Goal: Contribute content: Contribute content

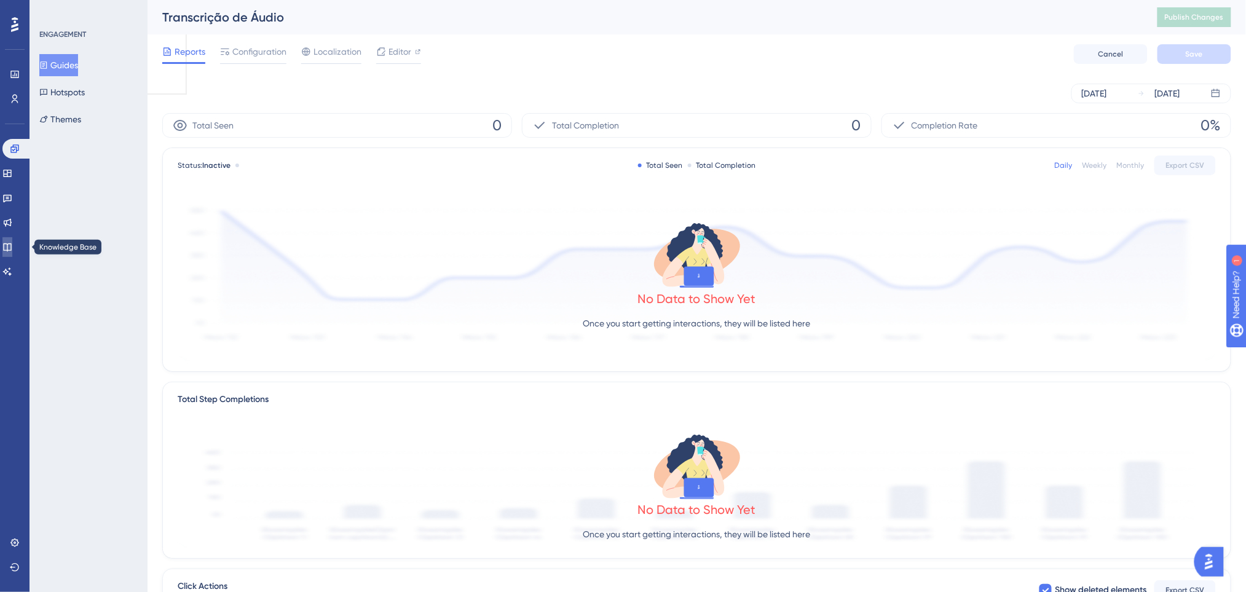
click at [3, 245] on link at bounding box center [7, 247] width 10 height 20
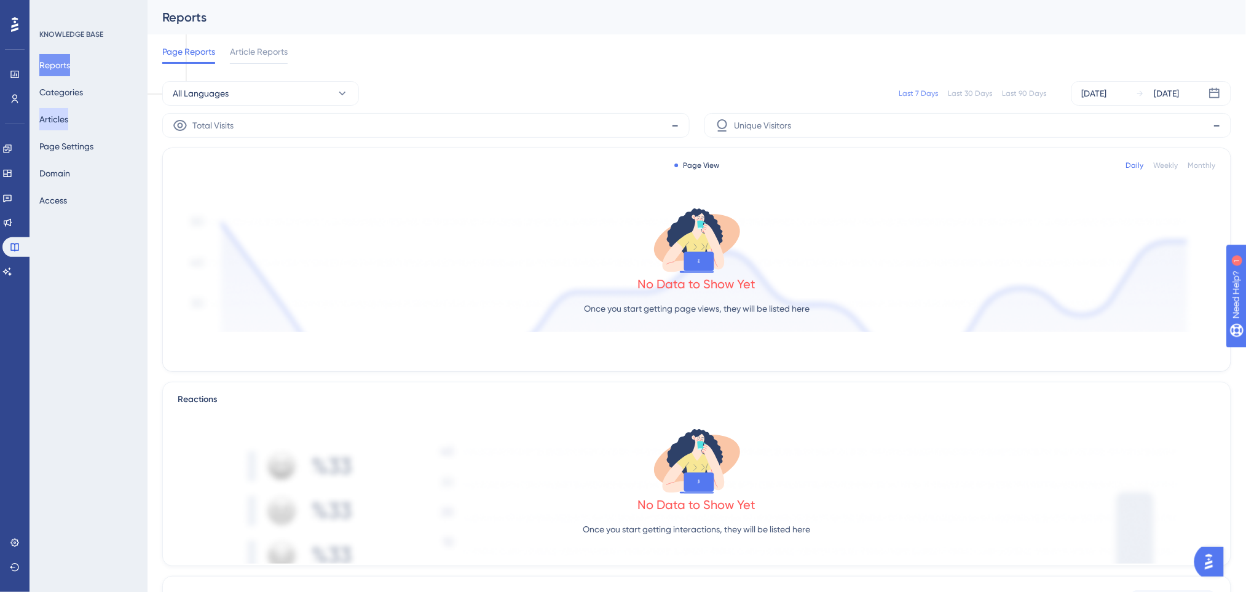
click at [63, 120] on button "Articles" at bounding box center [53, 119] width 29 height 22
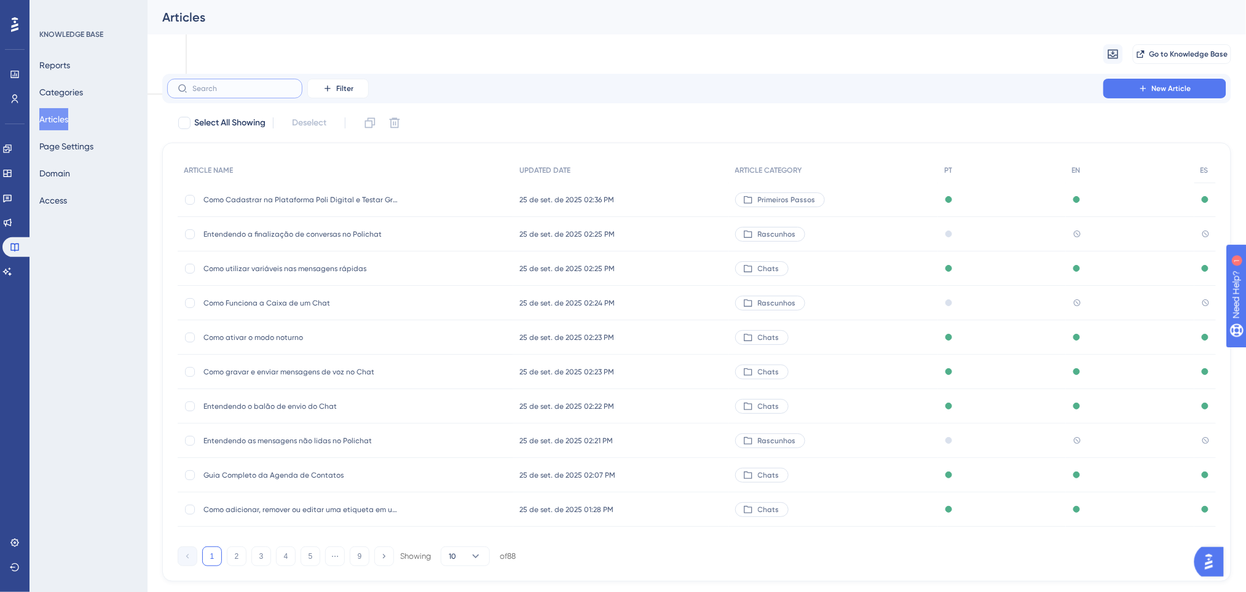
click at [208, 90] on input "text" at bounding box center [242, 88] width 100 height 9
click at [353, 91] on button "Filter" at bounding box center [337, 89] width 61 height 20
click at [358, 198] on span "Category" at bounding box center [343, 197] width 37 height 15
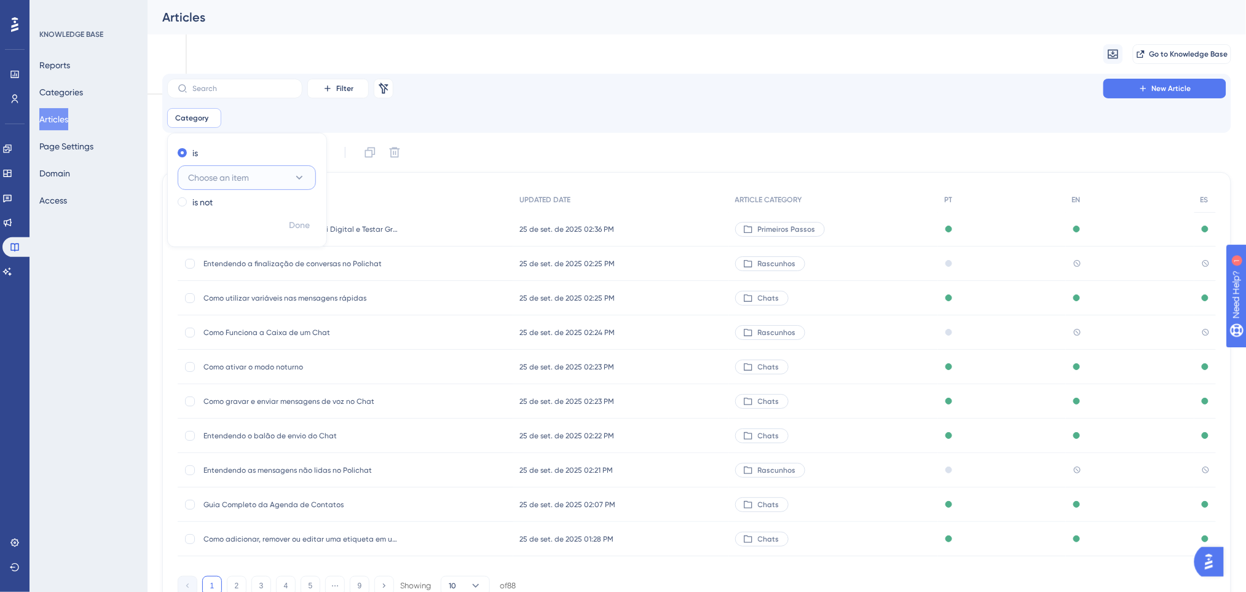
click at [247, 176] on span "Choose an item" at bounding box center [218, 177] width 61 height 15
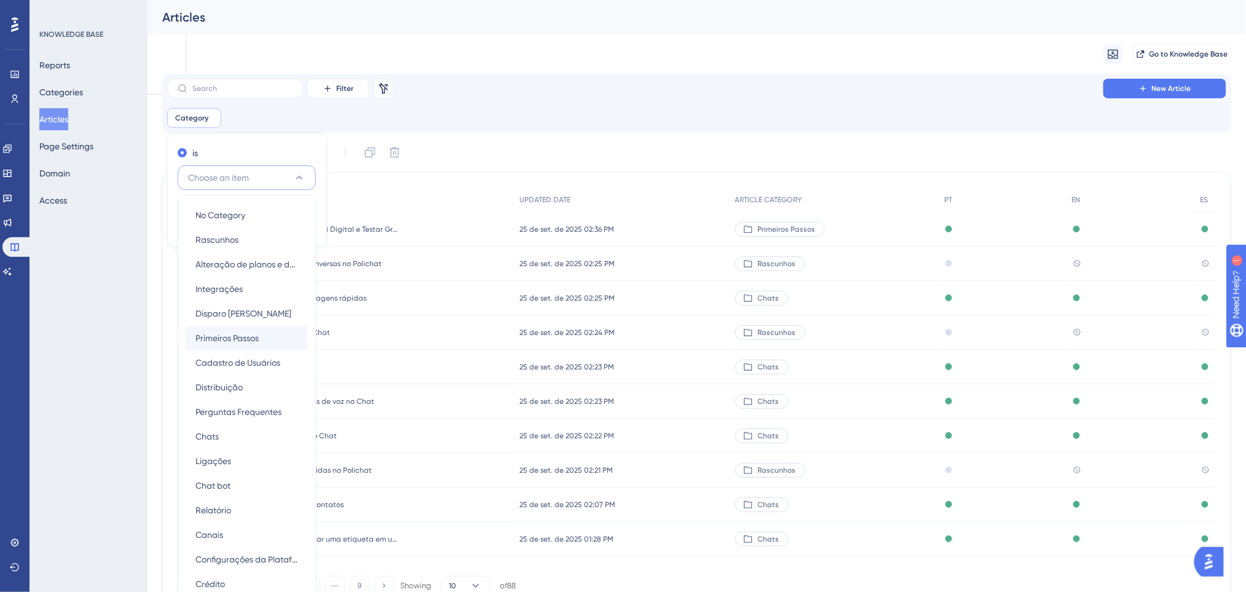
scroll to position [85, 0]
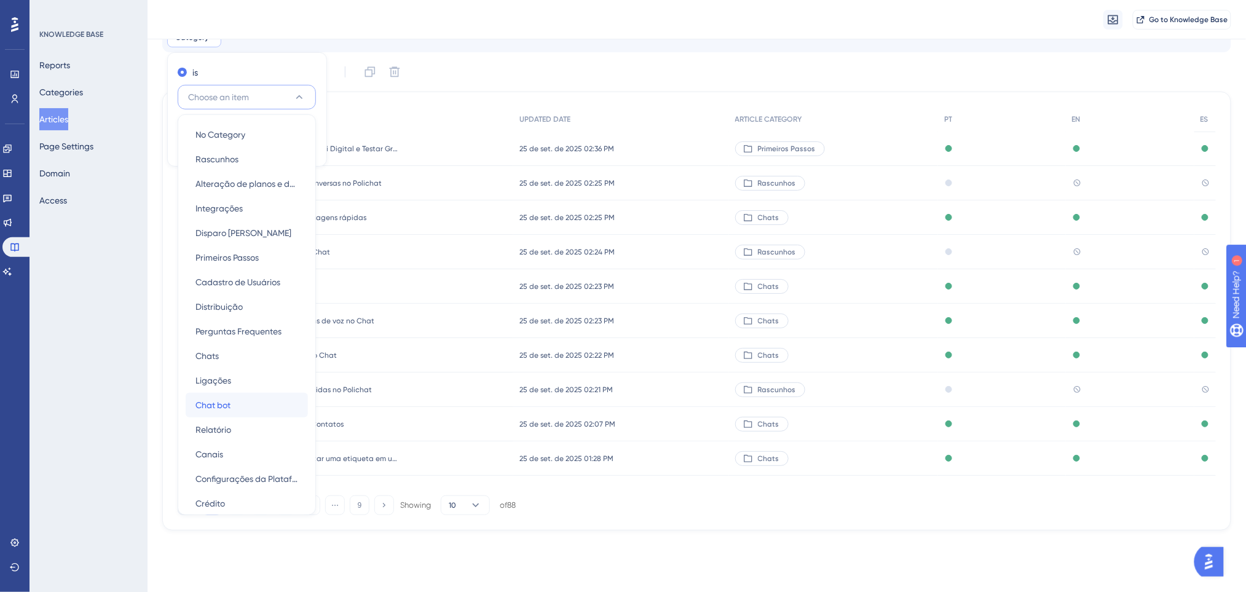
click at [233, 403] on div "Chat bot Chat bot" at bounding box center [246, 405] width 103 height 25
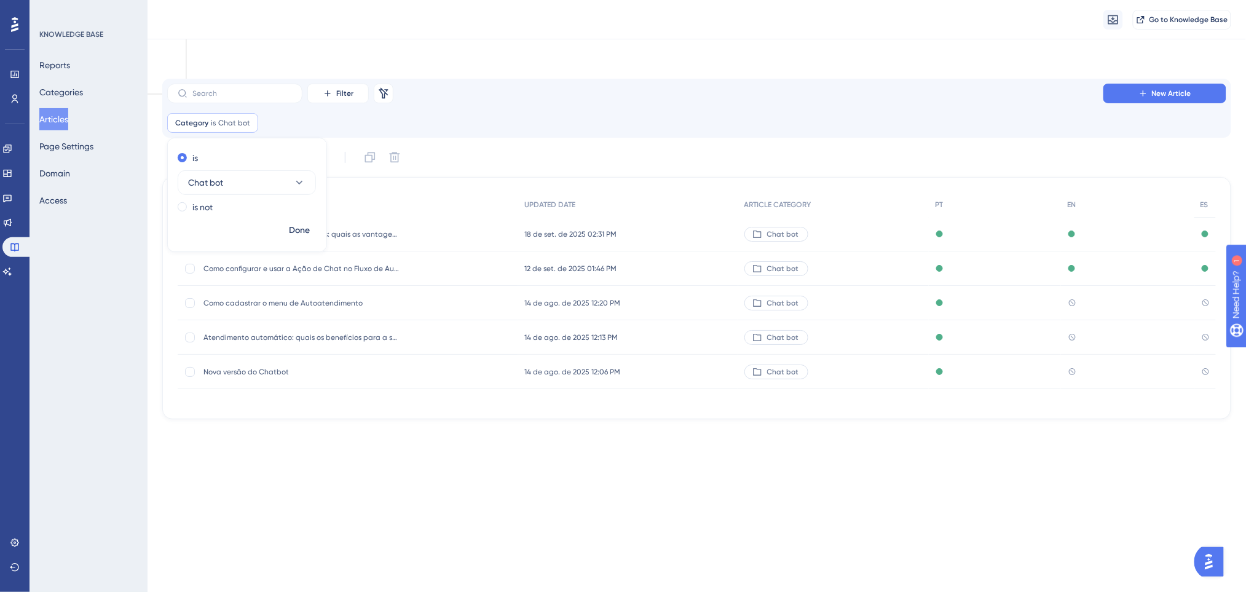
scroll to position [0, 0]
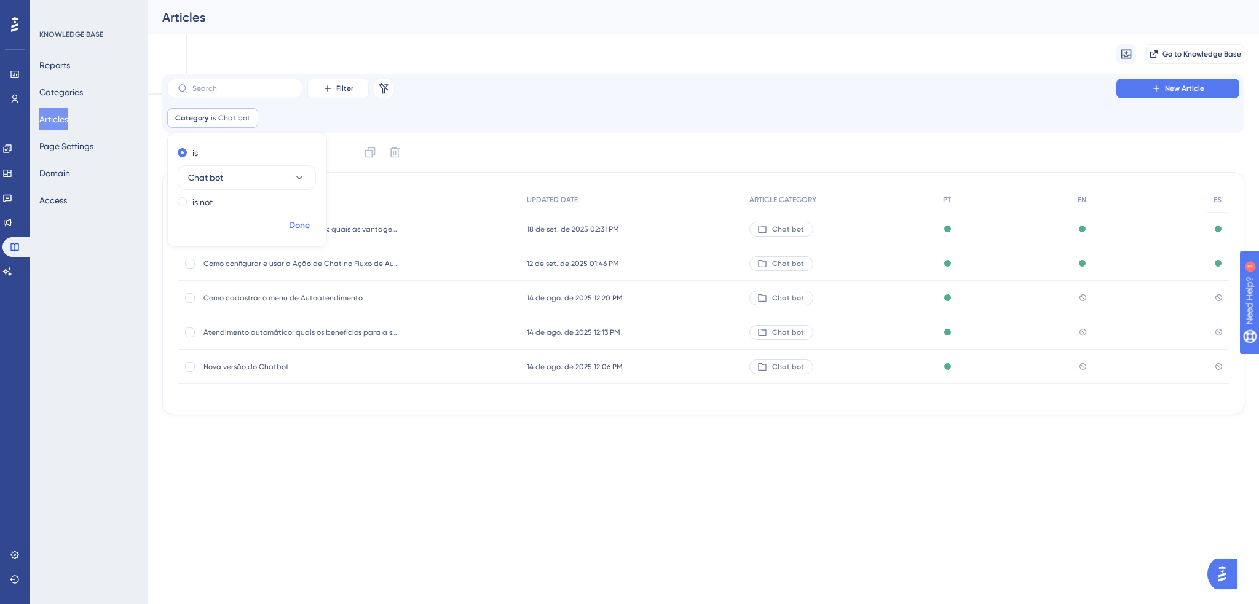
click at [300, 225] on span "Done" at bounding box center [299, 225] width 21 height 15
click at [307, 364] on span "Nova versão do Chatbot" at bounding box center [301, 367] width 197 height 10
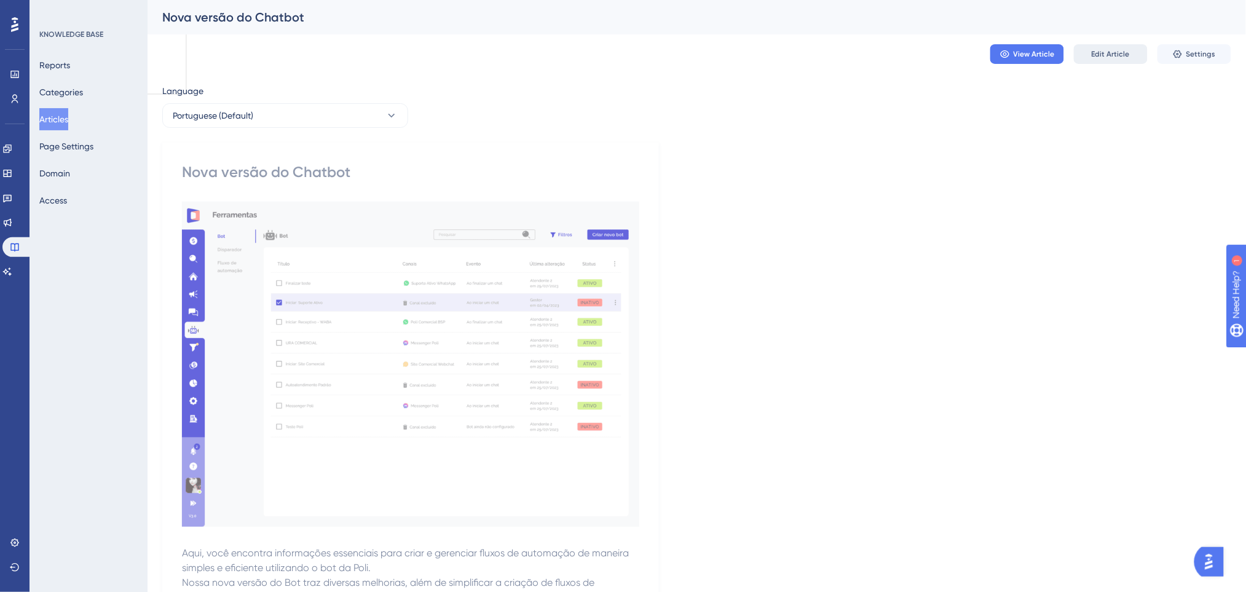
click at [1100, 47] on button "Edit Article" at bounding box center [1111, 54] width 74 height 20
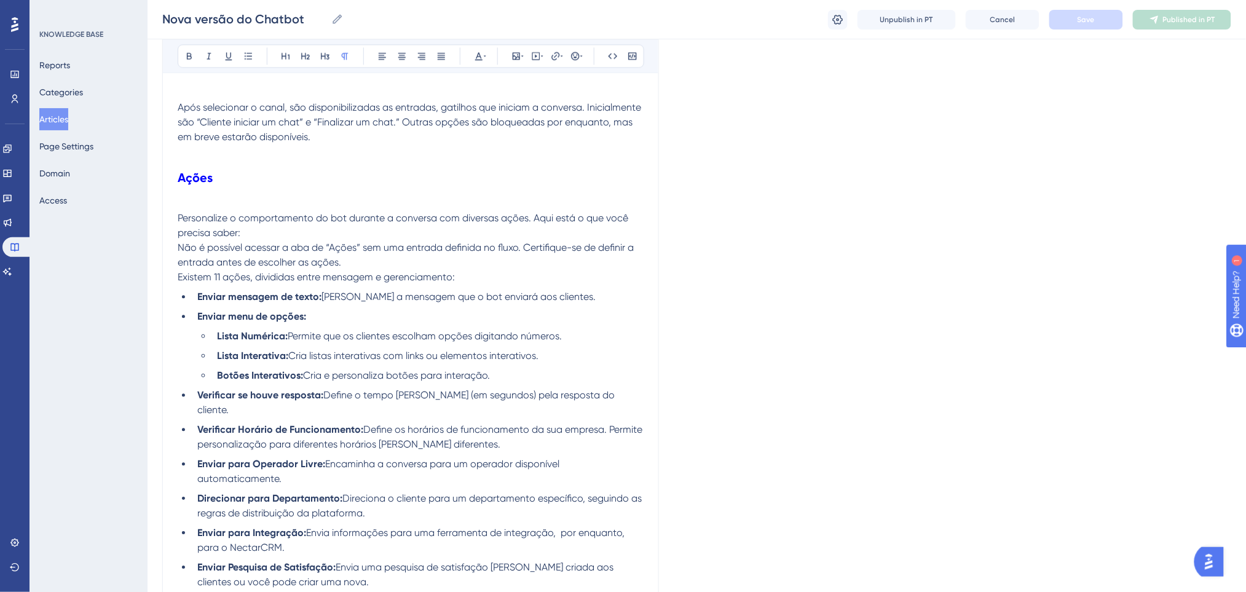
scroll to position [2621, 0]
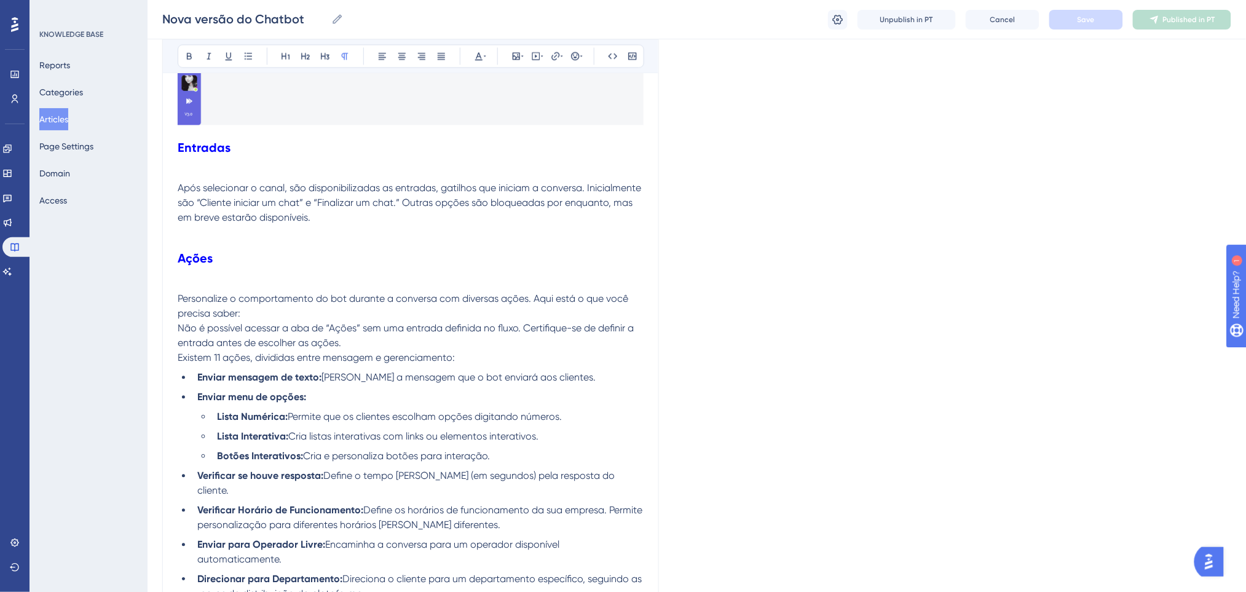
click at [493, 350] on p "Existem 11 ações, divididas entre mensagem e gerenciamento:" at bounding box center [411, 357] width 466 height 15
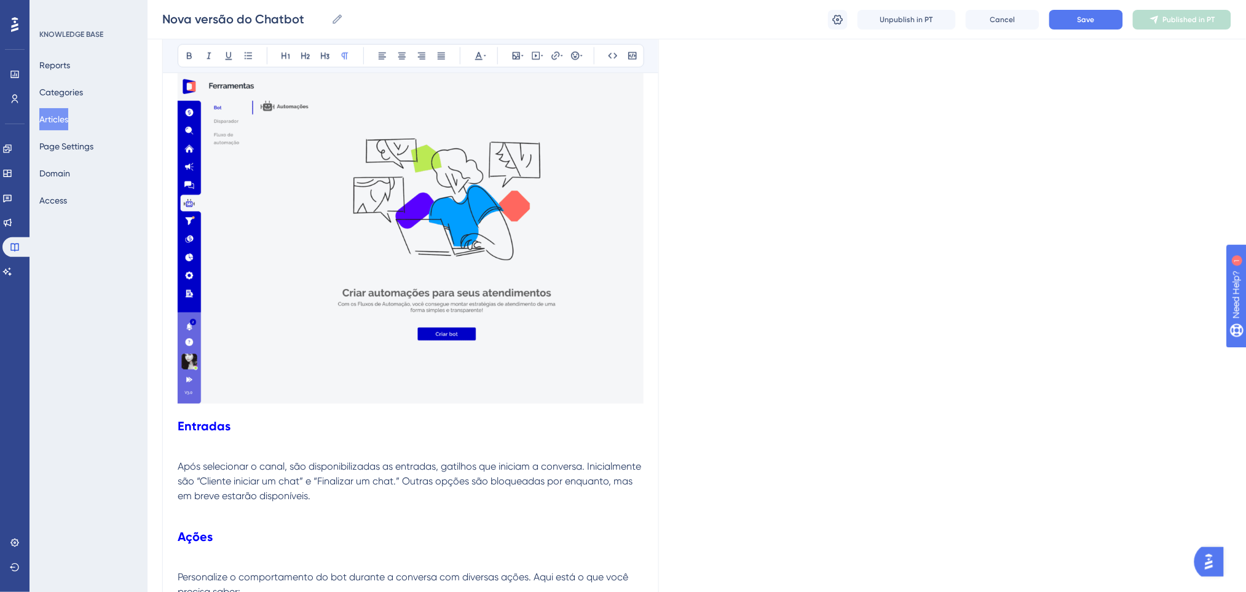
scroll to position [2294, 0]
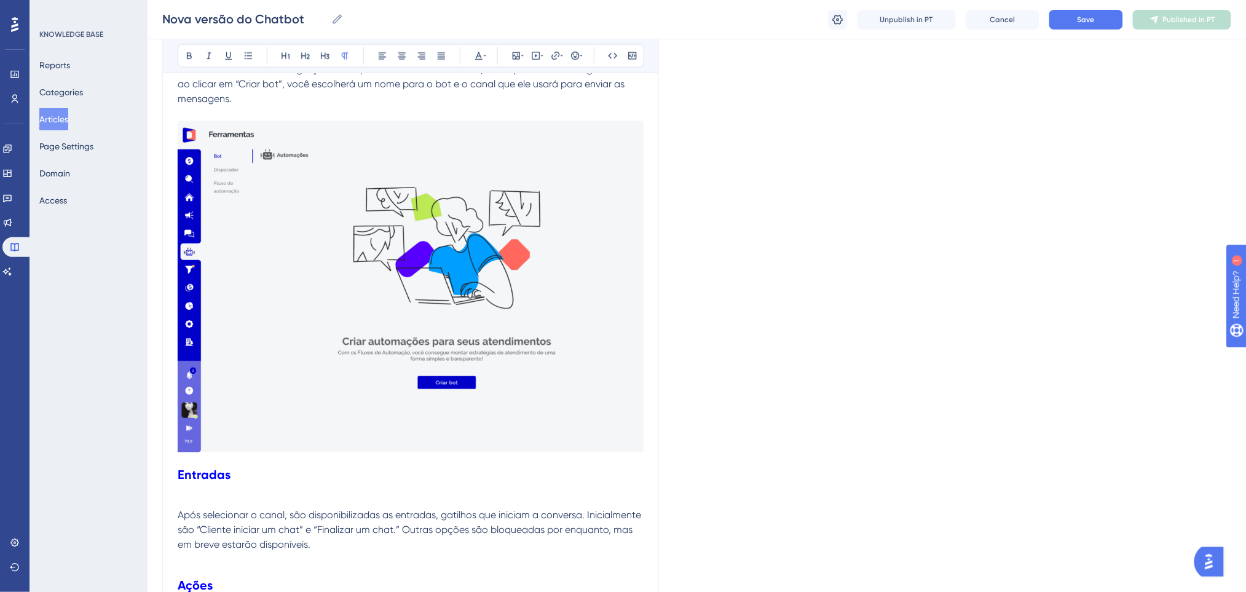
click at [225, 494] on p at bounding box center [411, 501] width 466 height 15
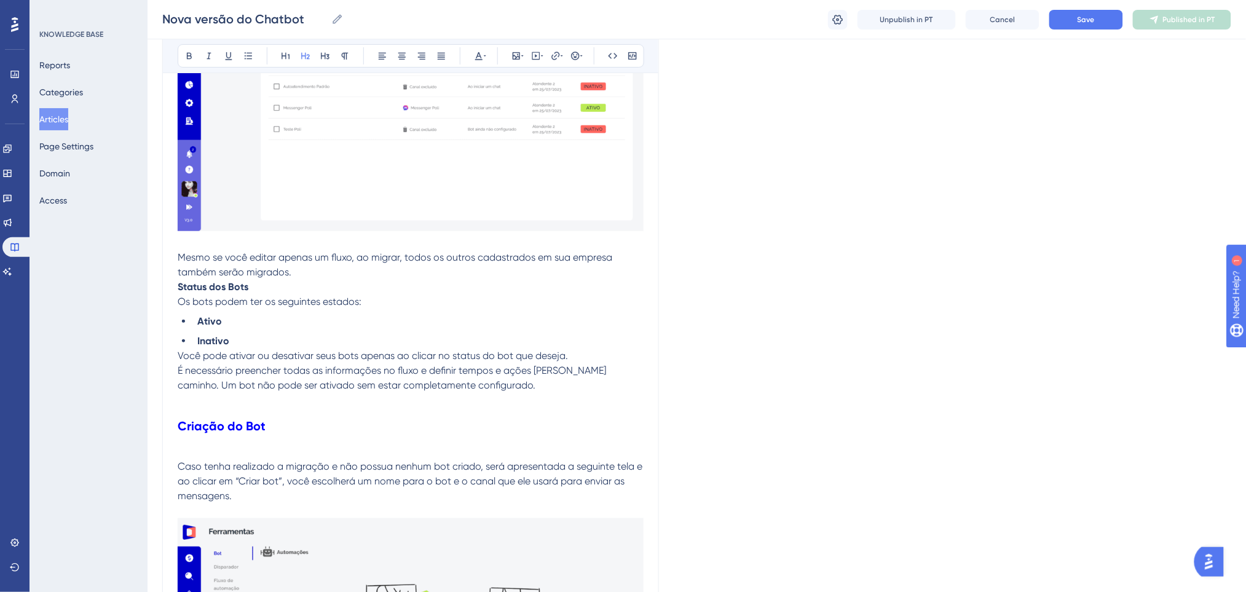
scroll to position [1802, 0]
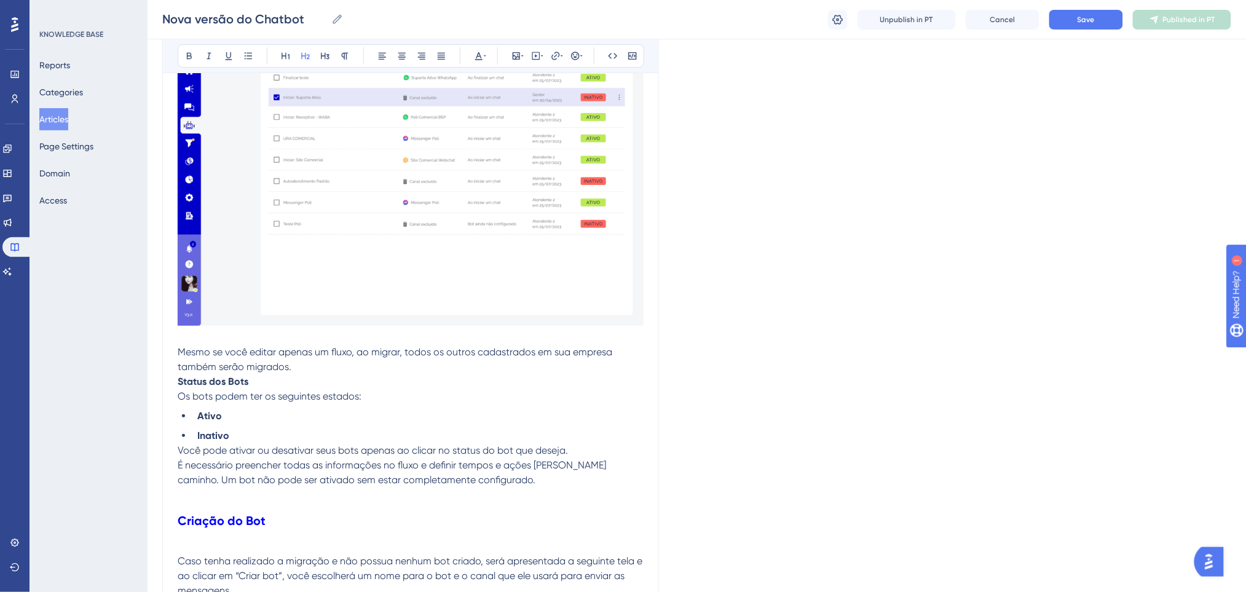
click at [190, 539] on p at bounding box center [411, 546] width 466 height 15
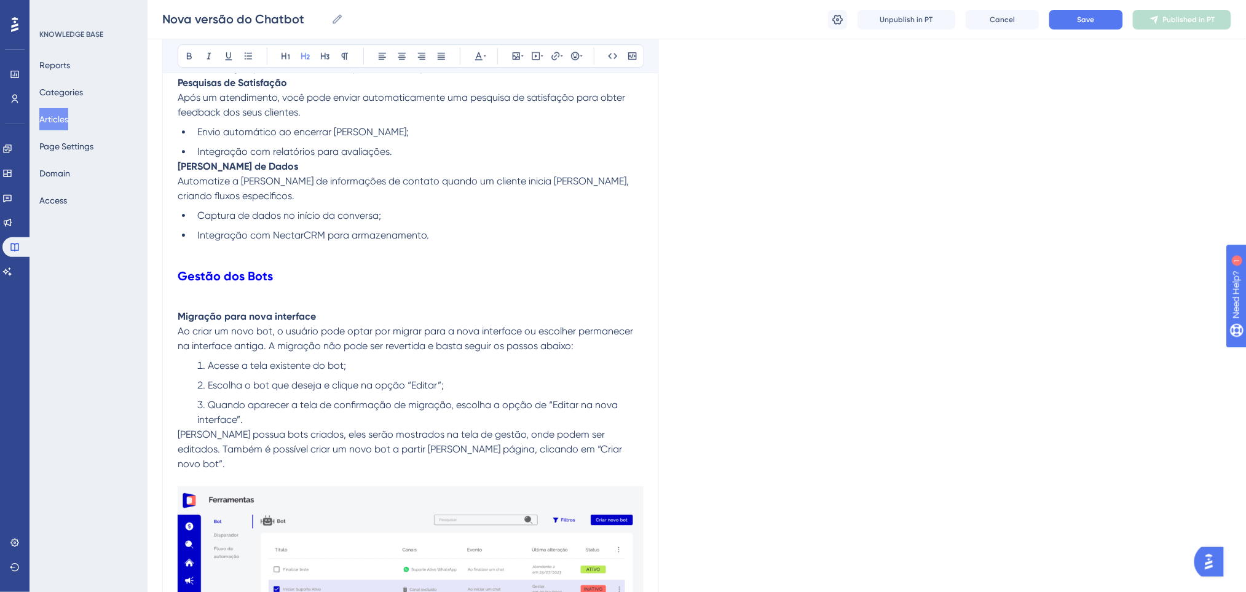
scroll to position [1146, 0]
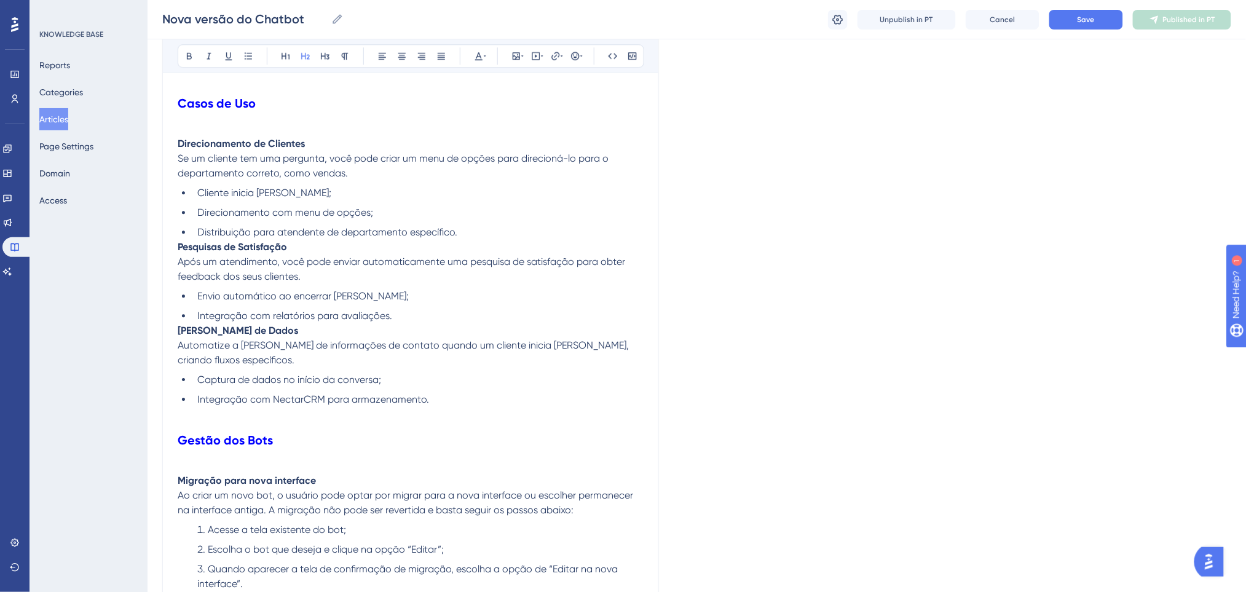
click at [182, 467] on p at bounding box center [411, 465] width 466 height 15
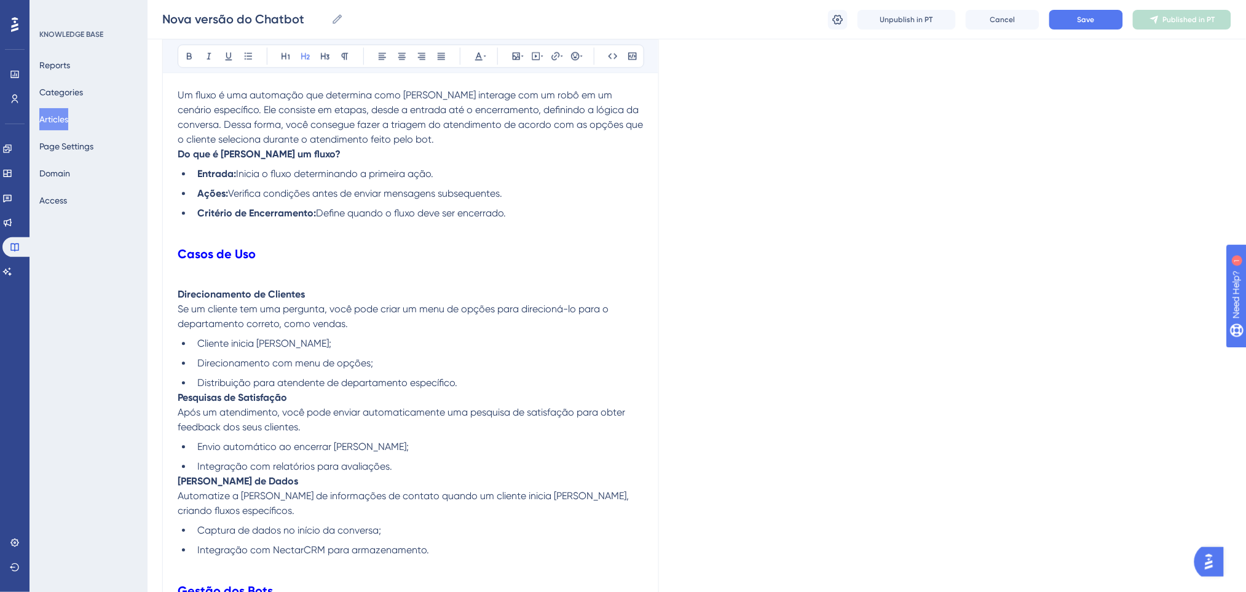
scroll to position [900, 0]
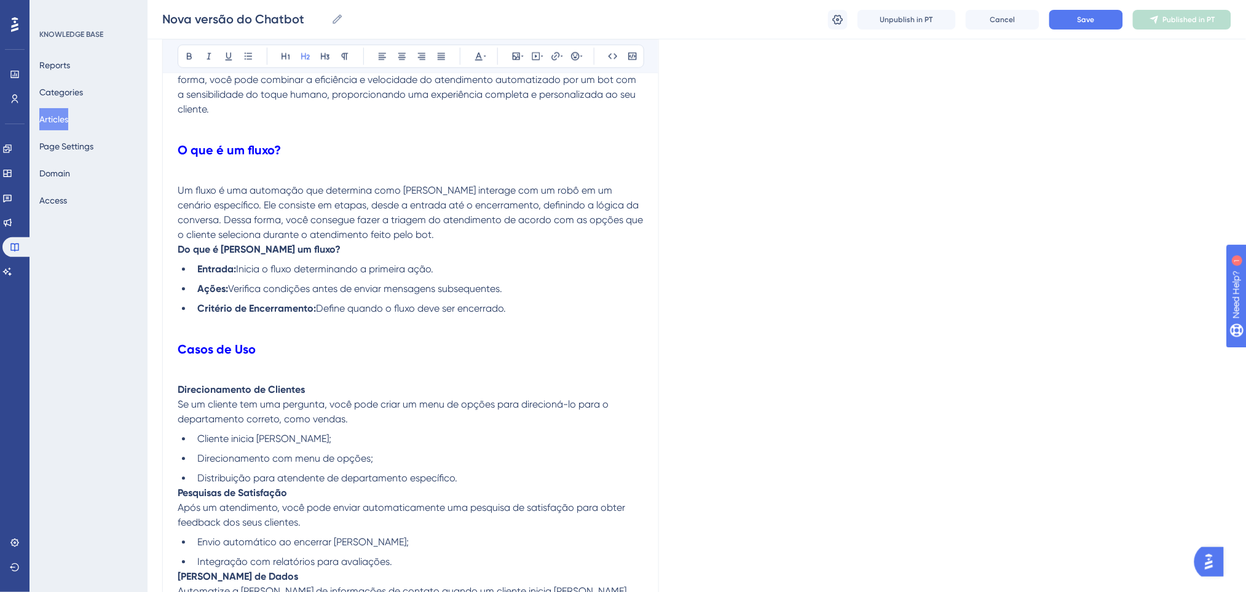
click at [201, 387] on strong "Direcionamento de Clientes" at bounding box center [241, 390] width 127 height 12
click at [202, 379] on p at bounding box center [411, 375] width 466 height 15
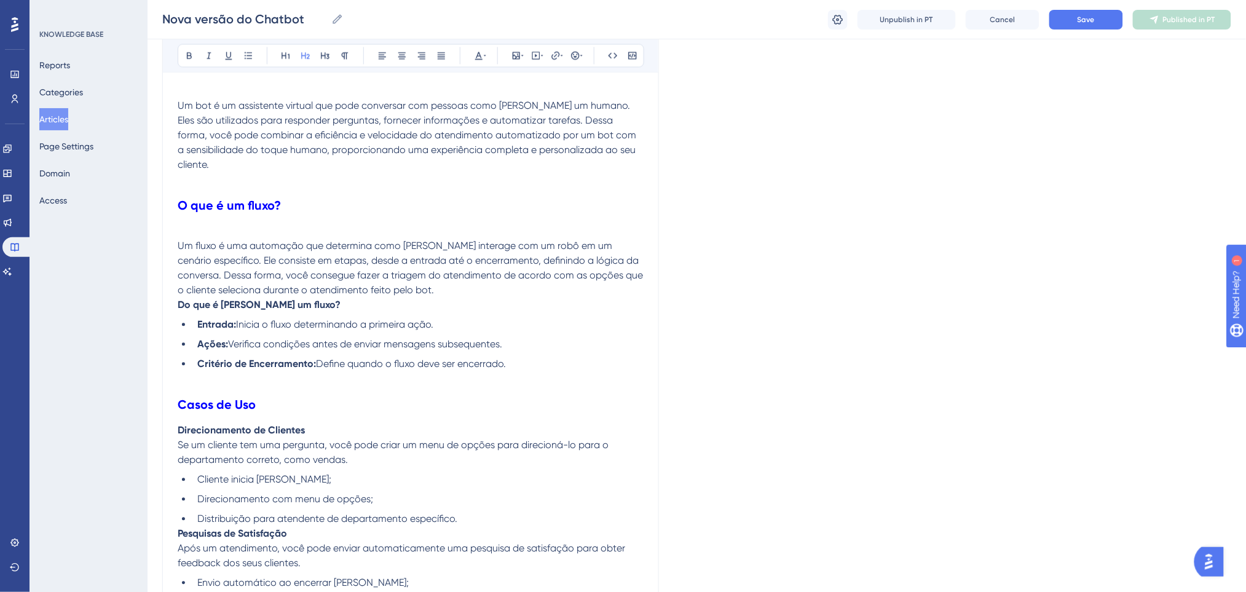
scroll to position [819, 0]
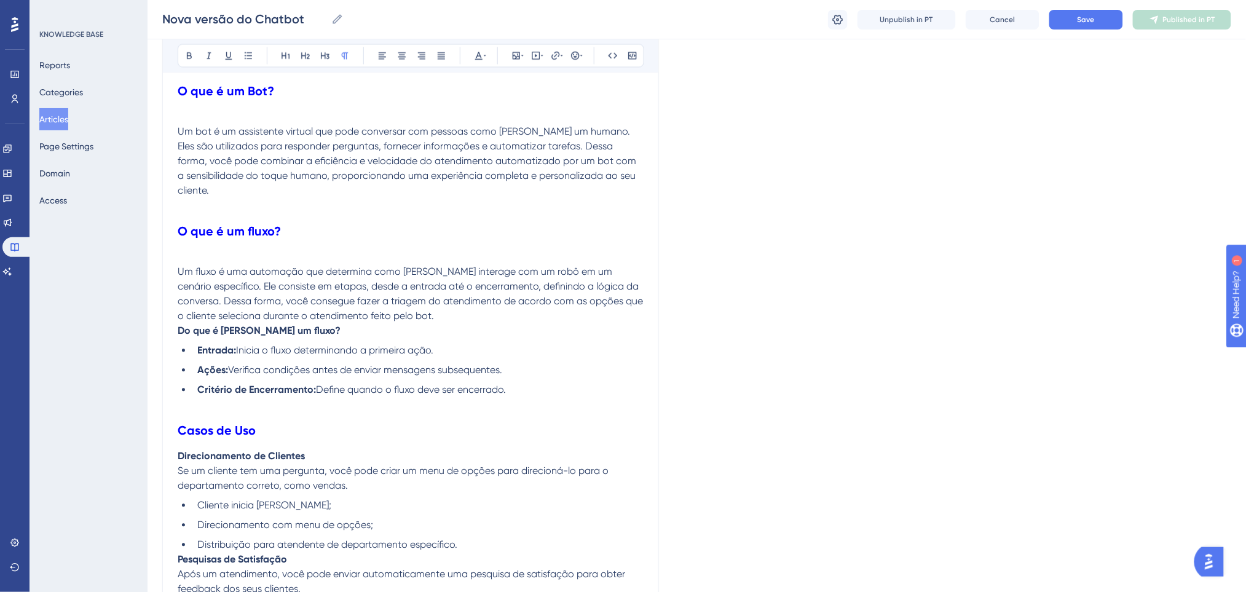
click at [257, 256] on p at bounding box center [411, 257] width 466 height 15
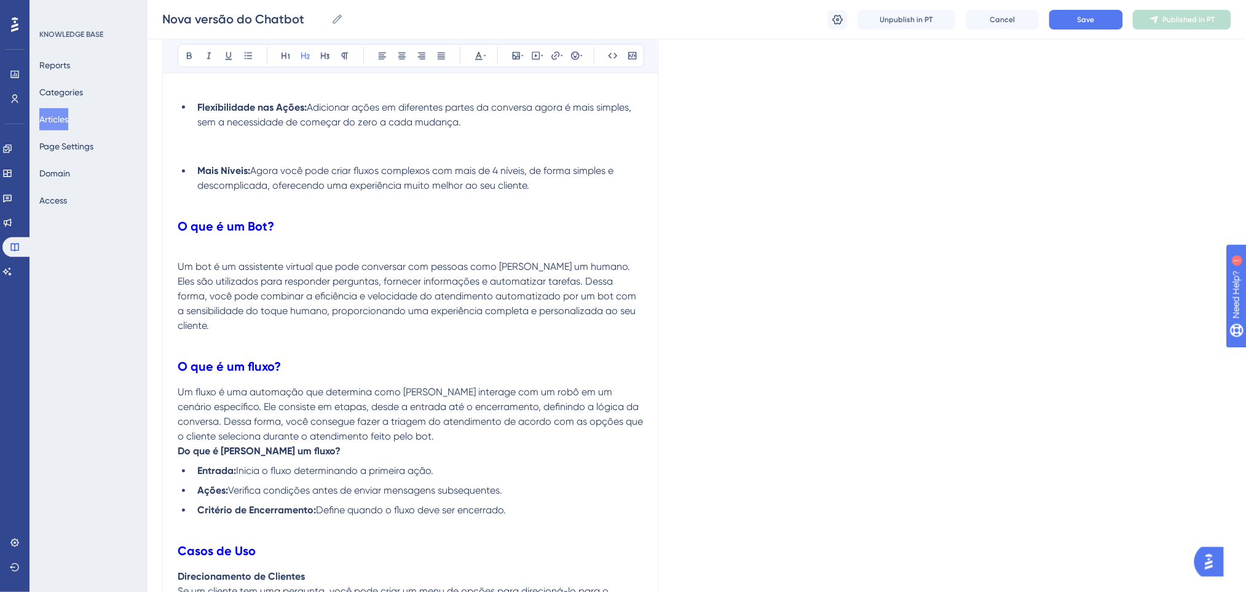
scroll to position [655, 0]
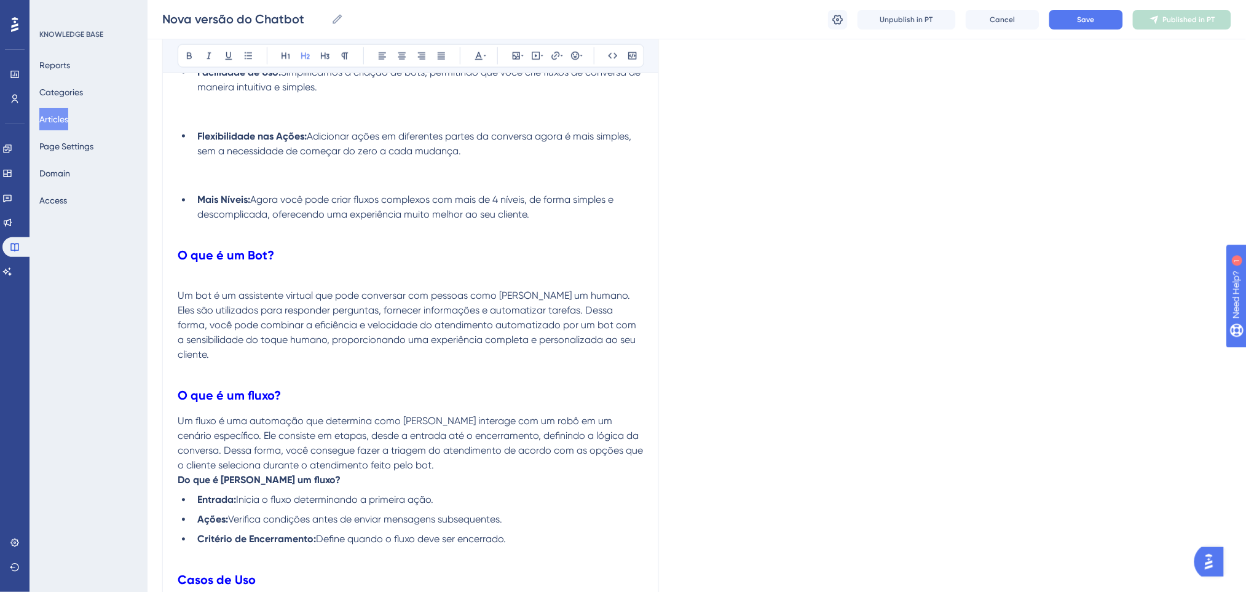
click at [216, 275] on p at bounding box center [411, 281] width 466 height 15
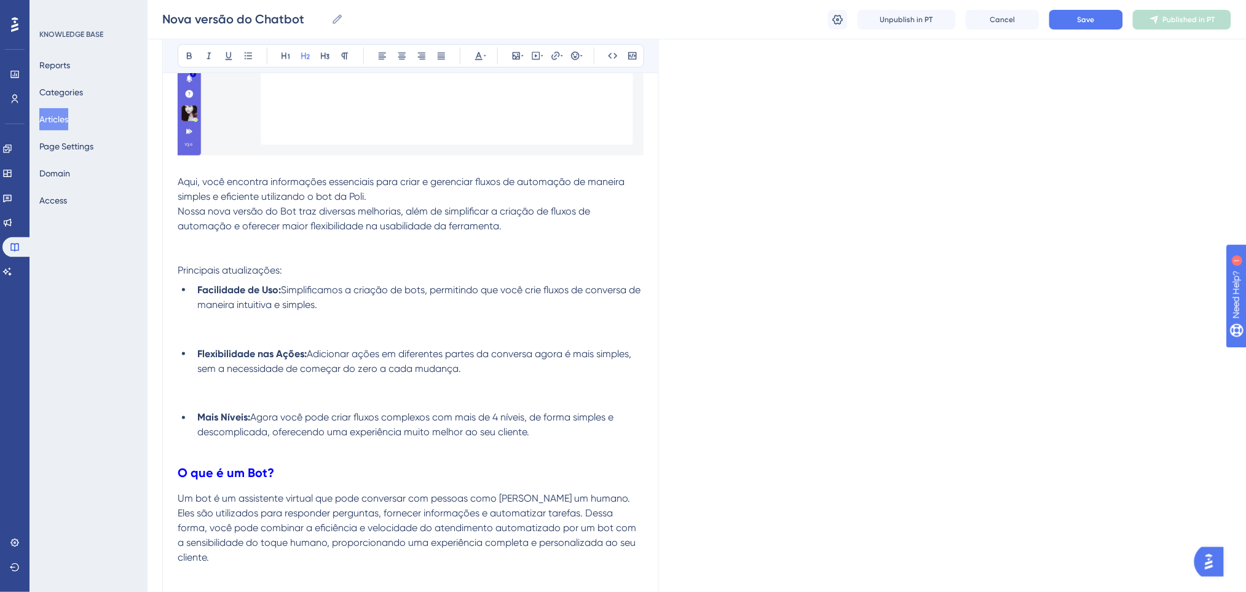
scroll to position [409, 0]
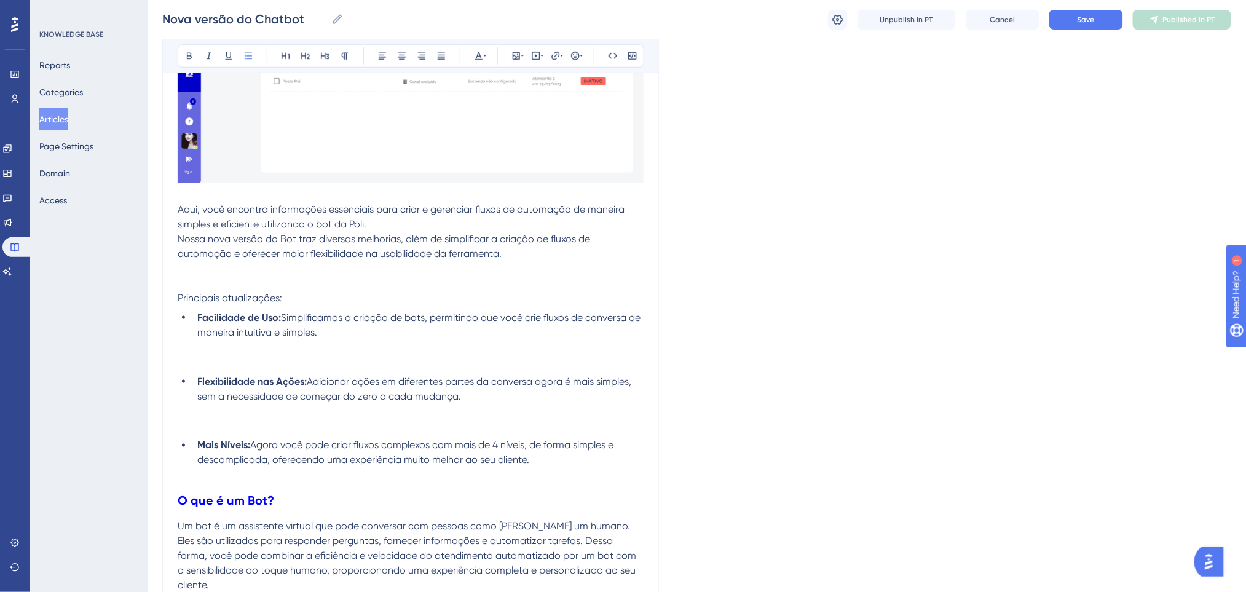
click at [308, 343] on li "Facilidade de Uso: Simplificamos a criação de bots, permitindo que você crie fl…" at bounding box center [417, 339] width 451 height 59
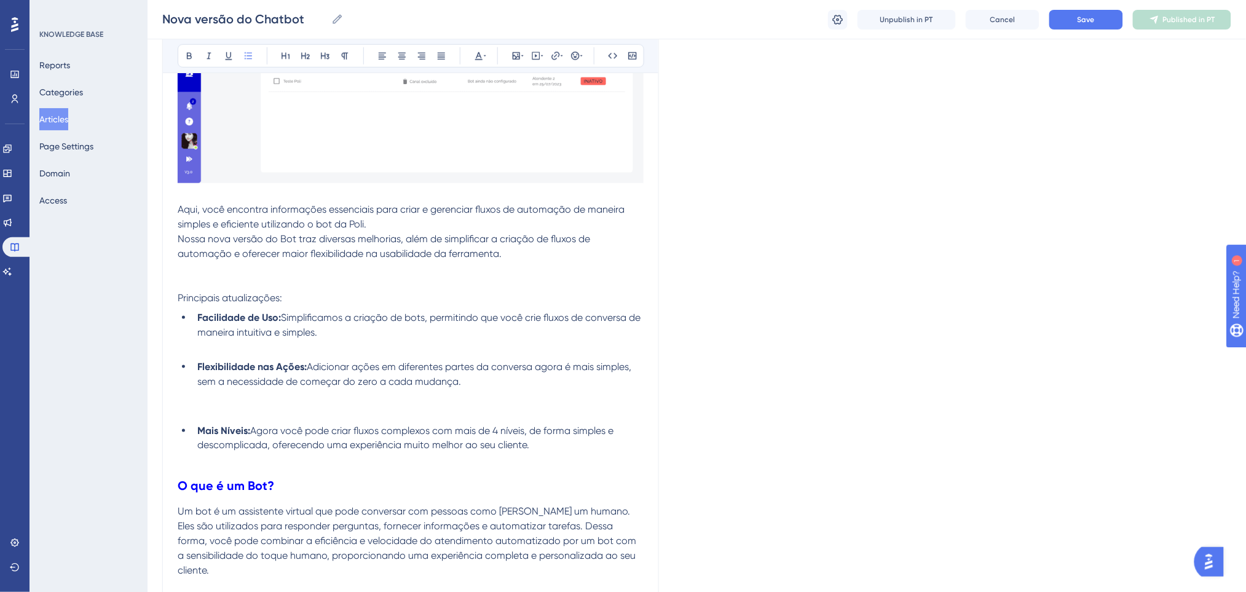
click at [292, 403] on li "Flexibilidade nas Ações: Adicionar ações em diferentes partes da conversa agora…" at bounding box center [417, 389] width 451 height 59
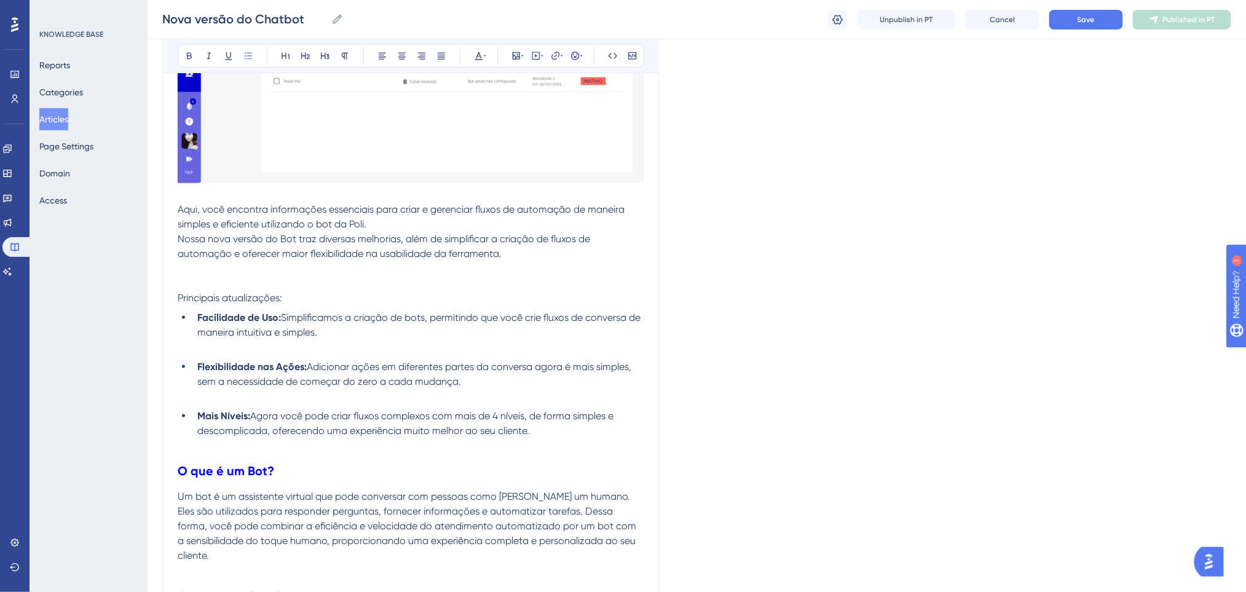
click at [277, 394] on li "Flexibilidade nas Ações: Adicionar ações em diferentes partes da conversa agora…" at bounding box center [417, 382] width 451 height 44
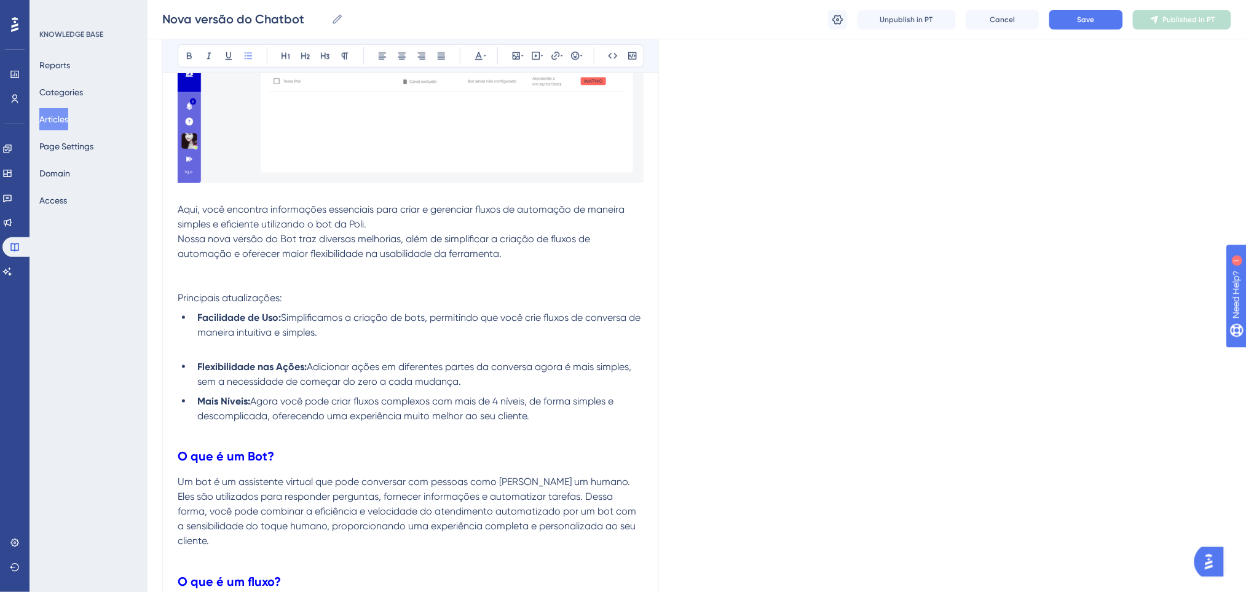
click at [285, 346] on li "Facilidade de Uso: Simplificamos a criação de bots, permitindo que você crie fl…" at bounding box center [417, 332] width 451 height 44
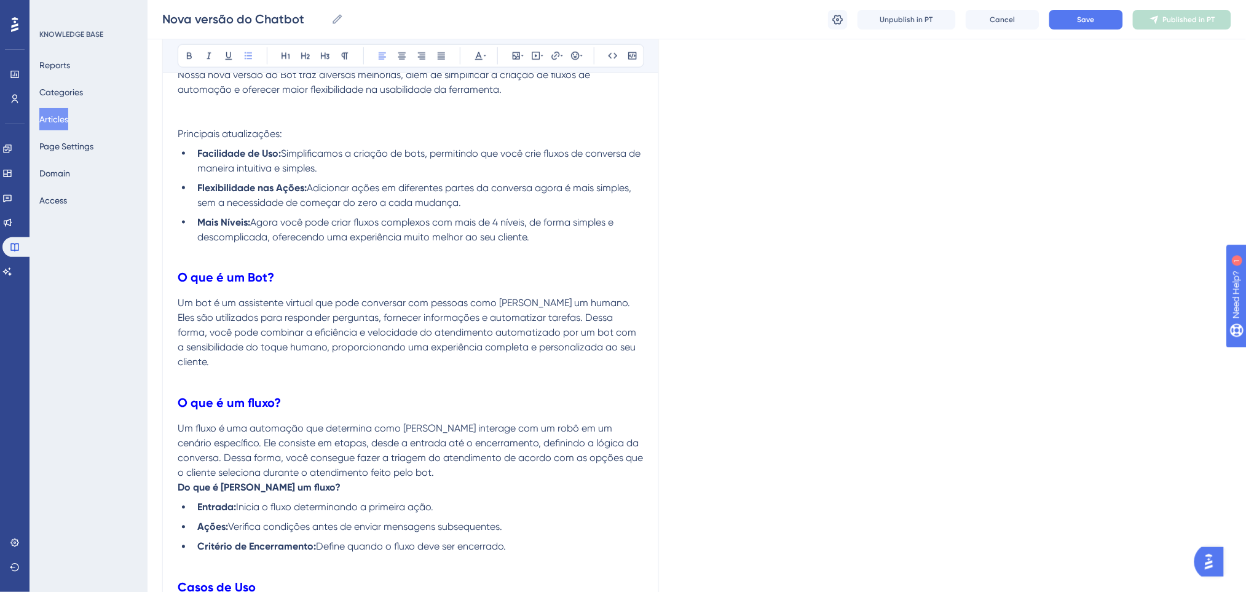
scroll to position [738, 0]
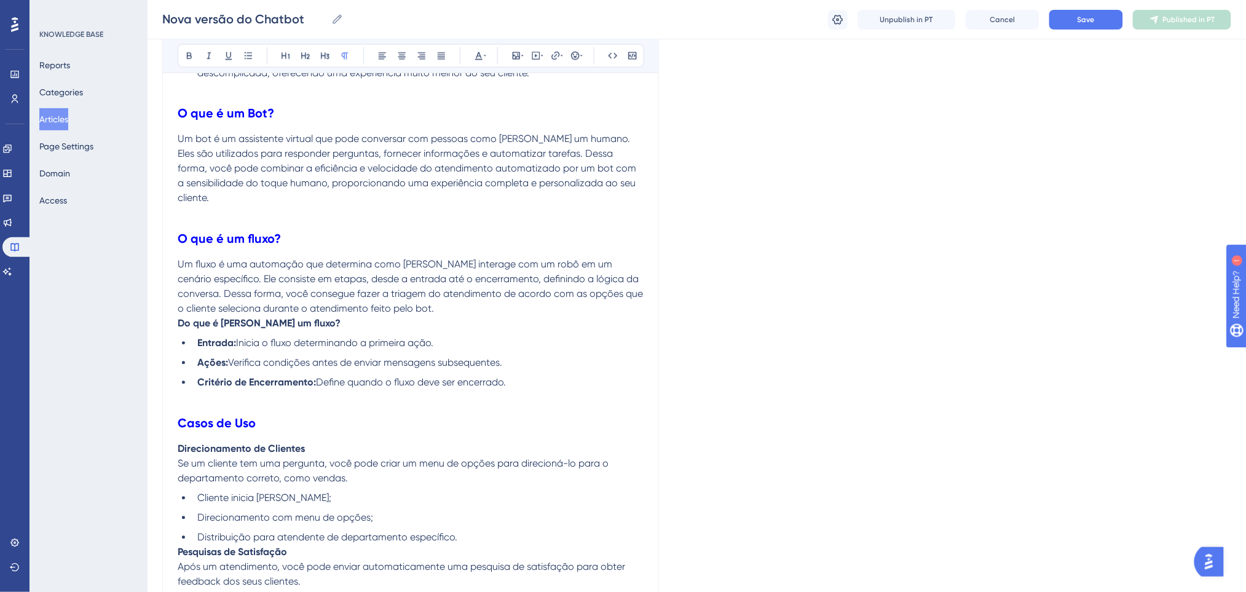
click at [469, 309] on p "Um fluxo é uma automação que determina como uma pessoa interage com um robô em …" at bounding box center [411, 287] width 466 height 59
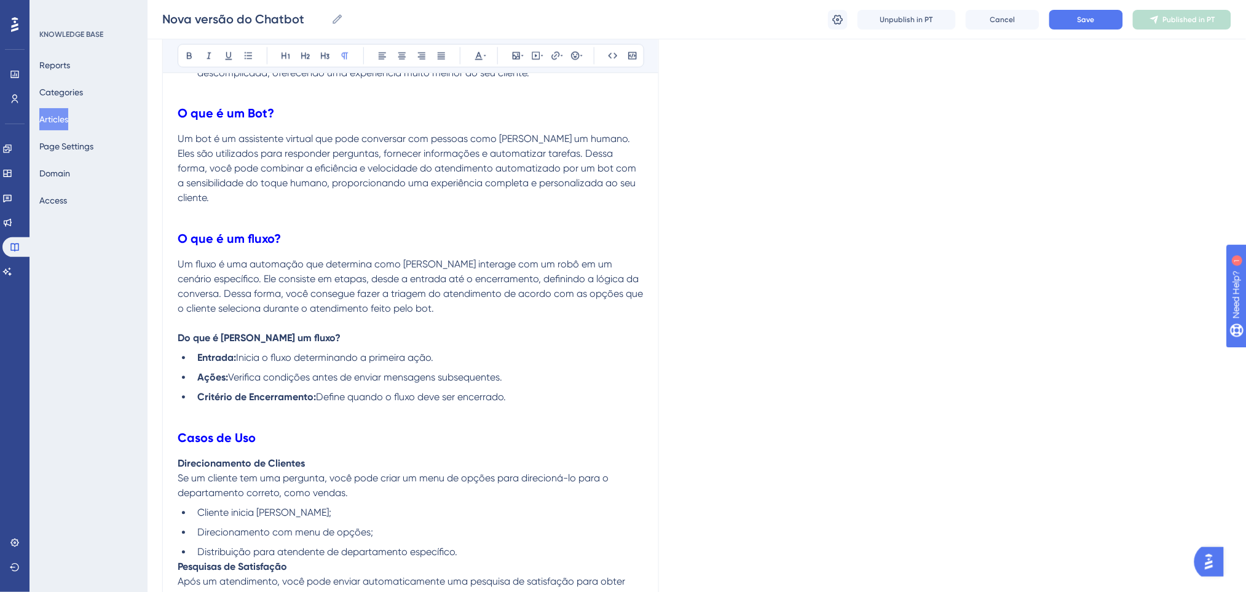
click at [468, 307] on p "Um fluxo é uma automação que determina como uma pessoa interage com um robô em …" at bounding box center [411, 287] width 466 height 59
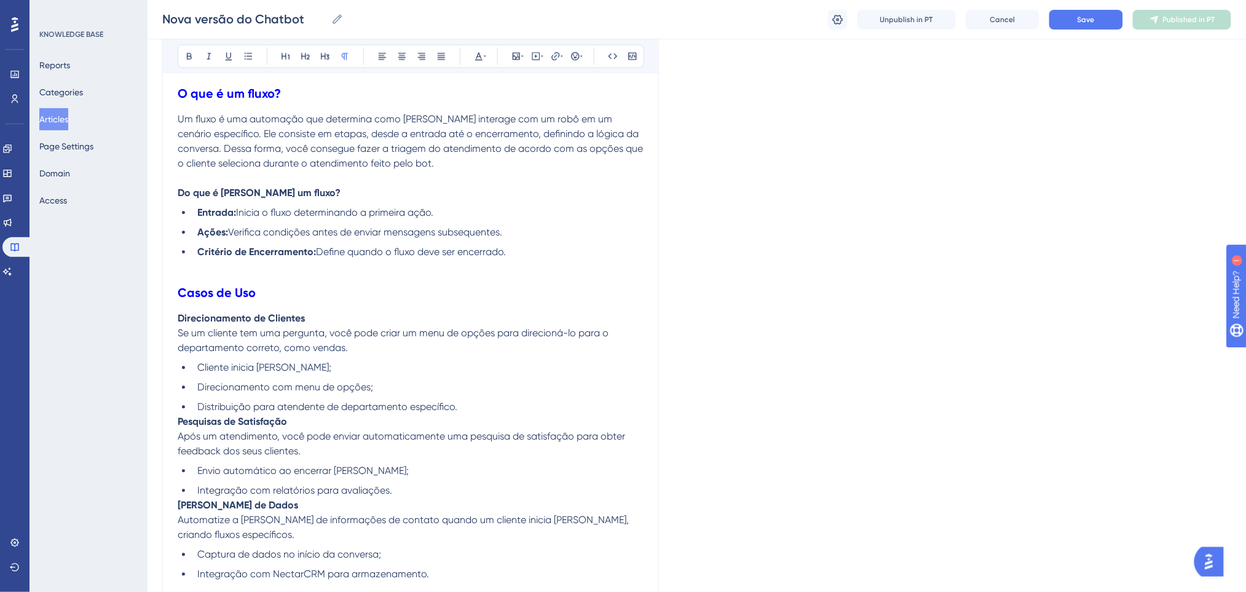
scroll to position [901, 0]
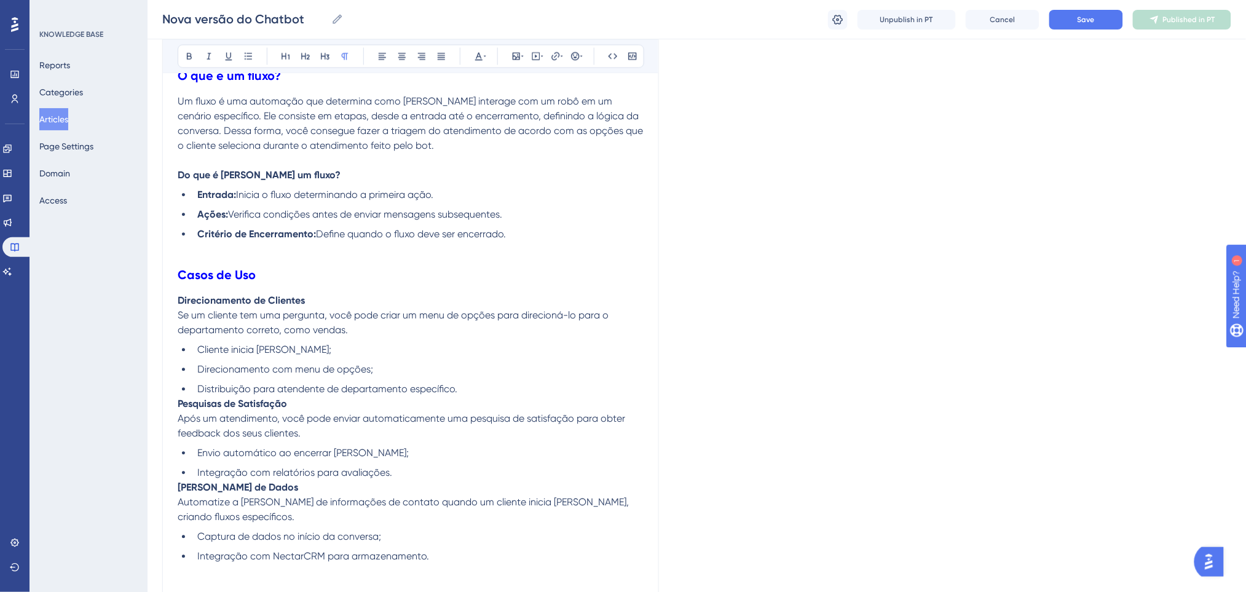
click at [466, 390] on li "Distribuição para atendente de departamento específico." at bounding box center [417, 389] width 451 height 15
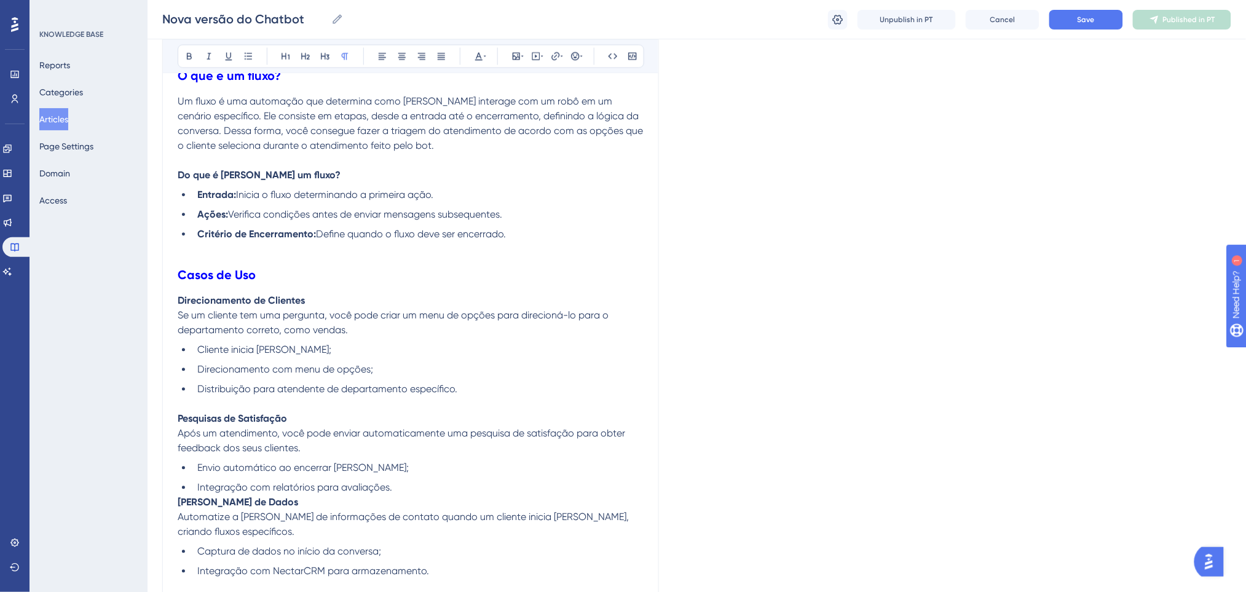
scroll to position [983, 0]
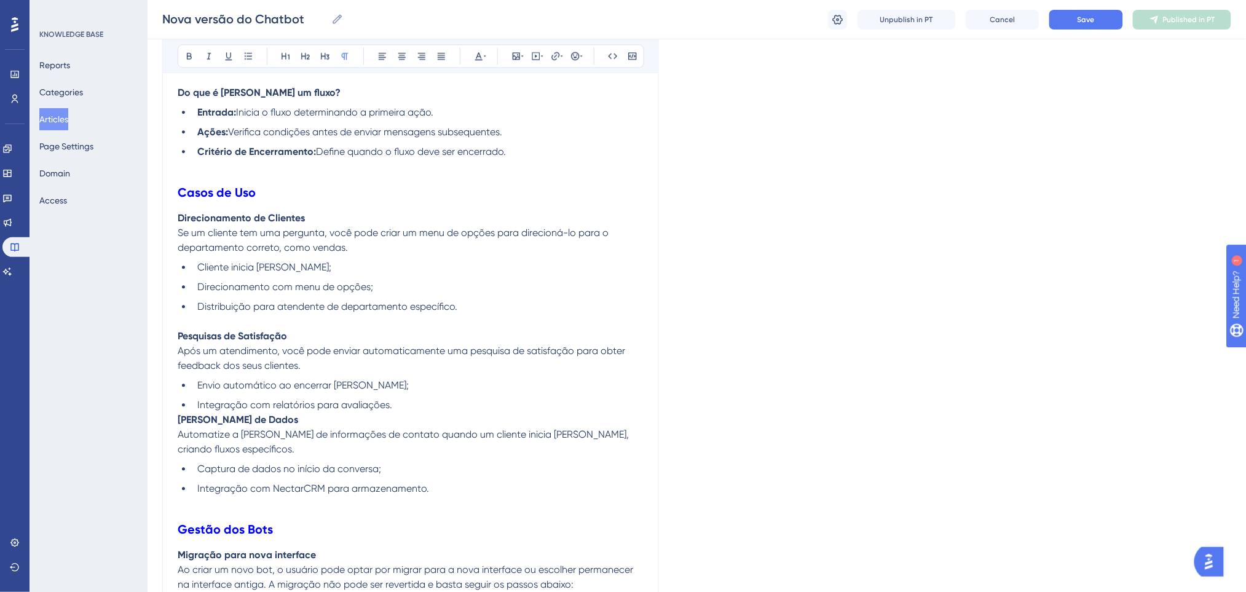
click at [457, 401] on li "Integração com relatórios para avaliações." at bounding box center [417, 405] width 451 height 15
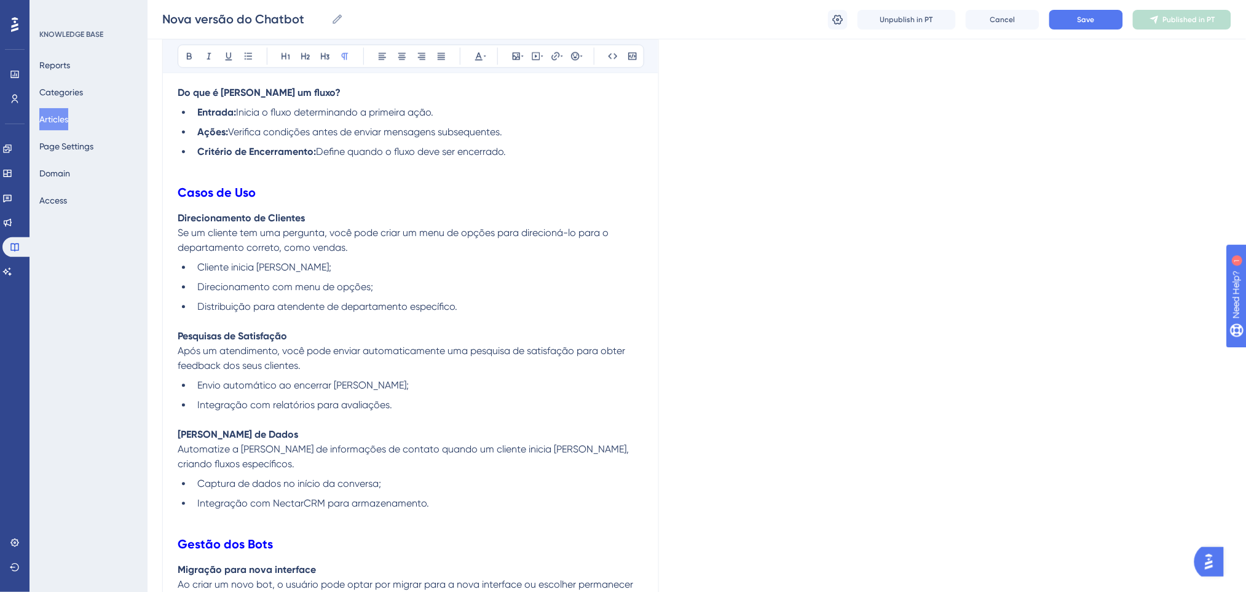
click at [318, 344] on p "Após um atendimento, você pode enviar automaticamente uma pesquisa de satisfaçã…" at bounding box center [411, 359] width 466 height 30
click at [361, 360] on p "Após um atendimento, você pode enviar automaticamente uma pesquisa de satisfaçã…" at bounding box center [411, 359] width 466 height 30
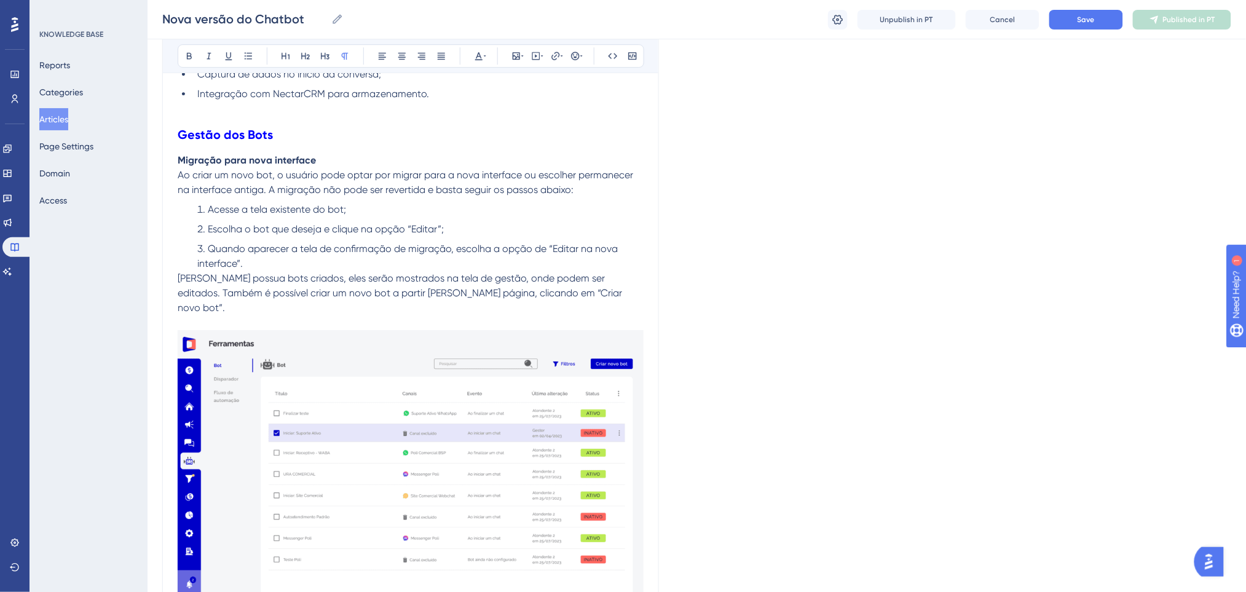
scroll to position [1639, 0]
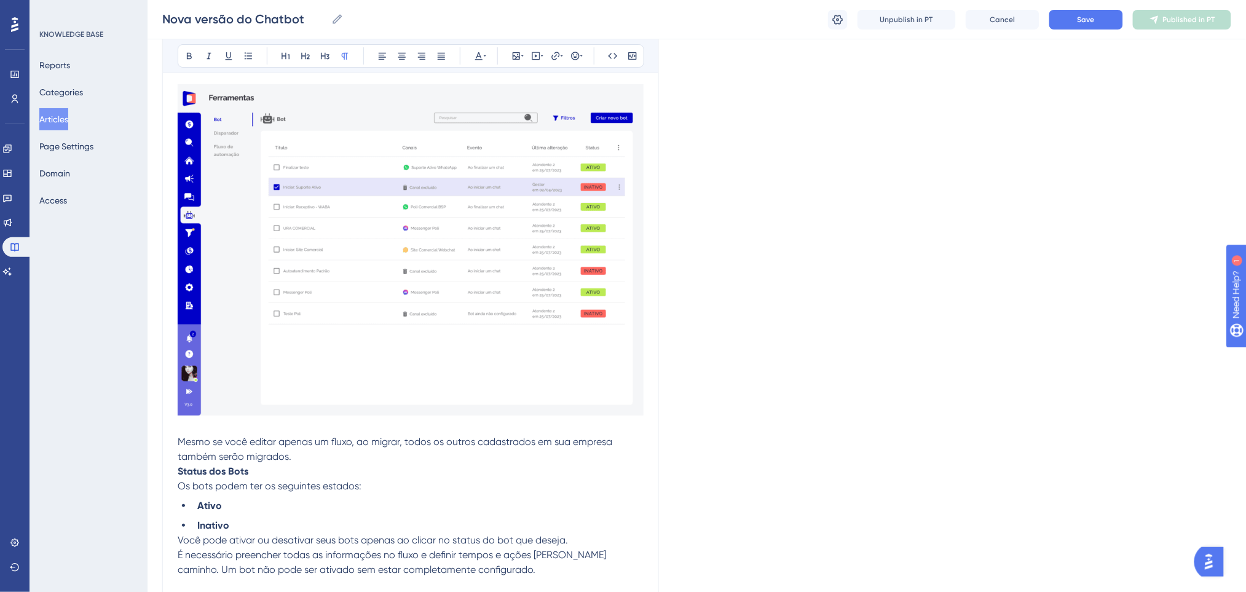
click at [308, 464] on p "Status dos Bots" at bounding box center [411, 471] width 466 height 15
click at [304, 436] on p "Mesmo se você editar apenas um fluxo, ao migrar, todos os outros cadastrados em…" at bounding box center [411, 450] width 466 height 30
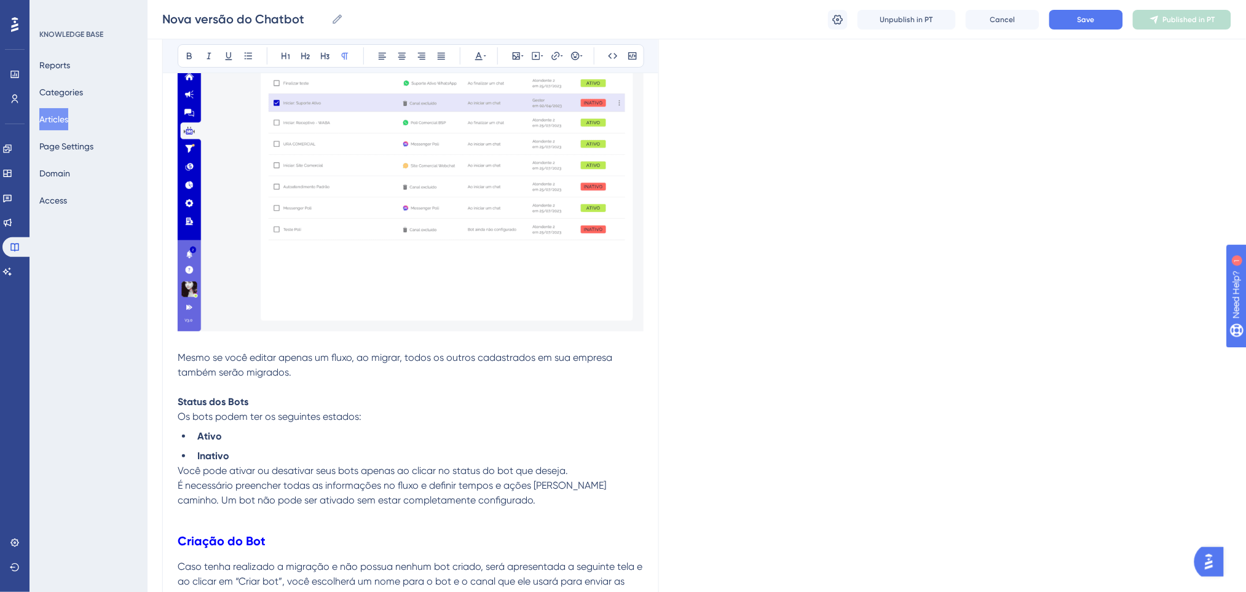
scroll to position [1803, 0]
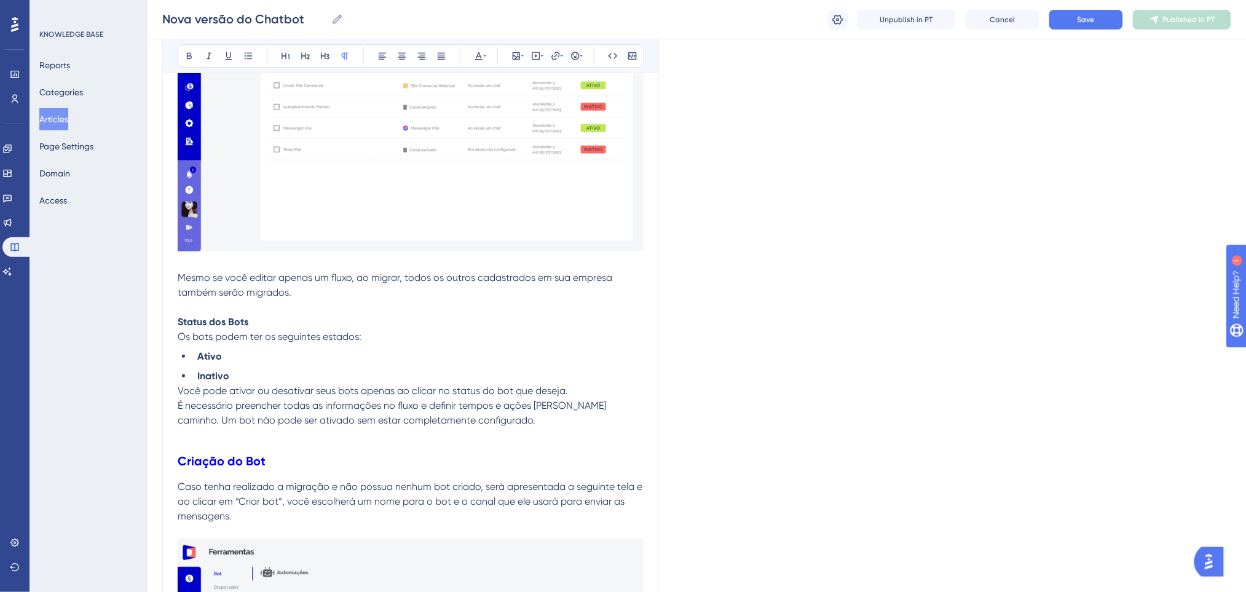
click at [286, 369] on li "Inativo" at bounding box center [417, 376] width 451 height 15
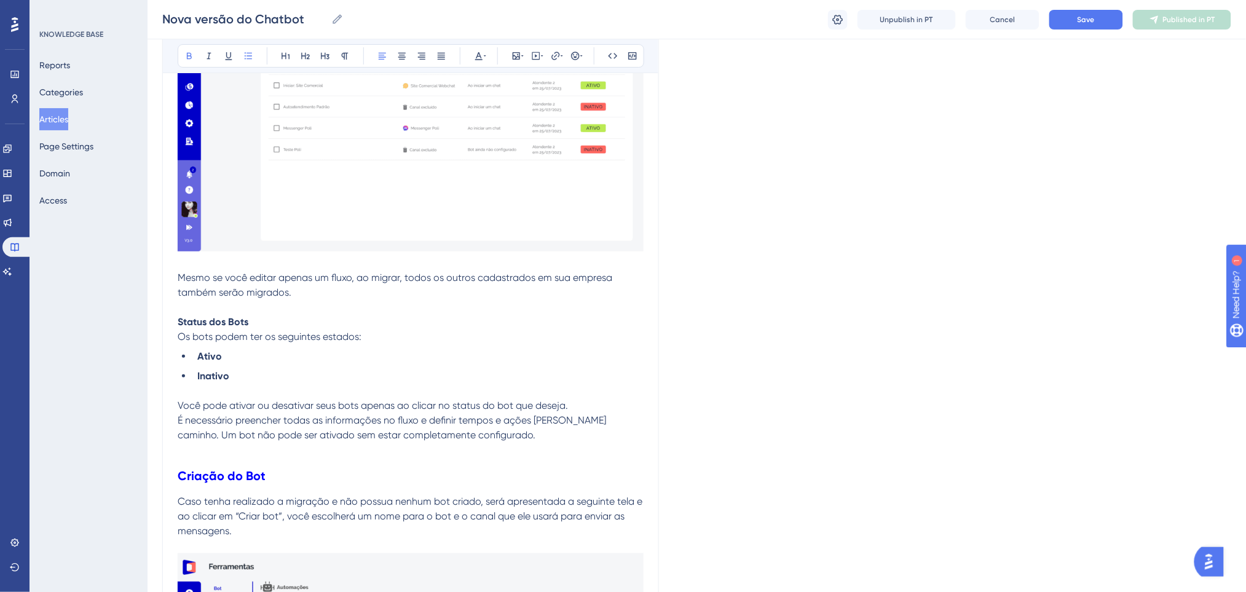
click at [371, 369] on li "Inativo" at bounding box center [417, 376] width 451 height 15
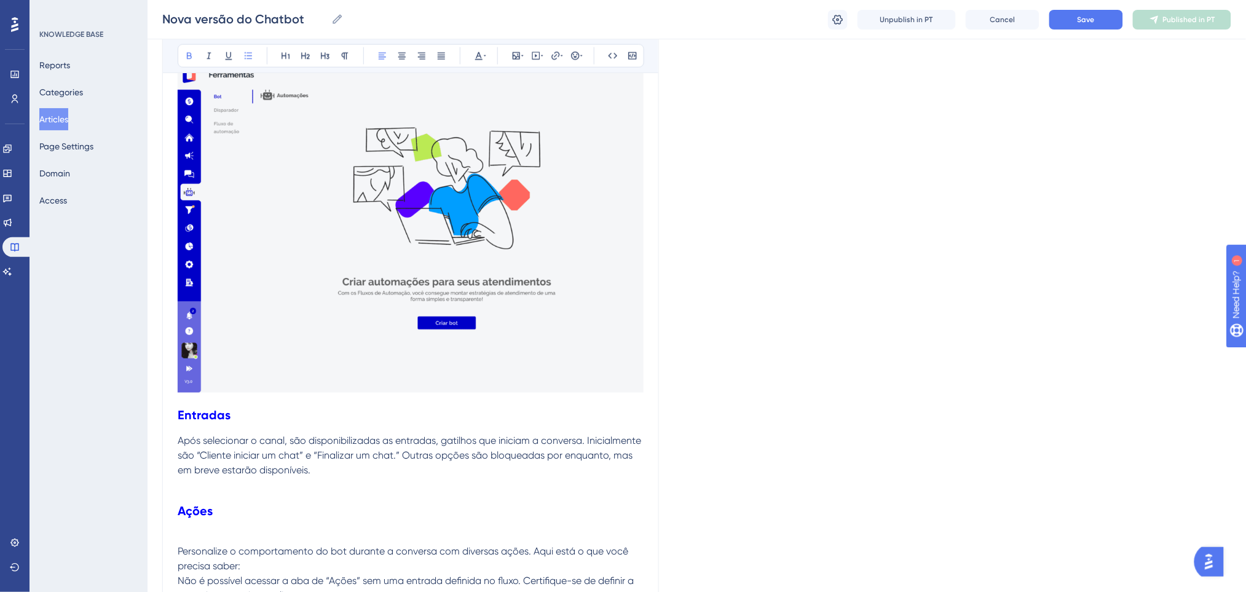
scroll to position [2376, 0]
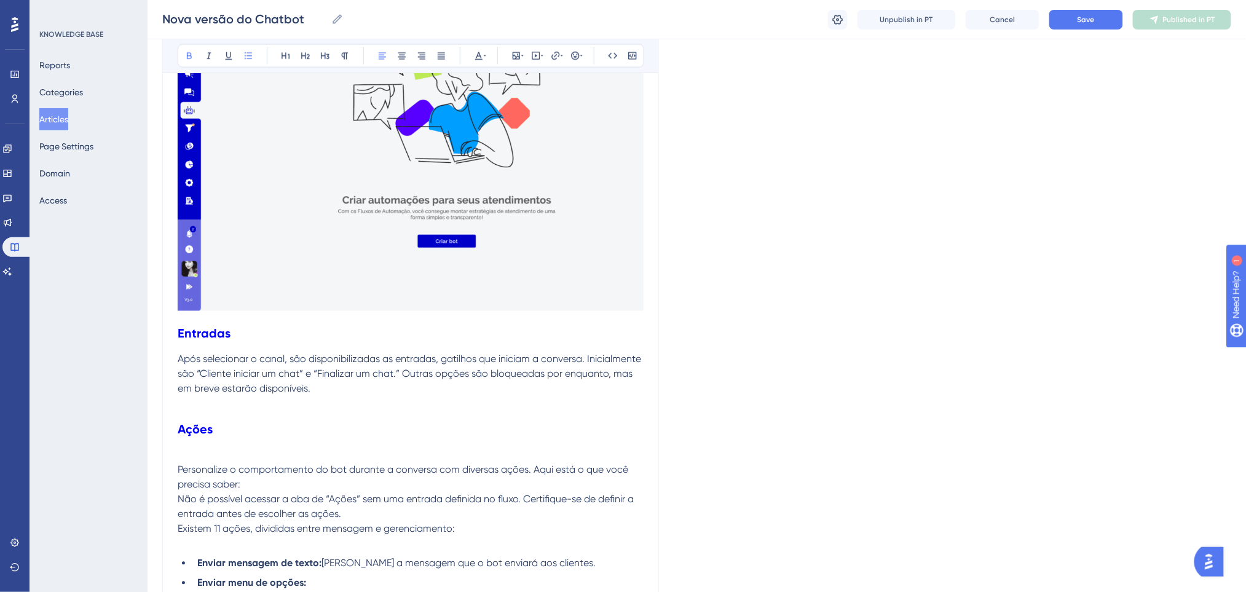
click at [429, 366] on p "Após selecionar o canal, são disponibilizadas as entradas, gatilhos que iniciam…" at bounding box center [411, 374] width 466 height 44
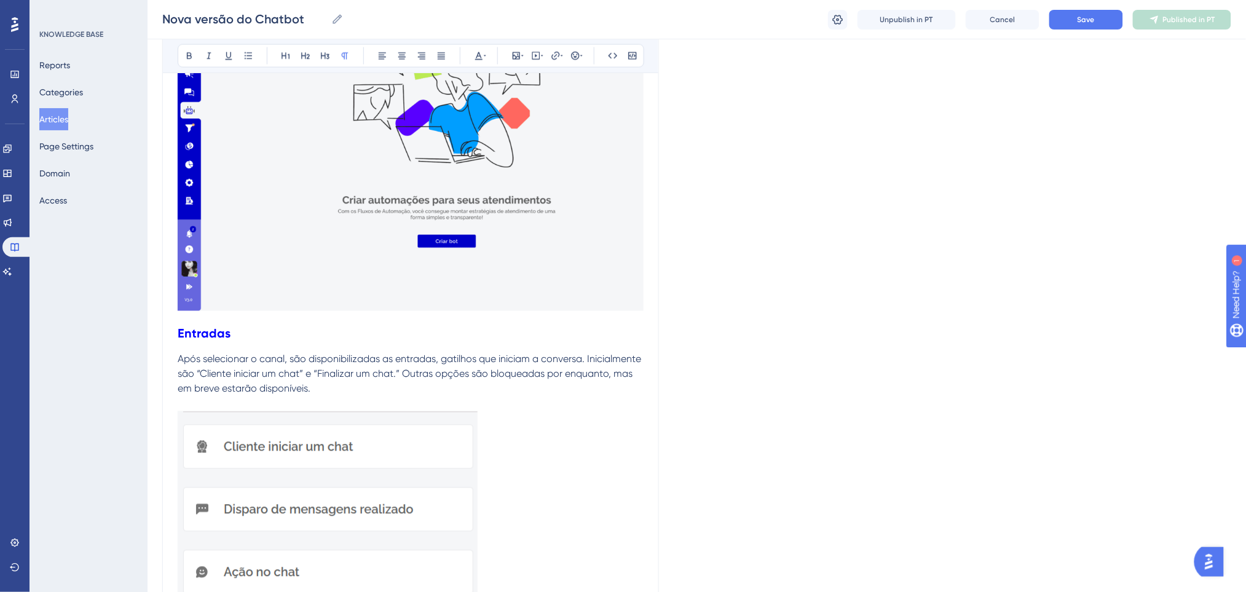
click at [414, 374] on p "Após selecionar o canal, são disponibilizadas as entradas, gatilhos que iniciam…" at bounding box center [411, 374] width 466 height 44
drag, startPoint x: 453, startPoint y: 358, endPoint x: 376, endPoint y: 358, distance: 76.8
click at [376, 358] on span "Após selecionar o canal, são disponibilizadas as entradas, gatilhos que iniciam…" at bounding box center [411, 373] width 466 height 41
click at [504, 366] on p "Após selecionar o canal, são disponibilizadas as entradas, gatilhos que iniciam…" at bounding box center [411, 374] width 466 height 44
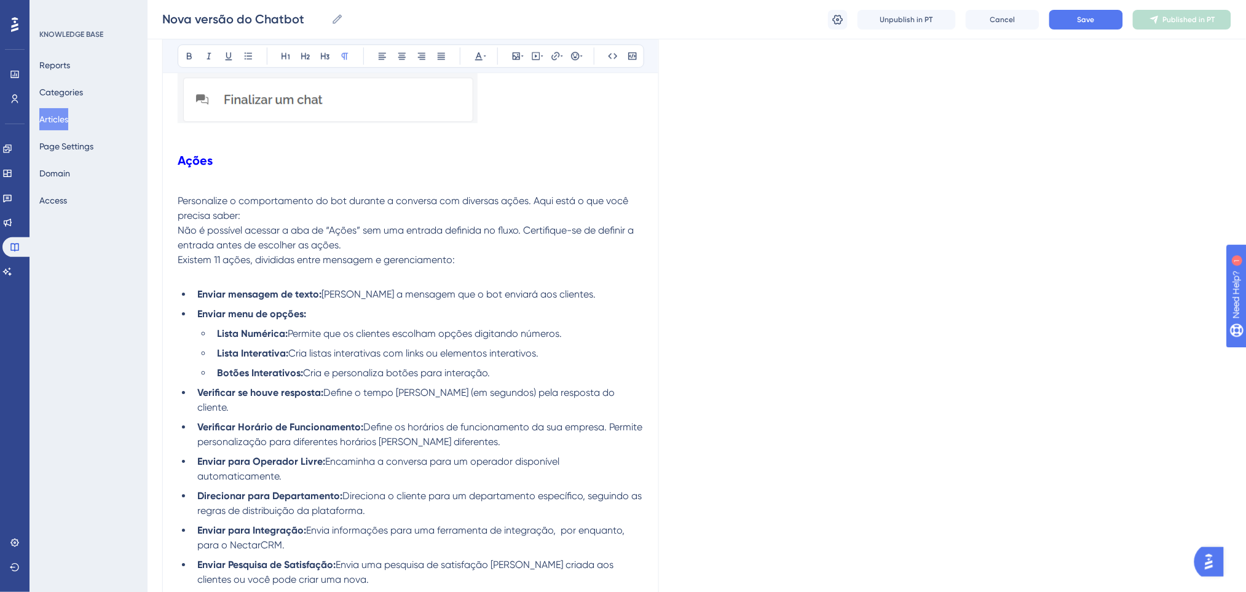
scroll to position [2868, 0]
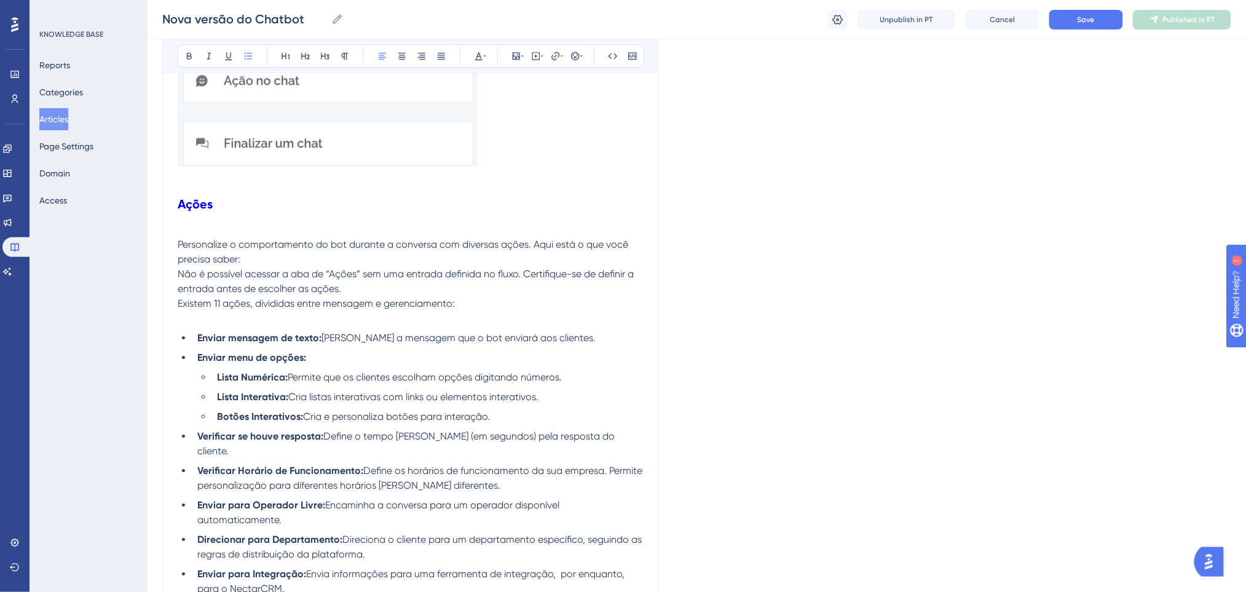
click at [520, 409] on li "Botões Interativos: Cria e personaliza botões para interação." at bounding box center [427, 416] width 431 height 15
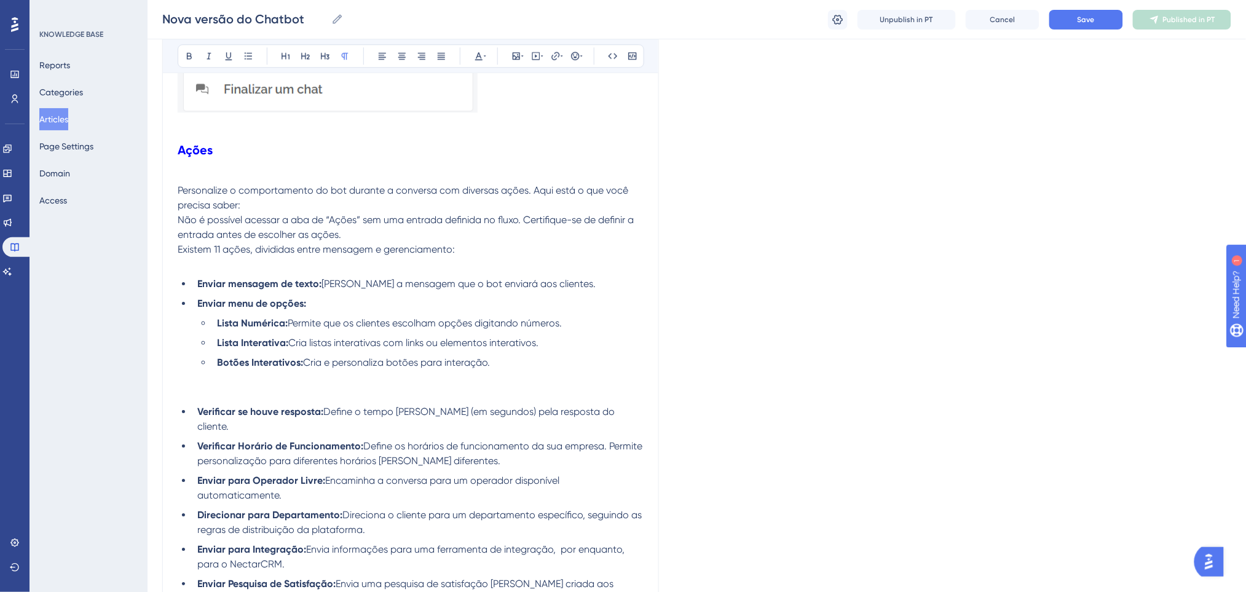
scroll to position [2950, 0]
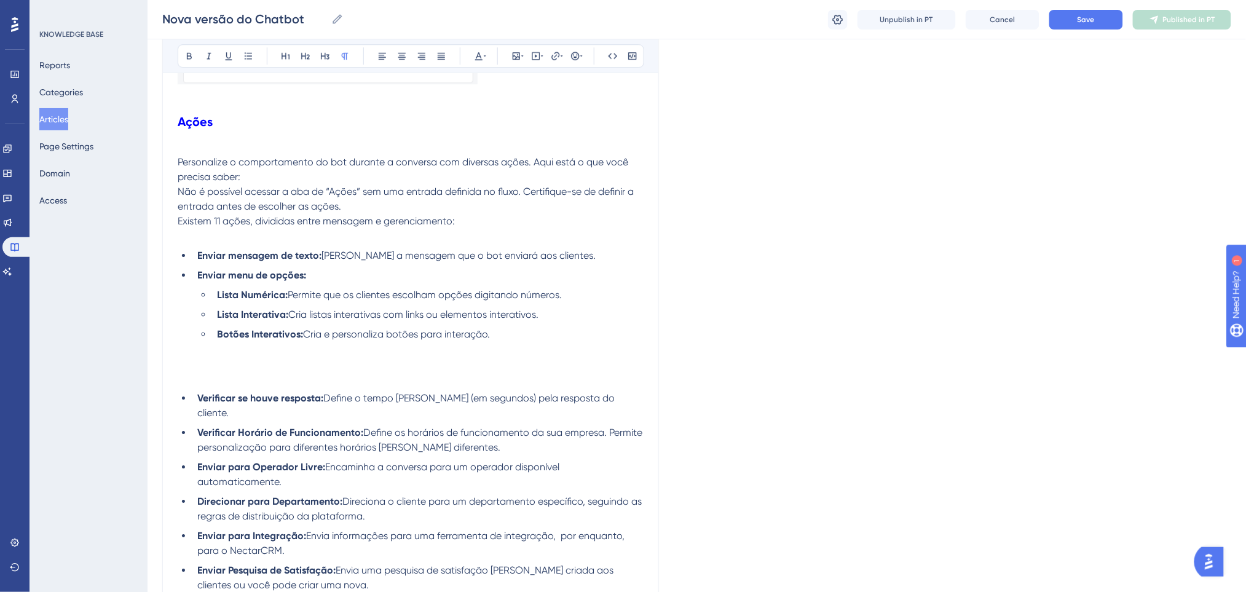
click at [281, 356] on p at bounding box center [411, 363] width 466 height 15
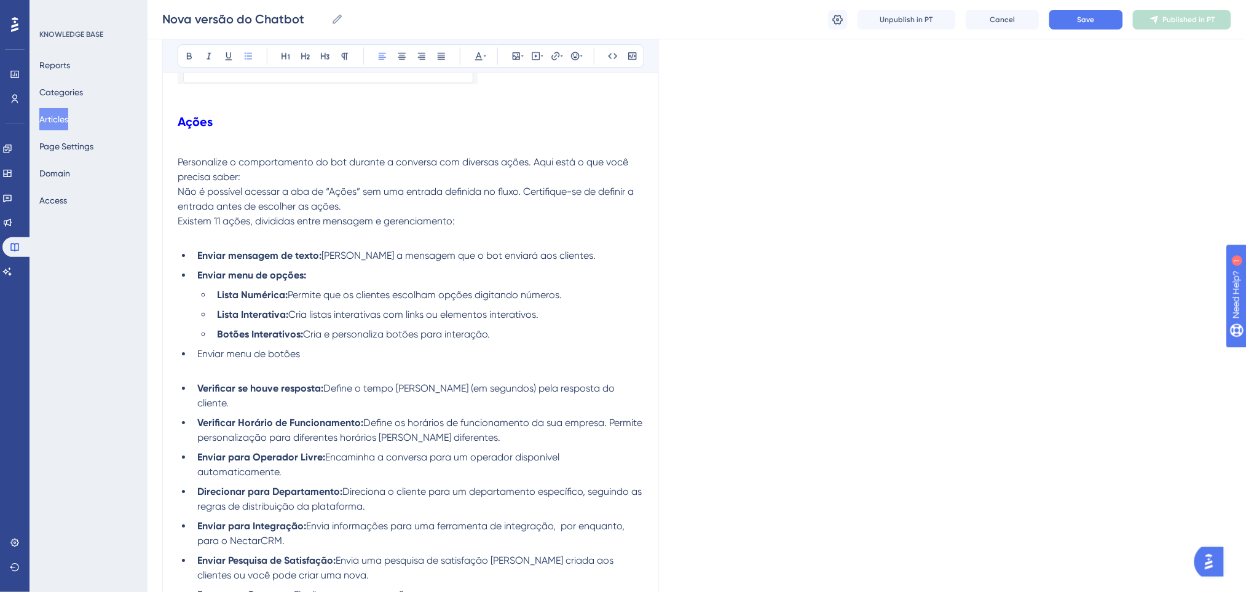
drag, startPoint x: 310, startPoint y: 339, endPoint x: 270, endPoint y: 342, distance: 40.1
click at [270, 347] on li "Enviar menu de botões" at bounding box center [417, 354] width 451 height 15
drag, startPoint x: 350, startPoint y: 338, endPoint x: 176, endPoint y: 336, distance: 173.9
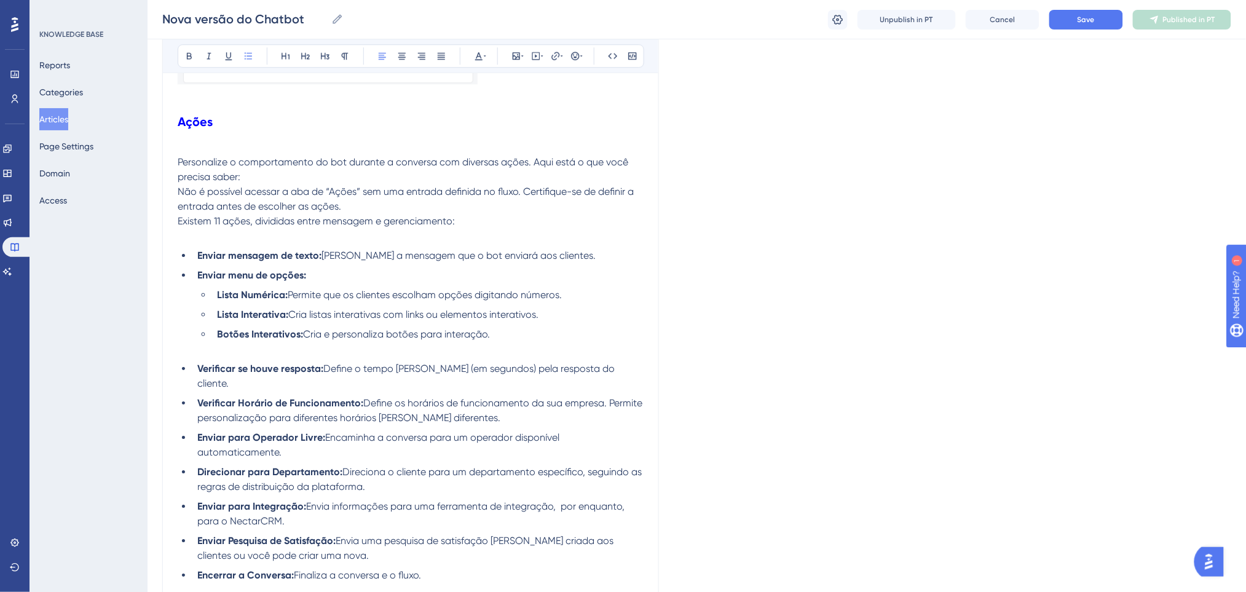
click at [569, 248] on li "Enviar mensagem de texto: Escreva a mensagem que o bot enviará aos clientes." at bounding box center [417, 255] width 451 height 15
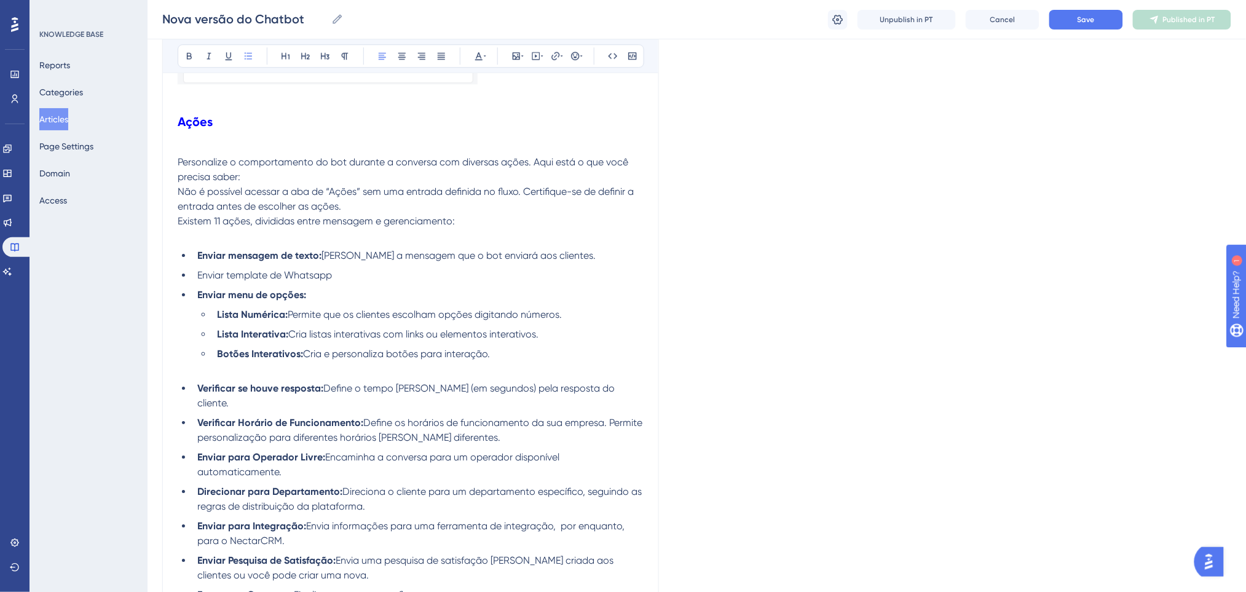
click at [320, 268] on li "Enviar template de Whatsapp" at bounding box center [417, 275] width 451 height 15
click at [259, 229] on p at bounding box center [411, 236] width 466 height 15
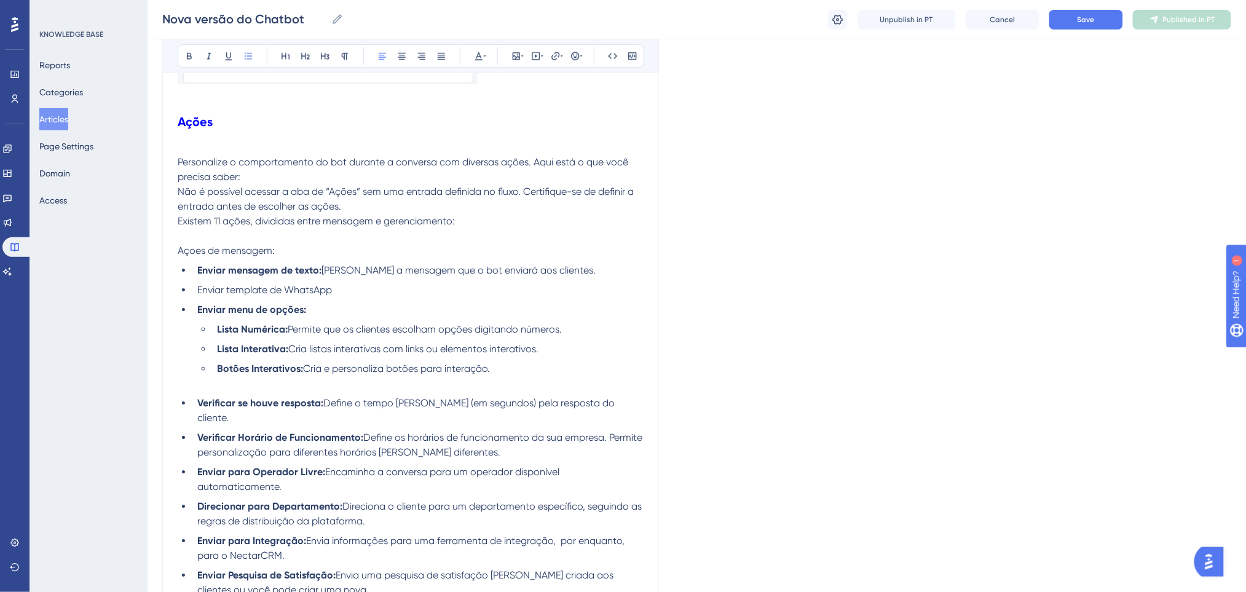
click at [543, 361] on li "Botões Interativos: Cria e personaliza botões para interação." at bounding box center [427, 368] width 431 height 15
click at [523, 342] on li "Lista Interativa: Cria listas interativas com links ou elementos interativos." at bounding box center [427, 349] width 431 height 15
click at [509, 361] on li "Botões Interativos: Cria e personaliza botões para interação." at bounding box center [427, 368] width 431 height 15
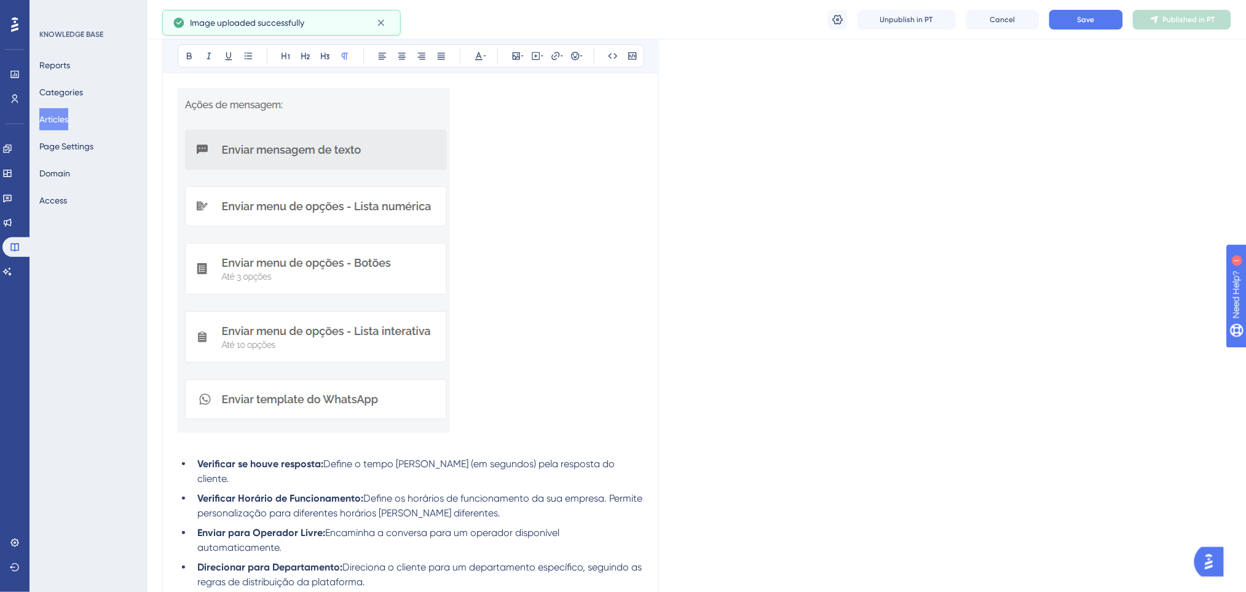
scroll to position [3278, 0]
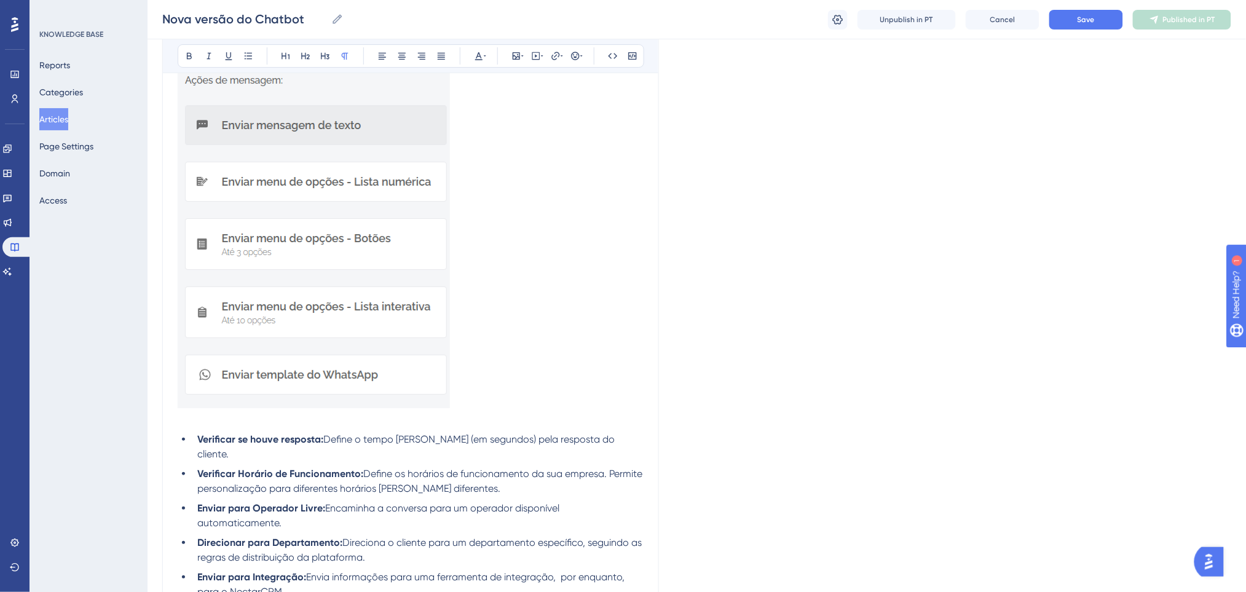
click at [517, 412] on p at bounding box center [411, 419] width 466 height 15
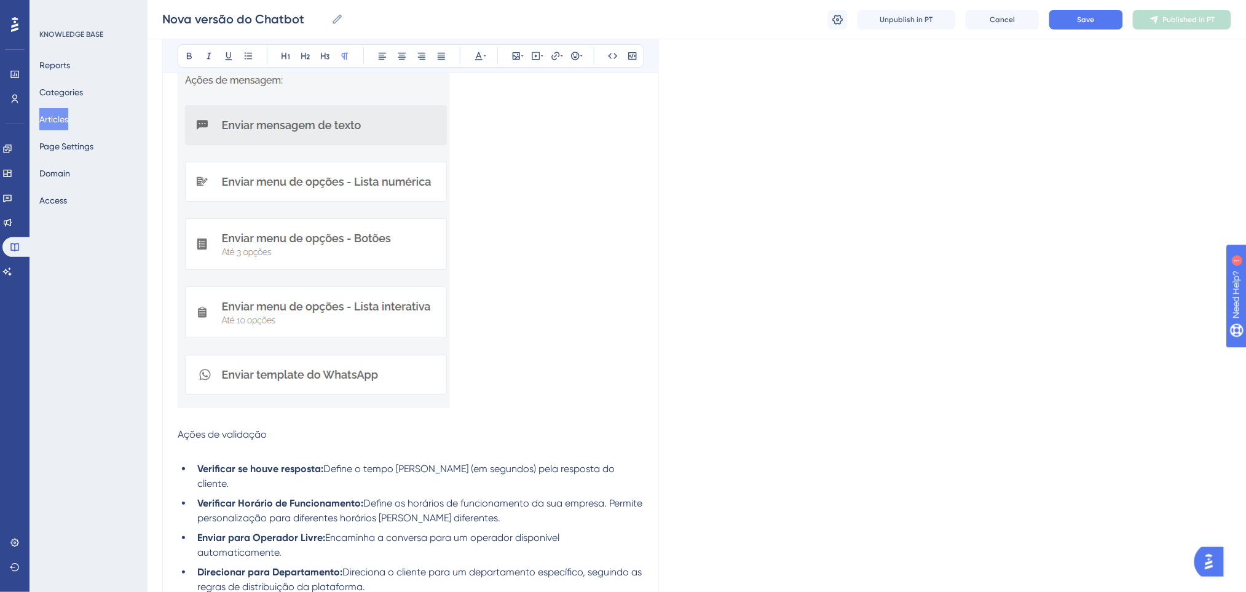
click at [270, 427] on p "Ações de validação" at bounding box center [411, 434] width 466 height 15
click at [270, 412] on p at bounding box center [411, 419] width 466 height 15
drag, startPoint x: 283, startPoint y: 418, endPoint x: 175, endPoint y: 419, distance: 108.8
click at [190, 53] on icon at bounding box center [189, 56] width 10 height 10
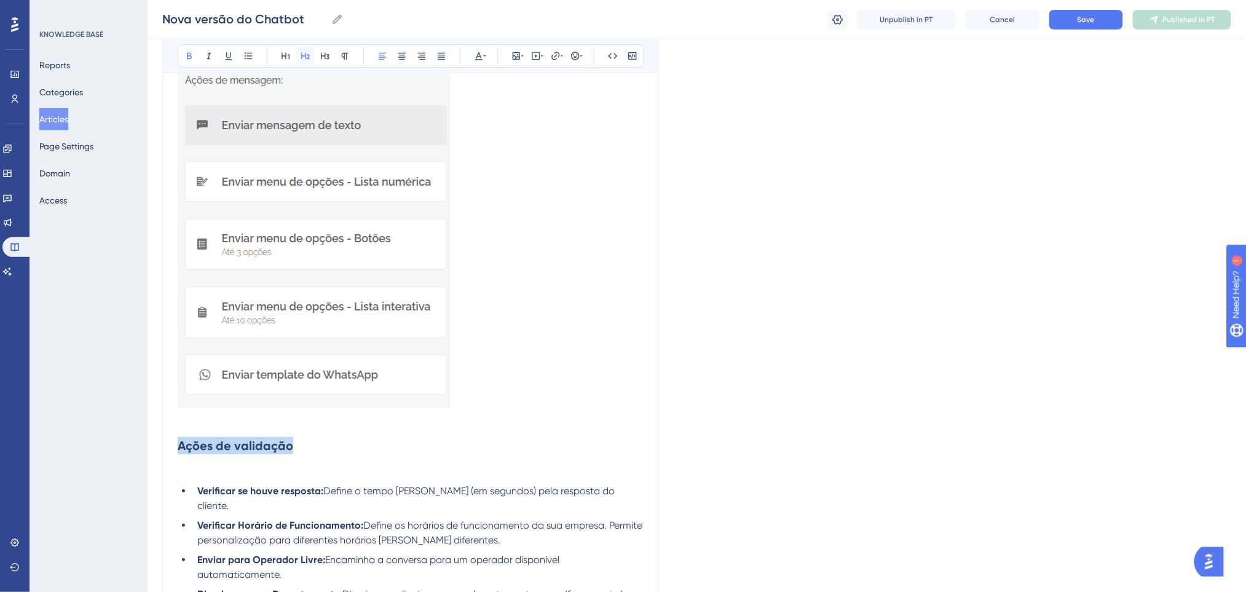
click at [302, 54] on icon at bounding box center [305, 56] width 9 height 7
click at [487, 376] on p at bounding box center [411, 237] width 466 height 349
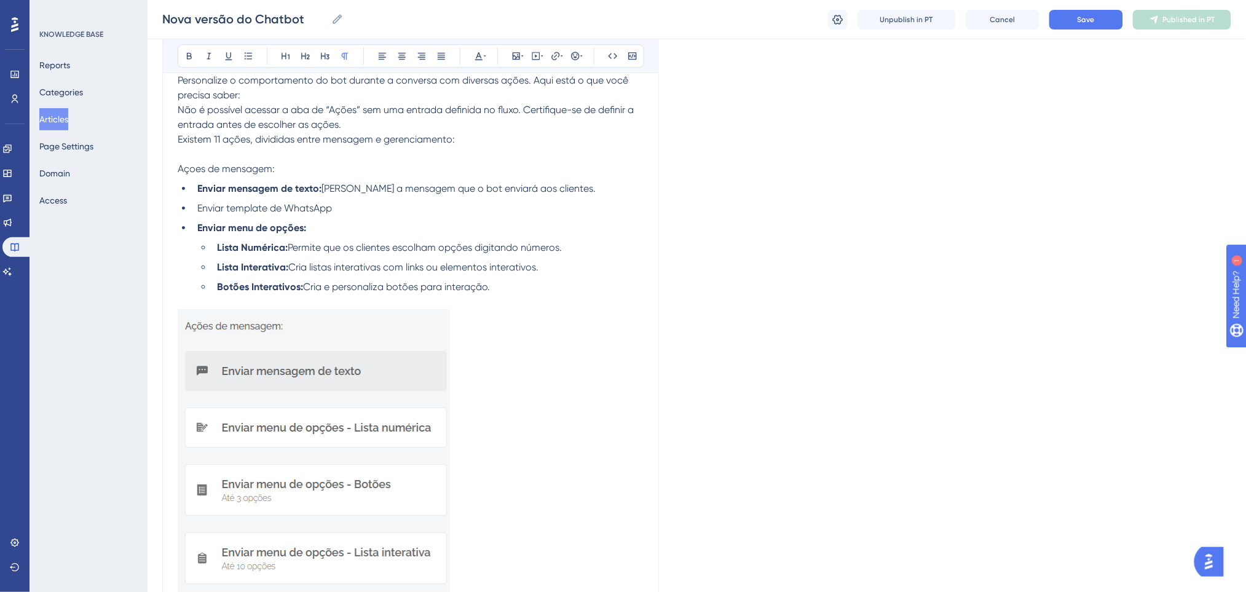
scroll to position [2868, 0]
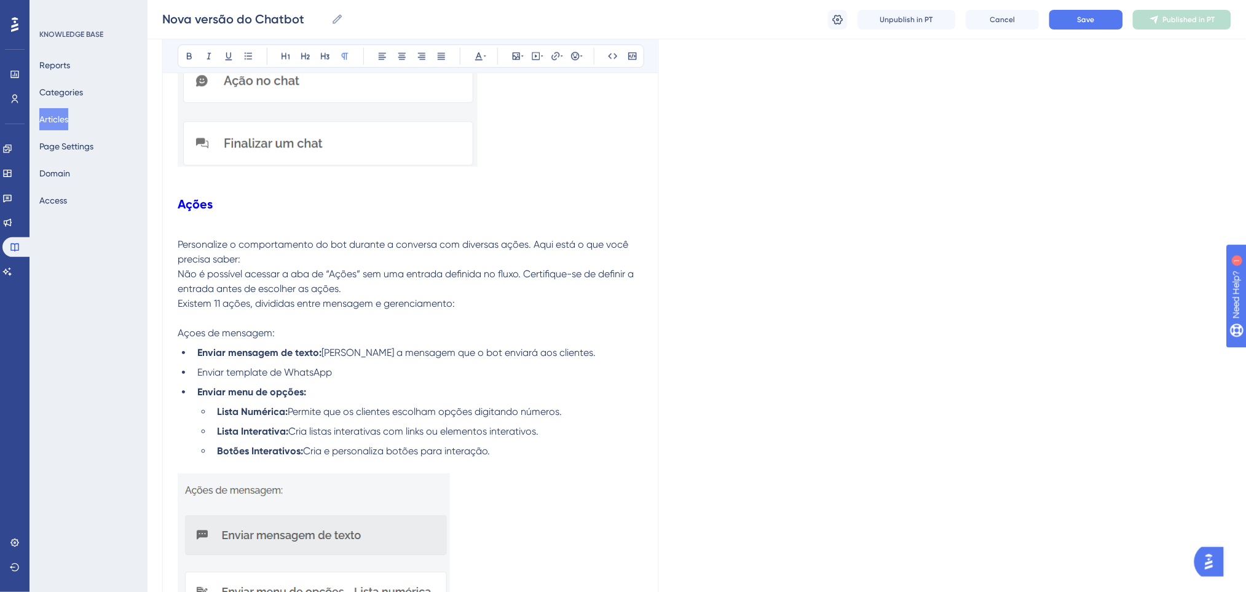
click at [309, 326] on p "Açoes de mensagem:" at bounding box center [411, 333] width 466 height 15
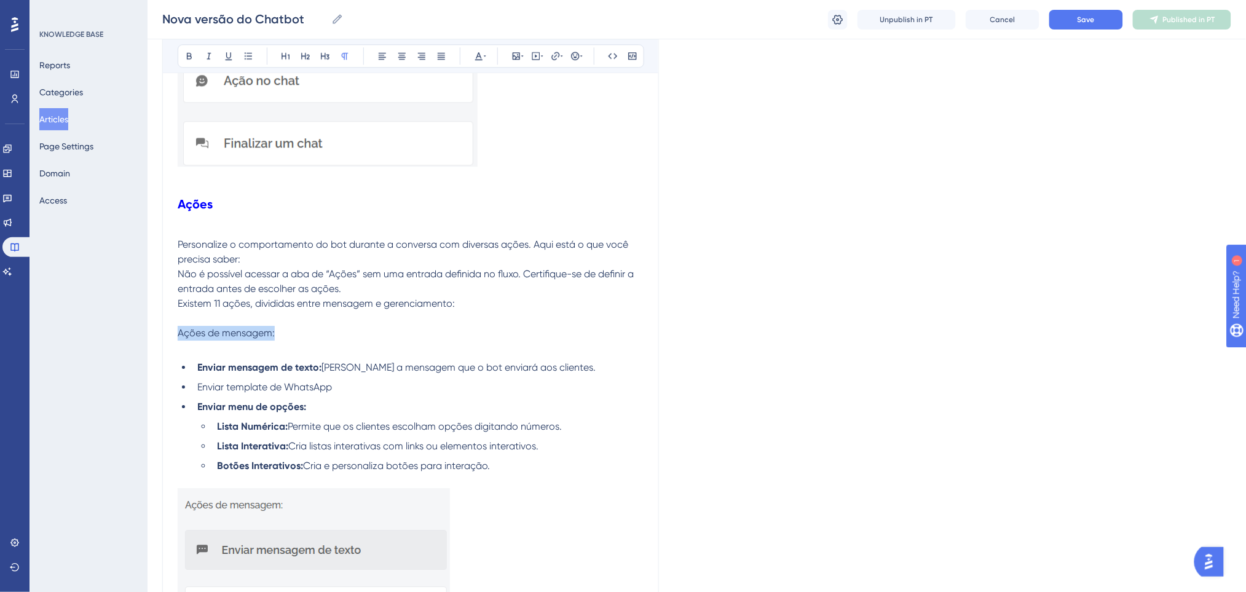
drag, startPoint x: 277, startPoint y: 318, endPoint x: 168, endPoint y: 317, distance: 108.8
click at [188, 58] on icon at bounding box center [189, 56] width 5 height 7
click at [303, 54] on icon at bounding box center [306, 56] width 10 height 10
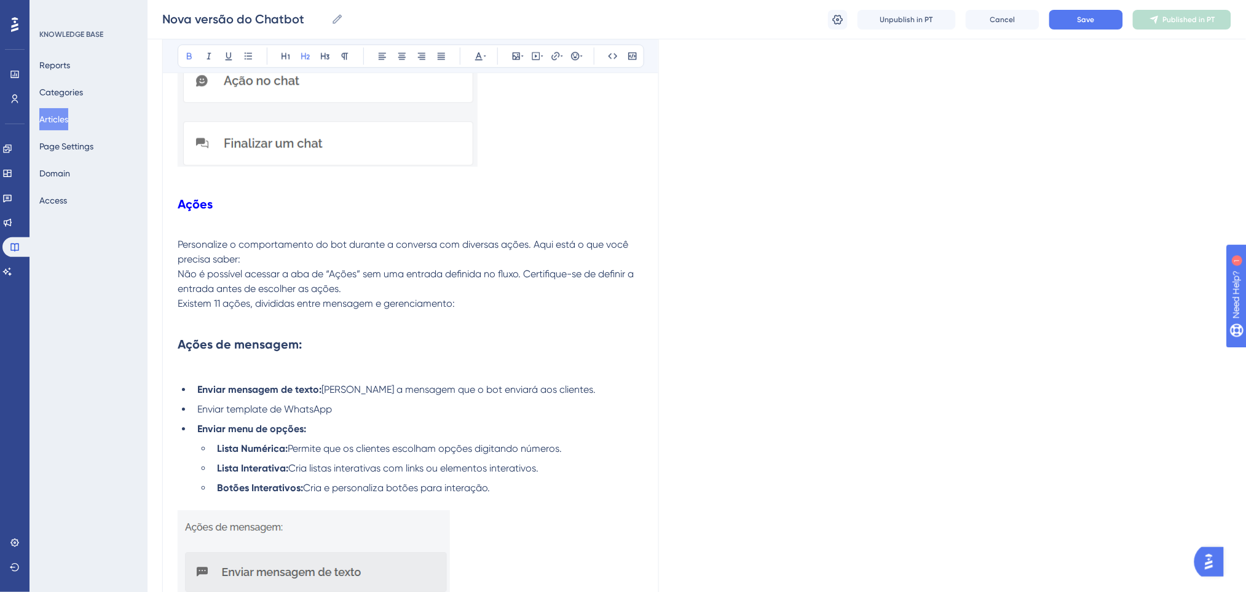
click at [448, 363] on p at bounding box center [411, 370] width 466 height 15
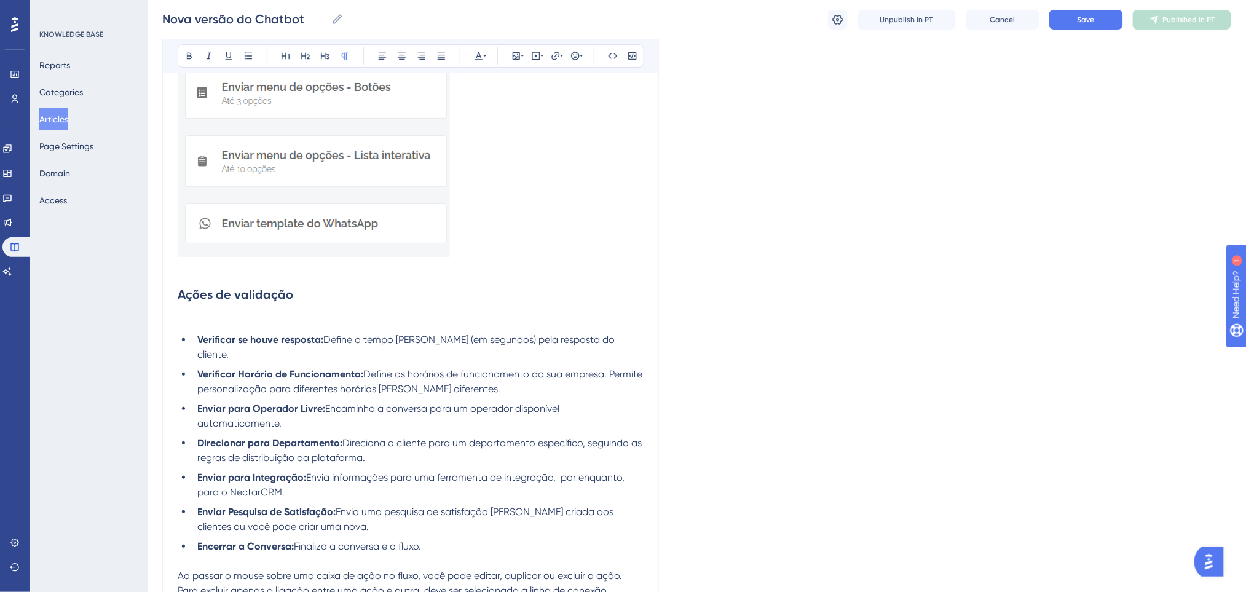
scroll to position [3523, 0]
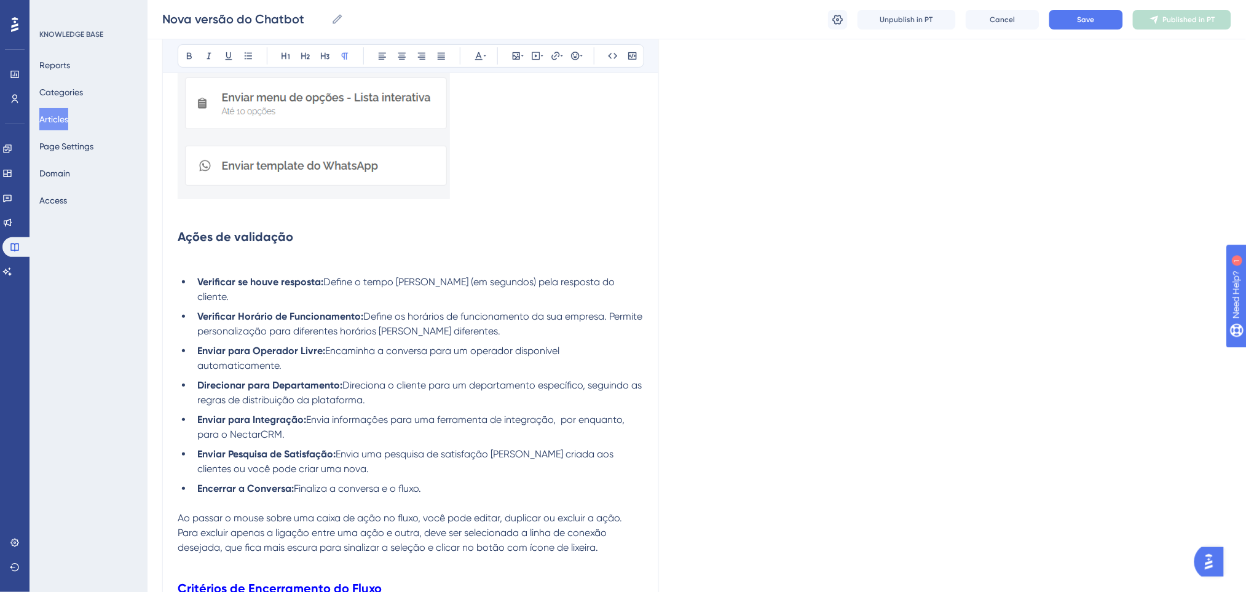
click at [327, 277] on li "Verificar se houve resposta: Define o tempo máximo de espera (em segundos) pela…" at bounding box center [417, 290] width 451 height 30
click at [251, 281] on li "Verificar se houve resposta: Define o tempo máximo de espera (em segundos) pela…" at bounding box center [417, 290] width 451 height 30
click at [495, 323] on ul "Verificar se houve resposta: Define o tempo máximo de espera (em segundos) pela…" at bounding box center [411, 385] width 466 height 221
click at [482, 319] on li "Verificar Horário de Funcionamento: Define os horários de funcionamento da sua …" at bounding box center [417, 324] width 451 height 30
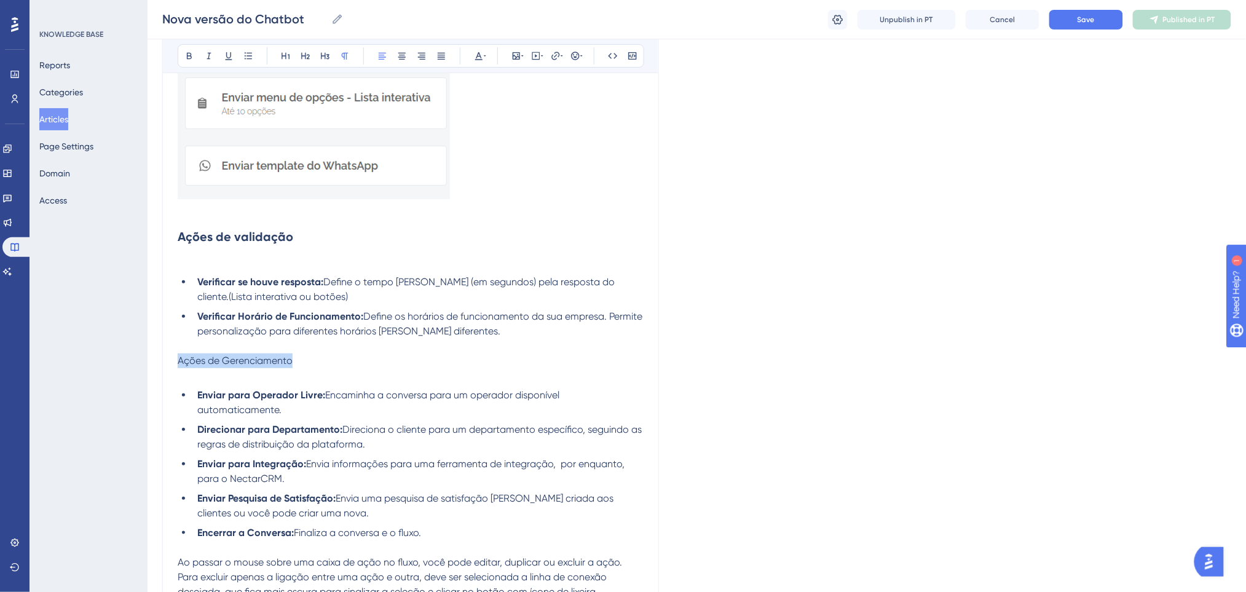
drag, startPoint x: 315, startPoint y: 345, endPoint x: 175, endPoint y: 345, distance: 140.1
click at [187, 49] on button at bounding box center [189, 55] width 17 height 17
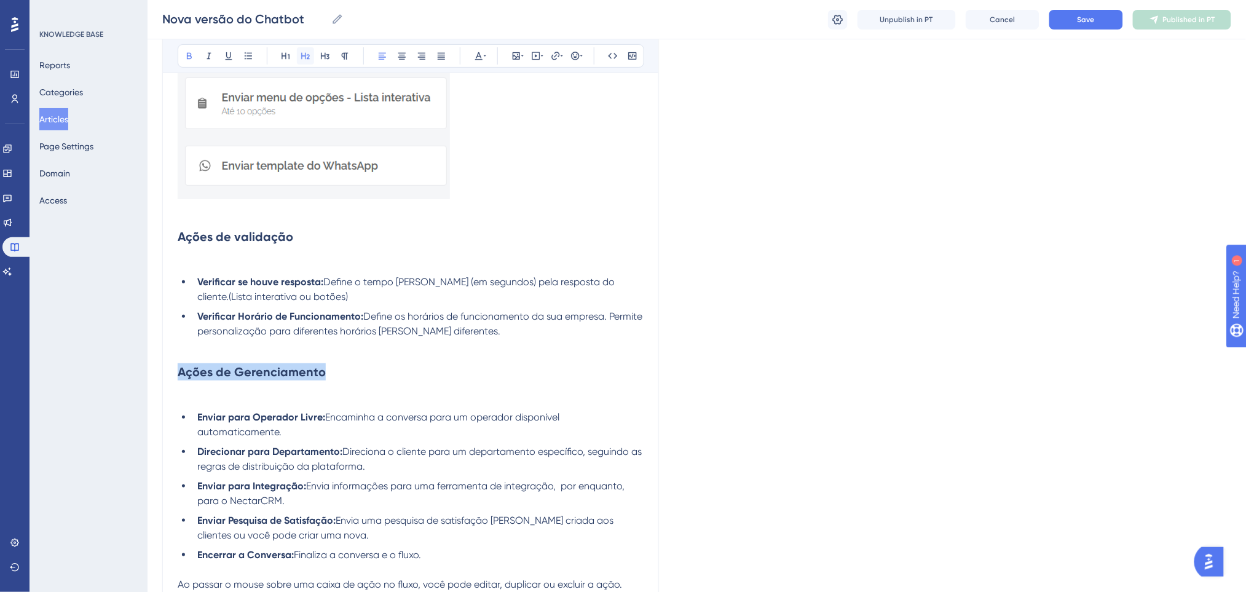
click at [305, 52] on icon at bounding box center [306, 56] width 10 height 10
click at [562, 255] on p at bounding box center [411, 262] width 466 height 15
click at [332, 371] on h2 "Ações de Gerenciamento" at bounding box center [411, 371] width 466 height 37
click at [312, 390] on p at bounding box center [411, 397] width 466 height 15
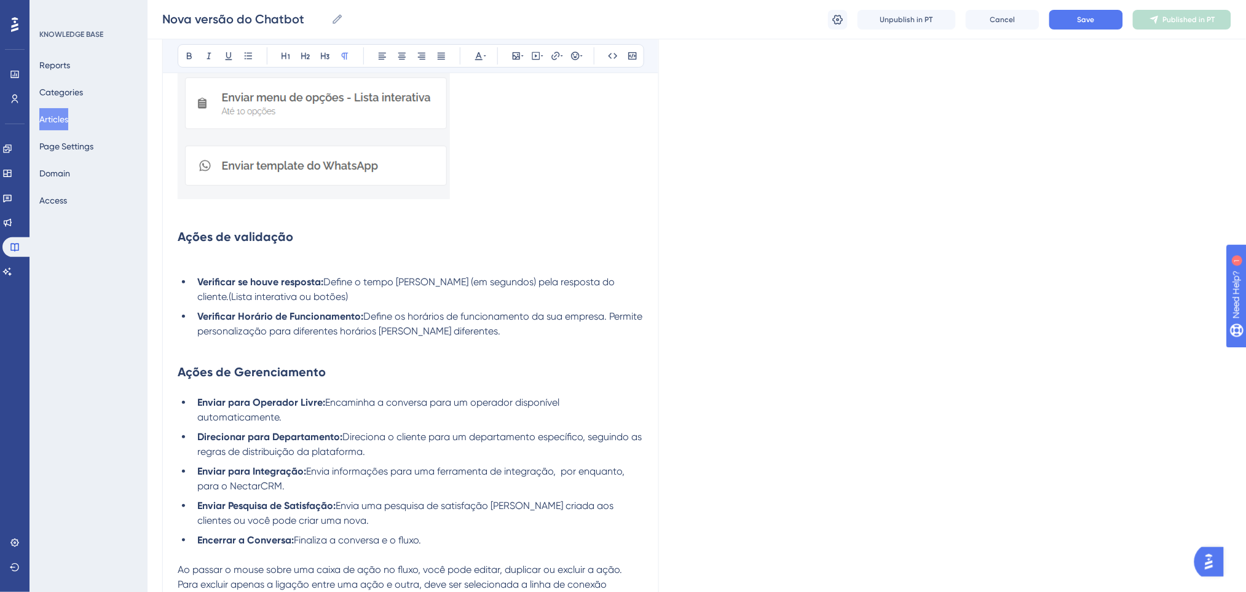
click at [262, 255] on p at bounding box center [411, 262] width 466 height 15
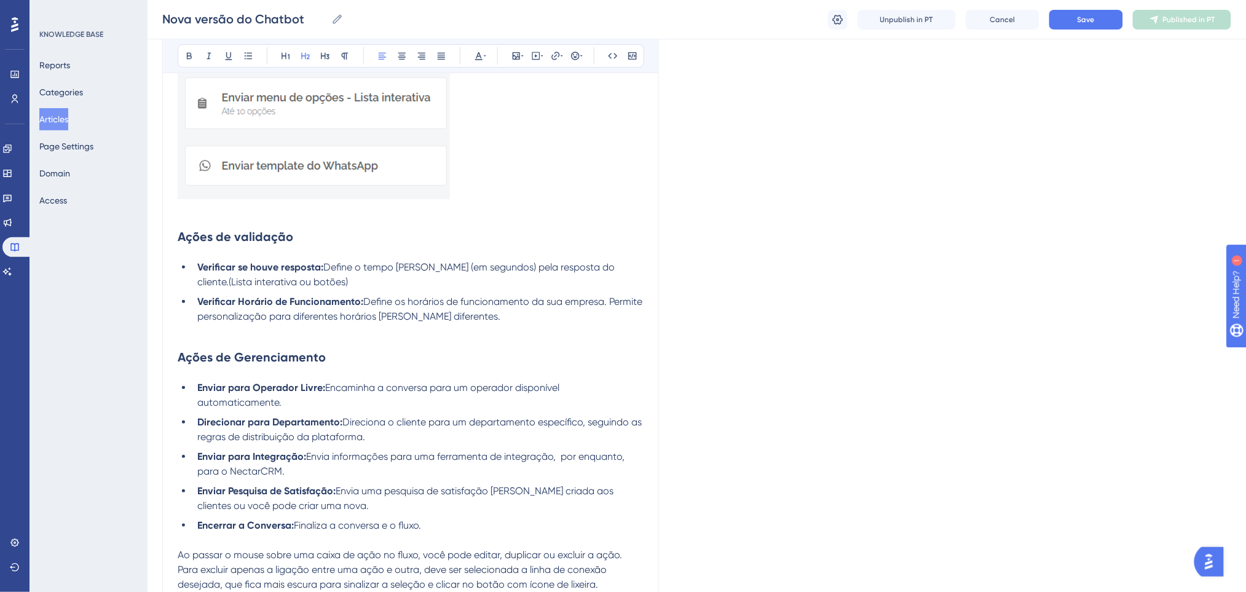
scroll to position [3688, 0]
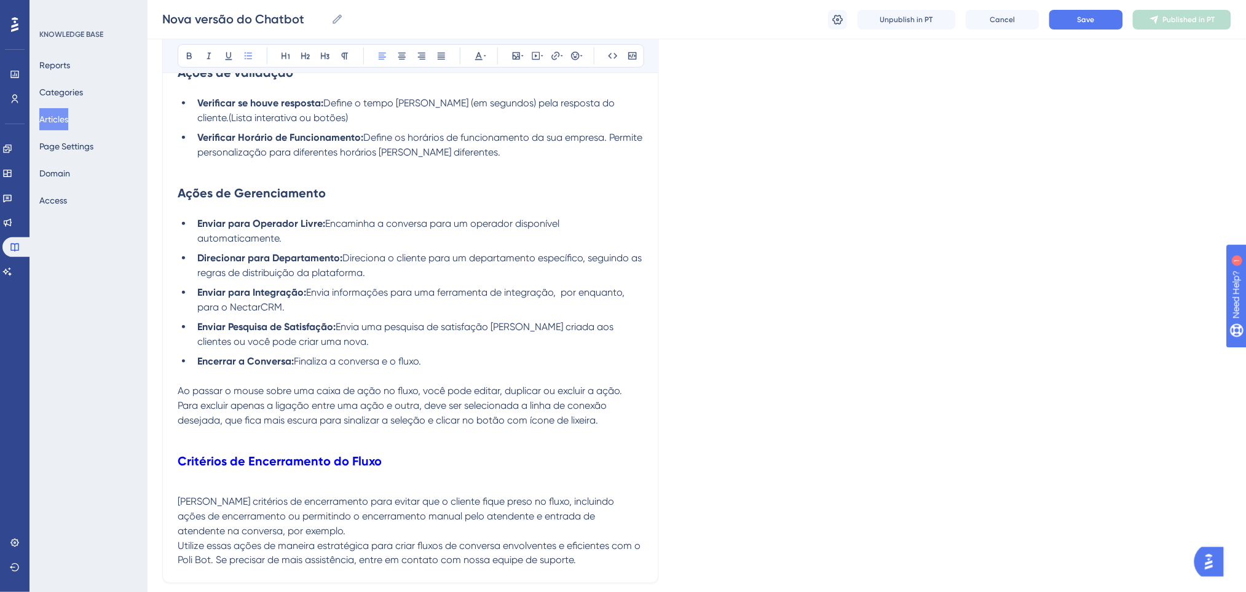
click at [473, 321] on span "Envia uma pesquisa de satisfação já criada aos clientes ou você pode criar uma …" at bounding box center [406, 334] width 419 height 26
click at [463, 354] on li "Encerrar a Conversa: Finaliza a conversa e o fluxo." at bounding box center [417, 361] width 451 height 15
click at [217, 369] on p at bounding box center [411, 376] width 466 height 15
click at [534, 336] on ul "Enviar para Operador Livre: Encaminha a conversa para um operador disponível au…" at bounding box center [411, 292] width 466 height 152
click at [1080, 21] on span "Save" at bounding box center [1085, 20] width 17 height 10
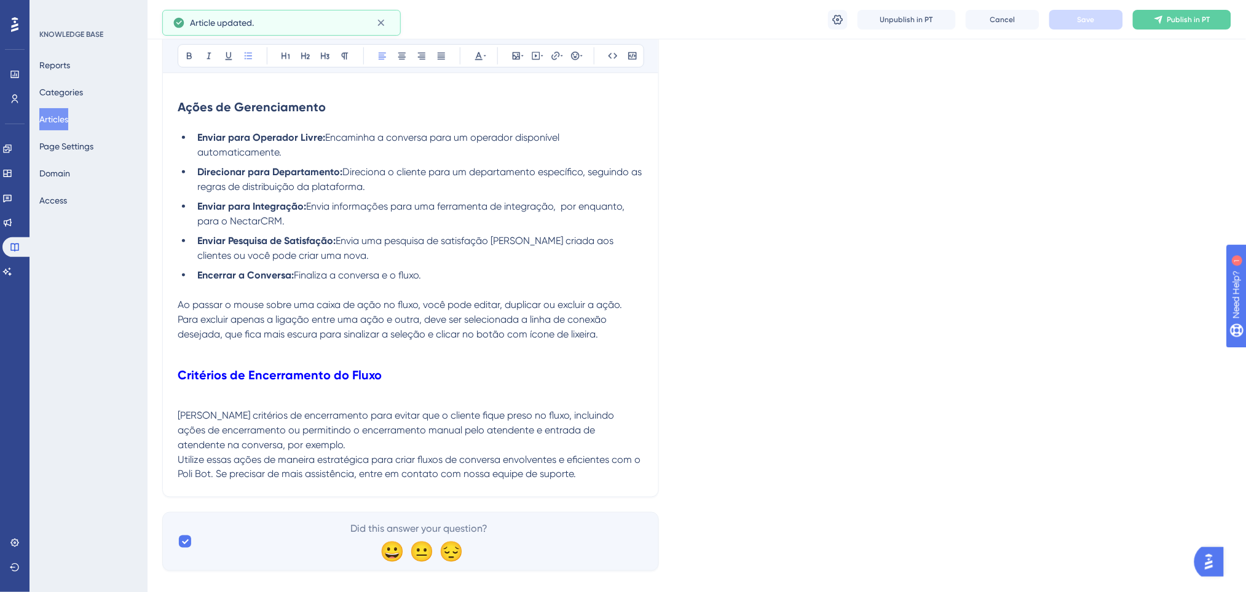
scroll to position [3777, 0]
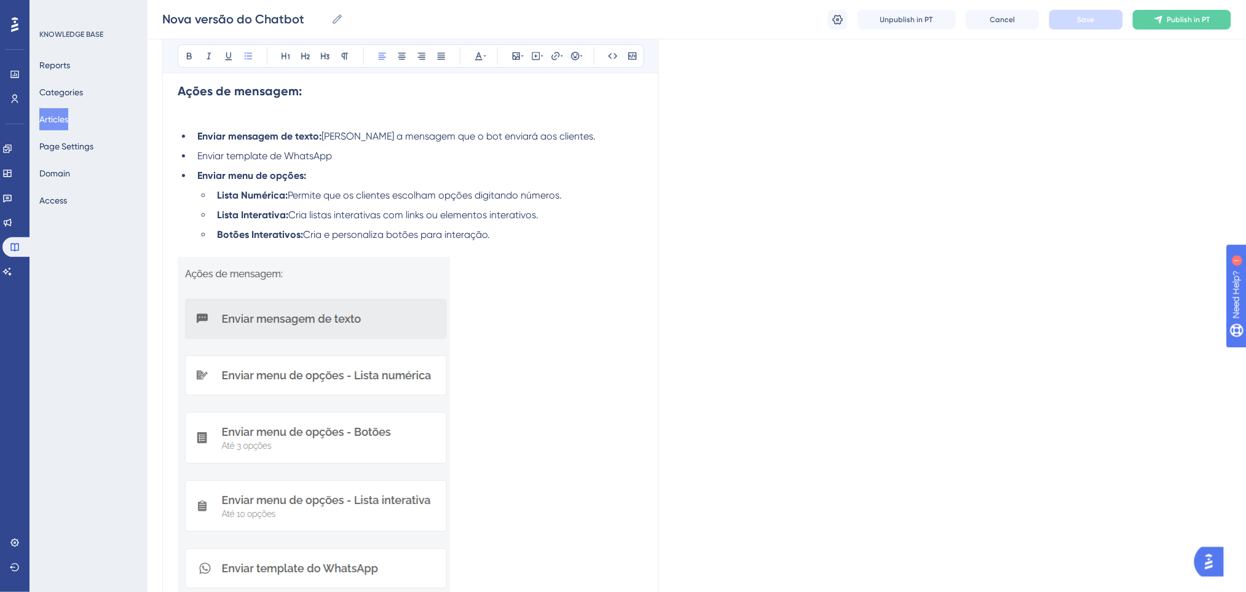
click at [409, 280] on img at bounding box center [314, 429] width 272 height 345
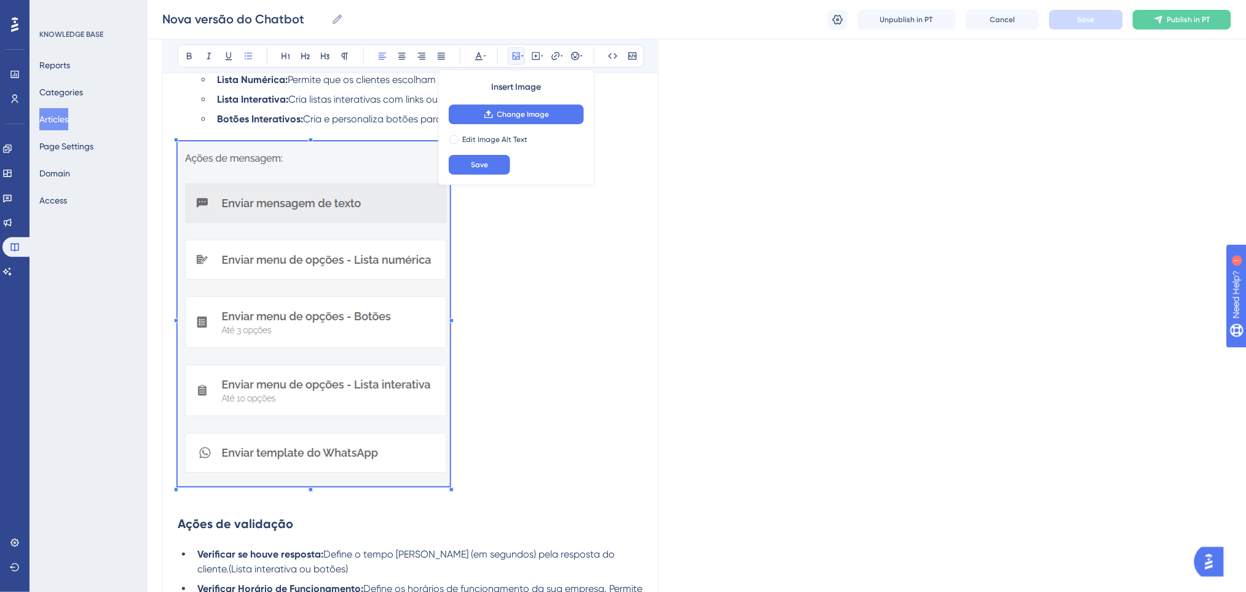
scroll to position [3285, 0]
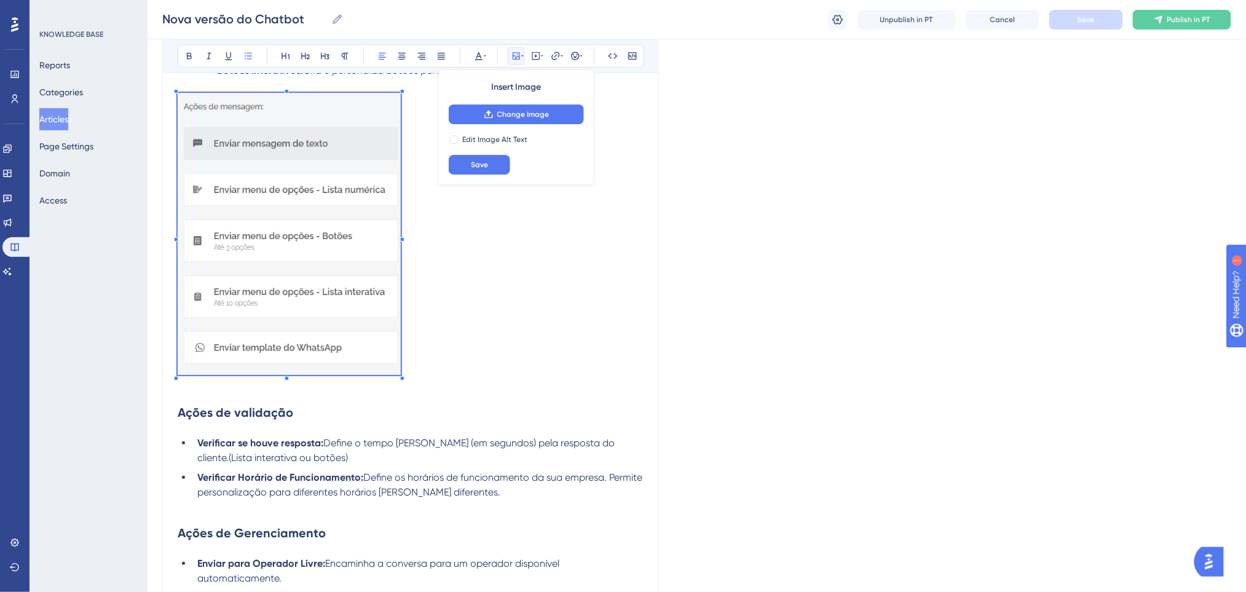
click at [404, 326] on p at bounding box center [411, 236] width 466 height 287
click at [514, 284] on p at bounding box center [411, 236] width 466 height 287
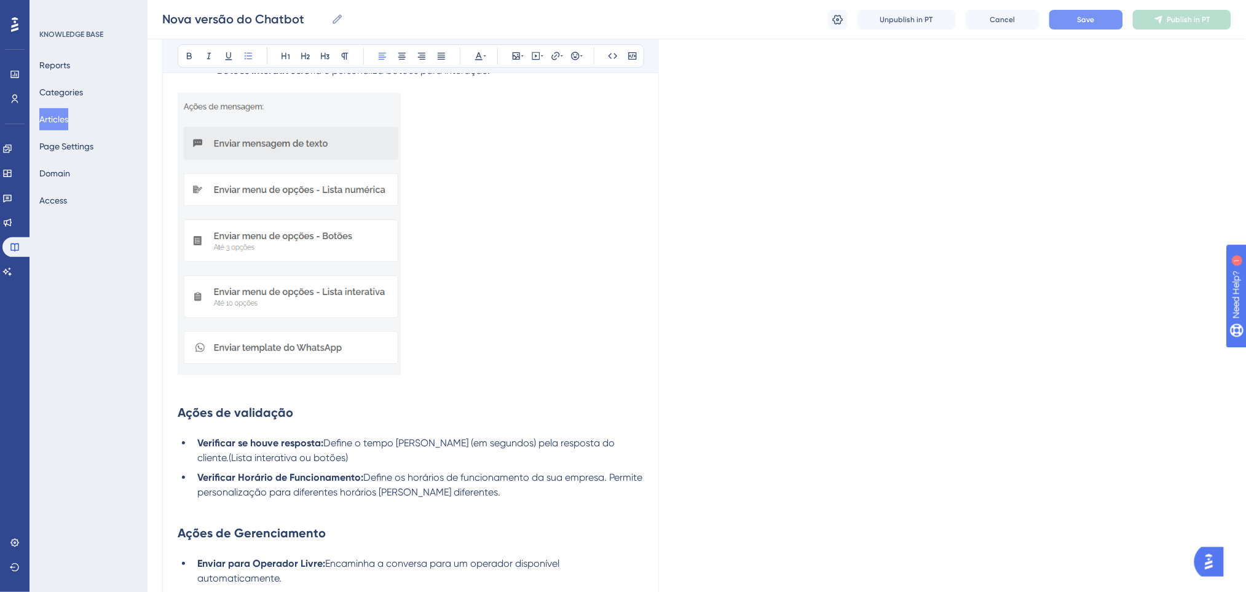
click at [556, 473] on li "Verificar Horário de Funcionamento: Define os horários de funcionamento da sua …" at bounding box center [417, 485] width 451 height 30
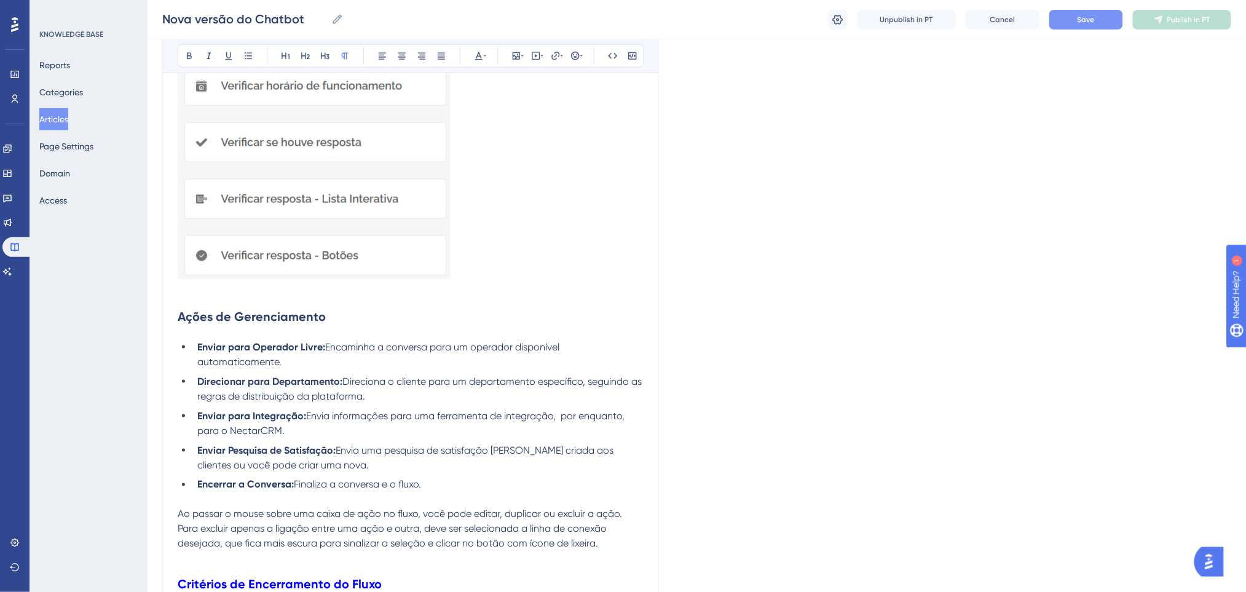
scroll to position [3940, 0]
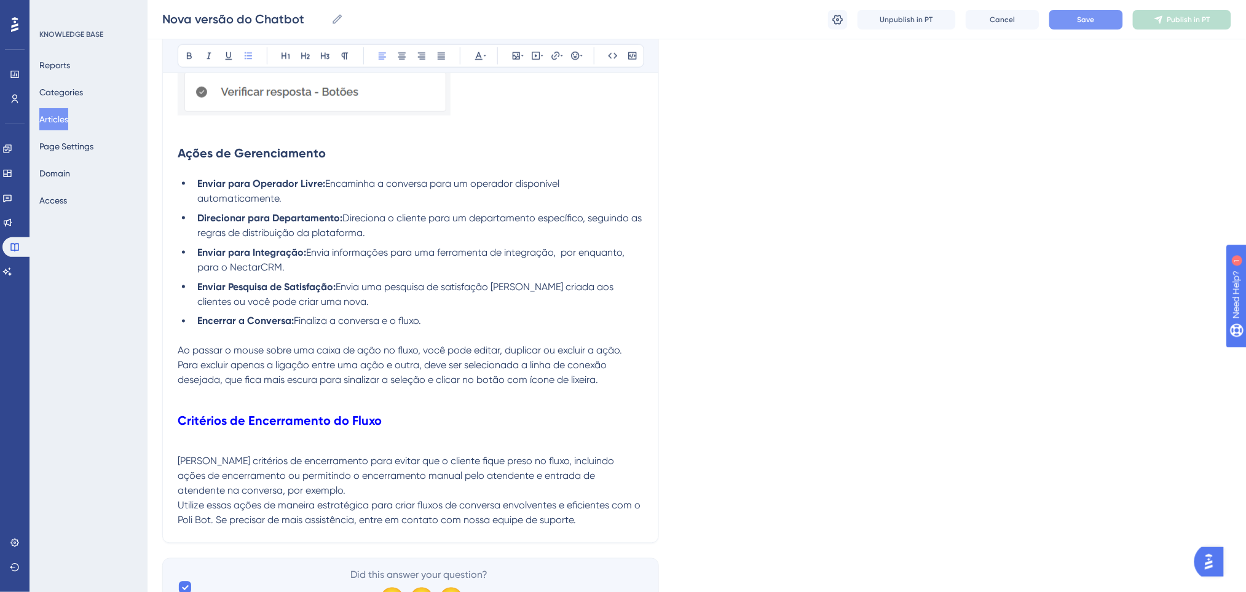
click at [541, 314] on li "Encerrar a Conversa: Finaliza a conversa e o fluxo." at bounding box center [417, 321] width 451 height 15
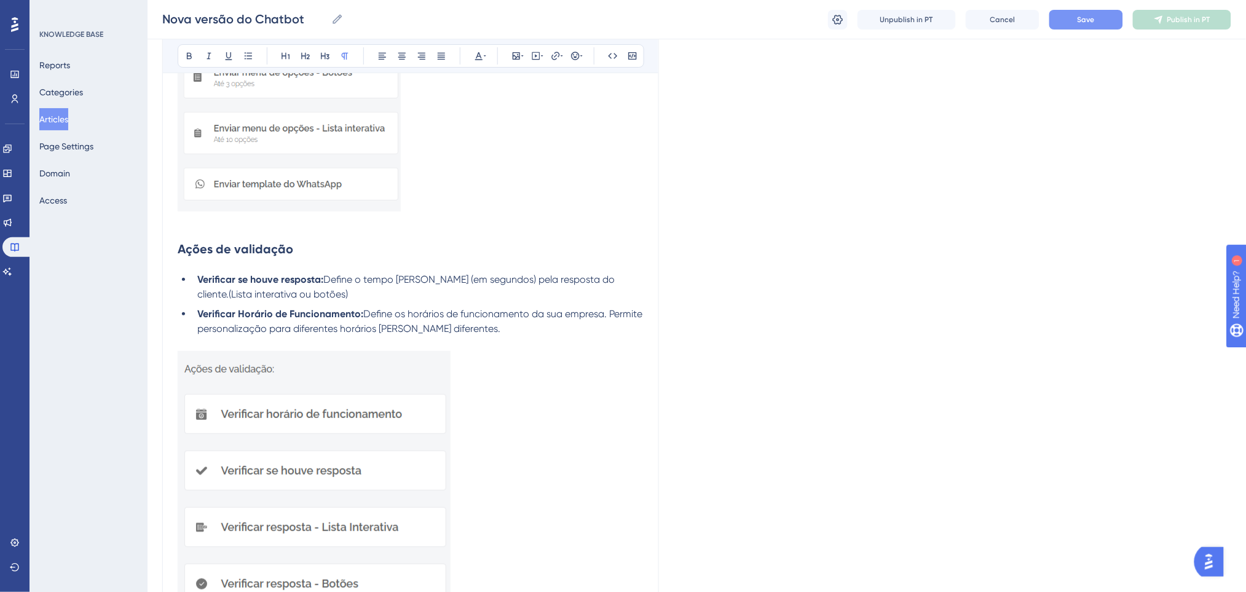
scroll to position [3338, 0]
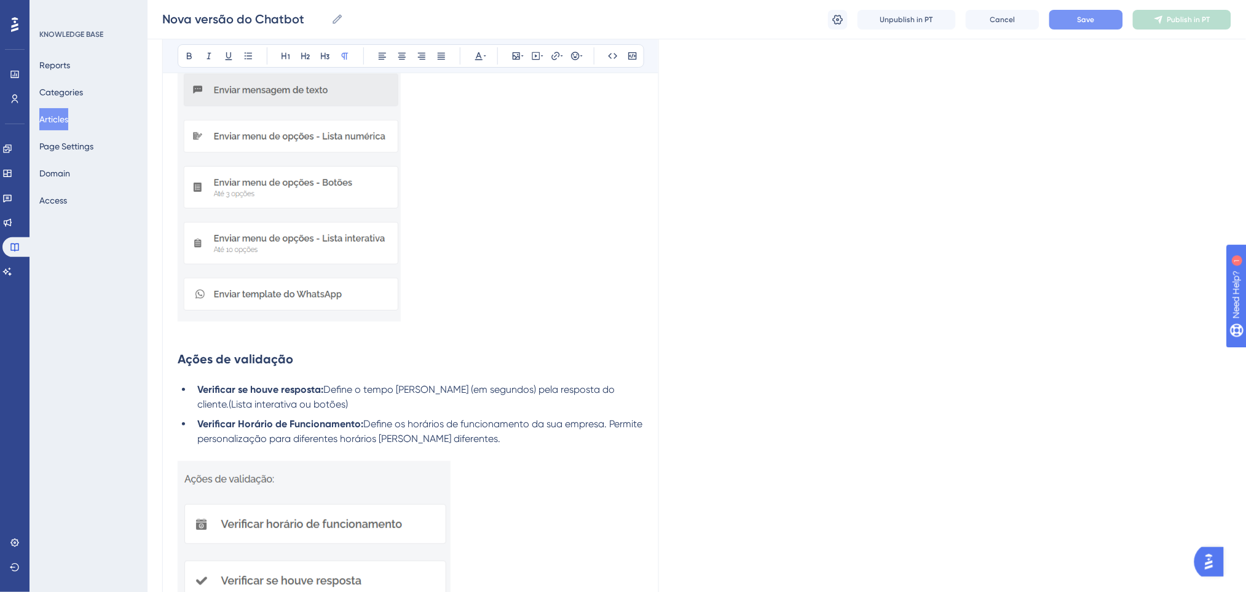
click at [359, 201] on img at bounding box center [289, 180] width 223 height 283
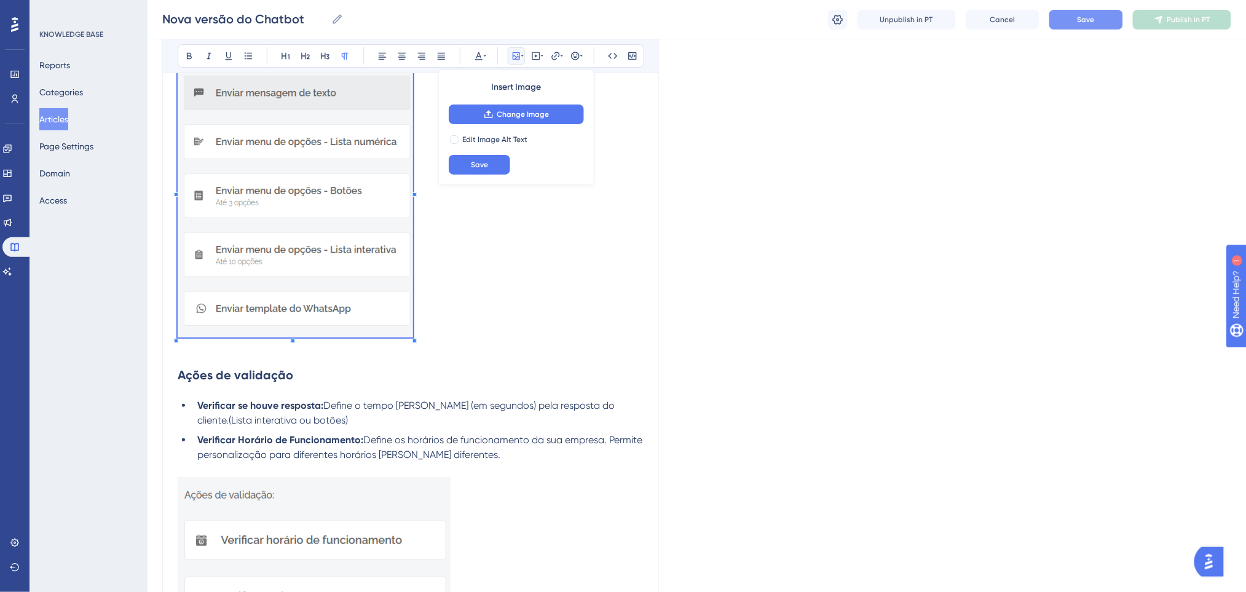
click at [415, 320] on p at bounding box center [411, 190] width 466 height 302
click at [511, 278] on p at bounding box center [411, 191] width 466 height 304
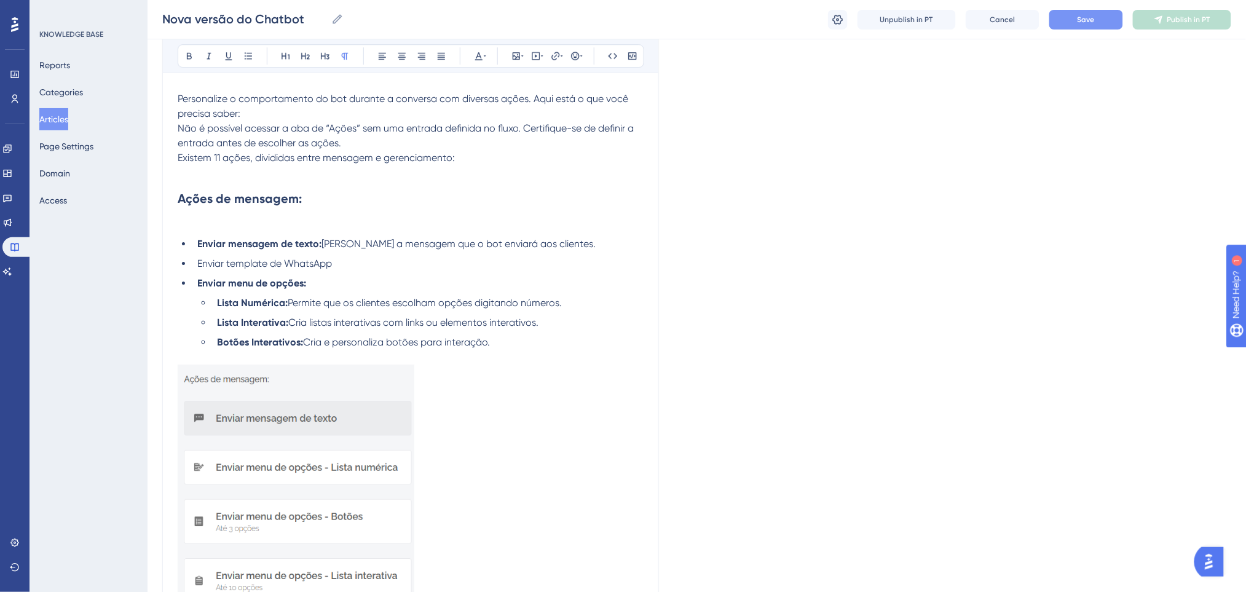
scroll to position [3011, 0]
click at [230, 219] on p at bounding box center [411, 226] width 466 height 15
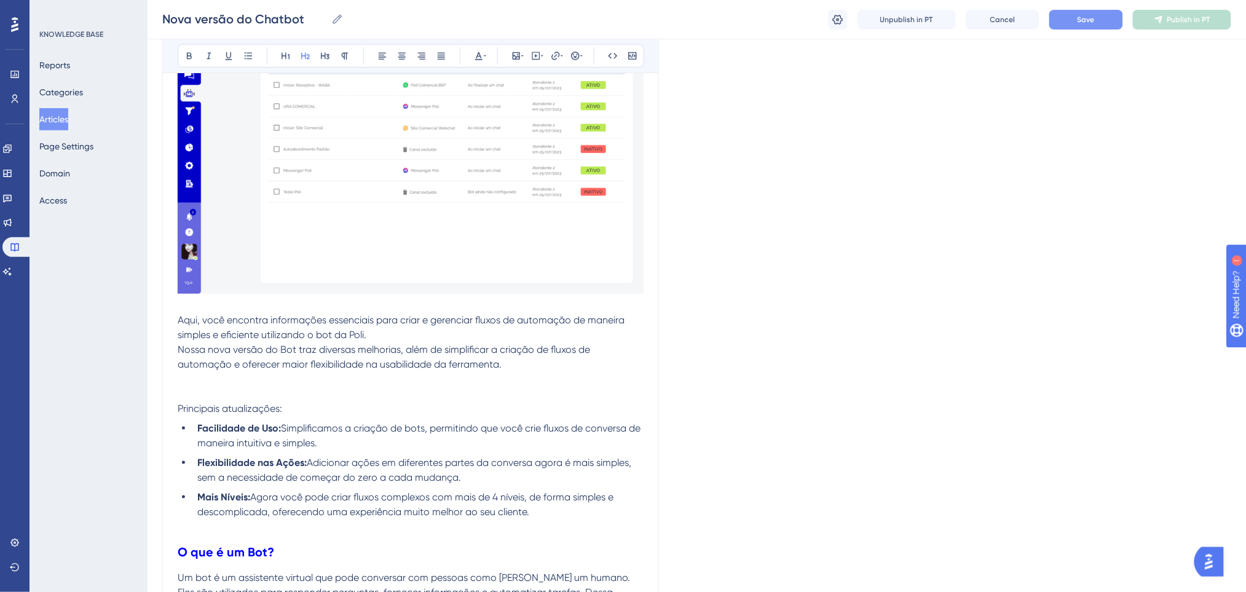
scroll to position [409, 0]
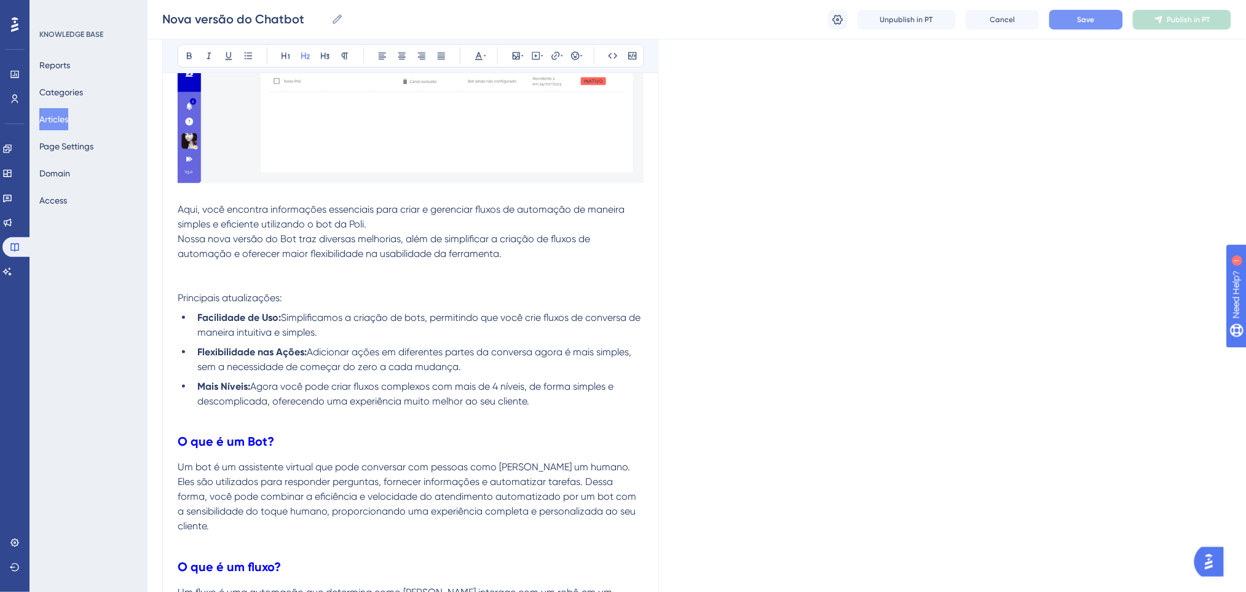
click at [290, 274] on p at bounding box center [411, 268] width 466 height 15
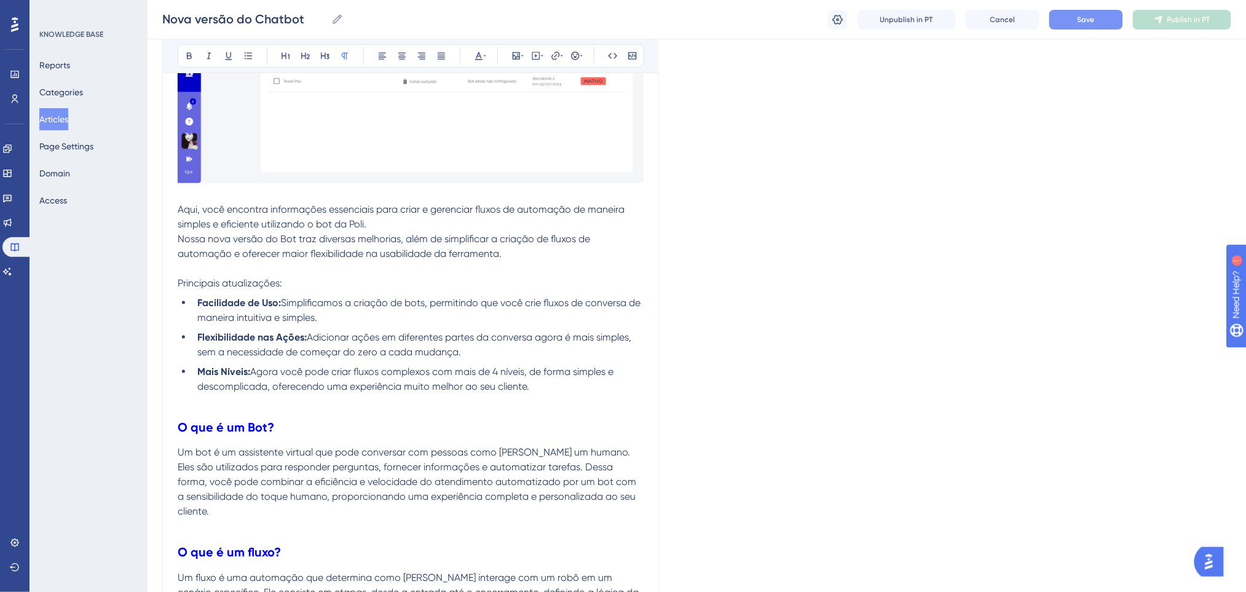
click at [179, 207] on span "Aqui, você encontra informações essenciais para criar e gerenciar fluxos de aut…" at bounding box center [402, 216] width 449 height 26
drag, startPoint x: 554, startPoint y: 384, endPoint x: 177, endPoint y: 283, distance: 390.0
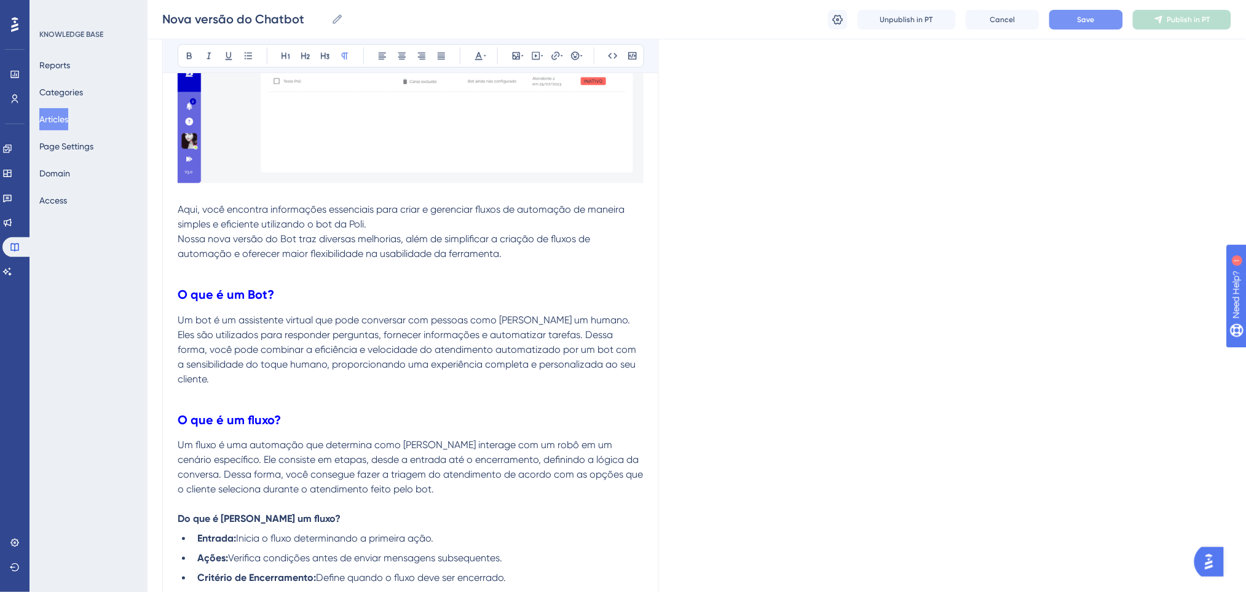
click at [411, 281] on h2 "O que é um Bot?" at bounding box center [411, 294] width 466 height 37
click at [400, 264] on p at bounding box center [411, 268] width 466 height 15
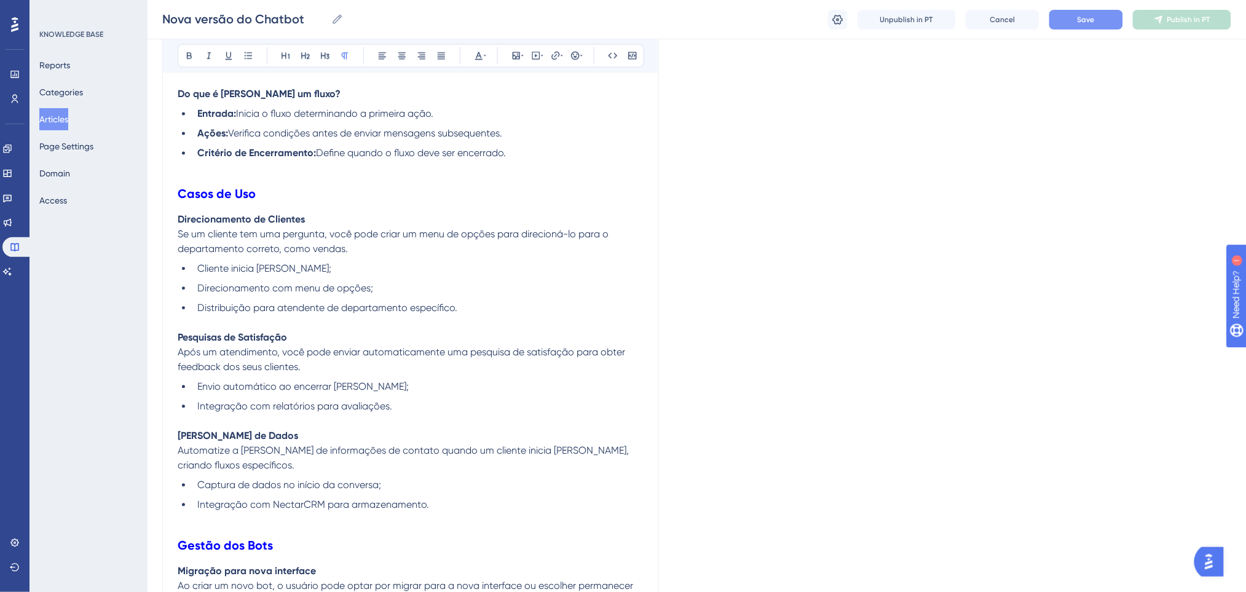
scroll to position [1065, 0]
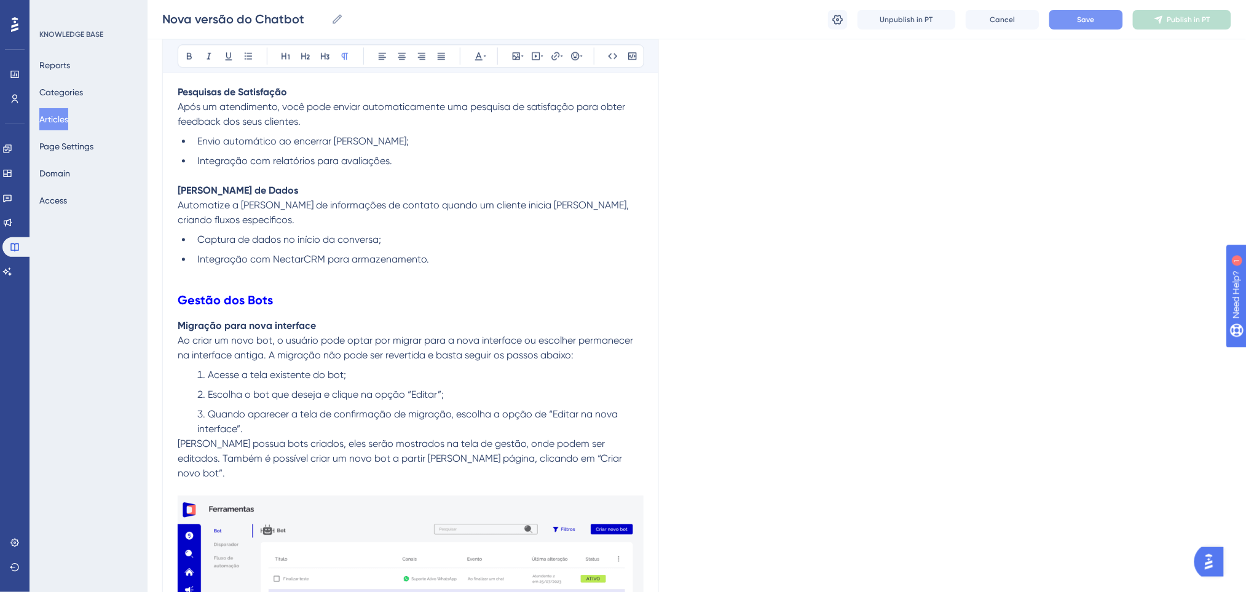
click at [198, 284] on h2 "Gestão dos Bots" at bounding box center [411, 299] width 466 height 37
click at [277, 270] on p at bounding box center [411, 274] width 466 height 15
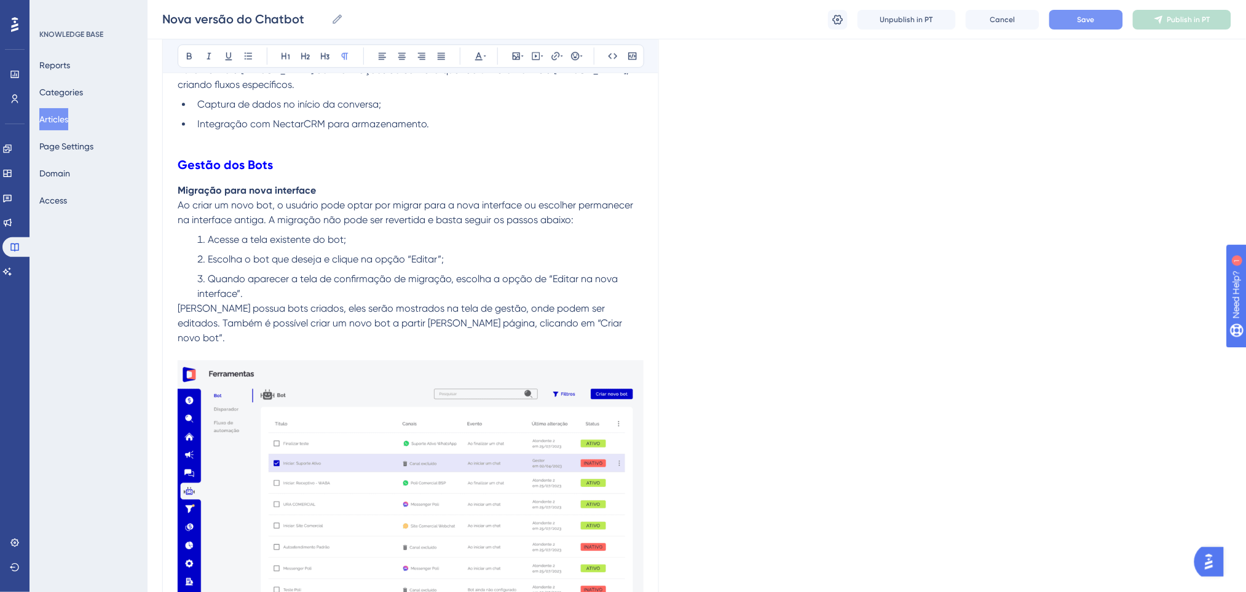
scroll to position [1229, 0]
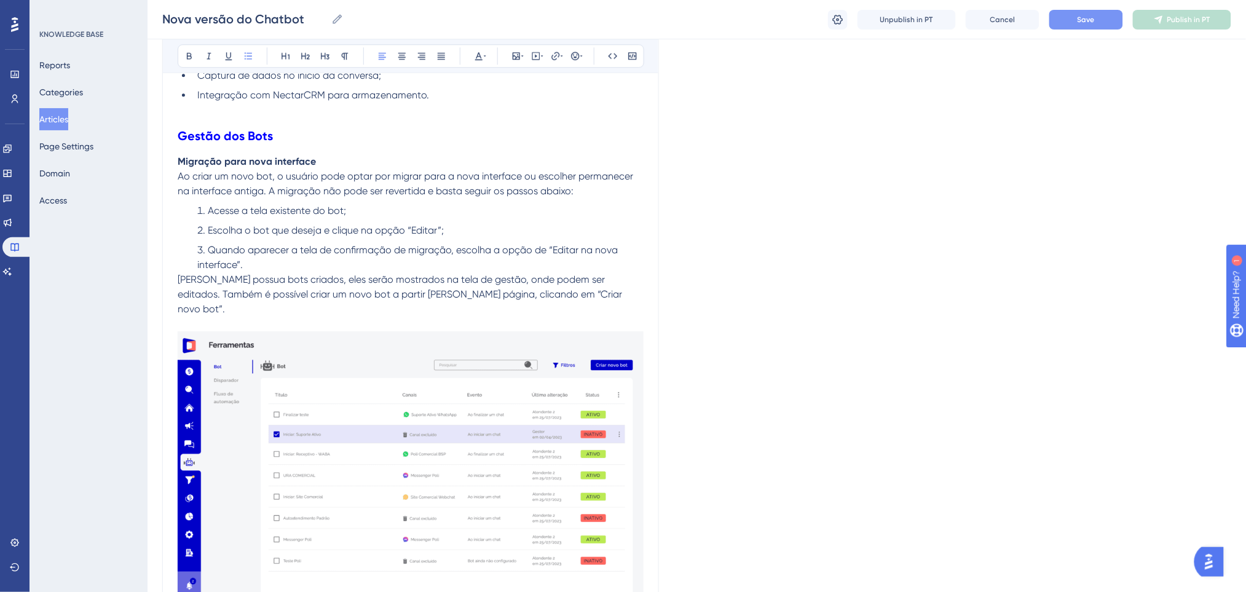
click at [357, 267] on li "Quando aparecer a tela de confirmação de migração, escolha a opção de “Editar n…" at bounding box center [417, 258] width 451 height 30
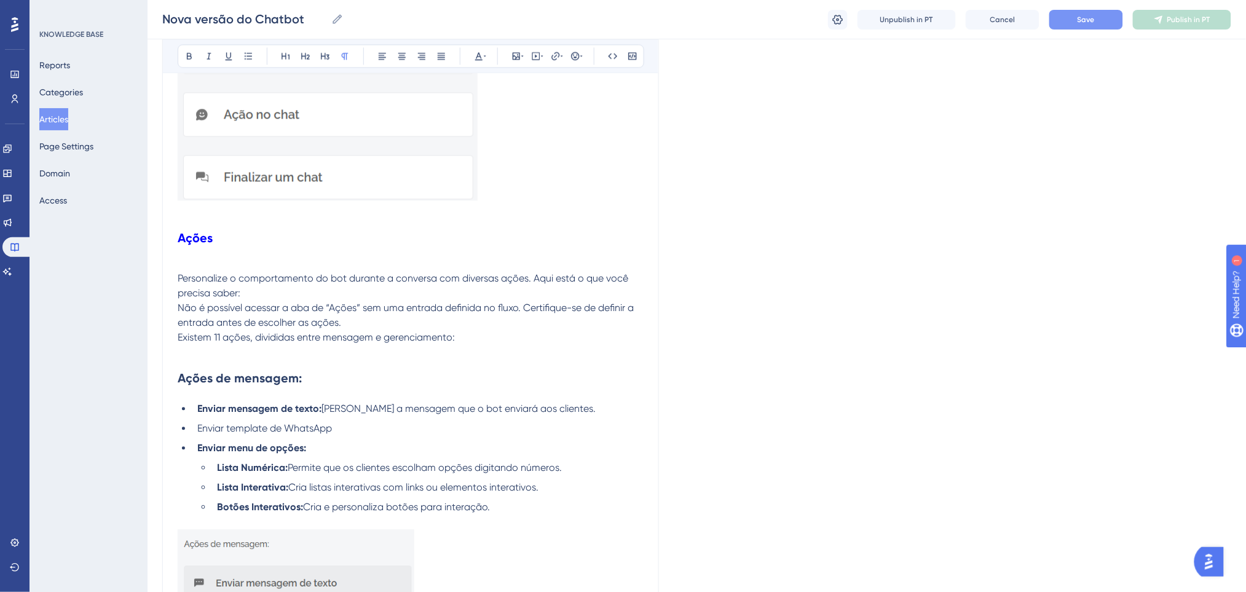
scroll to position [2622, 0]
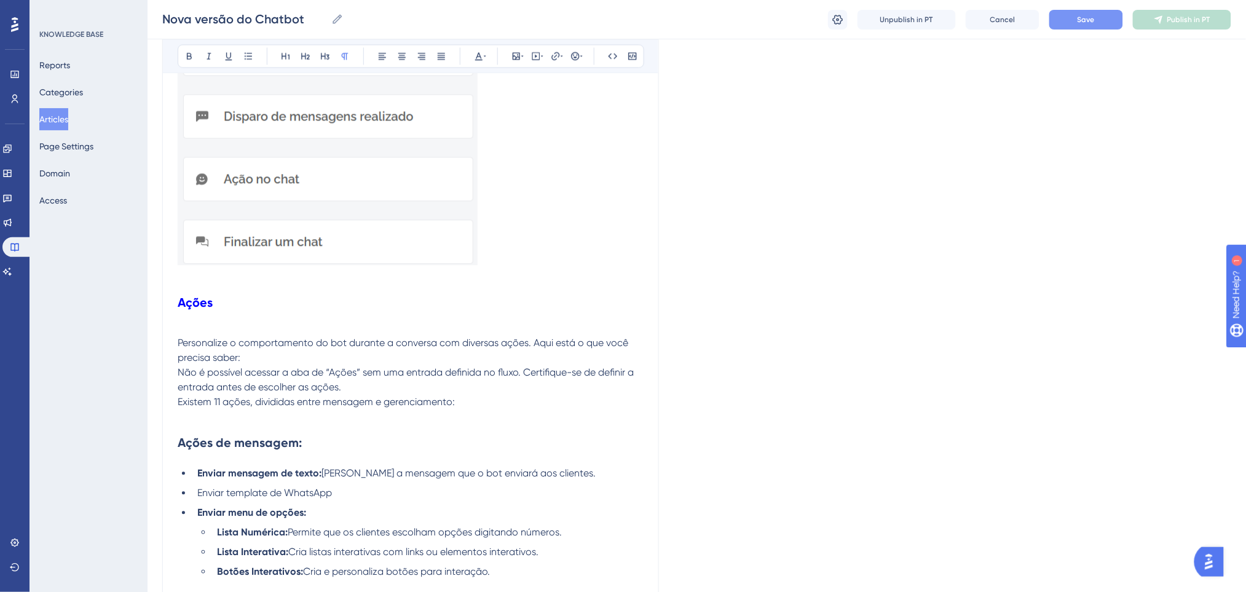
click at [231, 321] on p at bounding box center [411, 328] width 466 height 15
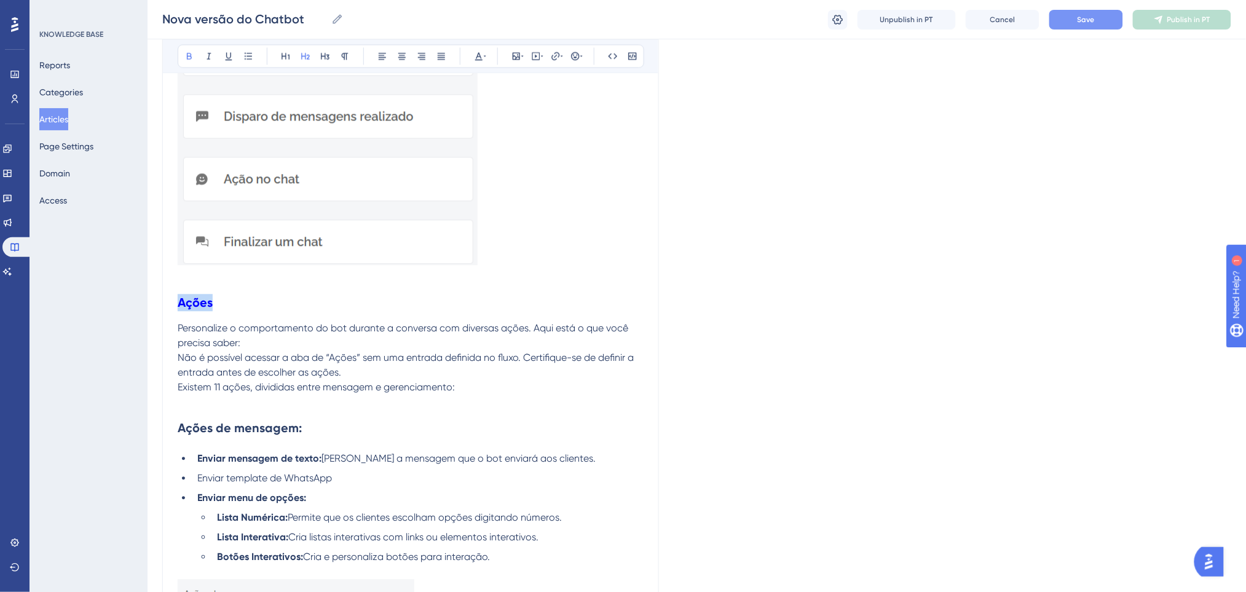
drag, startPoint x: 224, startPoint y: 283, endPoint x: 114, endPoint y: 286, distance: 110.1
click at [372, 269] on p at bounding box center [411, 276] width 466 height 15
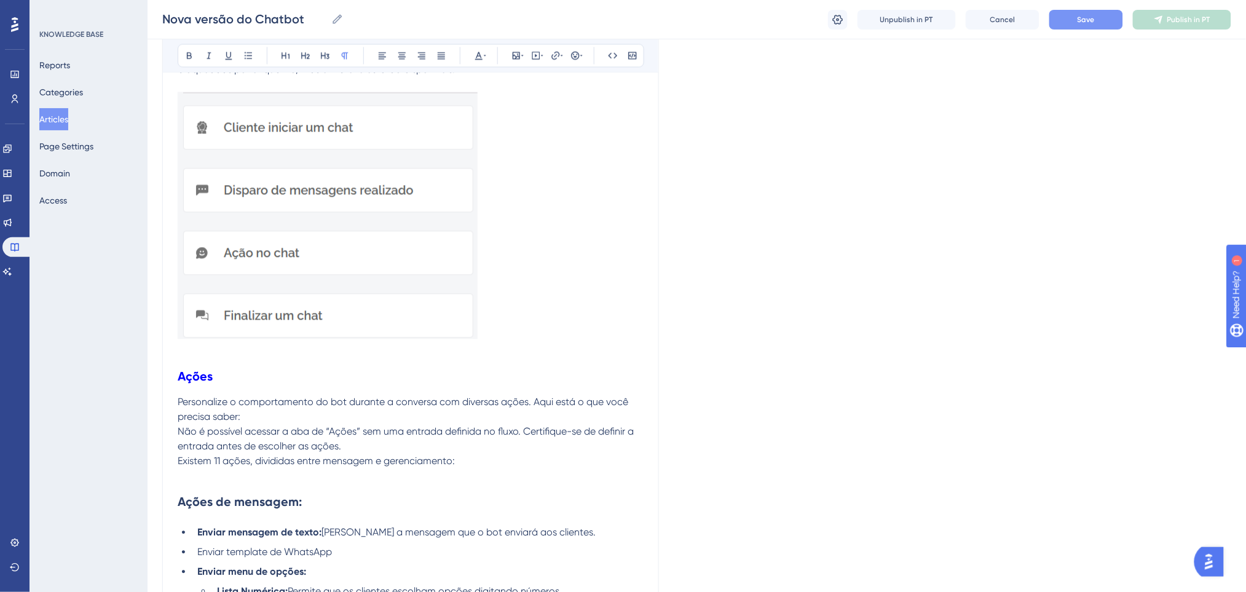
scroll to position [2540, 0]
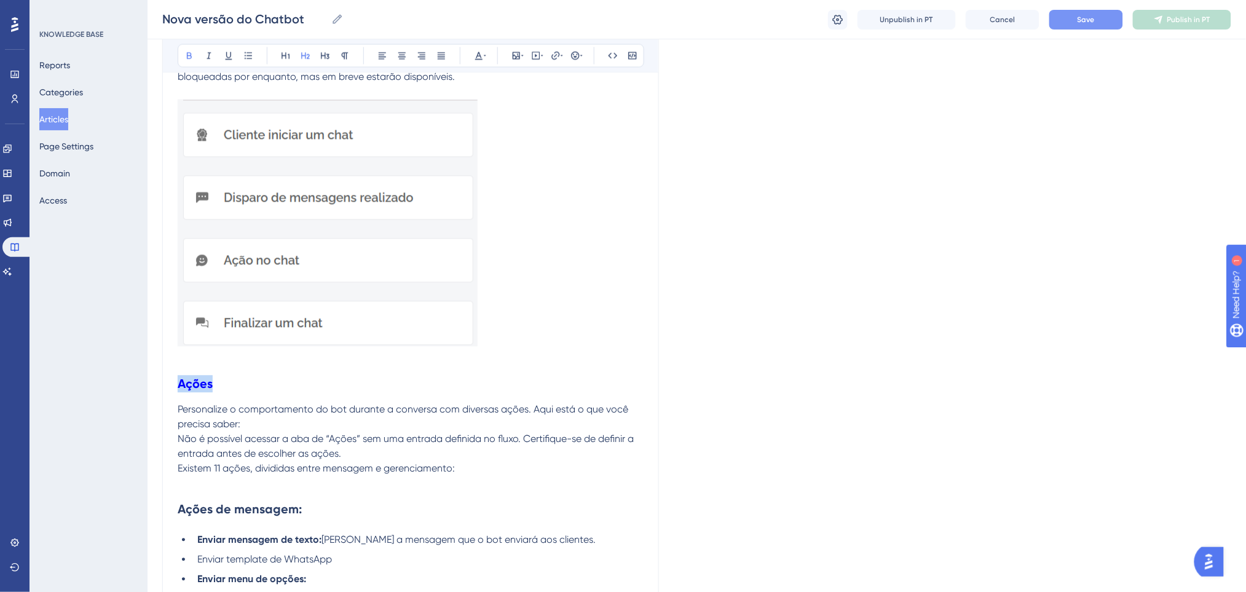
drag, startPoint x: 242, startPoint y: 370, endPoint x: 158, endPoint y: 363, distance: 84.5
drag, startPoint x: 224, startPoint y: 483, endPoint x: 128, endPoint y: 479, distance: 95.9
click at [329, 51] on icon at bounding box center [325, 56] width 10 height 10
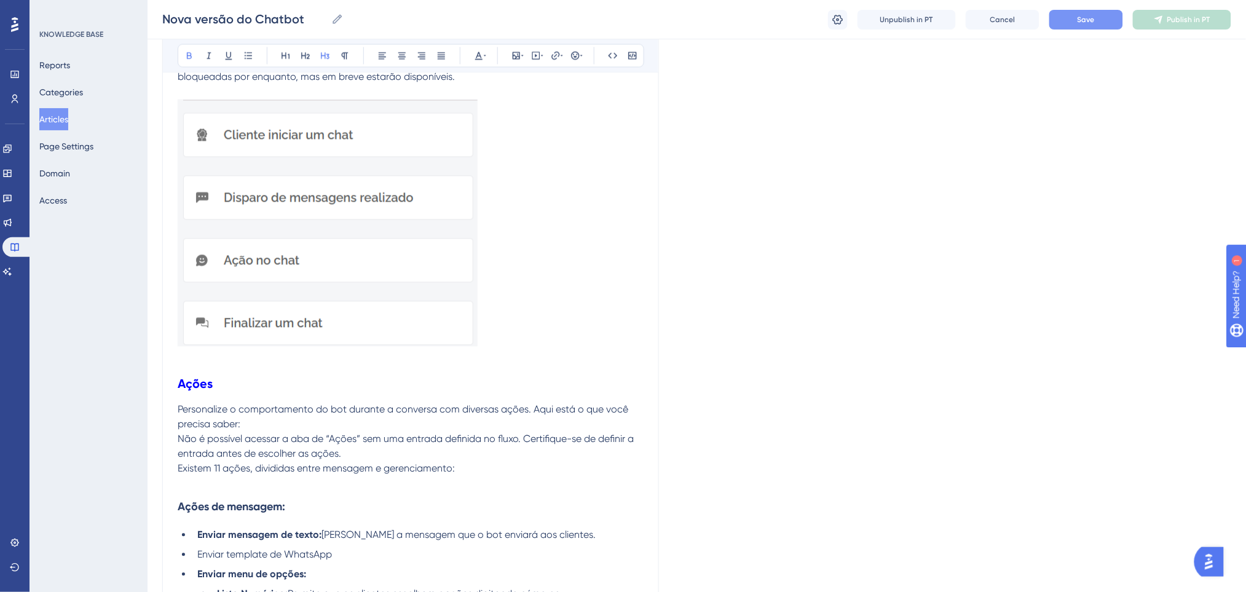
click at [527, 351] on p at bounding box center [411, 358] width 466 height 15
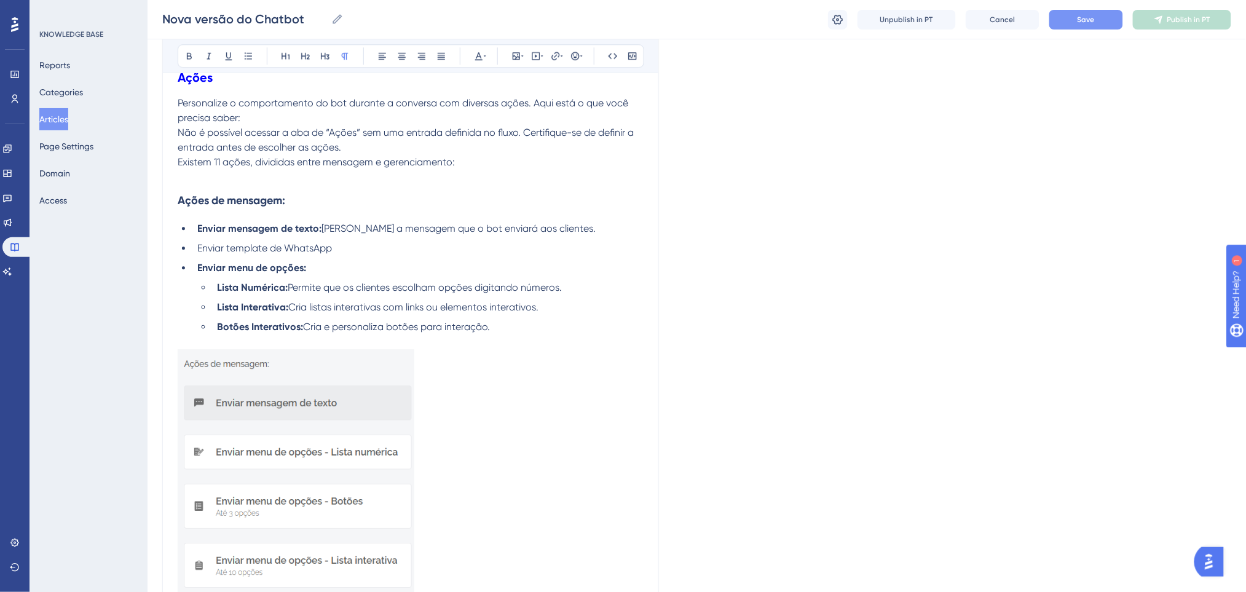
scroll to position [3114, 0]
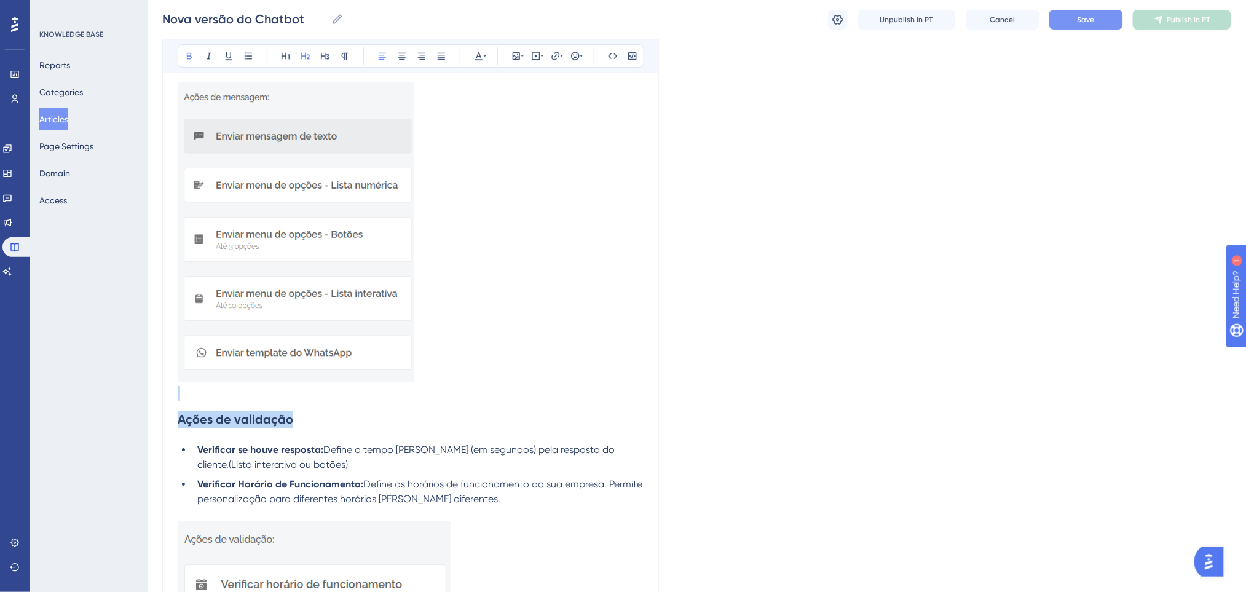
drag, startPoint x: 184, startPoint y: 383, endPoint x: 86, endPoint y: 371, distance: 99.0
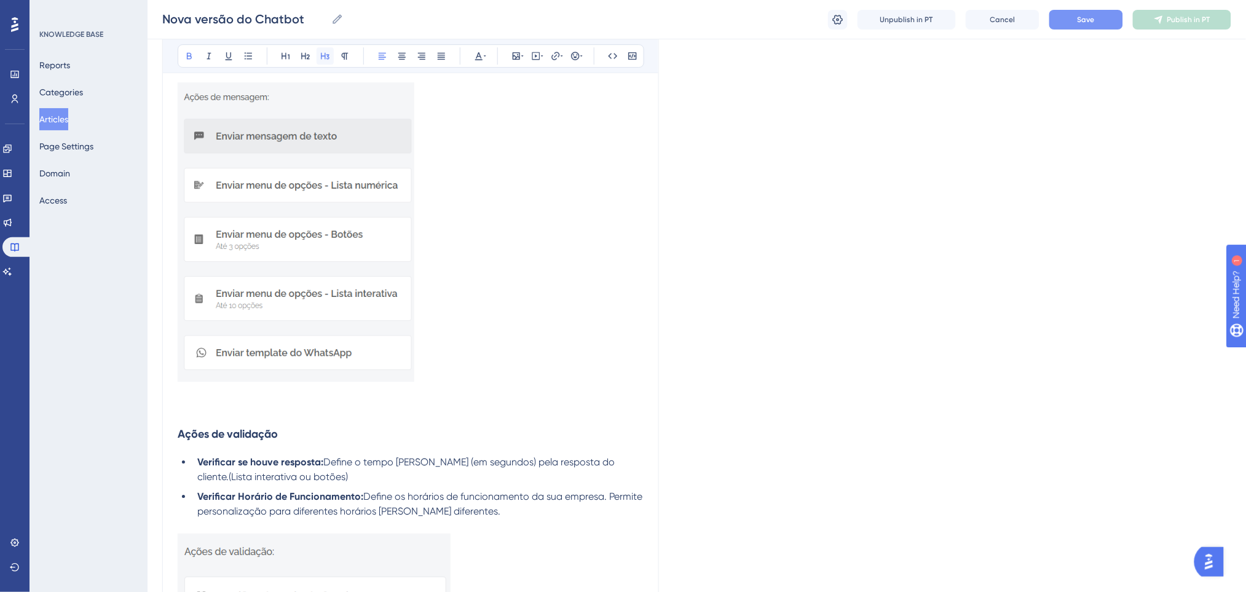
click at [323, 52] on icon at bounding box center [325, 56] width 10 height 10
click at [459, 433] on h3 "Ações de validação" at bounding box center [411, 434] width 466 height 32
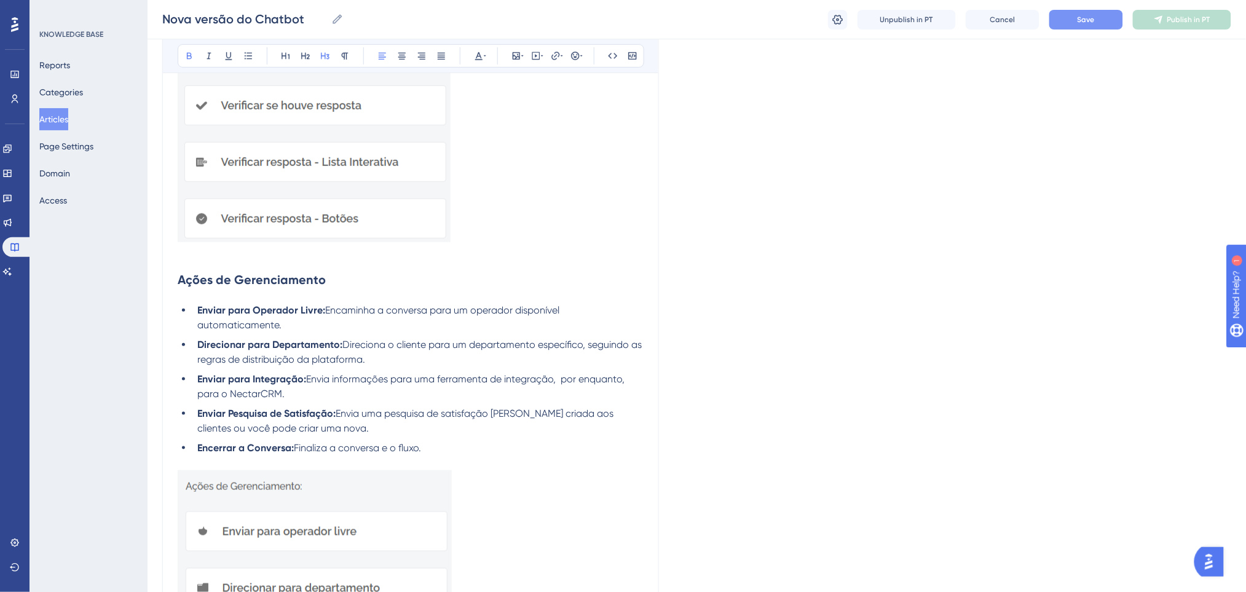
scroll to position [3688, 0]
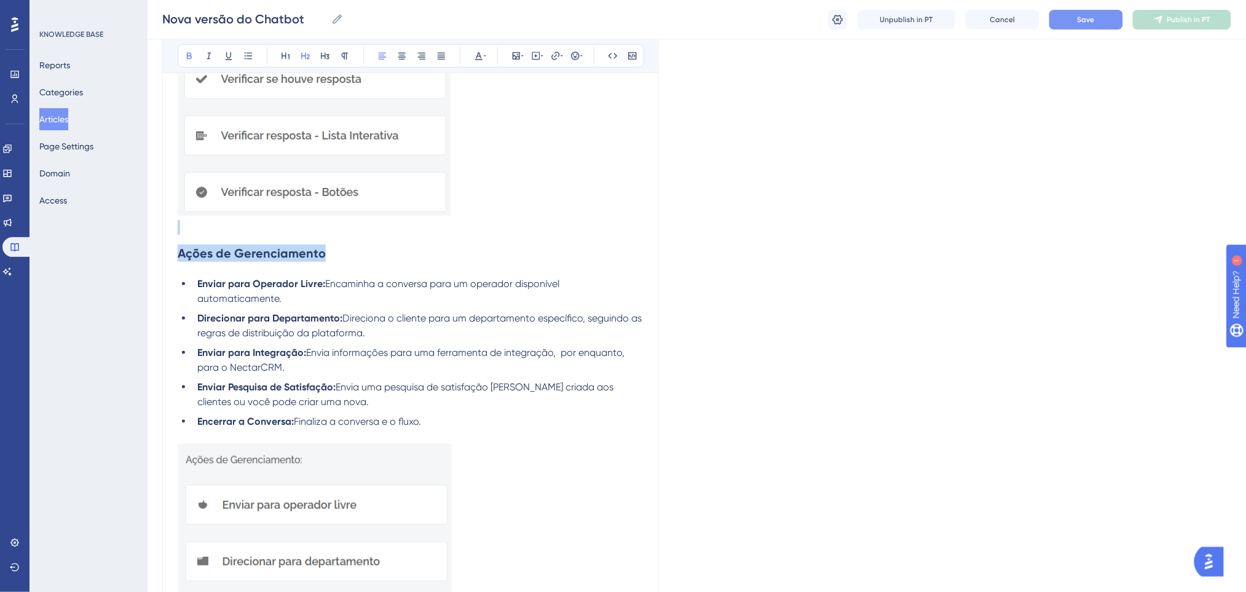
drag, startPoint x: 345, startPoint y: 240, endPoint x: 101, endPoint y: 216, distance: 245.2
click at [253, 246] on strong "Ações de Gerenciamento" at bounding box center [252, 253] width 148 height 15
drag, startPoint x: 230, startPoint y: 241, endPoint x: 112, endPoint y: 241, distance: 118.0
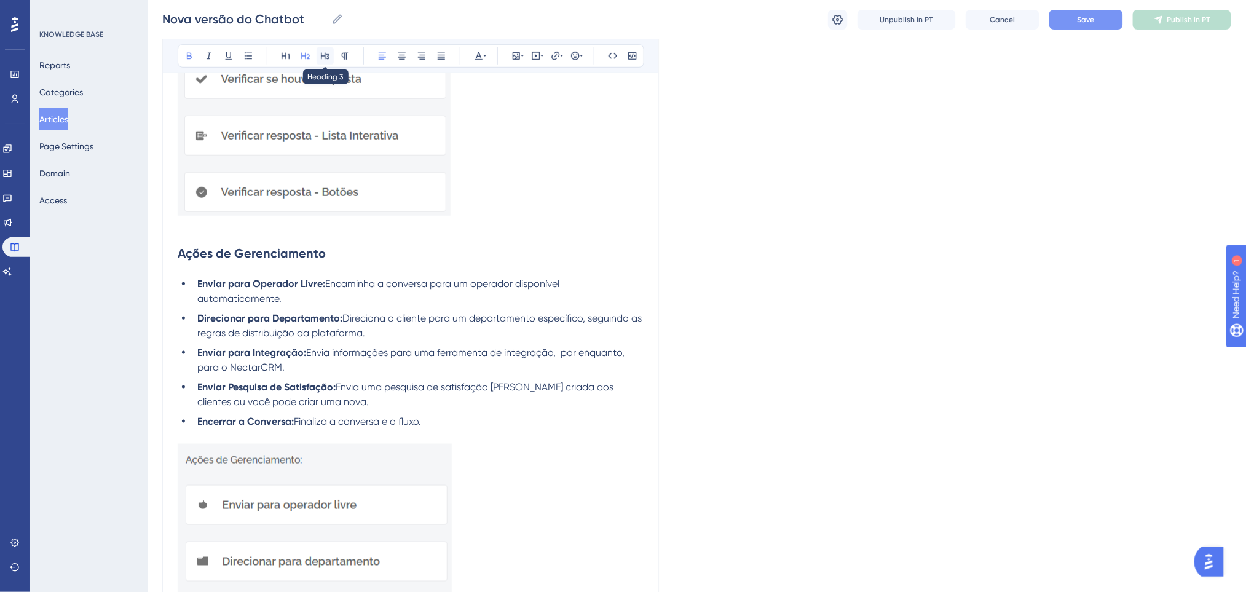
click at [326, 51] on icon at bounding box center [325, 56] width 10 height 10
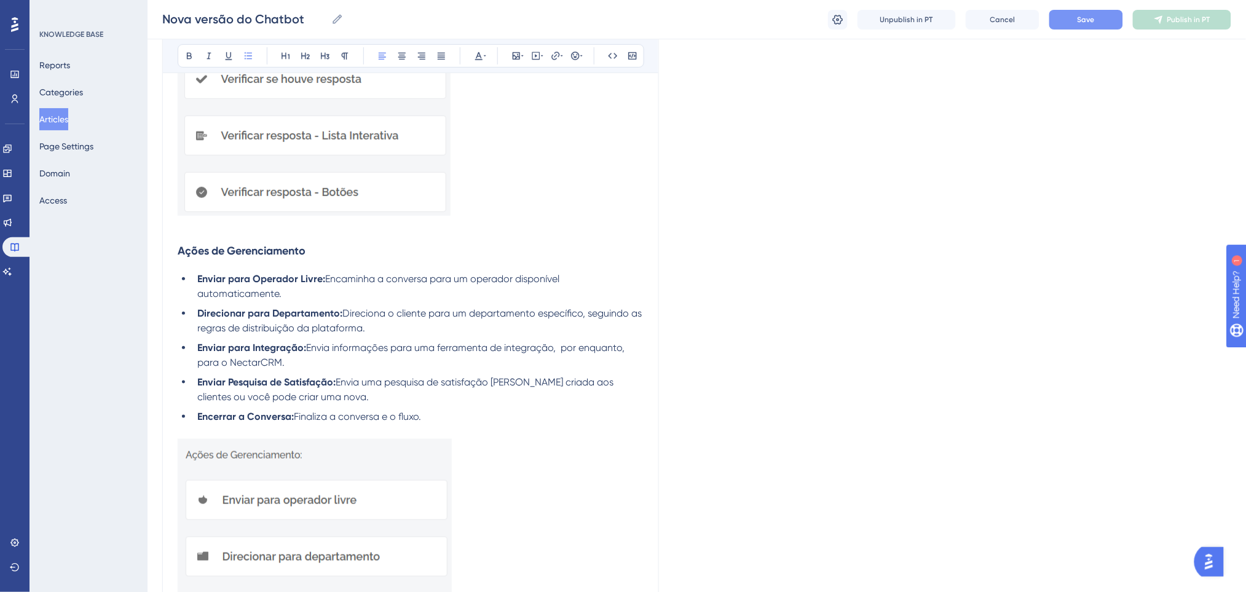
click at [414, 311] on li "Direcionar para Departamento: Direciona o cliente para um departamento específi…" at bounding box center [417, 321] width 451 height 30
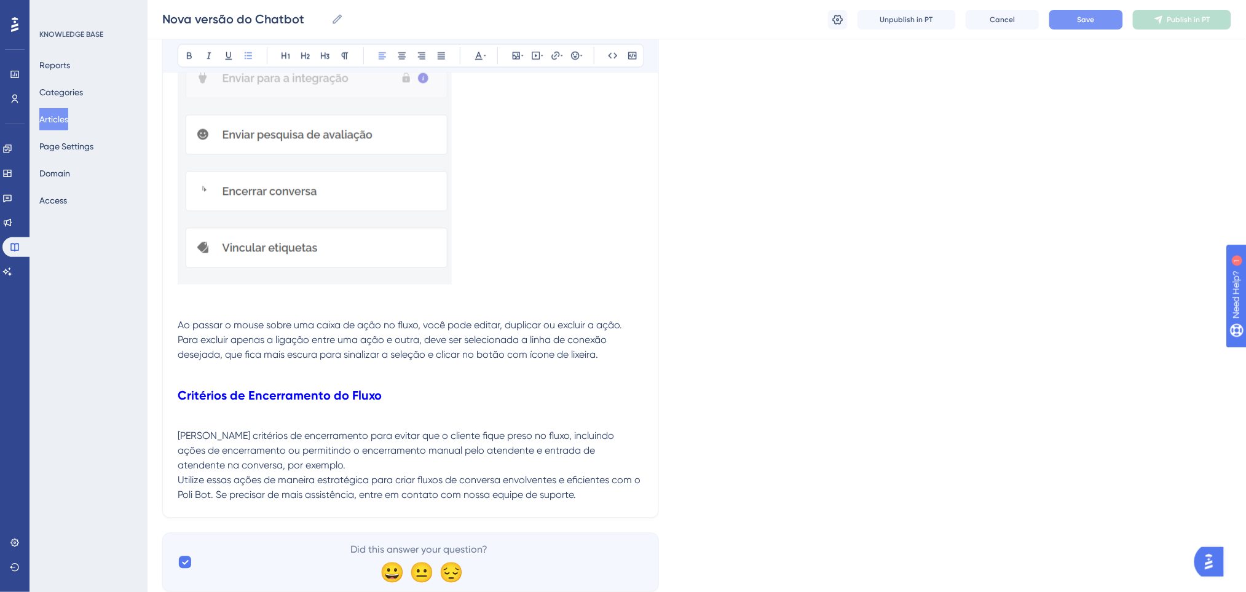
scroll to position [4246, 0]
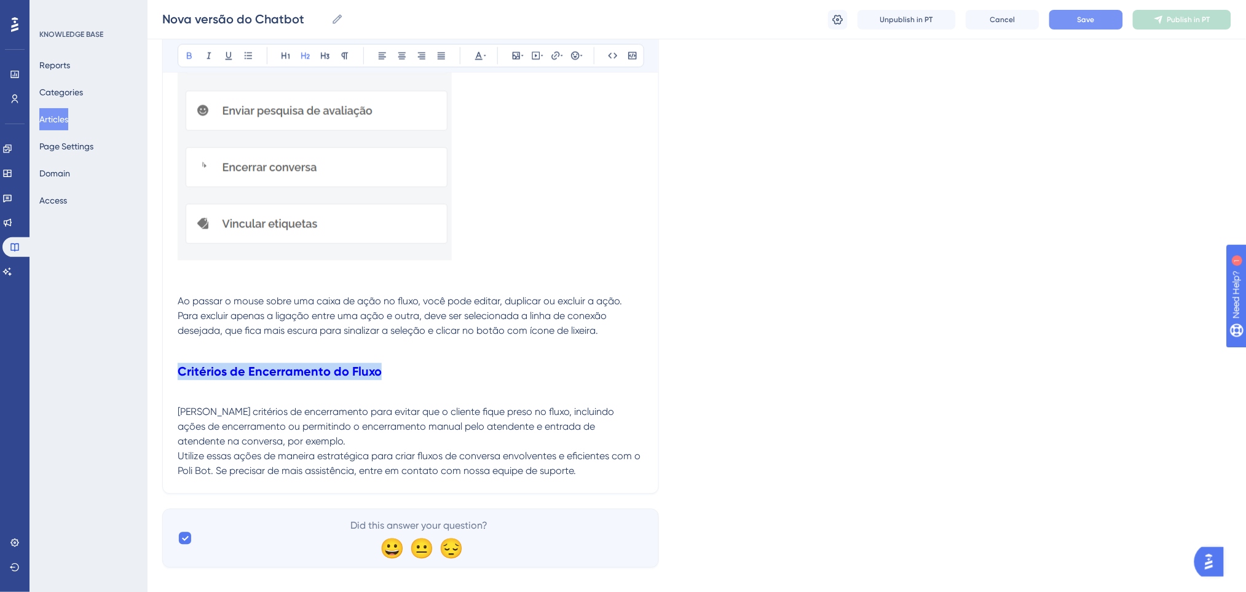
drag, startPoint x: 389, startPoint y: 346, endPoint x: 0, endPoint y: 368, distance: 389.6
click at [454, 280] on p at bounding box center [411, 287] width 466 height 15
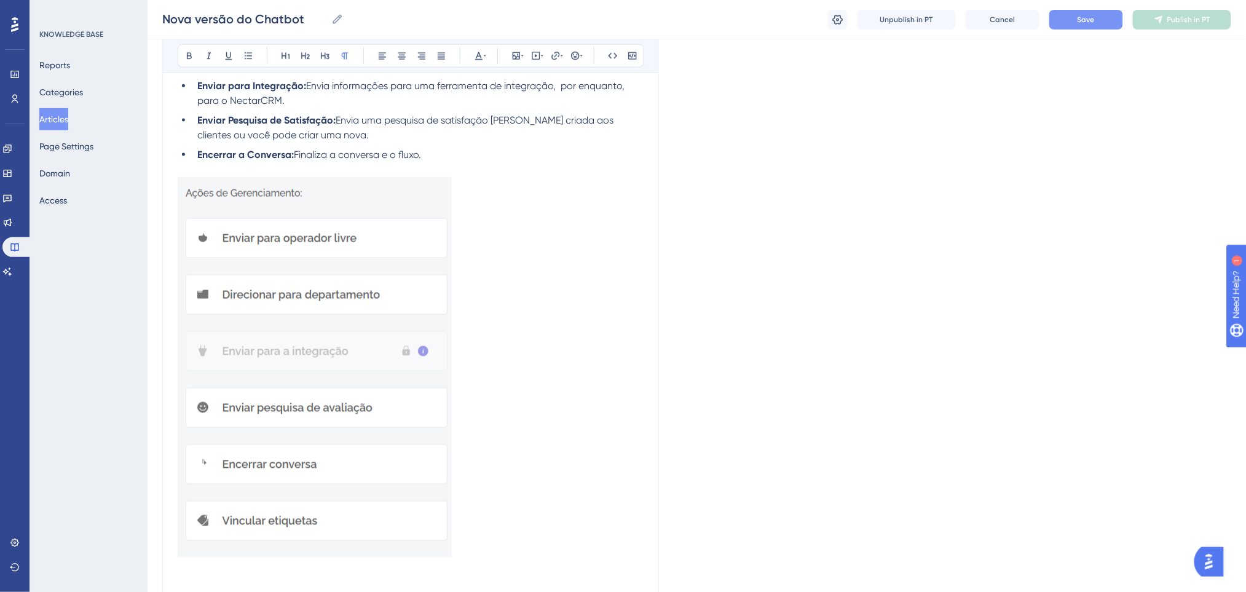
scroll to position [3837, 0]
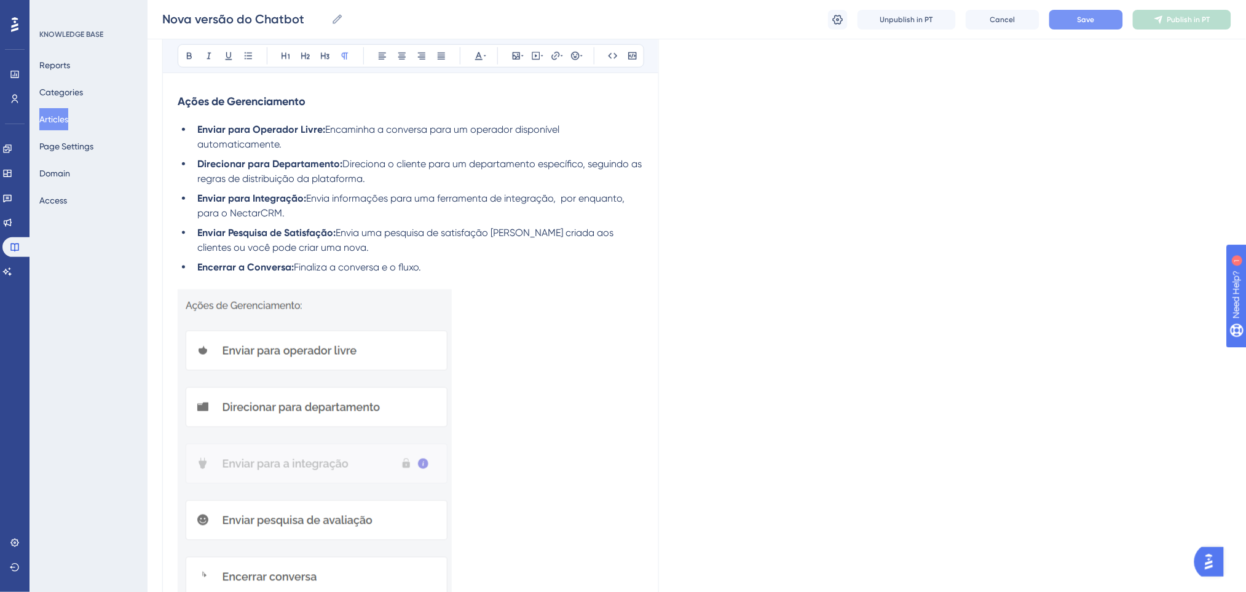
click at [1069, 20] on button "Save" at bounding box center [1086, 20] width 74 height 20
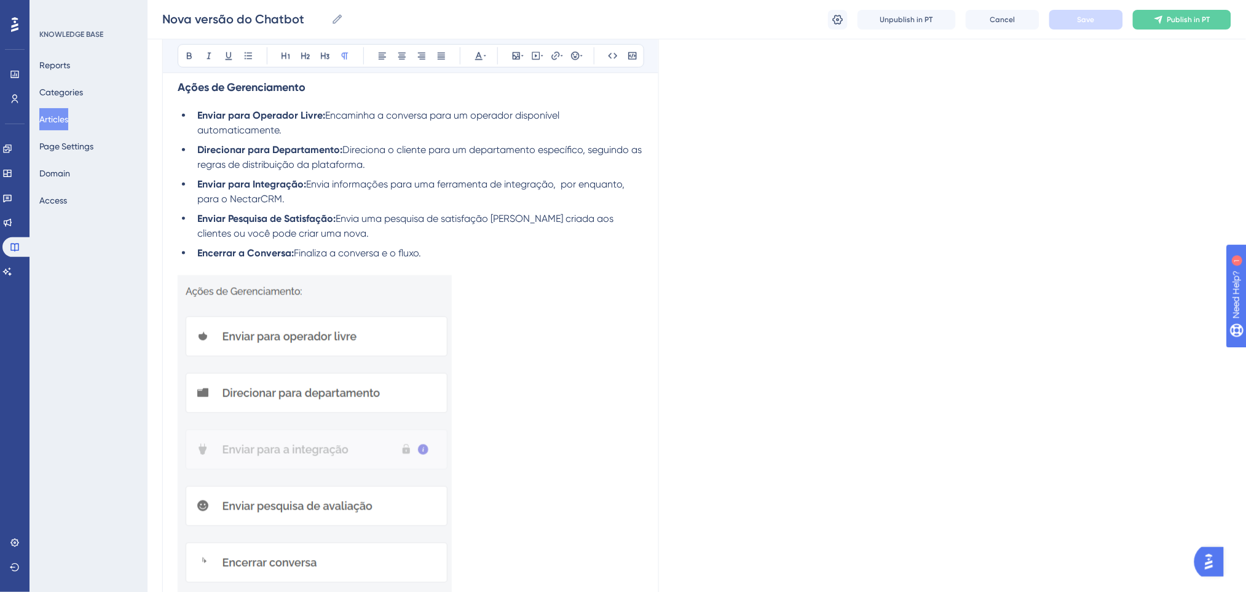
scroll to position [4246, 0]
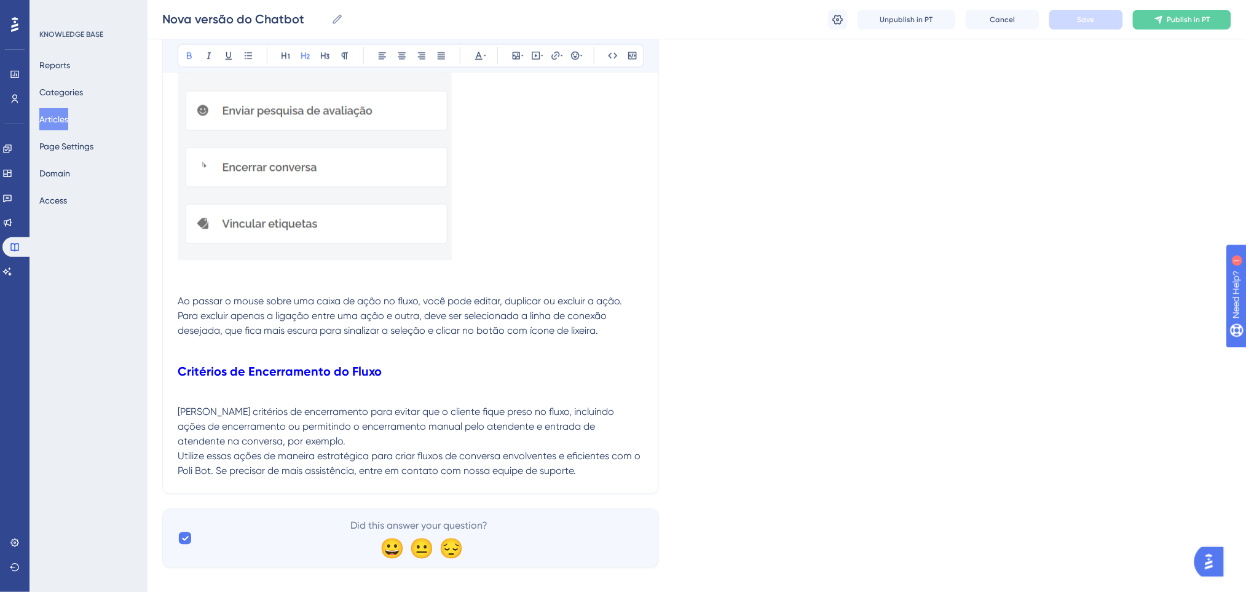
click at [232, 374] on h2 "Critérios de Encerramento do Fluxo" at bounding box center [411, 371] width 466 height 37
click at [220, 390] on p at bounding box center [411, 397] width 466 height 15
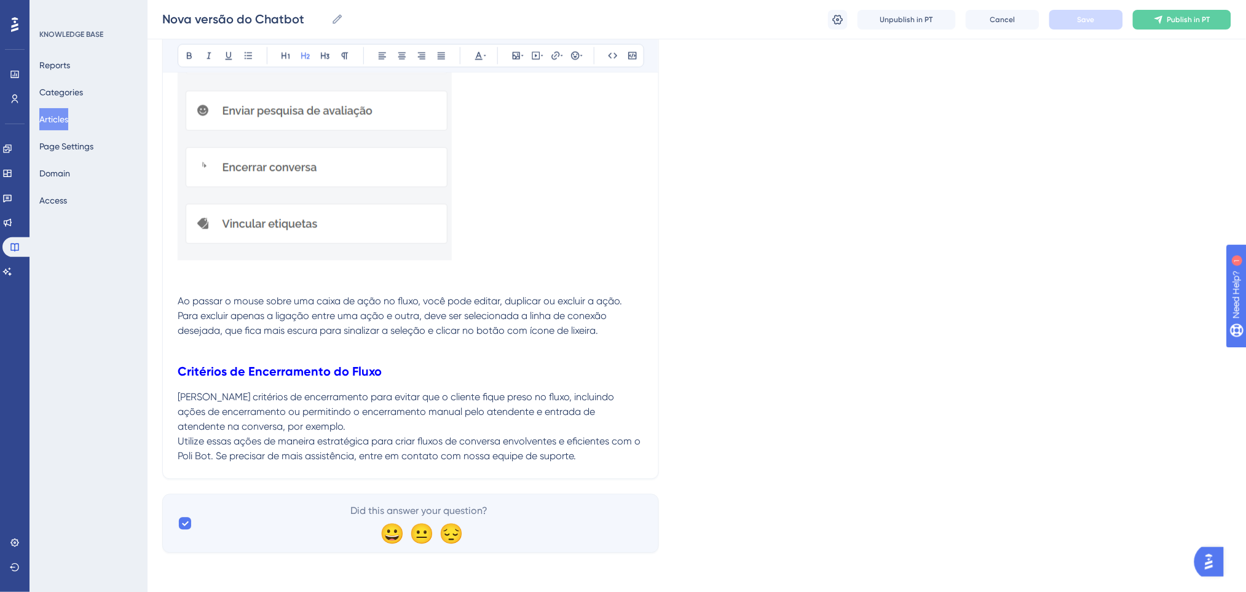
scroll to position [4231, 0]
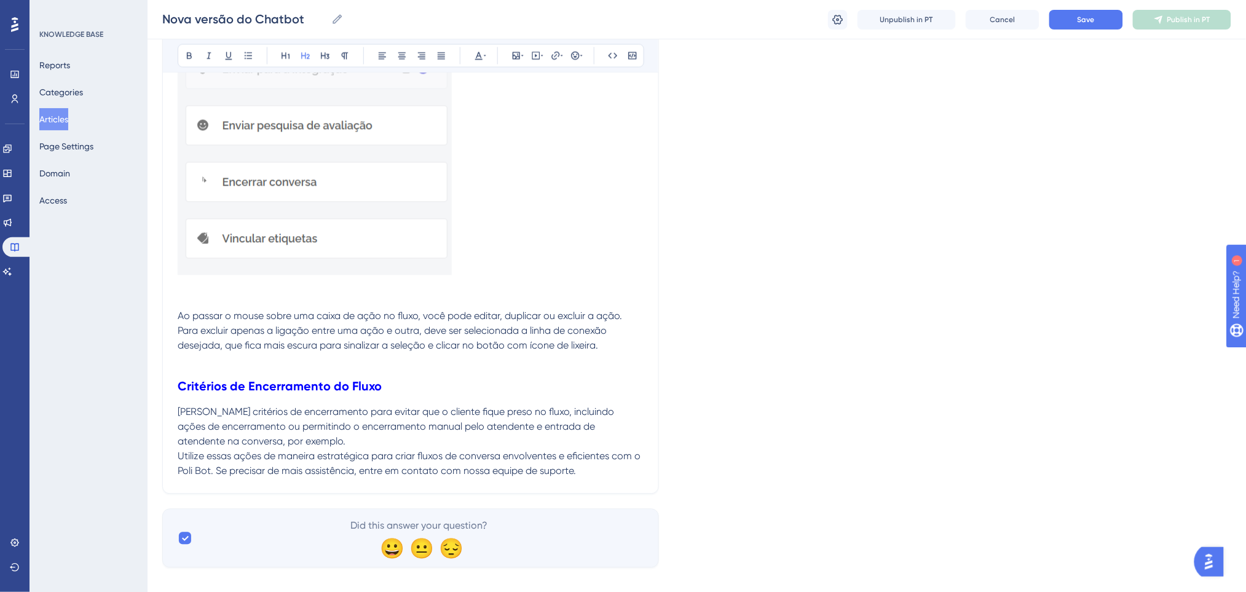
click at [530, 294] on p at bounding box center [411, 301] width 466 height 15
click at [1078, 15] on span "Save" at bounding box center [1085, 20] width 17 height 10
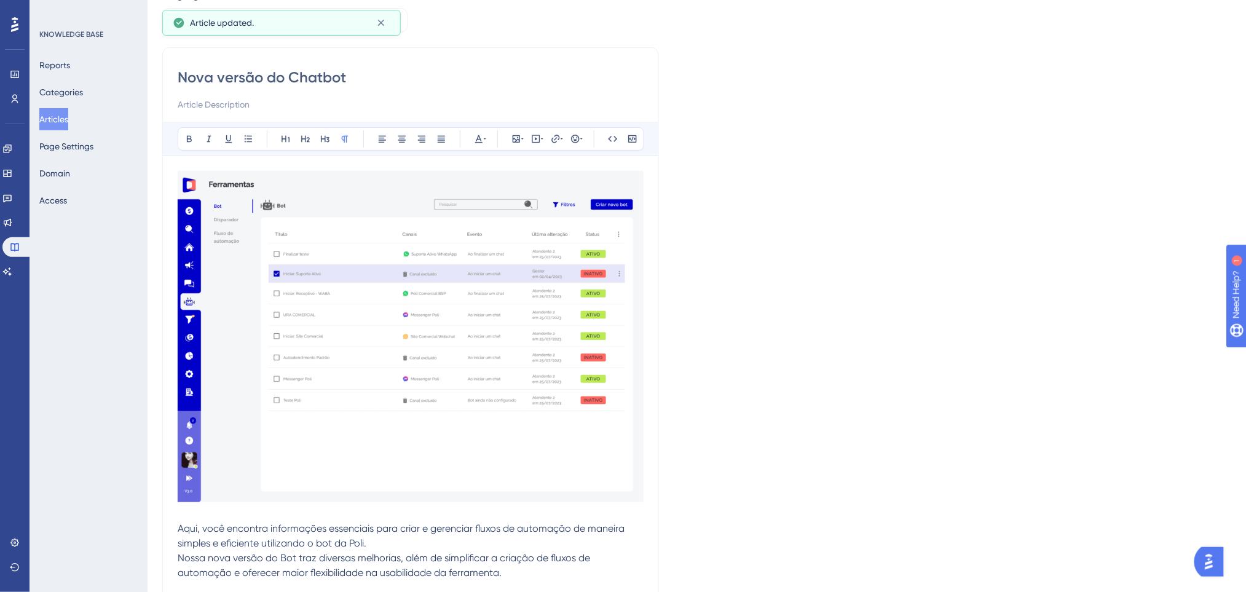
scroll to position [0, 0]
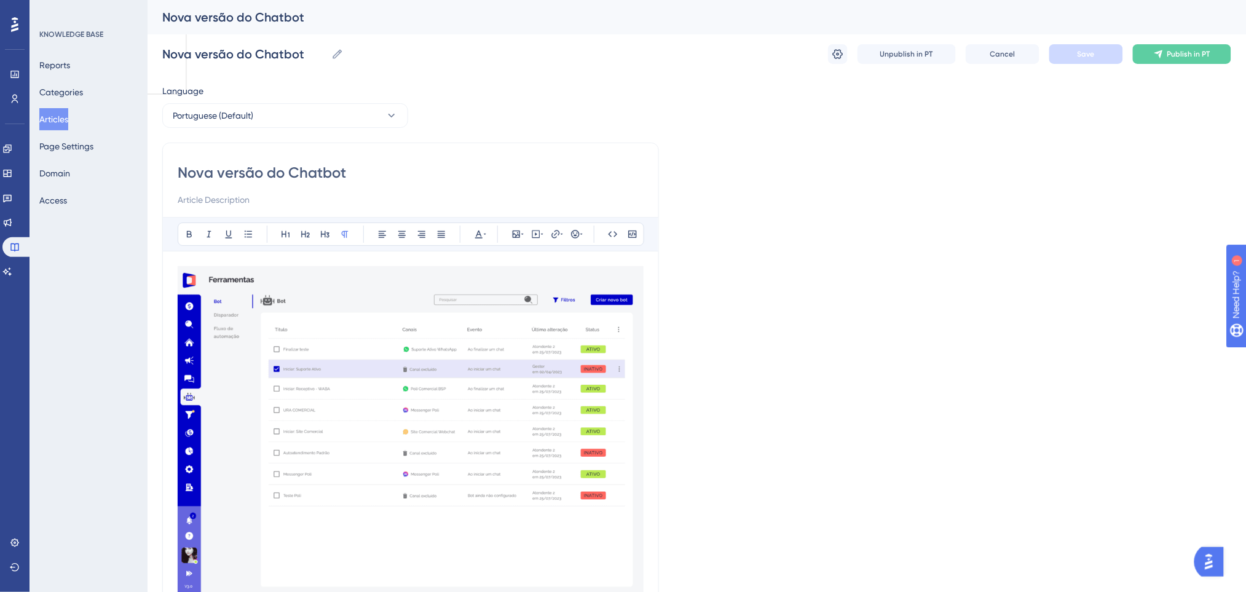
click at [281, 167] on input "Nova versão do Chatbot" at bounding box center [411, 173] width 466 height 20
drag, startPoint x: 288, startPoint y: 171, endPoint x: 165, endPoint y: 170, distance: 123.5
type input "Chatbot"
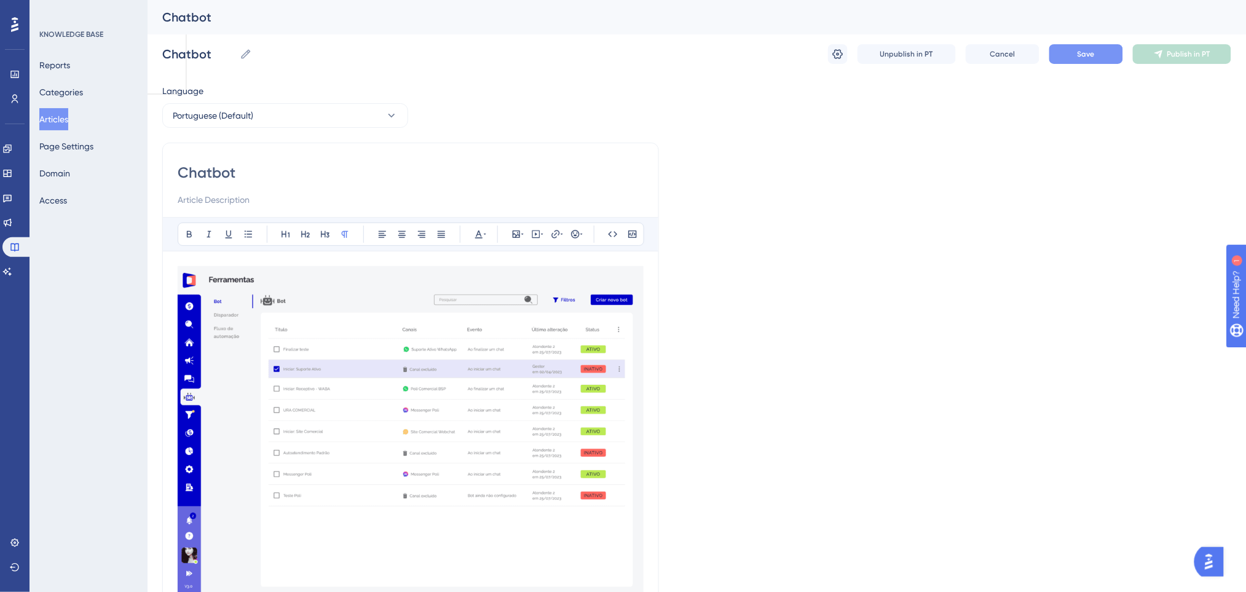
type input "Chatbot"
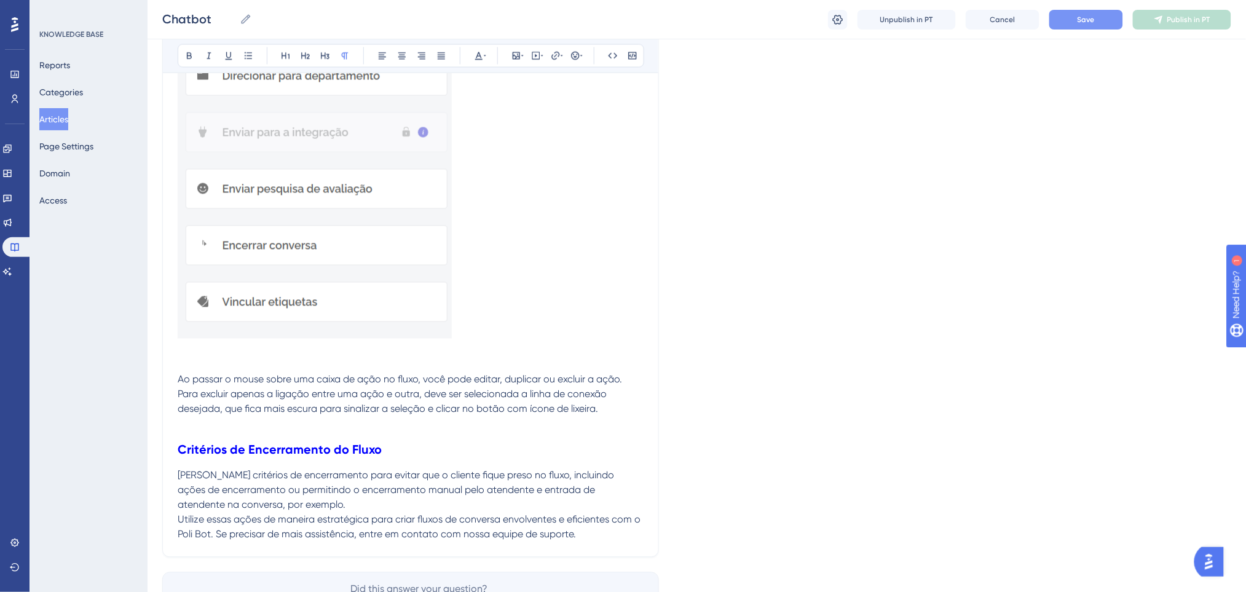
scroll to position [4179, 0]
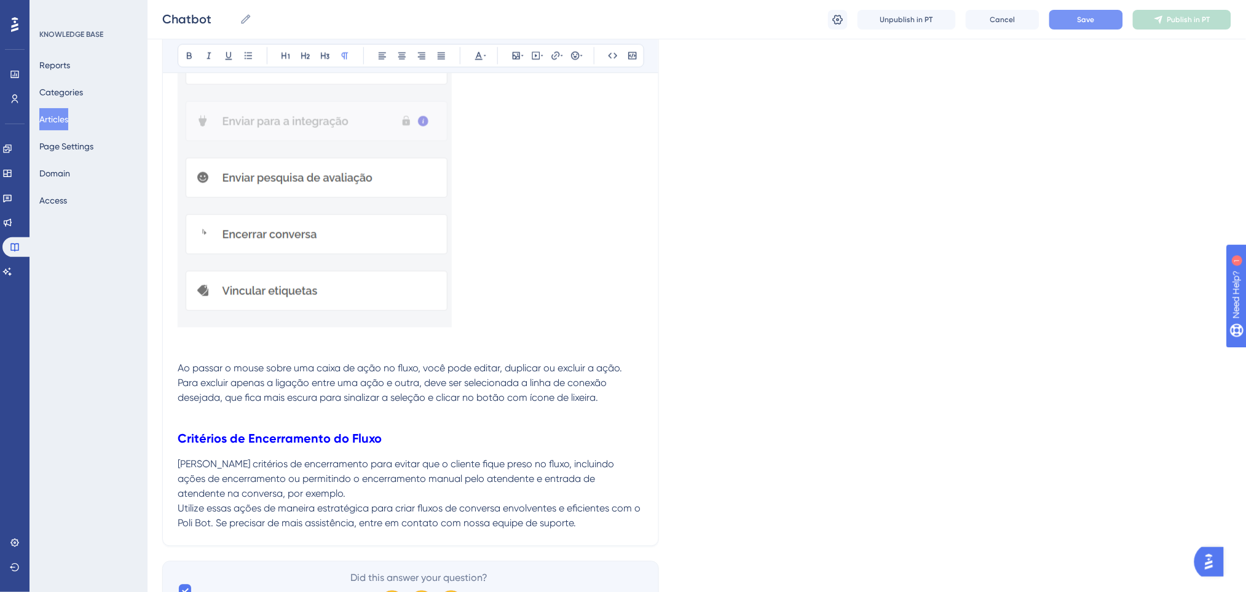
click at [492, 379] on span "Para excluir apenas a ligação entre uma ação e outra, deve ser selecionada a li…" at bounding box center [393, 390] width 431 height 26
copy div "Aqui, você encontra informações essenciais para criar e gerenciar fluxos de aut…"
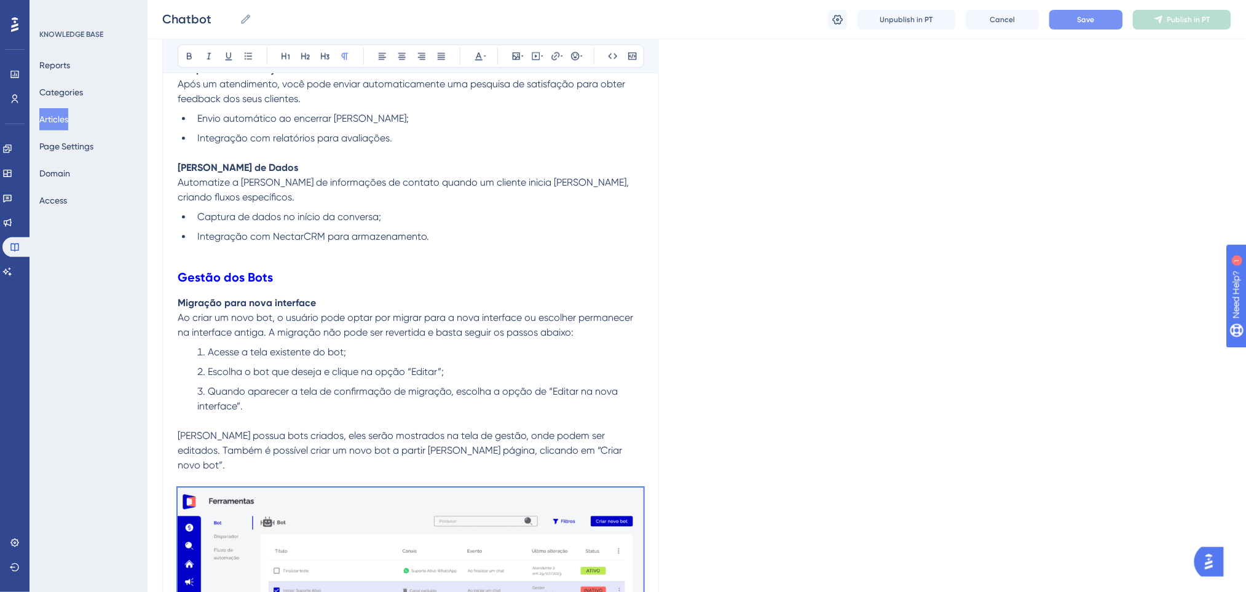
scroll to position [1065, 0]
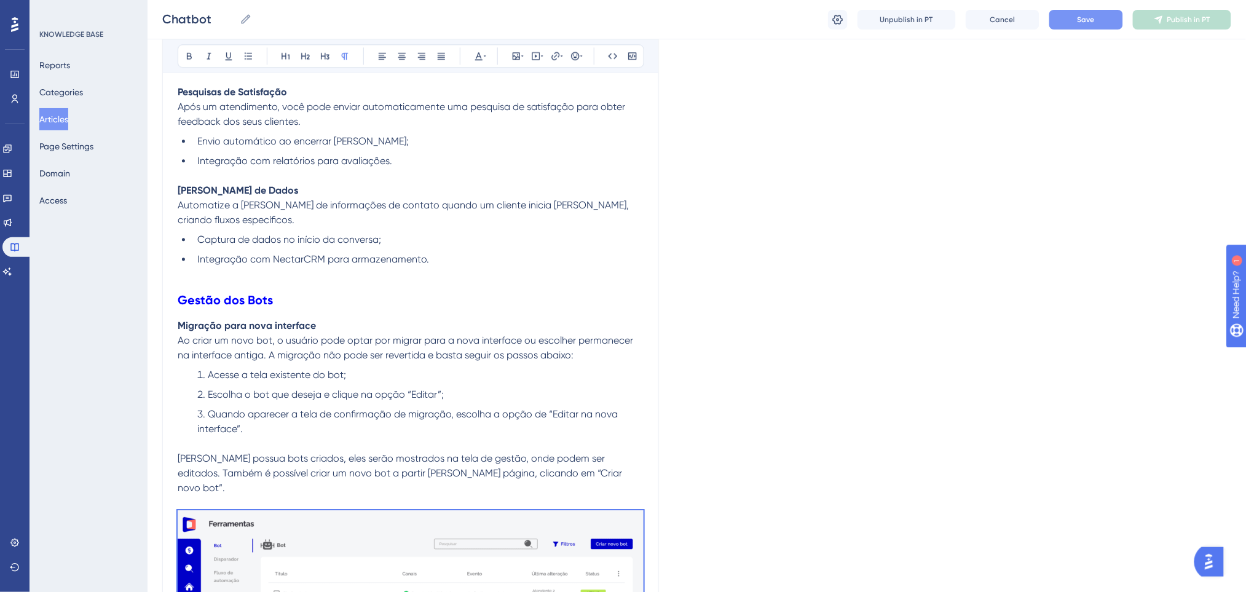
click at [1068, 18] on button "Save" at bounding box center [1086, 20] width 74 height 20
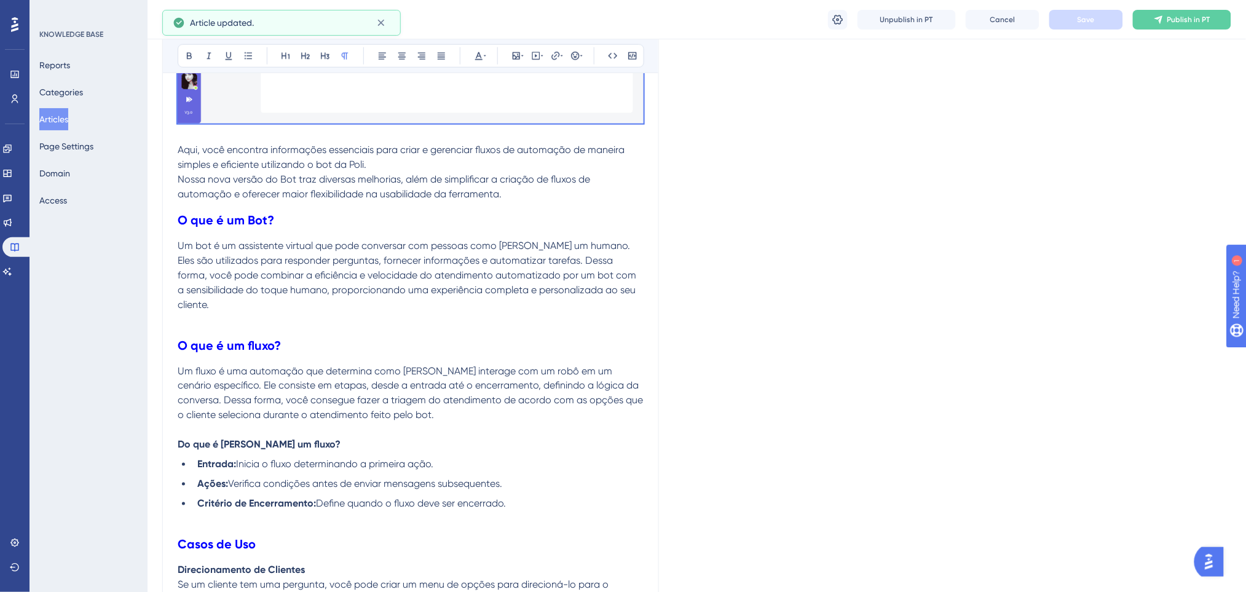
scroll to position [0, 0]
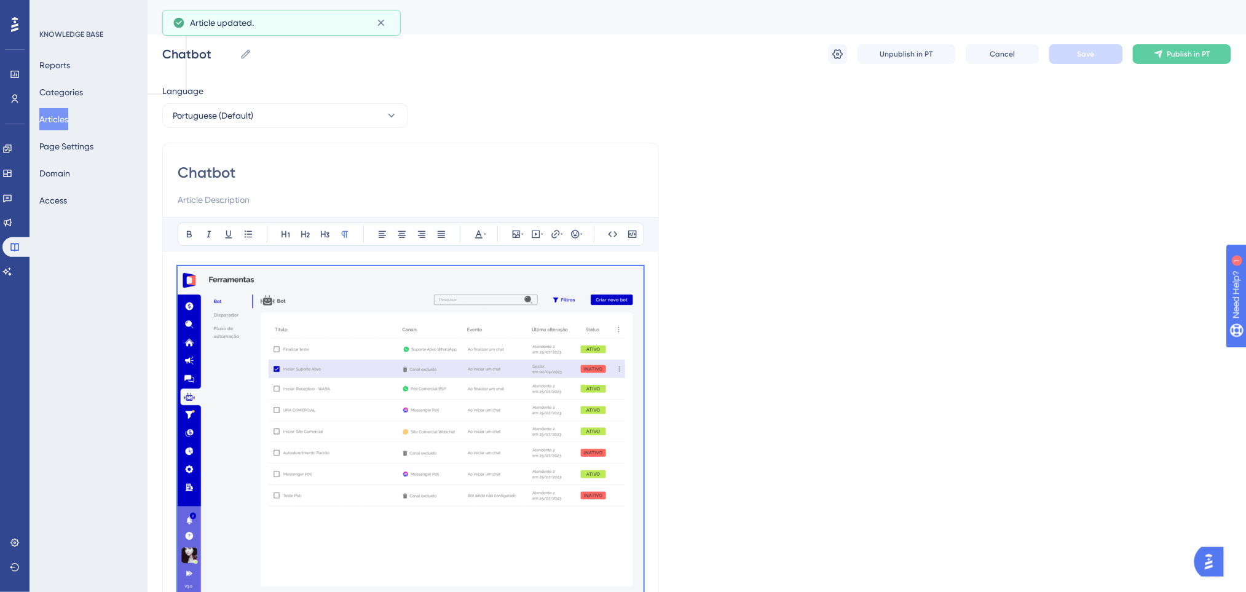
drag, startPoint x: 331, startPoint y: 215, endPoint x: 313, endPoint y: 189, distance: 31.9
click at [267, 122] on button "Portuguese (Default)" at bounding box center [285, 115] width 246 height 25
click at [219, 176] on button "English English No translation" at bounding box center [285, 177] width 230 height 25
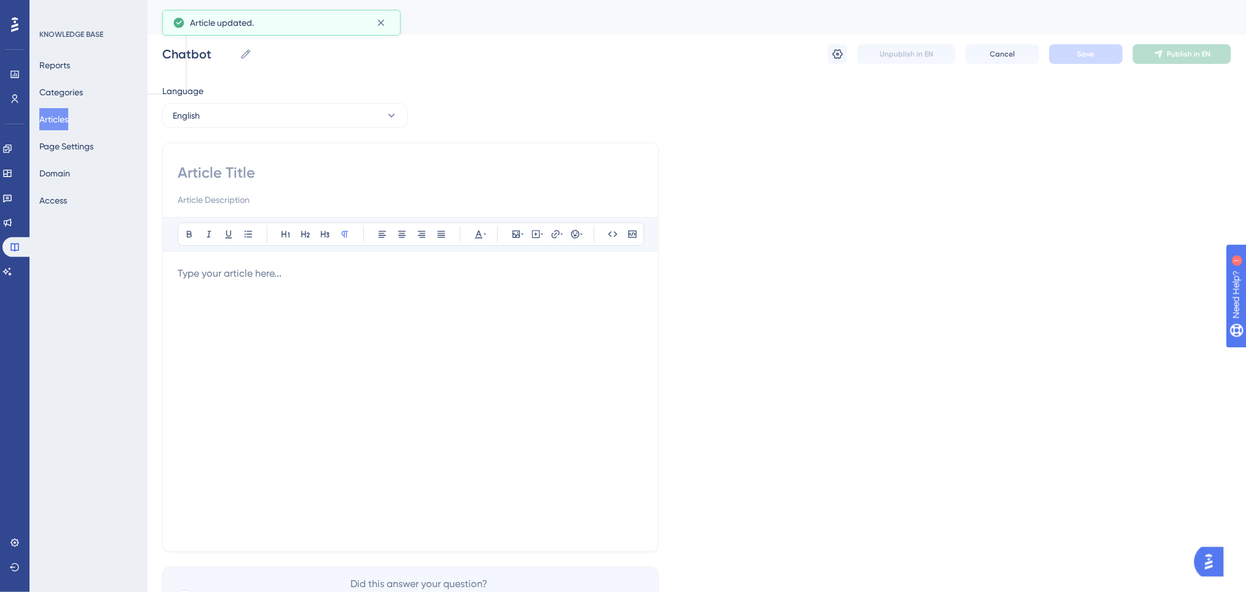
click at [269, 177] on input at bounding box center [411, 173] width 466 height 20
type input "Chatbot"
click at [297, 305] on div at bounding box center [411, 401] width 466 height 270
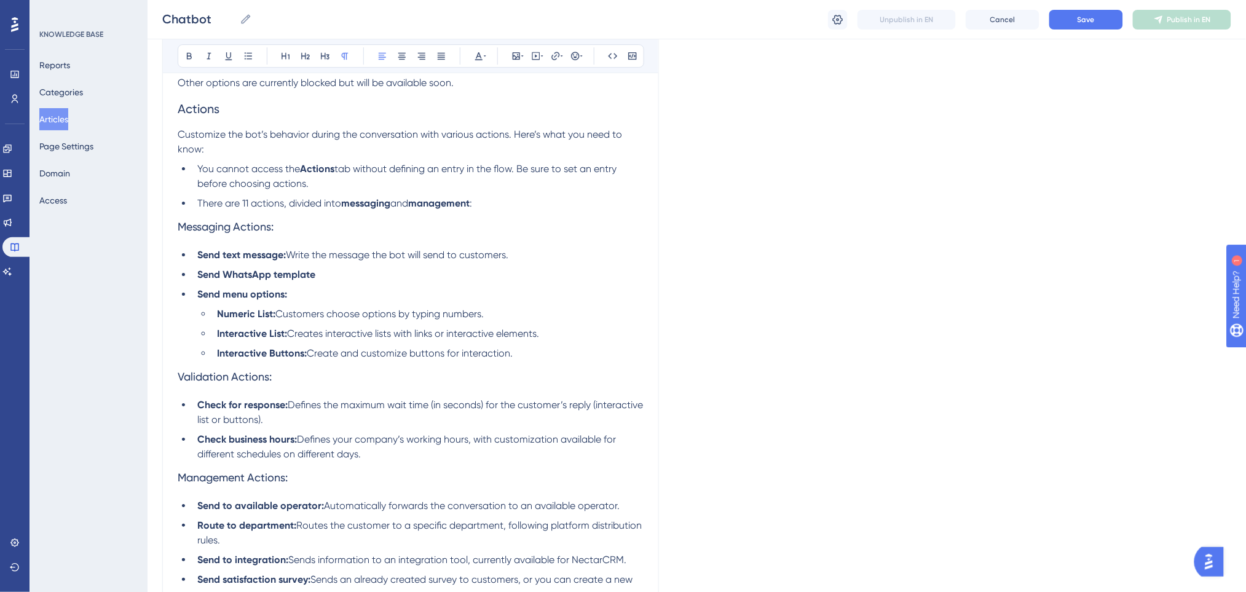
scroll to position [1397, 0]
click at [1067, 10] on button "Save" at bounding box center [1086, 20] width 74 height 20
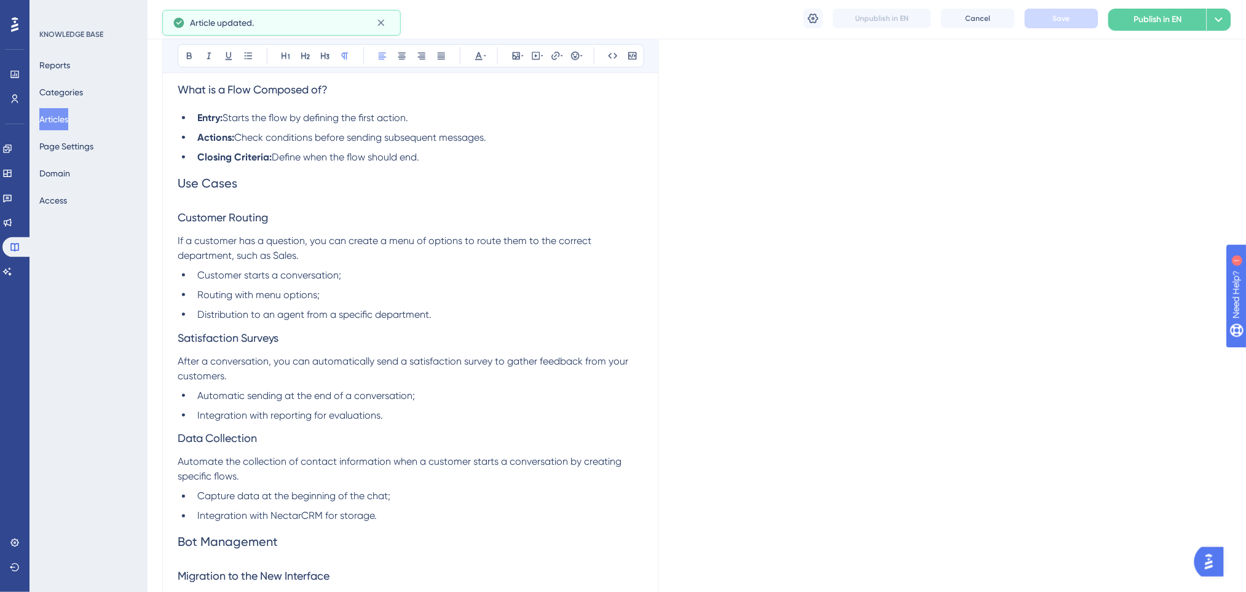
scroll to position [85, 0]
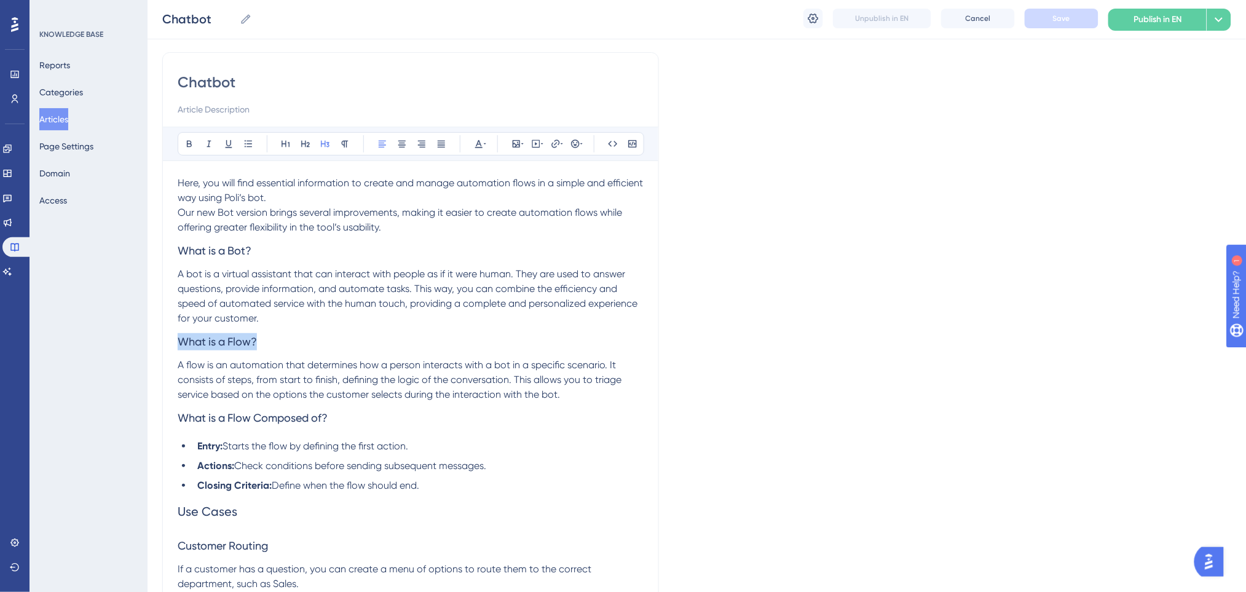
drag, startPoint x: 261, startPoint y: 342, endPoint x: 134, endPoint y: 347, distance: 126.7
click at [187, 147] on icon at bounding box center [189, 144] width 10 height 10
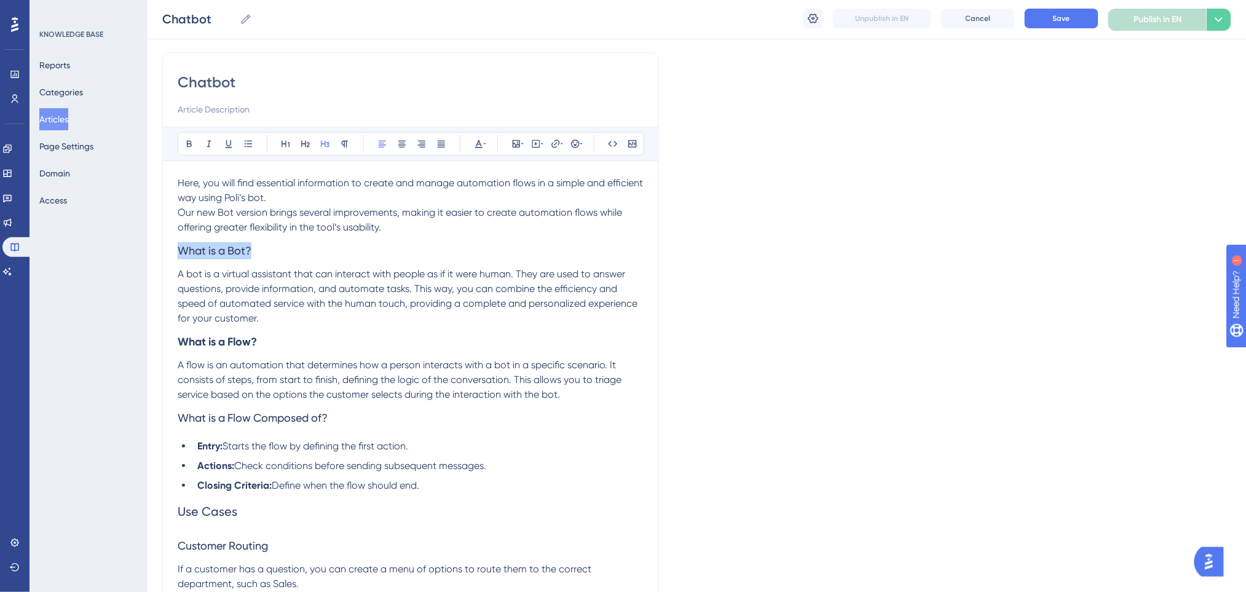
drag, startPoint x: 278, startPoint y: 244, endPoint x: 128, endPoint y: 245, distance: 150.6
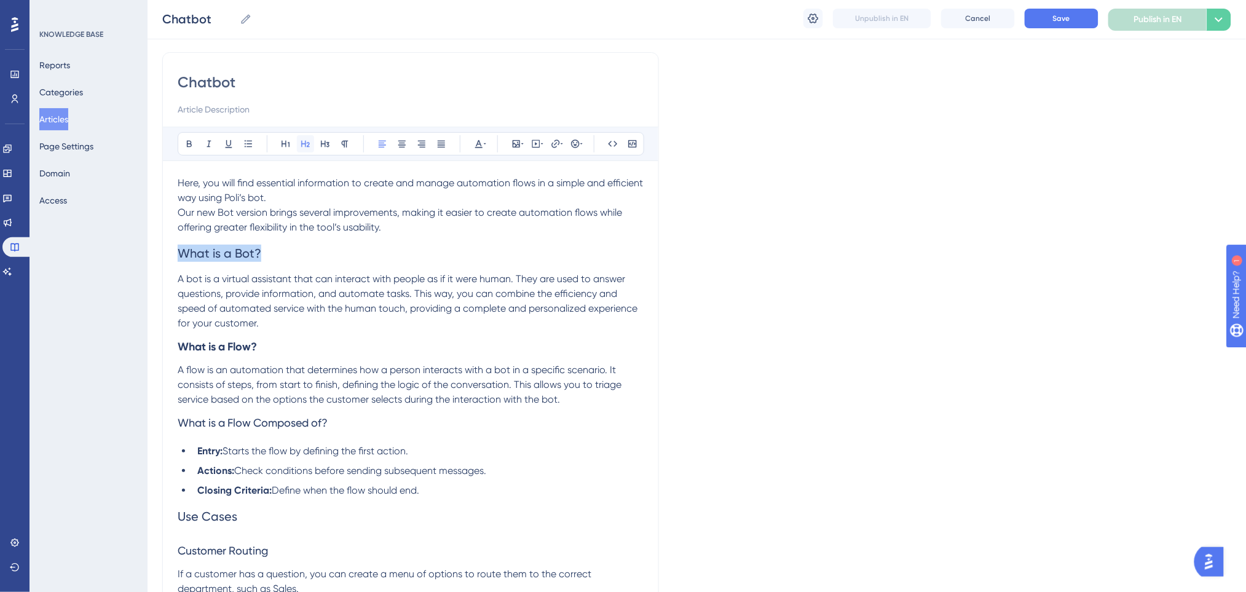
click at [309, 147] on icon at bounding box center [306, 144] width 10 height 10
click at [187, 140] on icon at bounding box center [189, 144] width 10 height 10
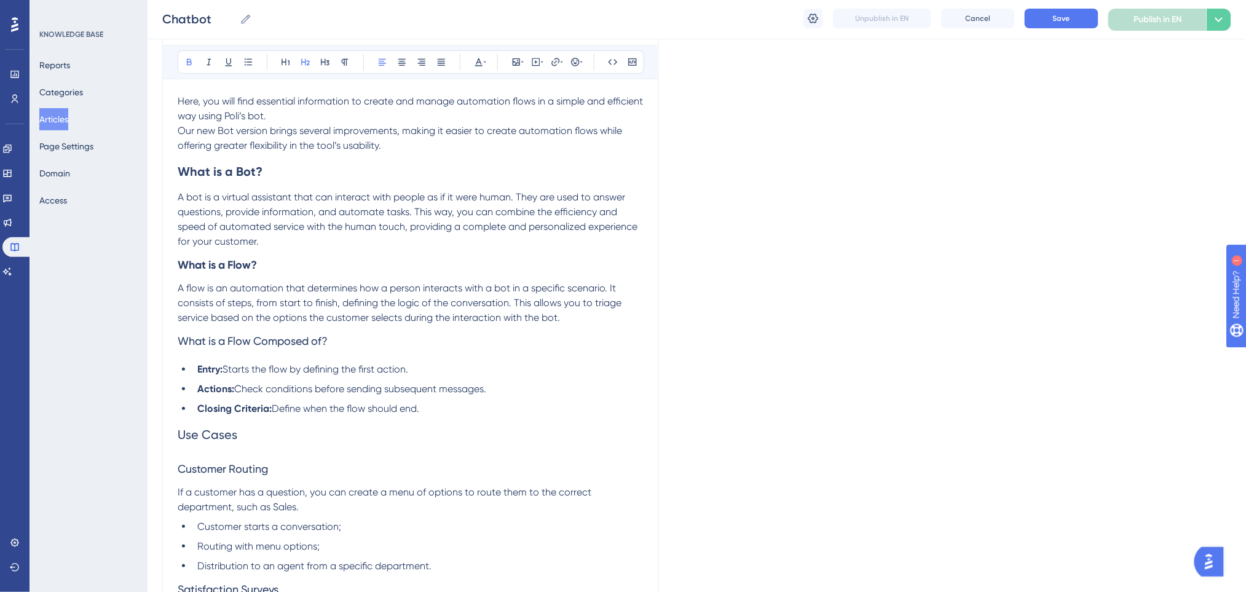
scroll to position [168, 0]
drag, startPoint x: 216, startPoint y: 439, endPoint x: 177, endPoint y: 436, distance: 39.5
click at [186, 61] on icon at bounding box center [189, 62] width 10 height 10
click at [302, 57] on icon at bounding box center [306, 62] width 10 height 10
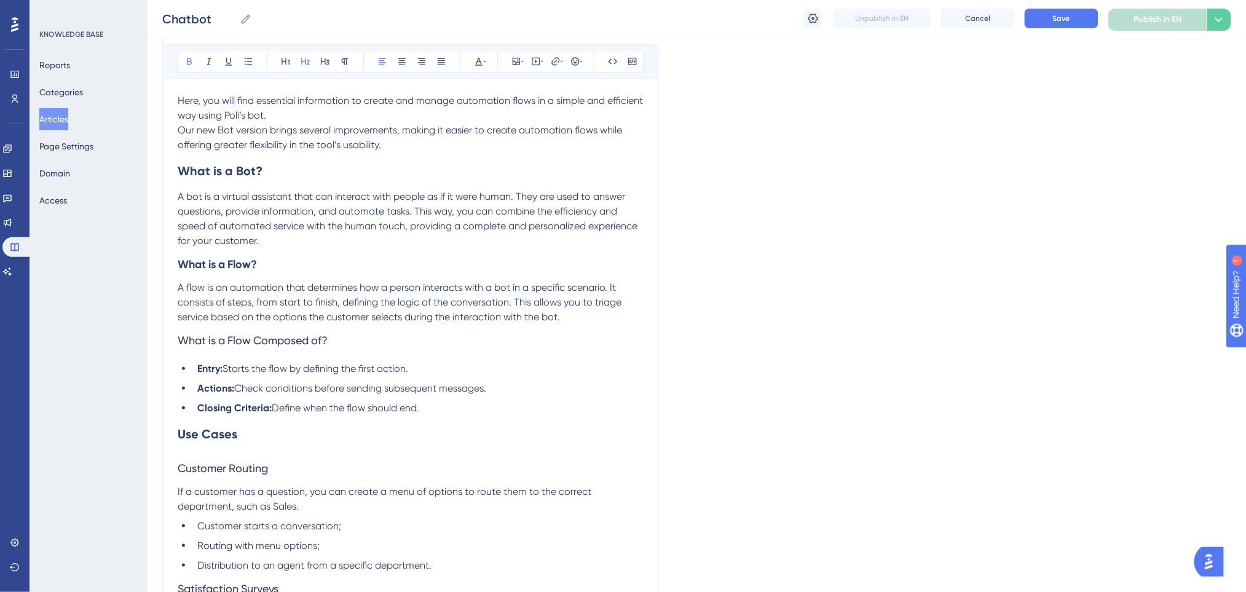
click at [368, 315] on span "A flow is an automation that determines how a person interacts with a bot in a …" at bounding box center [401, 301] width 446 height 41
drag, startPoint x: 447, startPoint y: 396, endPoint x: 436, endPoint y: 424, distance: 30.1
click at [443, 409] on ul "Entry: Starts the flow by defining the first action. Actions: Check conditions …" at bounding box center [411, 388] width 466 height 54
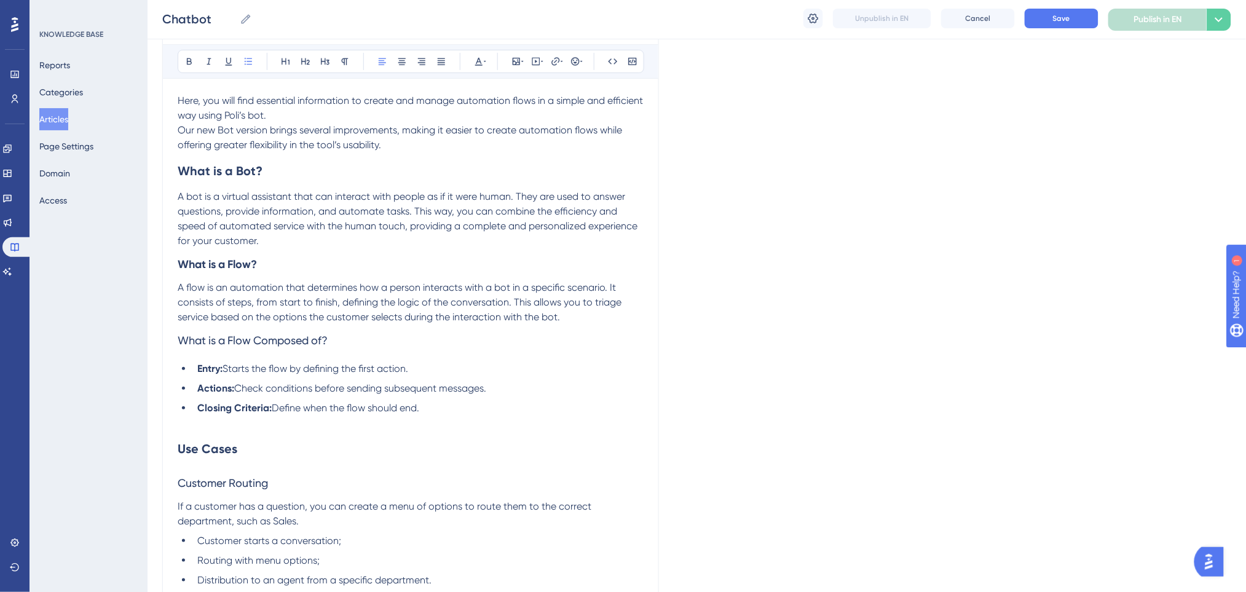
drag, startPoint x: 443, startPoint y: 406, endPoint x: 444, endPoint y: 398, distance: 8.0
click at [443, 406] on li "Closing Criteria: Define when the flow should end." at bounding box center [417, 408] width 451 height 15
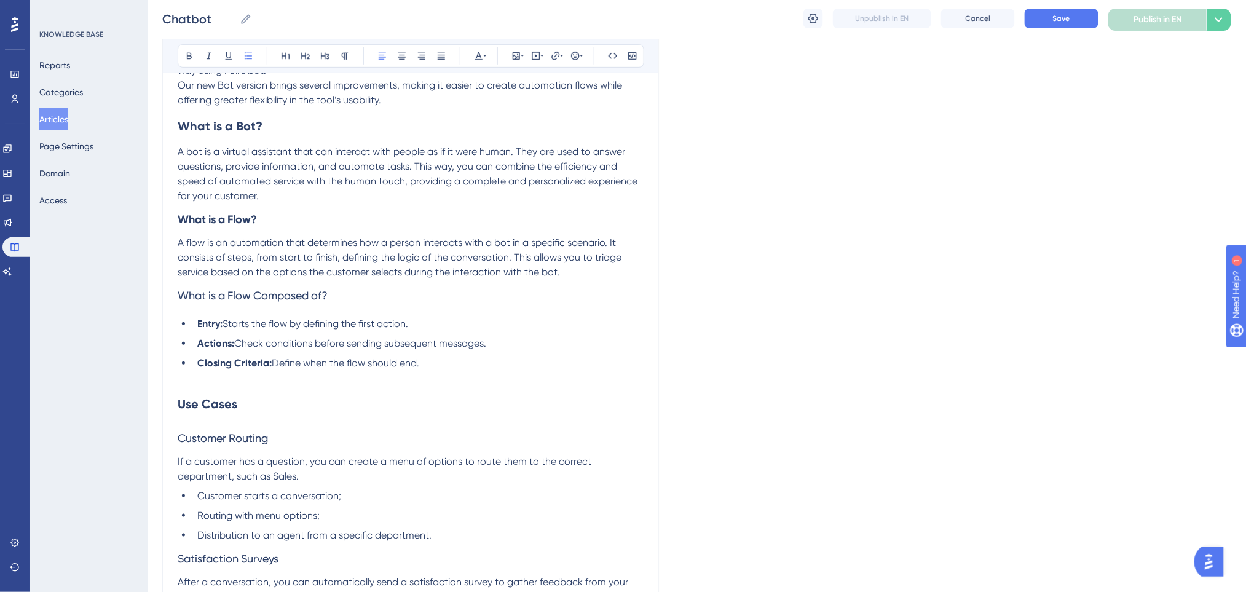
scroll to position [250, 0]
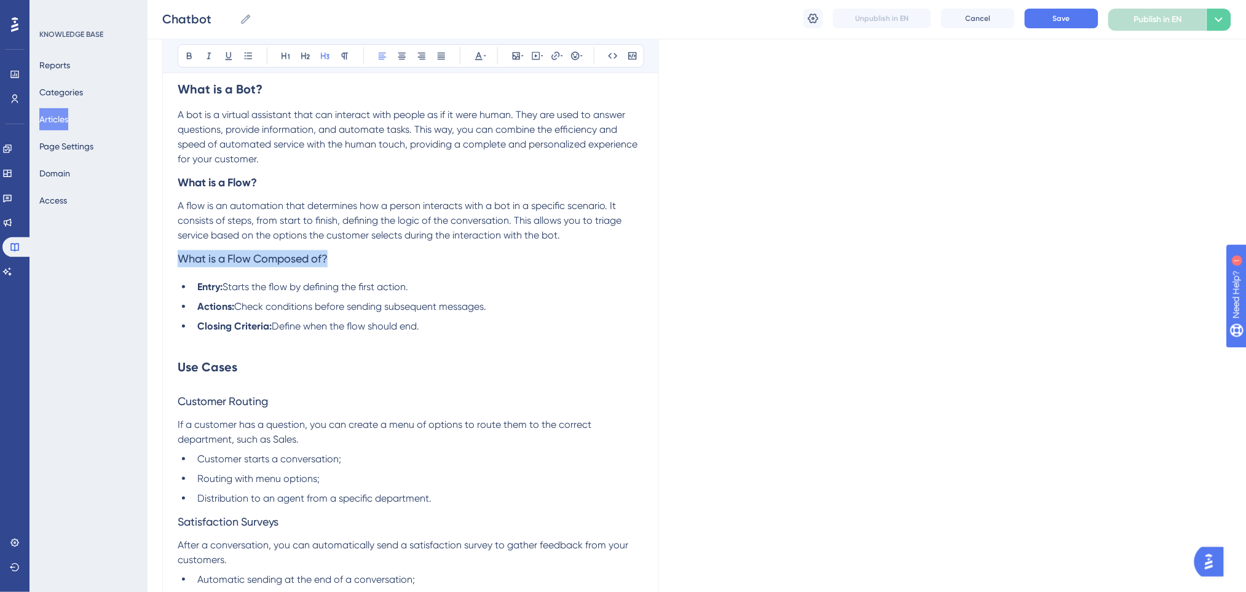
drag, startPoint x: 344, startPoint y: 257, endPoint x: 169, endPoint y: 258, distance: 175.2
click at [188, 55] on icon at bounding box center [189, 56] width 5 height 7
click at [460, 295] on ul "Entry: Starts the flow by defining the first action. Actions: Check conditions …" at bounding box center [411, 307] width 466 height 54
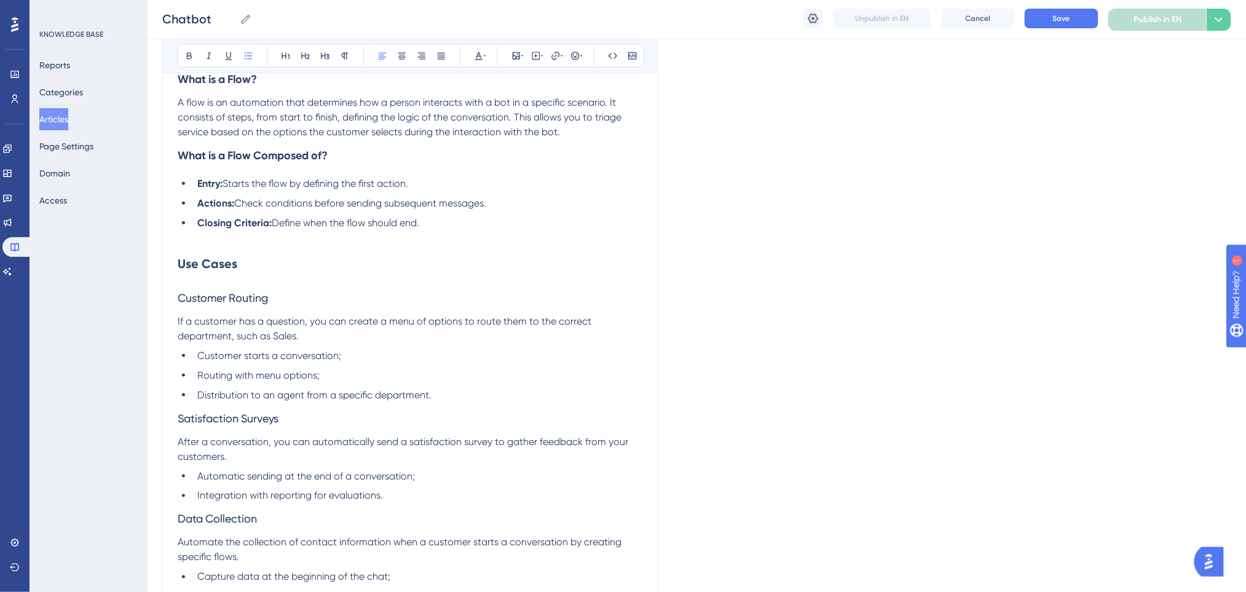
scroll to position [414, 0]
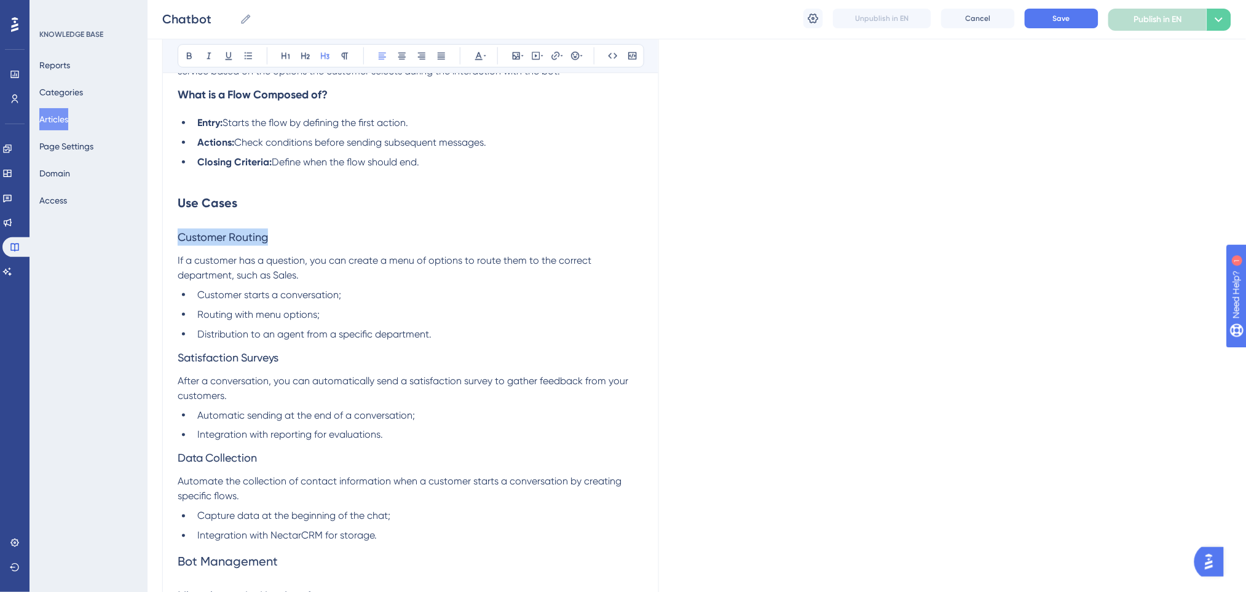
drag, startPoint x: 296, startPoint y: 238, endPoint x: 162, endPoint y: 234, distance: 134.0
click at [191, 58] on icon at bounding box center [189, 56] width 5 height 7
drag, startPoint x: 285, startPoint y: 359, endPoint x: 163, endPoint y: 366, distance: 122.5
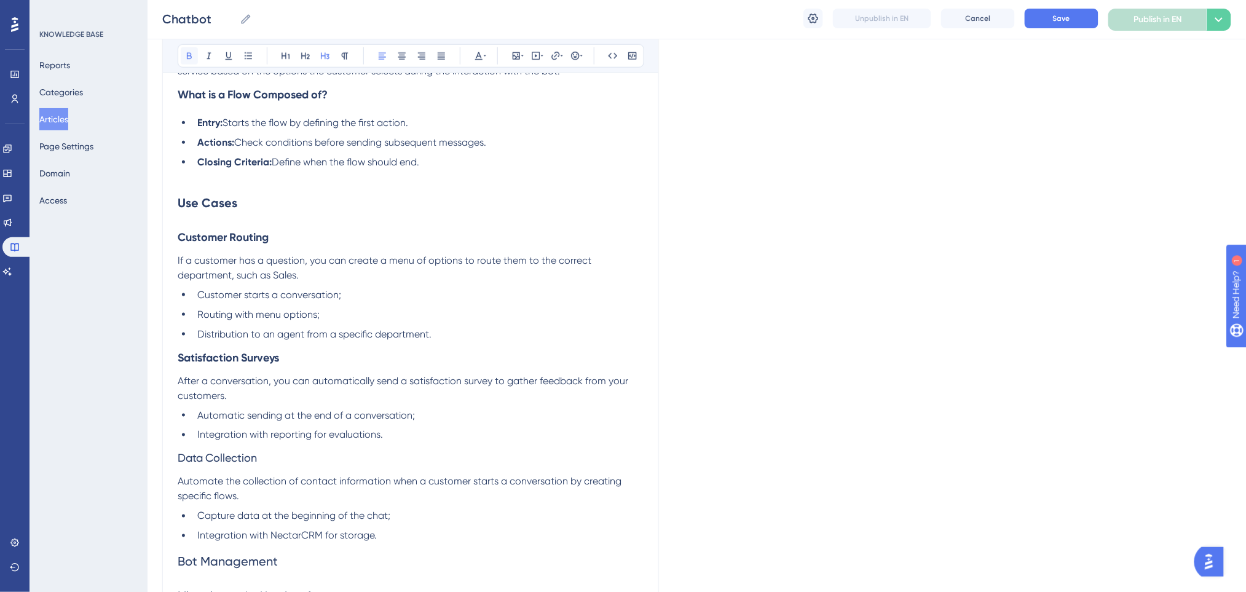
click at [192, 55] on icon at bounding box center [189, 56] width 10 height 10
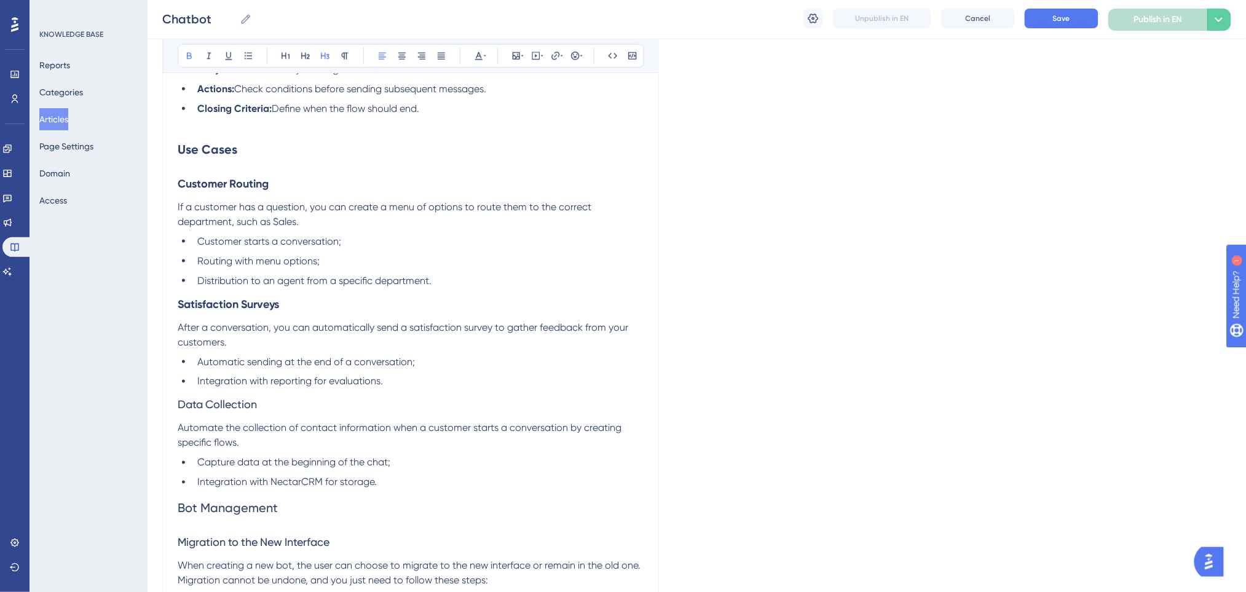
scroll to position [495, 0]
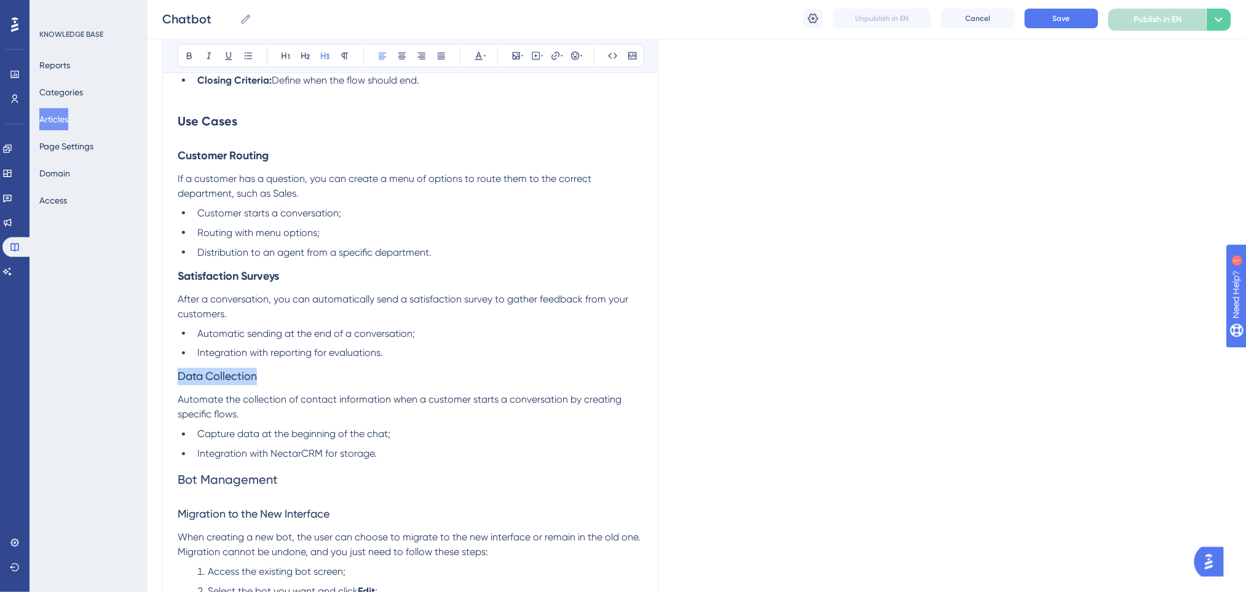
drag, startPoint x: 264, startPoint y: 372, endPoint x: 159, endPoint y: 372, distance: 105.1
click at [191, 53] on icon at bounding box center [189, 56] width 5 height 7
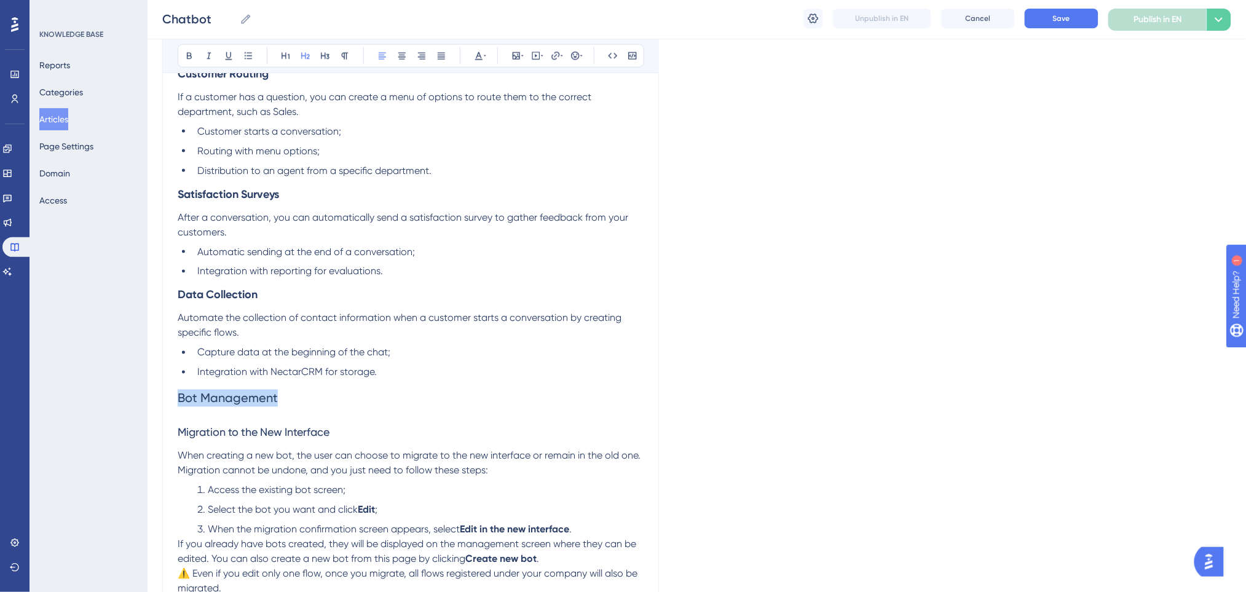
drag, startPoint x: 282, startPoint y: 406, endPoint x: 173, endPoint y: 407, distance: 108.8
click at [173, 407] on div "Chatbot Bold Italic Underline Bullet Point Heading 1 Heading 2 Heading 3 Normal…" at bounding box center [410, 590] width 497 height 2059
click at [188, 54] on icon at bounding box center [189, 56] width 10 height 10
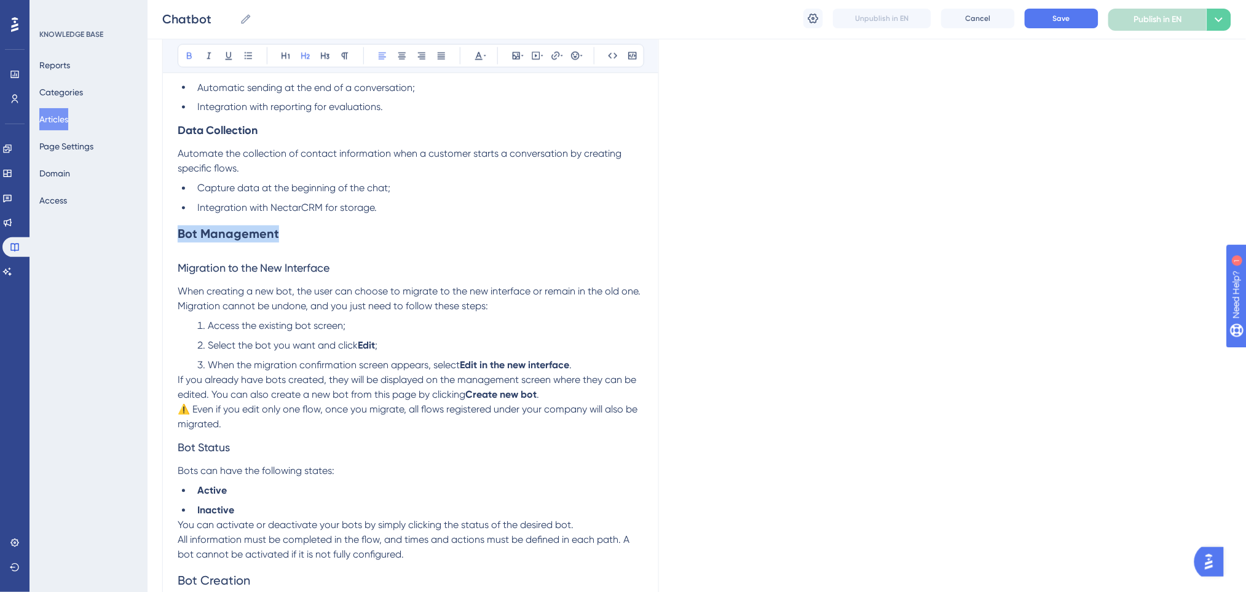
click at [317, 242] on h2 "Bot Management" at bounding box center [411, 234] width 466 height 37
drag, startPoint x: 297, startPoint y: 235, endPoint x: 125, endPoint y: 240, distance: 172.2
click at [148, 240] on div "Performance Users Engagement Widgets Feedback Product Updates Knowledge Base AI…" at bounding box center [697, 404] width 1098 height 2290
drag, startPoint x: 342, startPoint y: 266, endPoint x: 104, endPoint y: 277, distance: 238.1
click at [148, 277] on div "Performance Users Engagement Widgets Feedback Product Updates Knowledge Base AI…" at bounding box center [697, 404] width 1098 height 2290
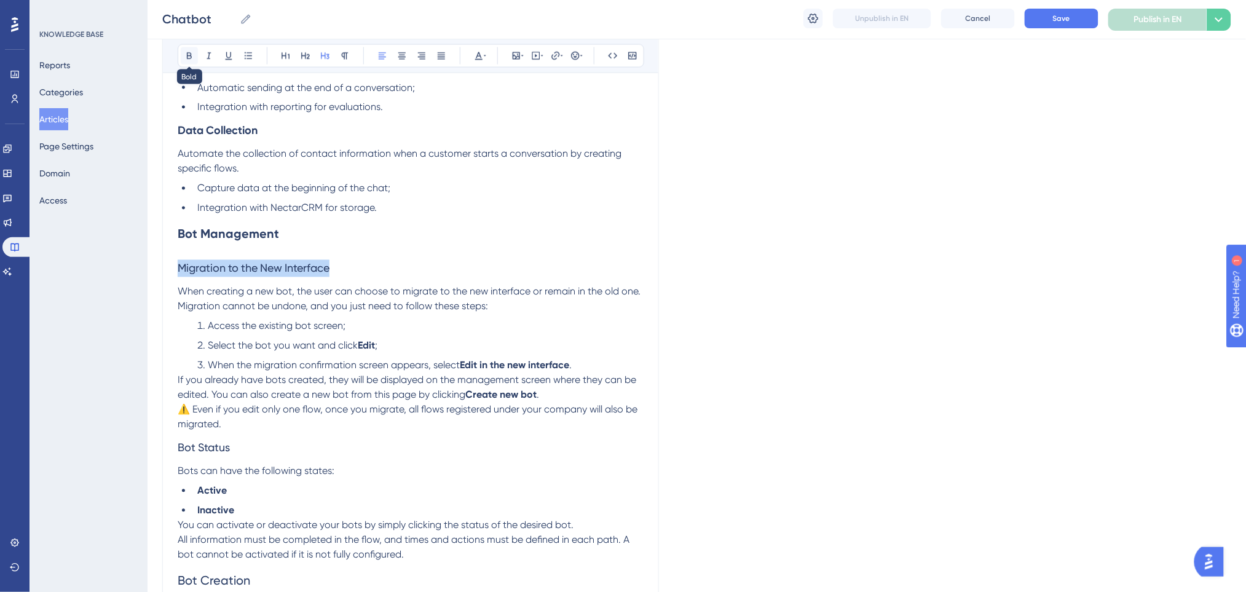
click at [189, 53] on icon at bounding box center [189, 56] width 10 height 10
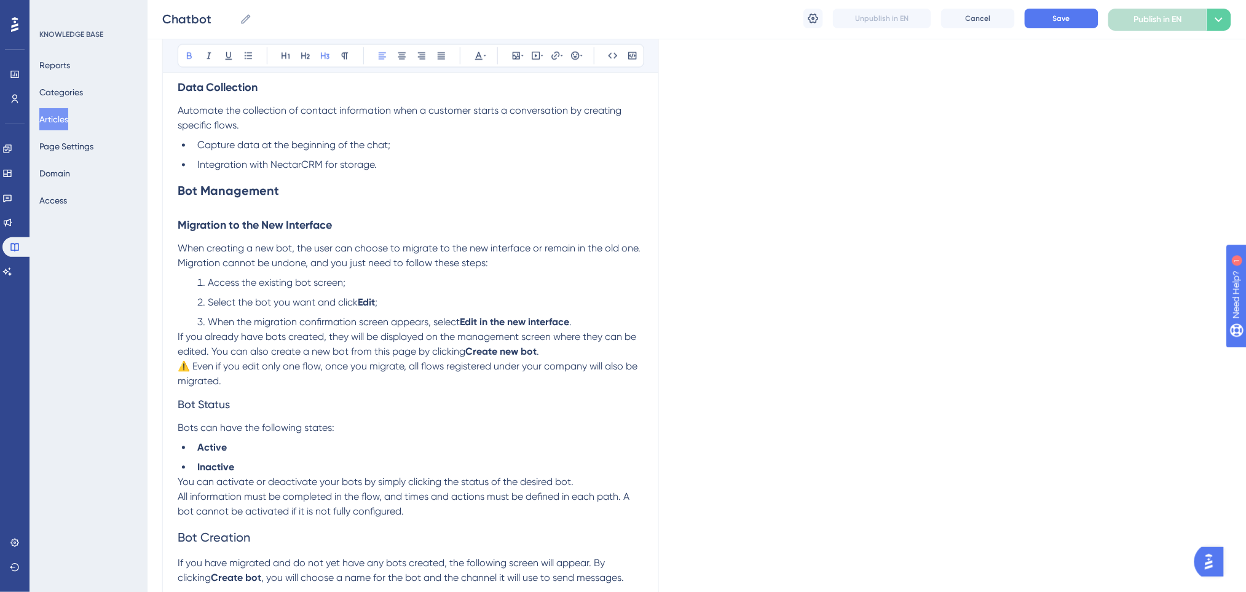
scroll to position [823, 0]
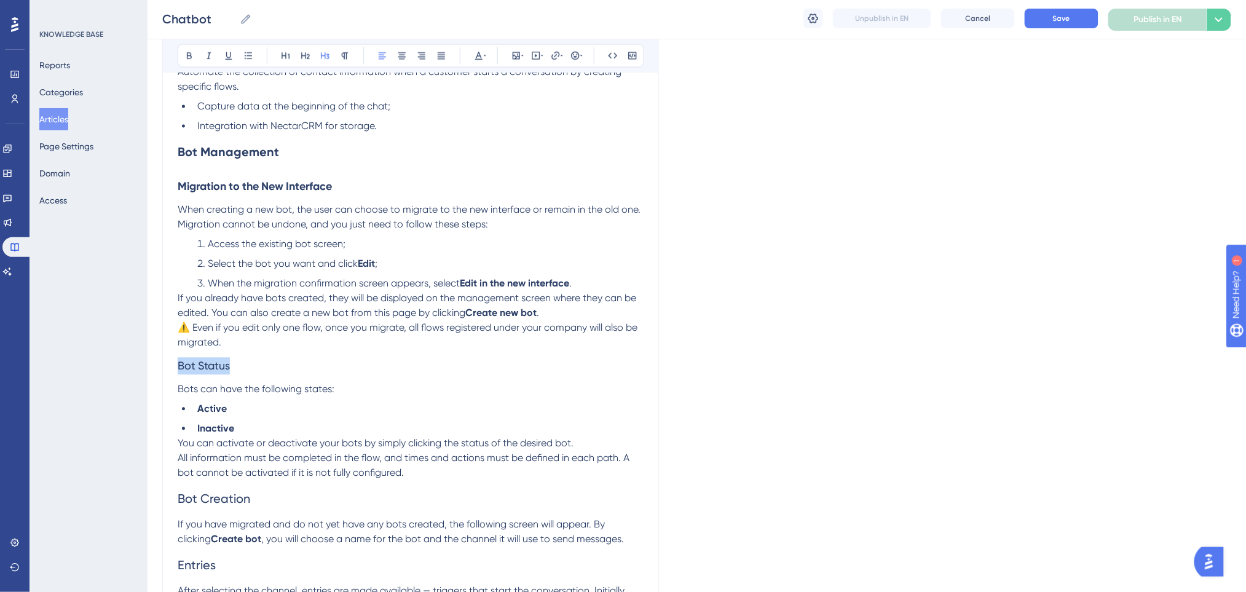
drag, startPoint x: 242, startPoint y: 369, endPoint x: 128, endPoint y: 374, distance: 113.8
click at [148, 374] on div "Performance Users Engagement Widgets Feedback Product Updates Knowledge Base AI…" at bounding box center [697, 322] width 1098 height 2290
click at [186, 53] on icon at bounding box center [189, 56] width 10 height 10
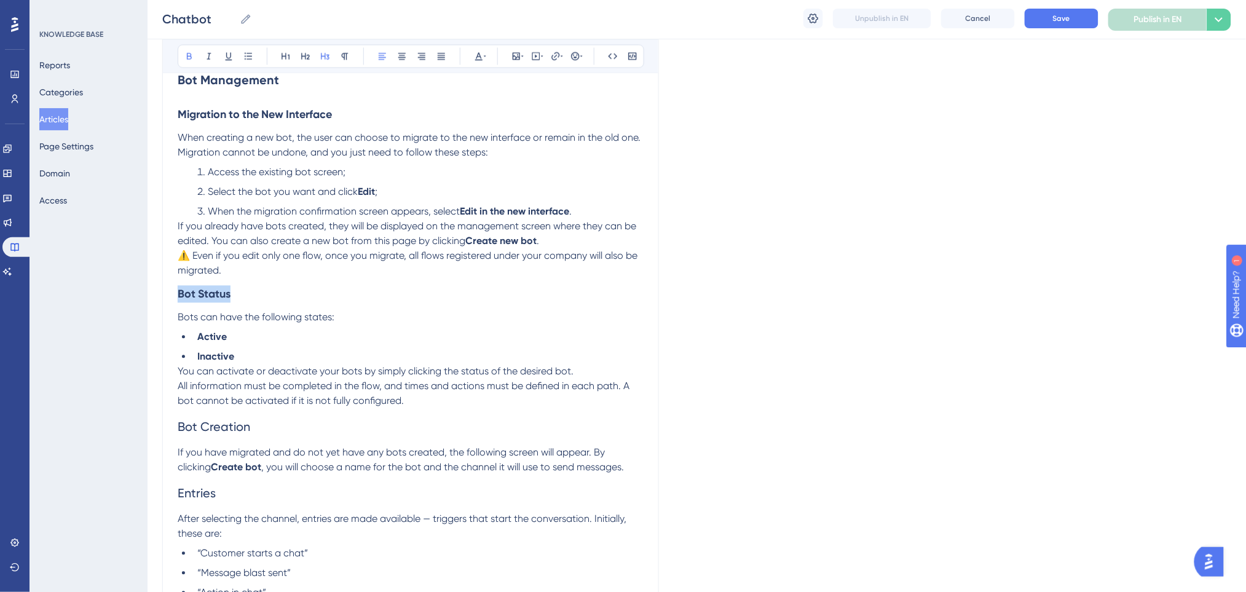
scroll to position [905, 0]
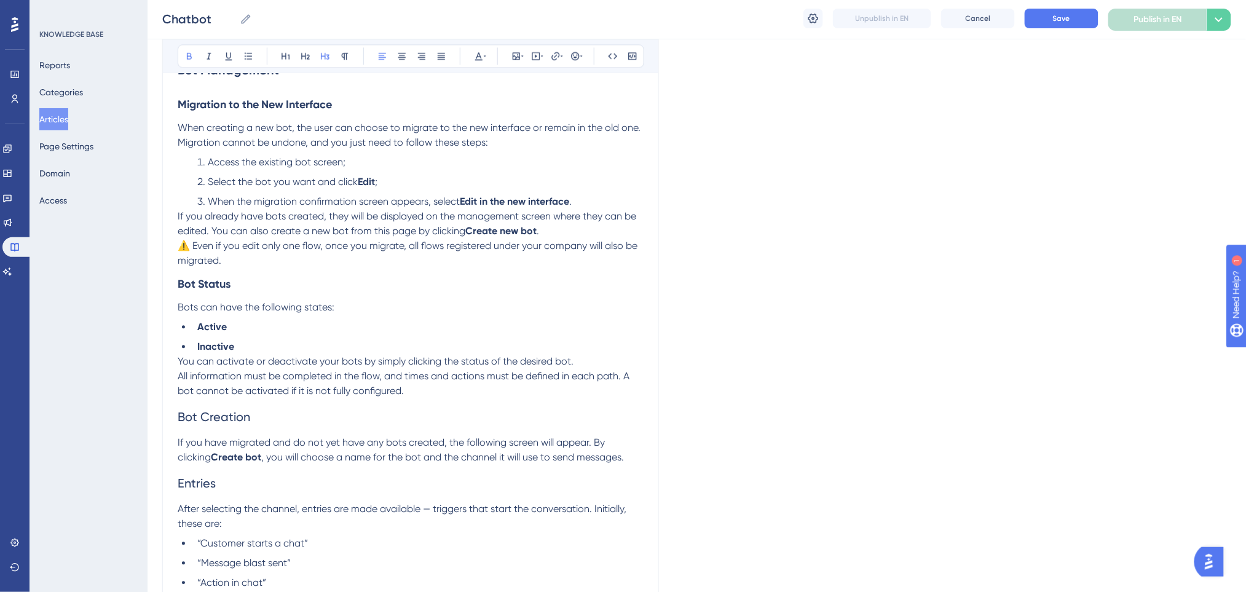
click at [261, 415] on h2 "Bot Creation" at bounding box center [411, 416] width 466 height 37
drag, startPoint x: 258, startPoint y: 419, endPoint x: 123, endPoint y: 412, distance: 134.8
click at [148, 412] on div "Performance Users Engagement Widgets Feedback Product Updates Knowledge Base AI…" at bounding box center [697, 240] width 1098 height 2290
click at [191, 60] on icon at bounding box center [189, 56] width 10 height 10
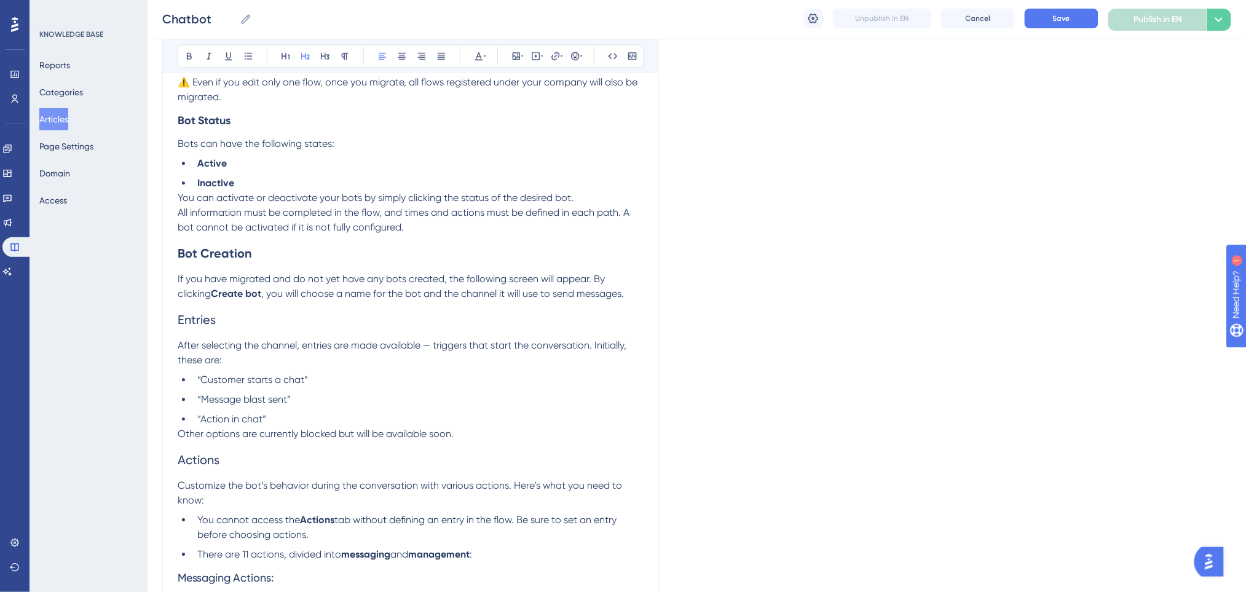
click at [237, 307] on h2 "Entries" at bounding box center [411, 319] width 466 height 37
drag, startPoint x: 209, startPoint y: 324, endPoint x: 163, endPoint y: 274, distance: 67.4
click at [156, 324] on div "Performance Users Engagement Widgets Feedback Product Updates Knowledge Base AI…" at bounding box center [697, 76] width 1098 height 2290
click at [188, 59] on icon at bounding box center [189, 56] width 5 height 7
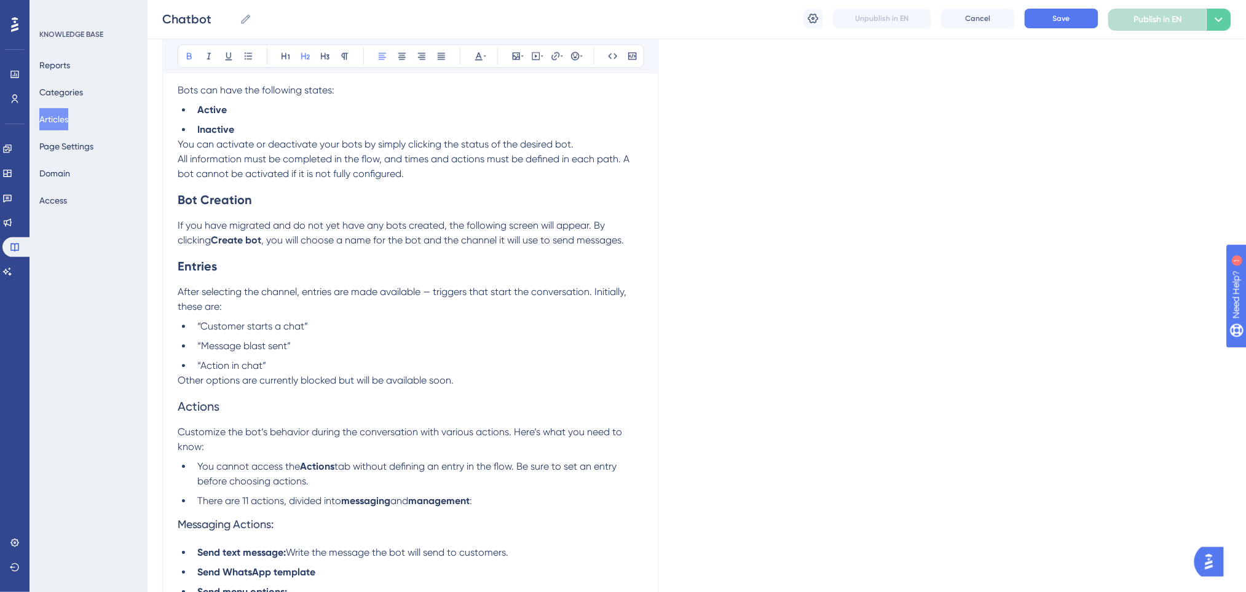
scroll to position [1151, 0]
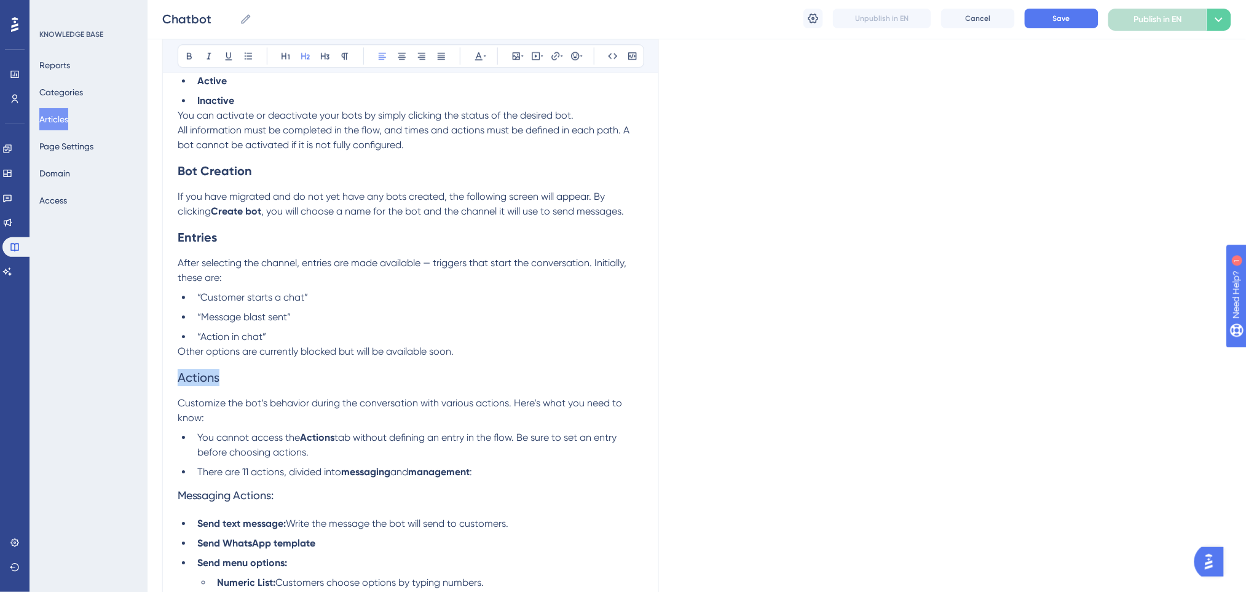
drag, startPoint x: 221, startPoint y: 372, endPoint x: 145, endPoint y: 279, distance: 120.2
click at [191, 57] on icon at bounding box center [189, 56] width 5 height 7
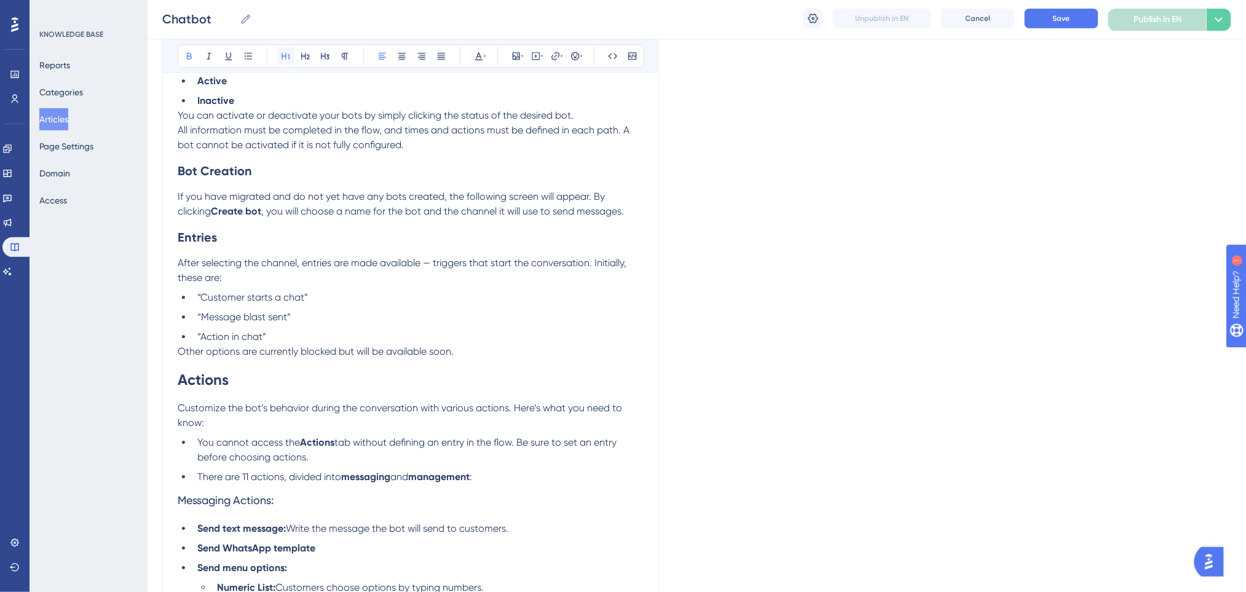
click at [281, 58] on icon at bounding box center [285, 56] width 8 height 7
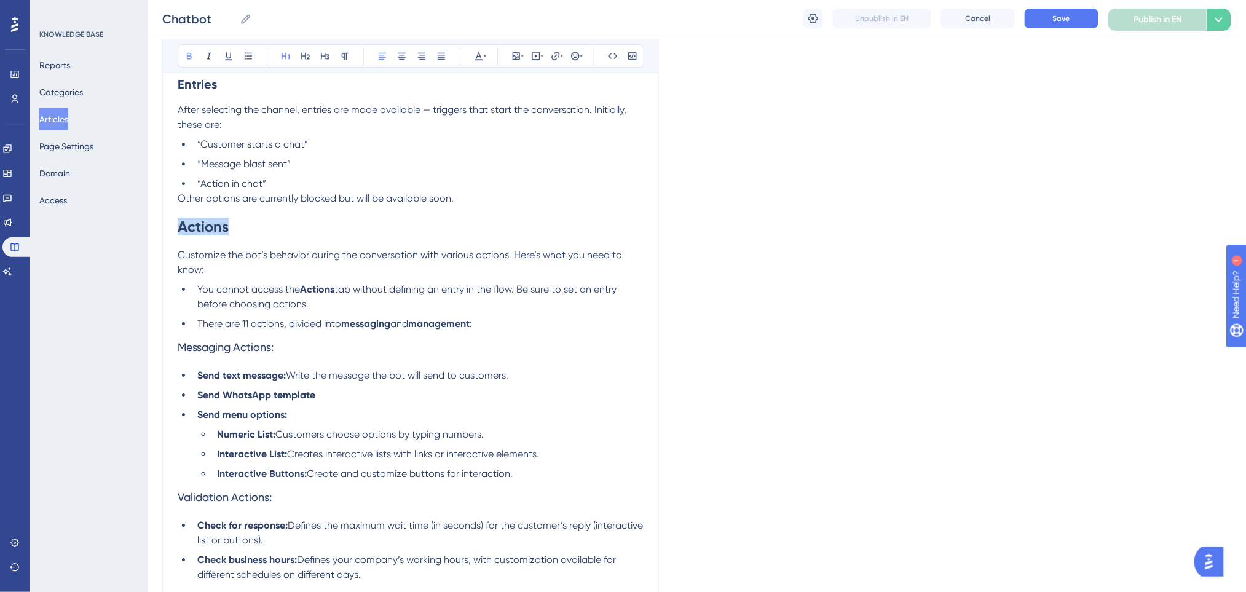
scroll to position [1315, 0]
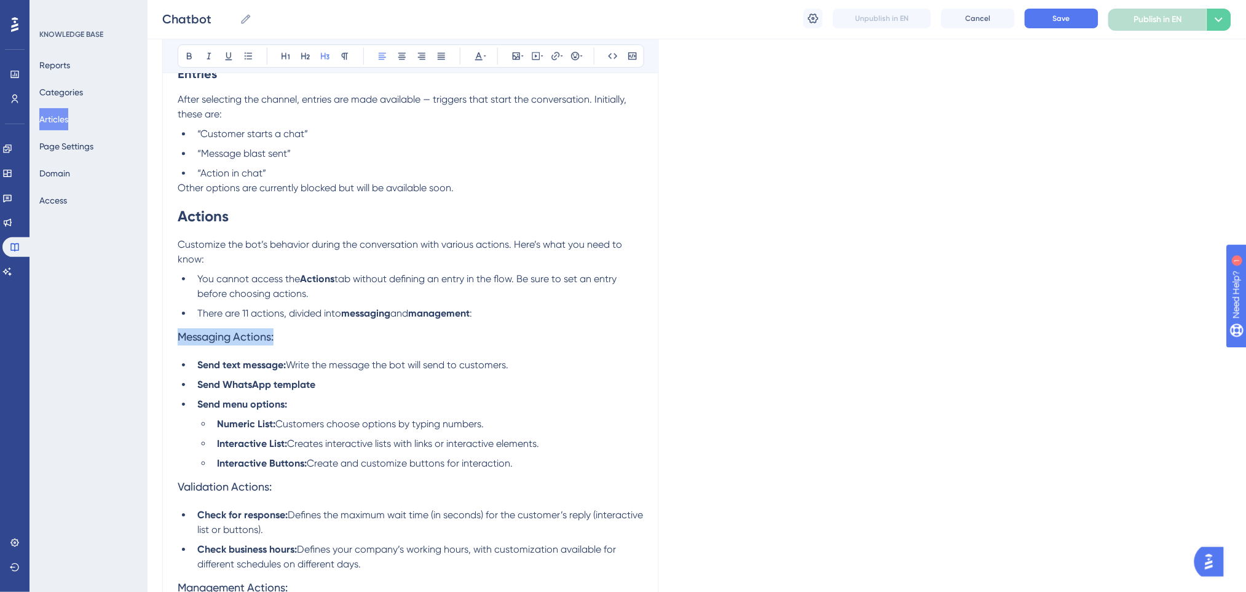
drag, startPoint x: 258, startPoint y: 340, endPoint x: 128, endPoint y: 332, distance: 130.5
click at [187, 59] on icon at bounding box center [189, 56] width 10 height 10
click at [482, 338] on h3 "Messaging Actions:" at bounding box center [411, 337] width 466 height 32
click at [507, 313] on li "There are 11 actions, divided into messaging and management :" at bounding box center [417, 313] width 451 height 15
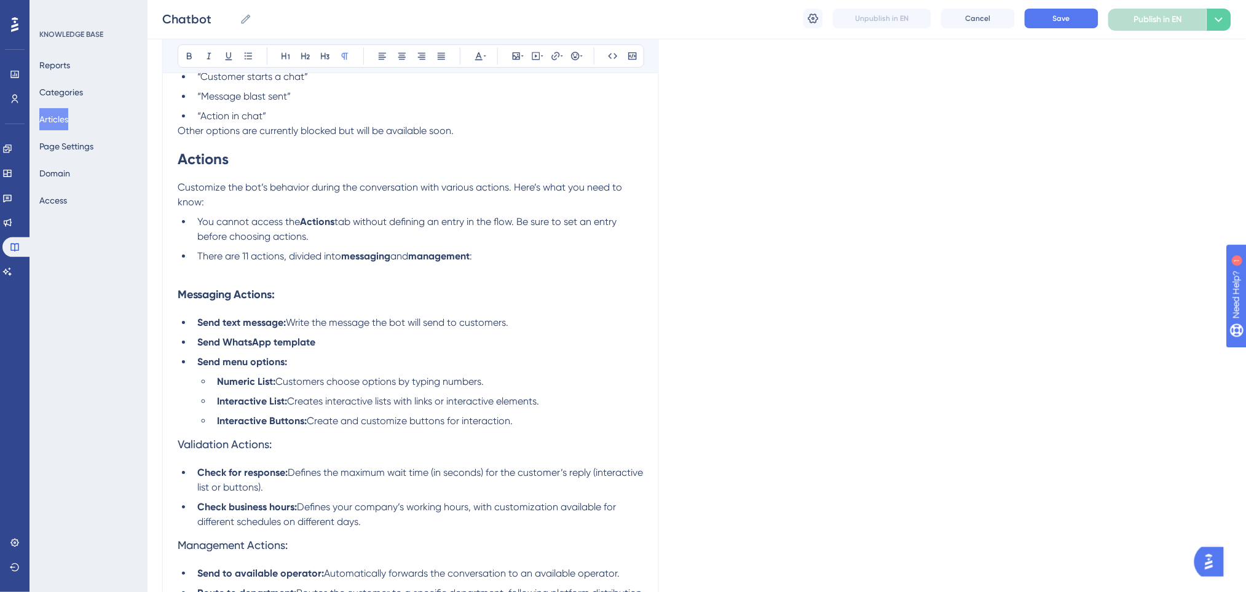
scroll to position [1397, 0]
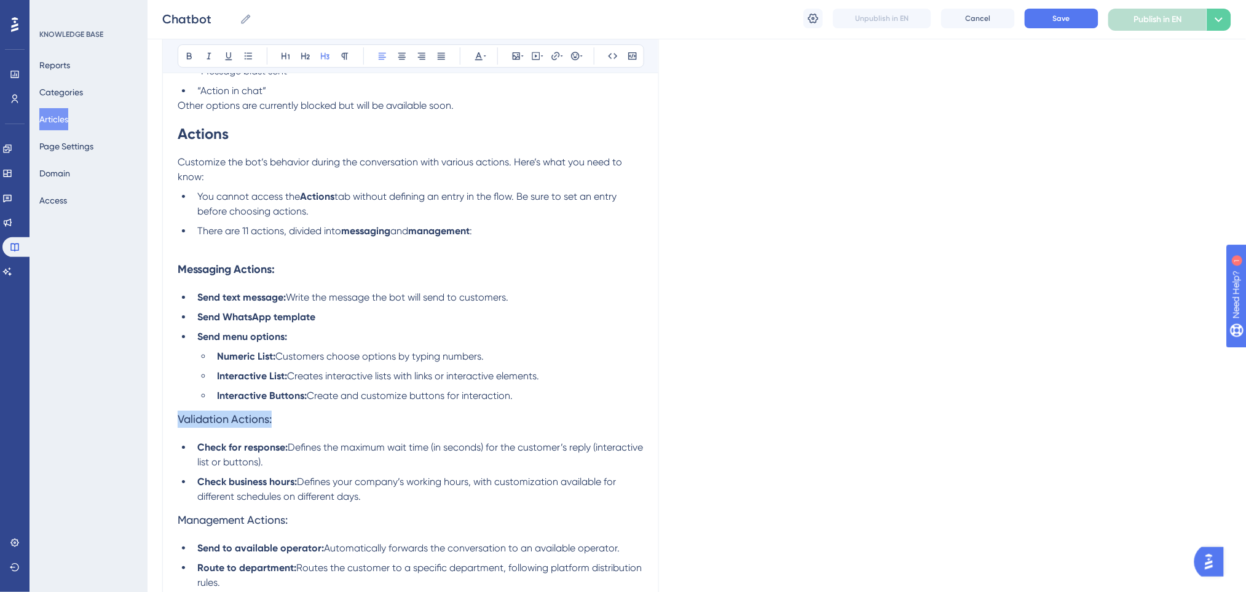
drag, startPoint x: 278, startPoint y: 421, endPoint x: 171, endPoint y: 146, distance: 295.2
click at [189, 57] on icon at bounding box center [189, 56] width 10 height 10
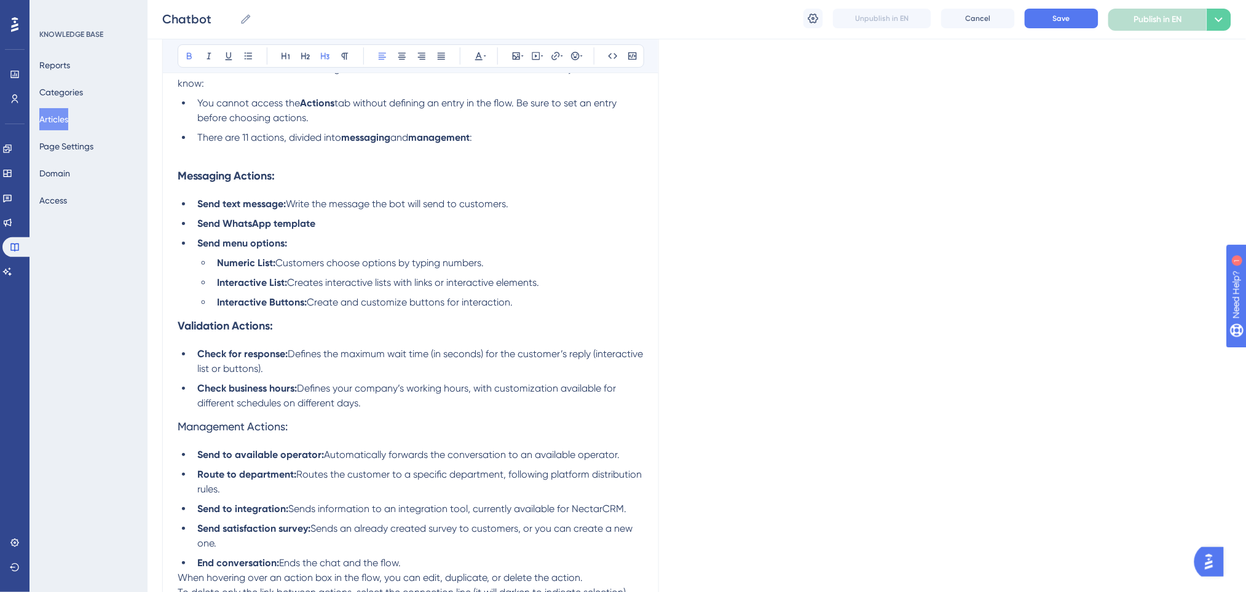
scroll to position [1560, 0]
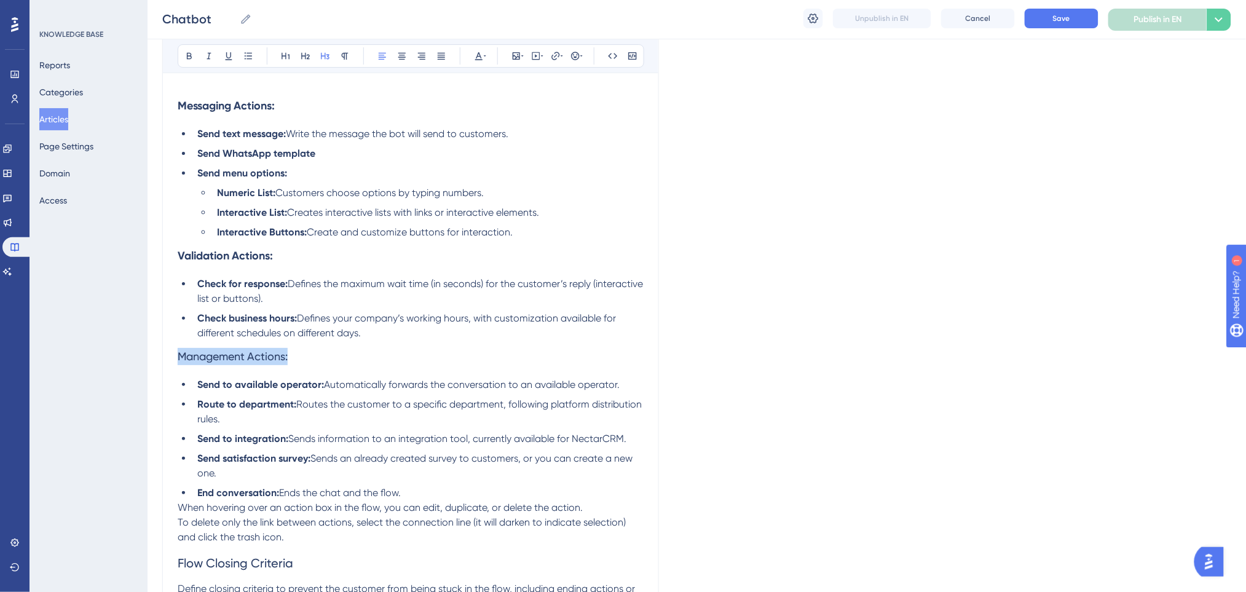
drag, startPoint x: 297, startPoint y: 361, endPoint x: 165, endPoint y: 368, distance: 132.3
click at [189, 54] on icon at bounding box center [189, 56] width 10 height 10
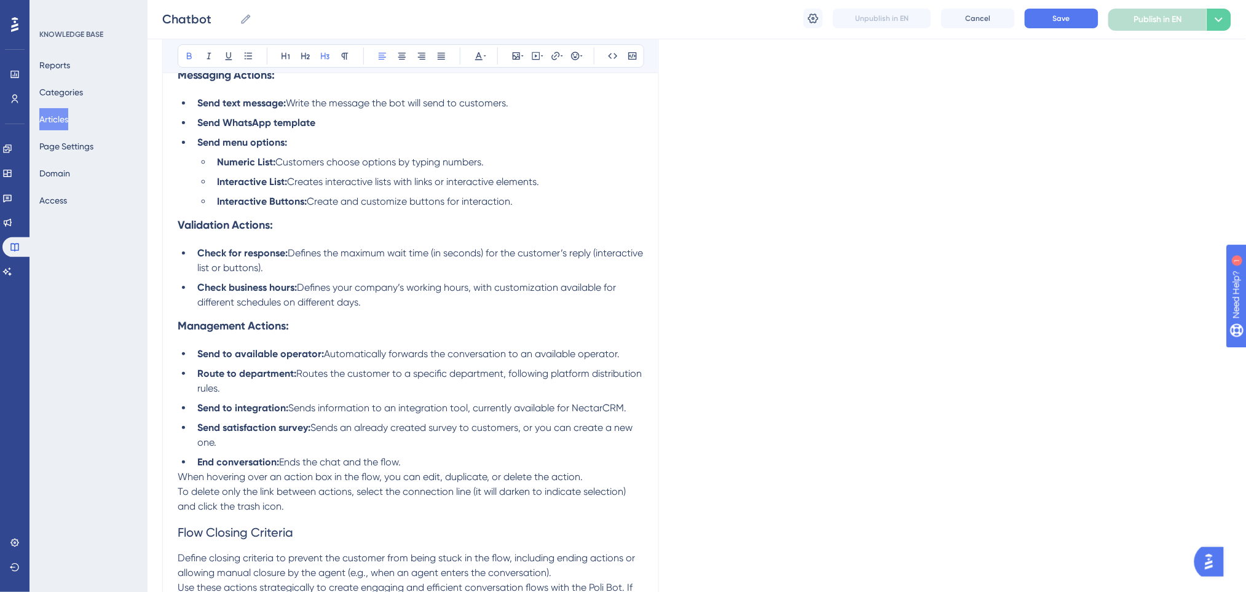
scroll to position [1643, 0]
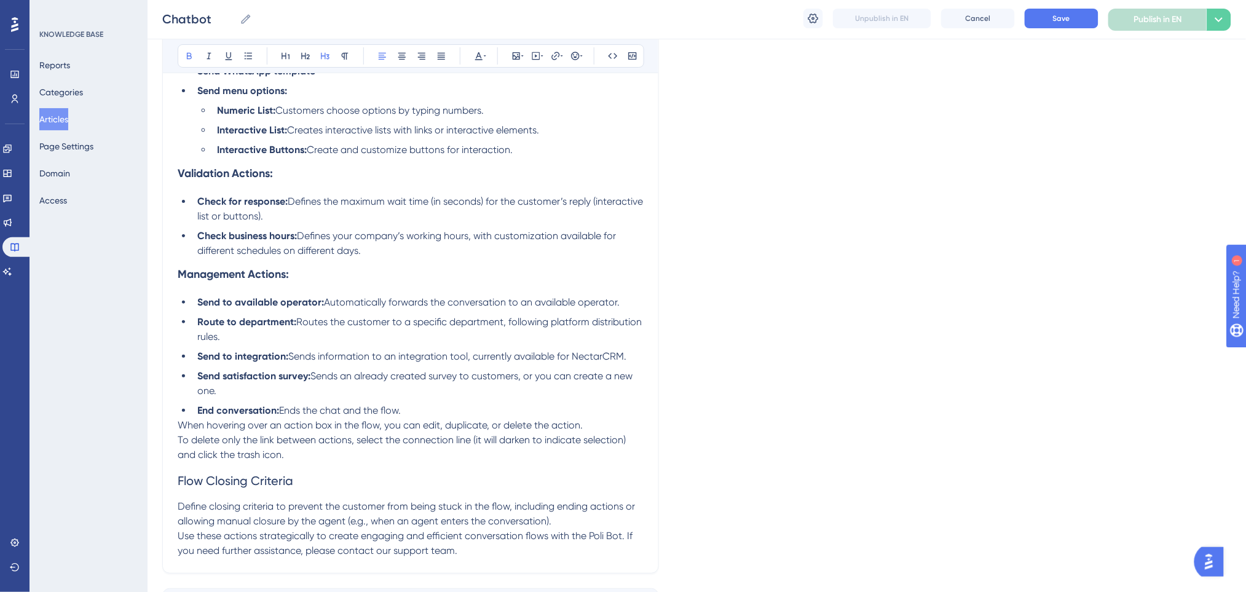
click at [384, 256] on li "Check business hours: Defines your company’s working hours, with customization …" at bounding box center [417, 244] width 451 height 30
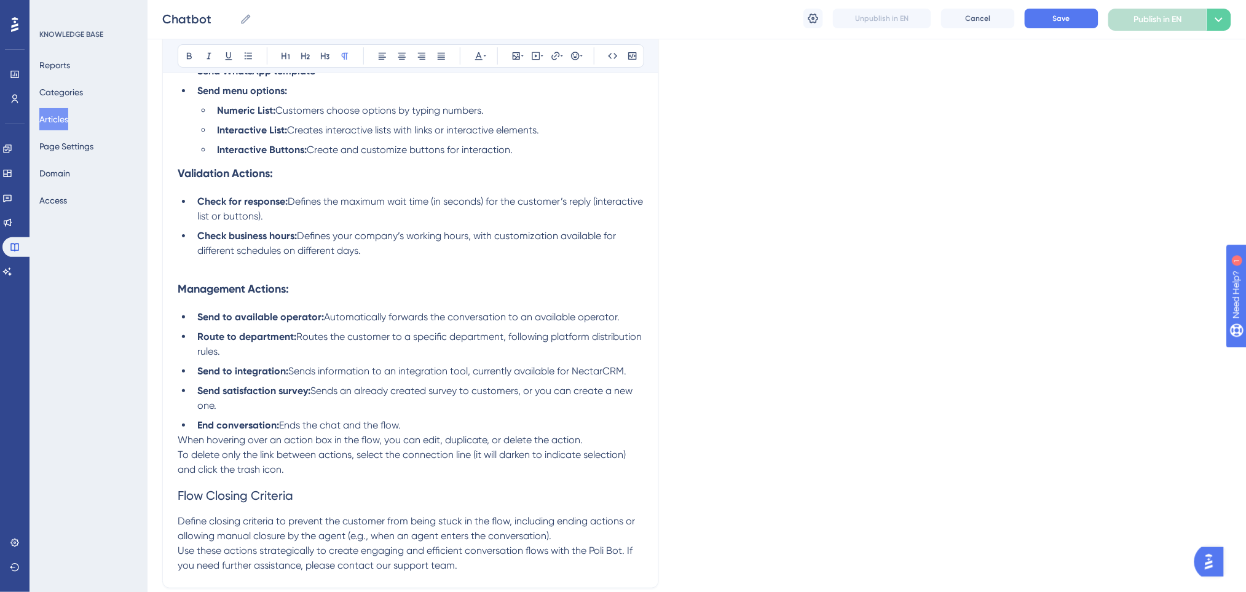
click at [533, 149] on li "Interactive Buttons: Create and customize buttons for interaction." at bounding box center [427, 150] width 431 height 15
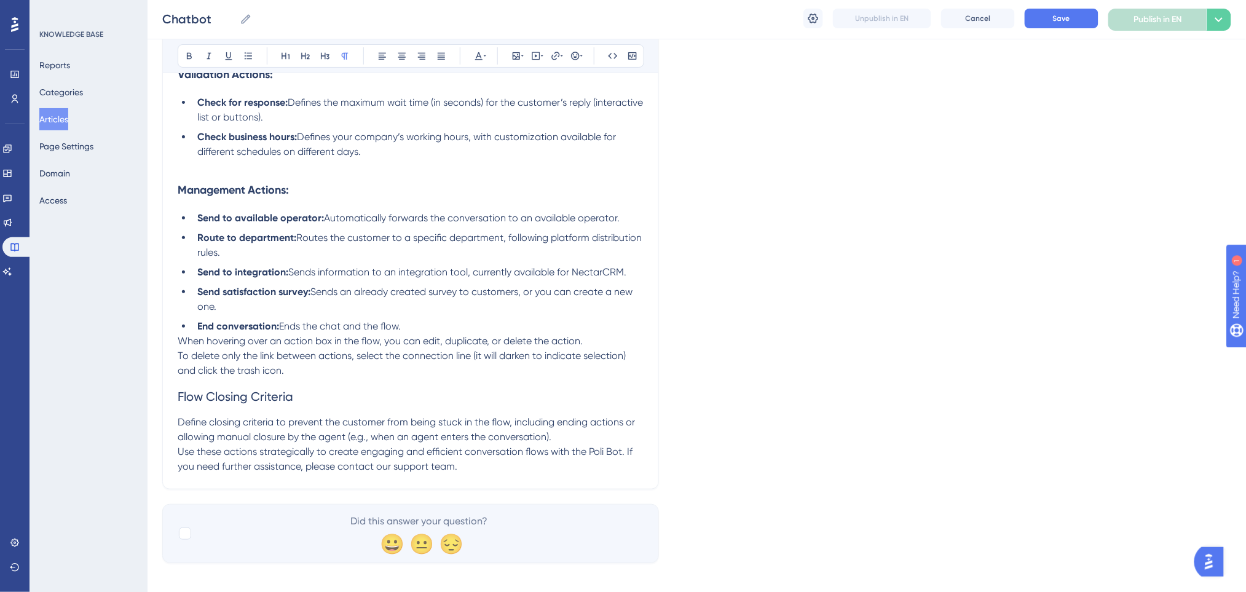
scroll to position [1767, 0]
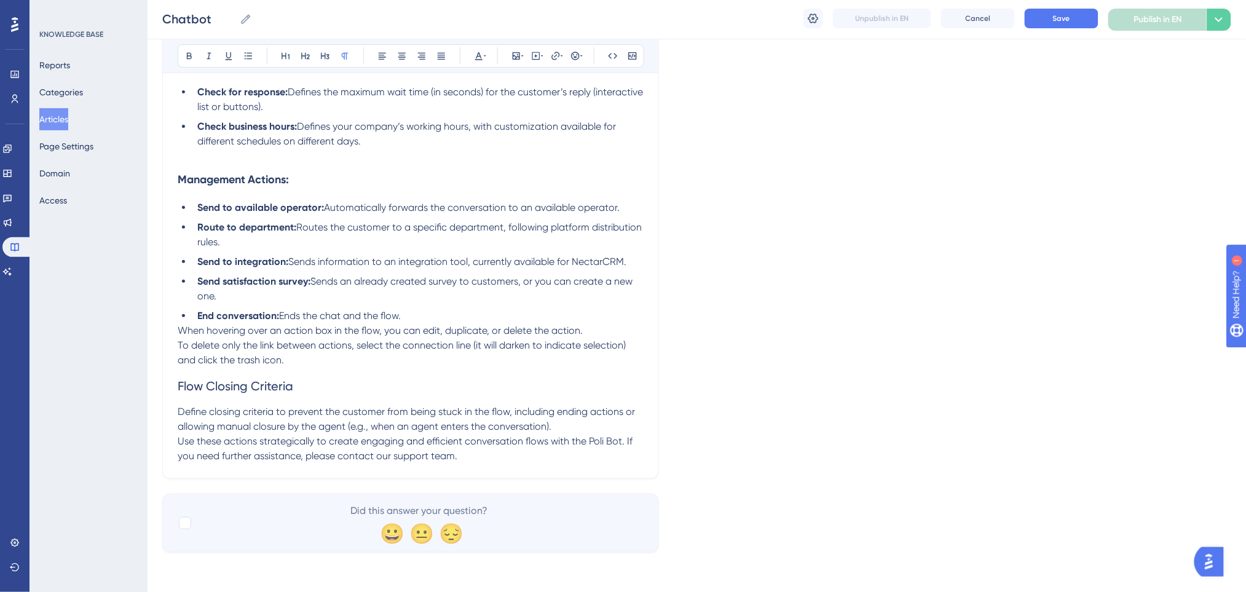
click at [462, 310] on li "End conversation: Ends the chat and the flow." at bounding box center [417, 316] width 451 height 15
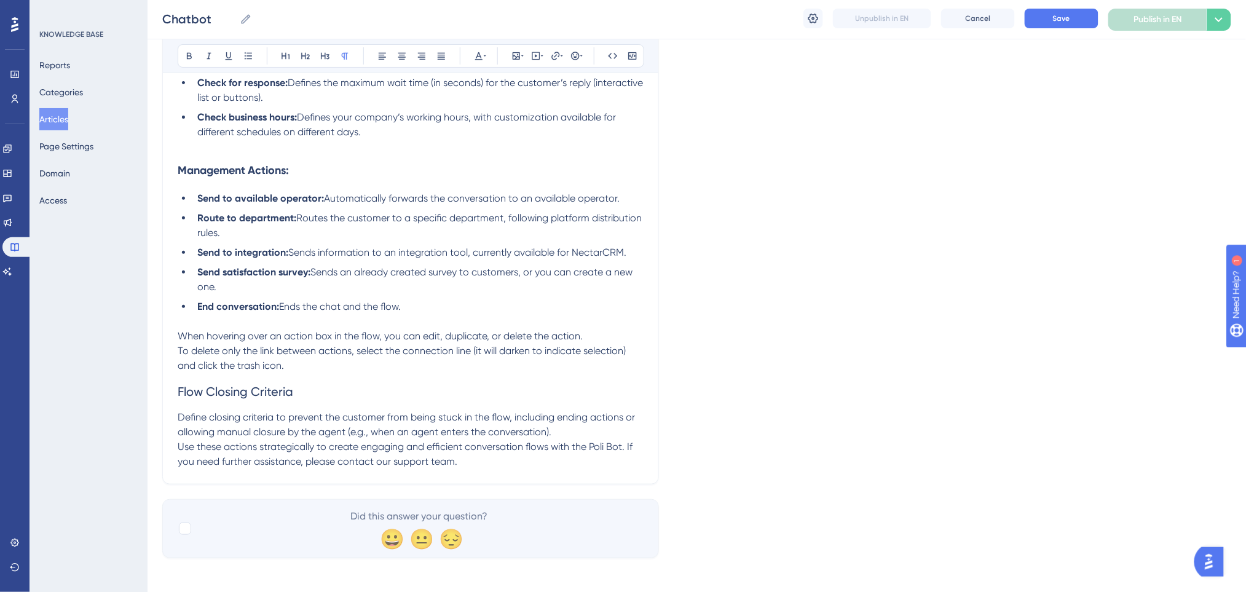
scroll to position [1782, 0]
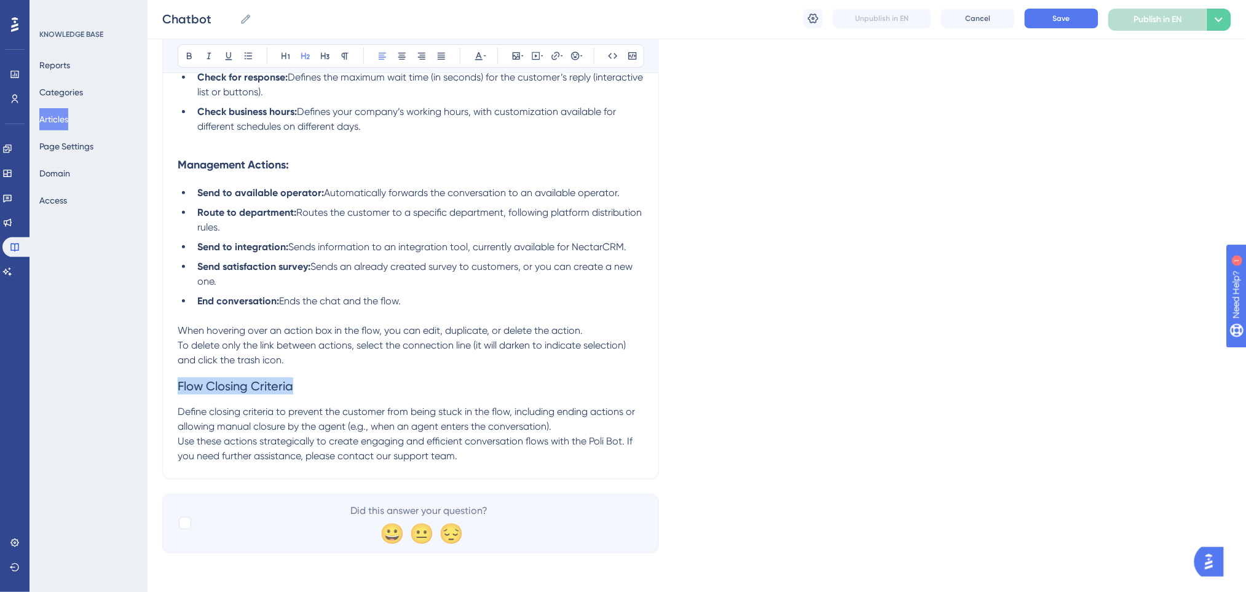
drag, startPoint x: 303, startPoint y: 387, endPoint x: 120, endPoint y: 384, distance: 183.2
click at [184, 55] on icon at bounding box center [189, 56] width 10 height 10
click at [399, 348] on span "To delete only the link between actions, select the connection line (it will da…" at bounding box center [403, 352] width 450 height 26
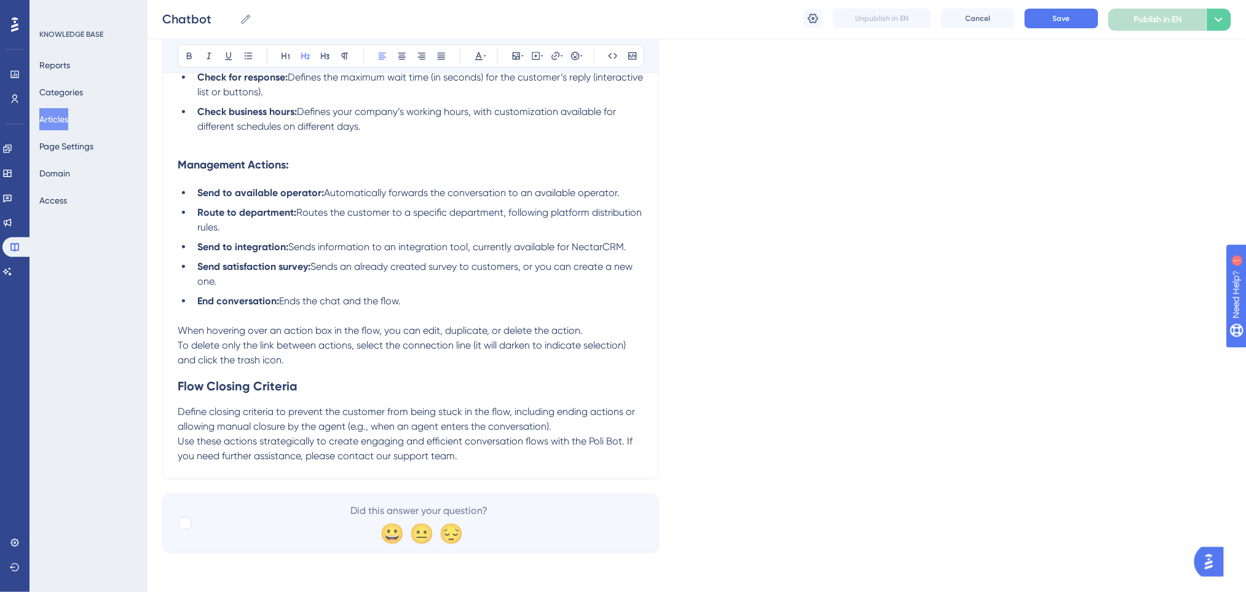
click at [292, 192] on strong "Send to available operator:" at bounding box center [260, 193] width 127 height 12
drag, startPoint x: 299, startPoint y: 160, endPoint x: 142, endPoint y: 146, distance: 157.4
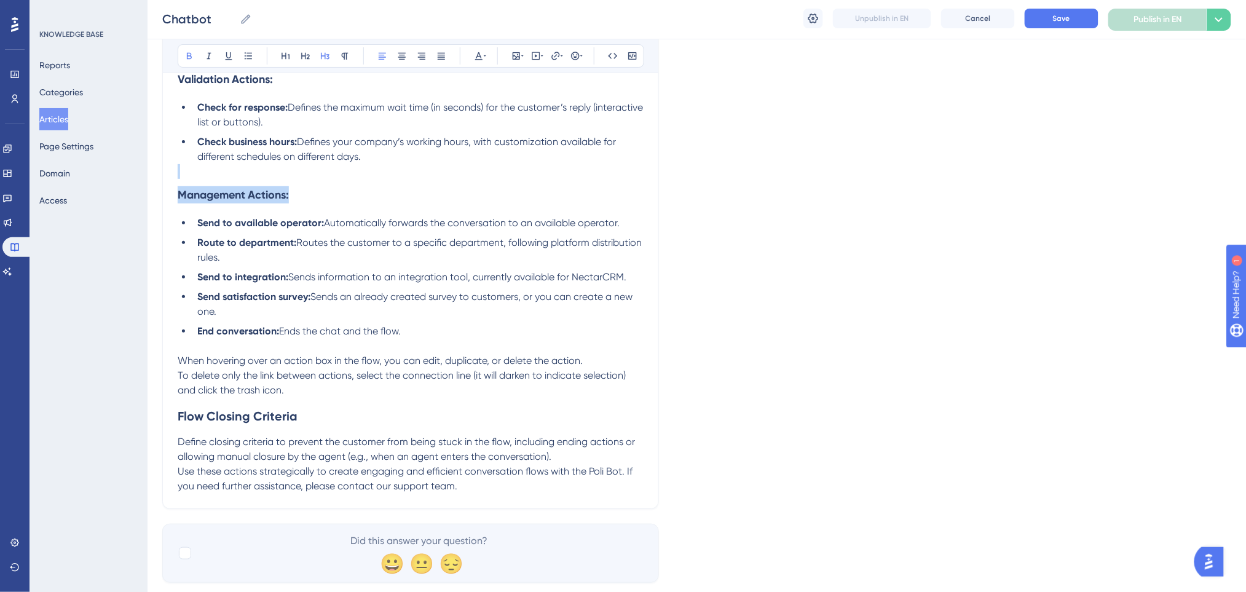
scroll to position [1699, 0]
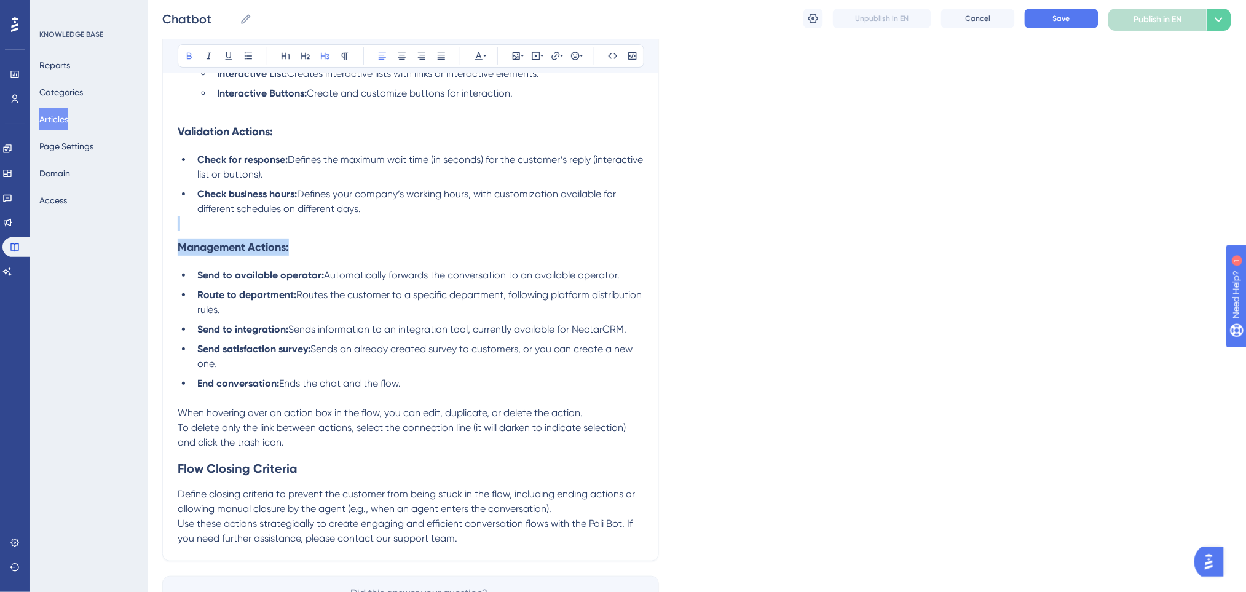
click at [352, 231] on h3 "Management Actions:" at bounding box center [411, 247] width 466 height 32
drag, startPoint x: 297, startPoint y: 129, endPoint x: 138, endPoint y: 125, distance: 158.6
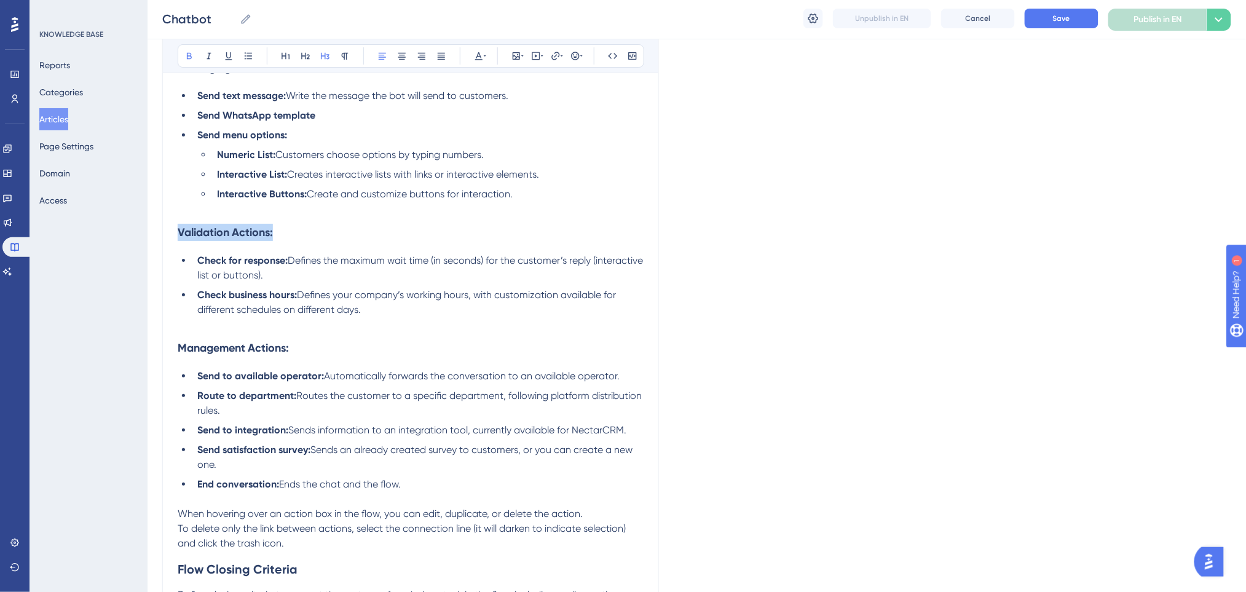
scroll to position [1536, 0]
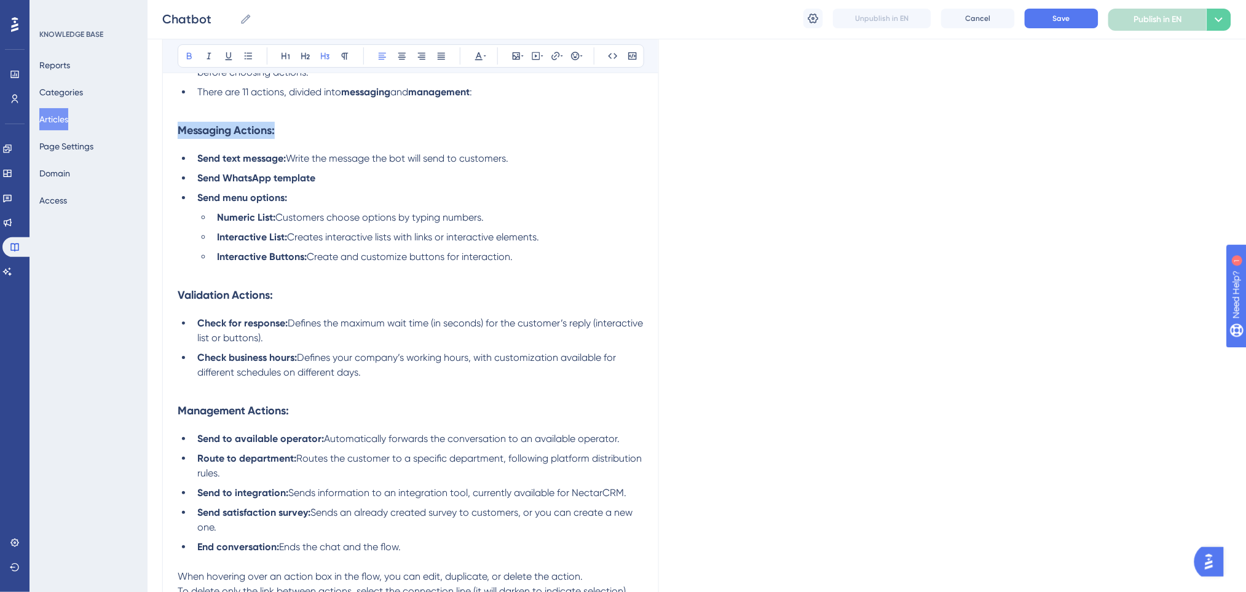
drag, startPoint x: 294, startPoint y: 124, endPoint x: 176, endPoint y: 128, distance: 118.1
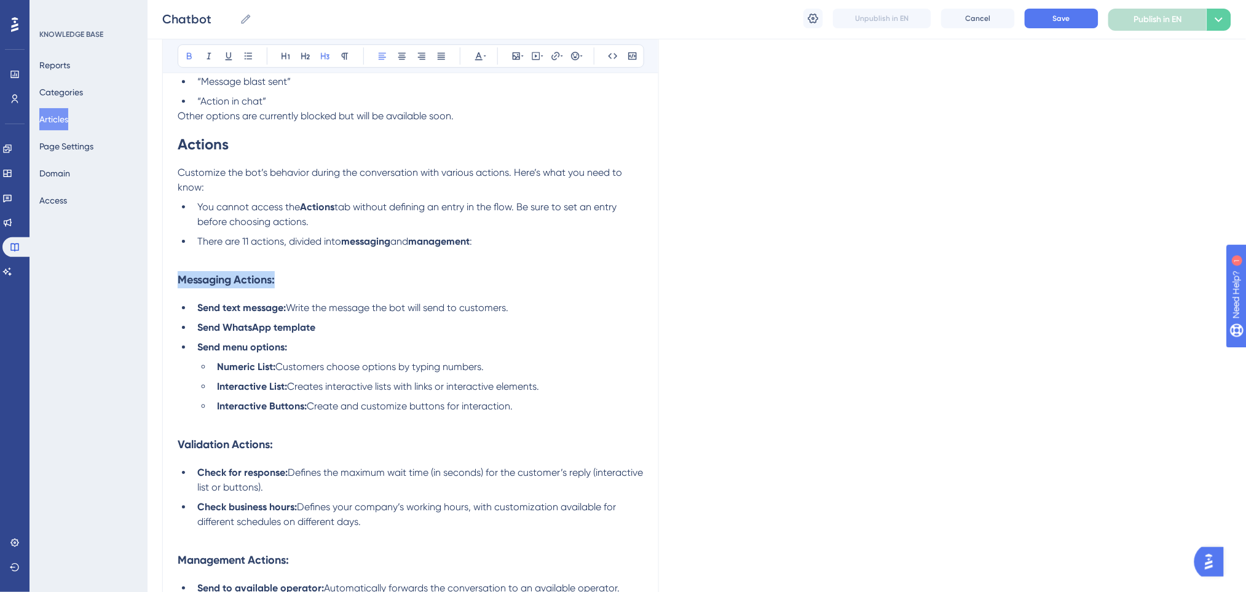
scroll to position [1290, 0]
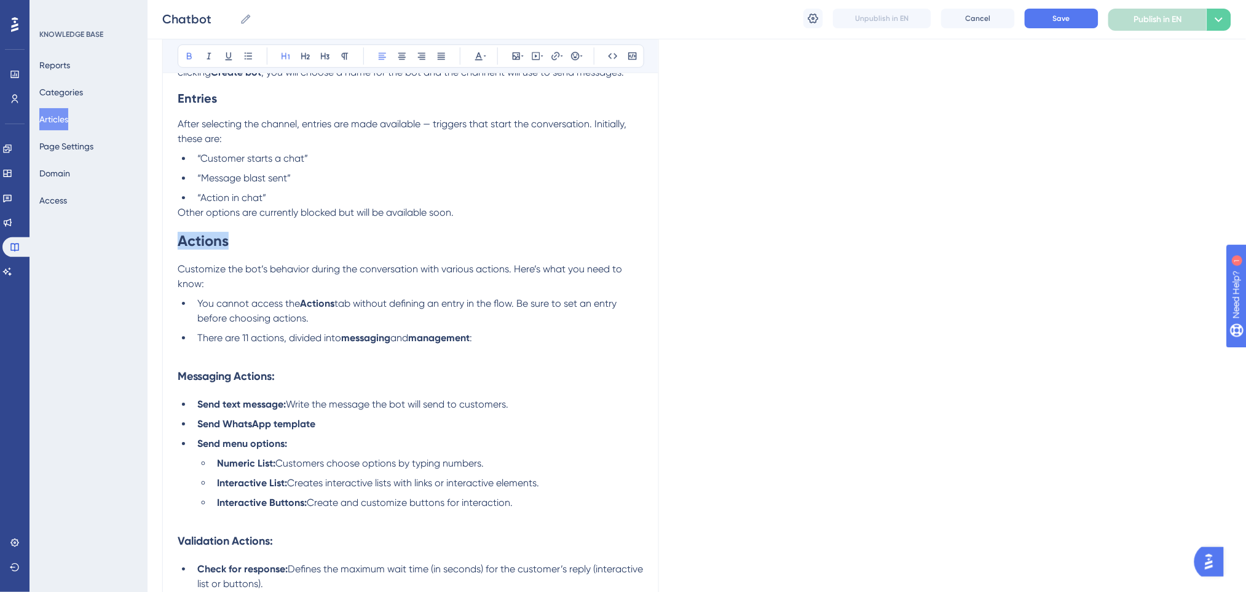
drag, startPoint x: 260, startPoint y: 242, endPoint x: 82, endPoint y: 225, distance: 179.0
click at [310, 202] on li "“Action in chat”" at bounding box center [417, 198] width 451 height 15
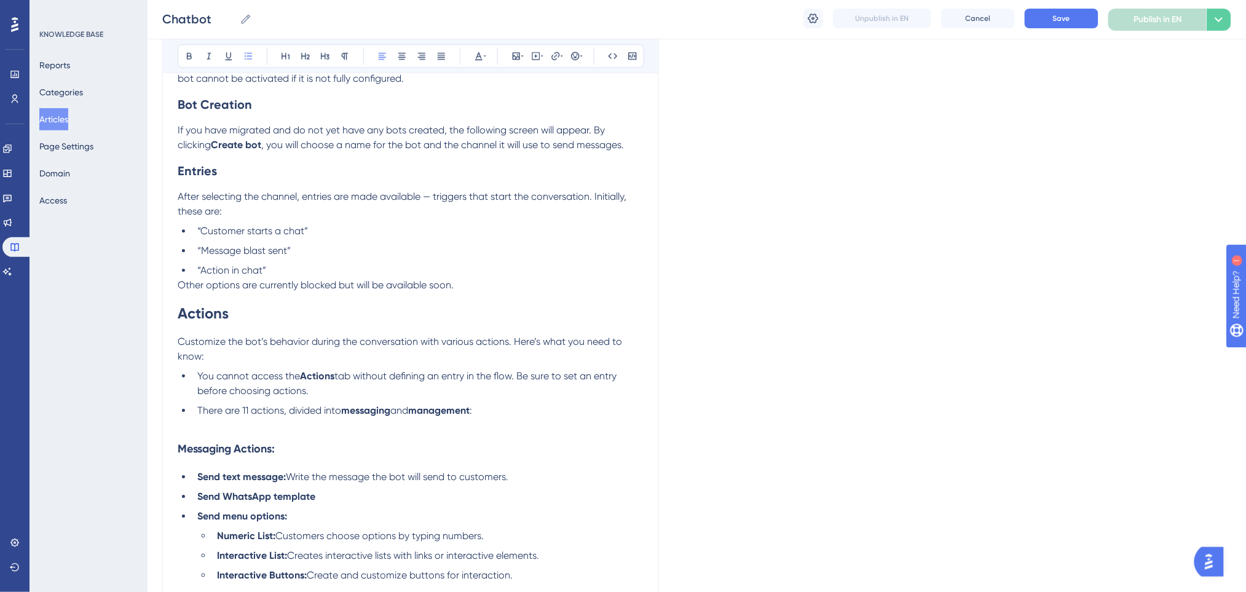
scroll to position [1126, 0]
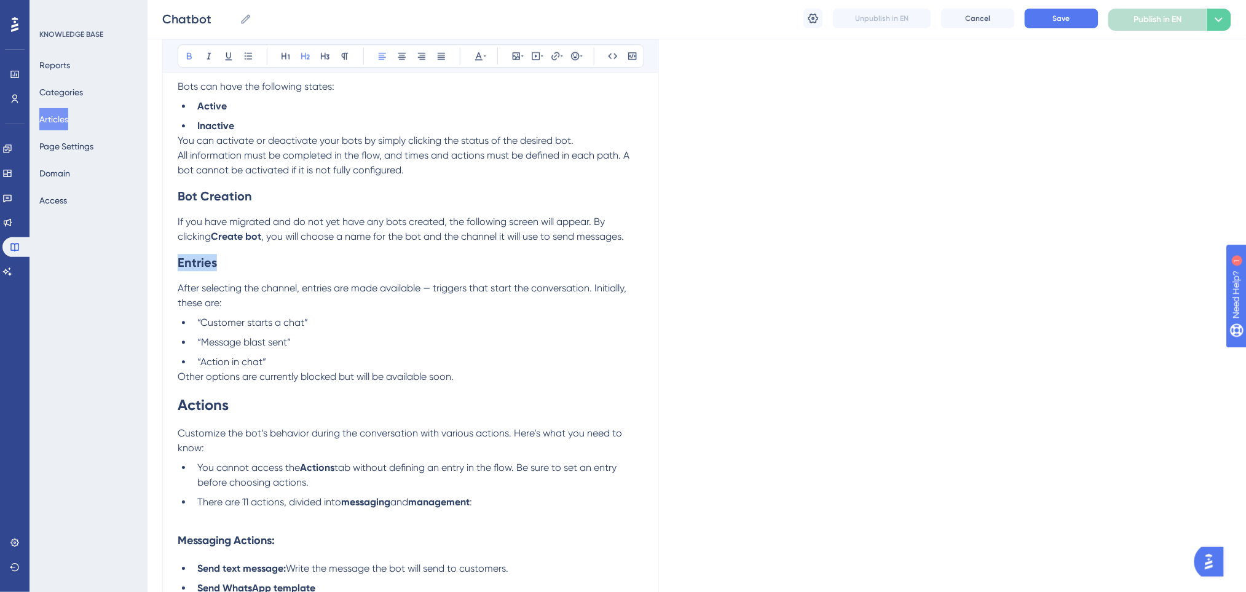
drag, startPoint x: 228, startPoint y: 261, endPoint x: 154, endPoint y: 252, distance: 74.9
click at [154, 252] on div "Performance Users Engagement Widgets Feedback Product Updates Knowledge Base AI…" at bounding box center [697, 51] width 1098 height 2354
click at [287, 207] on h2 "Bot Creation" at bounding box center [411, 196] width 466 height 37
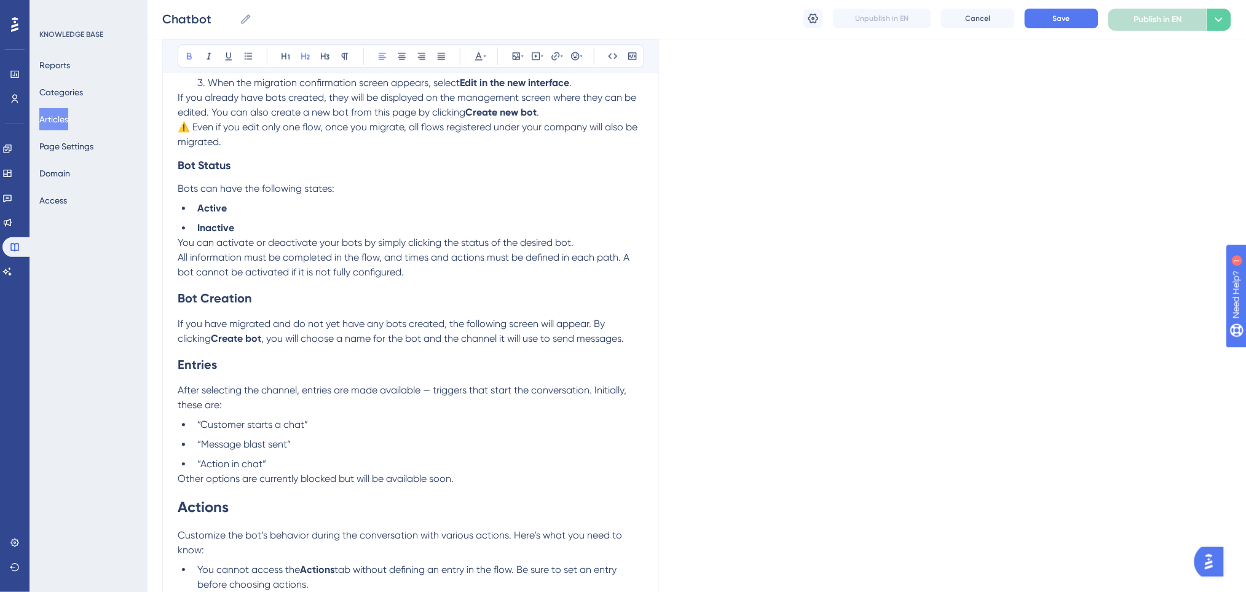
scroll to position [880, 0]
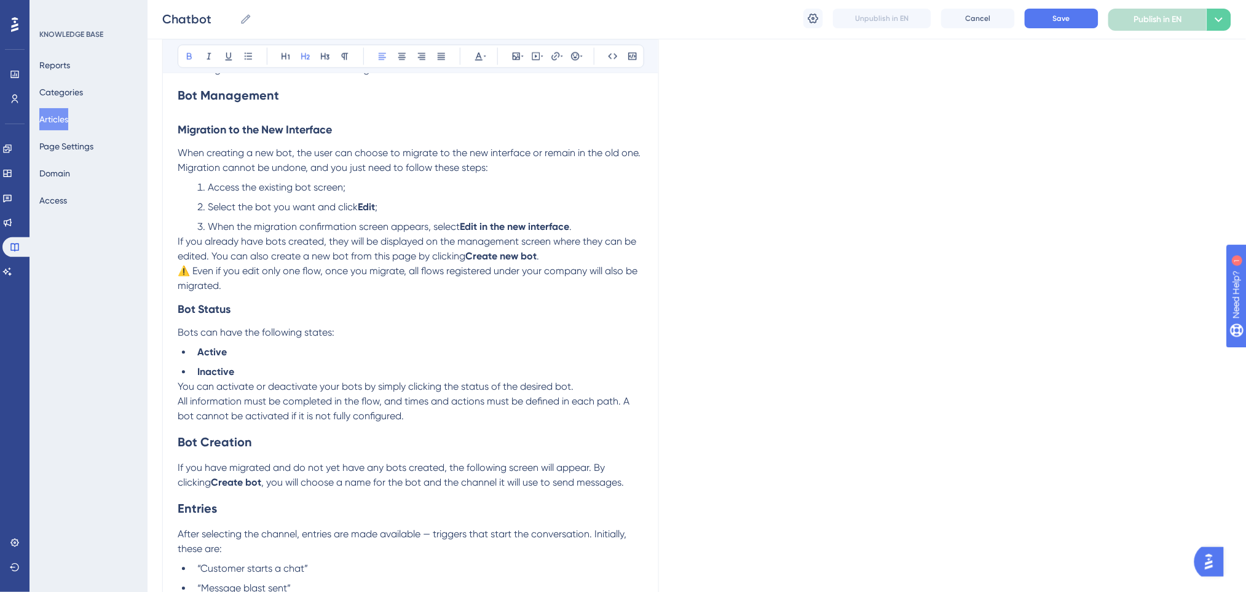
click at [266, 369] on li "Inactive" at bounding box center [417, 371] width 451 height 15
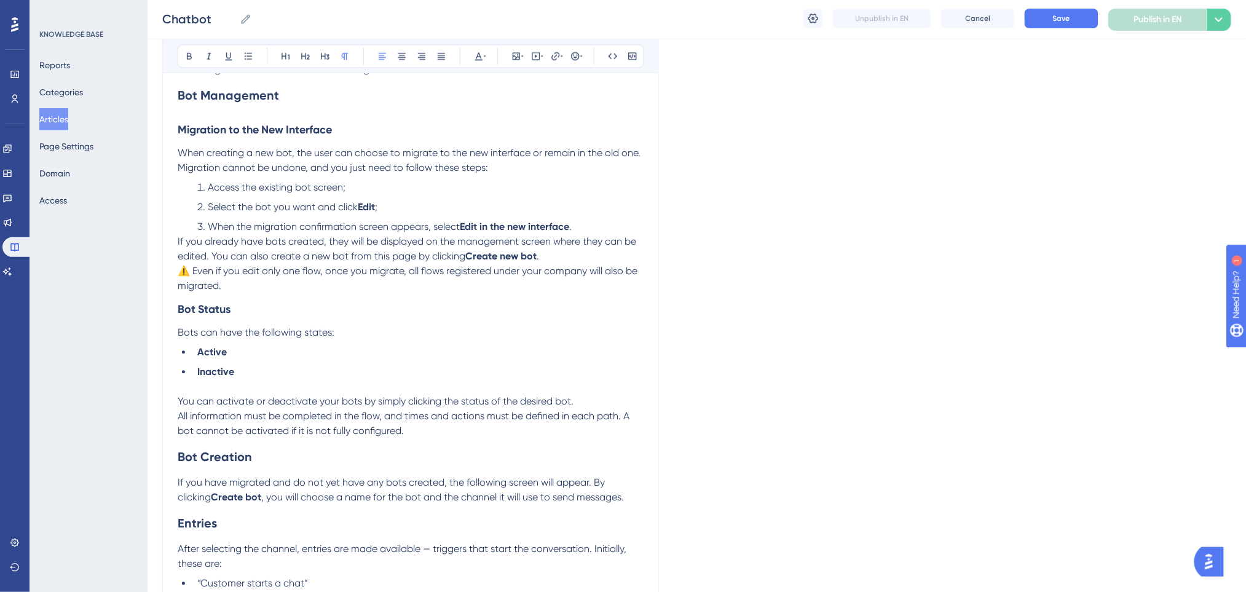
click at [250, 283] on p "⚠️ Even if you edit only one flow, once you migrate, all flows registered under…" at bounding box center [411, 279] width 466 height 30
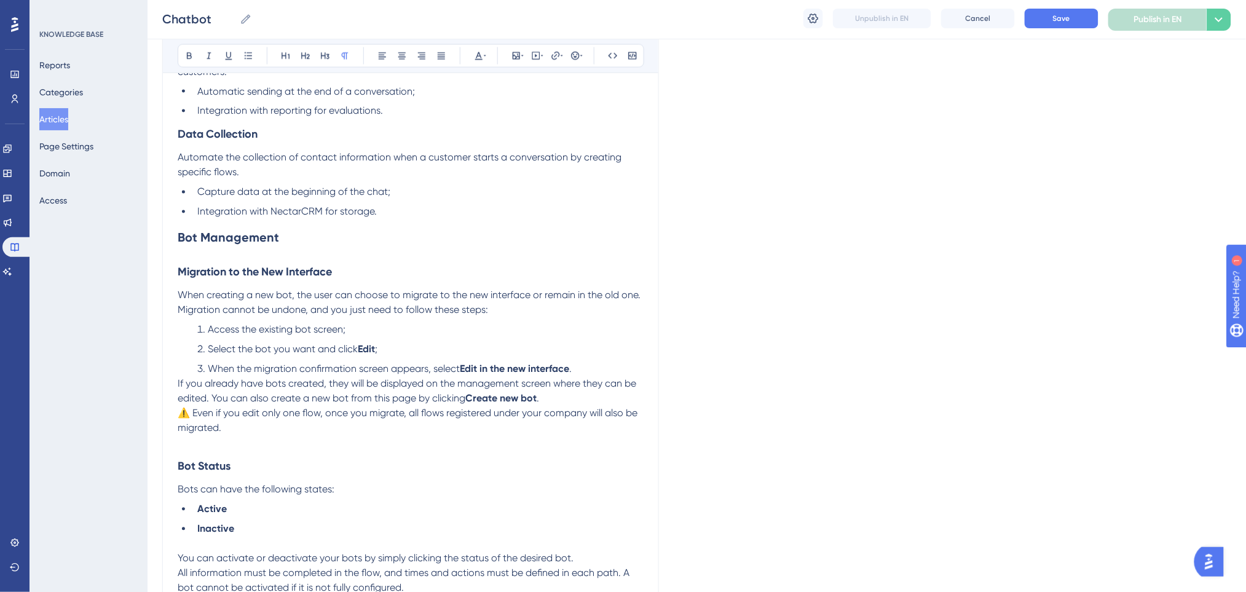
scroll to position [716, 0]
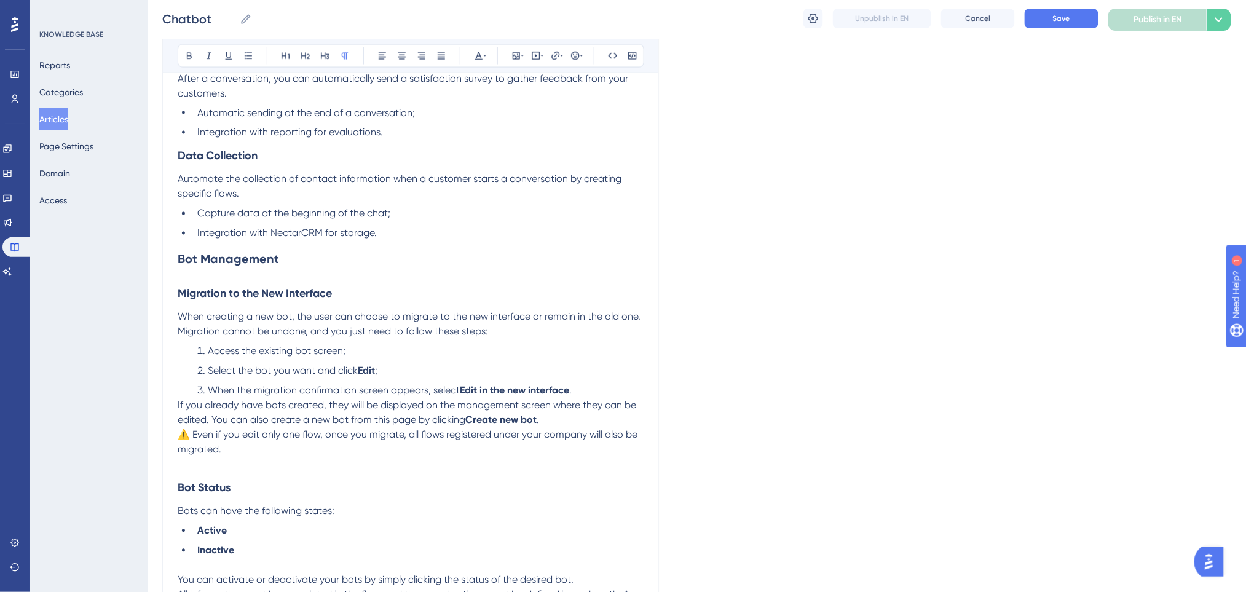
click at [283, 270] on h2 "Bot Management" at bounding box center [411, 259] width 466 height 37
click at [292, 279] on h3 "Migration to the New Interface" at bounding box center [411, 294] width 466 height 32
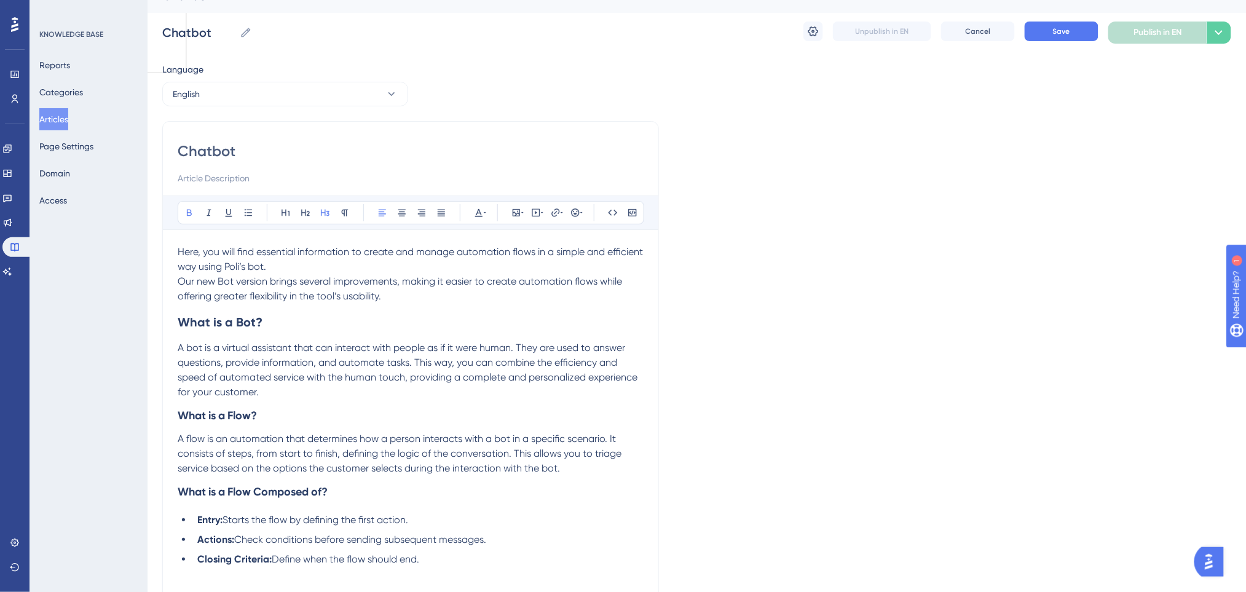
scroll to position [0, 0]
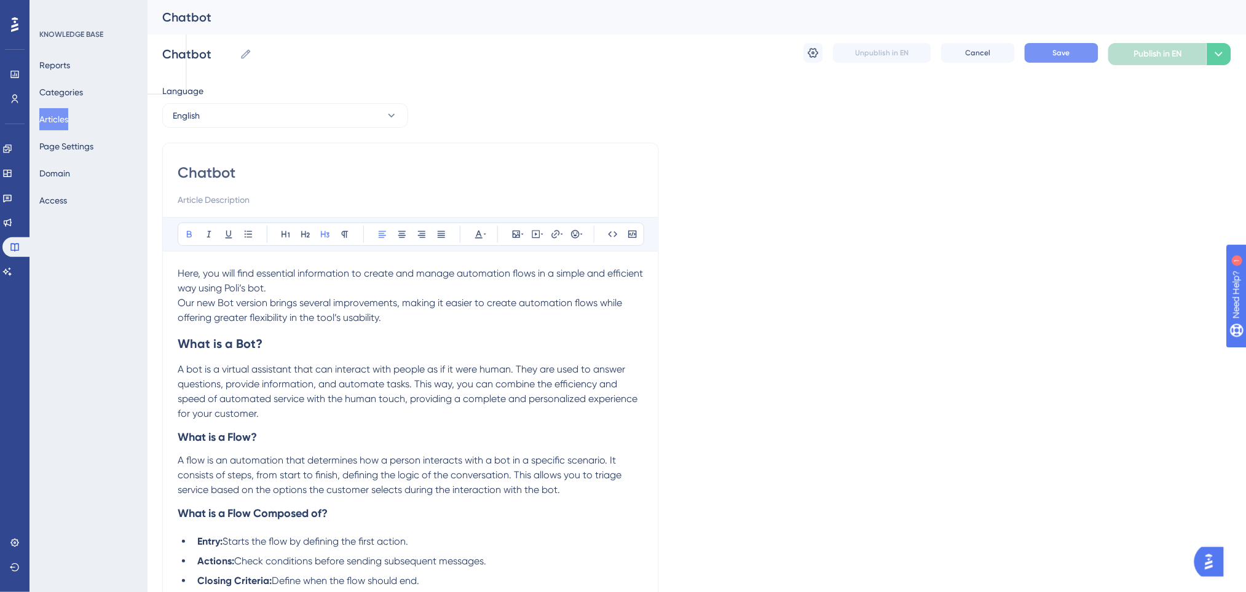
click at [1061, 54] on span "Save" at bounding box center [1061, 53] width 17 height 10
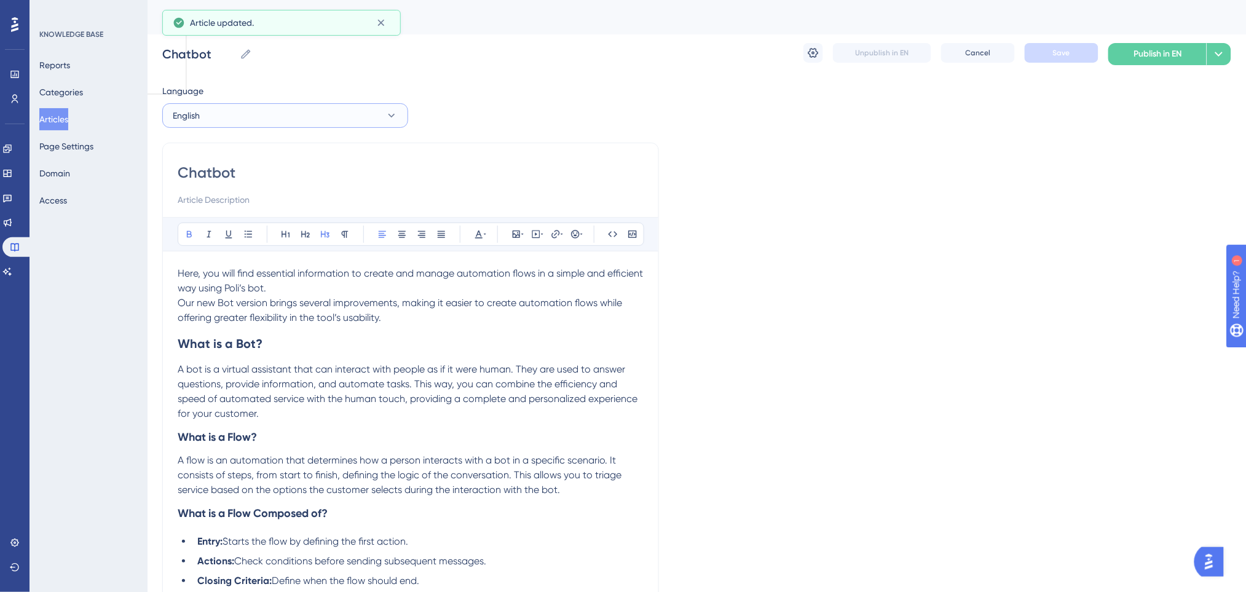
click at [295, 124] on button "English" at bounding box center [285, 115] width 246 height 25
click at [219, 158] on span "Portuguese (Default)" at bounding box center [220, 153] width 81 height 15
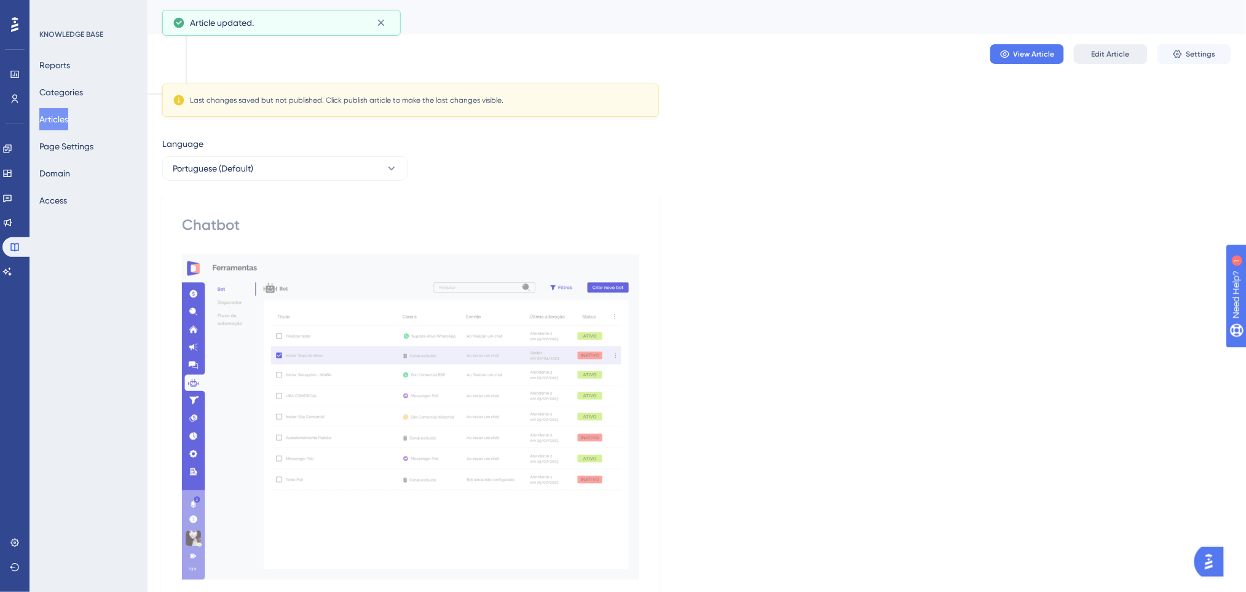
click at [1095, 58] on span "Edit Article" at bounding box center [1111, 54] width 38 height 10
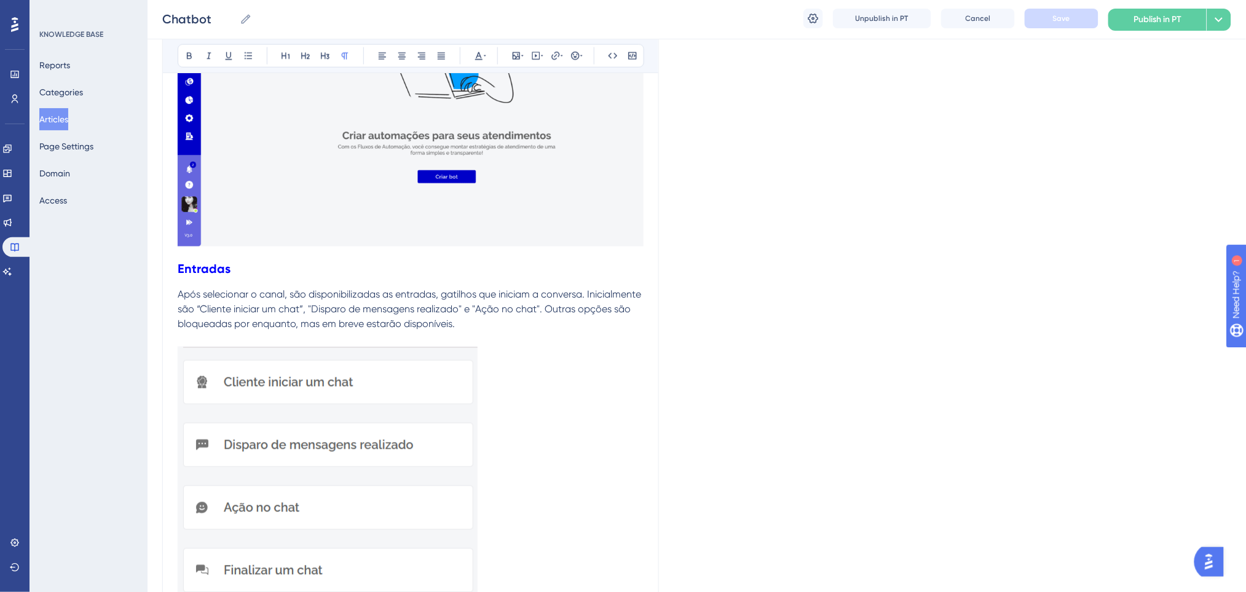
scroll to position [2206, 0]
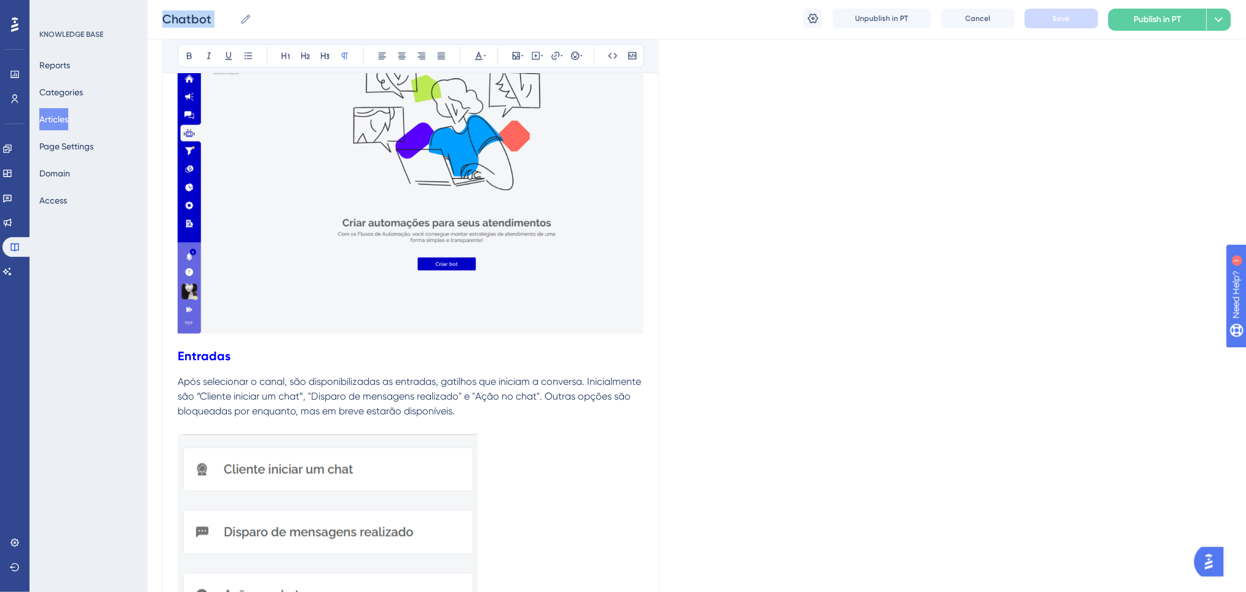
drag, startPoint x: 176, startPoint y: 340, endPoint x: 131, endPoint y: 255, distance: 95.9
click at [148, 254] on div "Performance Users Engagement Widgets Feedback Product Updates Knowledge Base AI…" at bounding box center [697, 203] width 1098 height 4819
click at [199, 338] on h2 "Entradas" at bounding box center [411, 356] width 466 height 37
click at [178, 349] on strong "Entradas" at bounding box center [204, 356] width 53 height 15
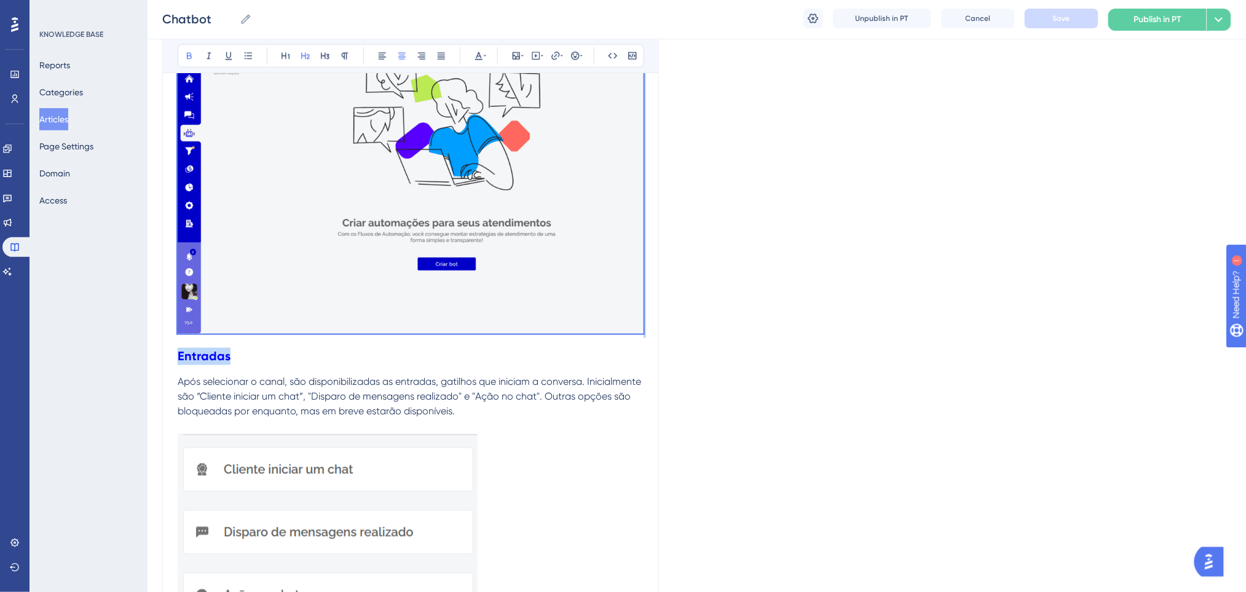
drag, startPoint x: 177, startPoint y: 344, endPoint x: 144, endPoint y: 197, distance: 150.6
click at [148, 197] on div "Performance Users Engagement Widgets Feedback Product Updates Knowledge Base AI…" at bounding box center [697, 203] width 1098 height 4819
copy div "Entradas"
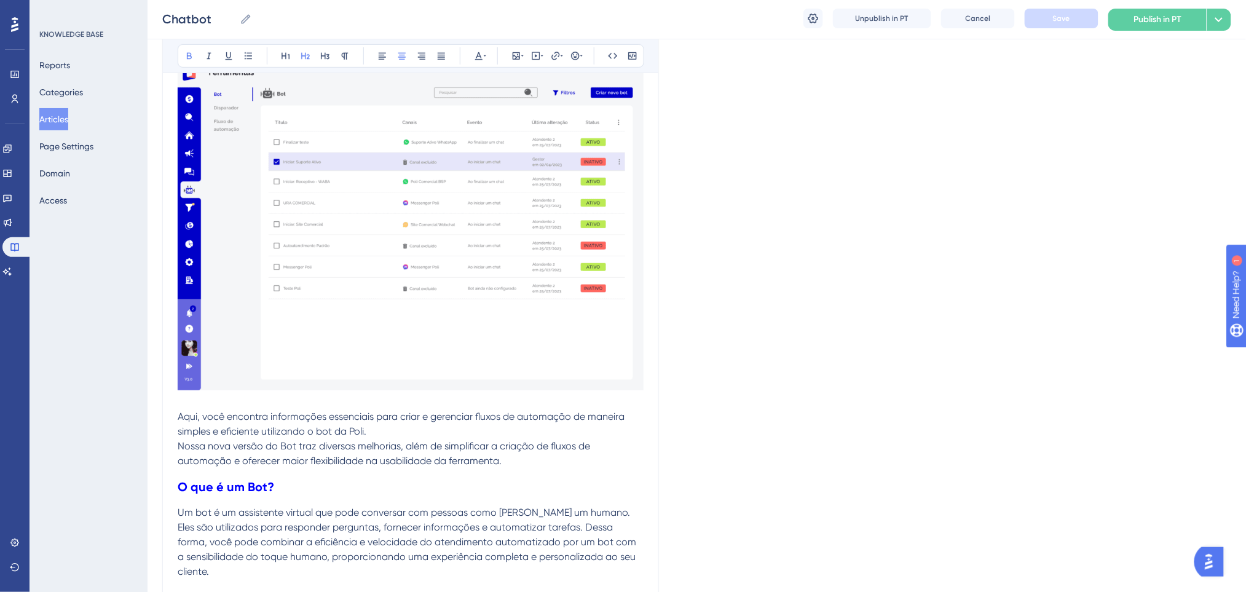
scroll to position [246, 0]
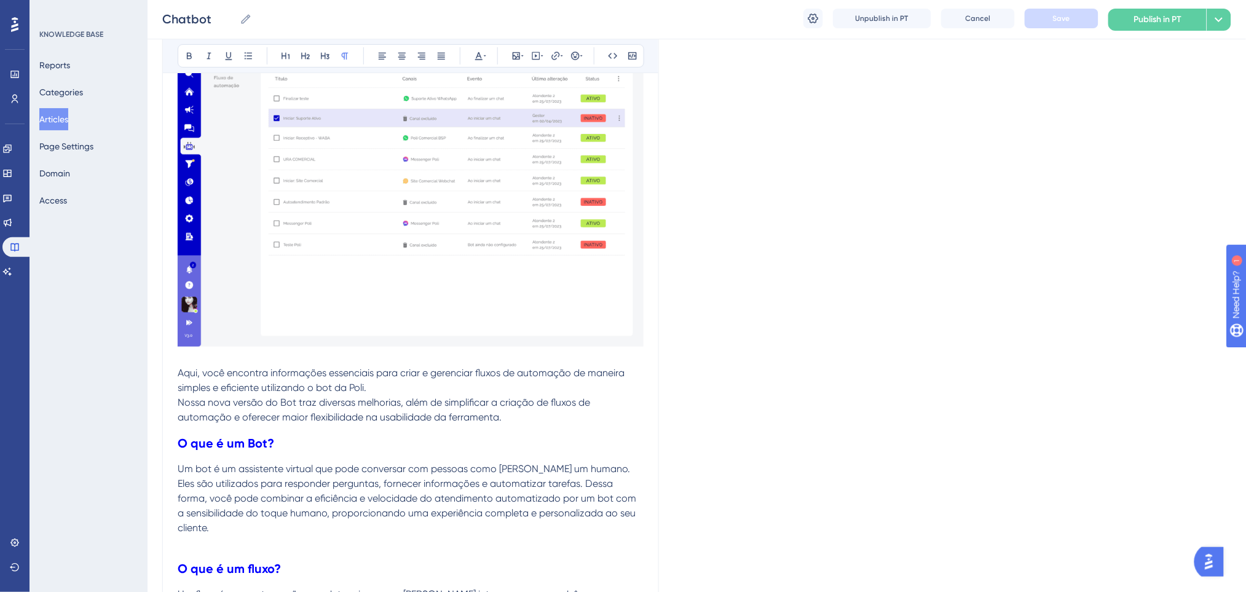
click at [191, 360] on p at bounding box center [411, 358] width 466 height 15
drag, startPoint x: 171, startPoint y: 321, endPoint x: 136, endPoint y: 153, distance: 171.3
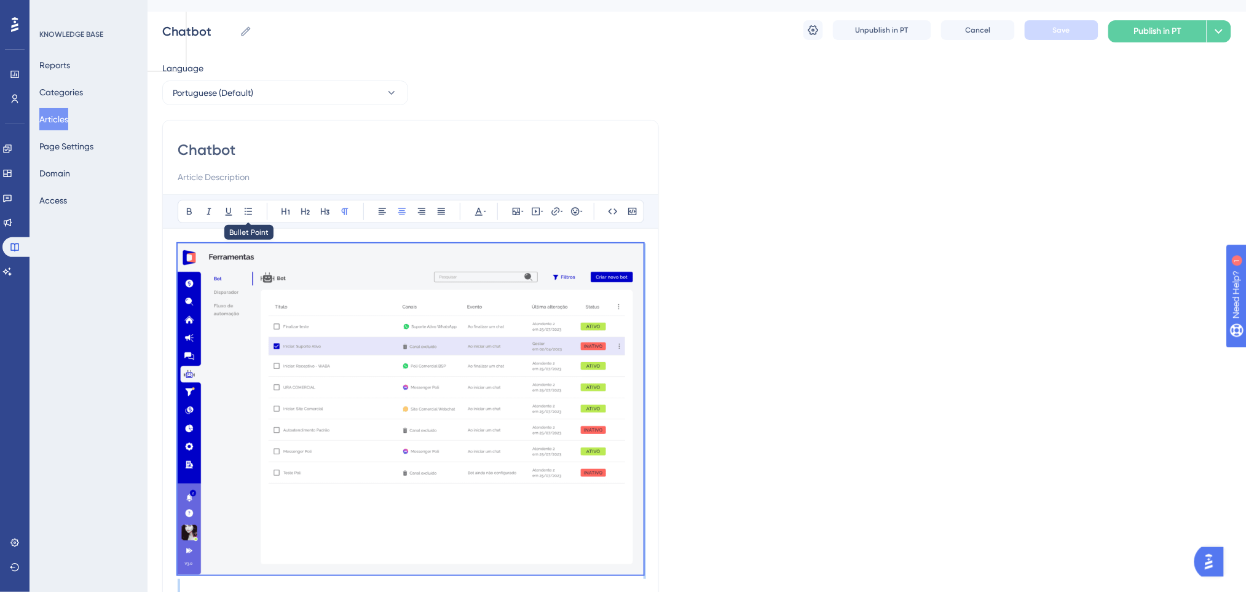
scroll to position [0, 0]
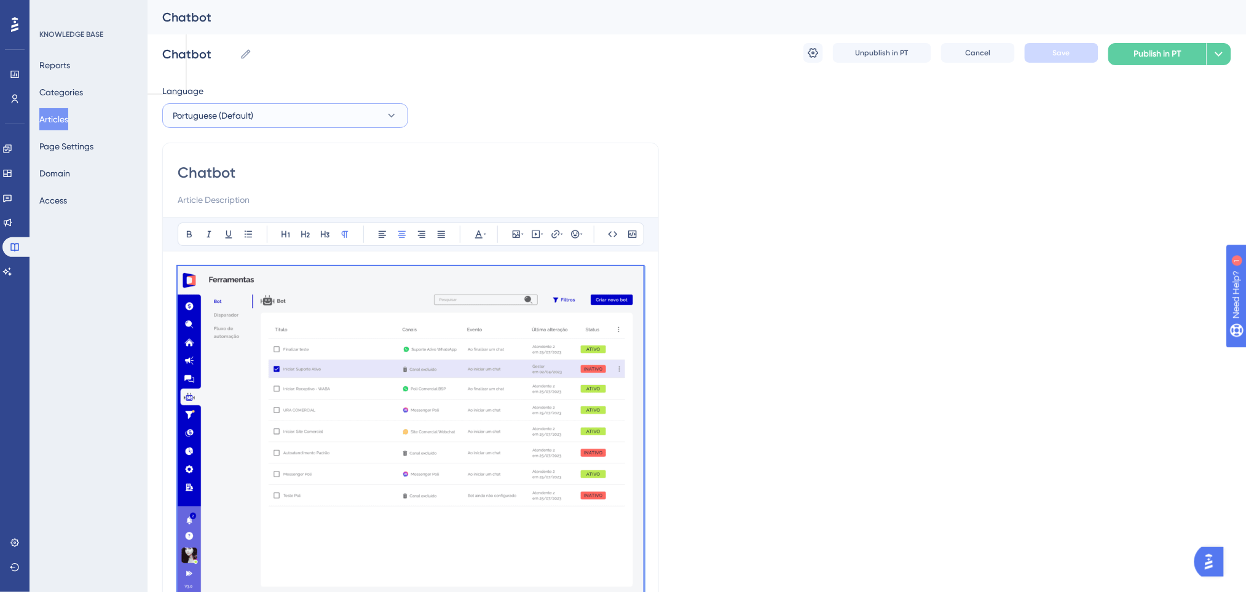
click at [253, 109] on span "Portuguese (Default)" at bounding box center [213, 115] width 81 height 15
click at [230, 176] on button "English English Draft" at bounding box center [285, 177] width 230 height 25
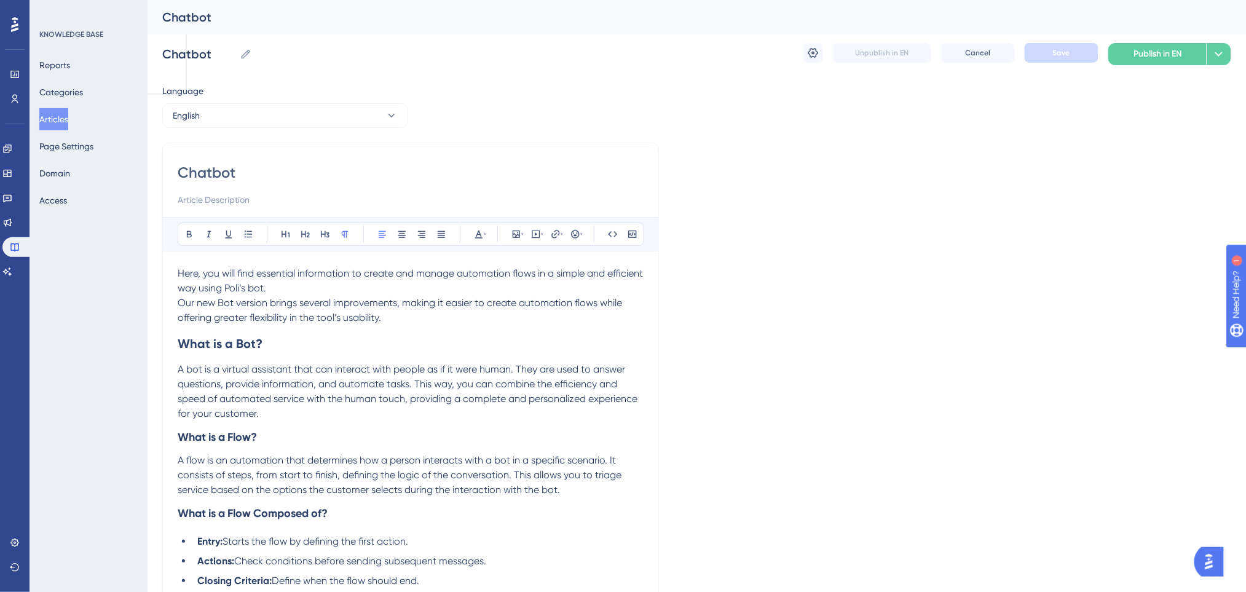
click at [179, 273] on span "Here, you will find essential information to create and manage automation flows…" at bounding box center [412, 280] width 468 height 26
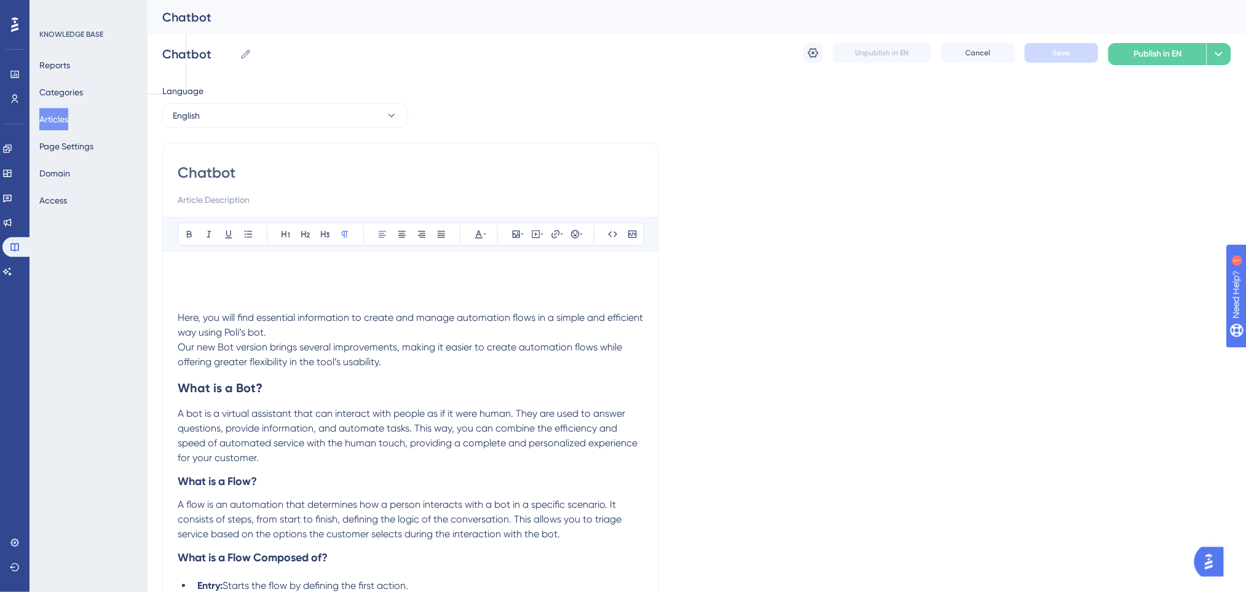
click at [189, 273] on p at bounding box center [411, 273] width 466 height 15
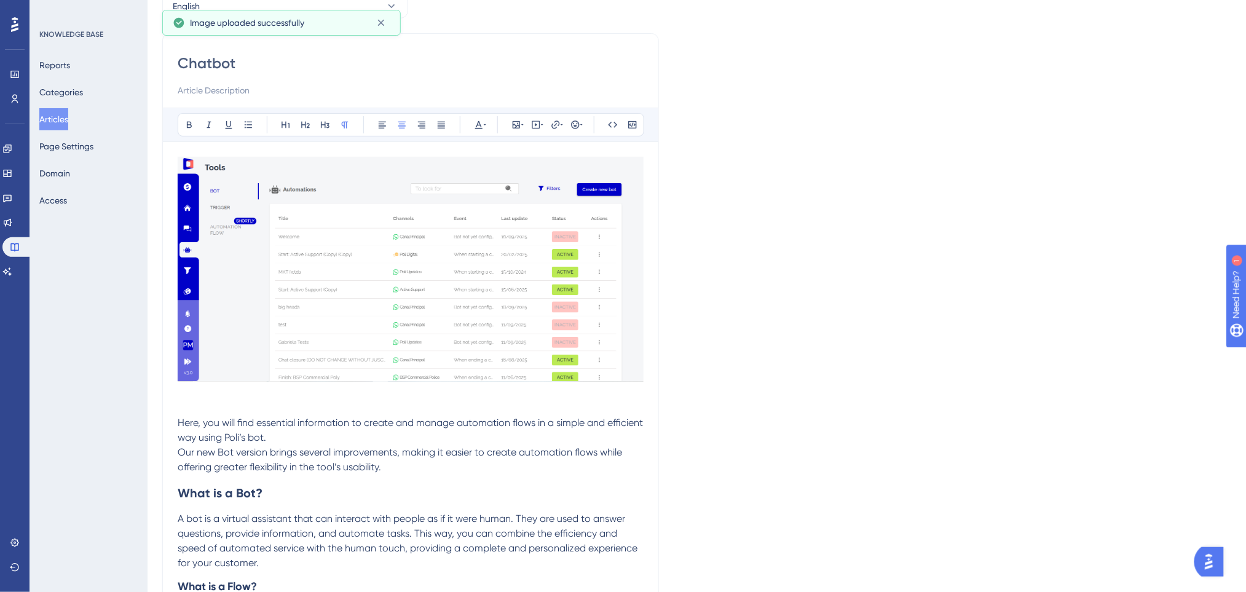
scroll to position [163, 0]
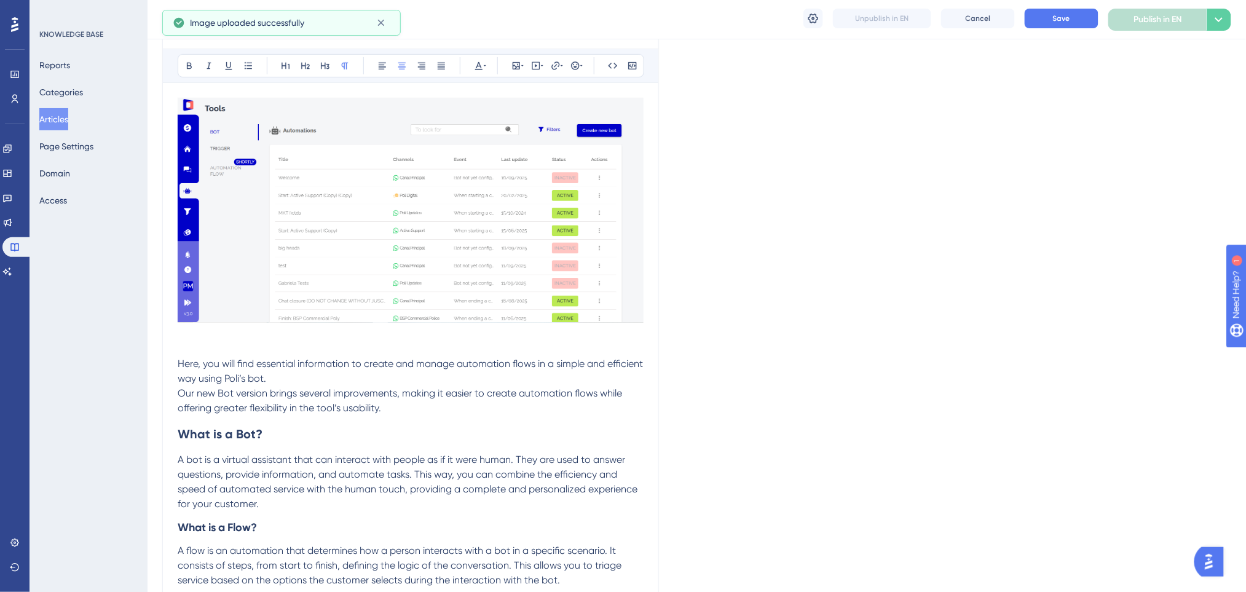
click at [411, 216] on img at bounding box center [411, 210] width 466 height 225
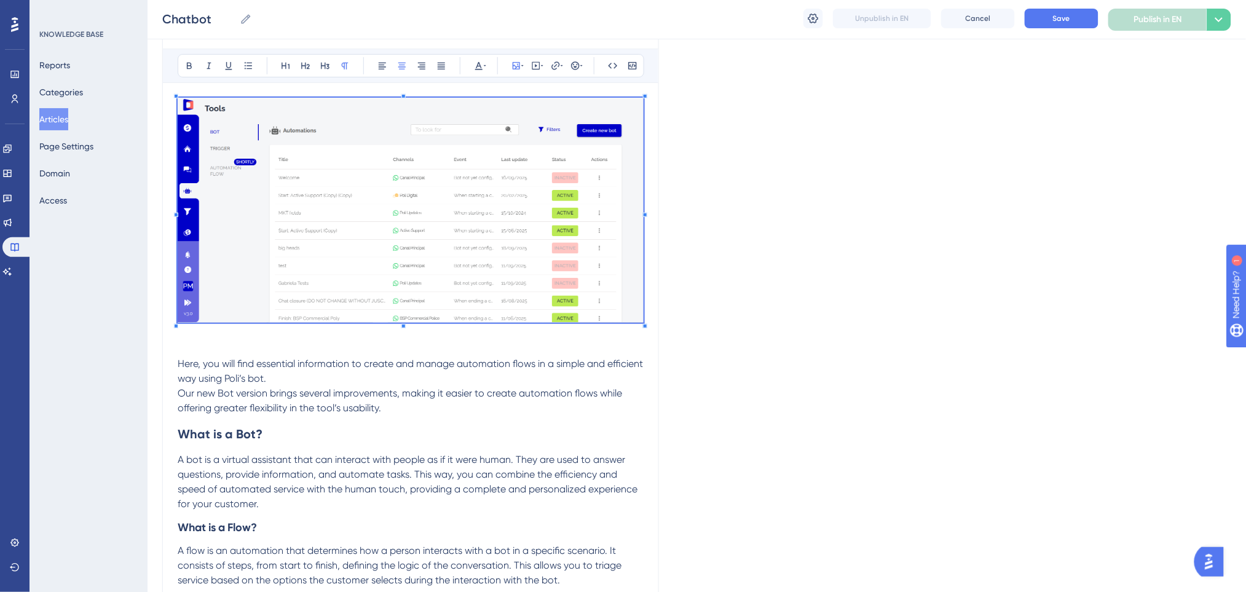
click at [415, 350] on p at bounding box center [411, 349] width 466 height 15
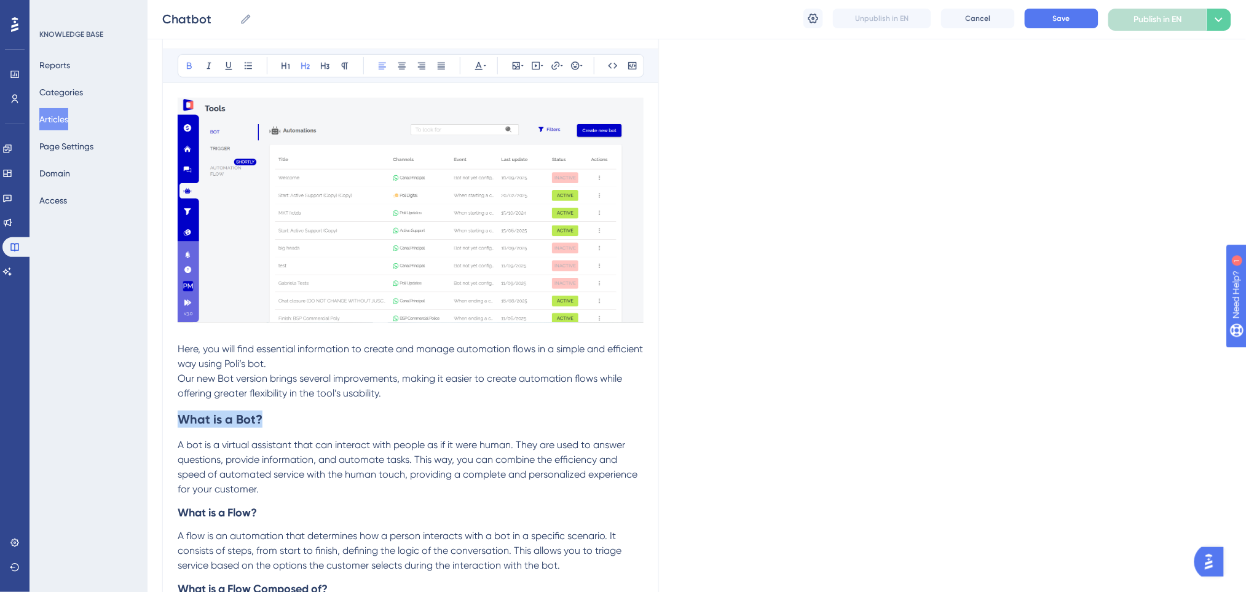
drag, startPoint x: 135, startPoint y: 423, endPoint x: 83, endPoint y: 425, distance: 51.7
click at [482, 63] on icon at bounding box center [479, 66] width 10 height 10
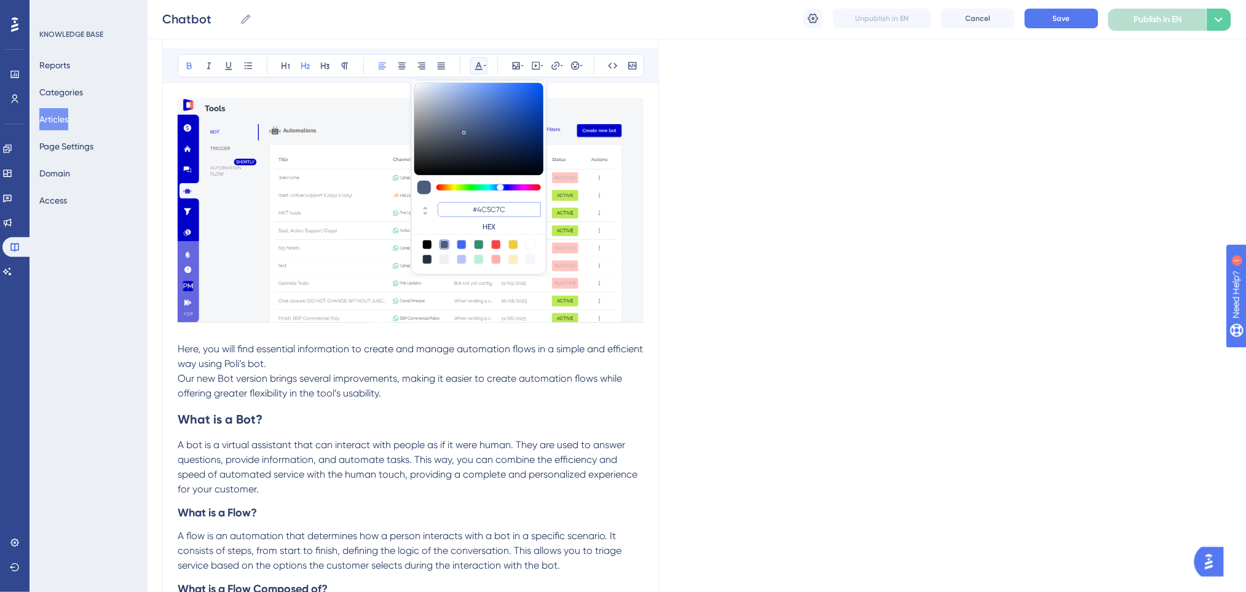
drag, startPoint x: 473, startPoint y: 210, endPoint x: 466, endPoint y: 210, distance: 6.8
click at [466, 210] on input "#4C5C7C" at bounding box center [489, 209] width 103 height 15
type input "#0000FF"
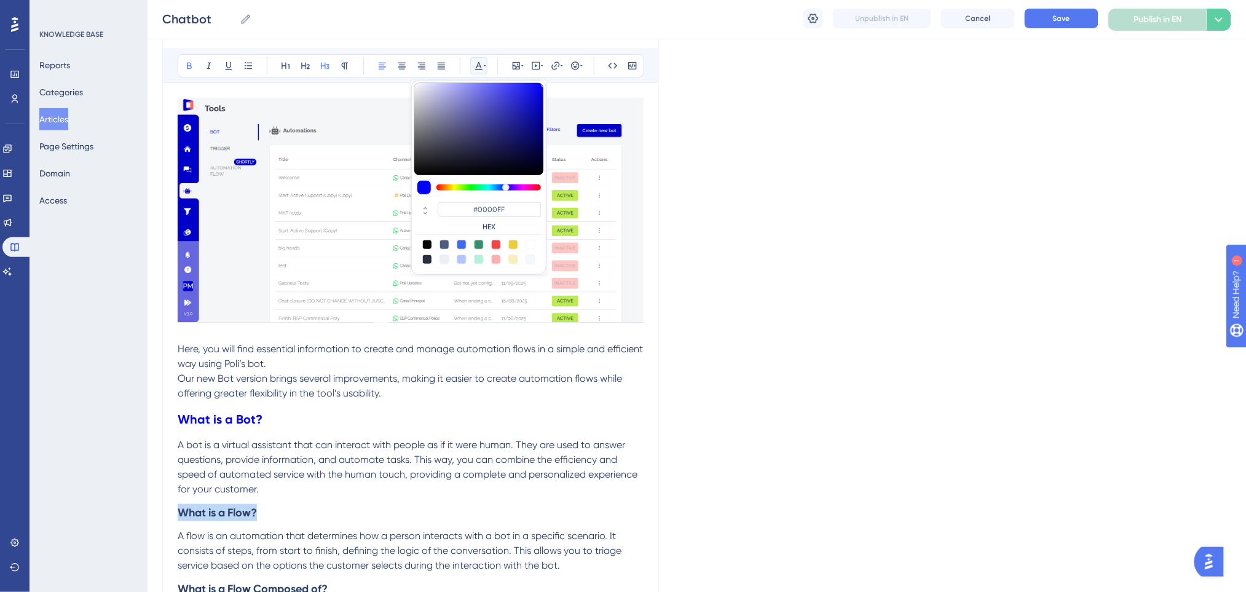
drag, startPoint x: 301, startPoint y: 509, endPoint x: 114, endPoint y: 513, distance: 186.9
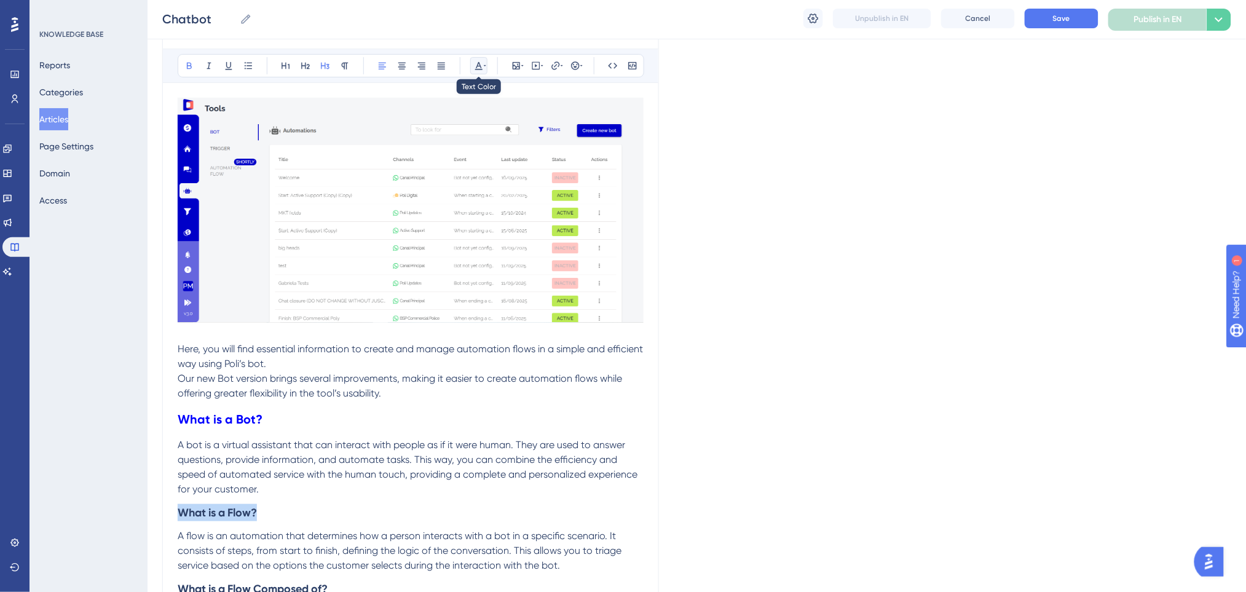
click at [482, 61] on icon at bounding box center [479, 66] width 10 height 10
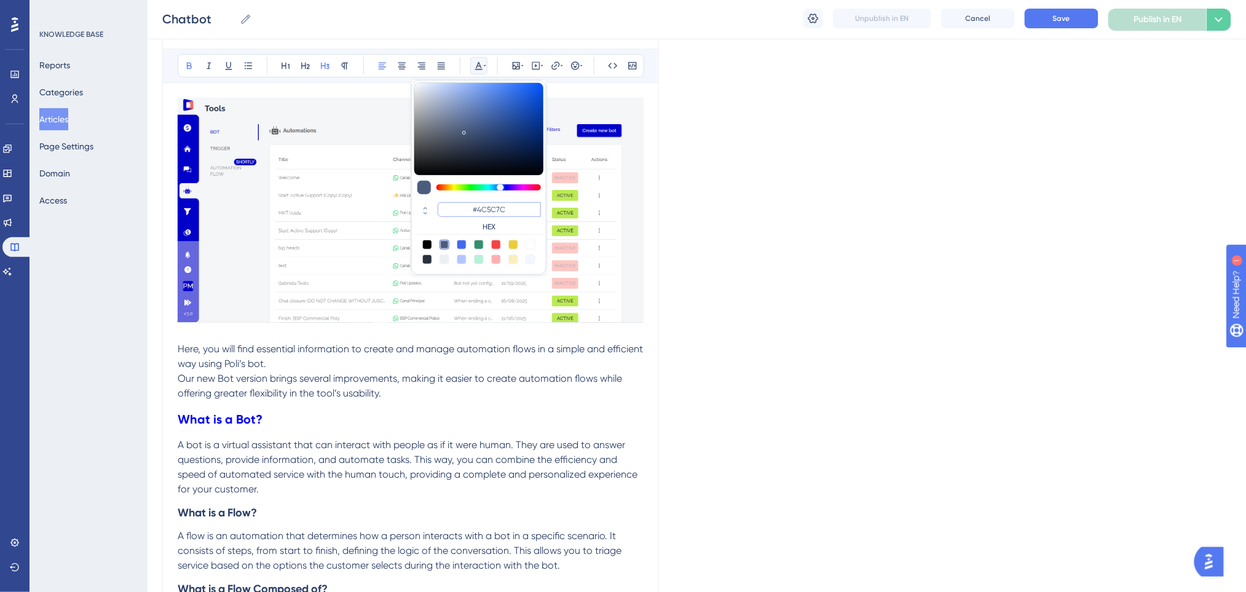
drag, startPoint x: 522, startPoint y: 203, endPoint x: 462, endPoint y: 210, distance: 60.0
click at [462, 210] on input "#4C5C7C" at bounding box center [489, 209] width 103 height 15
paste input "0000FF"
type input "#0000FF"
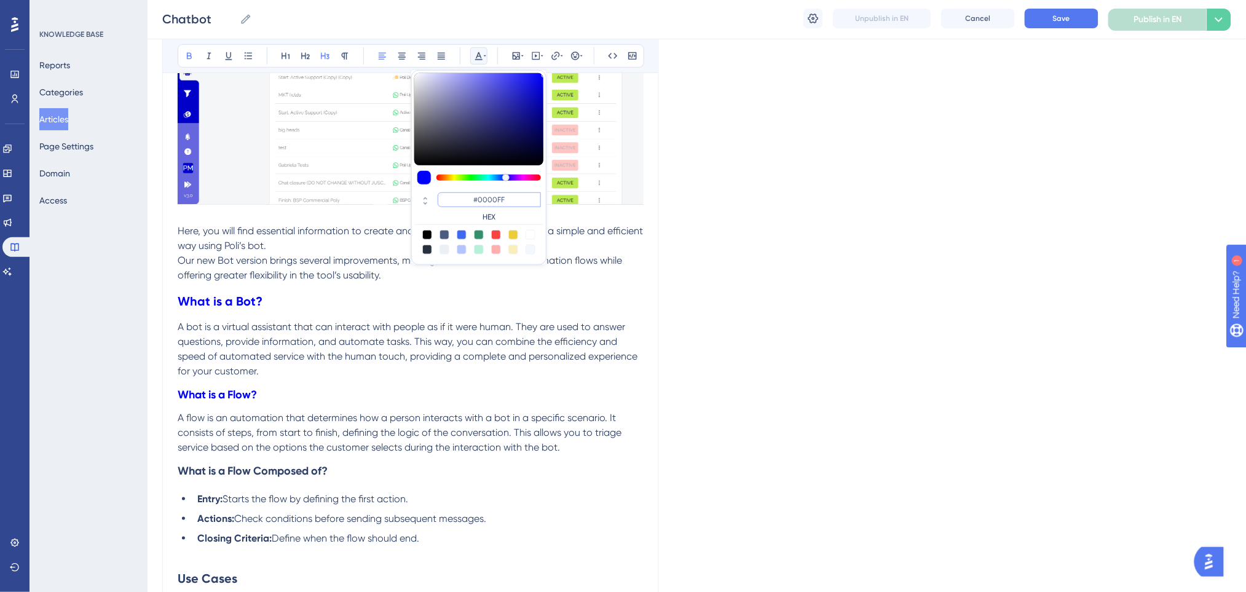
scroll to position [409, 0]
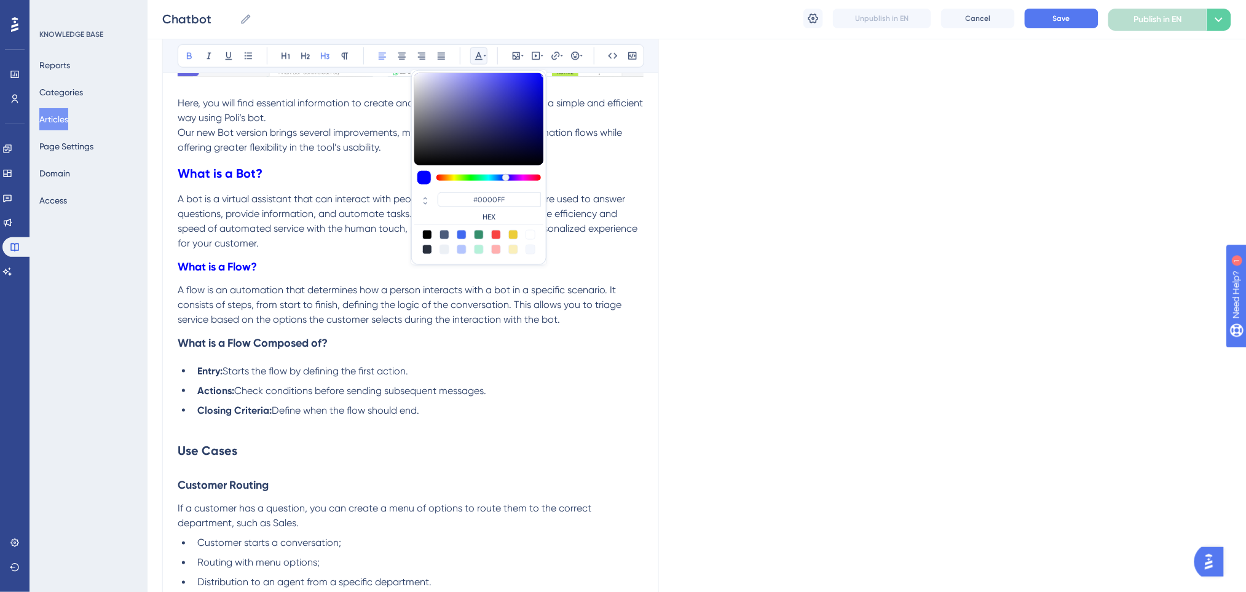
click at [326, 276] on h3 "What is a Flow?" at bounding box center [411, 267] width 466 height 32
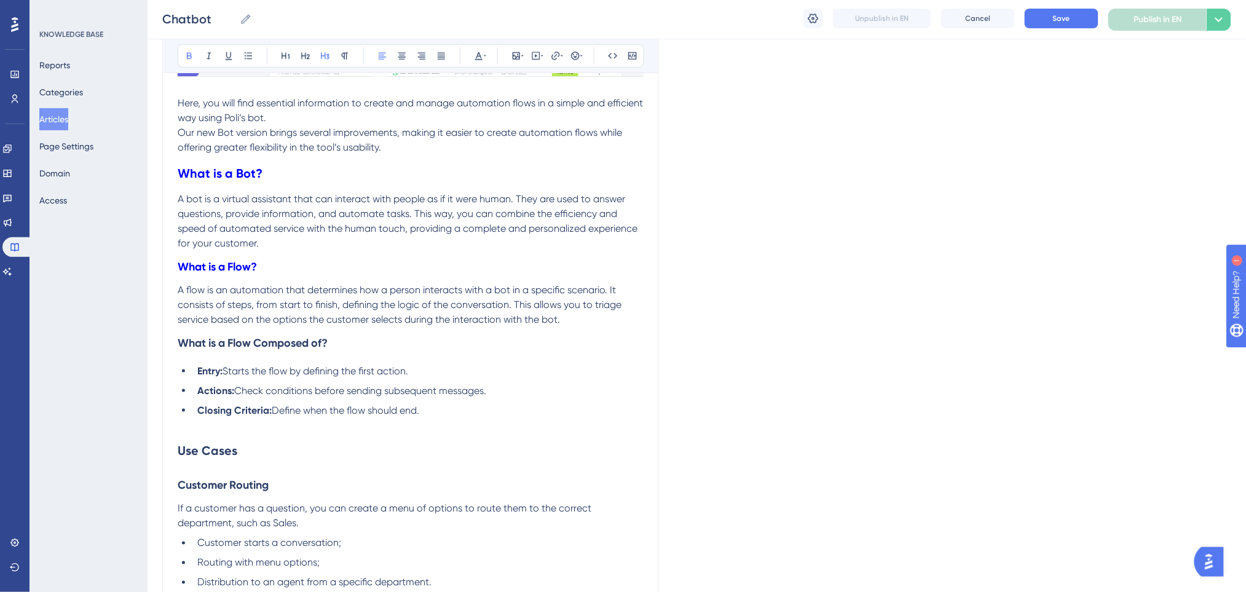
click at [300, 254] on h3 "What is a Flow?" at bounding box center [411, 267] width 466 height 32
click at [298, 247] on p "A bot is a virtual assistant that can interact with people as if it were human.…" at bounding box center [411, 221] width 466 height 59
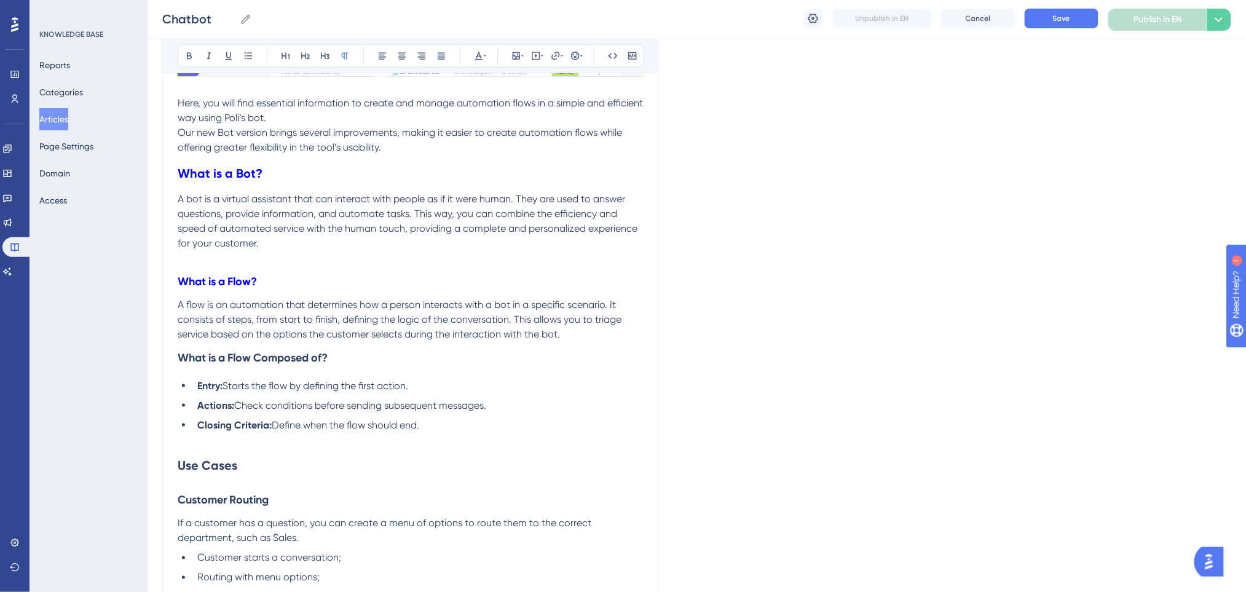
click at [406, 150] on p "Here, you will find essential information to create and manage automation flows…" at bounding box center [411, 125] width 466 height 59
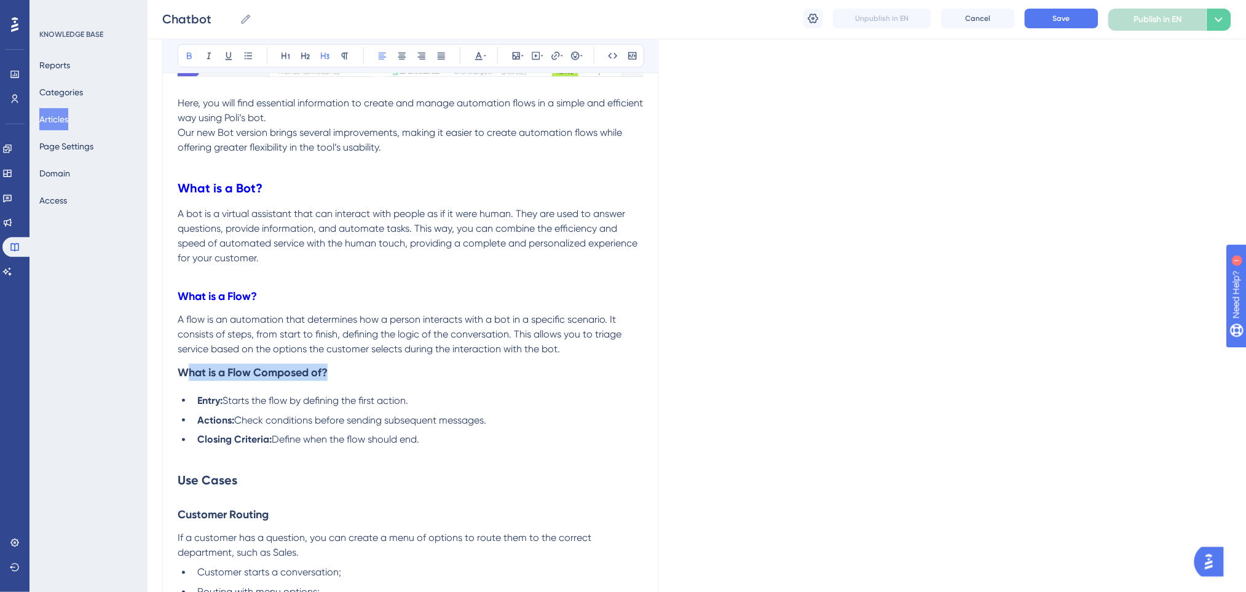
drag, startPoint x: 347, startPoint y: 367, endPoint x: 189, endPoint y: 373, distance: 158.1
click at [189, 373] on h3 "What is a Flow Composed of?" at bounding box center [411, 372] width 466 height 32
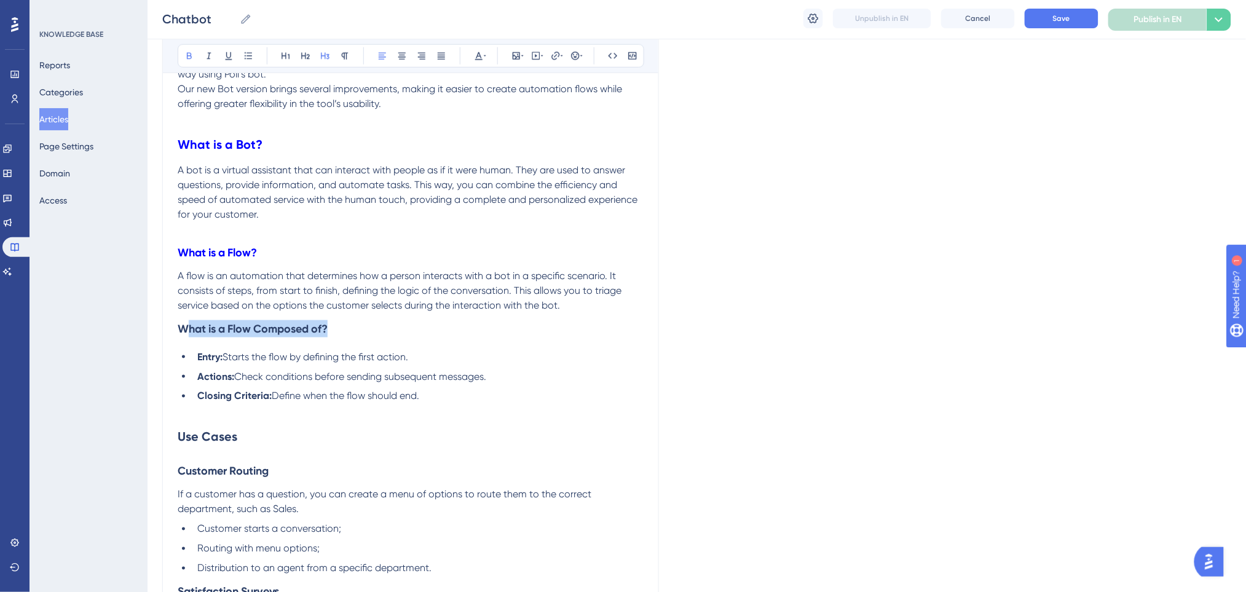
scroll to position [492, 0]
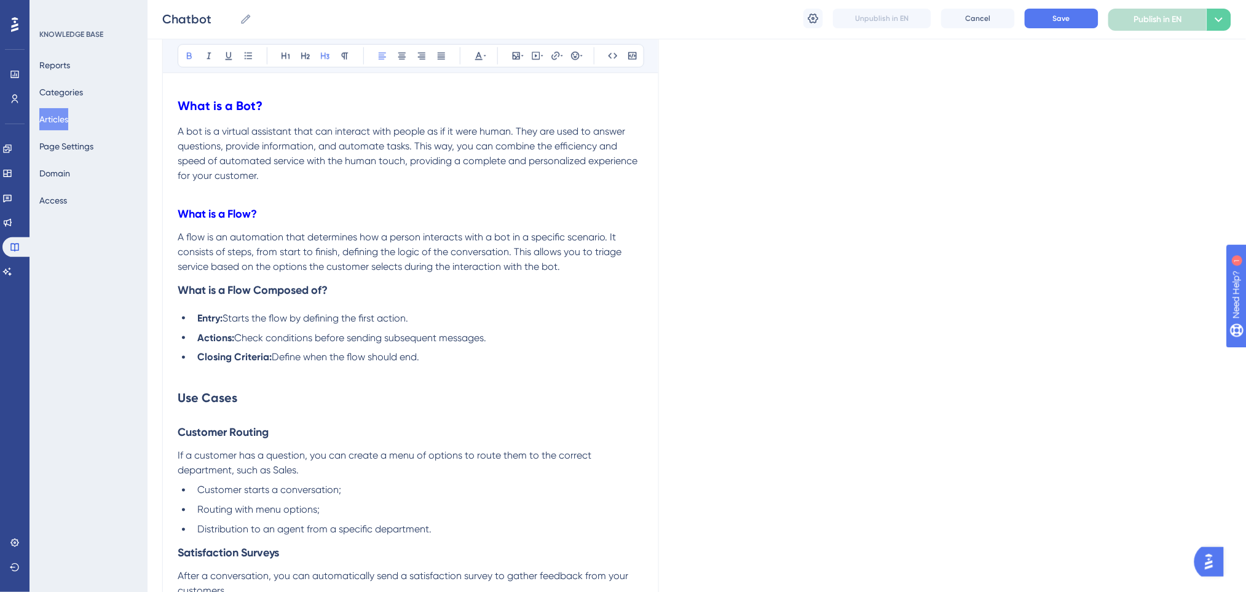
click at [346, 391] on h2 "Use Cases" at bounding box center [411, 398] width 466 height 37
drag, startPoint x: 346, startPoint y: 391, endPoint x: 109, endPoint y: 392, distance: 237.2
click at [481, 57] on icon at bounding box center [479, 56] width 10 height 10
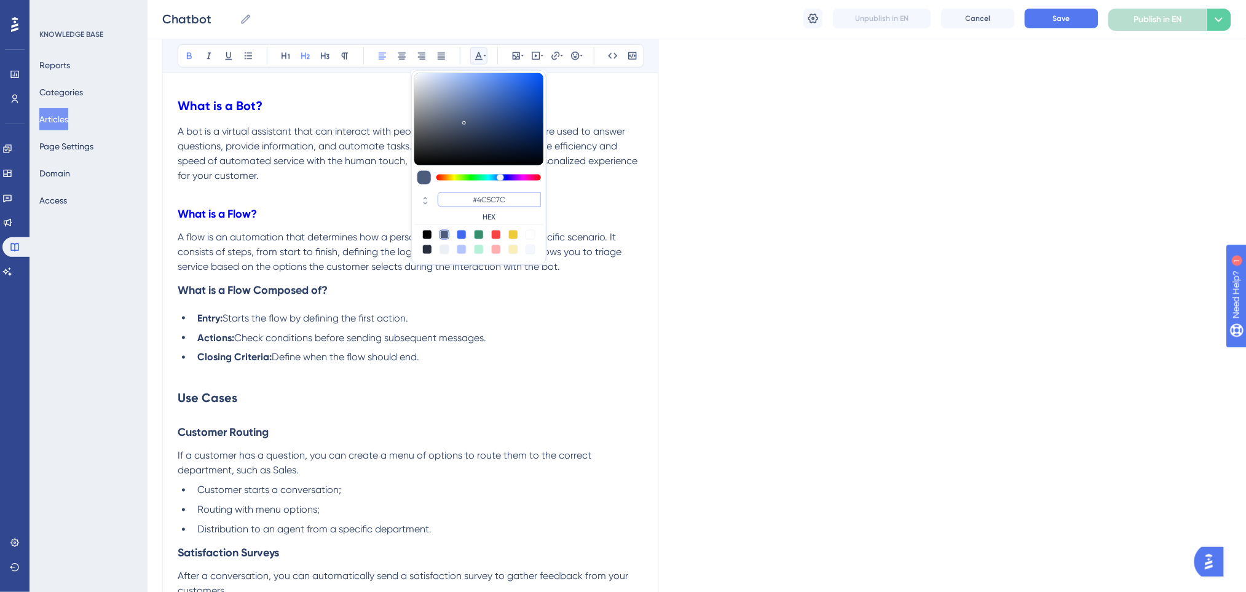
drag, startPoint x: 517, startPoint y: 203, endPoint x: 449, endPoint y: 191, distance: 69.2
click at [449, 191] on div "#4C5C7C HEX" at bounding box center [478, 207] width 129 height 35
paste input "0000FF"
type input "#0000FF"
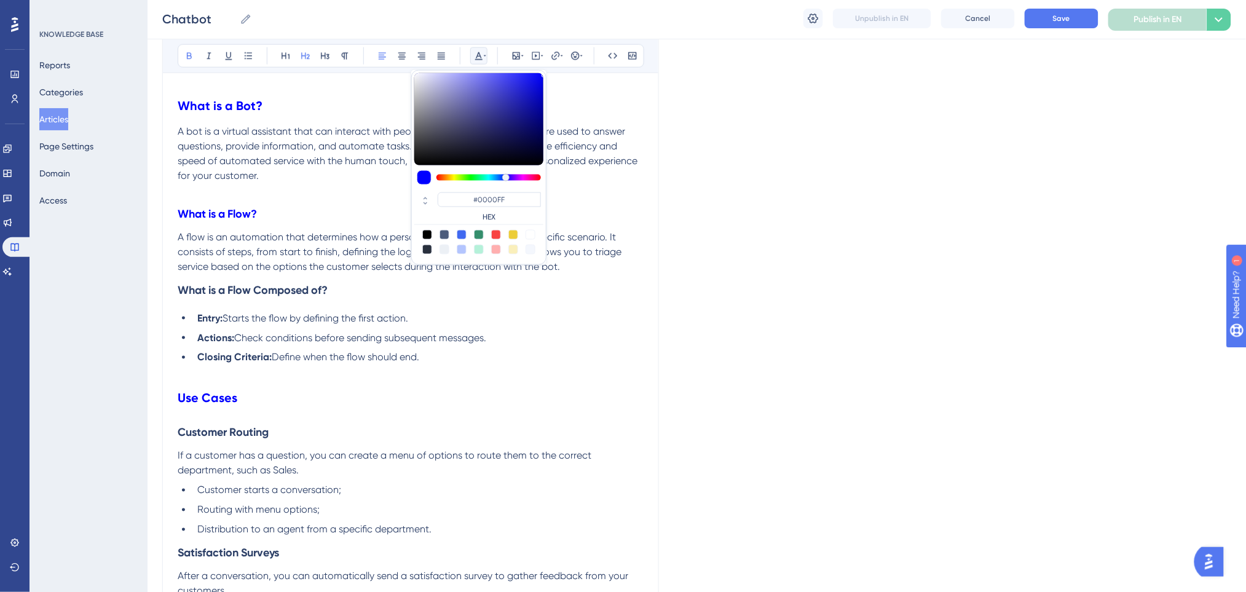
drag, startPoint x: 323, startPoint y: 360, endPoint x: 317, endPoint y: 395, distance: 35.7
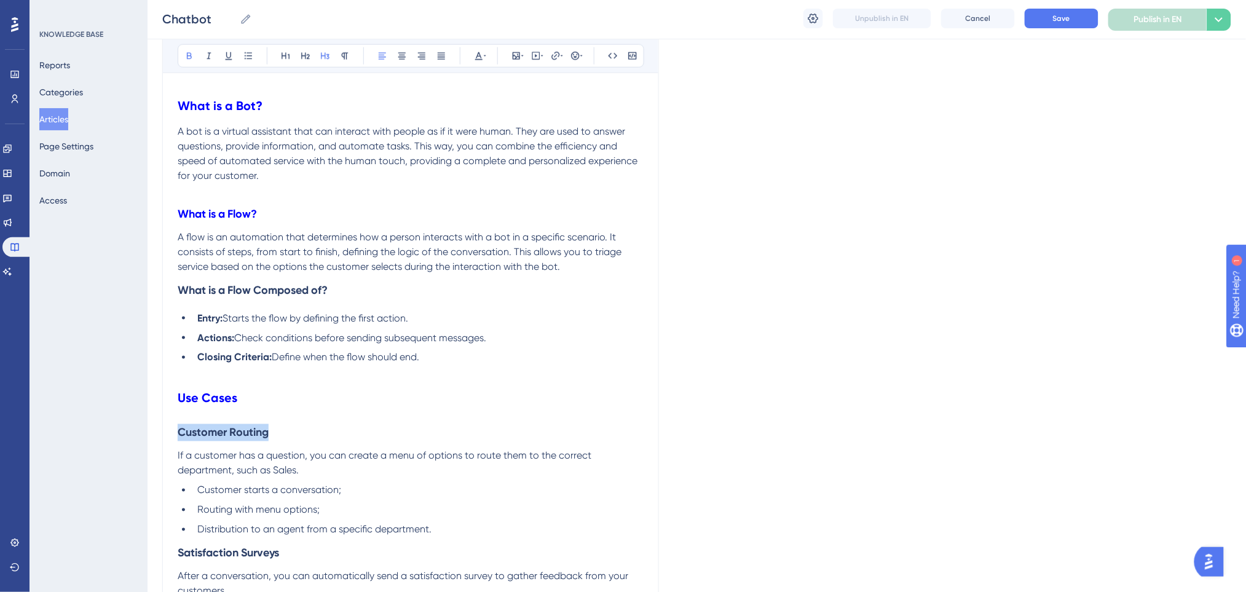
click at [345, 53] on icon at bounding box center [345, 56] width 7 height 7
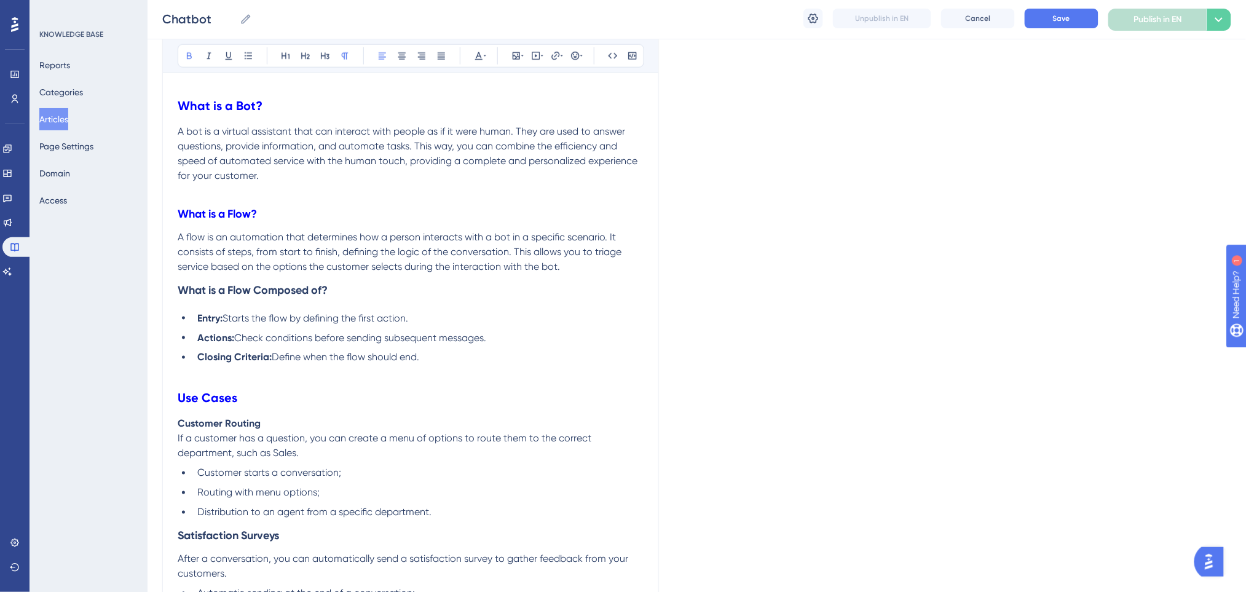
click at [368, 359] on span "Define when the flow should end." at bounding box center [346, 358] width 148 height 12
drag, startPoint x: 296, startPoint y: 532, endPoint x: 82, endPoint y: 546, distance: 214.3
click at [345, 59] on icon at bounding box center [345, 56] width 7 height 7
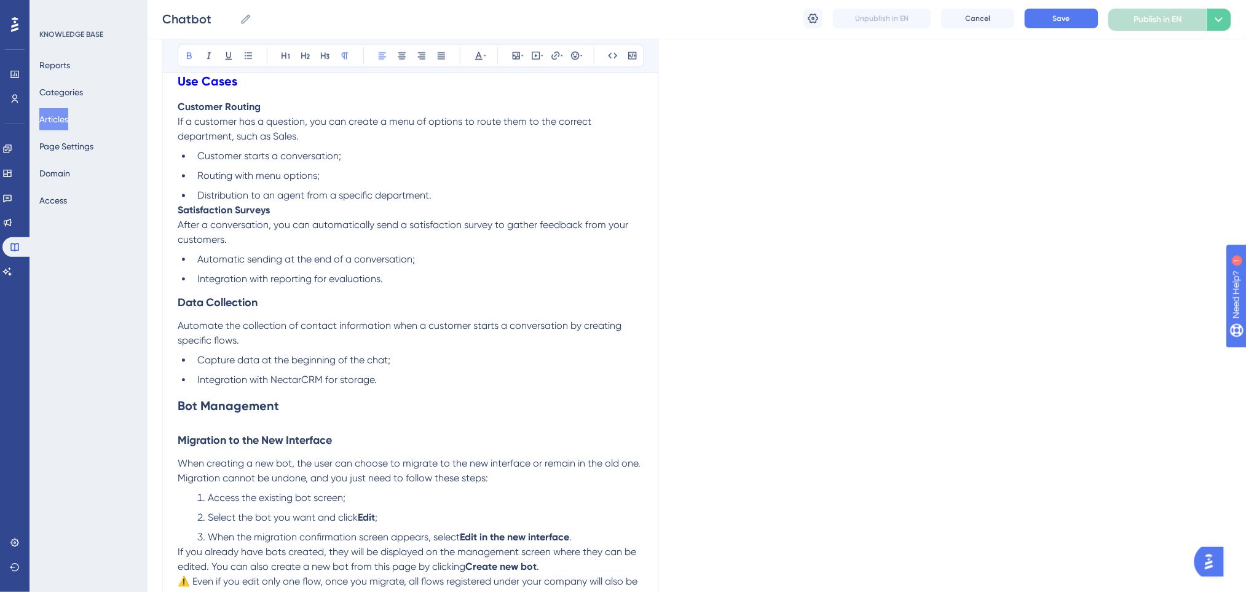
scroll to position [819, 0]
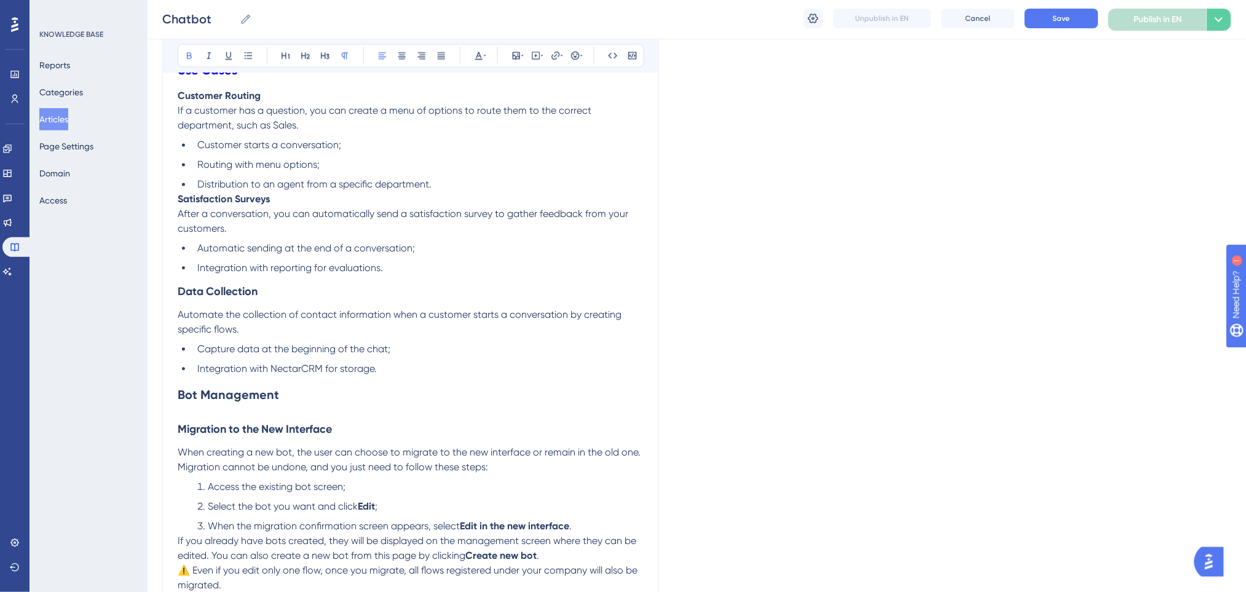
click at [385, 183] on span "Distribution to an agent from a specific department." at bounding box center [314, 185] width 234 height 12
drag, startPoint x: 428, startPoint y: 181, endPoint x: 436, endPoint y: 183, distance: 8.4
click at [435, 183] on li "Distribution to an agent from a specific department." at bounding box center [417, 185] width 451 height 15
click at [440, 186] on li "Distribution to an agent from a specific department." at bounding box center [417, 185] width 451 height 15
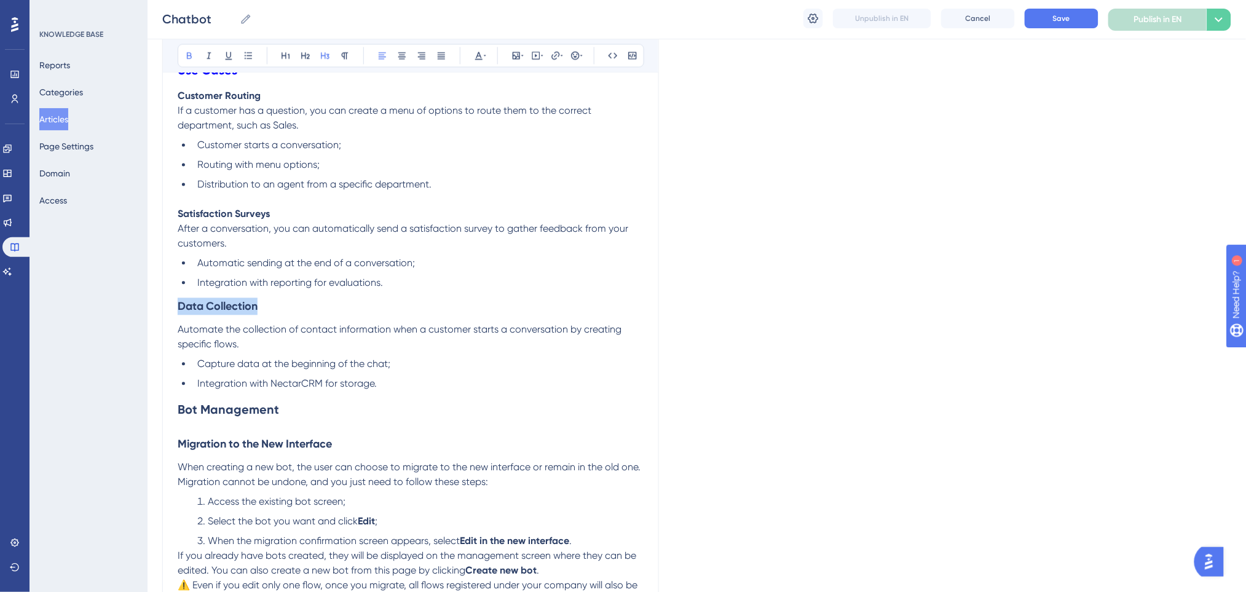
drag, startPoint x: 283, startPoint y: 315, endPoint x: 156, endPoint y: 317, distance: 127.2
click at [156, 317] on div "Performance Users Engagement Widgets Feedback Product Updates Knowledge Base AI…" at bounding box center [697, 499] width 1098 height 2637
click at [343, 58] on icon at bounding box center [345, 56] width 10 height 10
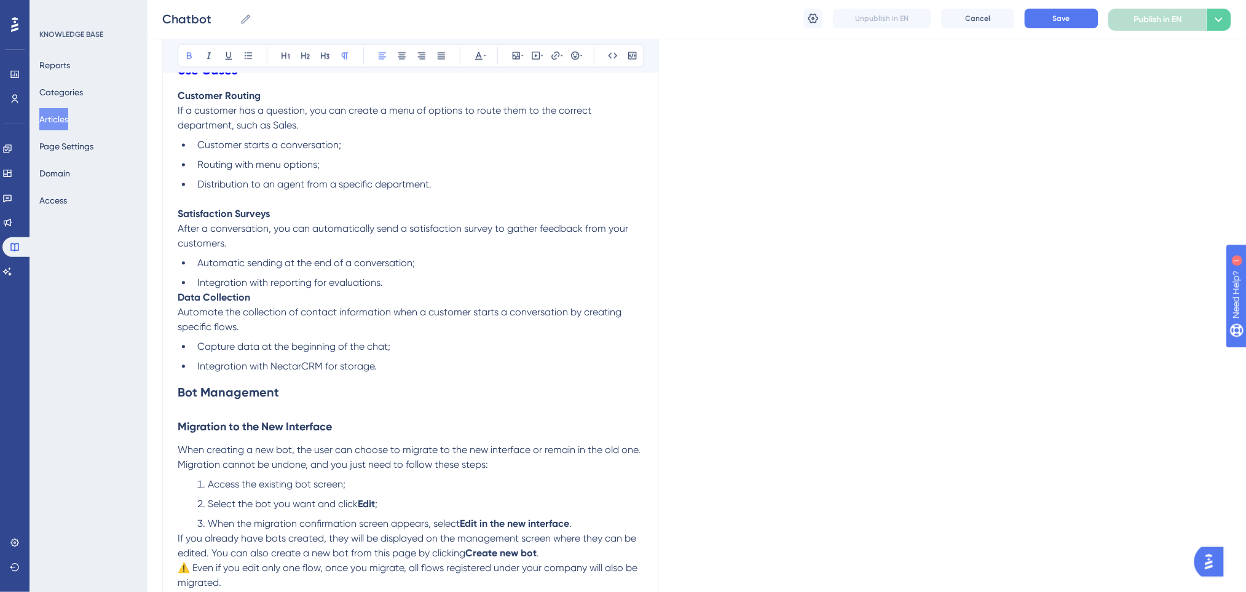
click at [451, 280] on li "Integration with reporting for evaluations." at bounding box center [417, 283] width 451 height 15
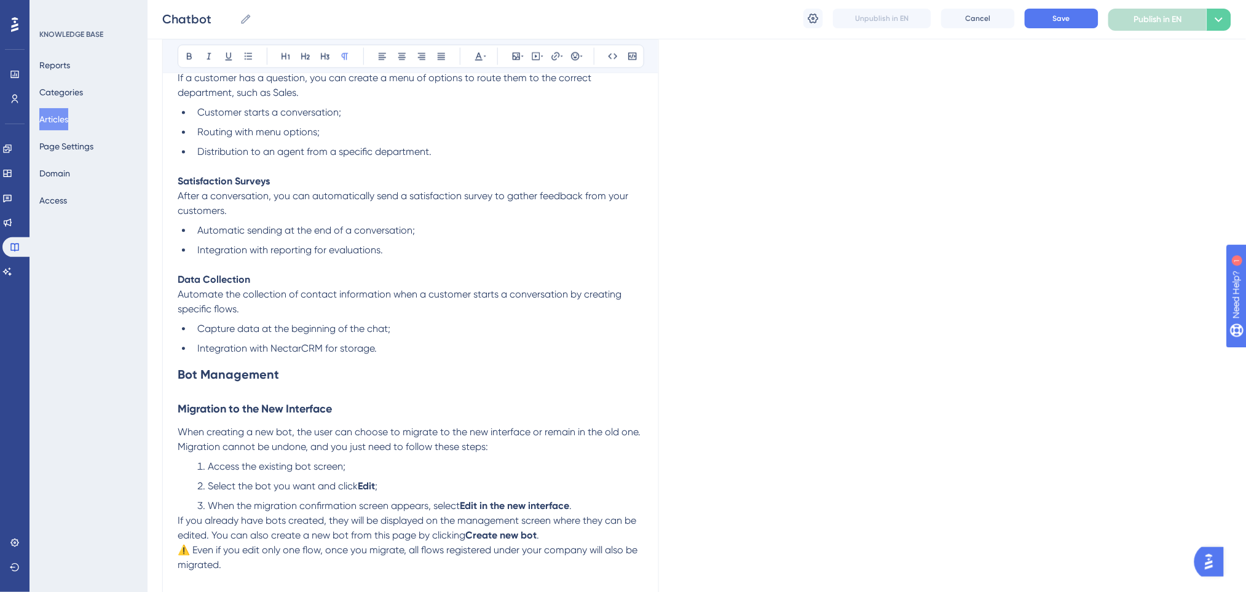
scroll to position [901, 0]
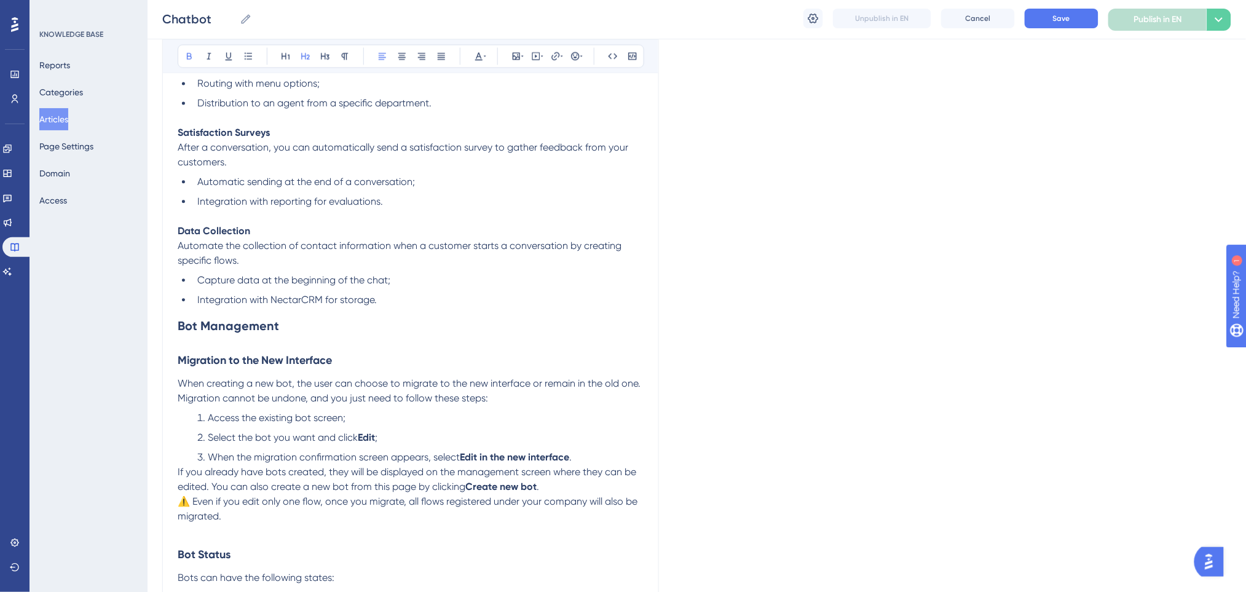
click at [370, 309] on h2 "Bot Management" at bounding box center [411, 325] width 466 height 37
drag, startPoint x: 302, startPoint y: 323, endPoint x: 176, endPoint y: 318, distance: 126.1
click at [176, 318] on div "Chatbot Bold Italic Underline Bullet Point Heading 1 Heading 2 Heading 3 Normal…" at bounding box center [410, 439] width 497 height 2404
click at [439, 252] on p "Automate the collection of contact information when a customer starts a convers…" at bounding box center [411, 253] width 466 height 30
click at [395, 304] on li "Integration with NectarCRM for storage." at bounding box center [417, 300] width 451 height 15
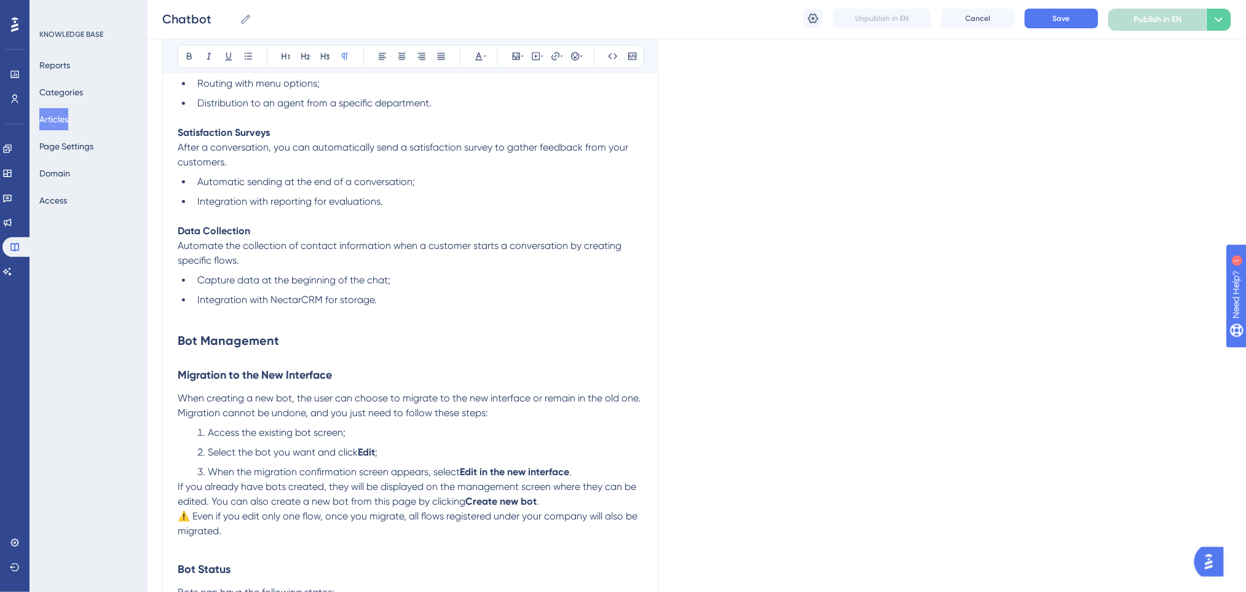
click at [436, 332] on h2 "Bot Management" at bounding box center [411, 340] width 466 height 37
drag, startPoint x: 279, startPoint y: 350, endPoint x: 142, endPoint y: 356, distance: 137.2
click at [148, 356] on div "Performance Users Engagement Widgets Feedback Product Updates Knowledge Base AI…" at bounding box center [697, 424] width 1098 height 2650
click at [337, 374] on h3 "Migration to the New Interface" at bounding box center [411, 375] width 466 height 32
click at [613, 471] on li "When the migration confirmation screen appears, select Edit in the new interfac…" at bounding box center [417, 472] width 451 height 15
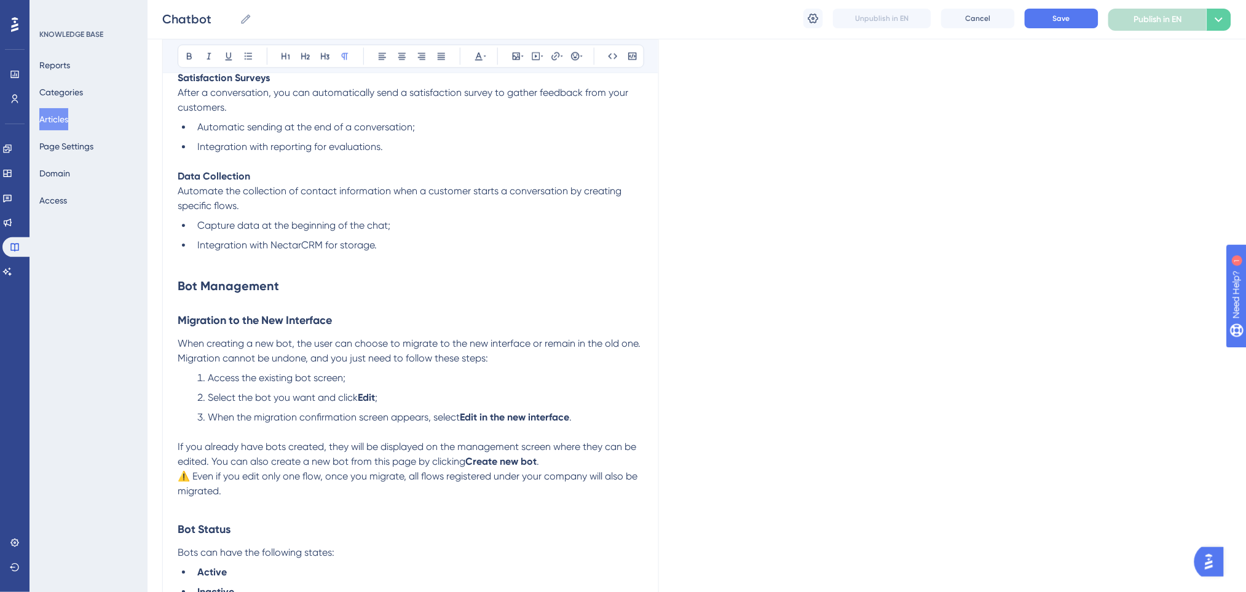
scroll to position [1065, 0]
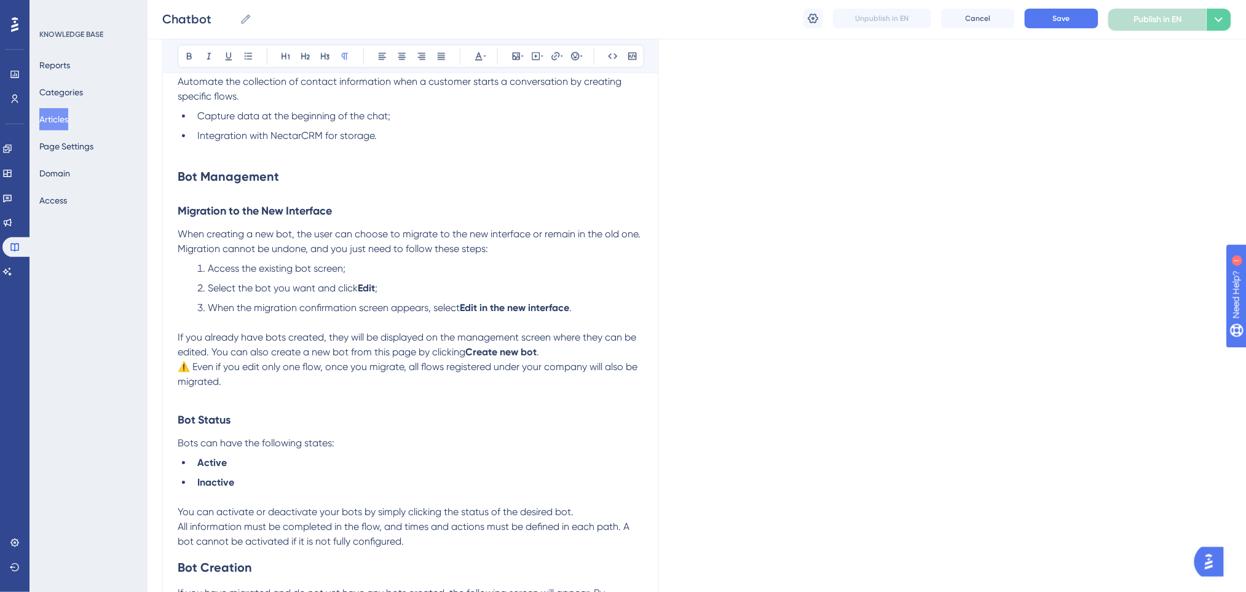
click at [361, 404] on h3 "Bot Status" at bounding box center [411, 420] width 466 height 32
drag, startPoint x: 320, startPoint y: 411, endPoint x: 61, endPoint y: 416, distance: 258.8
click at [148, 416] on div "Performance Users Engagement Widgets Feedback Product Updates Knowledge Base AI…" at bounding box center [697, 267] width 1098 height 2664
click at [303, 54] on icon at bounding box center [306, 56] width 10 height 10
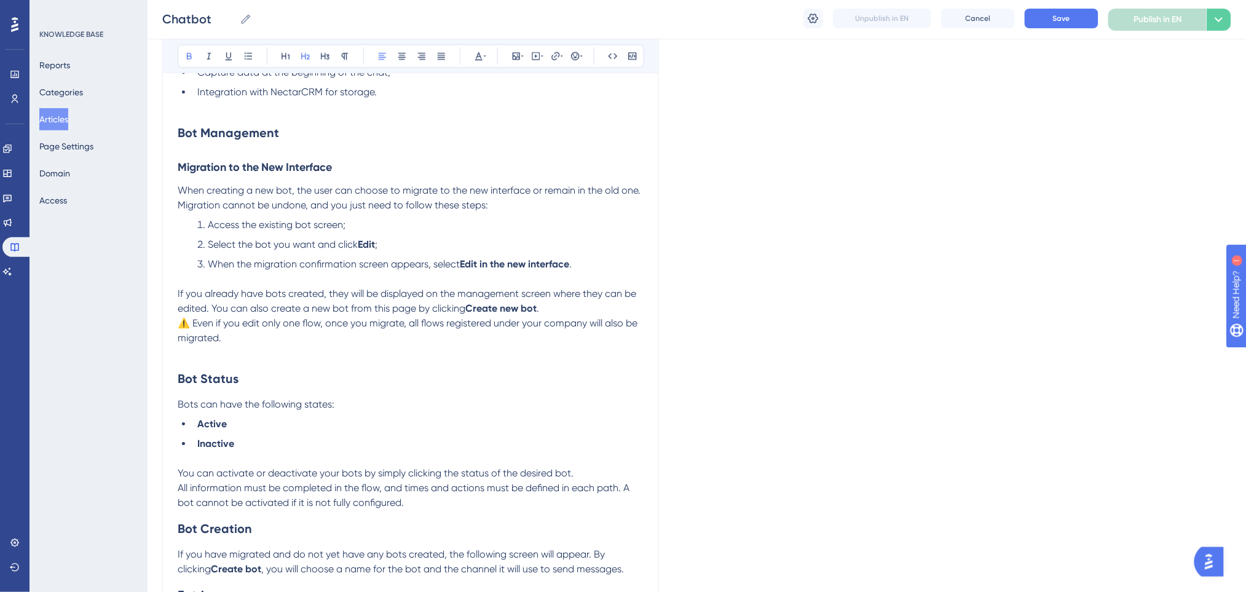
scroll to position [1147, 0]
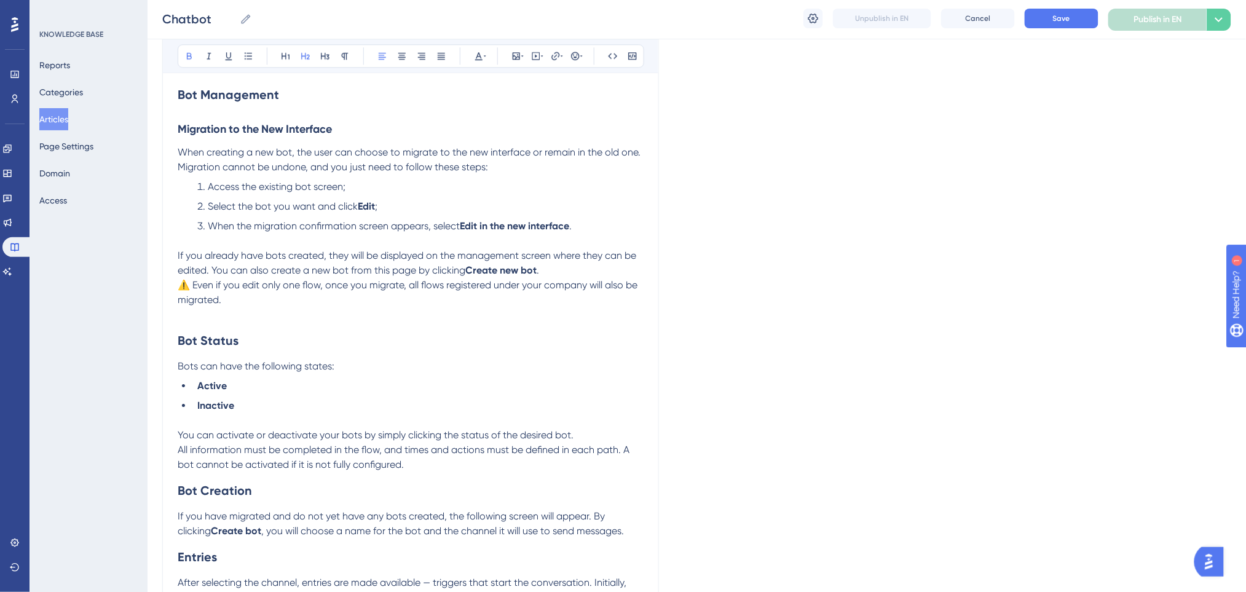
click at [329, 340] on h2 "Bot Status" at bounding box center [411, 340] width 466 height 37
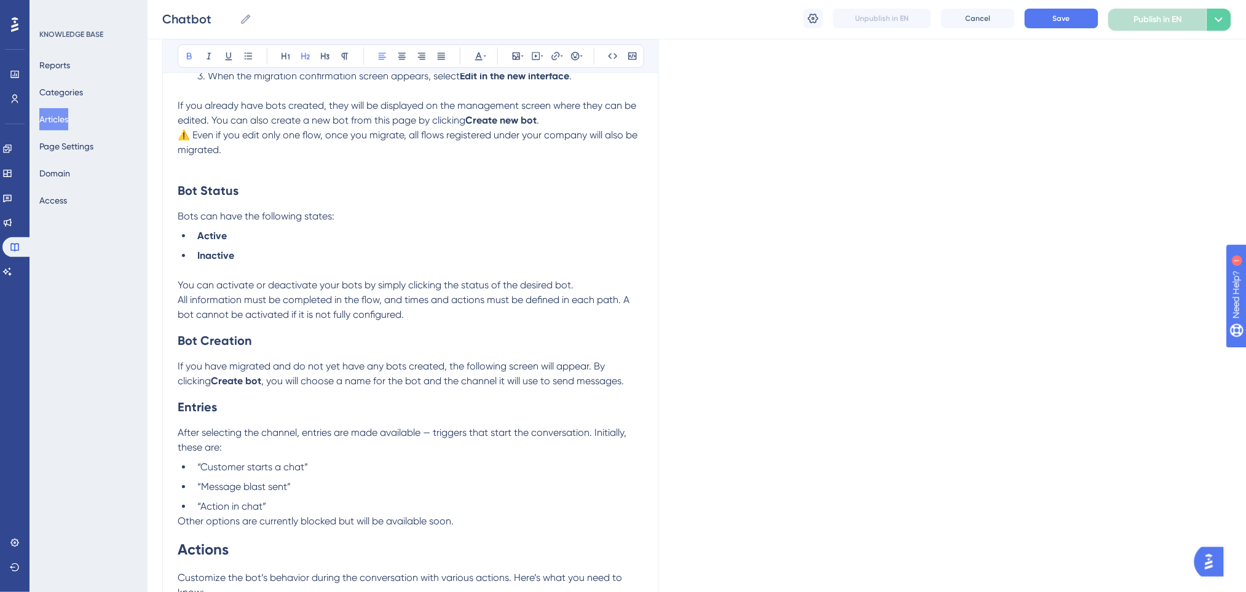
scroll to position [1393, 0]
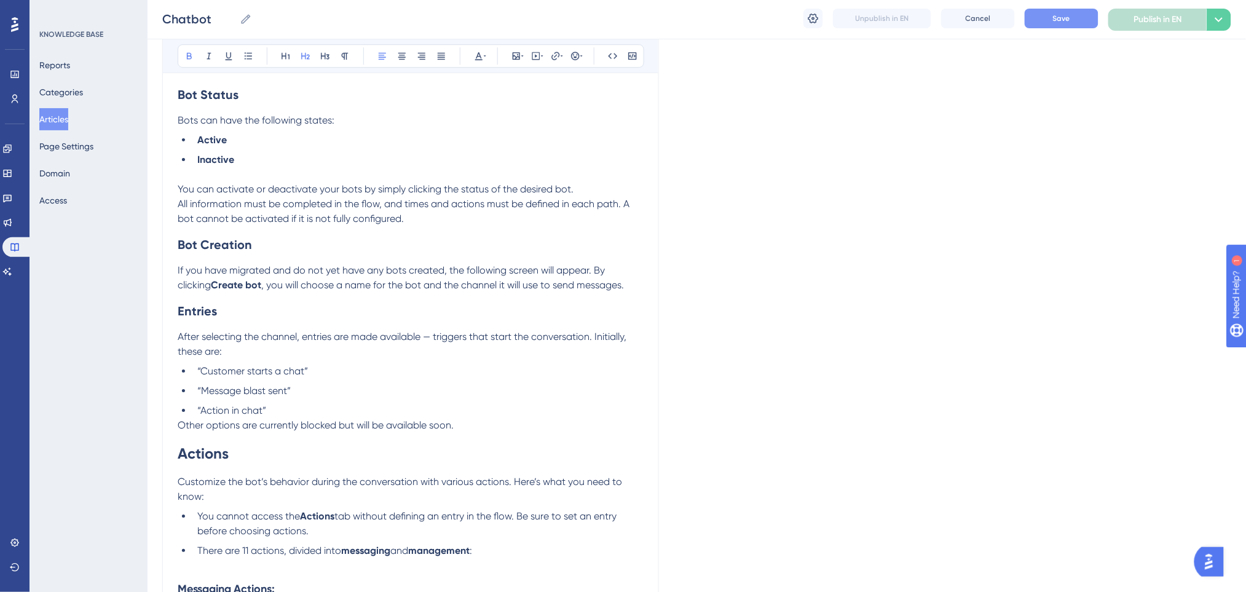
click at [1066, 15] on span "Save" at bounding box center [1061, 19] width 17 height 10
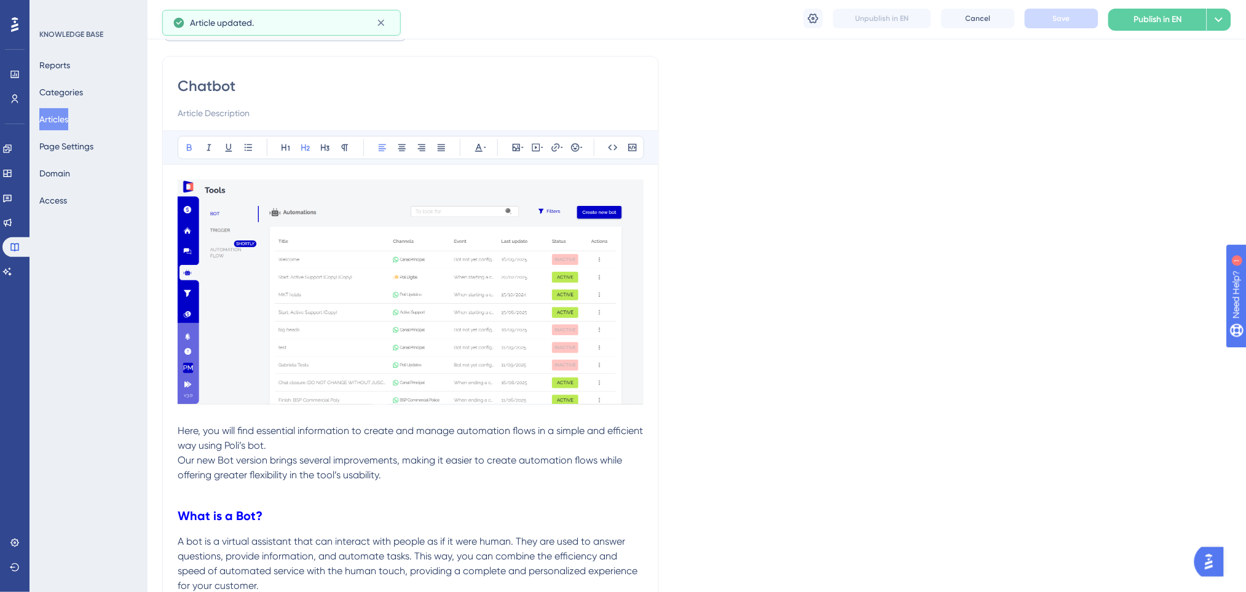
scroll to position [0, 0]
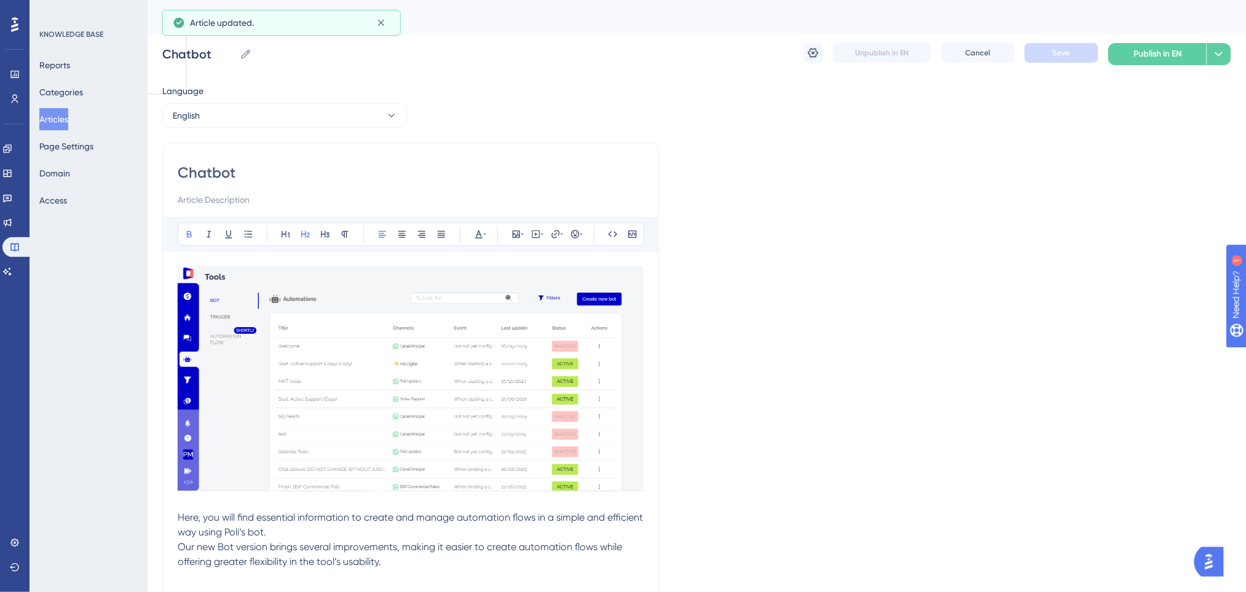
click at [248, 102] on div "Language" at bounding box center [285, 94] width 246 height 20
click at [241, 113] on button "English" at bounding box center [285, 115] width 246 height 25
click at [228, 155] on span "Portuguese (Default)" at bounding box center [220, 153] width 81 height 15
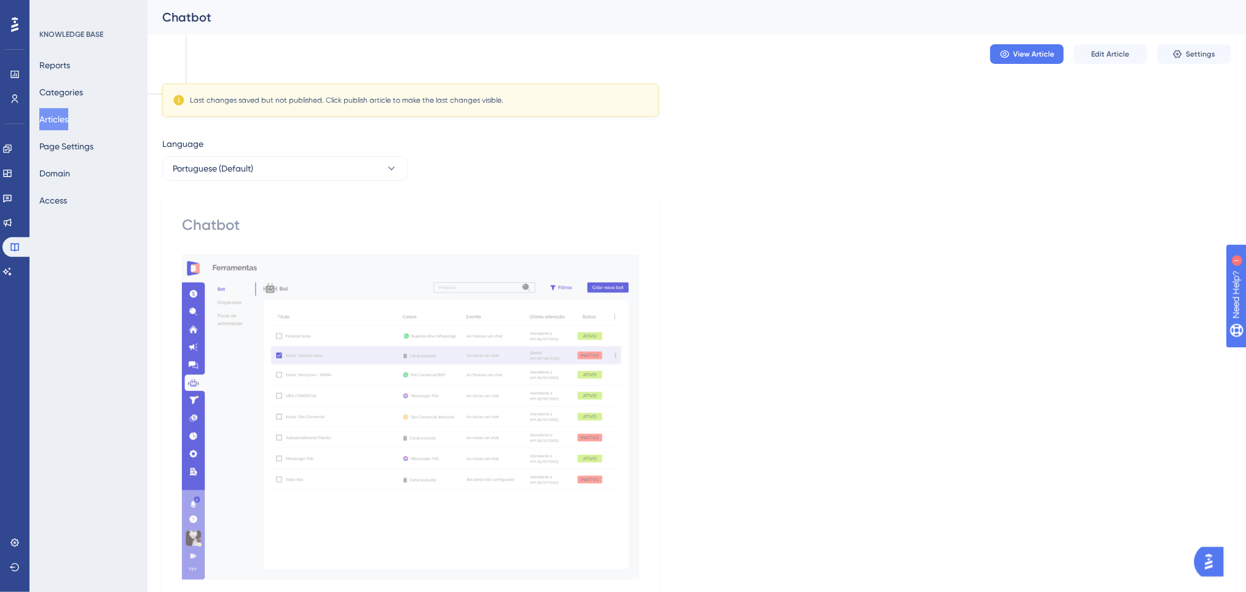
click at [342, 153] on div "Language" at bounding box center [285, 146] width 246 height 20
click at [338, 166] on button "Portuguese (Default)" at bounding box center [285, 168] width 246 height 25
click at [250, 226] on button "English English Draft" at bounding box center [285, 230] width 230 height 25
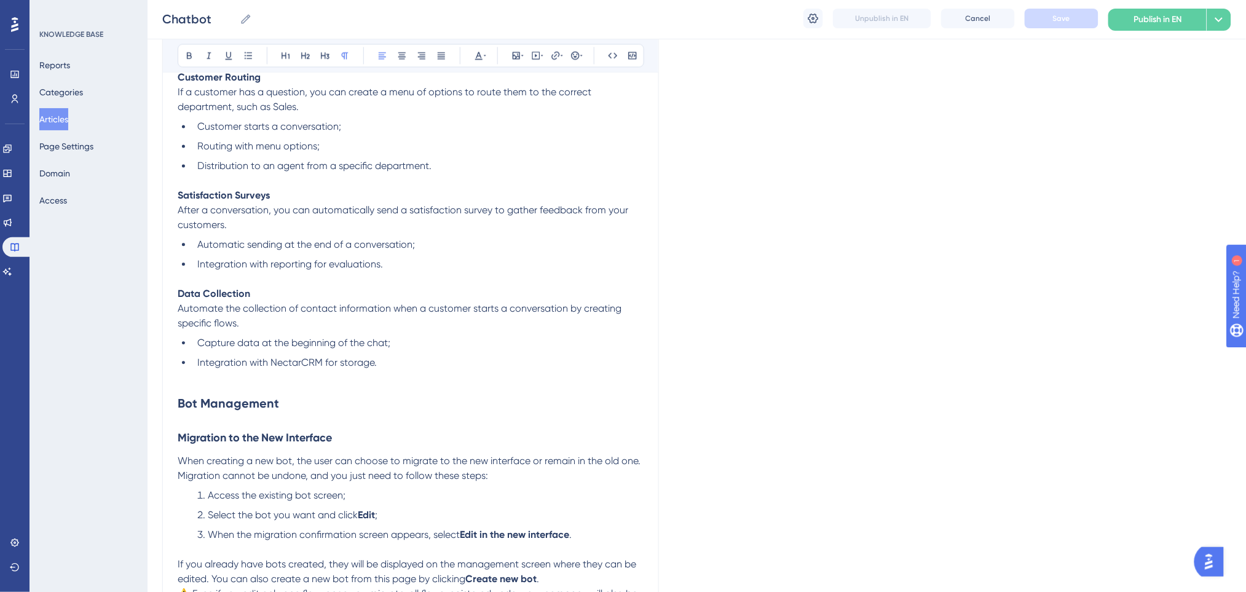
scroll to position [843, 0]
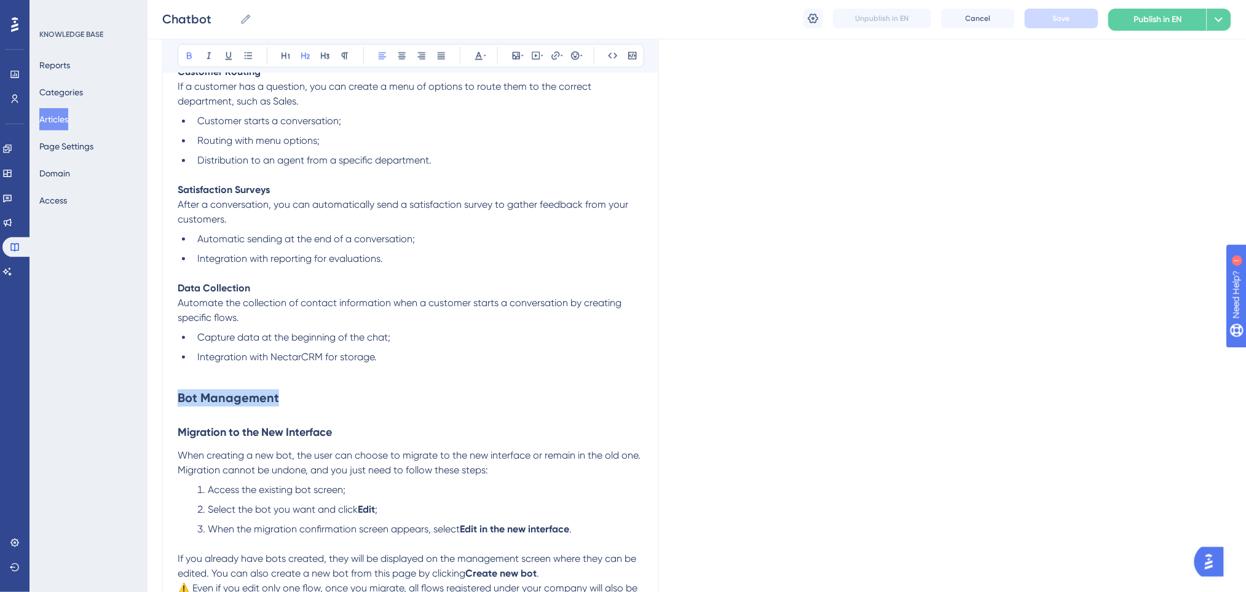
drag, startPoint x: 284, startPoint y: 396, endPoint x: 148, endPoint y: 385, distance: 136.3
click at [148, 385] on div "Performance Users Engagement Widgets Feedback Product Updates Knowledge Base AI…" at bounding box center [697, 491] width 1098 height 2669
click at [473, 57] on button at bounding box center [478, 55] width 17 height 17
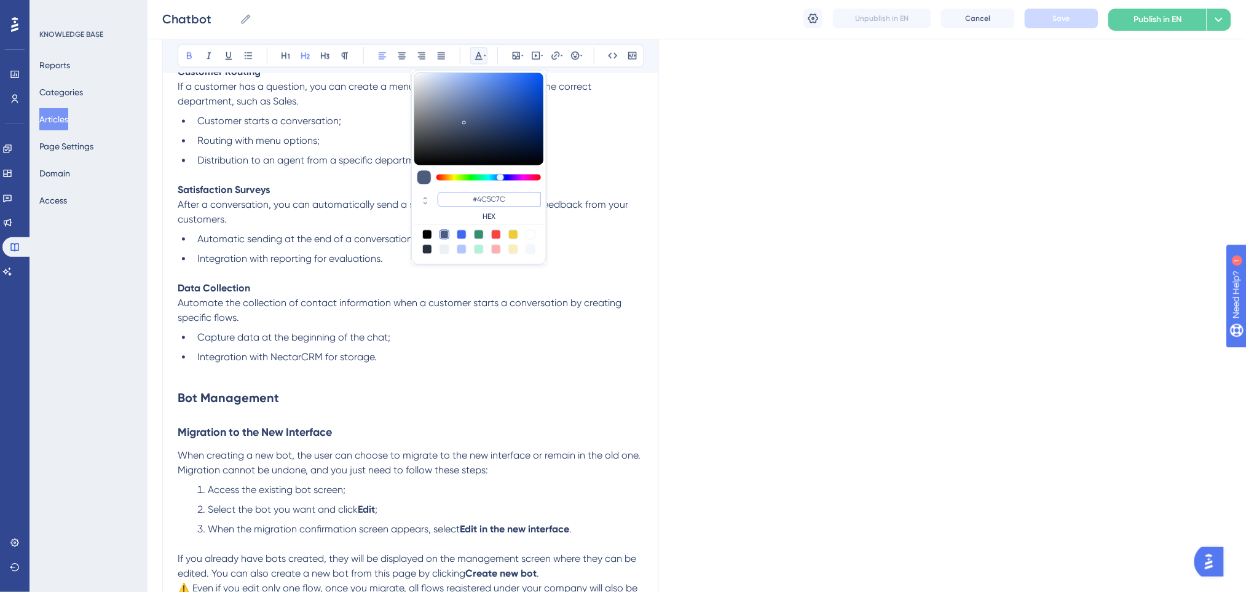
drag, startPoint x: 518, startPoint y: 202, endPoint x: 468, endPoint y: 197, distance: 50.6
click at [468, 197] on input "#4C5C7C" at bounding box center [489, 199] width 103 height 15
paste input "0000FF"
type input "#0000FF"
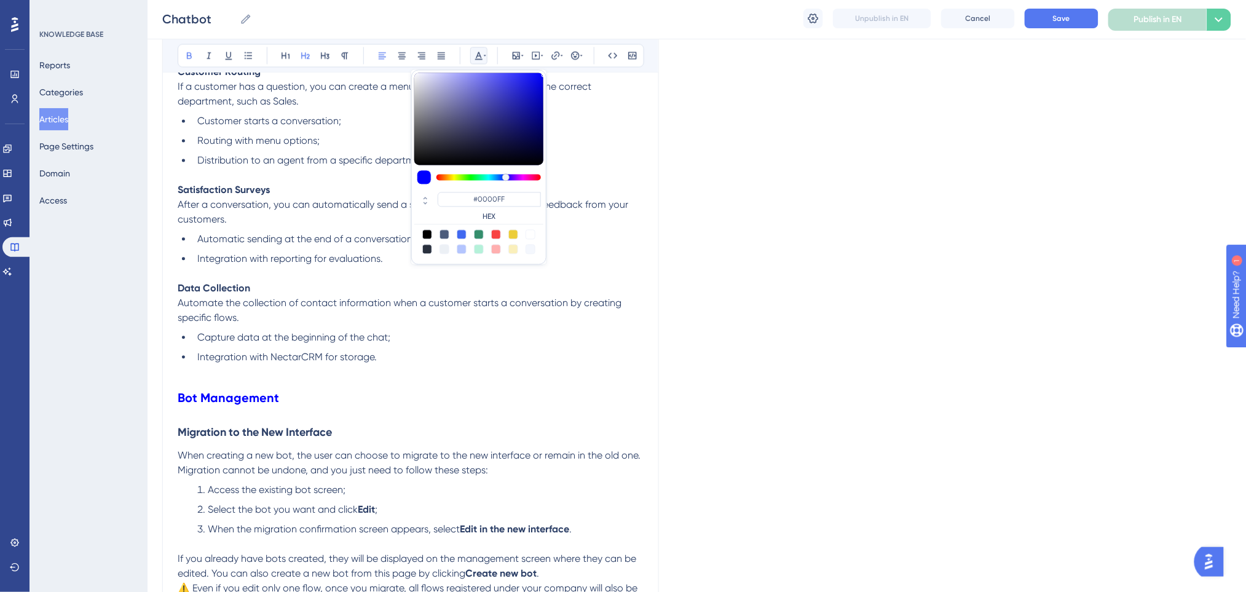
click at [406, 366] on p at bounding box center [411, 372] width 466 height 15
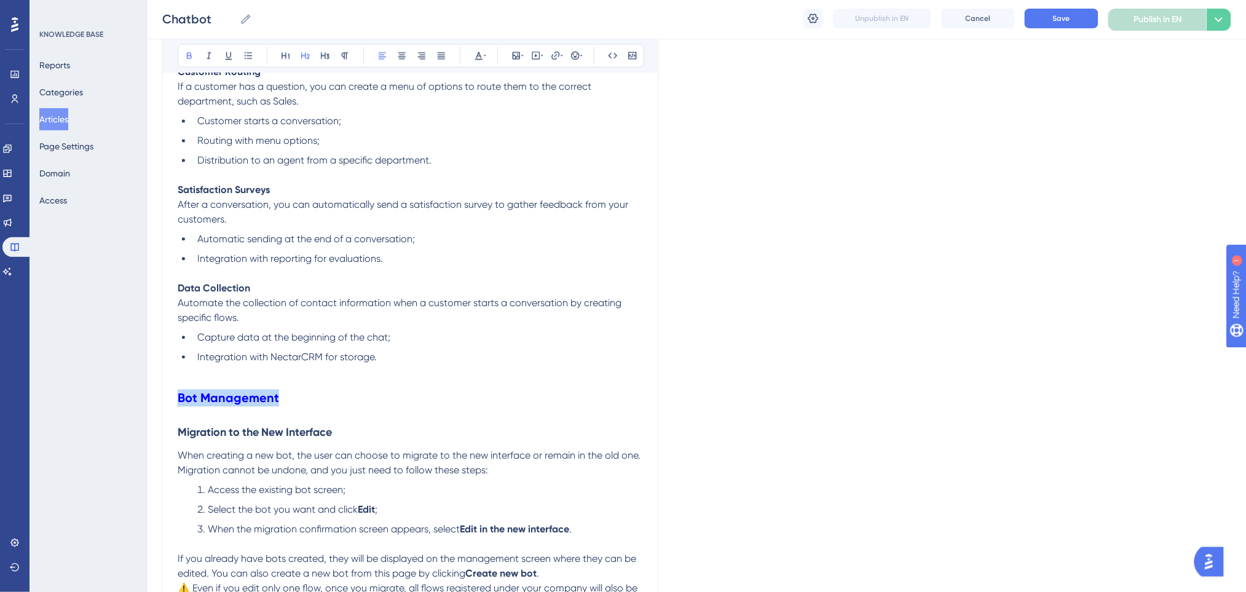
drag, startPoint x: 287, startPoint y: 392, endPoint x: 152, endPoint y: 409, distance: 136.2
click at [152, 409] on div "Performance Users Engagement Widgets Feedback Product Updates Knowledge Base AI…" at bounding box center [697, 491] width 1098 height 2669
click at [288, 60] on icon at bounding box center [286, 56] width 10 height 10
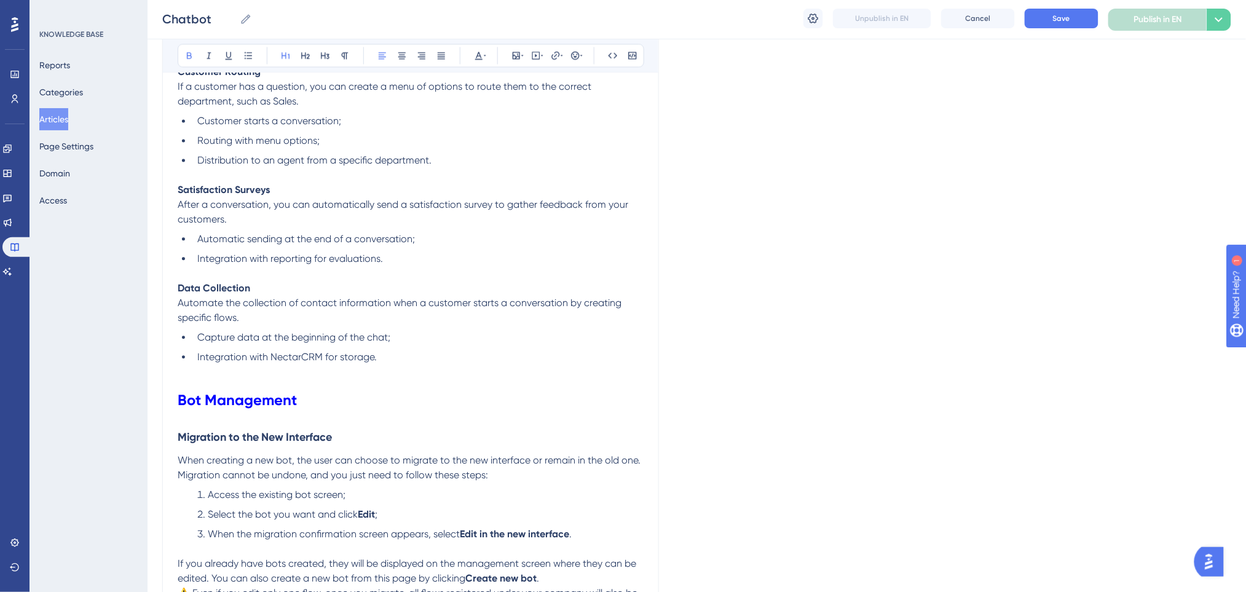
drag, startPoint x: 372, startPoint y: 391, endPoint x: 364, endPoint y: 382, distance: 12.3
click at [370, 391] on h1 "Bot Management" at bounding box center [411, 401] width 466 height 42
click at [364, 382] on h1 "Bot Management" at bounding box center [411, 401] width 466 height 42
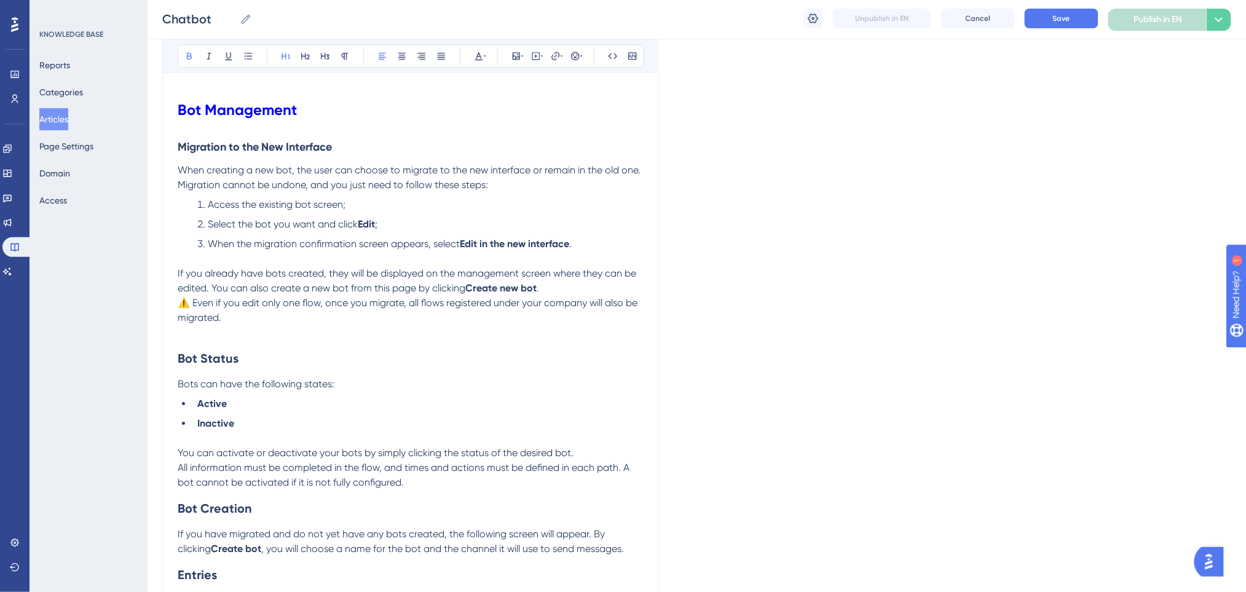
scroll to position [1171, 0]
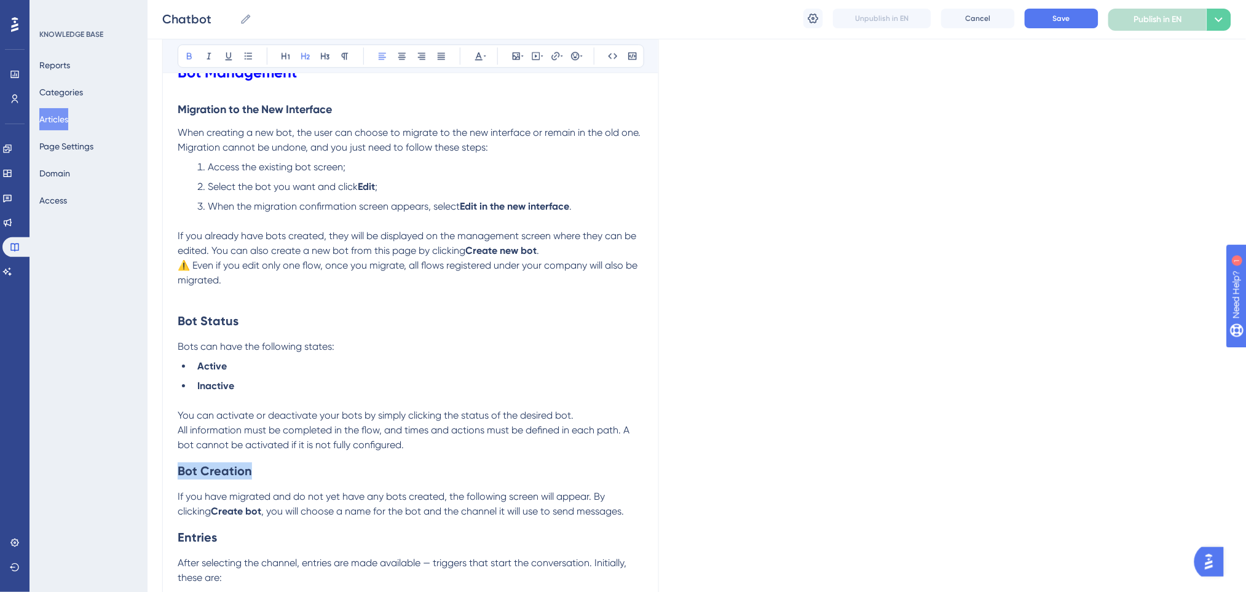
drag, startPoint x: 227, startPoint y: 466, endPoint x: 171, endPoint y: 465, distance: 56.0
click at [171, 465] on div "Chatbot Bold Italic Underline Bullet Point Heading 1 Heading 2 Heading 3 Normal…" at bounding box center [410, 187] width 497 height 2443
click at [479, 54] on icon at bounding box center [478, 56] width 7 height 8
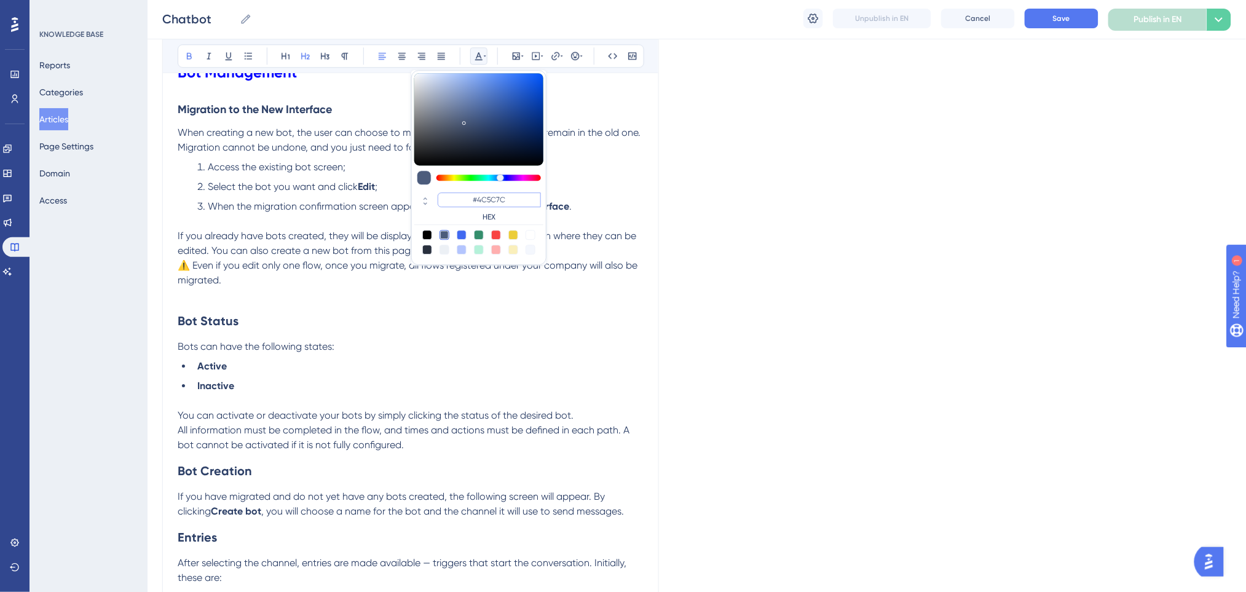
drag, startPoint x: 517, startPoint y: 204, endPoint x: 474, endPoint y: 204, distance: 43.0
click at [474, 204] on input "#4C5C7C" at bounding box center [489, 199] width 103 height 15
paste input "0000FF"
type input "#0000FF"
click at [371, 371] on li "Active" at bounding box center [417, 366] width 451 height 15
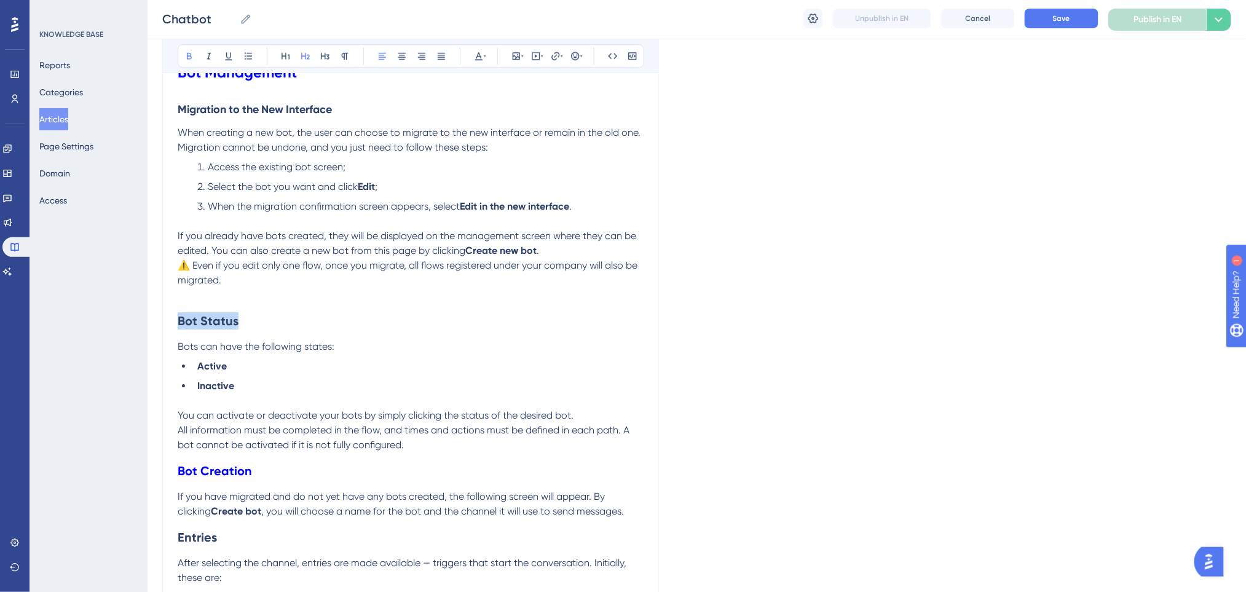
drag, startPoint x: 254, startPoint y: 319, endPoint x: 153, endPoint y: 316, distance: 100.8
click at [153, 316] on div "Performance Users Engagement Widgets Feedback Product Updates Knowledge Base AI…" at bounding box center [697, 166] width 1098 height 2674
click at [478, 49] on button at bounding box center [478, 55] width 17 height 17
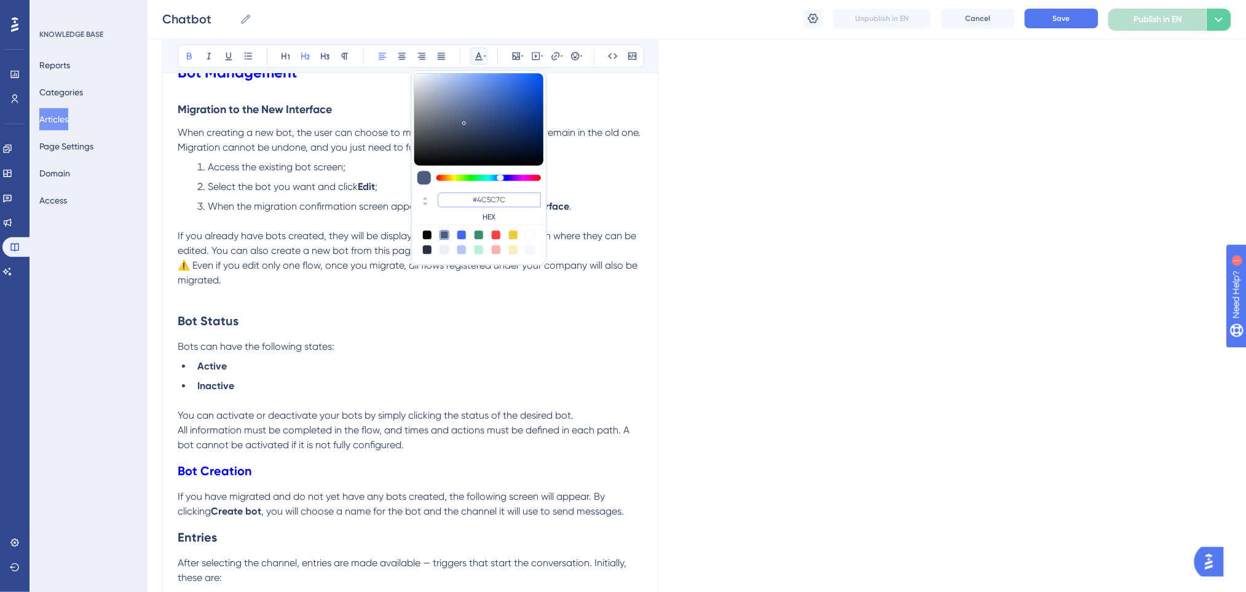
drag, startPoint x: 516, startPoint y: 199, endPoint x: 468, endPoint y: 197, distance: 48.0
click at [468, 197] on input "#4C5C7C" at bounding box center [489, 199] width 103 height 15
paste input "0000FF"
type input "#0000FF"
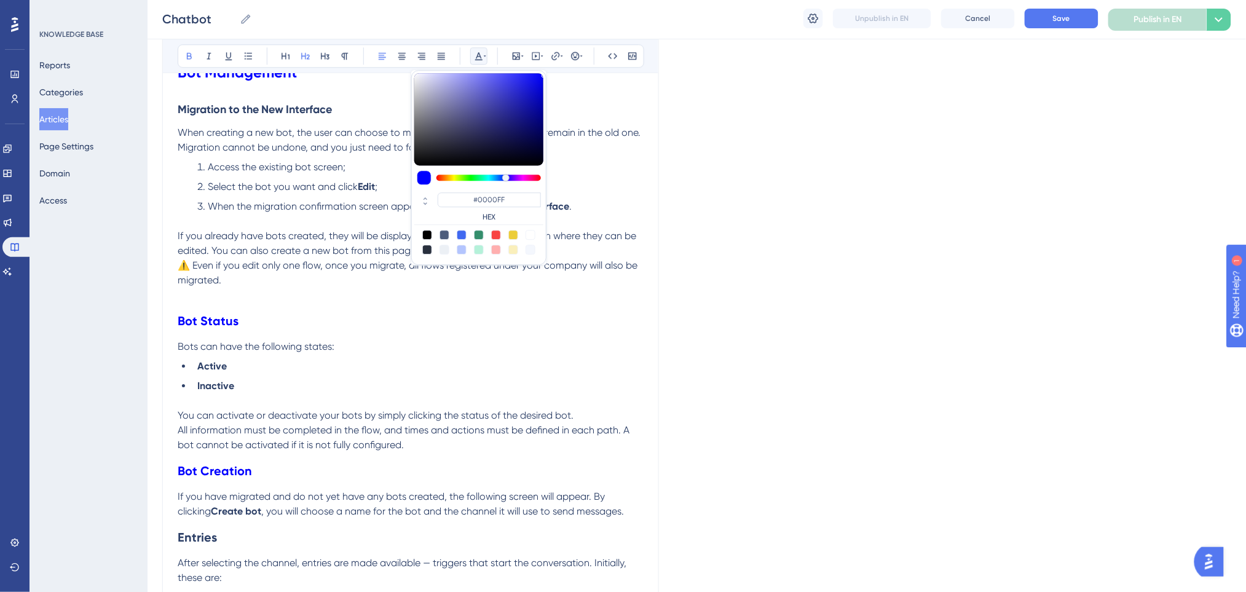
click at [407, 358] on div "Here, you will find essential information to create and manage automation flows…" at bounding box center [411, 242] width 466 height 2304
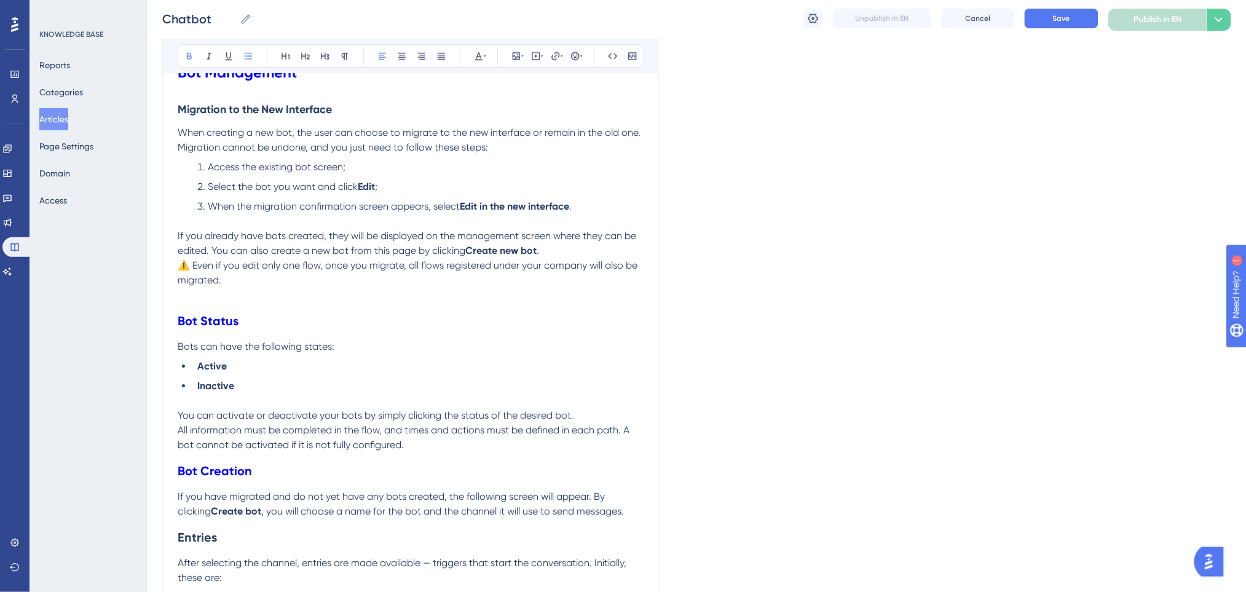
scroll to position [1335, 0]
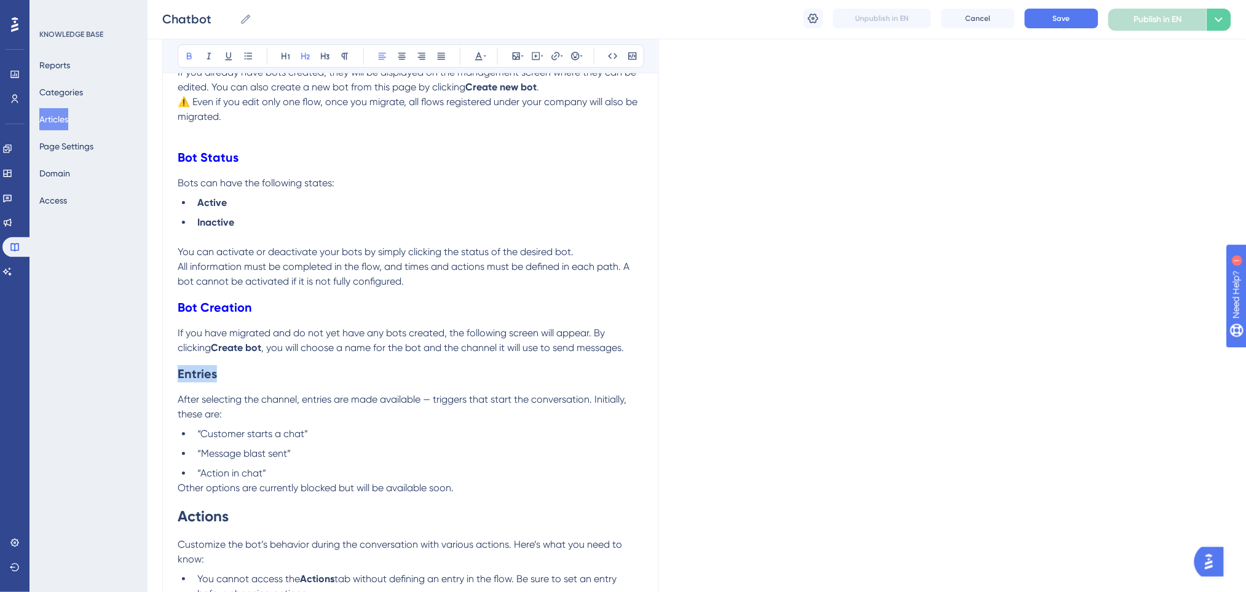
drag, startPoint x: 207, startPoint y: 382, endPoint x: 146, endPoint y: 384, distance: 60.9
click at [148, 384] on div "Performance Users Engagement Widgets Feedback Product Updates Knowledge Base AI…" at bounding box center [697, 2] width 1098 height 2674
click at [484, 58] on icon at bounding box center [485, 56] width 2 height 10
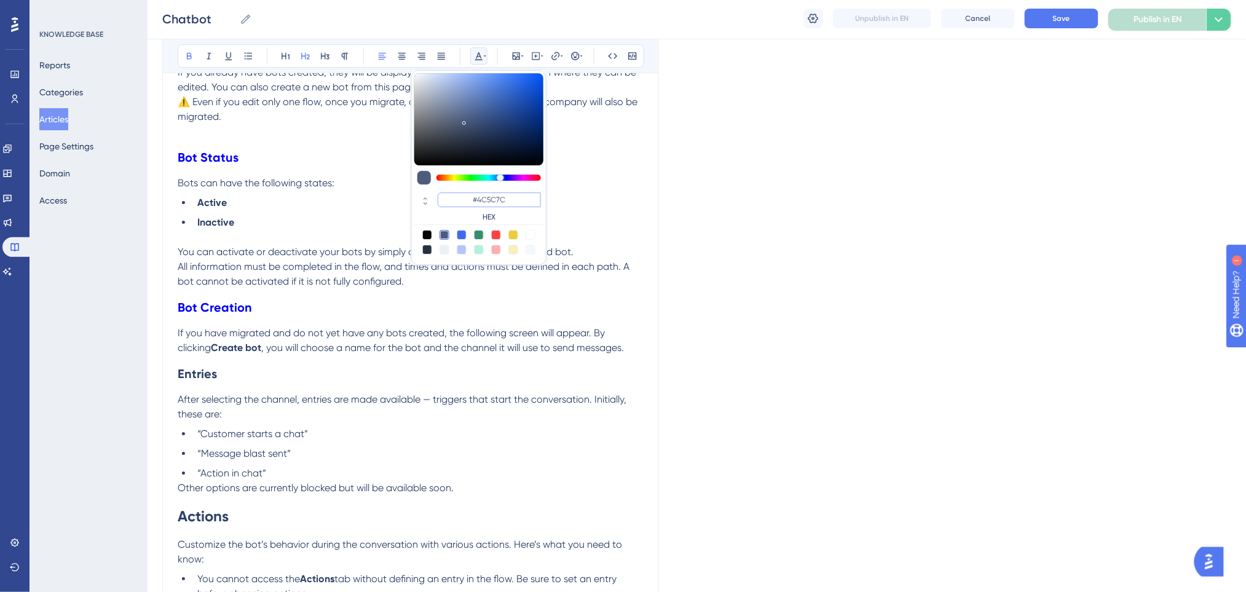
drag, startPoint x: 525, startPoint y: 202, endPoint x: 470, endPoint y: 197, distance: 56.1
click at [470, 197] on input "#4C5C7C" at bounding box center [489, 199] width 103 height 15
paste input "0000FF"
type input "#0000FF"
click at [325, 357] on h2 "Entries" at bounding box center [411, 373] width 466 height 37
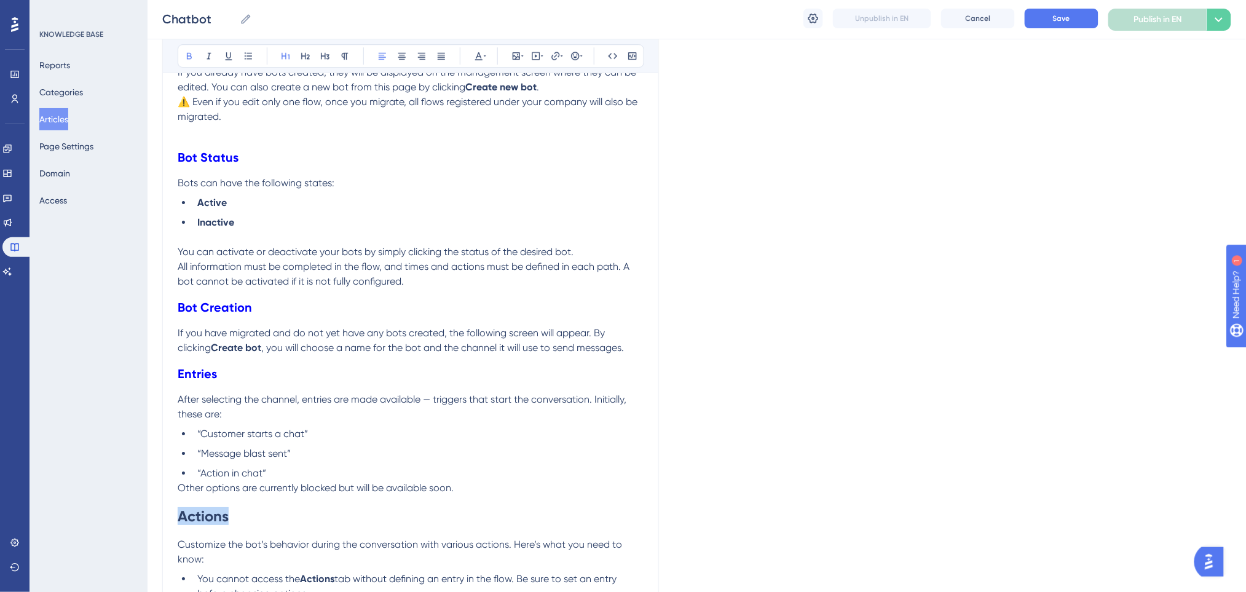
drag, startPoint x: 191, startPoint y: 519, endPoint x: 165, endPoint y: 519, distance: 26.4
click at [165, 519] on div "Chatbot Bold Italic Underline Bullet Point Heading 1 Heading 2 Heading 3 Normal…" at bounding box center [410, 24] width 497 height 2443
click at [484, 53] on icon at bounding box center [485, 56] width 2 height 10
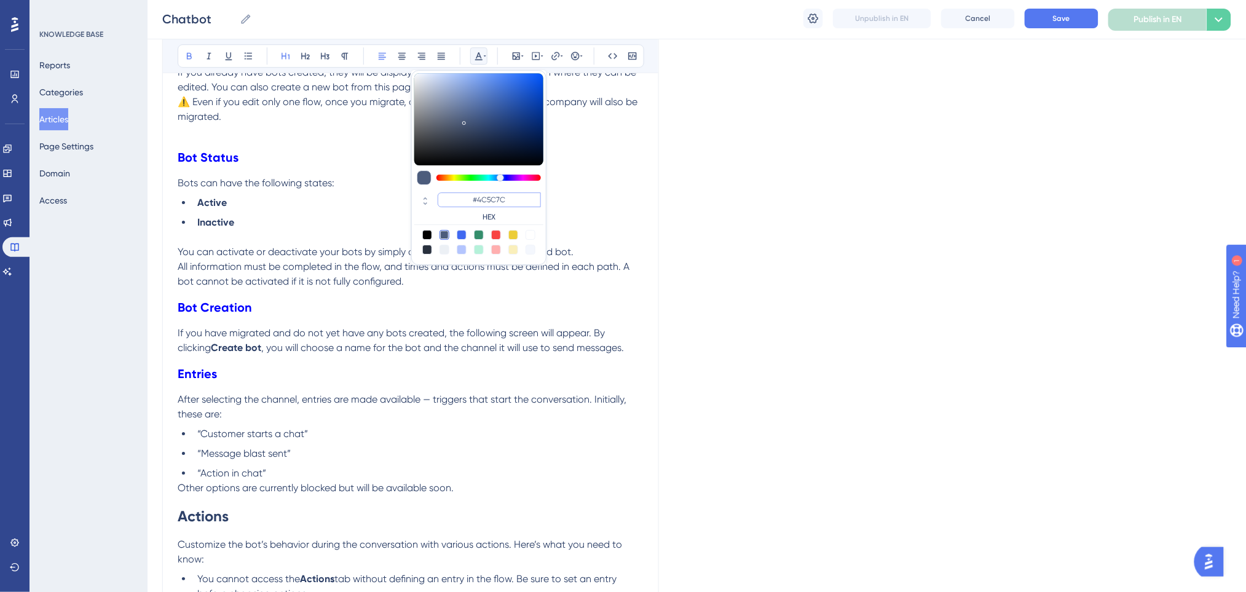
drag, startPoint x: 514, startPoint y: 197, endPoint x: 474, endPoint y: 196, distance: 39.4
click at [474, 196] on input "#4C5C7C" at bounding box center [489, 199] width 103 height 15
paste input "0000FF"
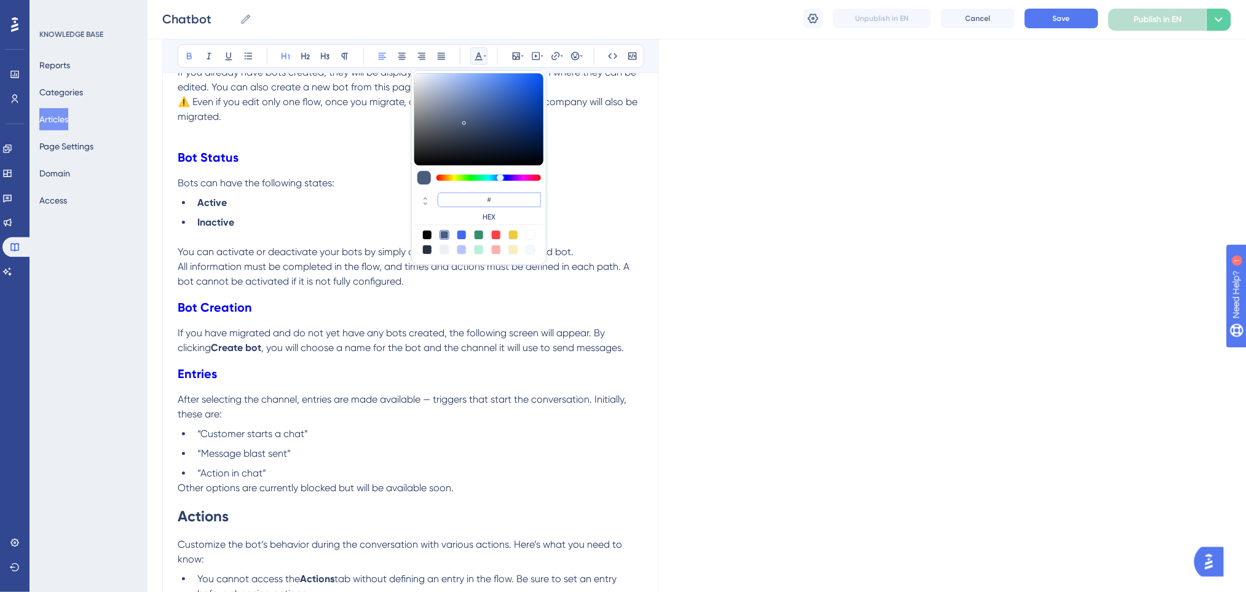
type input "#0000FF"
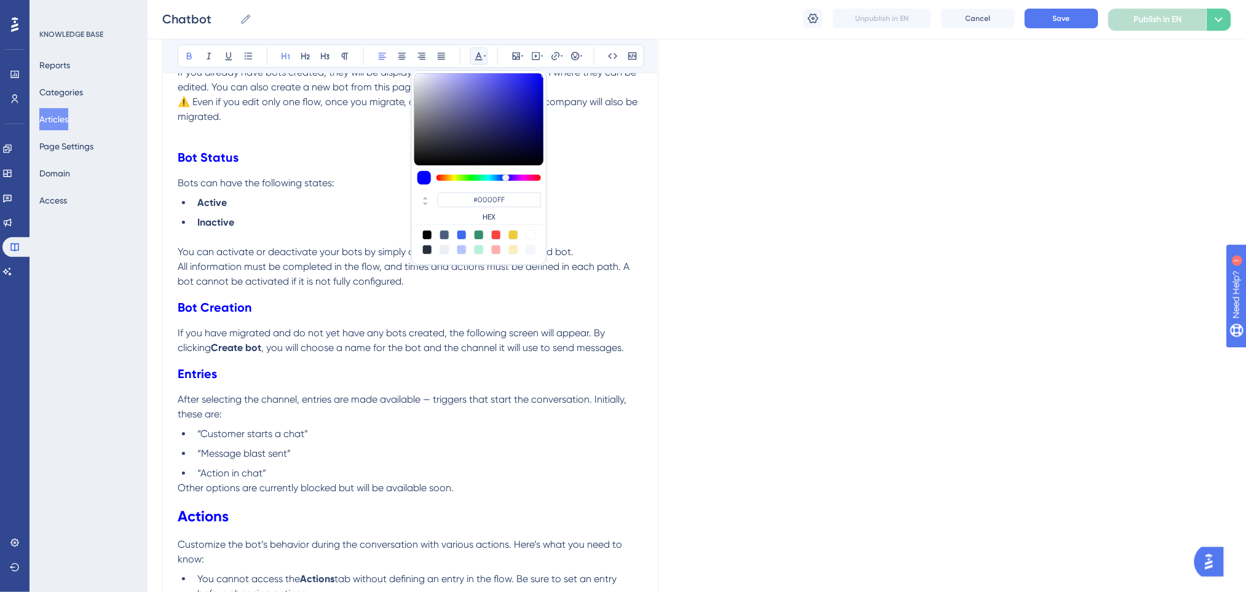
click at [384, 206] on li "Active" at bounding box center [417, 202] width 451 height 15
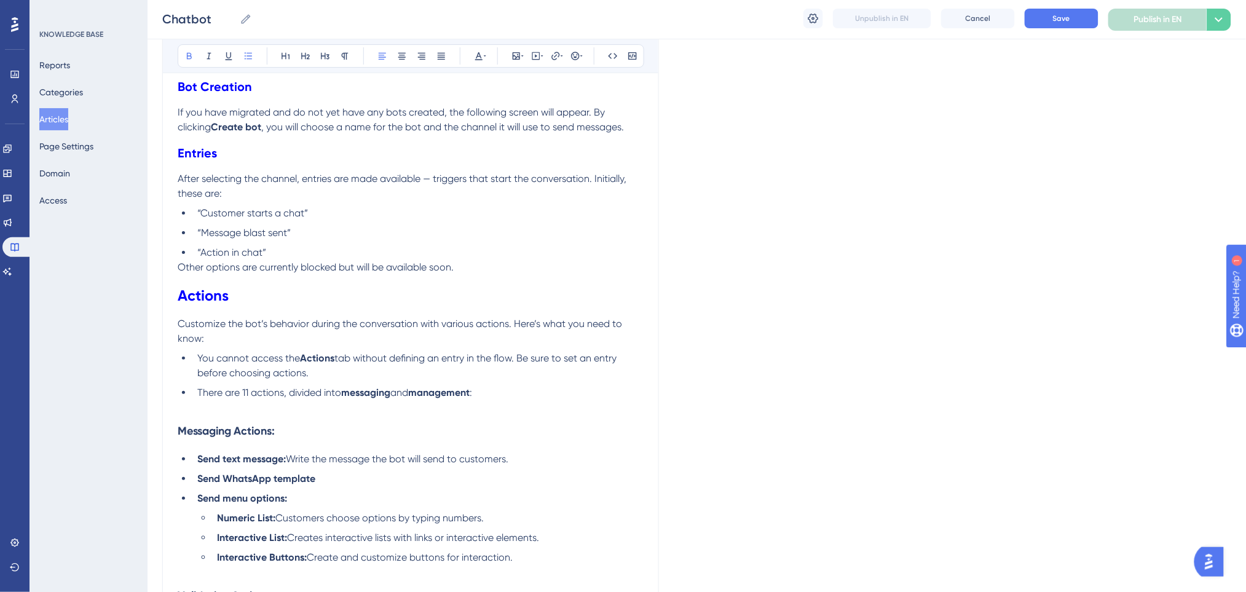
scroll to position [1581, 0]
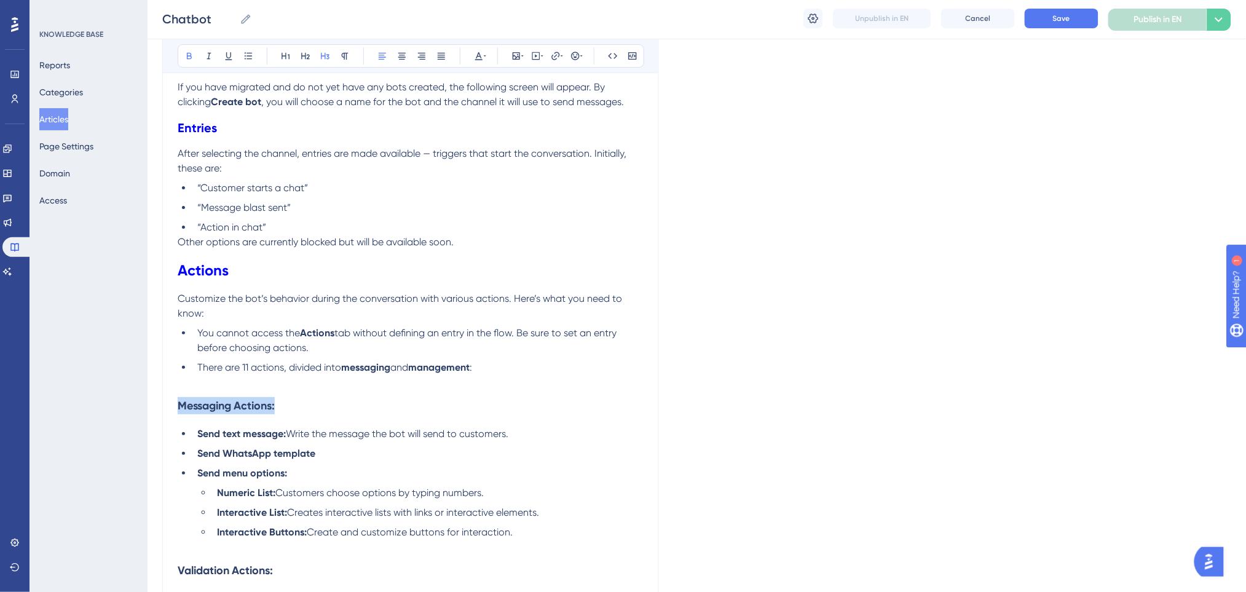
drag, startPoint x: 294, startPoint y: 411, endPoint x: 149, endPoint y: 397, distance: 145.7
click at [475, 55] on icon at bounding box center [479, 56] width 10 height 10
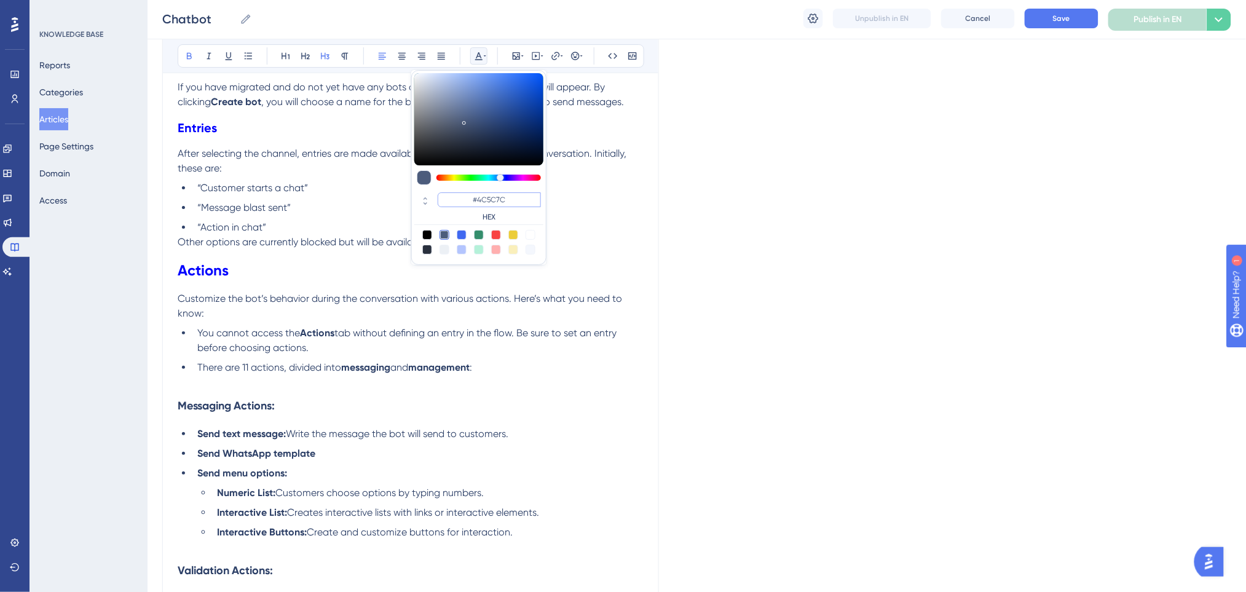
drag, startPoint x: 513, startPoint y: 205, endPoint x: 473, endPoint y: 197, distance: 41.3
click at [473, 197] on input "#4C5C7C" at bounding box center [489, 199] width 103 height 15
paste input "0000FF"
type input "#0000FF"
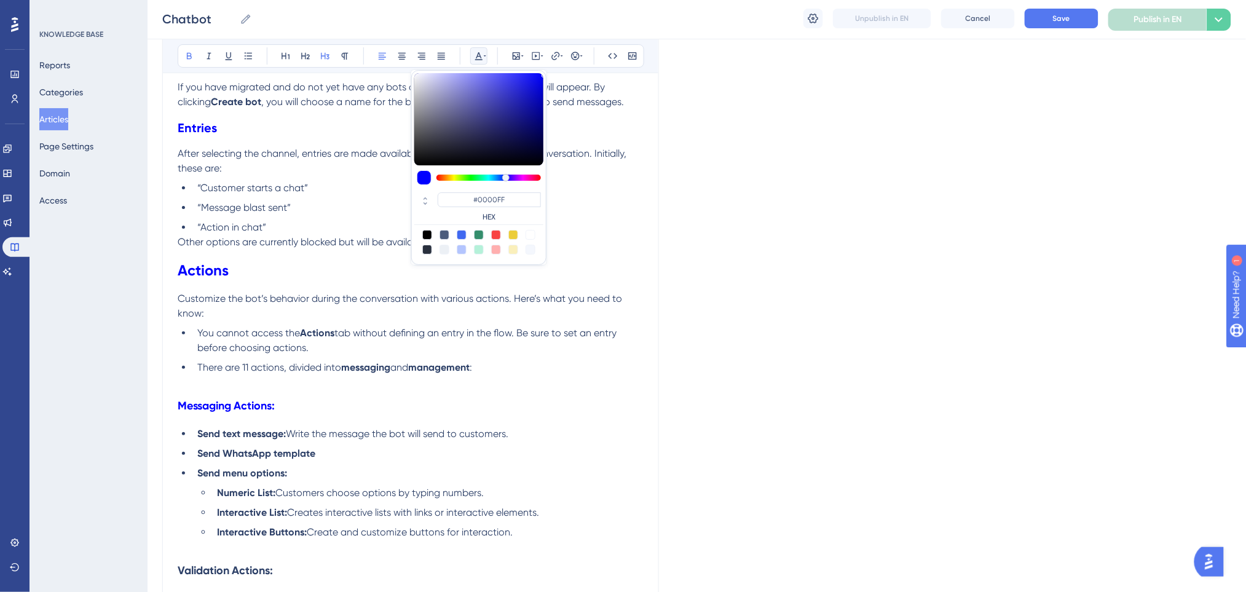
click at [322, 414] on h3 "Messaging Actions:" at bounding box center [411, 406] width 466 height 32
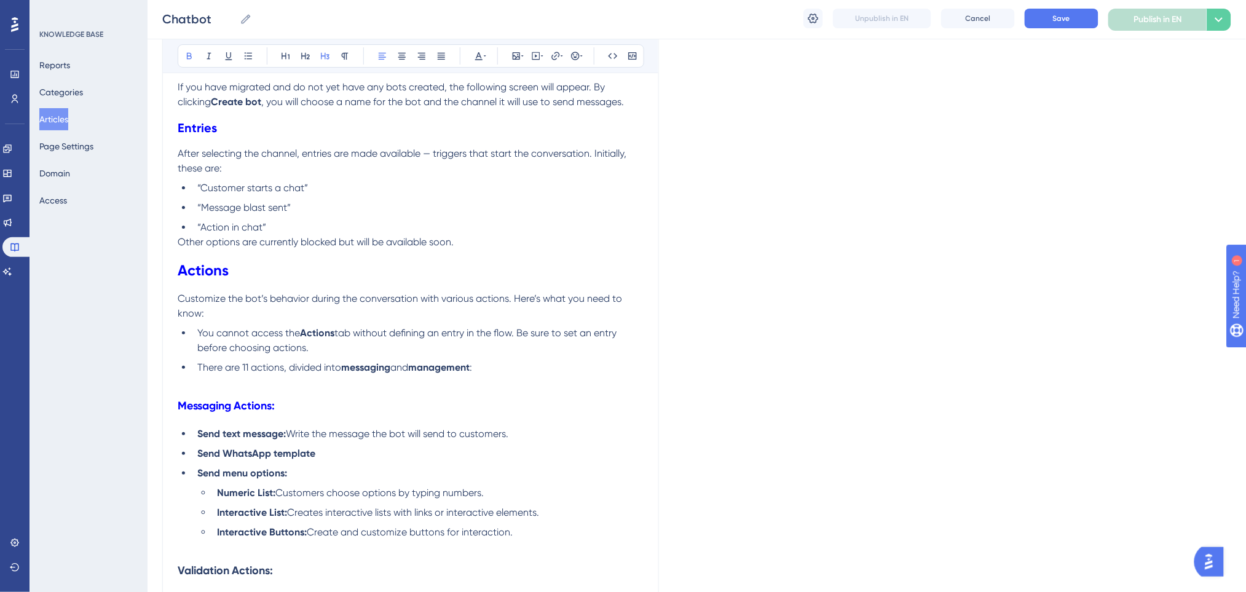
scroll to position [1663, 0]
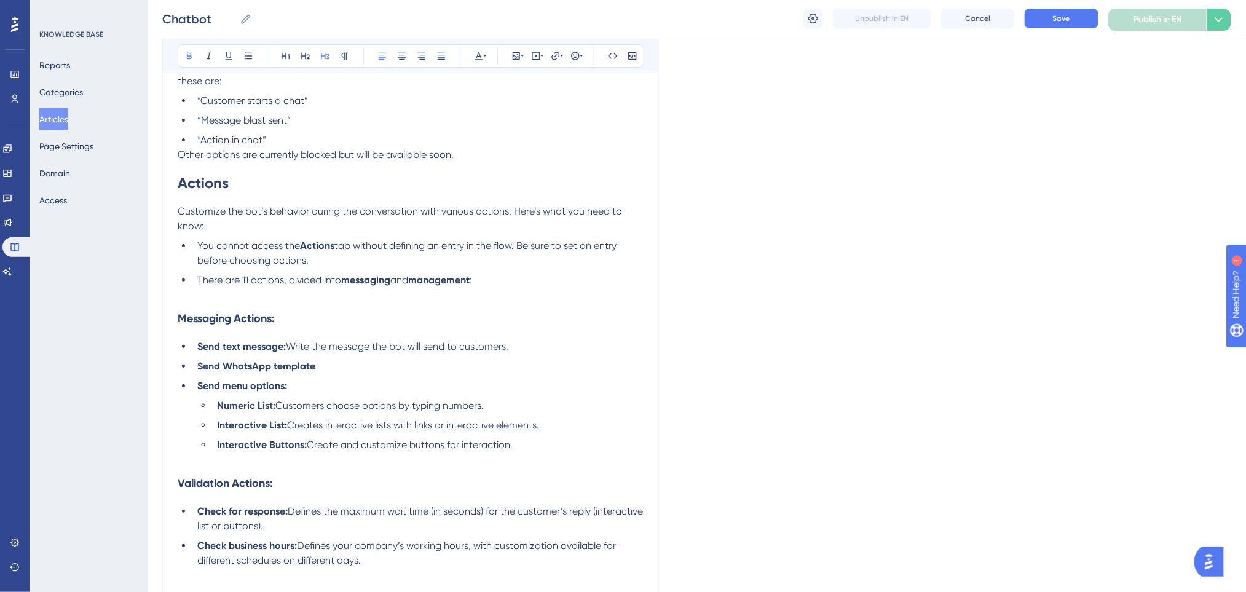
click at [317, 310] on h3 "Messaging Actions:" at bounding box center [411, 318] width 466 height 32
click at [345, 299] on p at bounding box center [411, 295] width 466 height 15
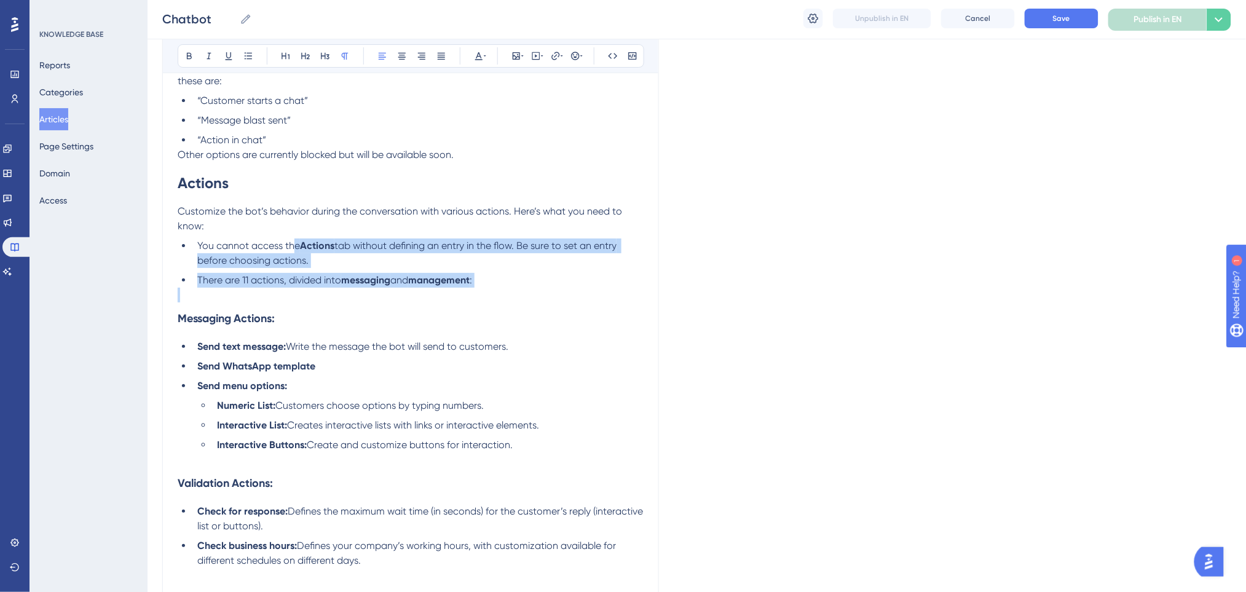
drag, startPoint x: 474, startPoint y: 291, endPoint x: 296, endPoint y: 245, distance: 183.7
click at [192, 54] on icon at bounding box center [189, 56] width 10 height 10
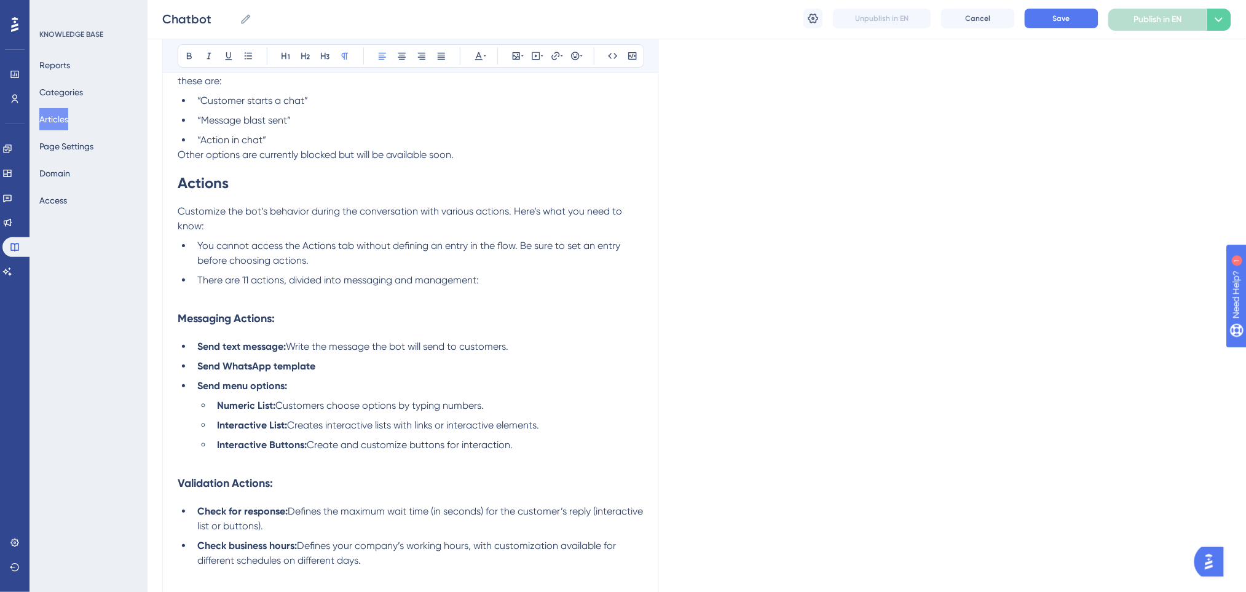
click at [519, 340] on li "Send text message: Write the message the bot will send to customers." at bounding box center [417, 346] width 451 height 15
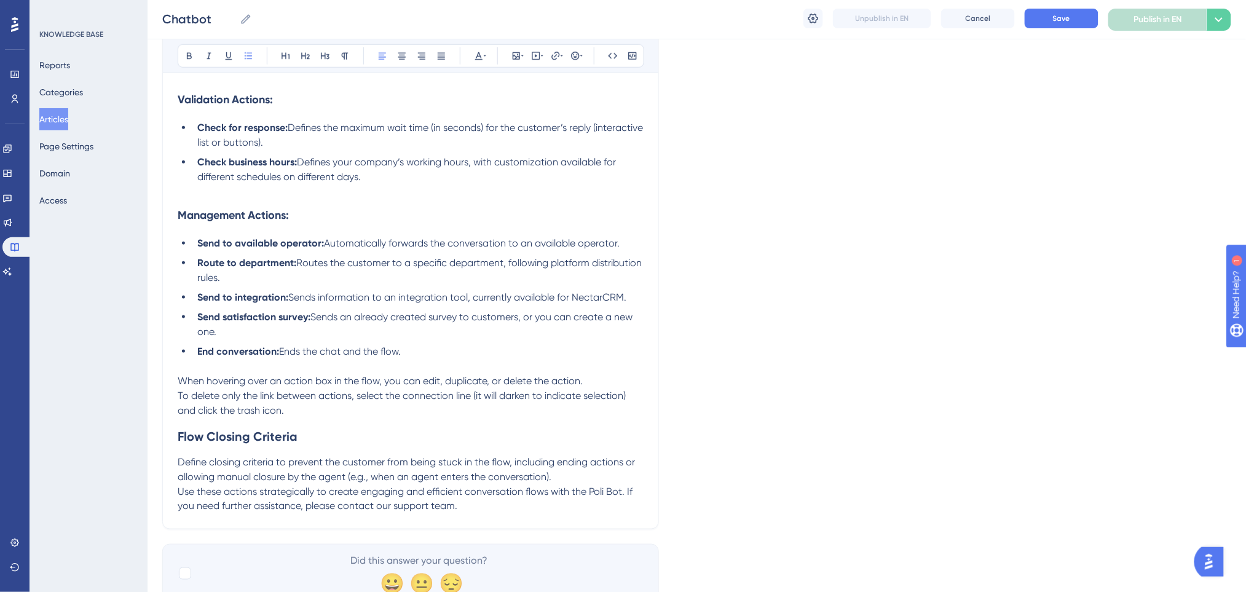
scroll to position [2072, 0]
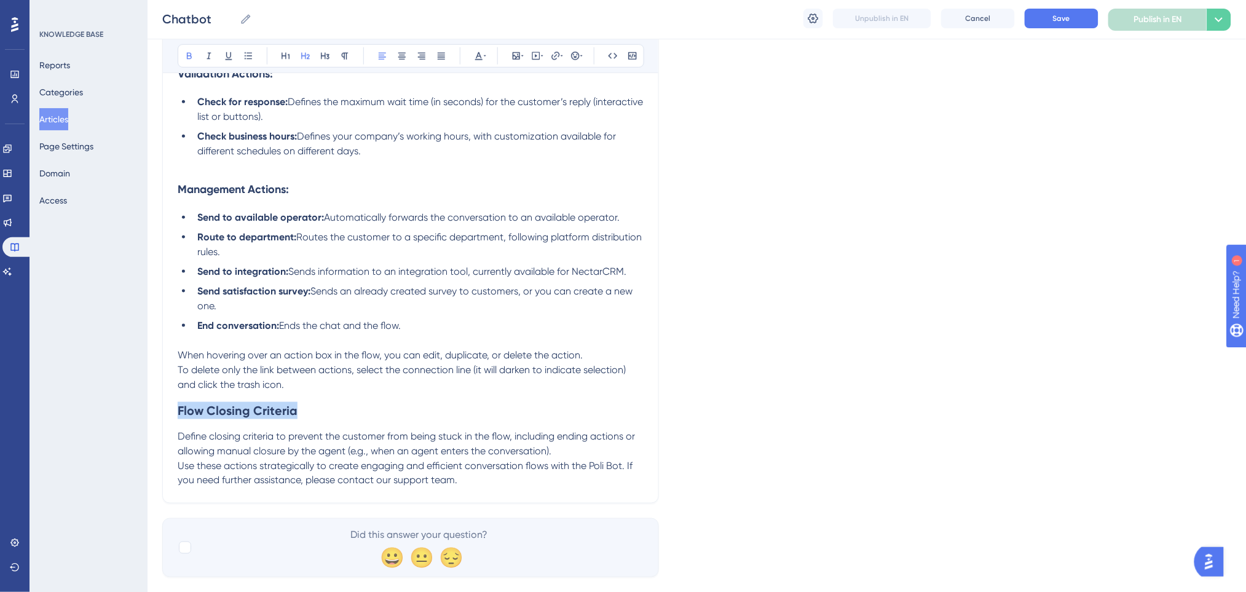
drag, startPoint x: 305, startPoint y: 406, endPoint x: 160, endPoint y: 412, distance: 145.8
click at [481, 57] on icon at bounding box center [479, 56] width 10 height 10
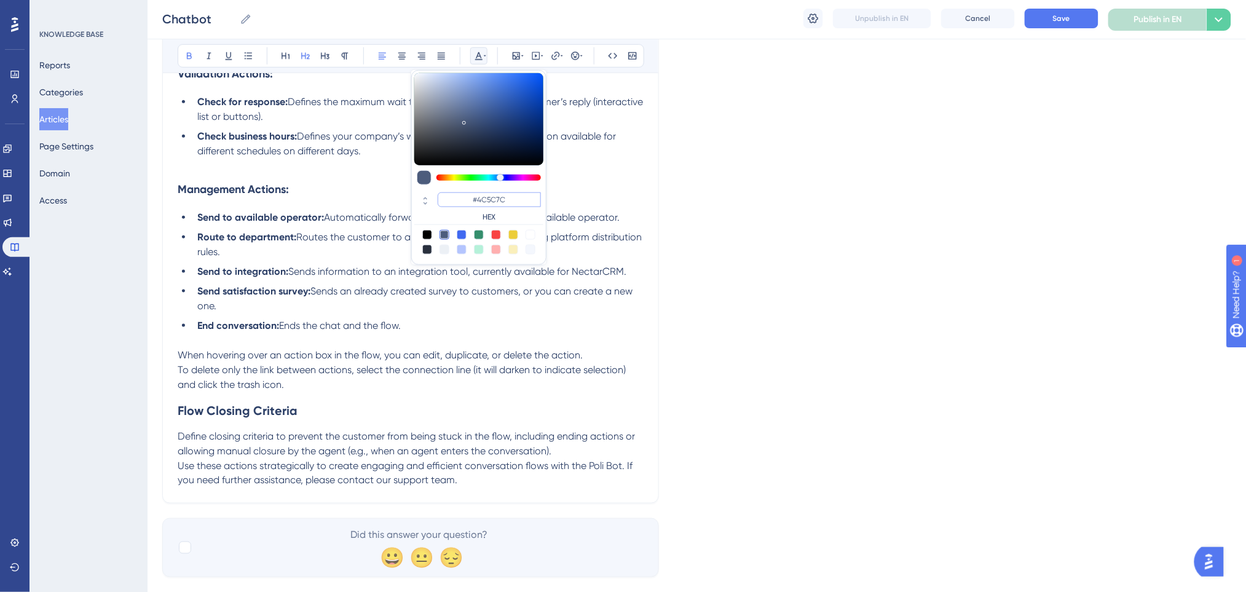
drag, startPoint x: 524, startPoint y: 195, endPoint x: 457, endPoint y: 192, distance: 66.5
click at [457, 192] on input "#4C5C7C" at bounding box center [489, 199] width 103 height 15
paste input "0000FF"
type input "#0000FF"
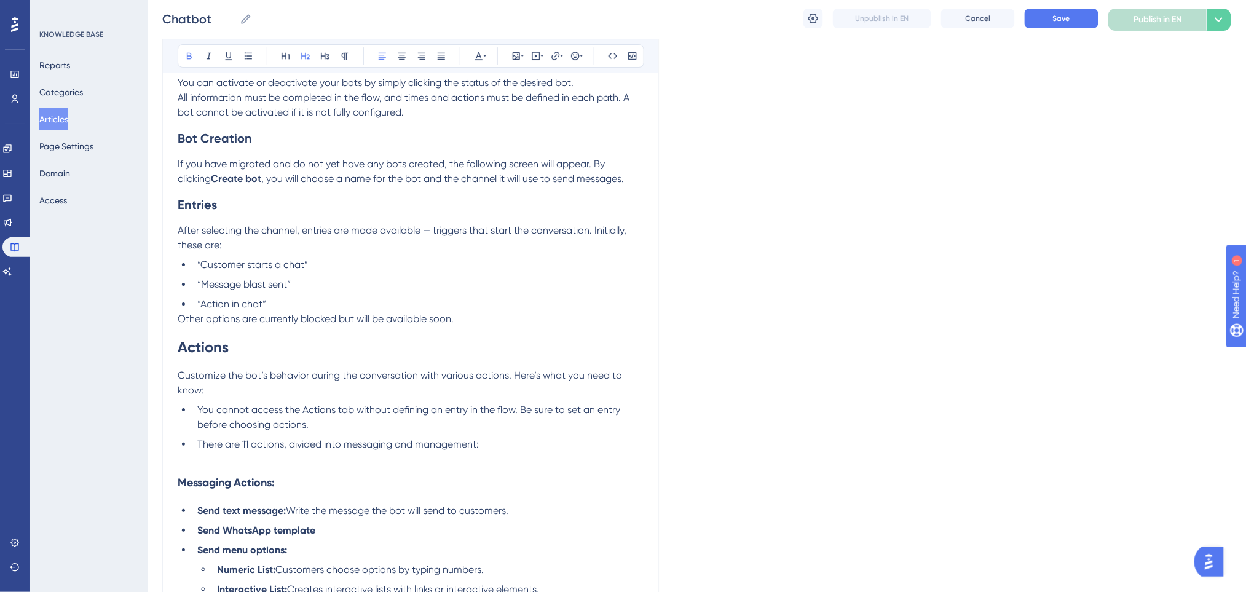
scroll to position [1417, 0]
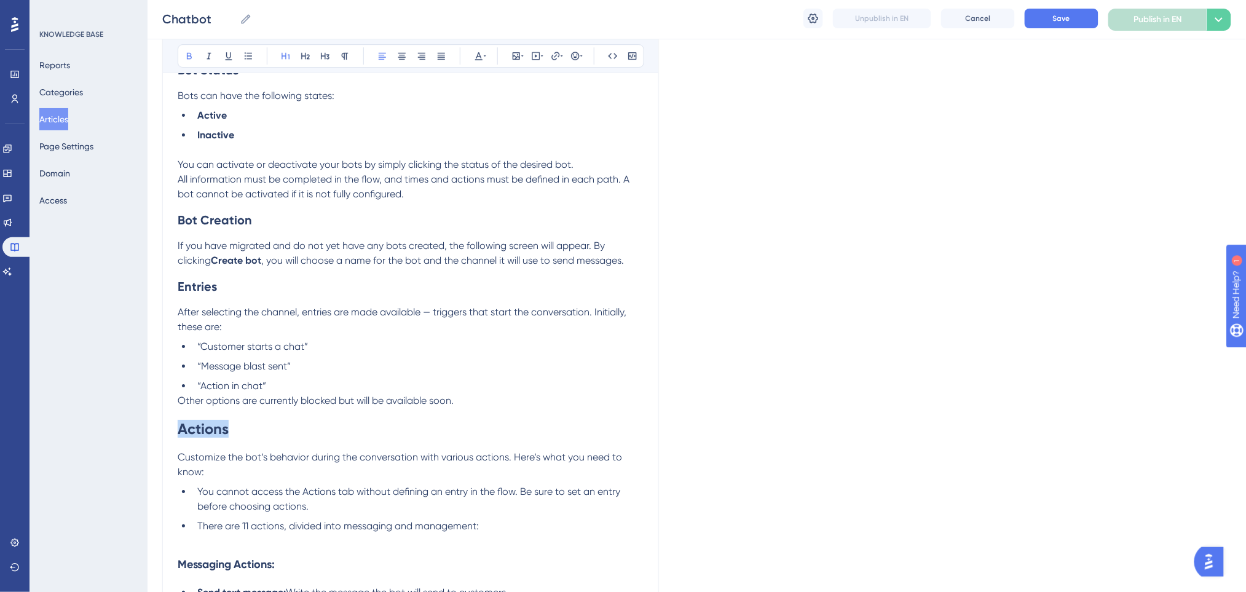
drag, startPoint x: 270, startPoint y: 427, endPoint x: 156, endPoint y: 428, distance: 113.7
click at [478, 52] on icon at bounding box center [478, 56] width 7 height 8
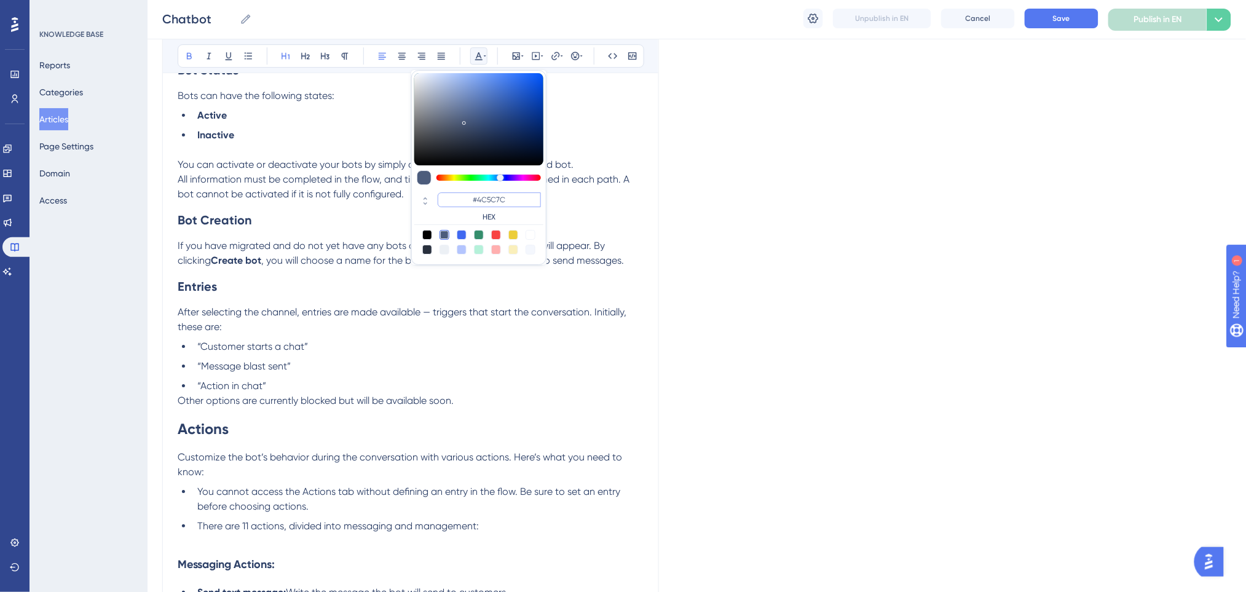
drag, startPoint x: 516, startPoint y: 200, endPoint x: 458, endPoint y: 196, distance: 58.5
click at [458, 196] on input "#4C5C7C" at bounding box center [489, 199] width 103 height 15
paste input "0000FF"
type input "#0000FF"
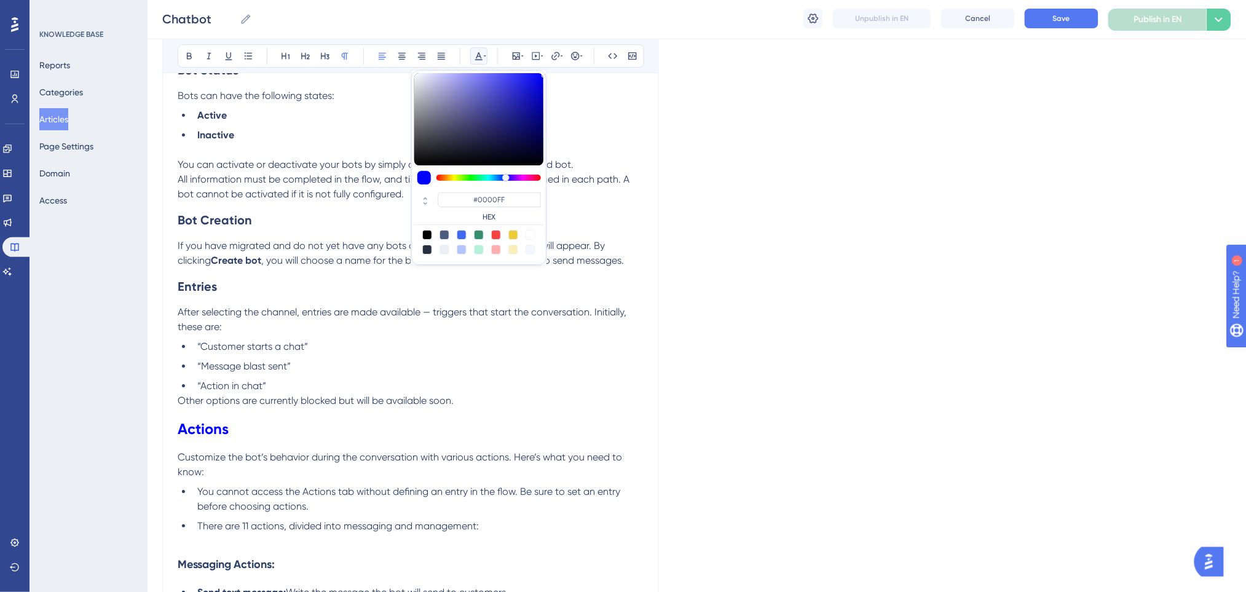
click at [537, 322] on p "After selecting the channel, entries are made available — triggers that start t…" at bounding box center [411, 320] width 466 height 30
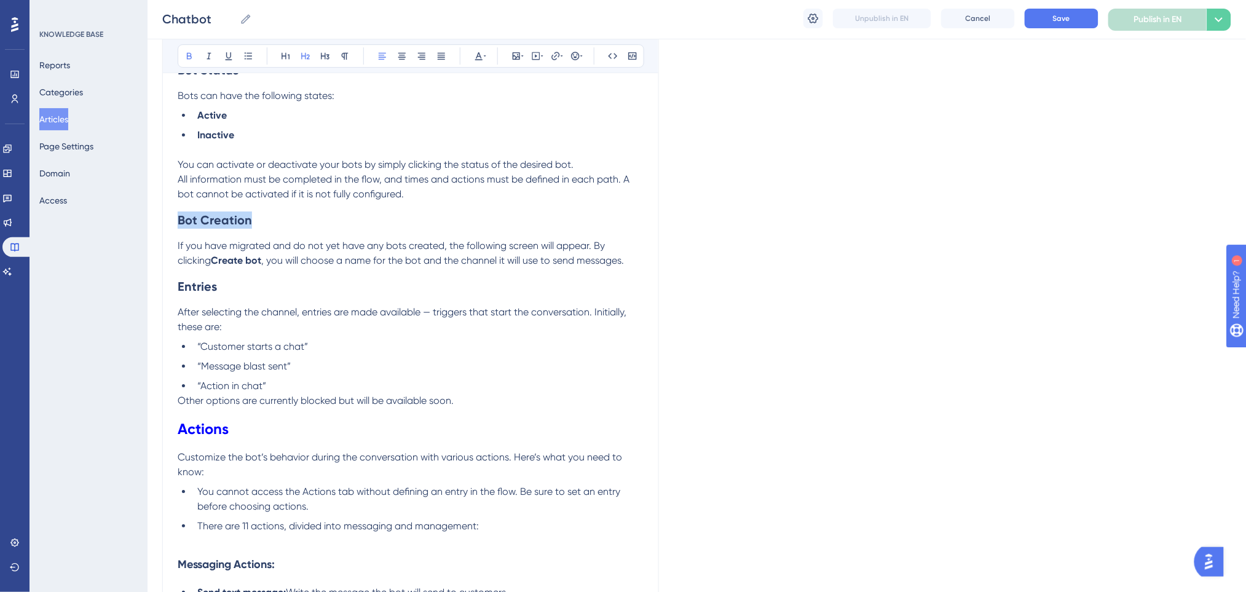
drag, startPoint x: 277, startPoint y: 224, endPoint x: 166, endPoint y: 222, distance: 110.6
drag, startPoint x: 224, startPoint y: 290, endPoint x: 131, endPoint y: 286, distance: 92.9
click at [476, 58] on icon at bounding box center [479, 56] width 10 height 10
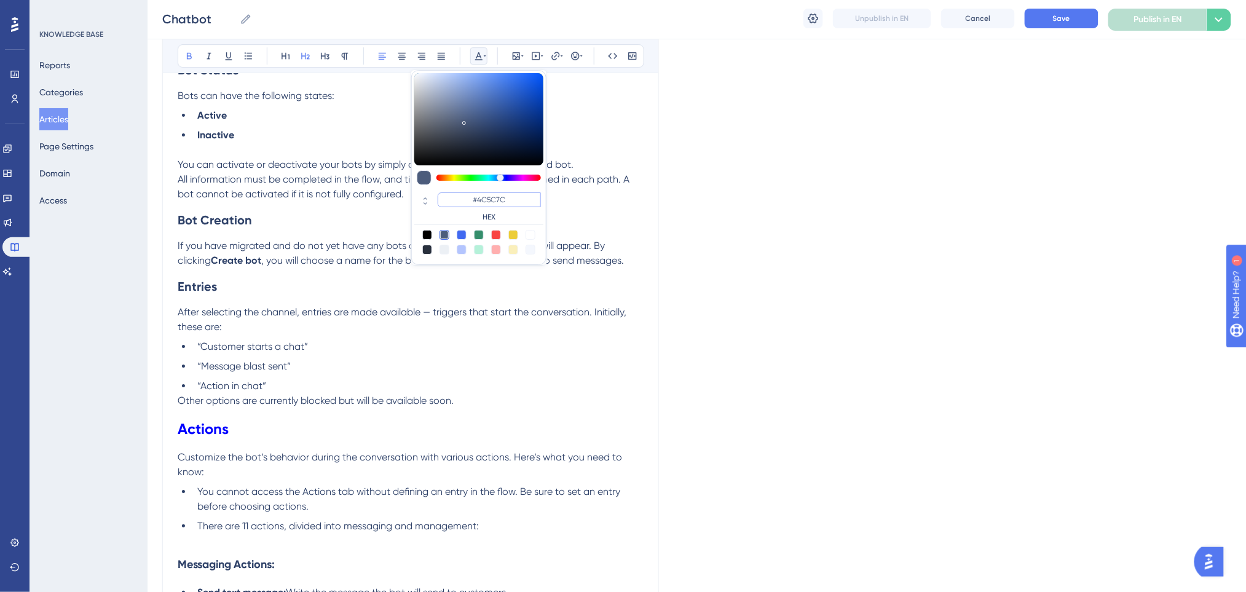
drag, startPoint x: 520, startPoint y: 197, endPoint x: 470, endPoint y: 192, distance: 50.6
click at [470, 192] on input "#4C5C7C" at bounding box center [489, 199] width 103 height 15
paste input "0000FF"
type input "#0000FF"
click at [194, 242] on span "If you have migrated and do not yet have any bots created, the following screen…" at bounding box center [393, 253] width 430 height 26
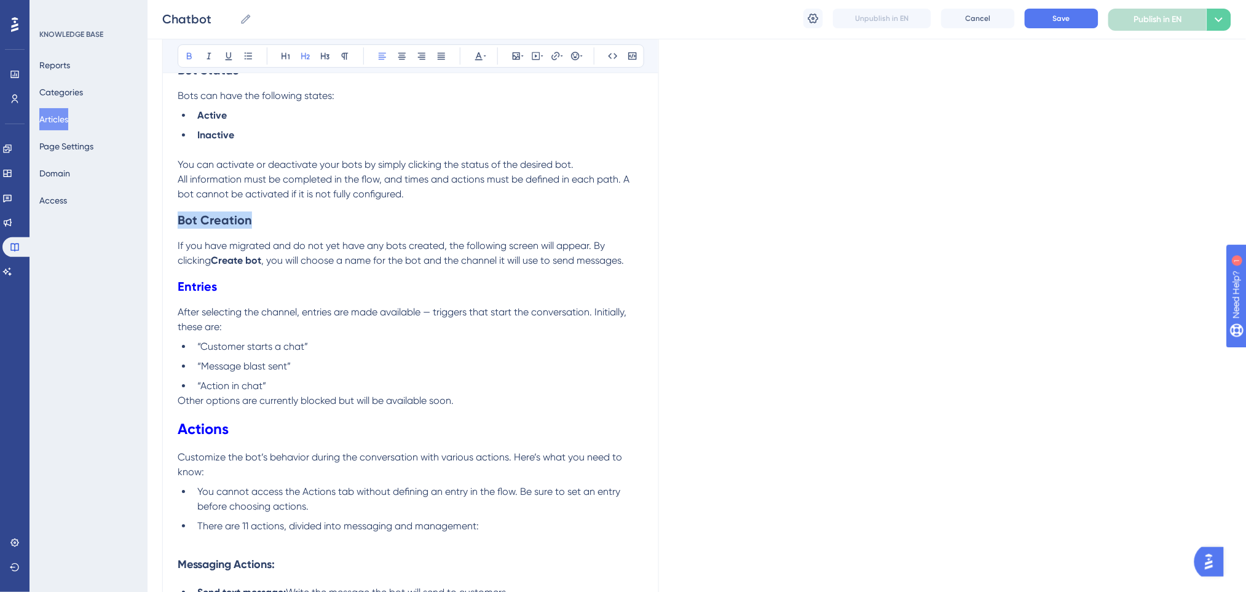
drag, startPoint x: 259, startPoint y: 213, endPoint x: 154, endPoint y: 220, distance: 104.7
click at [484, 51] on icon at bounding box center [485, 56] width 2 height 10
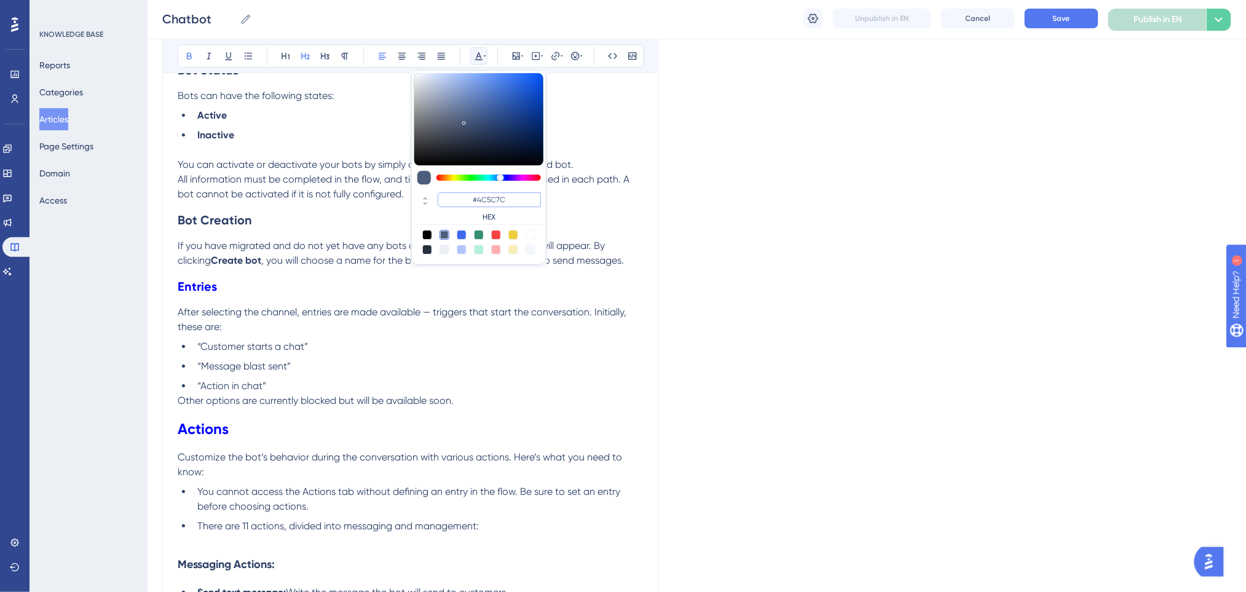
drag, startPoint x: 517, startPoint y: 201, endPoint x: 464, endPoint y: 191, distance: 53.9
click at [464, 191] on div "#4C5C7C HEX" at bounding box center [478, 207] width 129 height 35
paste input "0000FF"
type input "#0000FF"
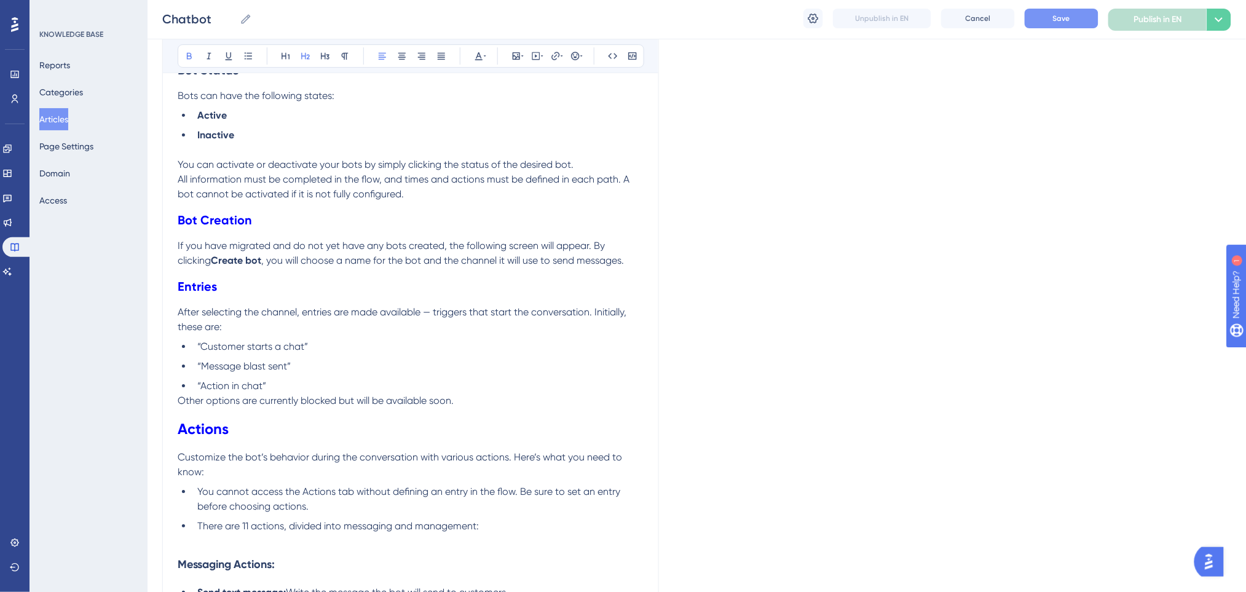
click at [1042, 23] on button "Save" at bounding box center [1062, 19] width 74 height 20
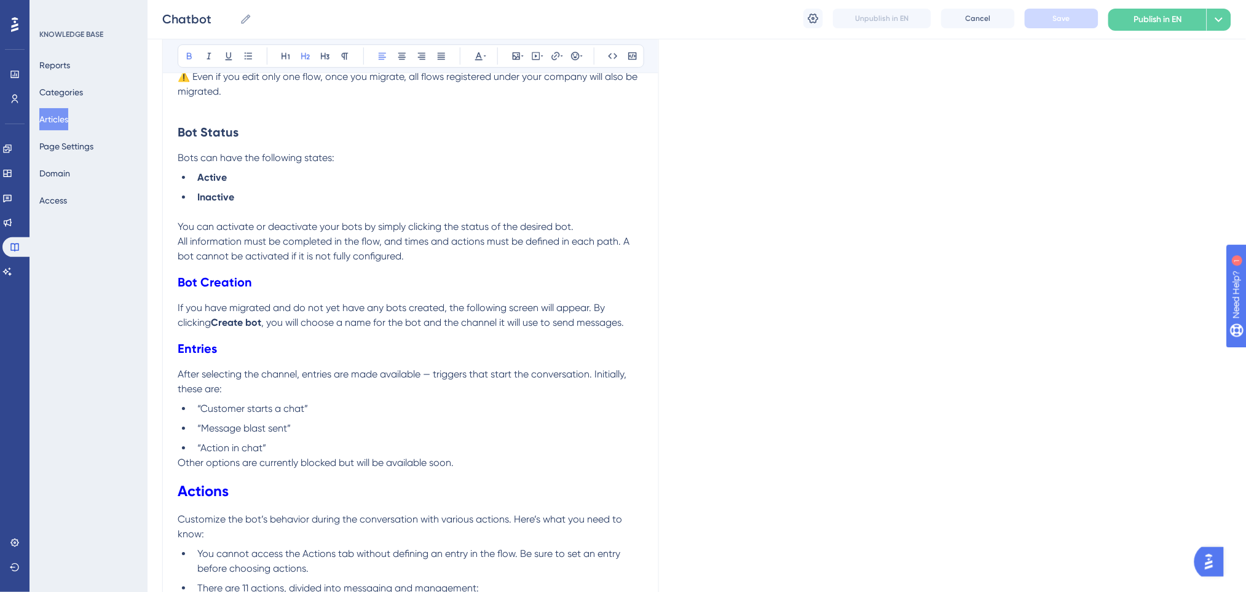
scroll to position [1393, 0]
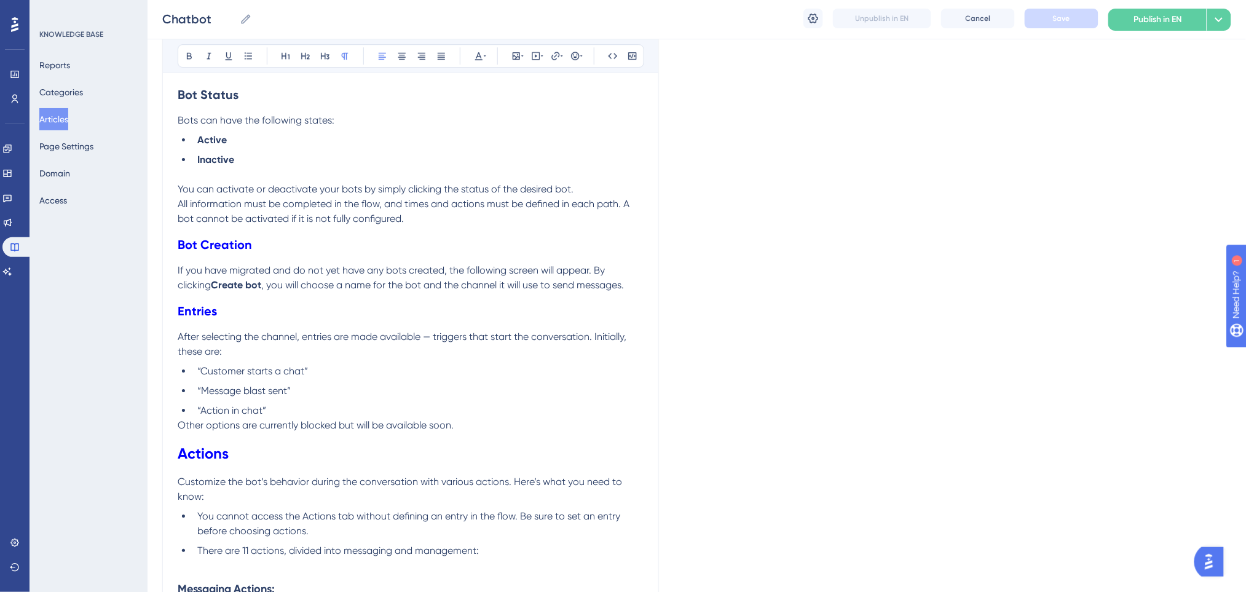
click at [476, 425] on p "Other options are currently blocked but will be available soon." at bounding box center [411, 425] width 466 height 15
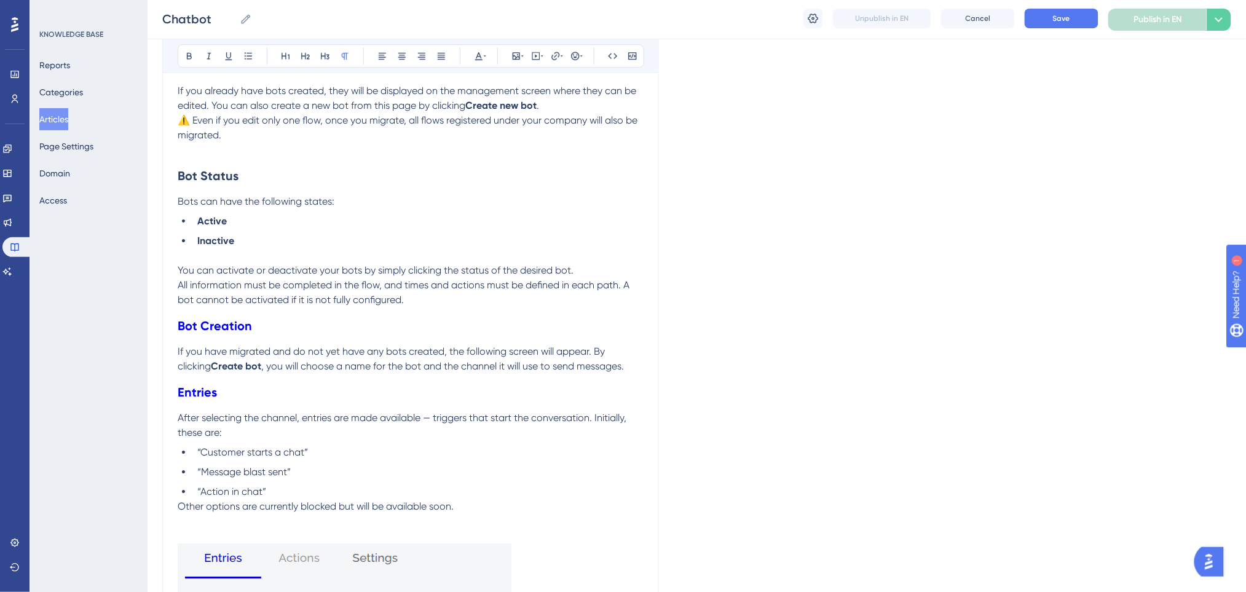
scroll to position [1311, 0]
click at [1065, 14] on span "Save" at bounding box center [1061, 19] width 17 height 10
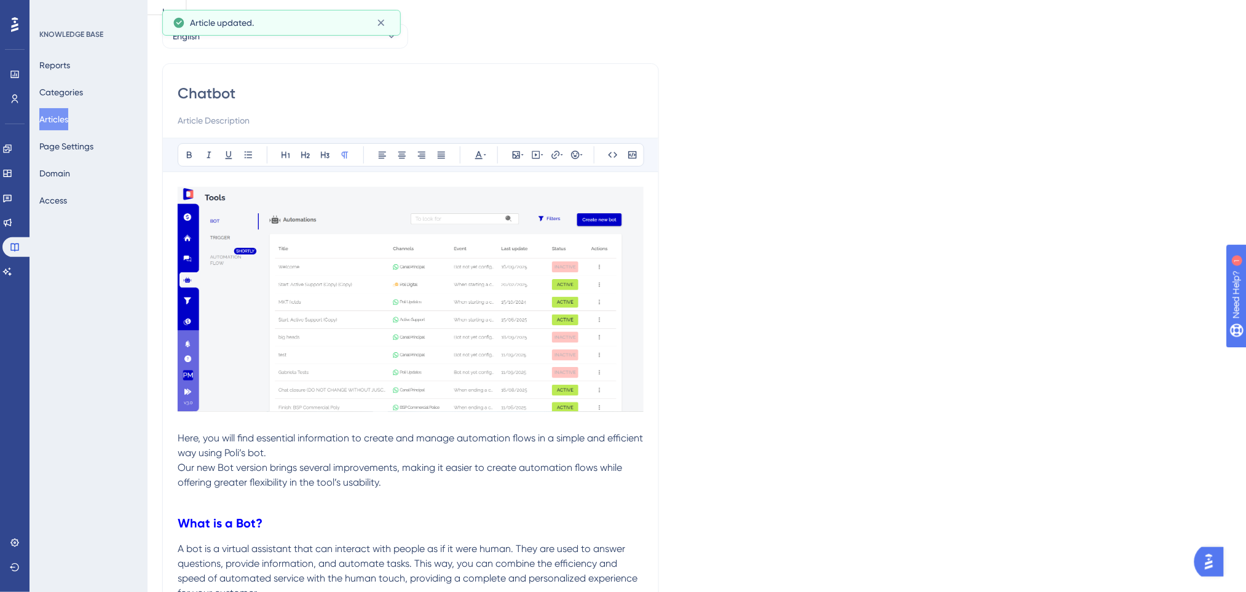
scroll to position [0, 0]
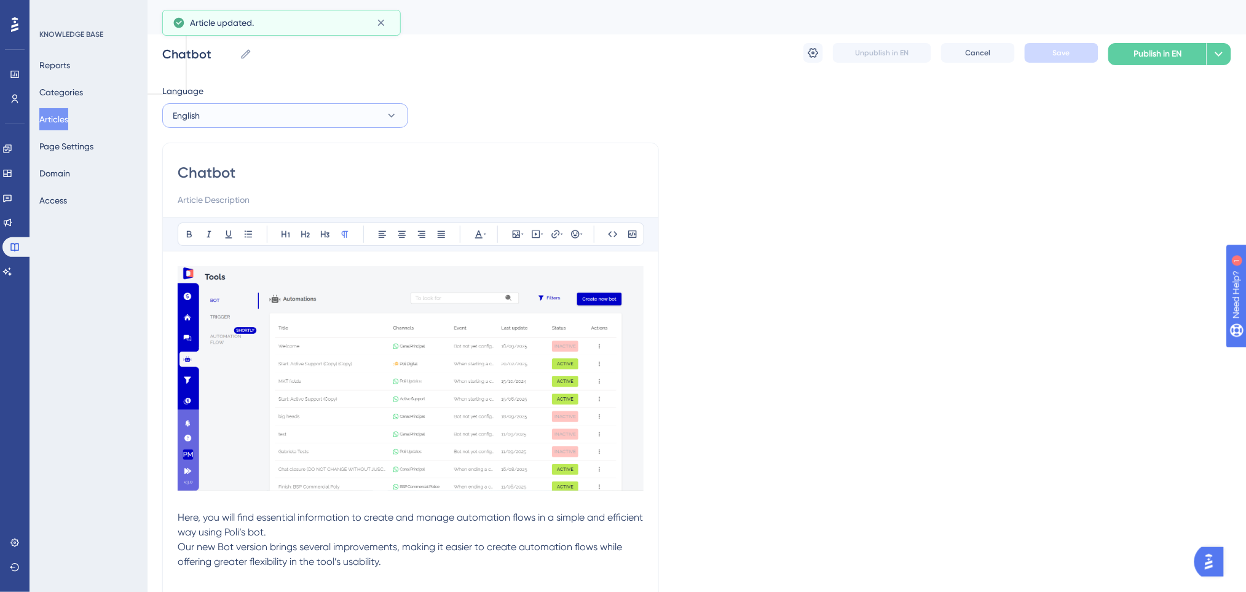
click at [248, 119] on button "English" at bounding box center [285, 115] width 246 height 25
click at [240, 151] on span "Portuguese (Default)" at bounding box center [220, 153] width 81 height 15
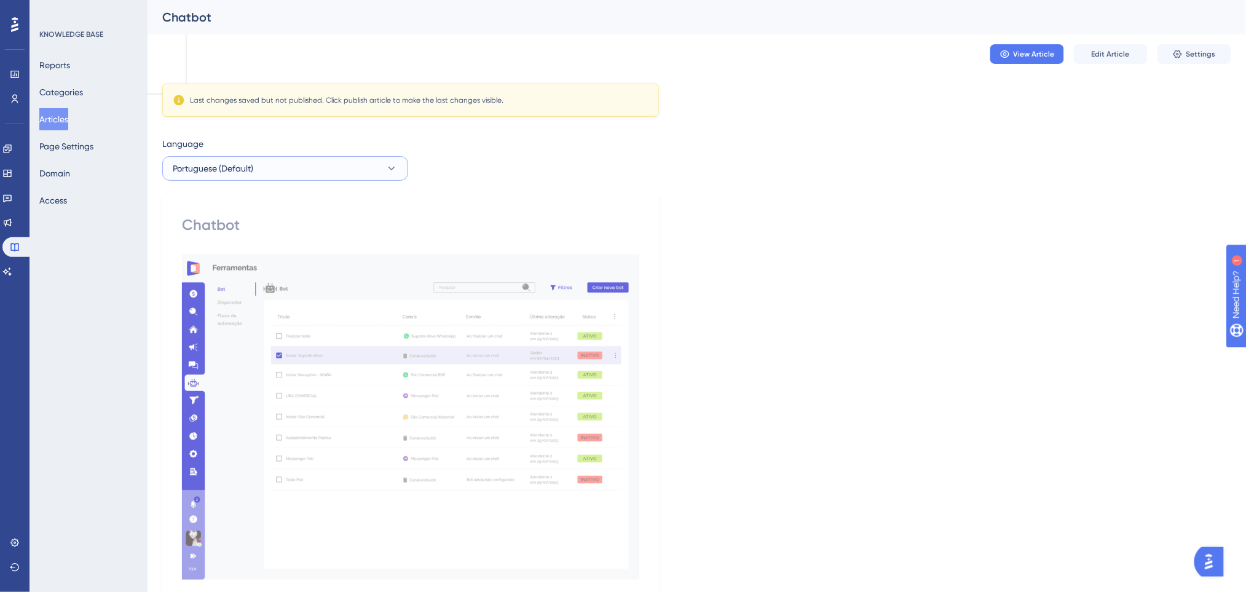
click at [296, 171] on button "Portuguese (Default)" at bounding box center [285, 168] width 246 height 25
click at [258, 226] on button "English English Draft" at bounding box center [285, 230] width 230 height 25
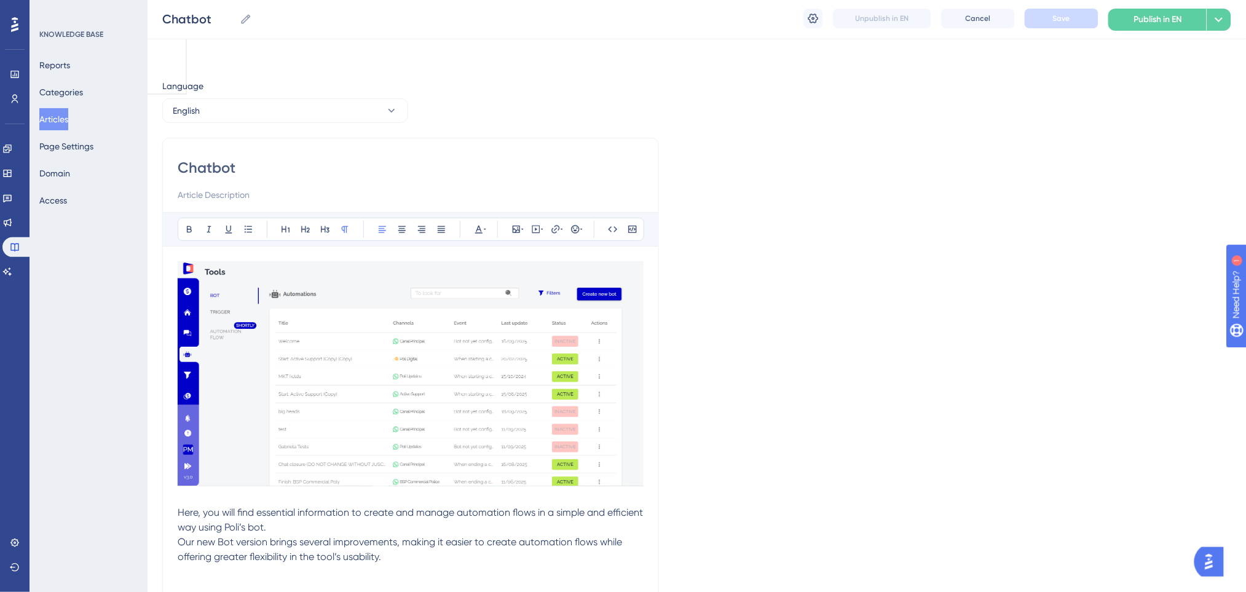
scroll to position [1790, 0]
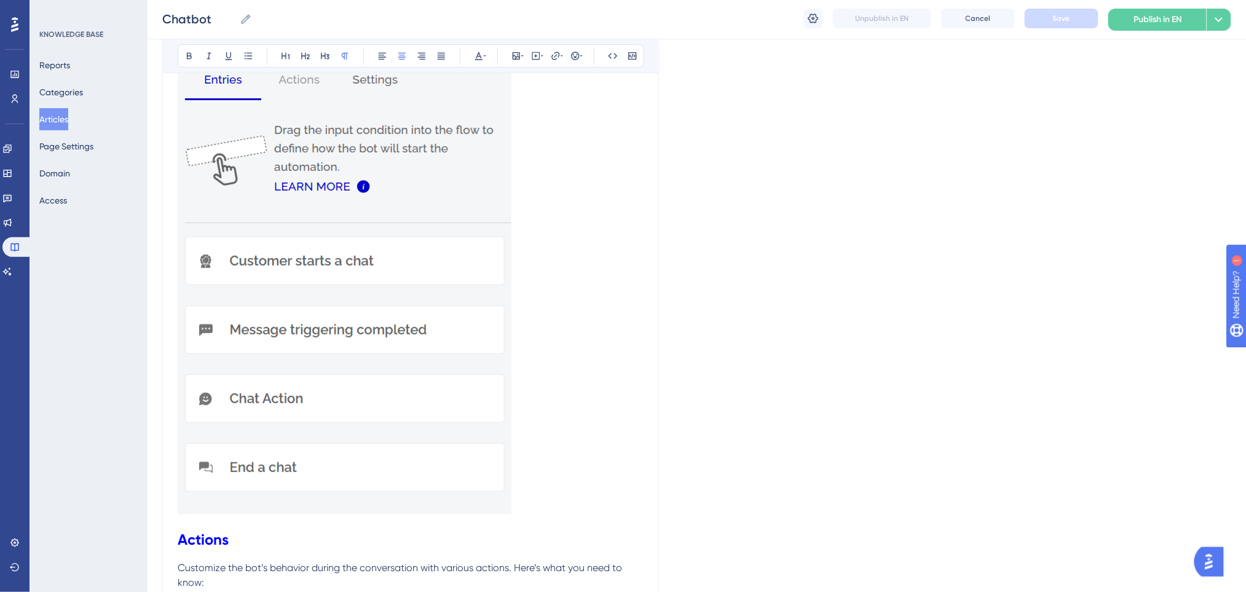
click at [535, 468] on p at bounding box center [411, 292] width 466 height 454
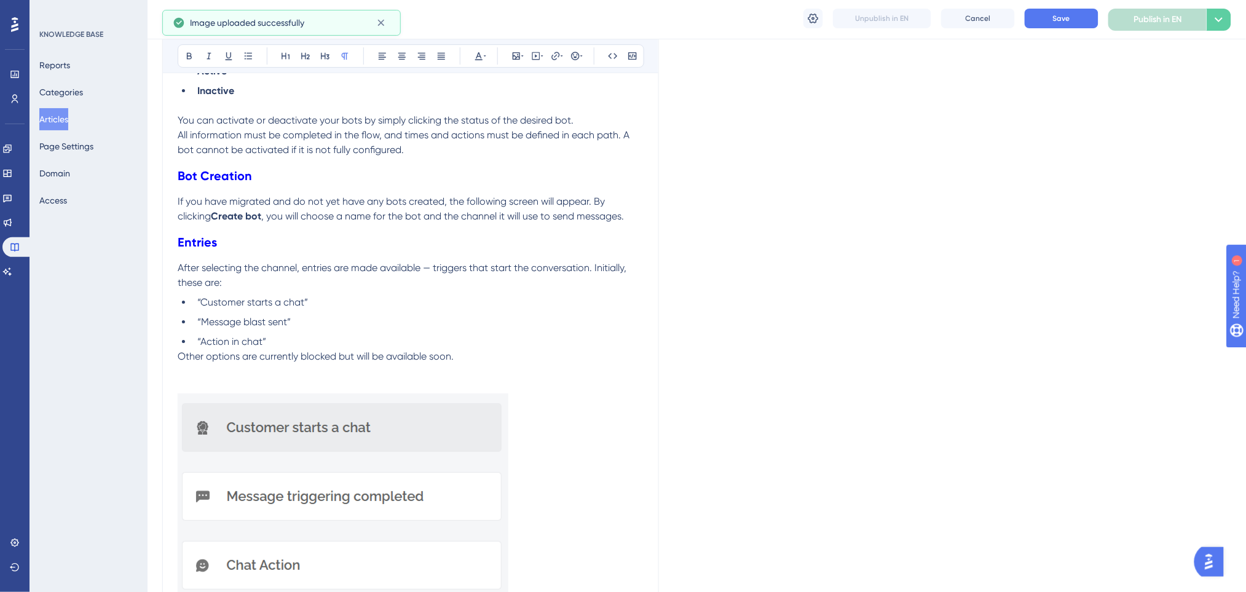
scroll to position [1544, 0]
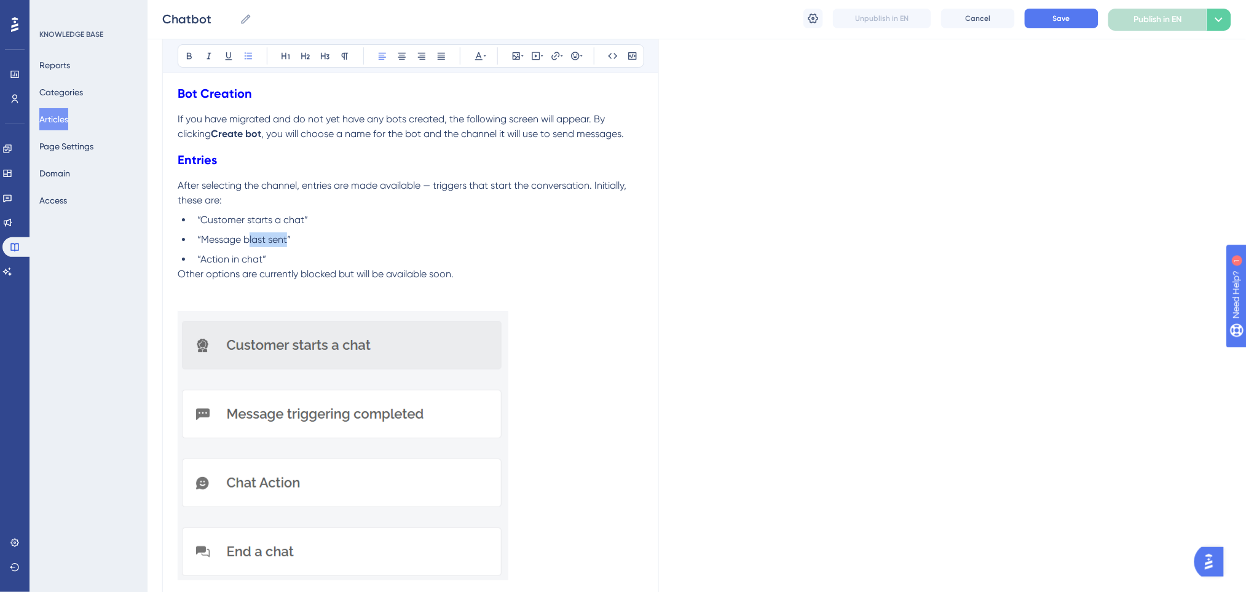
drag, startPoint x: 286, startPoint y: 242, endPoint x: 249, endPoint y: 241, distance: 37.5
click at [249, 241] on span "“Message blast sent”" at bounding box center [243, 240] width 93 height 12
click at [346, 238] on li "“Message blast sent”" at bounding box center [417, 239] width 451 height 15
click at [346, 252] on li "“Action in chat”" at bounding box center [417, 259] width 451 height 15
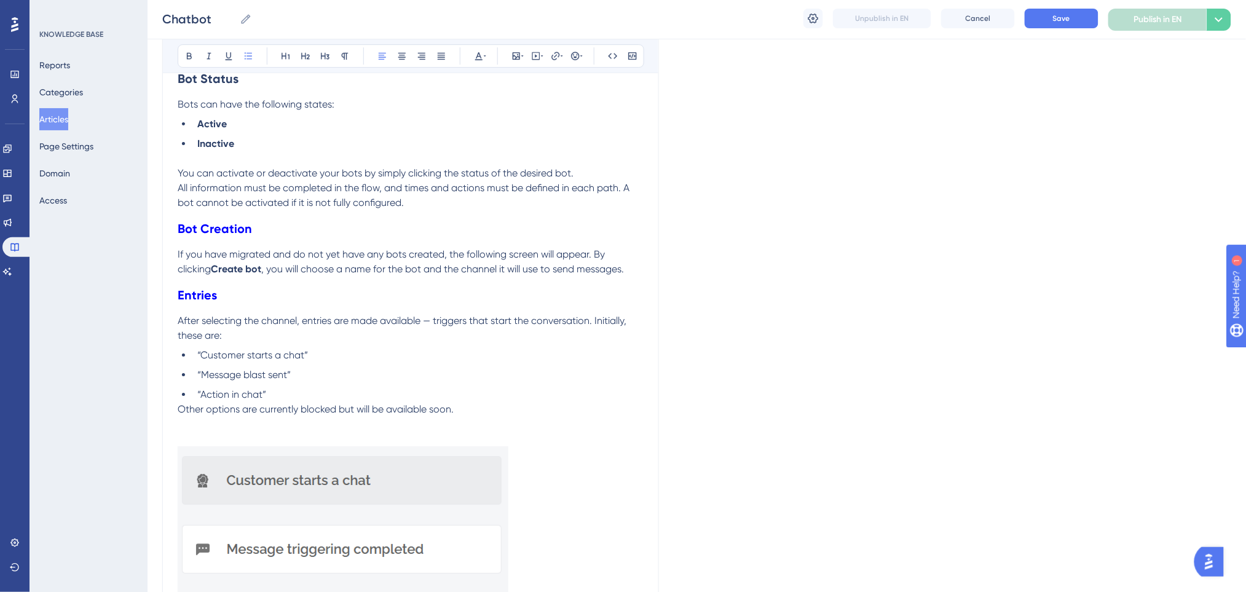
scroll to position [1380, 0]
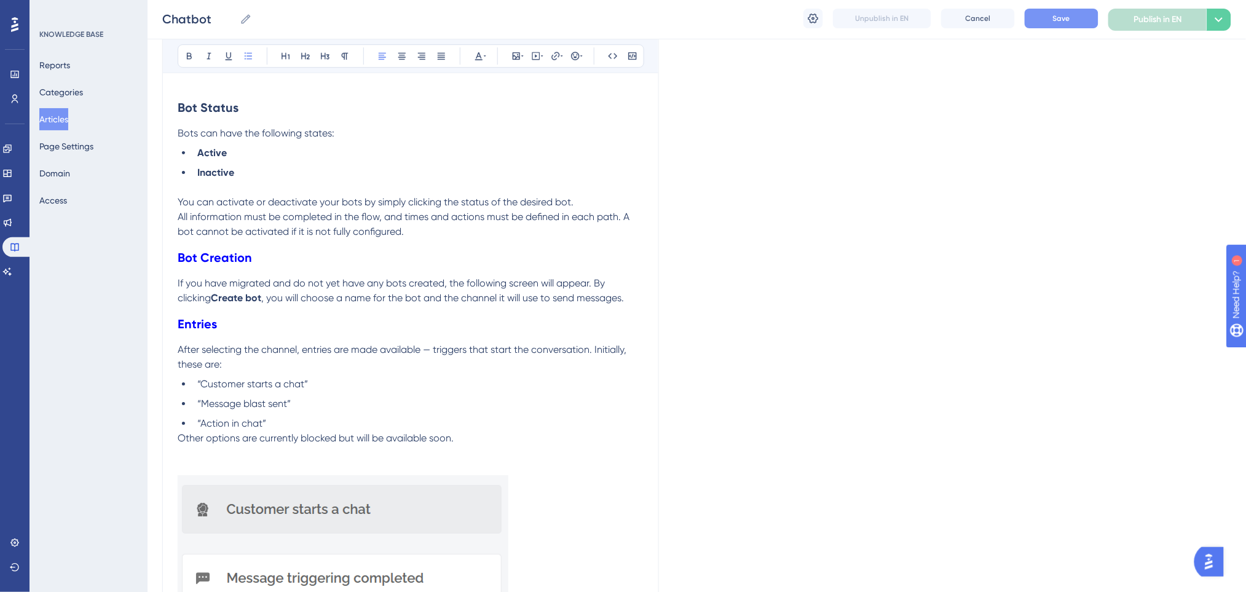
click at [1068, 14] on span "Save" at bounding box center [1061, 19] width 17 height 10
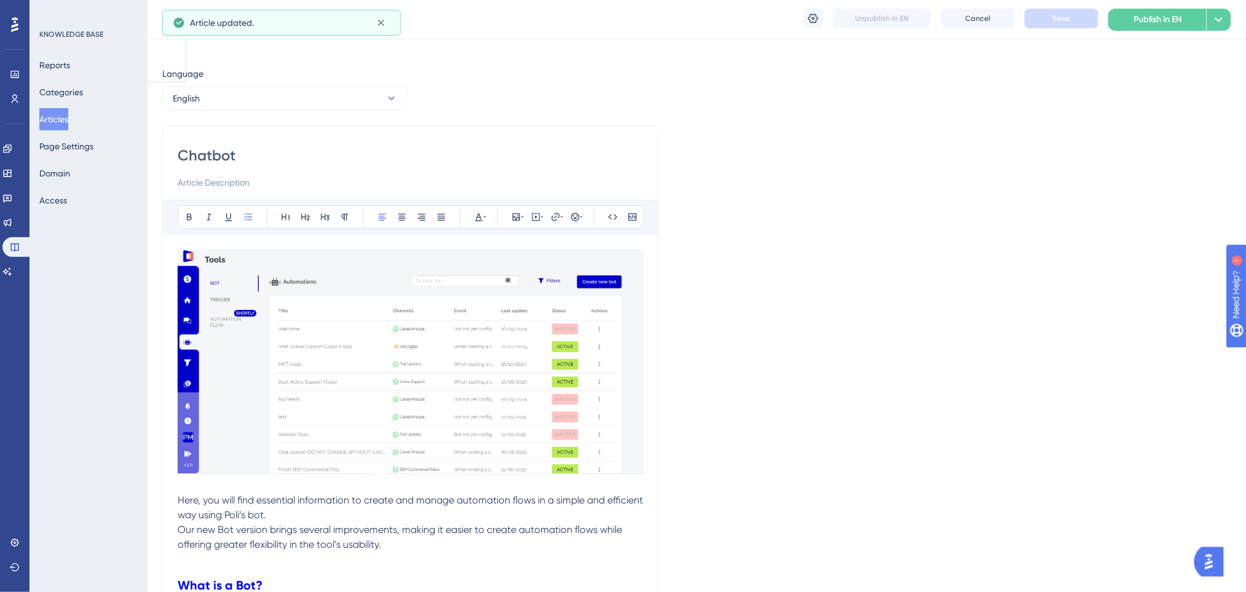
scroll to position [0, 0]
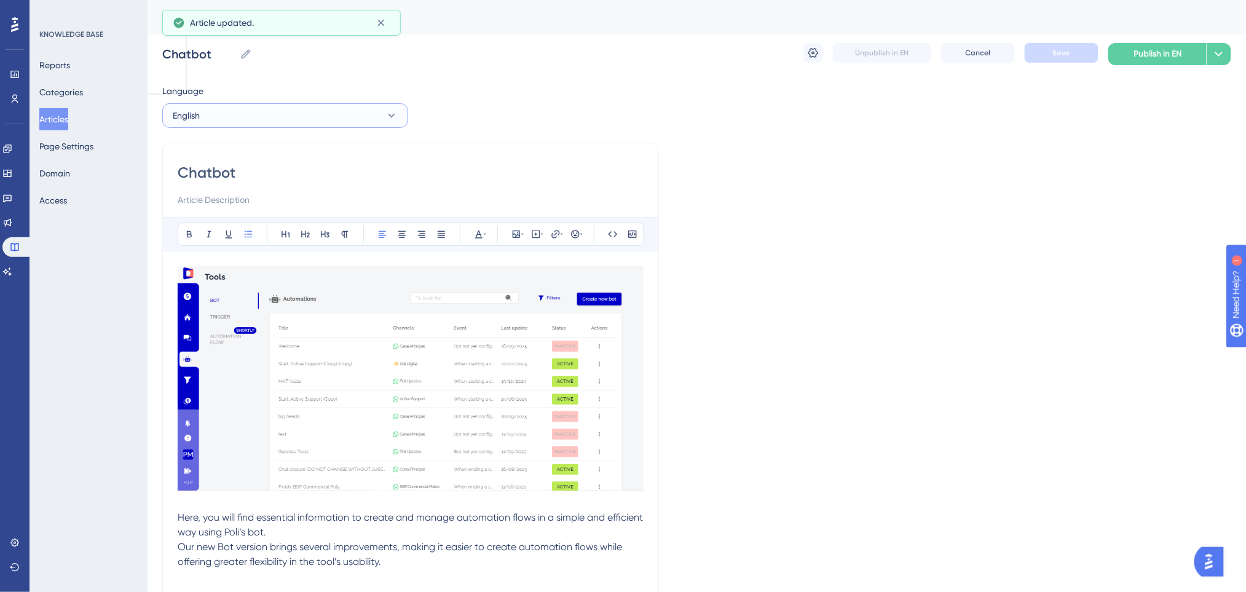
click at [258, 126] on button "English" at bounding box center [285, 115] width 246 height 25
click at [235, 150] on span "Portuguese (Default)" at bounding box center [220, 153] width 81 height 15
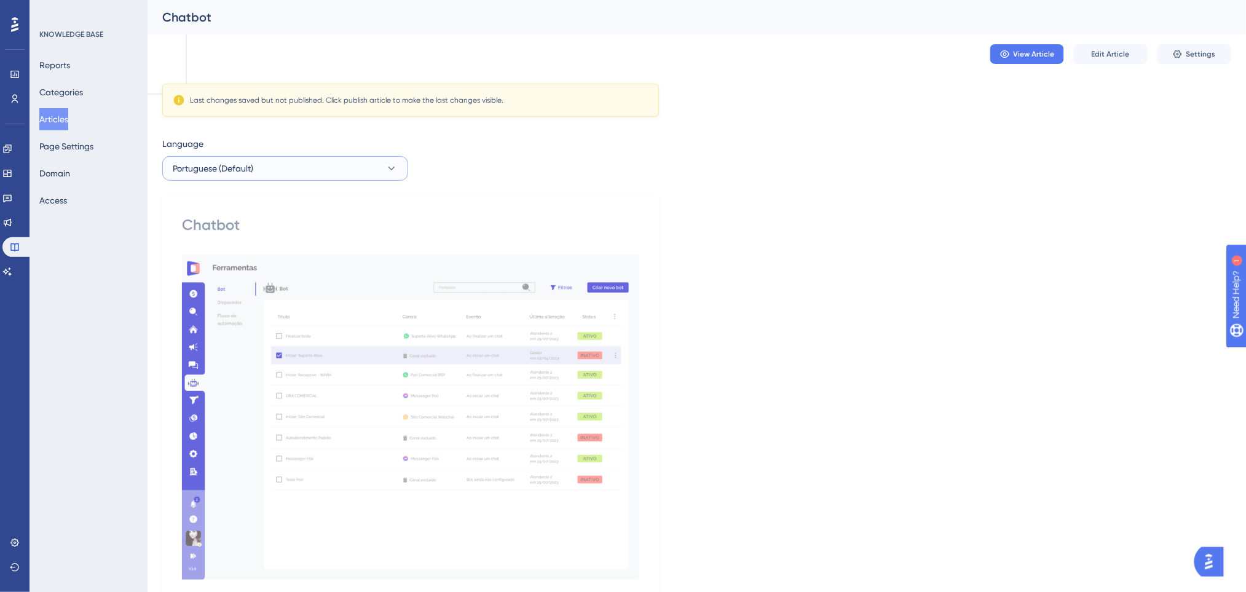
click at [310, 171] on button "Portuguese (Default)" at bounding box center [285, 168] width 246 height 25
click at [248, 230] on button "English English Draft" at bounding box center [285, 230] width 230 height 25
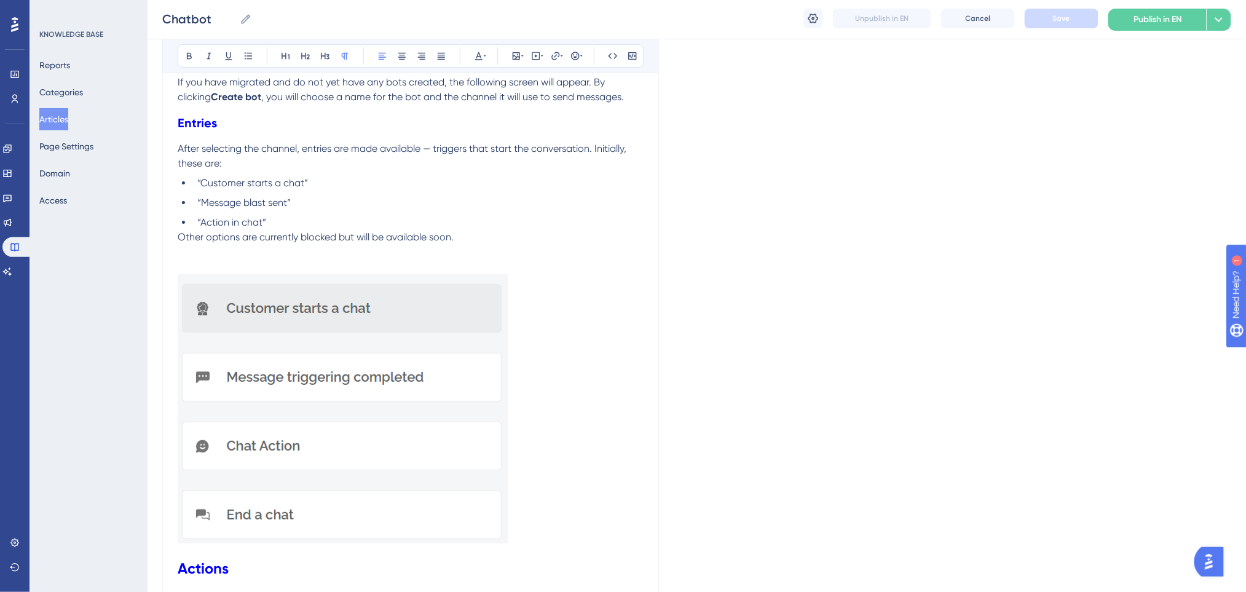
scroll to position [1544, 0]
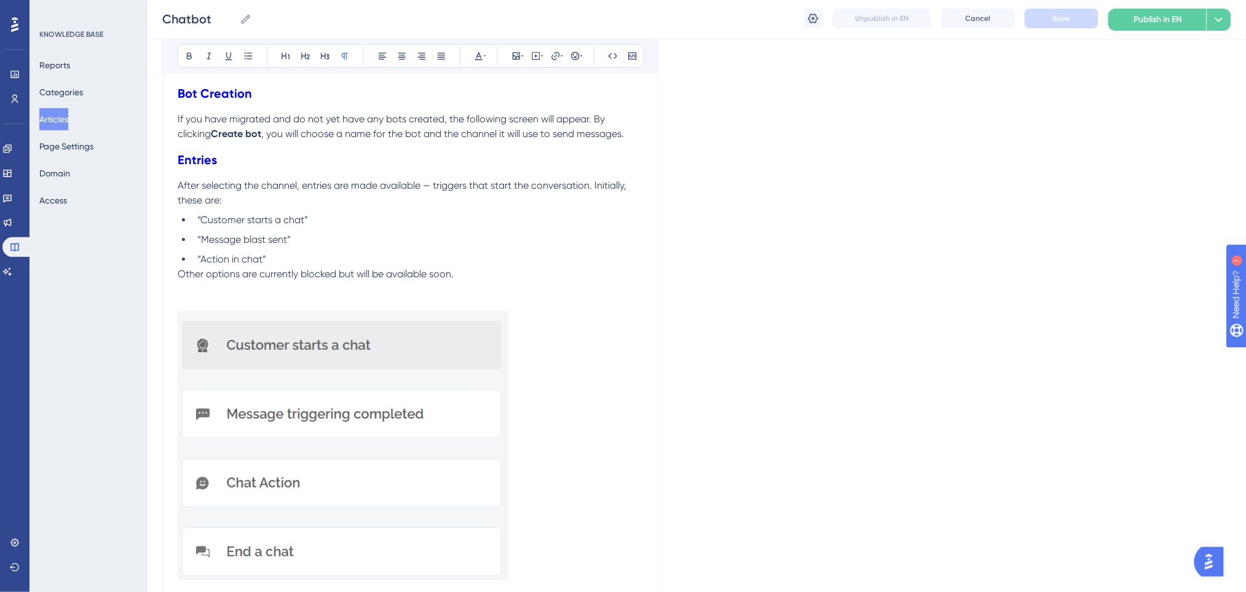
click at [362, 283] on p at bounding box center [411, 288] width 466 height 15
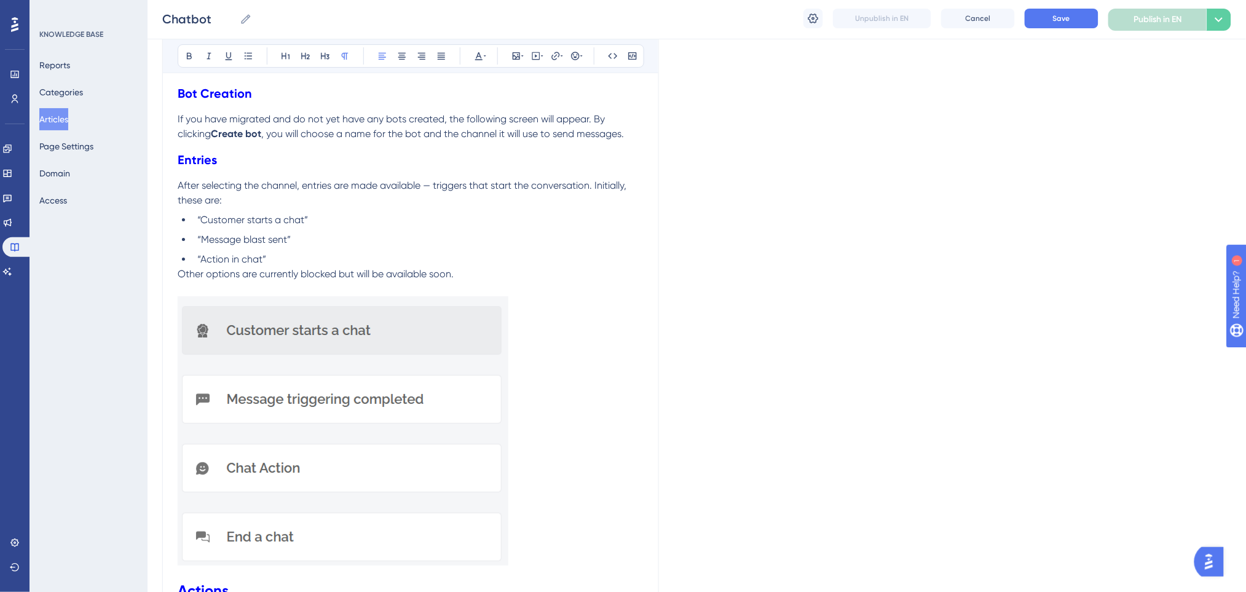
click at [409, 229] on ul "“Customer starts a chat” “Message blast sent” “Action in chat”" at bounding box center [411, 240] width 466 height 54
click at [307, 260] on li "“Action in chat”" at bounding box center [417, 259] width 451 height 15
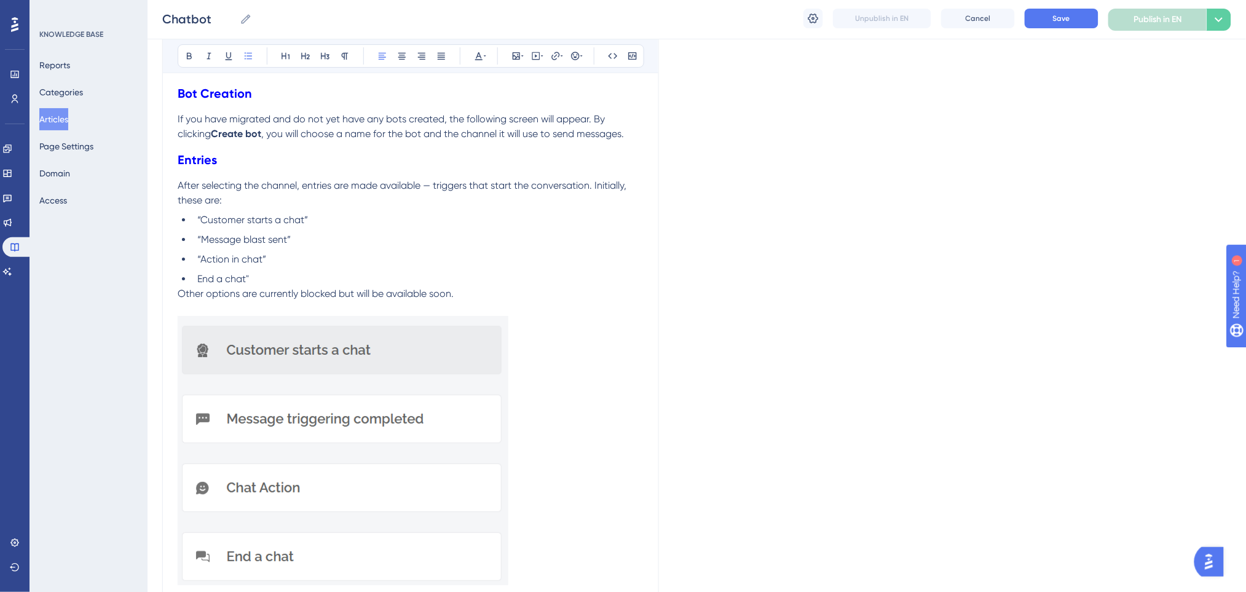
click at [200, 278] on span "End a chat"" at bounding box center [223, 279] width 52 height 12
click at [251, 258] on span "“Action in chat”" at bounding box center [231, 259] width 69 height 12
drag, startPoint x: 261, startPoint y: 258, endPoint x: 203, endPoint y: 261, distance: 58.4
click at [203, 261] on span "“Action in chat”" at bounding box center [231, 259] width 69 height 12
click at [288, 242] on span "“Message blast sent”" at bounding box center [243, 240] width 93 height 12
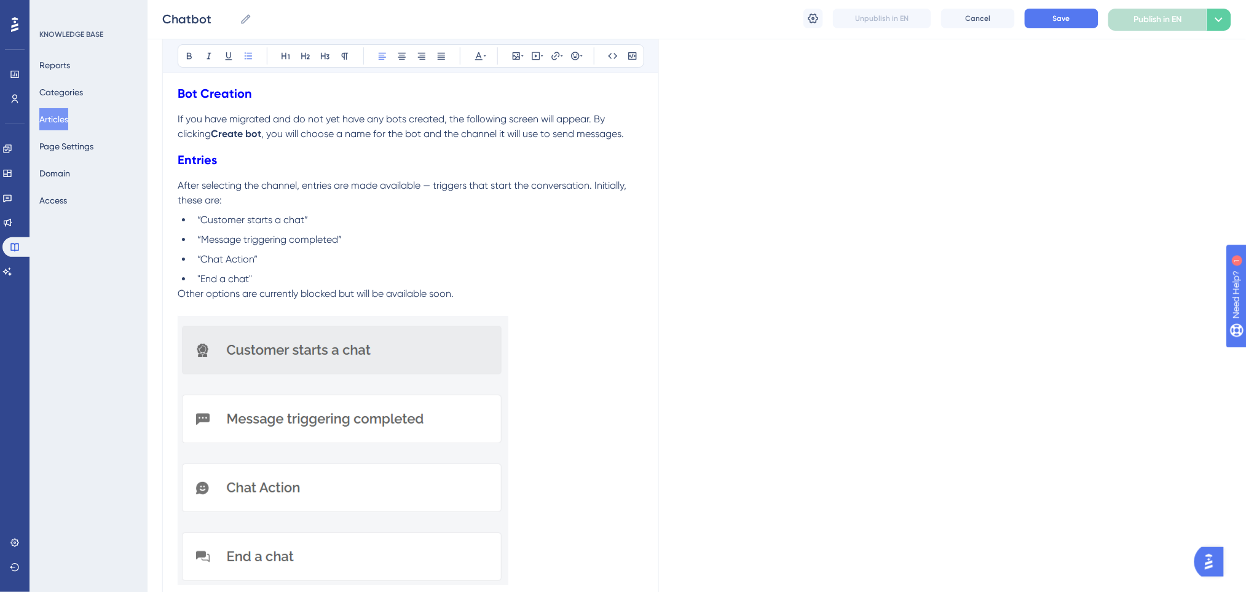
click at [463, 218] on li "“Customer starts a chat”" at bounding box center [417, 220] width 451 height 15
click at [361, 283] on li ""End a chat"" at bounding box center [417, 279] width 451 height 15
click at [1046, 15] on button "Save" at bounding box center [1062, 19] width 74 height 20
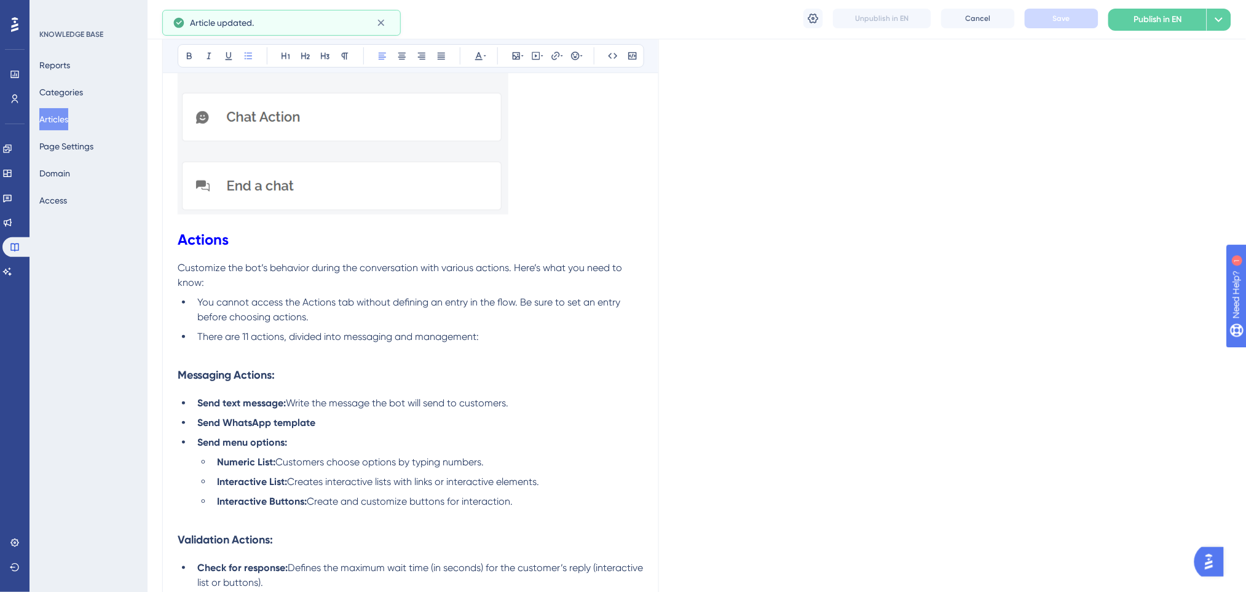
scroll to position [1953, 0]
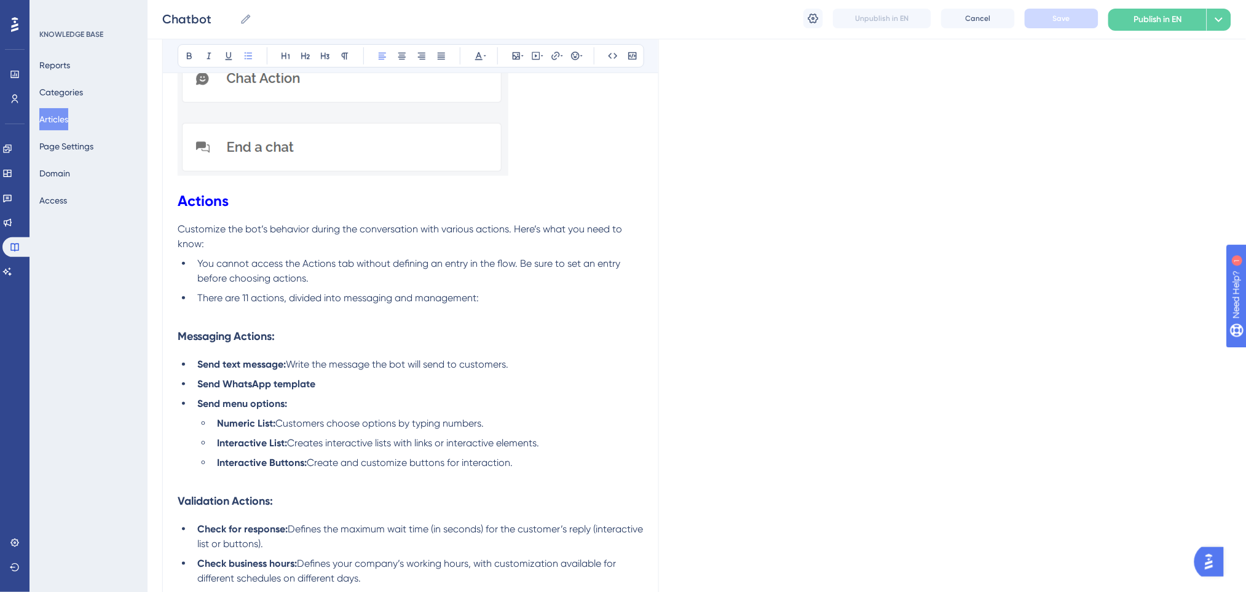
click at [531, 466] on li "Interactive Buttons: Create and customize buttons for interaction." at bounding box center [427, 462] width 431 height 15
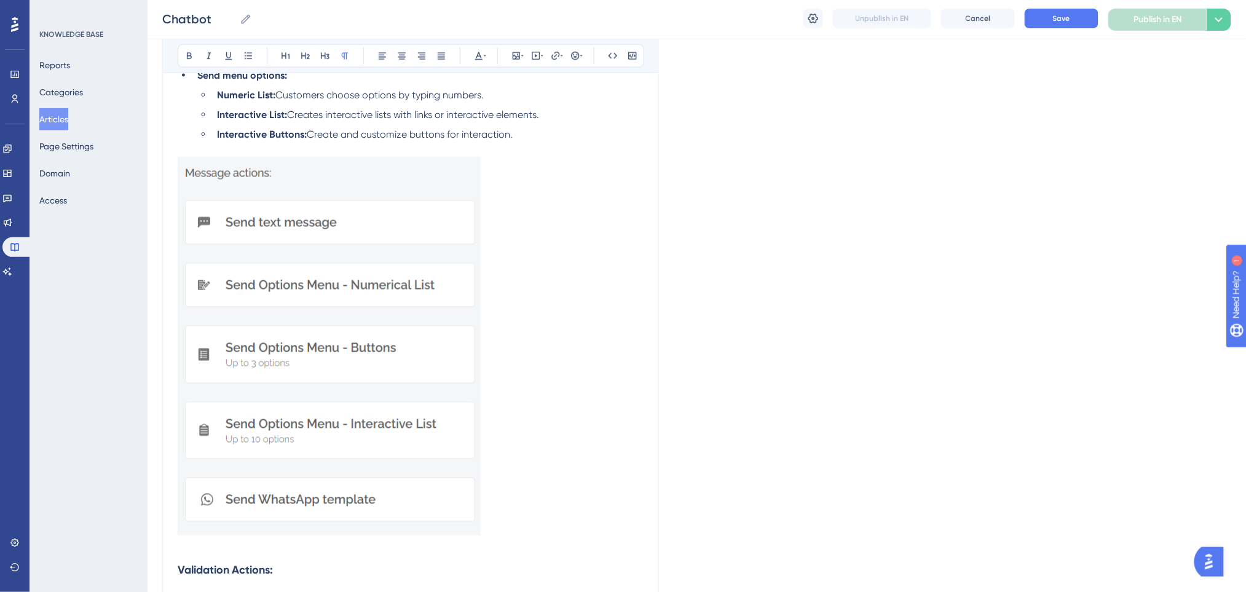
scroll to position [2445, 0]
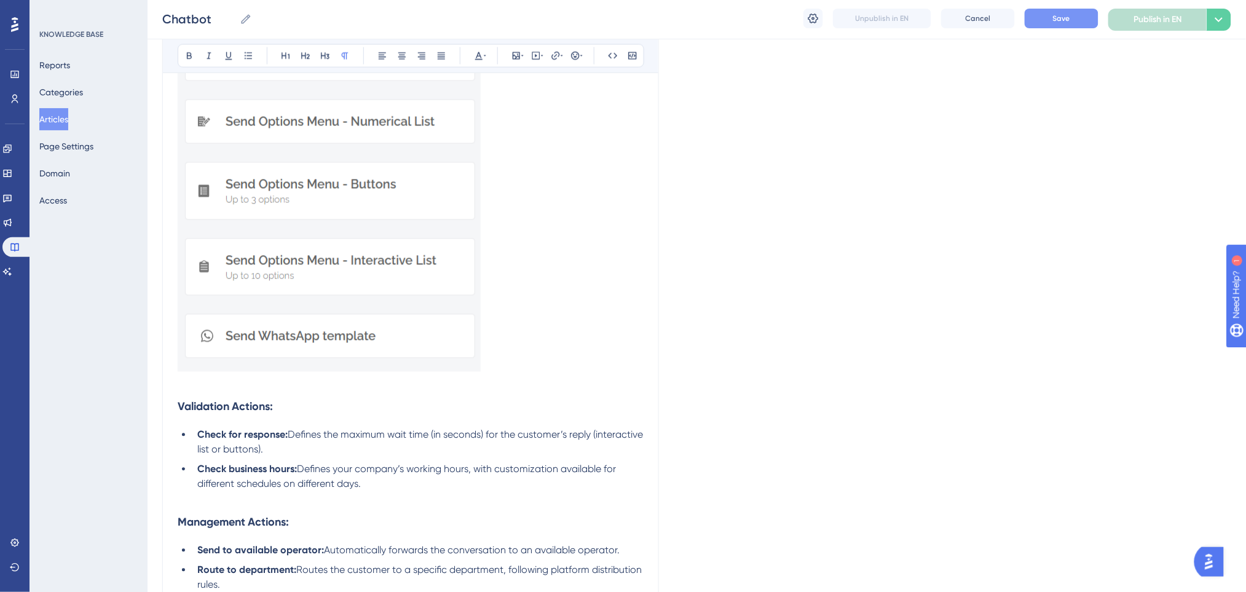
click at [1065, 18] on span "Save" at bounding box center [1061, 19] width 17 height 10
click at [431, 490] on li "Check business hours: Defines your company’s working hours, with customization …" at bounding box center [417, 477] width 451 height 30
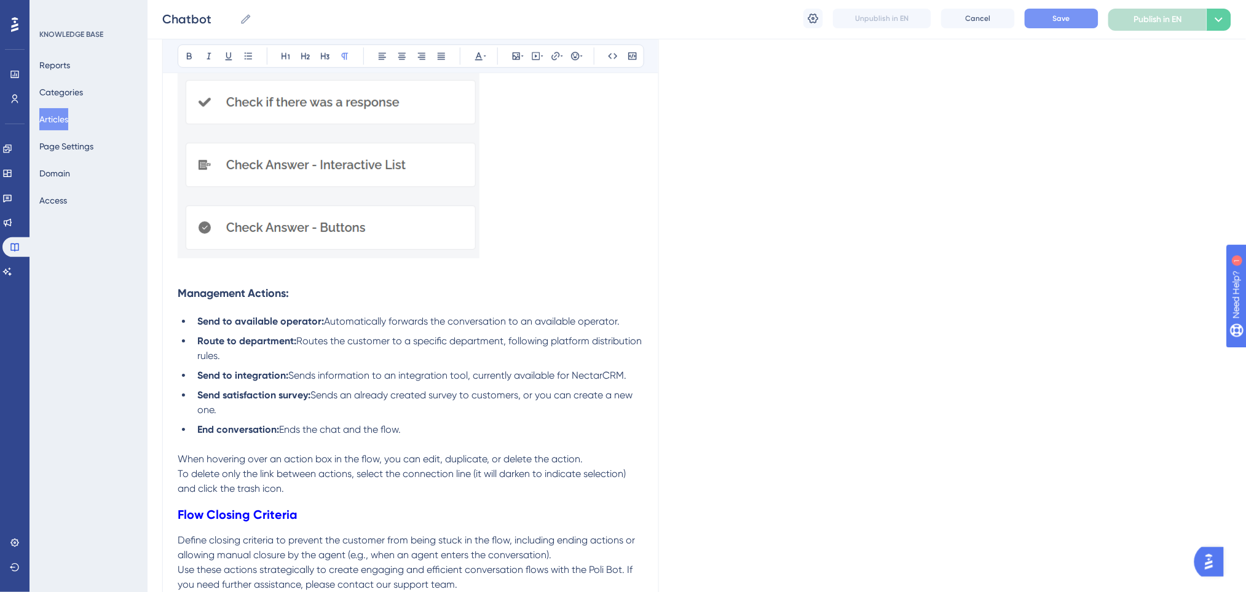
scroll to position [3019, 0]
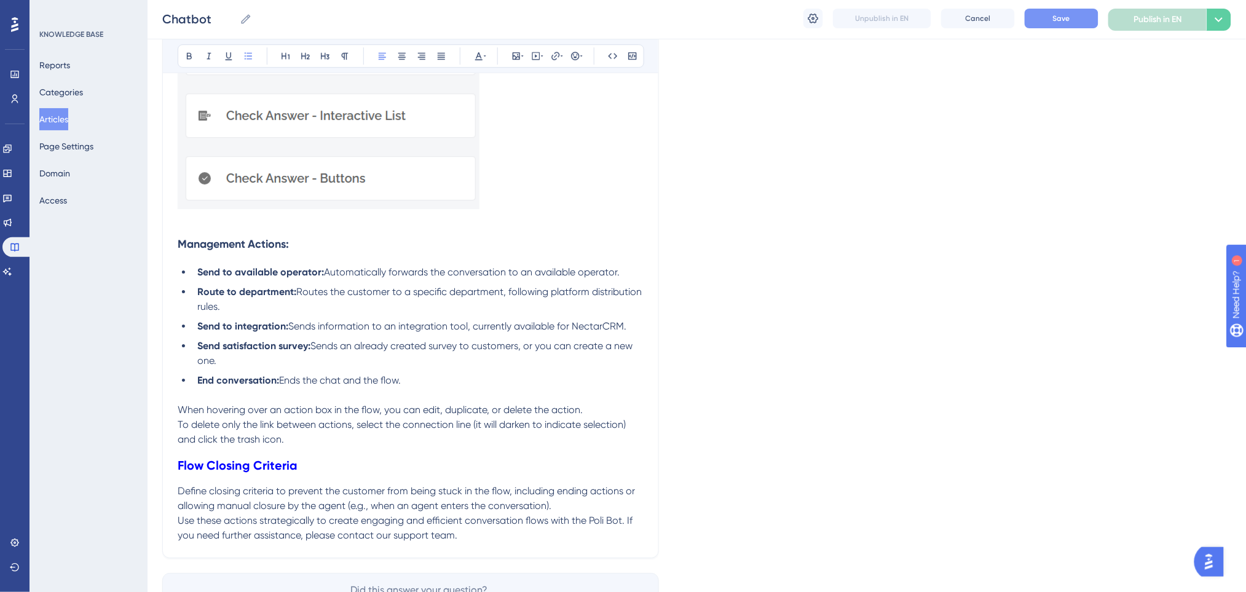
click at [439, 380] on li "End conversation: Ends the chat and the flow." at bounding box center [417, 380] width 451 height 15
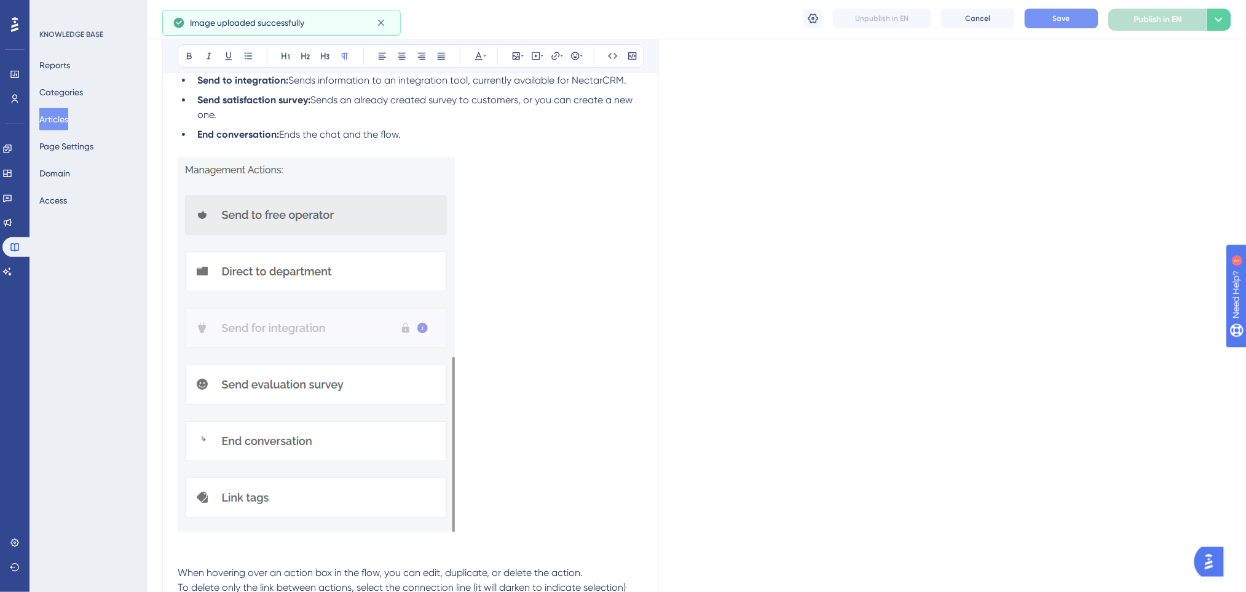
scroll to position [3182, 0]
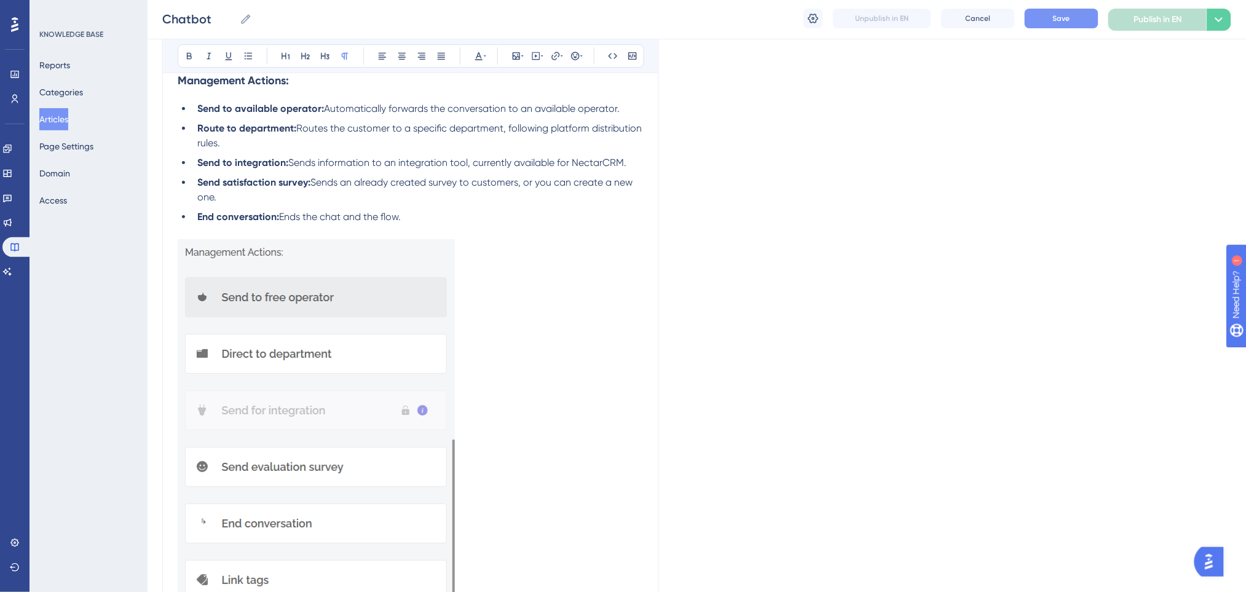
click at [229, 128] on strong "Route to department:" at bounding box center [246, 128] width 99 height 12
click at [222, 127] on strong "Route to department:" at bounding box center [246, 128] width 99 height 12
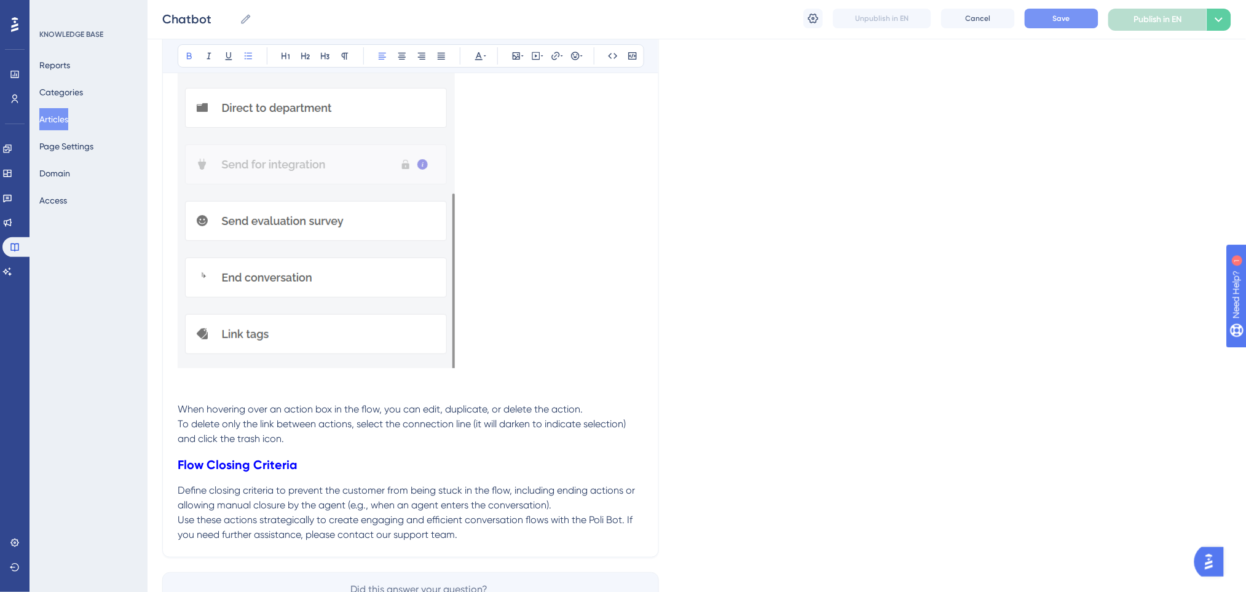
scroll to position [3506, 0]
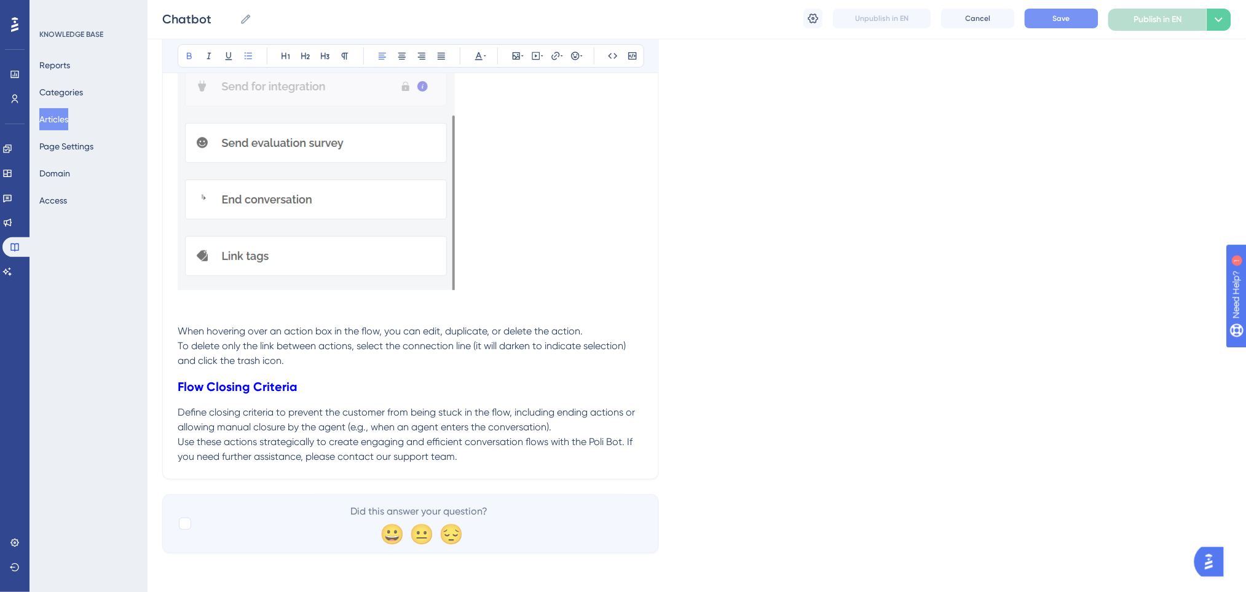
click at [1086, 18] on button "Save" at bounding box center [1062, 19] width 74 height 20
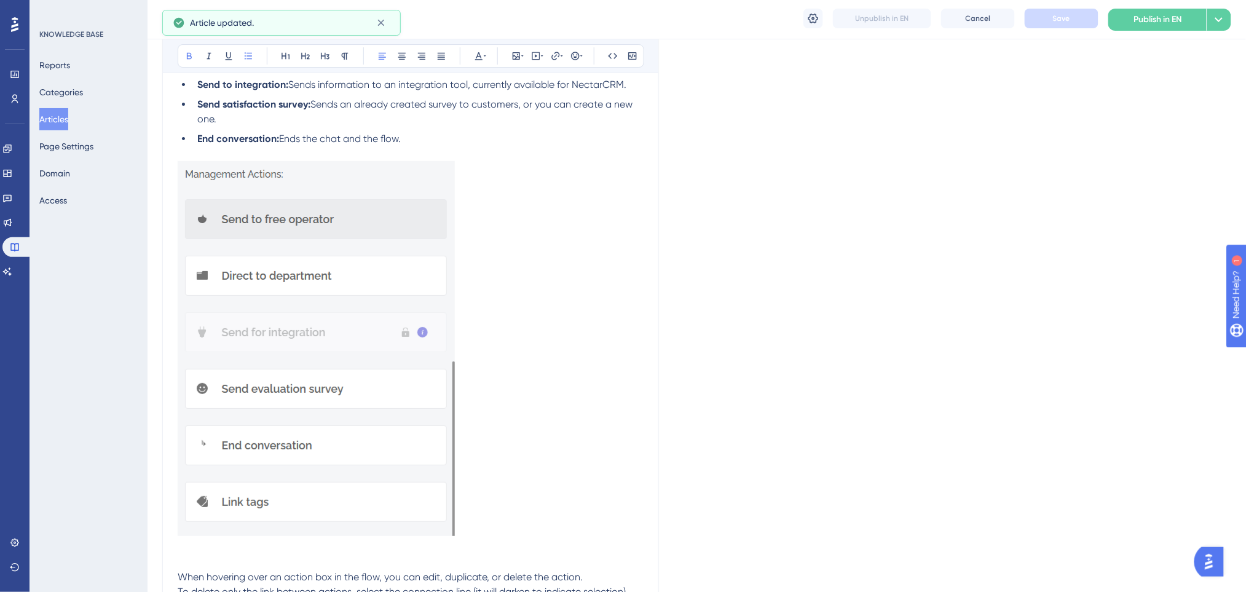
scroll to position [2933, 0]
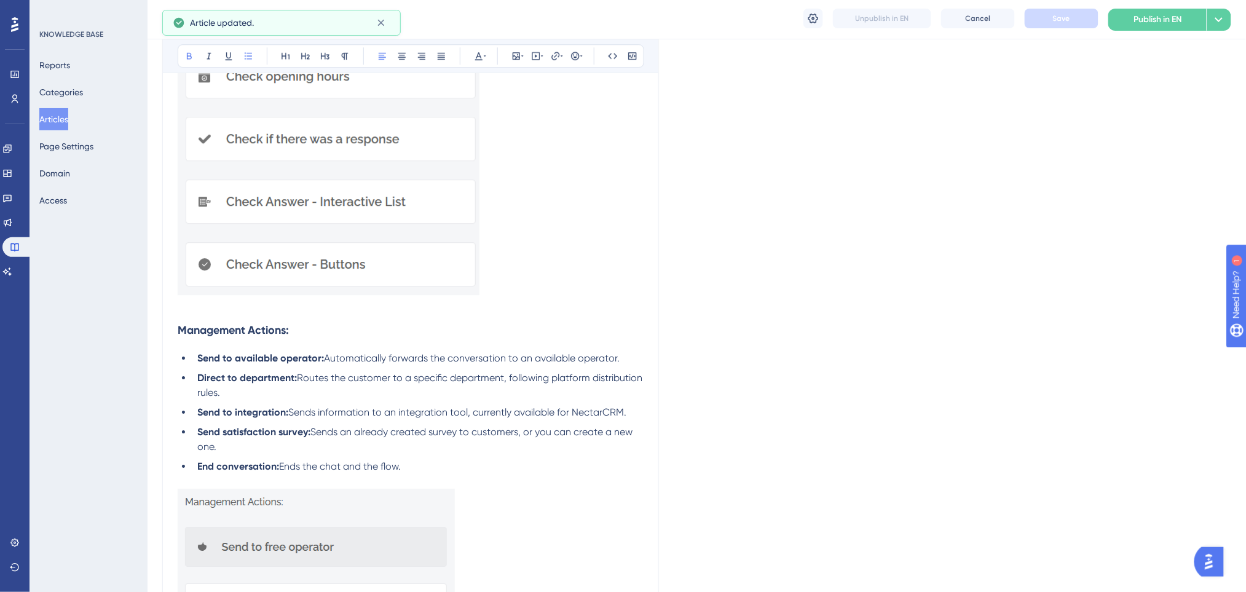
click at [476, 466] on li "End conversation: Ends the chat and the flow." at bounding box center [417, 466] width 451 height 15
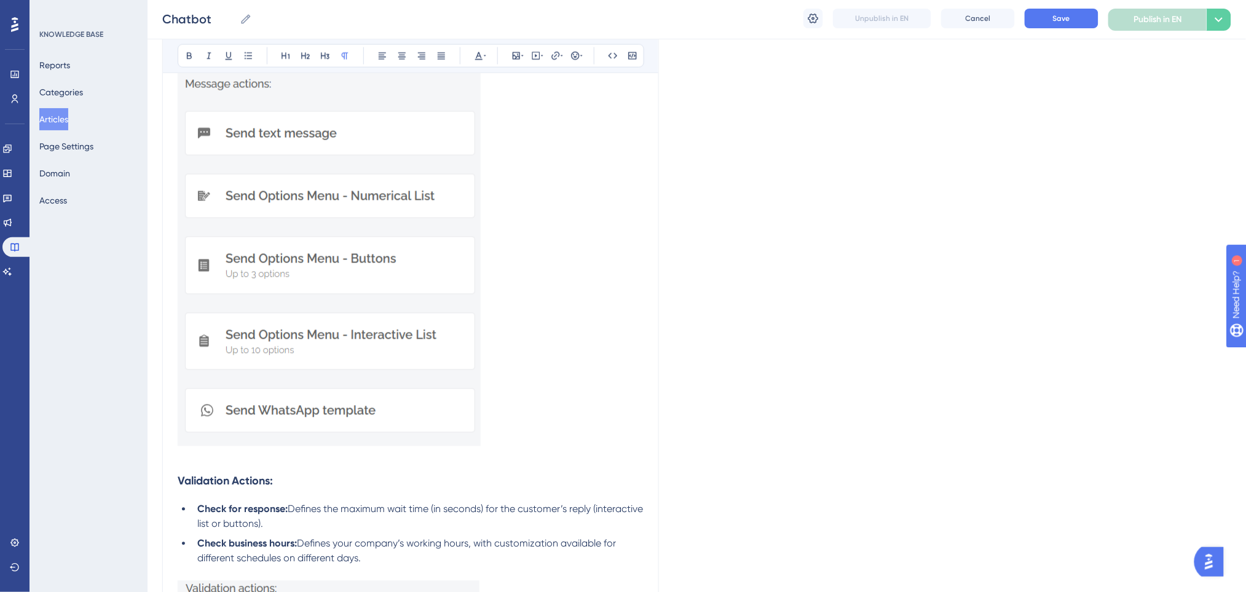
scroll to position [2441, 0]
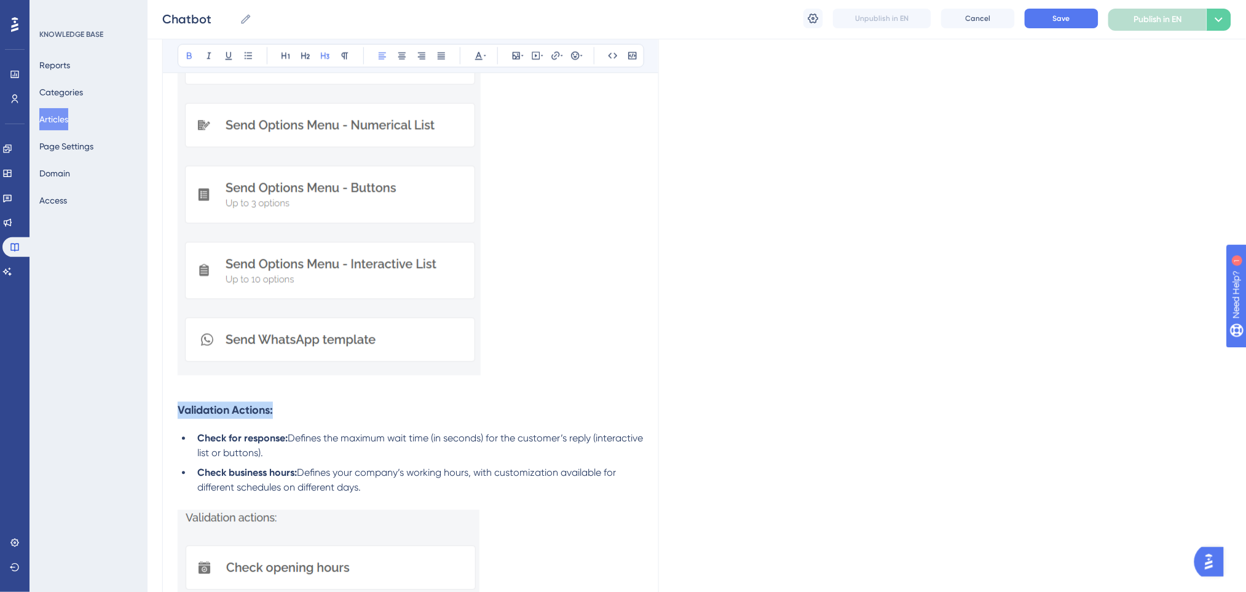
drag, startPoint x: 319, startPoint y: 406, endPoint x: 133, endPoint y: 404, distance: 186.2
click at [348, 53] on icon at bounding box center [345, 56] width 10 height 10
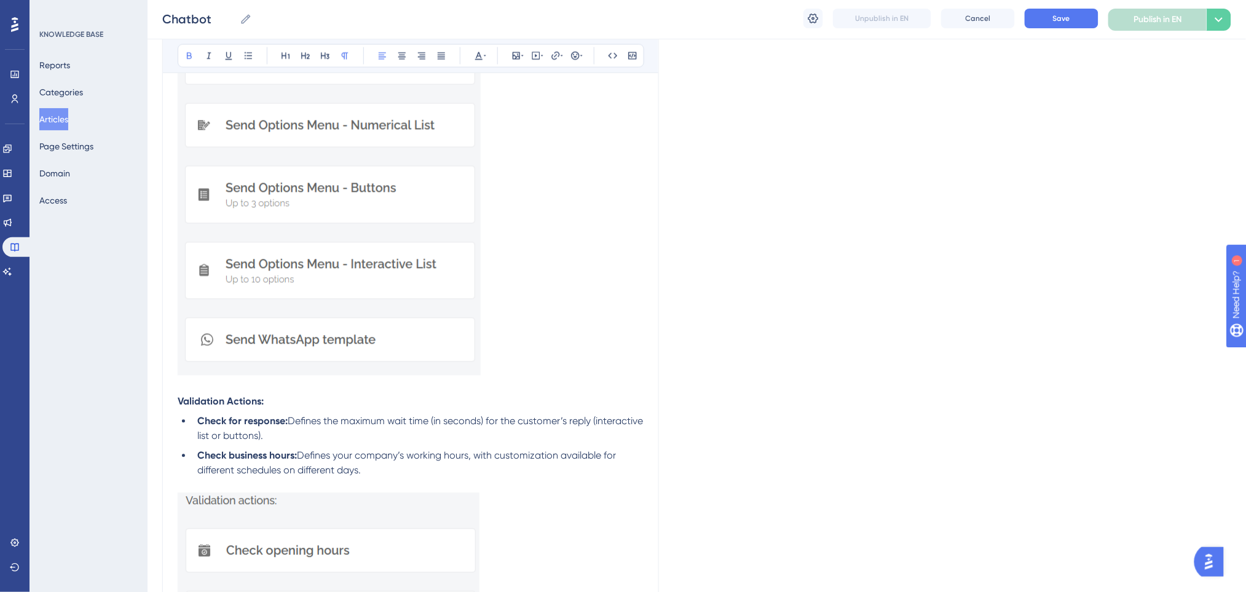
click at [323, 401] on p "Validation Actions:" at bounding box center [411, 402] width 466 height 15
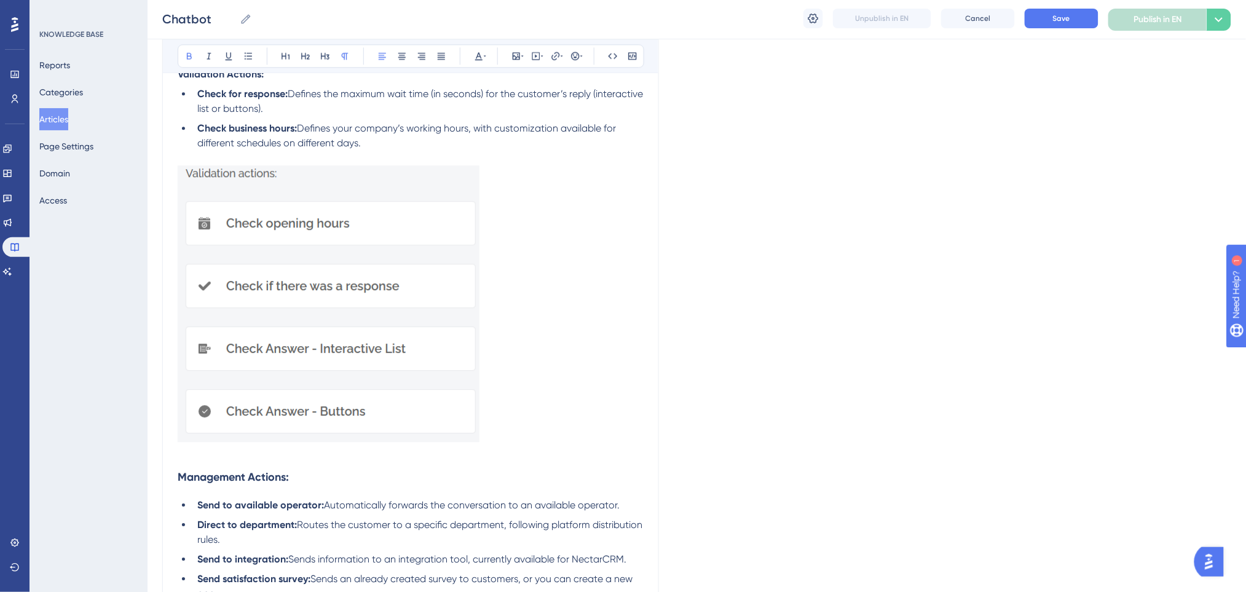
scroll to position [2523, 0]
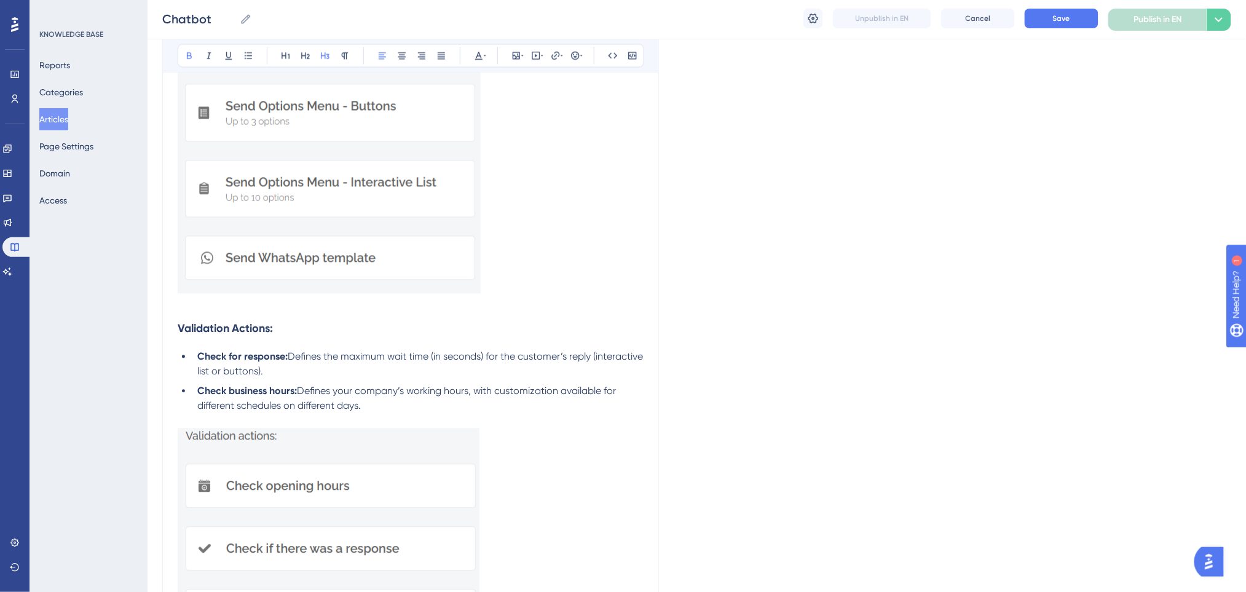
click at [391, 342] on h3 "Validation Actions:" at bounding box center [411, 329] width 466 height 32
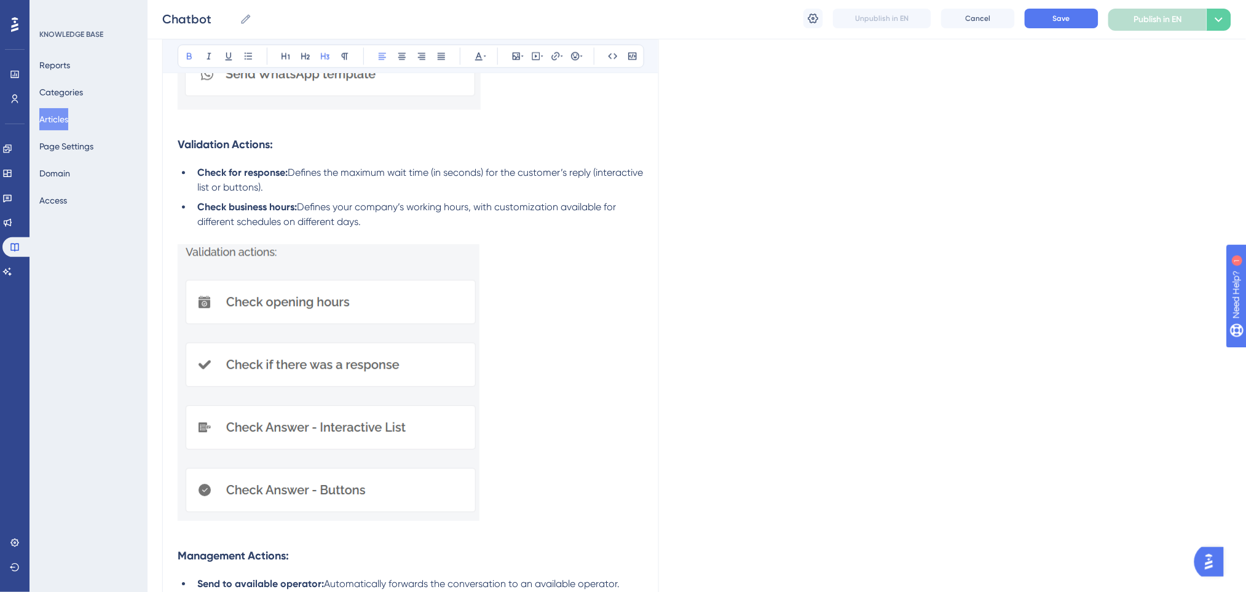
scroll to position [2605, 0]
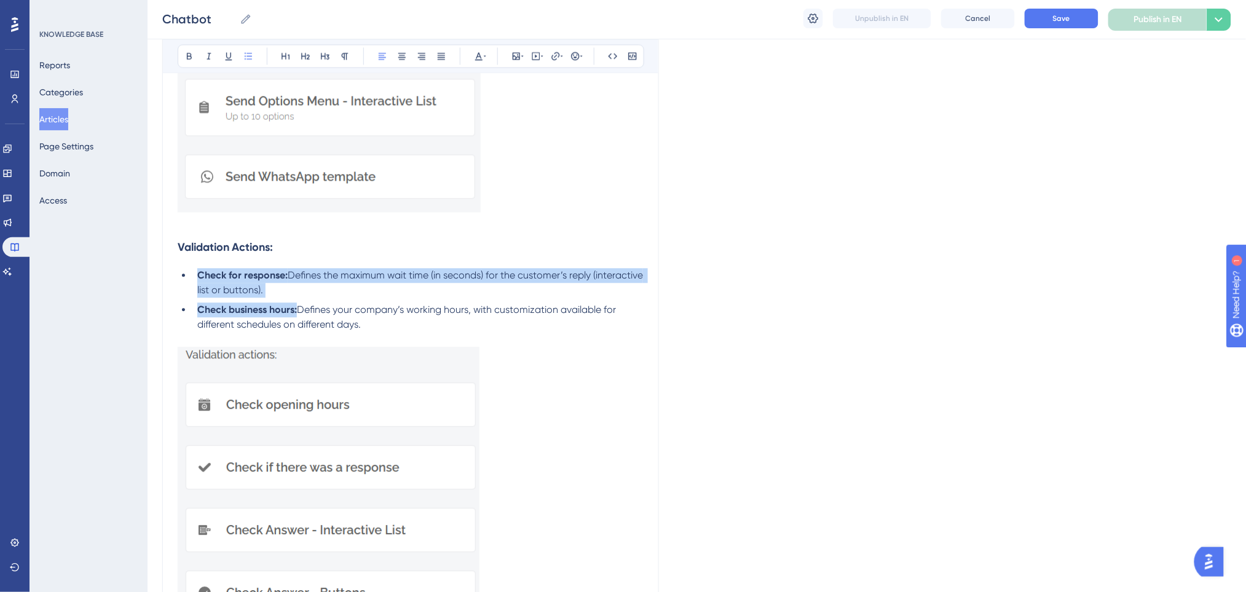
drag, startPoint x: 296, startPoint y: 315, endPoint x: 172, endPoint y: 277, distance: 129.9
click at [189, 61] on button at bounding box center [189, 55] width 17 height 17
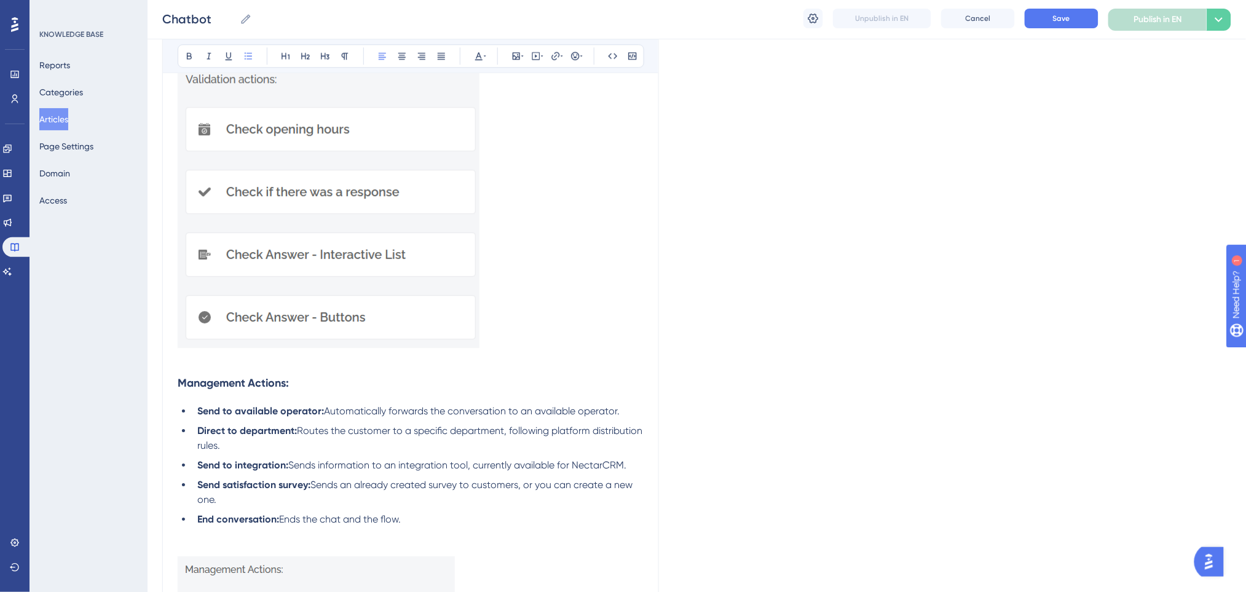
scroll to position [3096, 0]
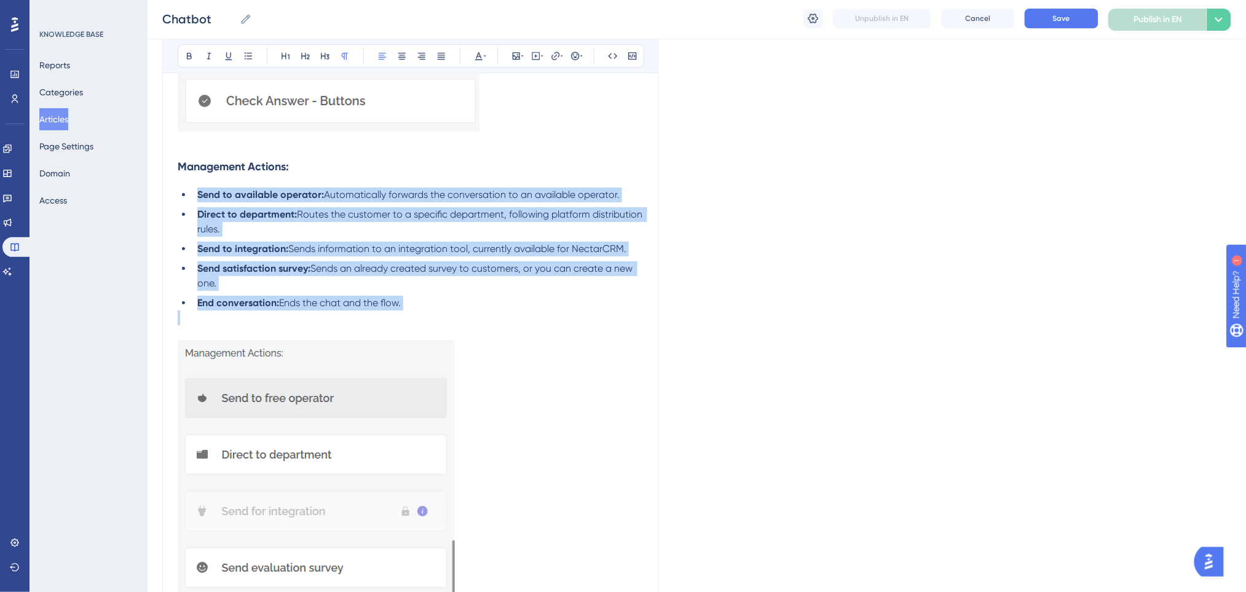
drag, startPoint x: 270, startPoint y: 209, endPoint x: 189, endPoint y: 182, distance: 86.1
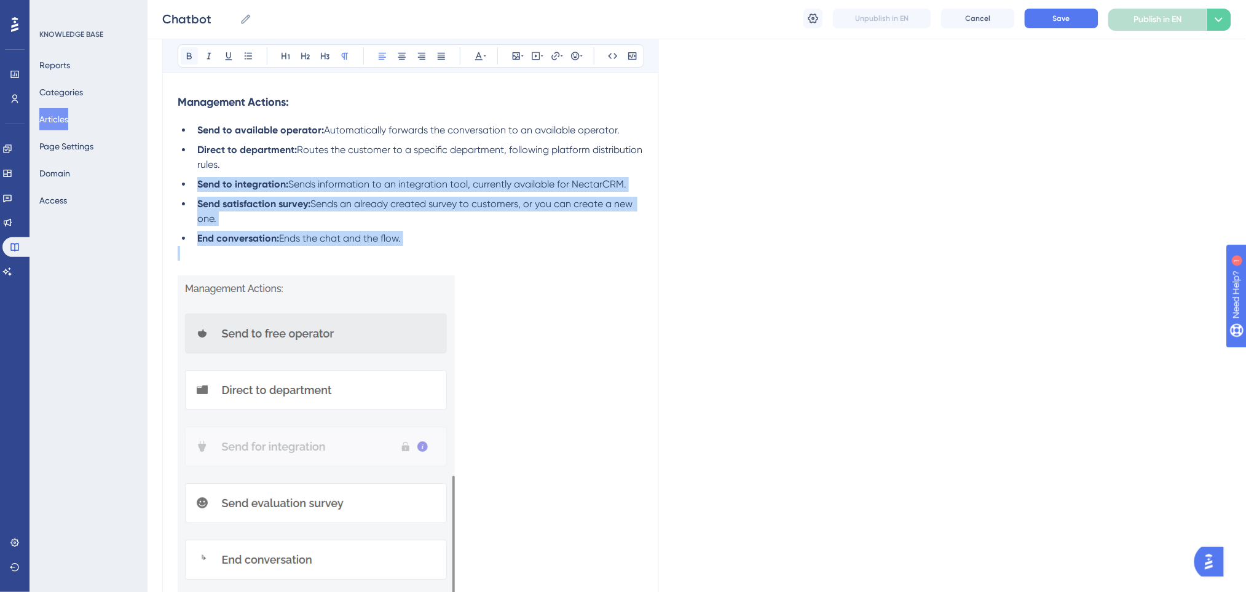
scroll to position [3179, 0]
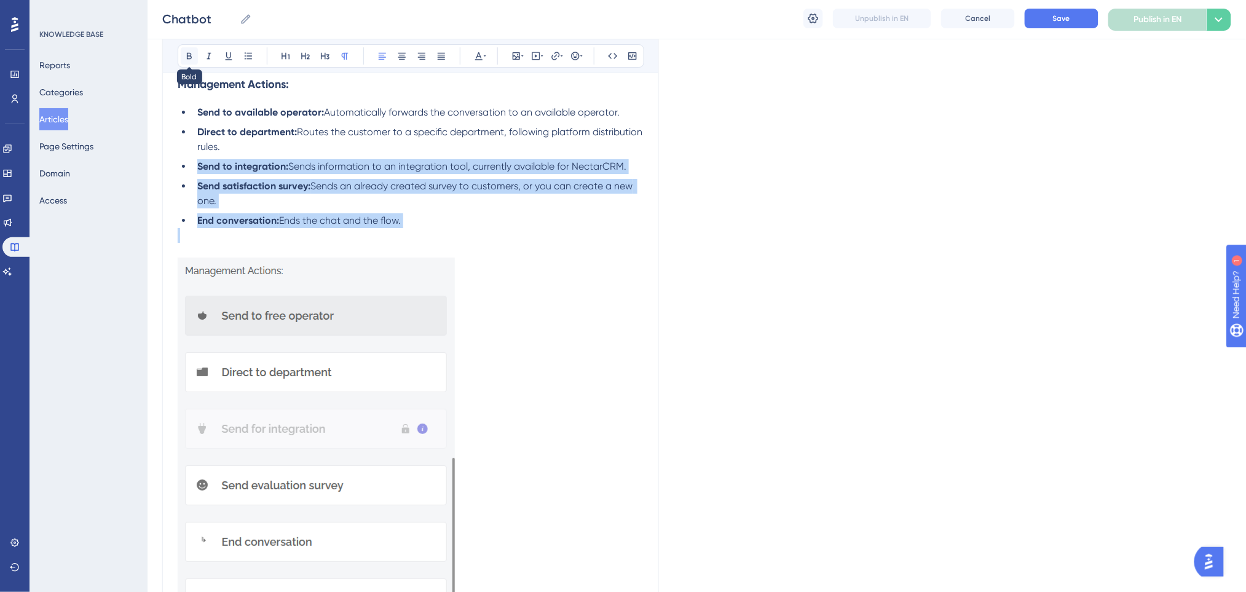
click at [183, 59] on button at bounding box center [189, 55] width 17 height 17
drag, startPoint x: 352, startPoint y: 144, endPoint x: 179, endPoint y: 99, distance: 179.0
click at [181, 108] on ul "Send to available operator: Automatically forwards the conversation to an avail…" at bounding box center [411, 166] width 466 height 123
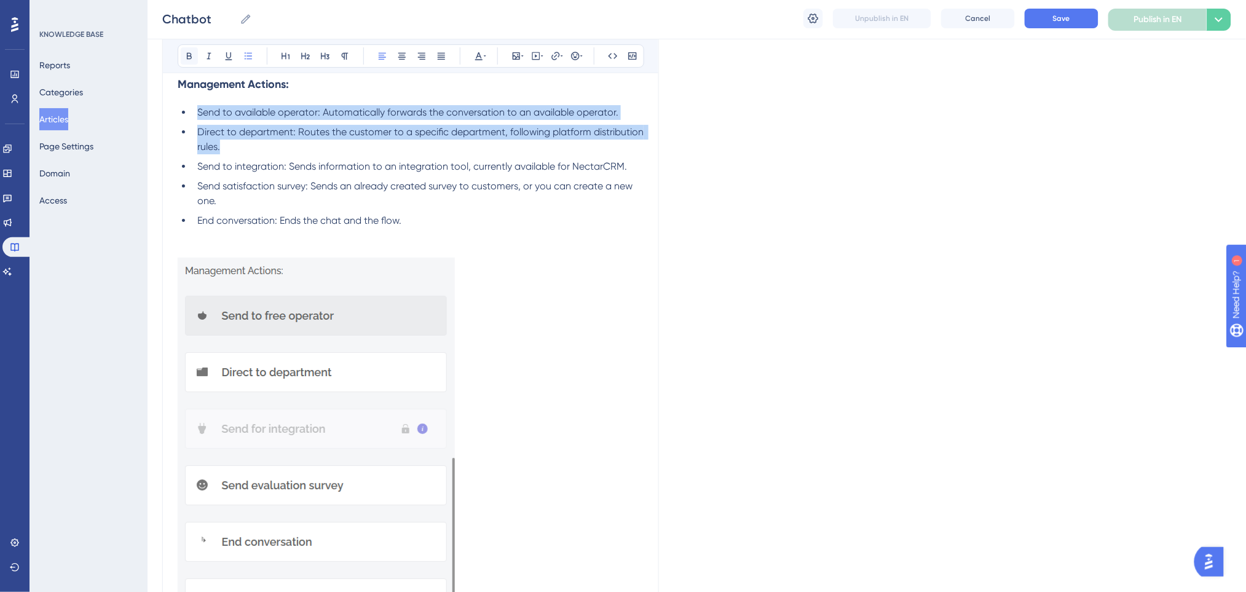
click at [189, 57] on icon at bounding box center [189, 56] width 10 height 10
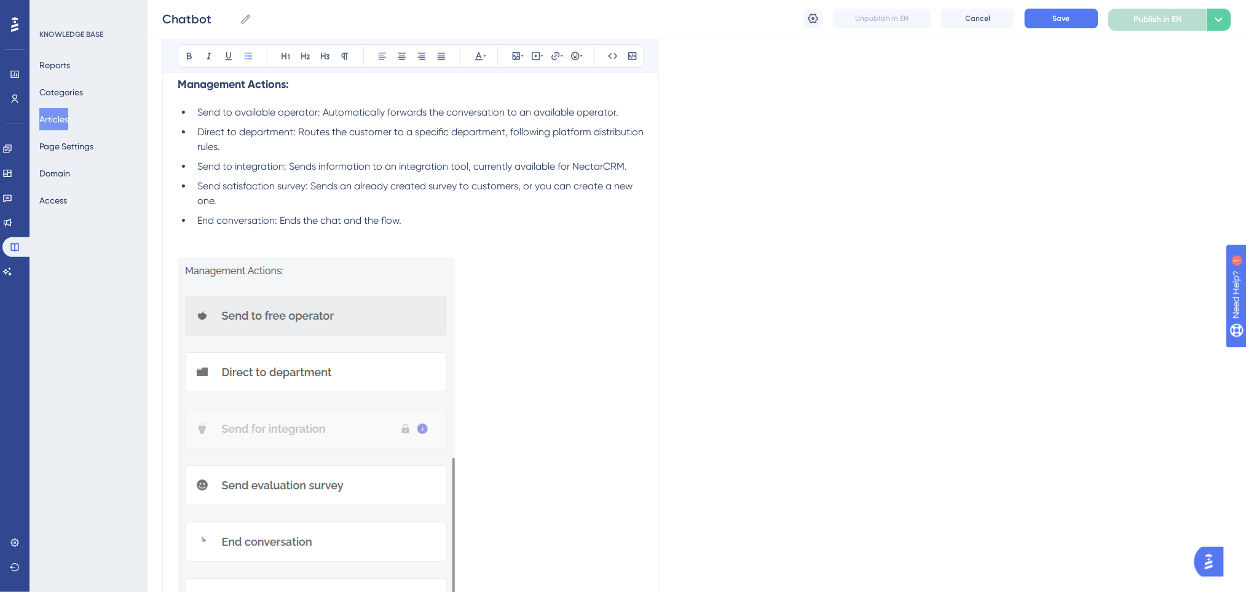
click at [398, 163] on span "Send to integration: Sends information to an integration tool, currently availa…" at bounding box center [412, 166] width 430 height 12
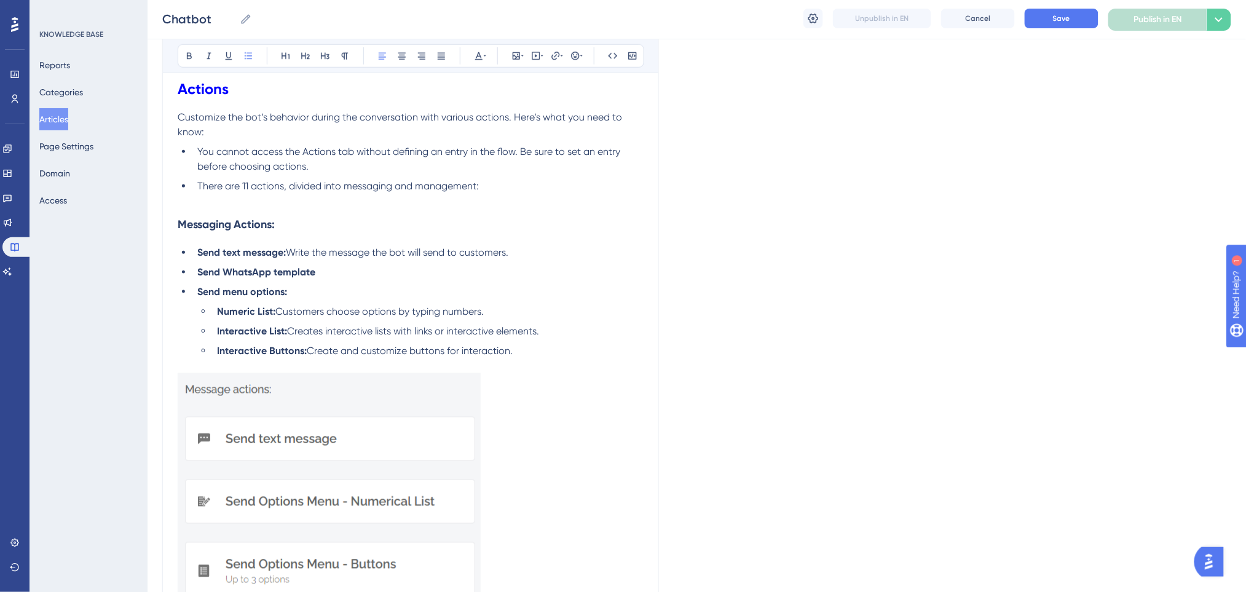
scroll to position [2047, 0]
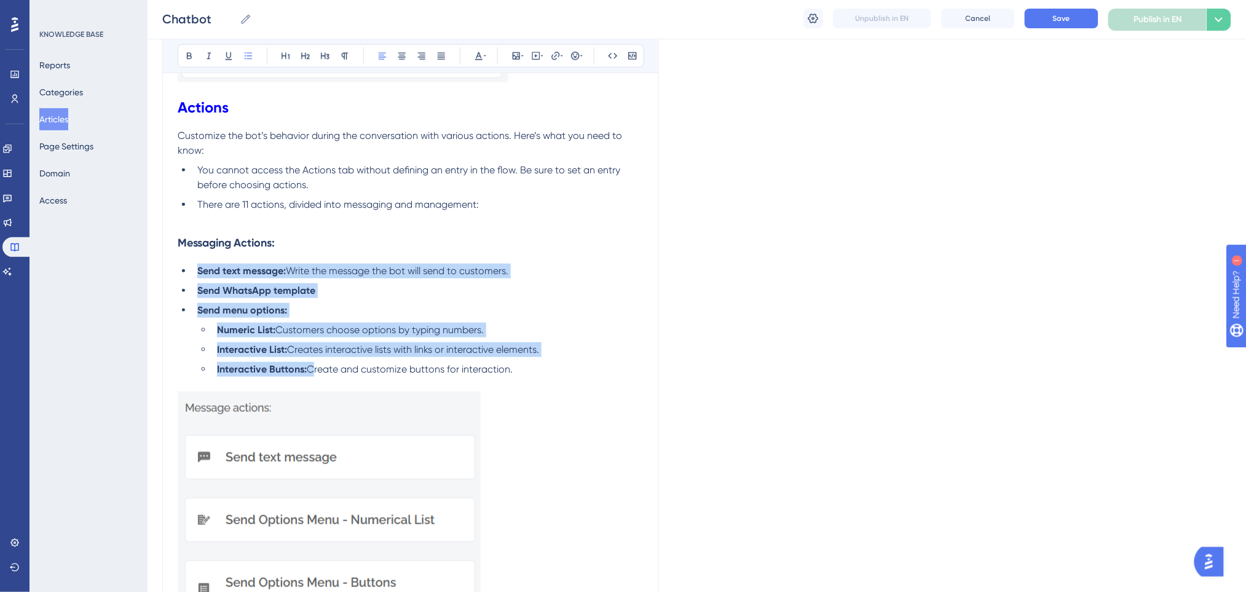
drag, startPoint x: 309, startPoint y: 373, endPoint x: 192, endPoint y: 273, distance: 154.3
click at [192, 273] on ul "Send text message: Write the message the bot will send to customers. Send Whats…" at bounding box center [411, 320] width 466 height 113
click at [189, 52] on icon at bounding box center [189, 56] width 10 height 10
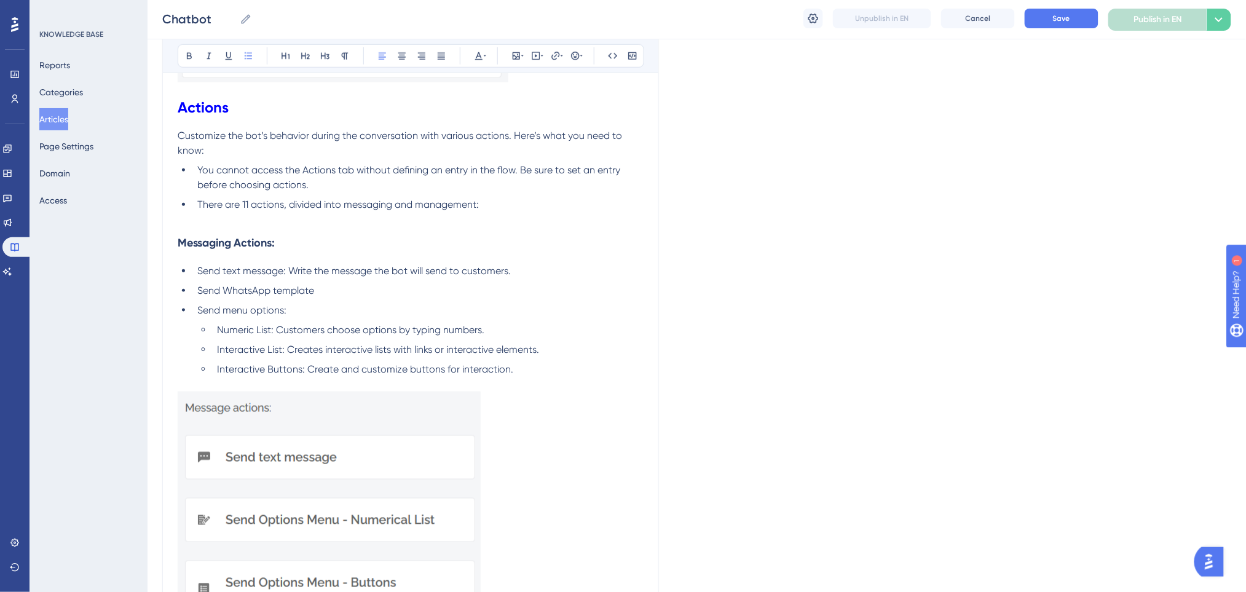
click at [482, 242] on h3 "Messaging Actions:" at bounding box center [411, 243] width 466 height 32
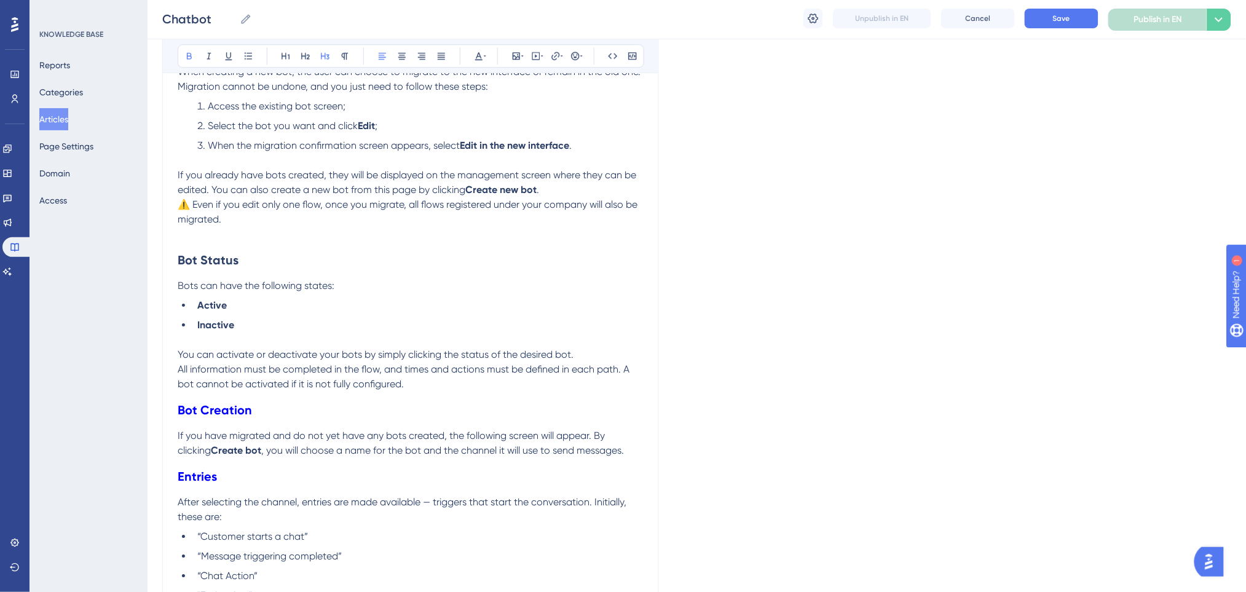
scroll to position [1227, 0]
drag, startPoint x: 269, startPoint y: 323, endPoint x: 179, endPoint y: 226, distance: 132.7
click at [189, 61] on button at bounding box center [189, 55] width 17 height 17
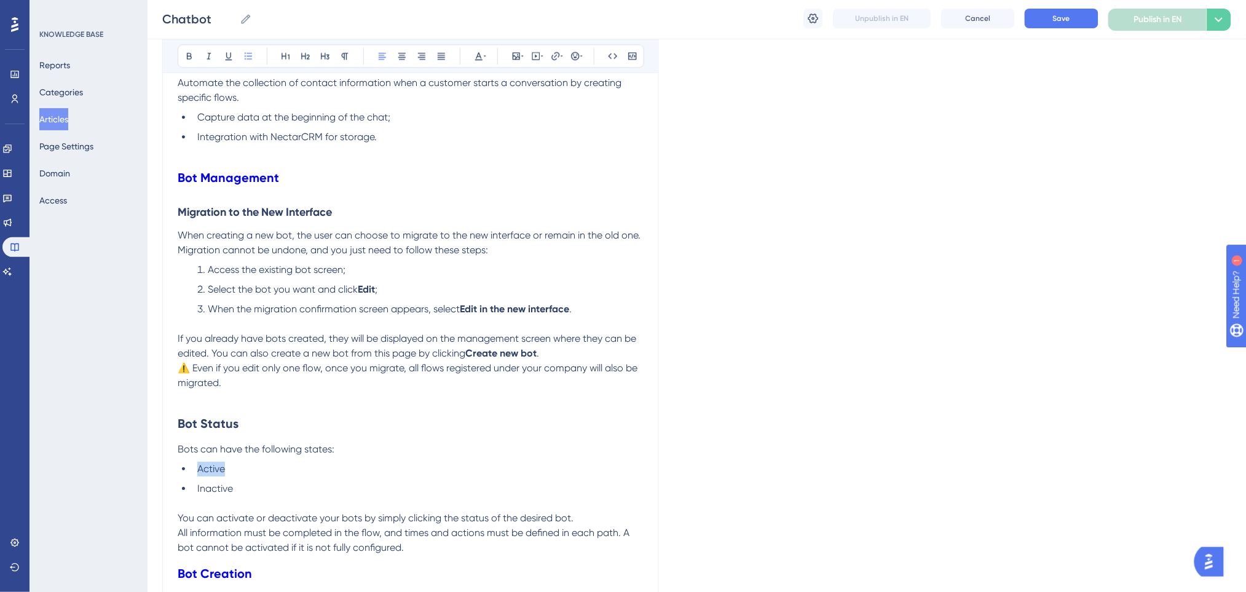
scroll to position [1063, 0]
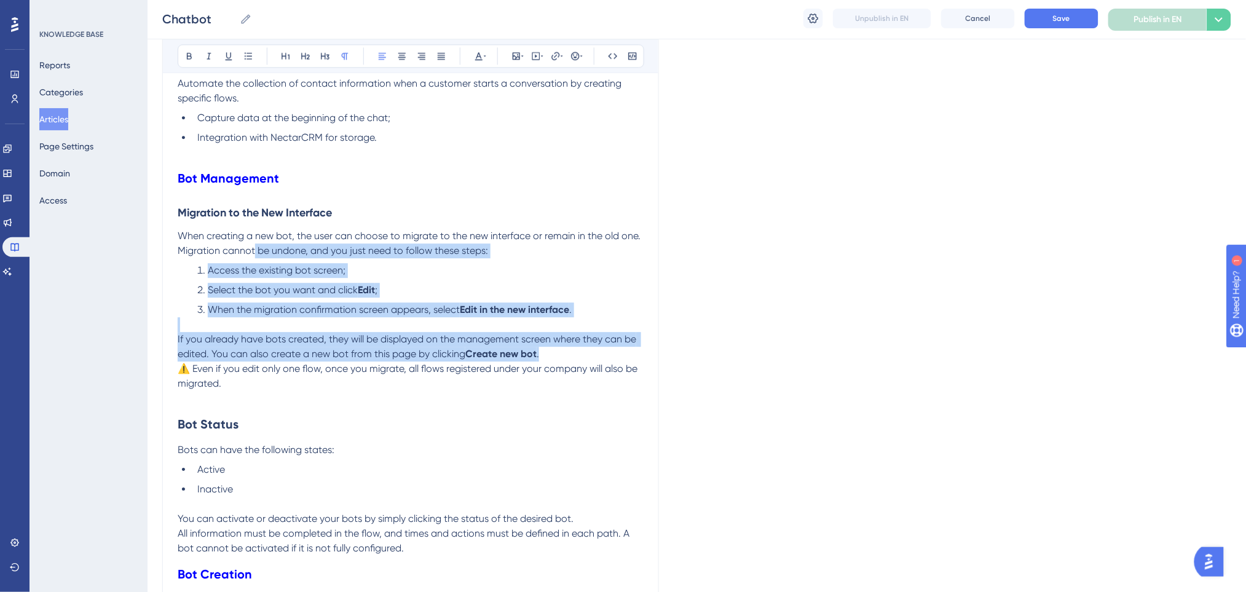
drag, startPoint x: 563, startPoint y: 350, endPoint x: 231, endPoint y: 137, distance: 394.2
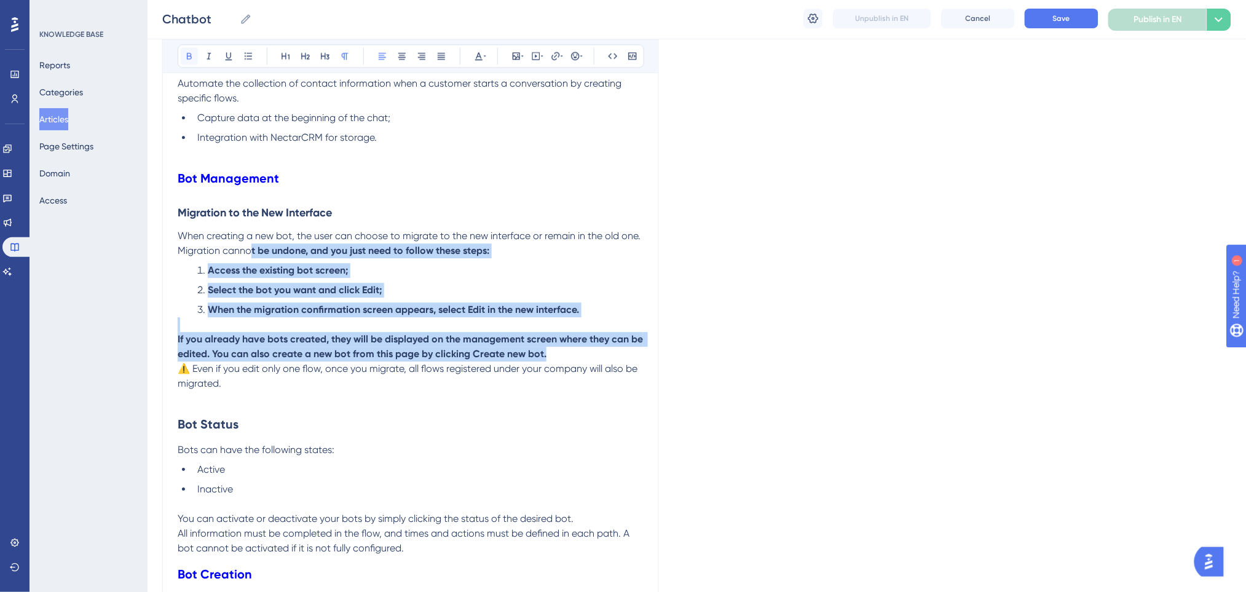
click at [182, 53] on button at bounding box center [189, 55] width 17 height 17
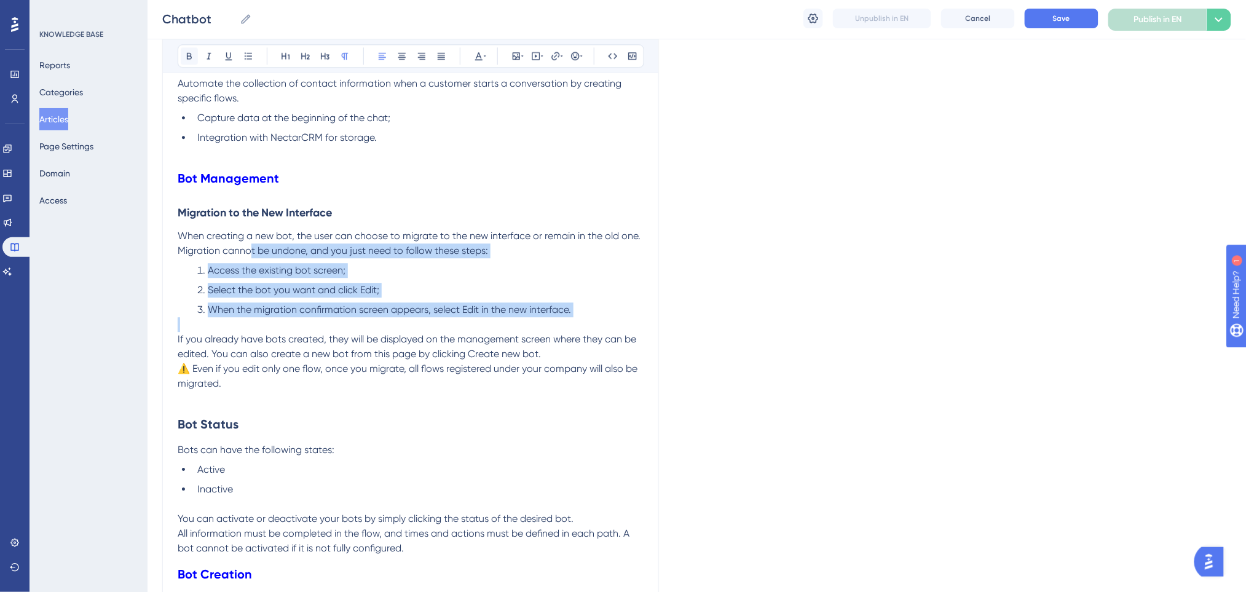
click at [182, 53] on button at bounding box center [189, 55] width 17 height 17
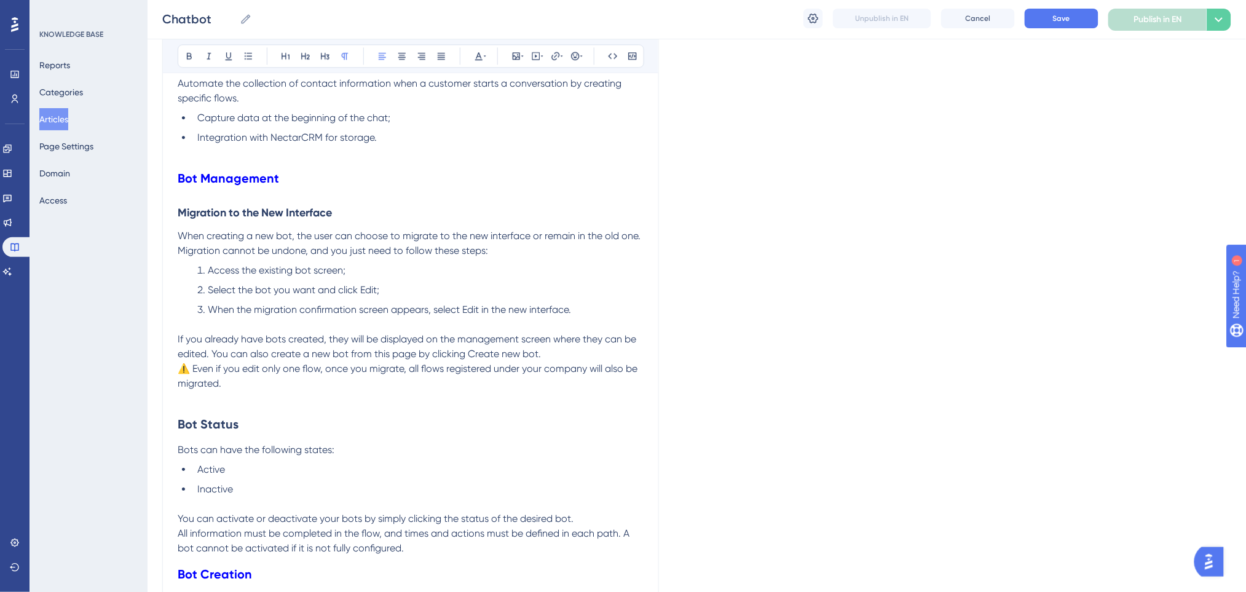
click at [583, 230] on span "When creating a new bot, the user can choose to migrate to the new interface or…" at bounding box center [410, 243] width 465 height 26
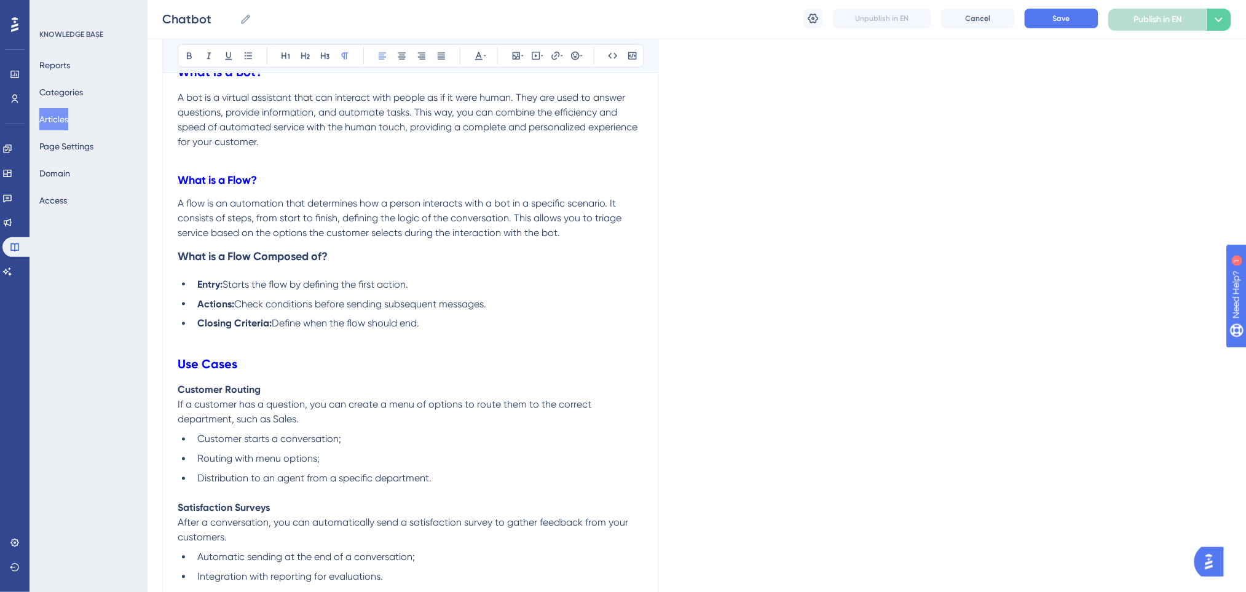
scroll to position [489, 0]
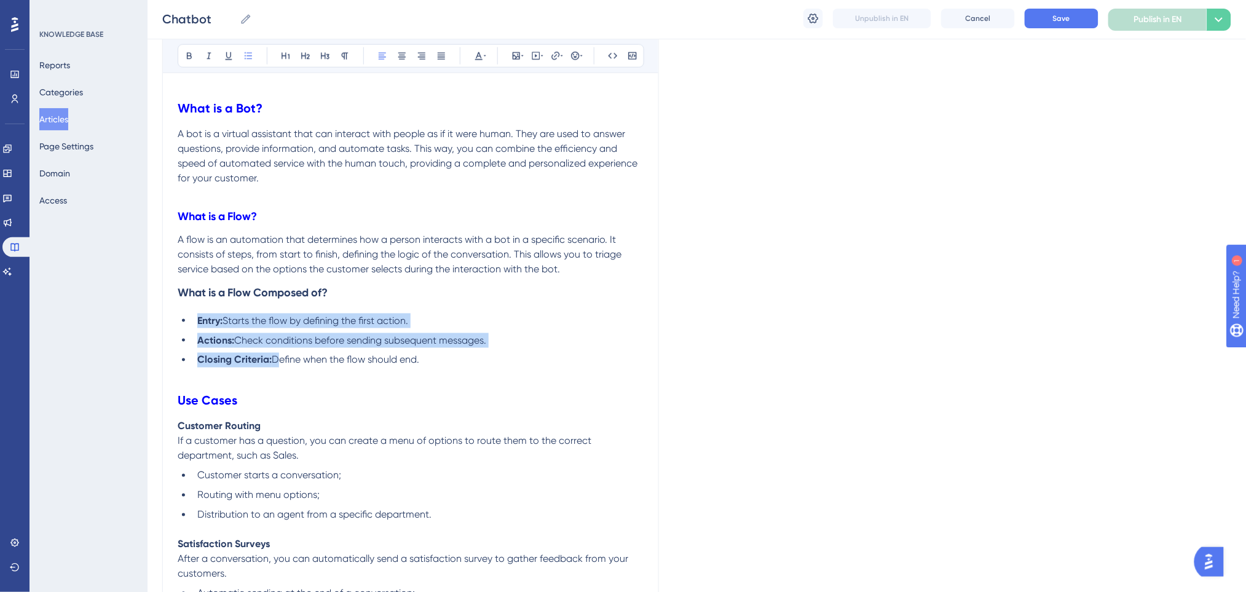
drag, startPoint x: 221, startPoint y: 344, endPoint x: 184, endPoint y: 302, distance: 55.3
click at [187, 320] on ul "Entry: Starts the flow by defining the first action. Actions: Check conditions …" at bounding box center [411, 340] width 466 height 54
click at [189, 58] on icon at bounding box center [189, 56] width 10 height 10
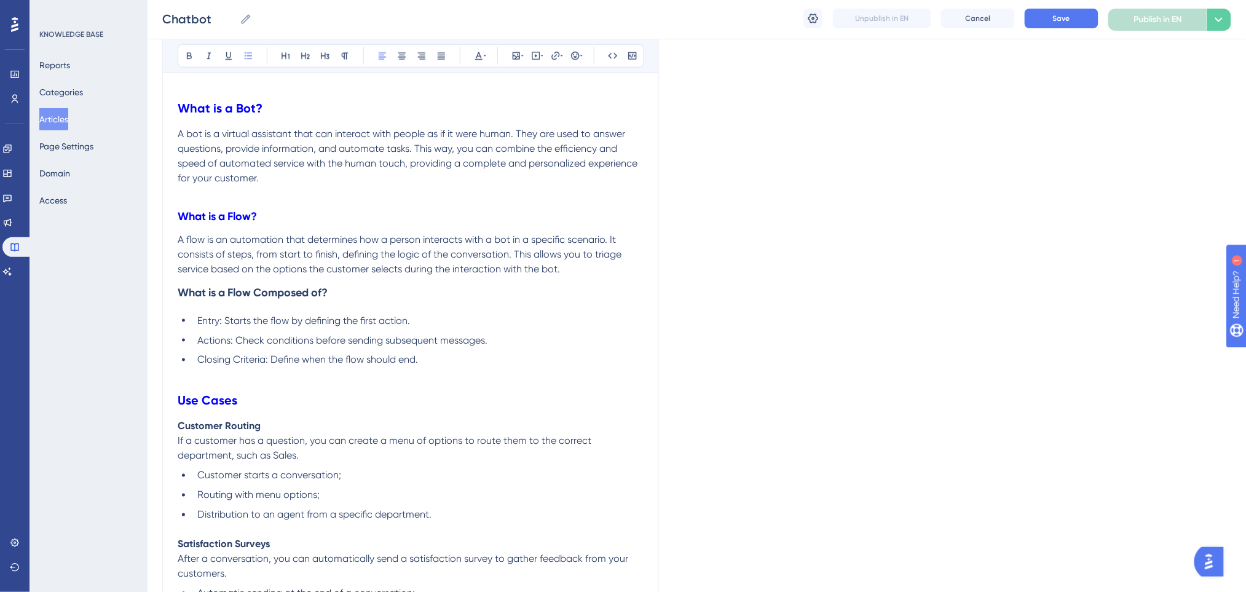
click at [515, 254] on span "A flow is an automation that determines how a person interacts with a bot in a …" at bounding box center [401, 254] width 446 height 41
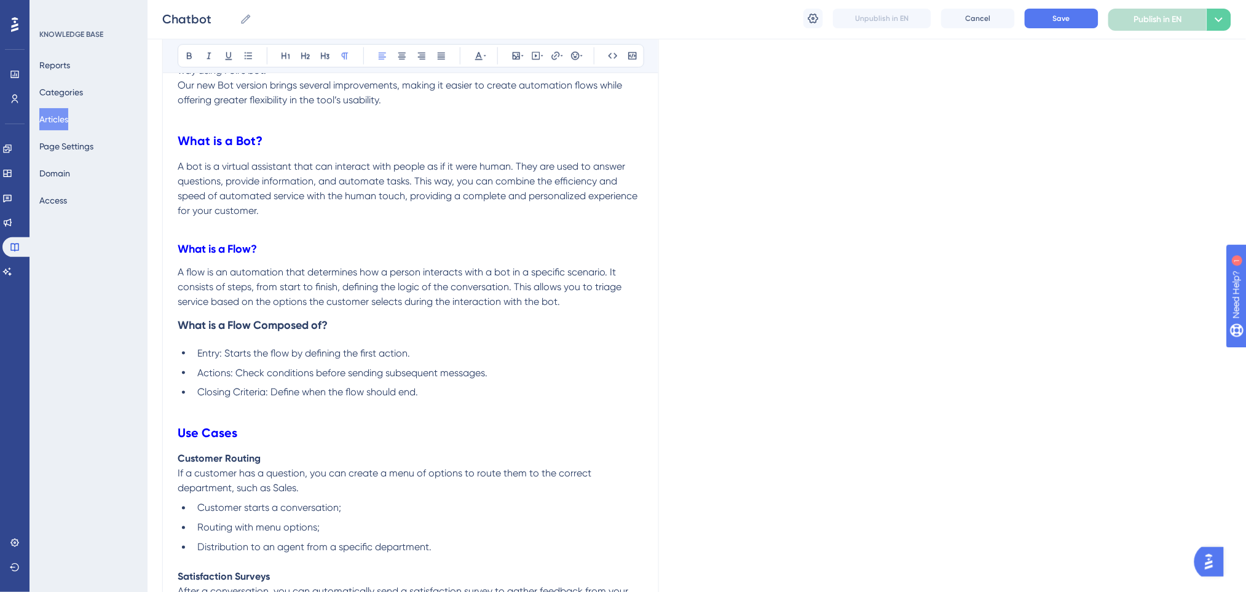
scroll to position [407, 0]
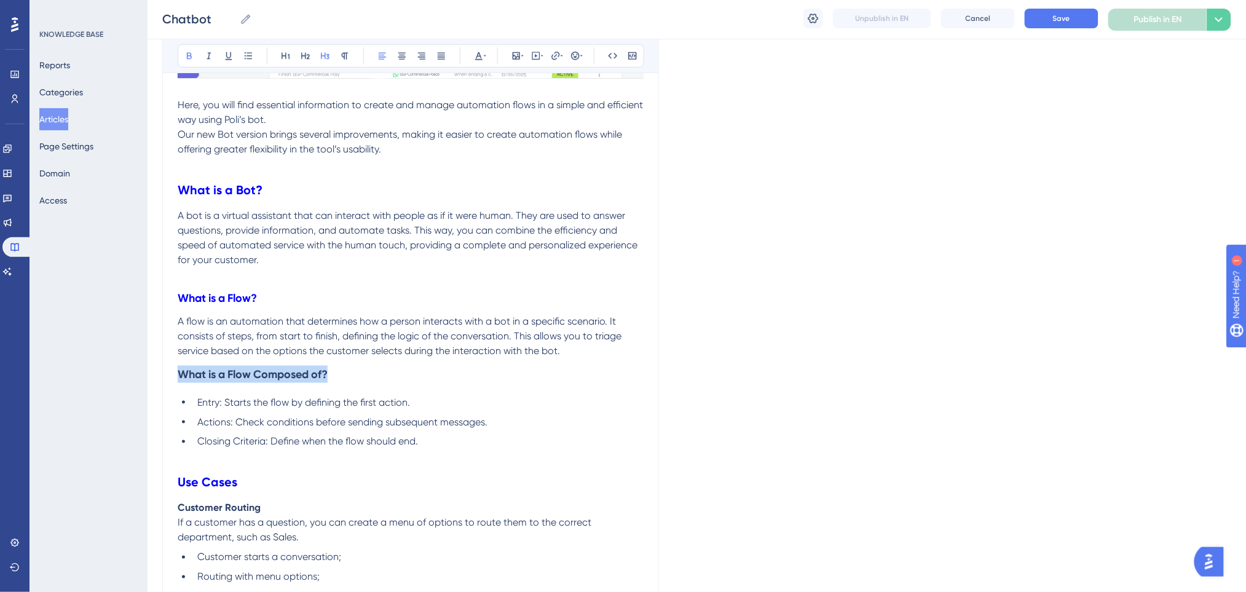
drag, startPoint x: 308, startPoint y: 377, endPoint x: 286, endPoint y: 220, distance: 158.3
click at [349, 57] on icon at bounding box center [345, 56] width 10 height 10
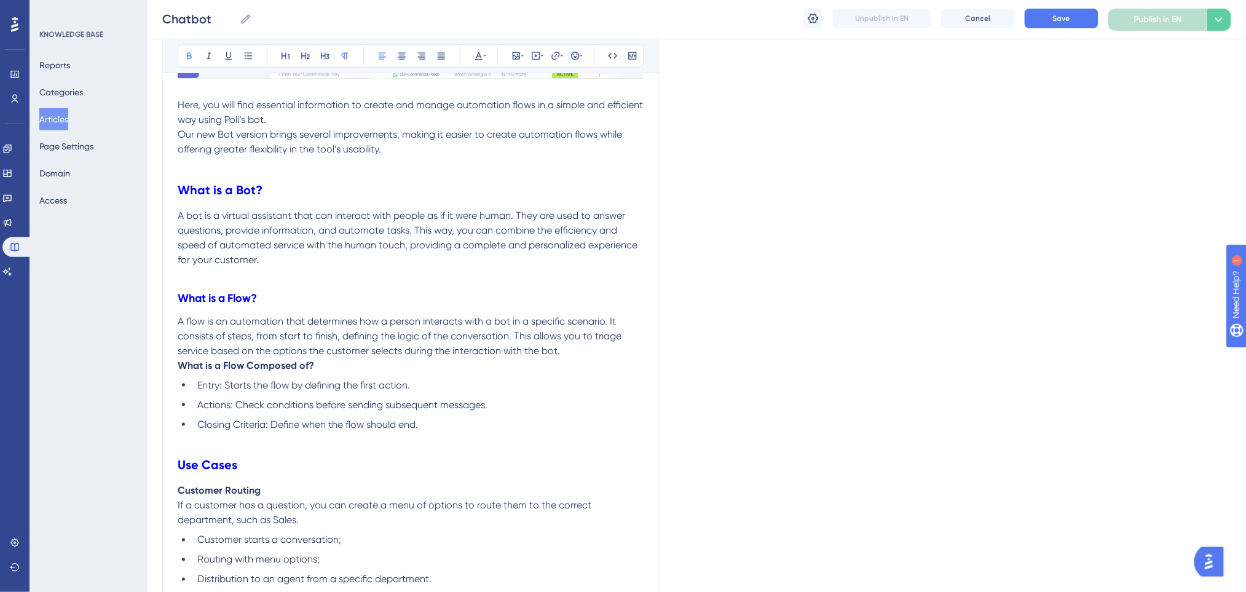
click at [589, 355] on p "A flow is an automation that determines how a person interacts with a bot in a …" at bounding box center [411, 336] width 466 height 44
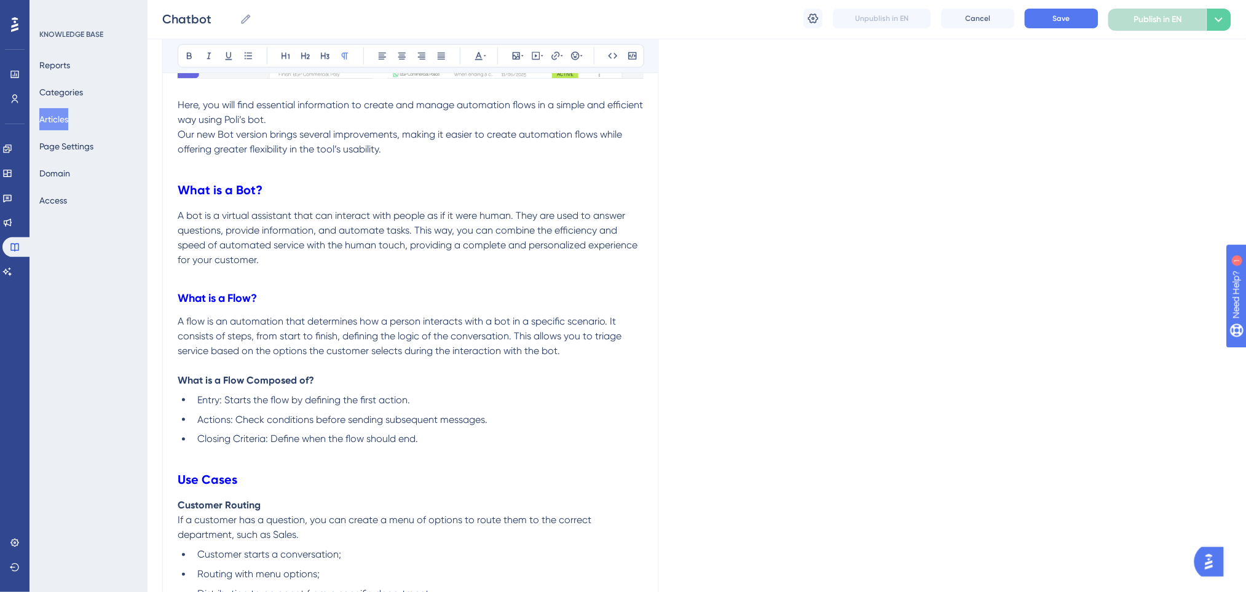
click at [584, 379] on p "What is a Flow Composed of?" at bounding box center [411, 380] width 466 height 15
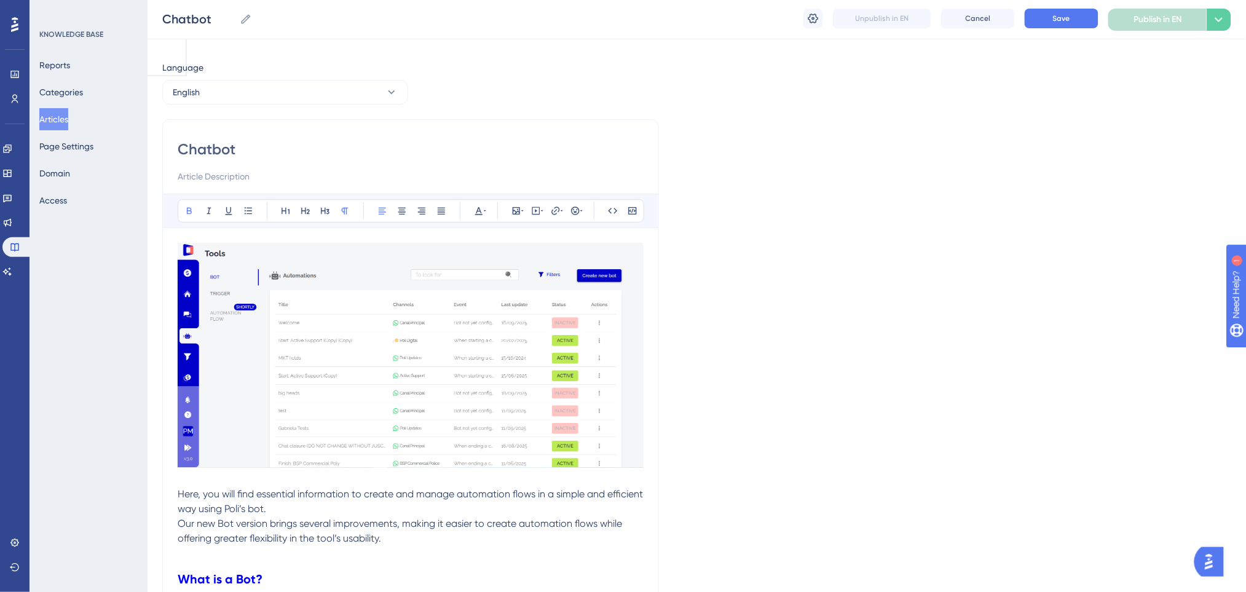
scroll to position [0, 0]
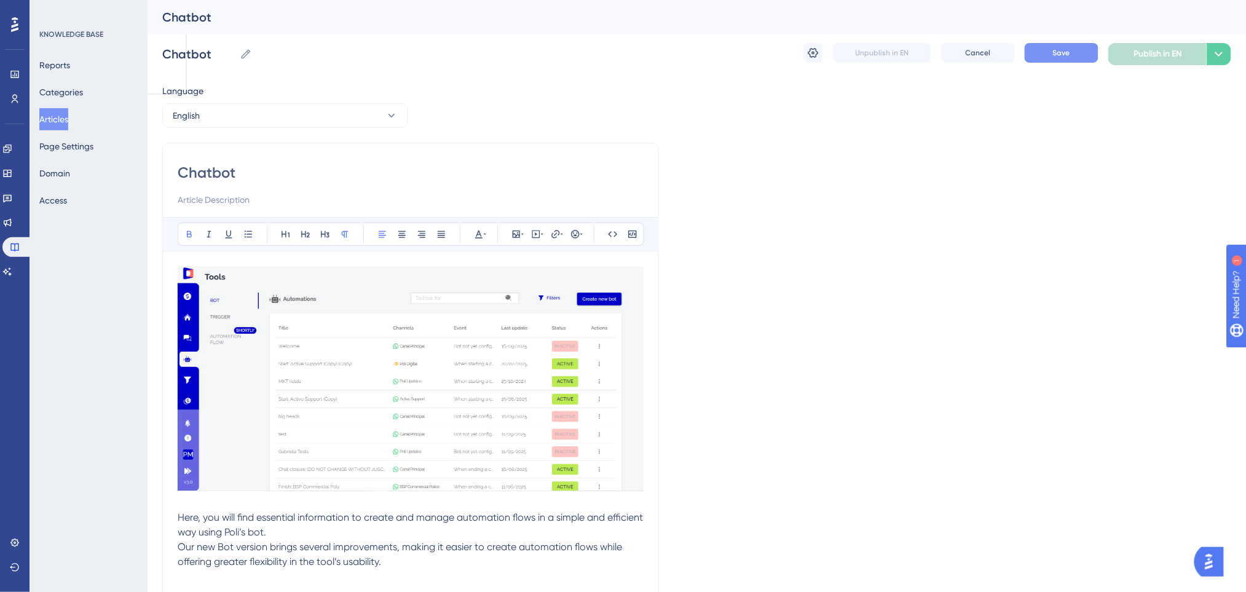
click at [1037, 57] on button "Save" at bounding box center [1062, 53] width 74 height 20
click at [266, 114] on button "English" at bounding box center [285, 115] width 246 height 25
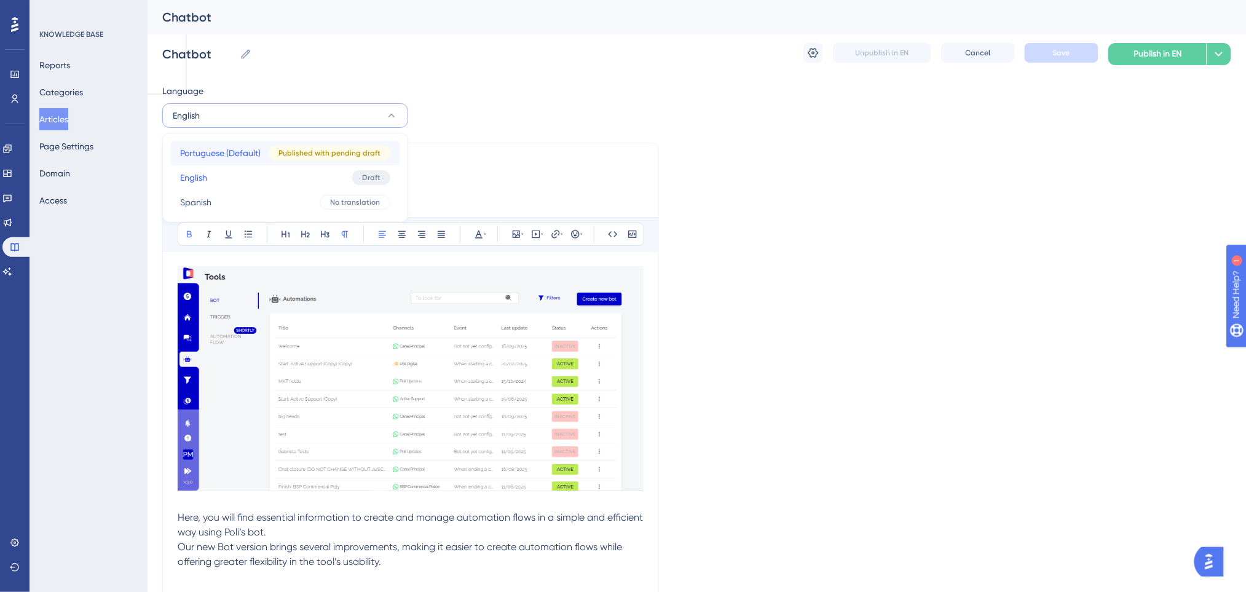
click at [238, 152] on span "Portuguese (Default)" at bounding box center [220, 153] width 81 height 15
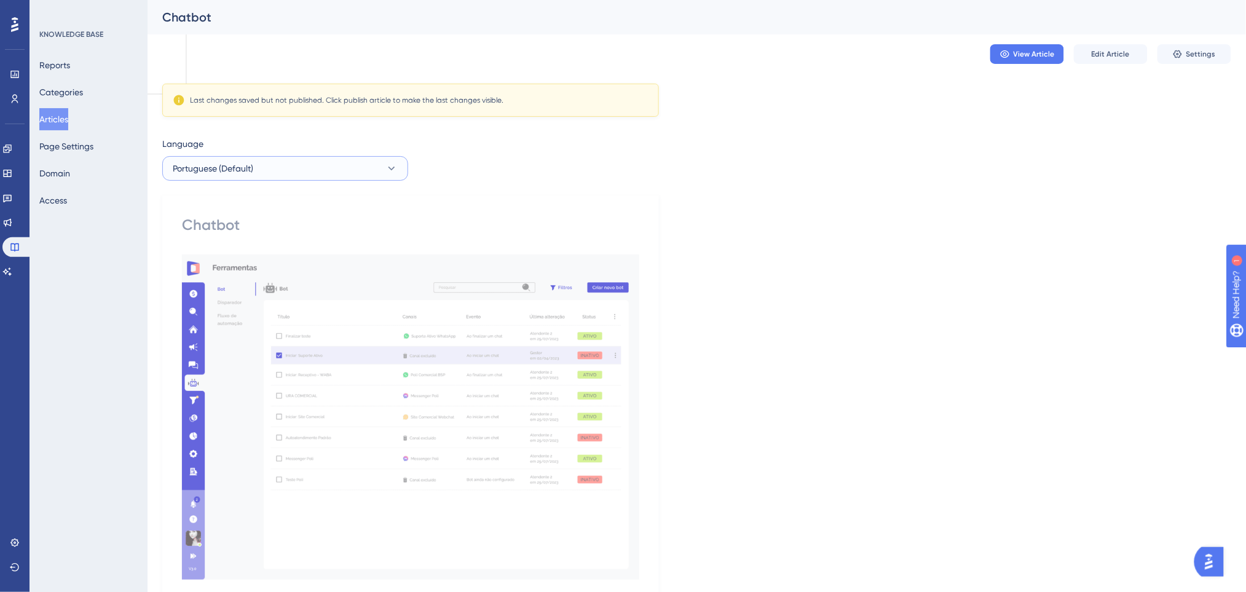
click at [378, 159] on button "Portuguese (Default)" at bounding box center [285, 168] width 246 height 25
click at [1115, 53] on span "Edit Article" at bounding box center [1111, 54] width 38 height 10
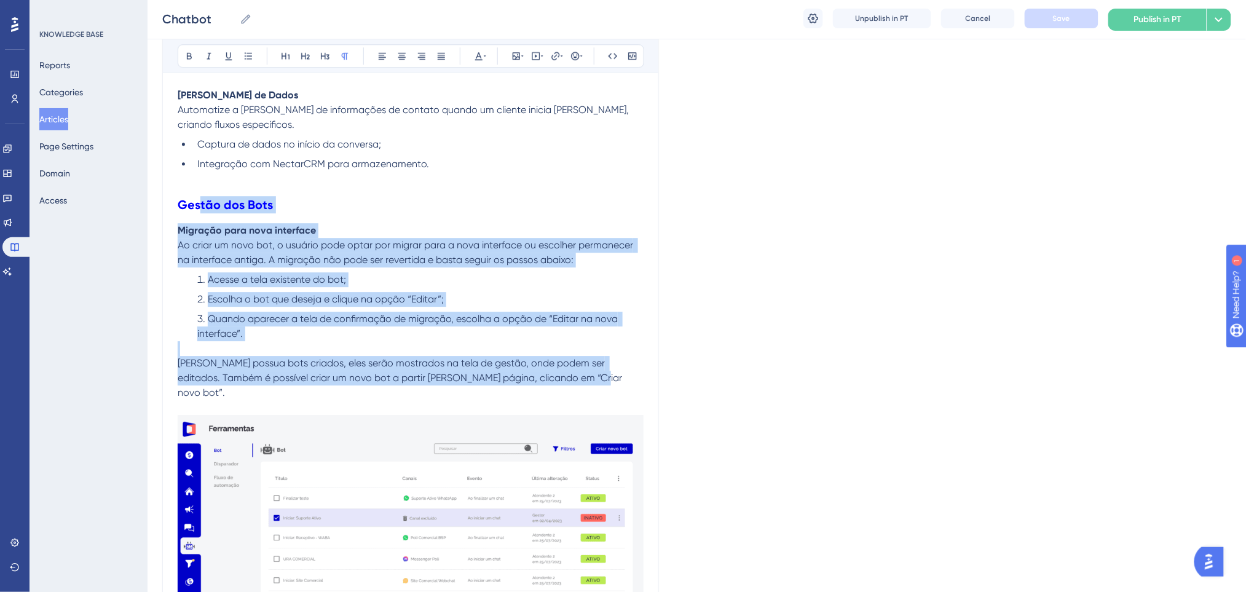
scroll to position [1089, 0]
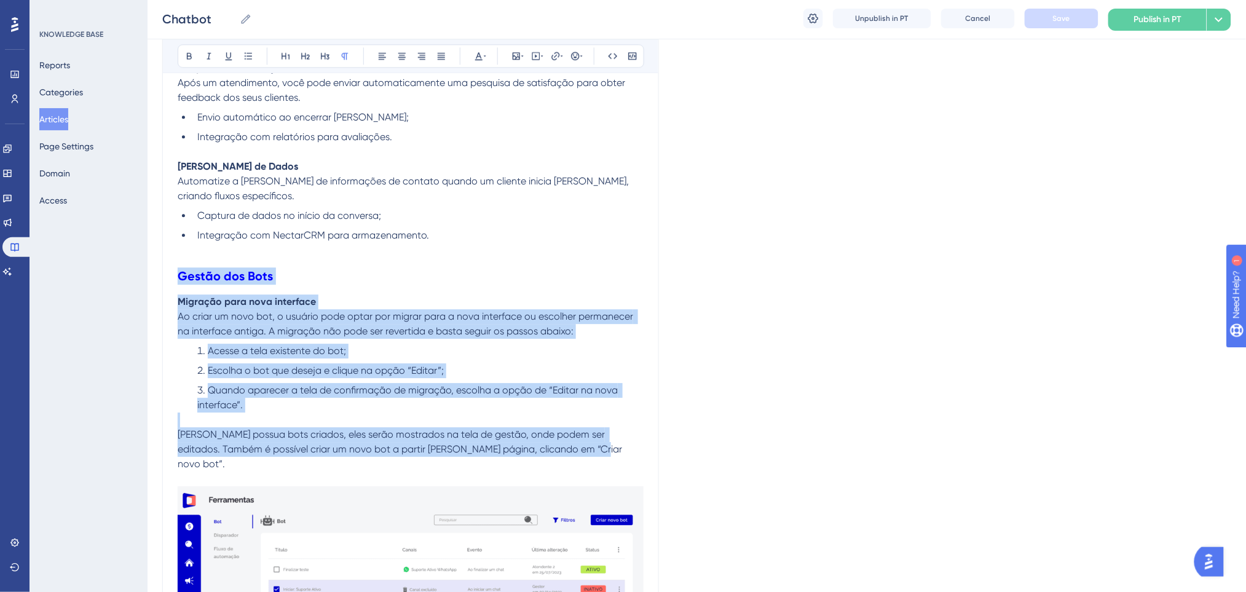
drag, startPoint x: 590, startPoint y: 362, endPoint x: 178, endPoint y: 263, distance: 424.1
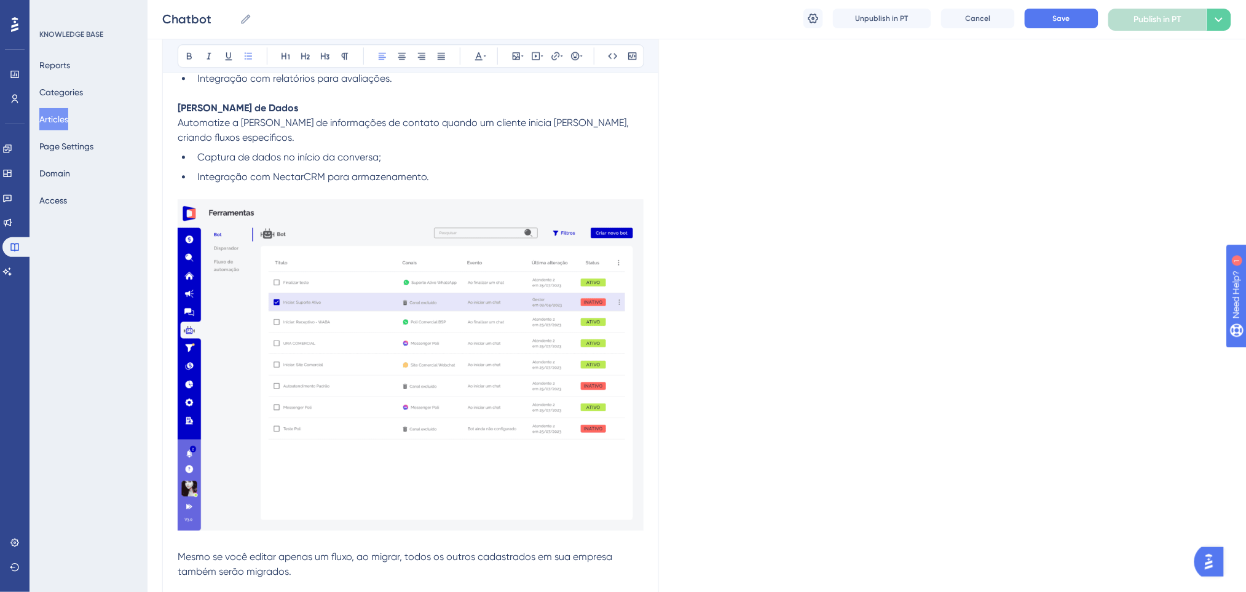
scroll to position [1253, 0]
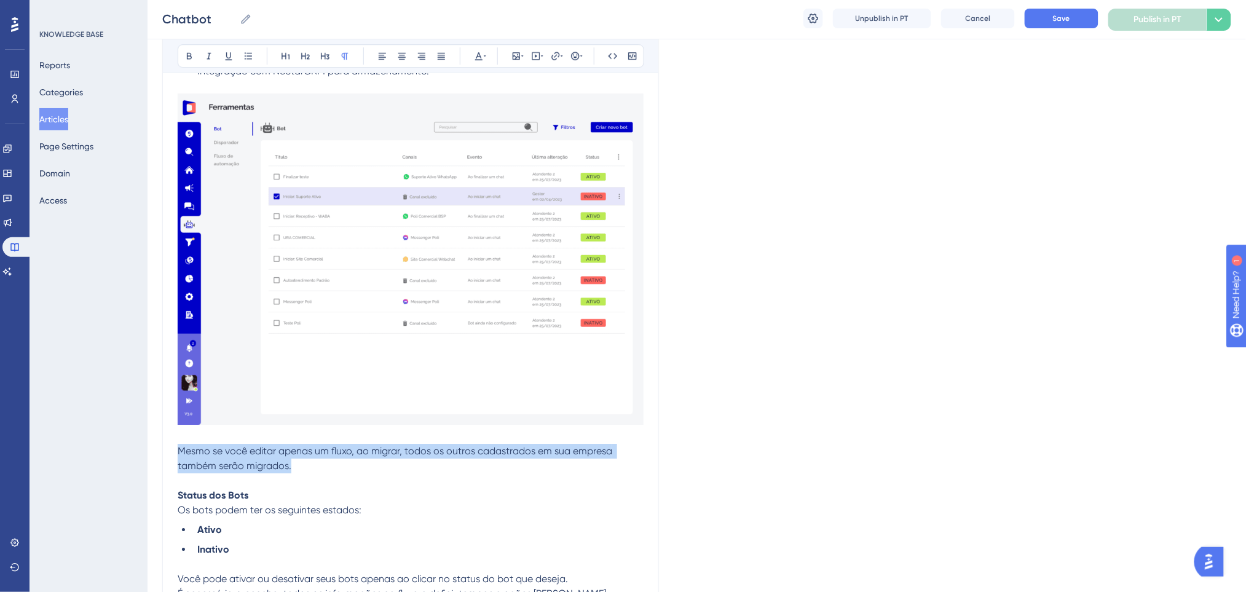
drag, startPoint x: 297, startPoint y: 464, endPoint x: 165, endPoint y: 449, distance: 132.4
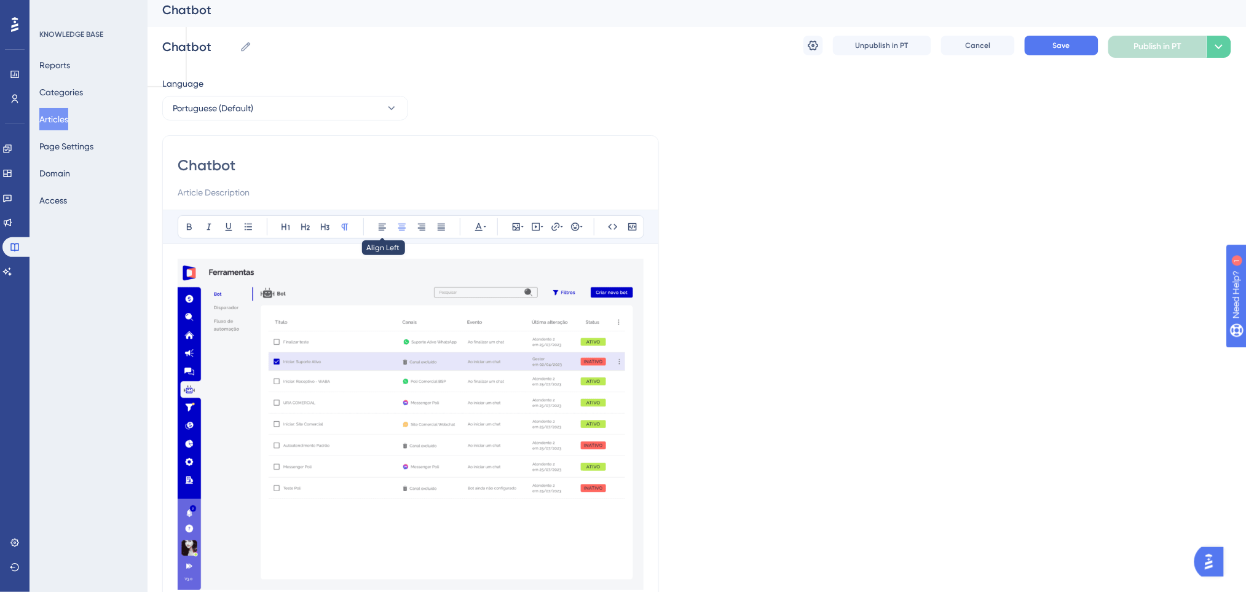
scroll to position [0, 0]
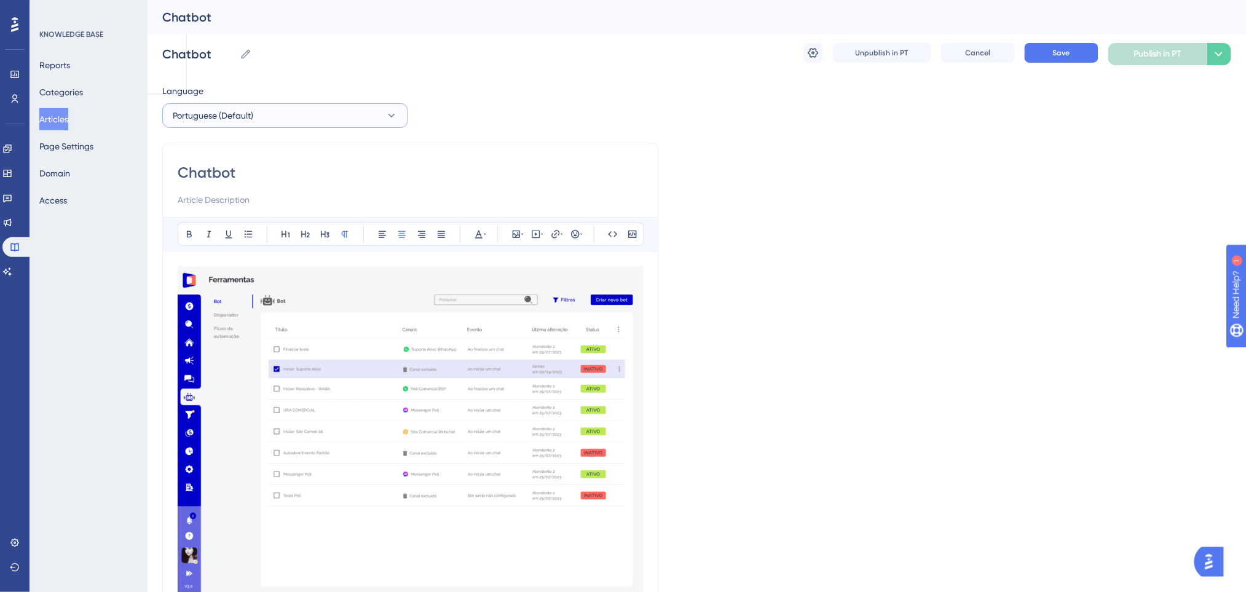
click at [267, 119] on button "Portuguese (Default)" at bounding box center [285, 115] width 246 height 25
click at [248, 173] on button "English English Draft" at bounding box center [285, 177] width 230 height 25
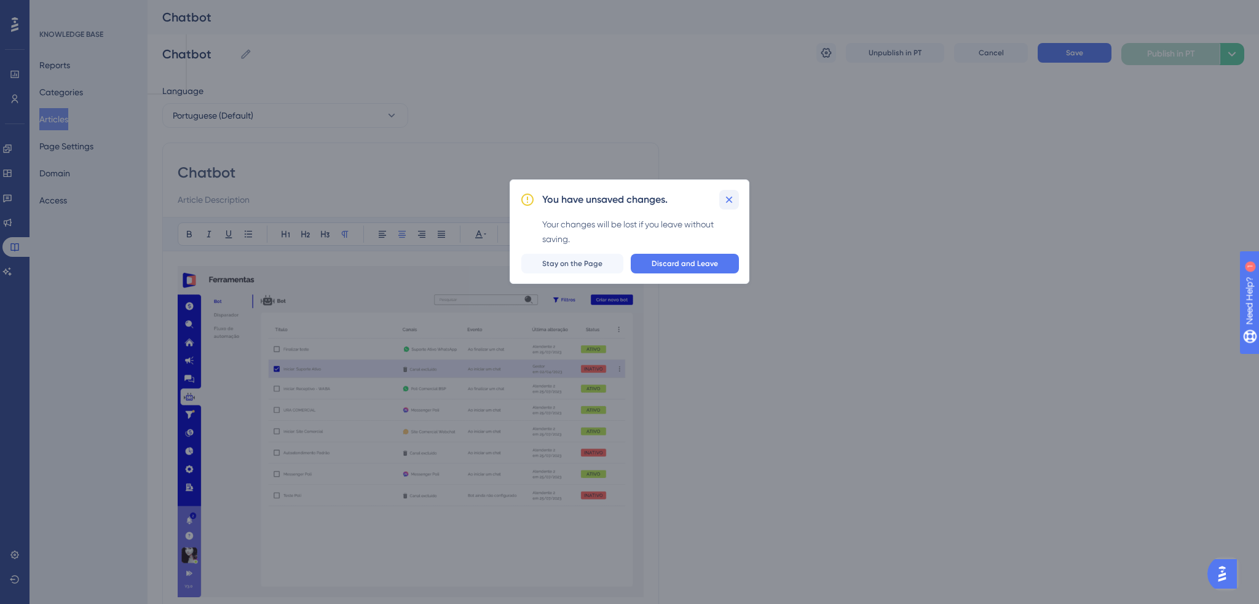
click at [725, 196] on icon at bounding box center [729, 200] width 12 height 12
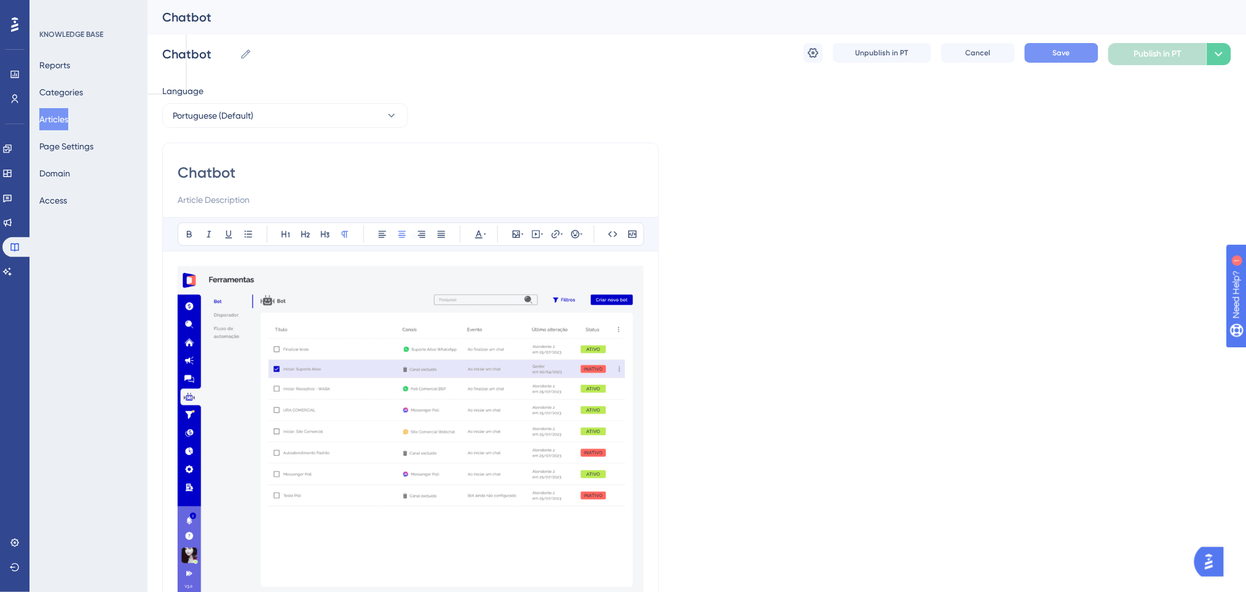
drag, startPoint x: 1051, startPoint y: 63, endPoint x: 1053, endPoint y: 55, distance: 8.9
click at [1051, 62] on div "Unpublish in PT Cancel Save Publish in PT Options" at bounding box center [1017, 54] width 428 height 22
click at [1053, 52] on span "Save" at bounding box center [1061, 53] width 17 height 10
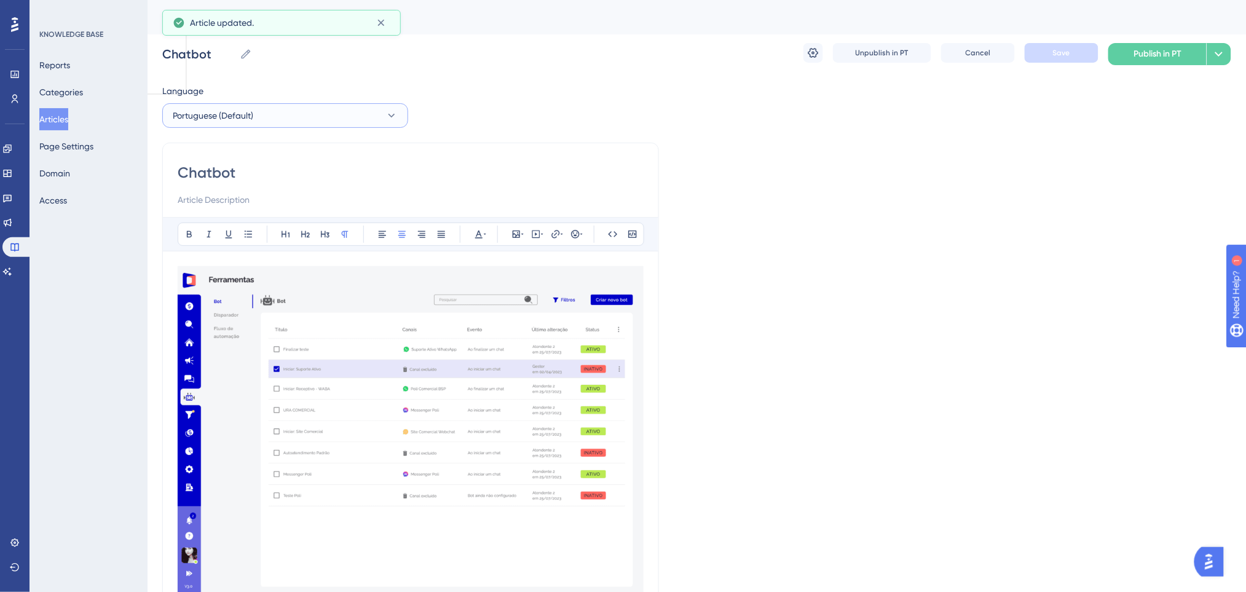
click at [296, 114] on button "Portuguese (Default)" at bounding box center [285, 115] width 246 height 25
click at [264, 175] on button "English English Draft" at bounding box center [285, 177] width 230 height 25
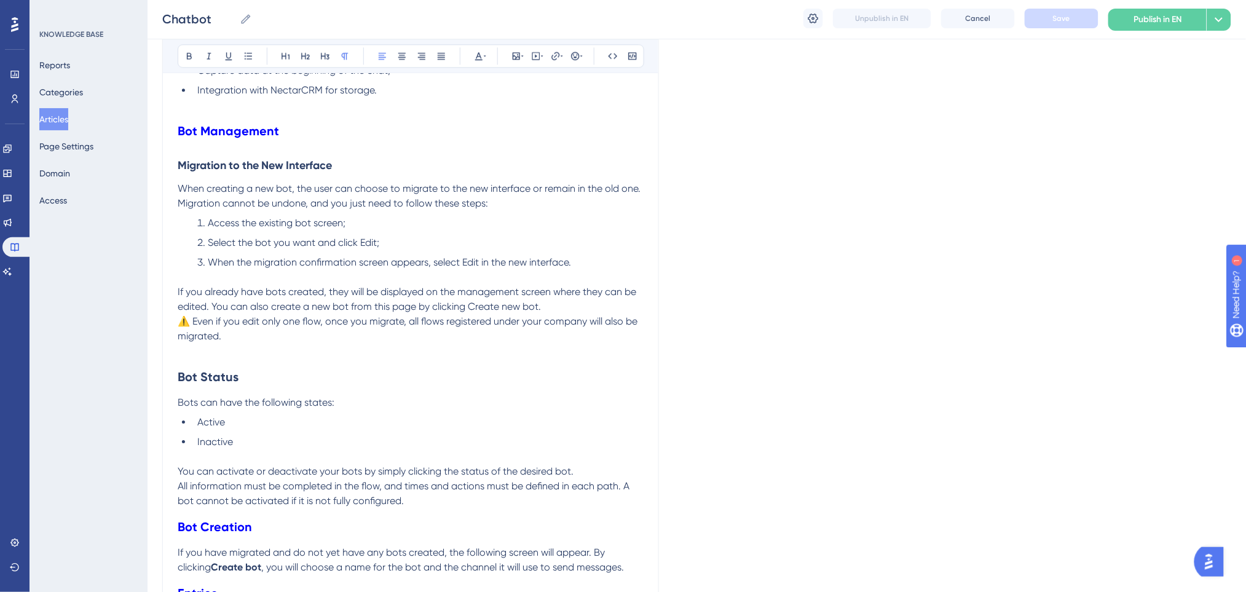
scroll to position [1072, 0]
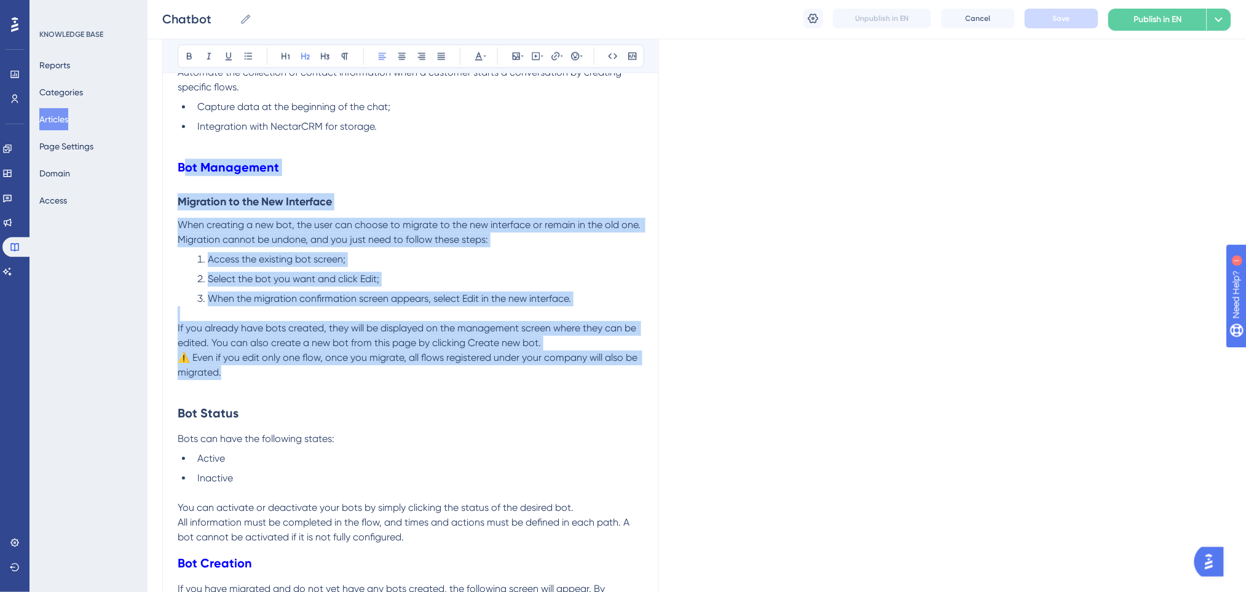
drag, startPoint x: 181, startPoint y: 166, endPoint x: 461, endPoint y: 369, distance: 345.4
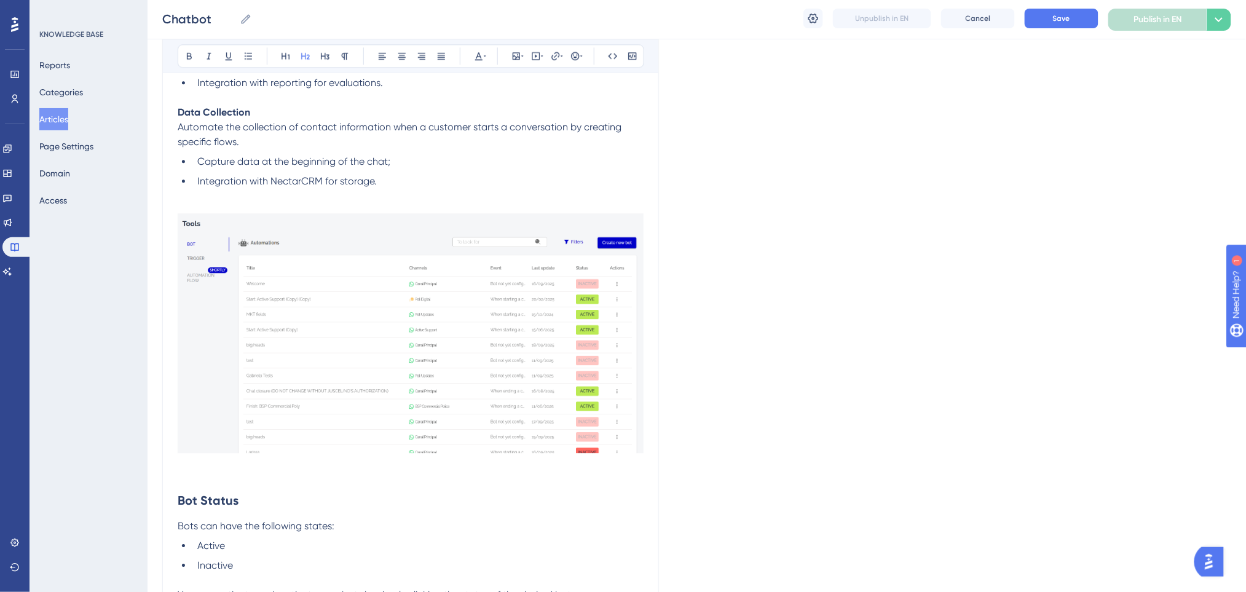
scroll to position [1154, 0]
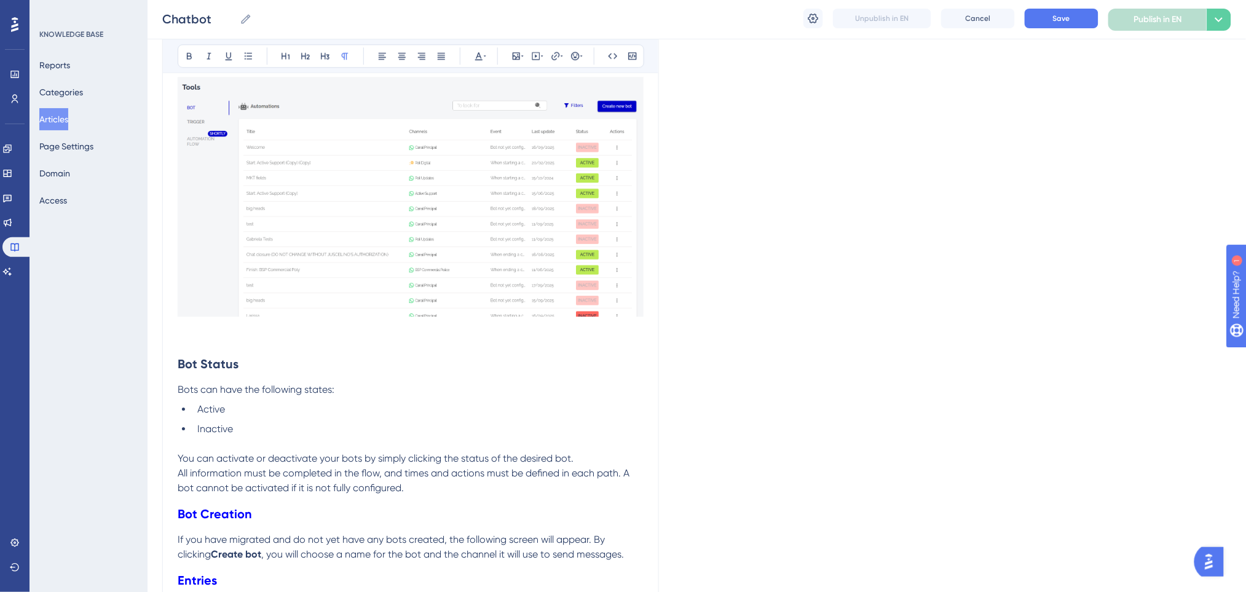
click at [307, 336] on p at bounding box center [411, 338] width 466 height 15
drag, startPoint x: 274, startPoint y: 363, endPoint x: 162, endPoint y: 346, distance: 113.7
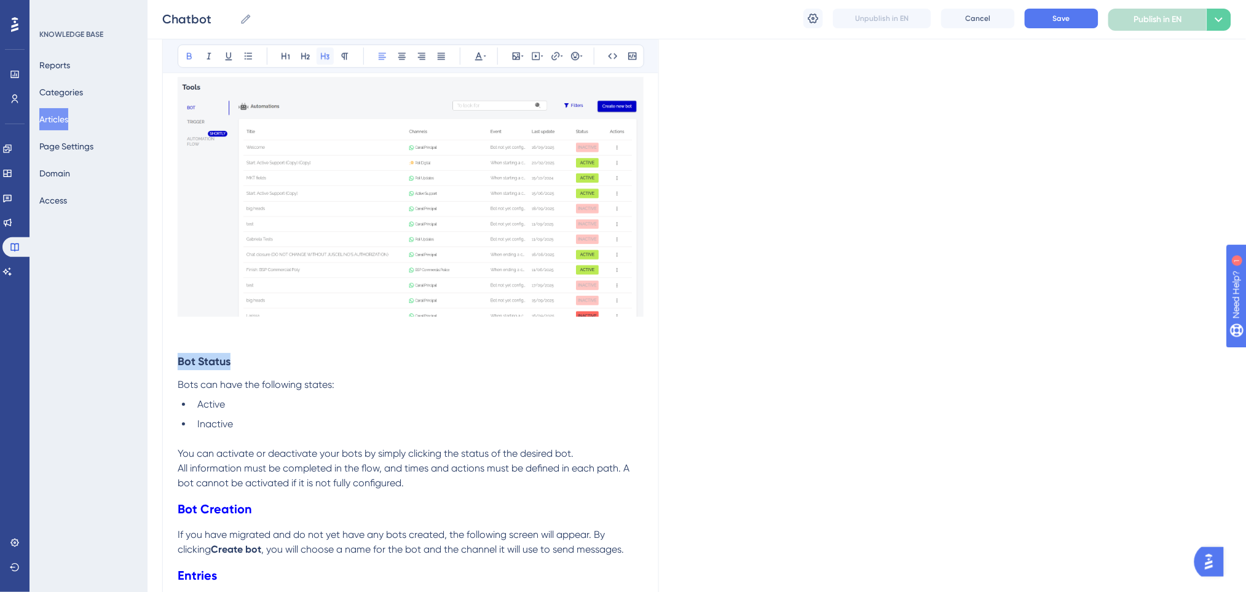
click at [331, 52] on button at bounding box center [325, 55] width 17 height 17
click at [447, 398] on li "Active" at bounding box center [417, 404] width 451 height 15
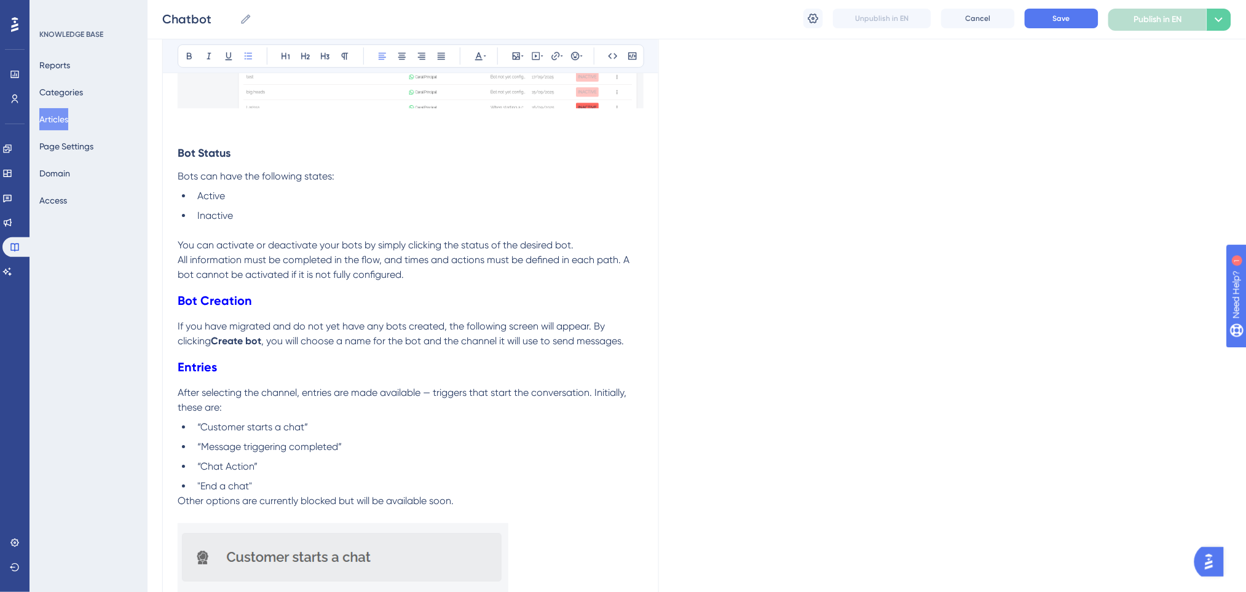
scroll to position [1399, 0]
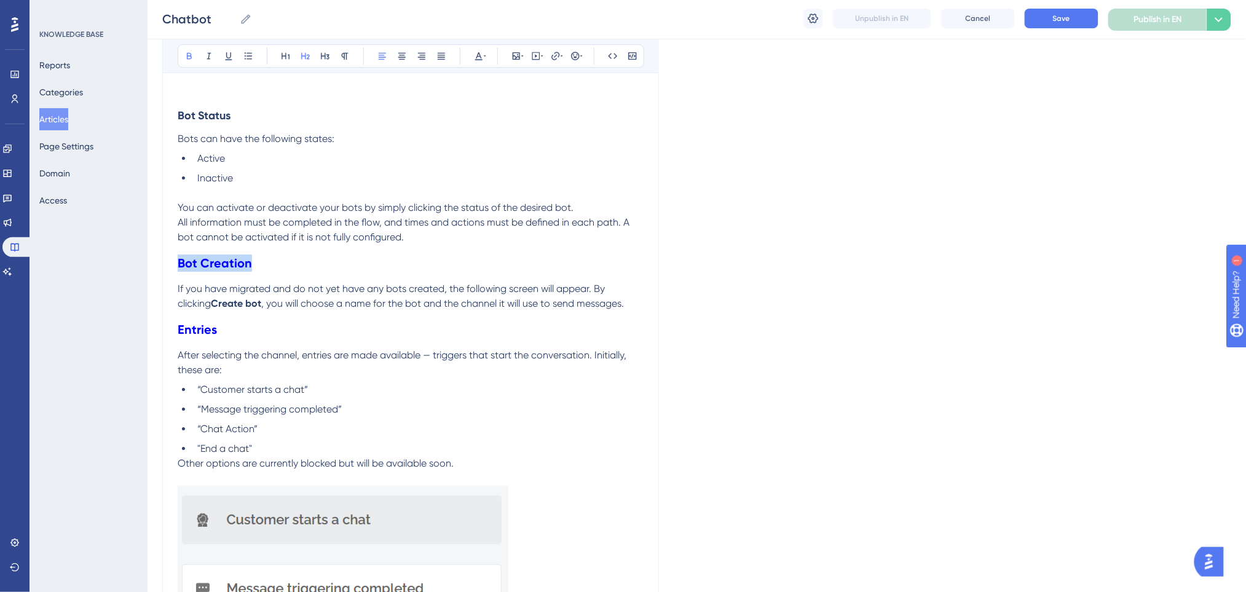
drag, startPoint x: 326, startPoint y: 256, endPoint x: 138, endPoint y: 250, distance: 188.1
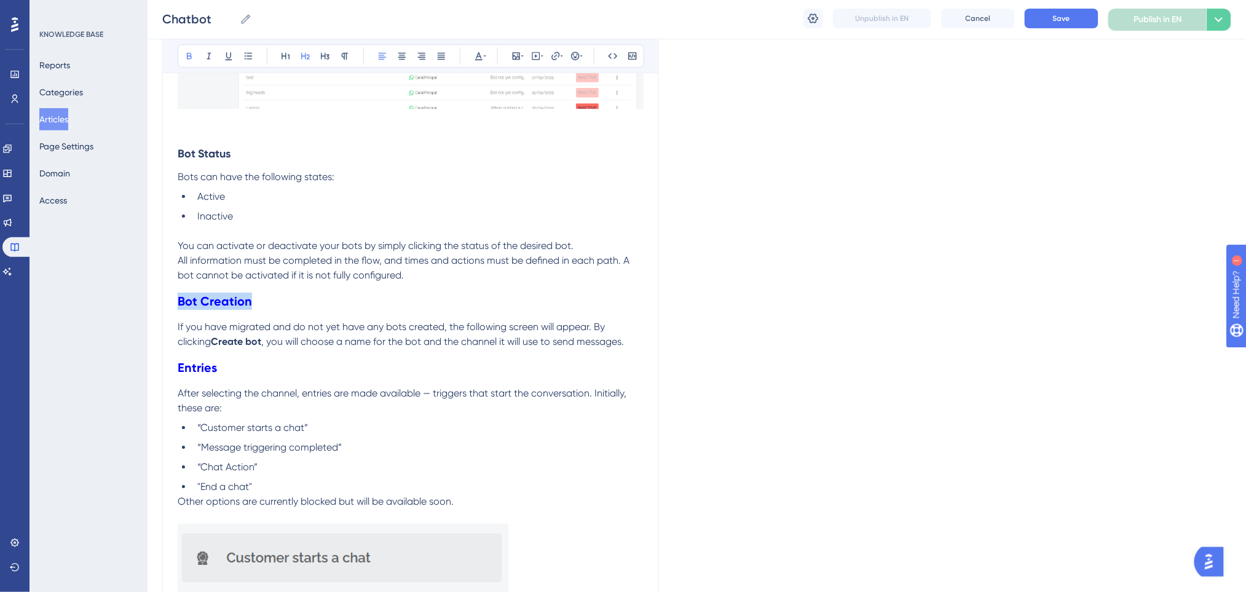
scroll to position [1235, 0]
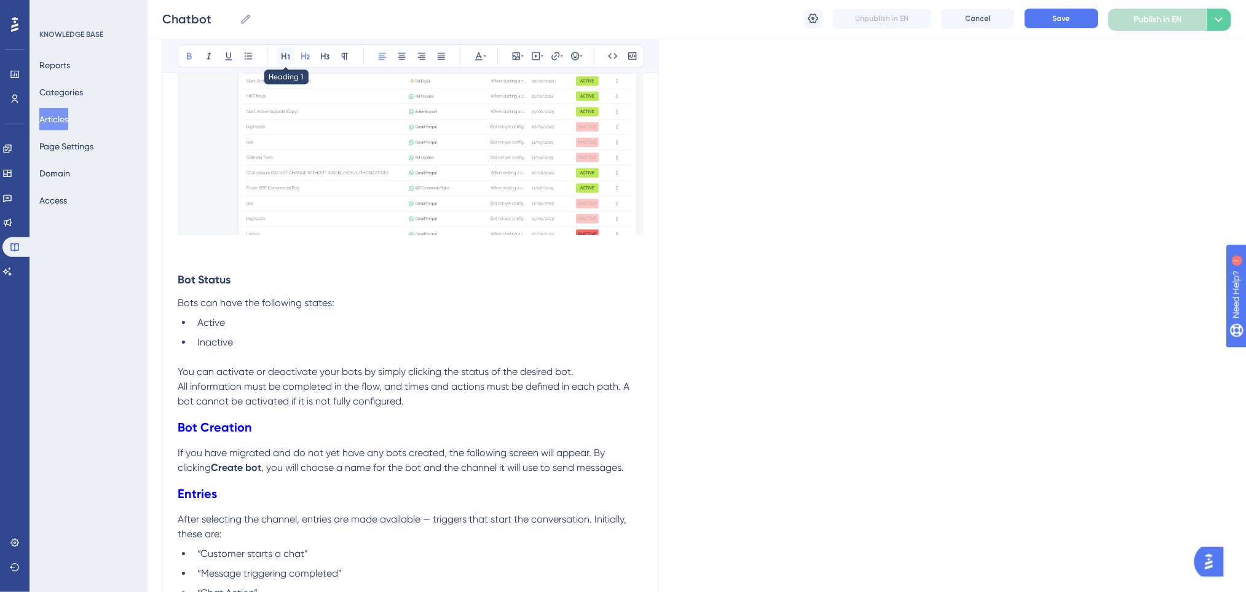
click at [288, 52] on icon at bounding box center [286, 56] width 10 height 10
click at [558, 460] on span "If you have migrated and do not yet have any bots created, the following screen…" at bounding box center [393, 465] width 430 height 26
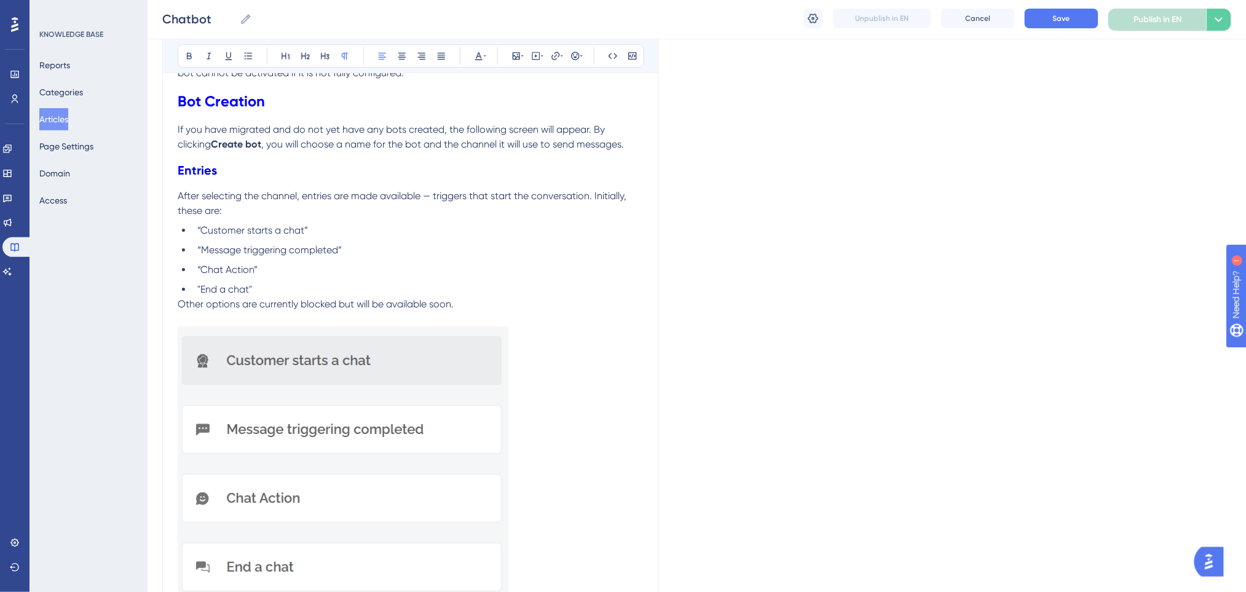
scroll to position [1481, 0]
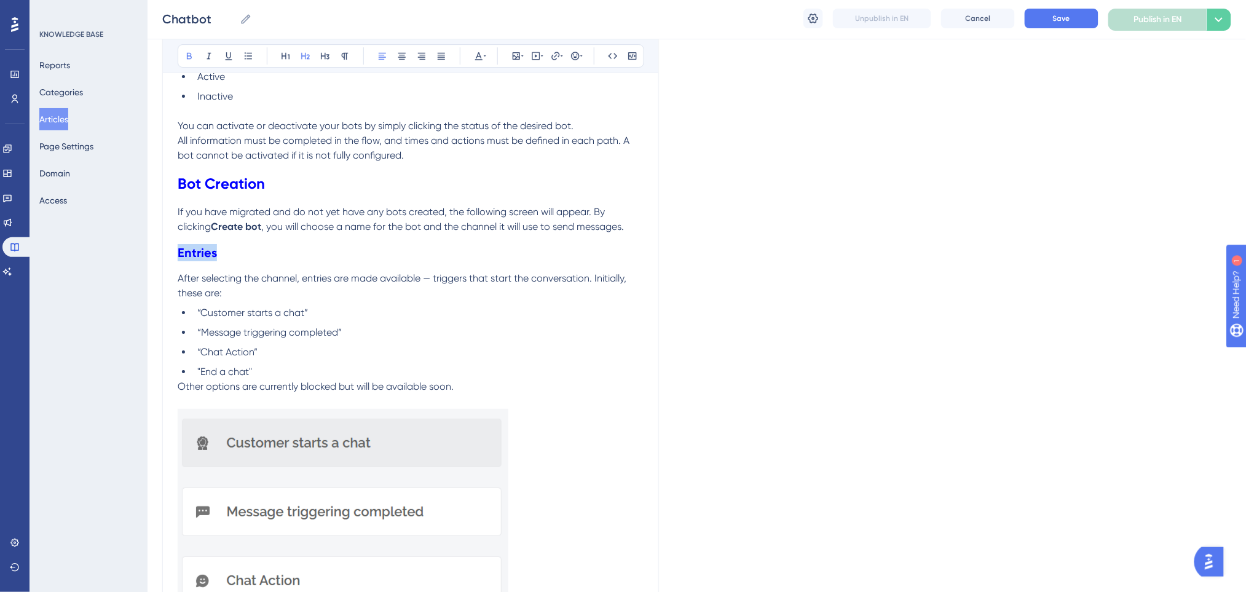
drag, startPoint x: 214, startPoint y: 250, endPoint x: 168, endPoint y: 250, distance: 46.1
click at [168, 250] on div "Chatbot Bold Italic Underline Bullet Point Heading 1 Heading 2 Heading 3 Normal…" at bounding box center [410, 602] width 497 height 3893
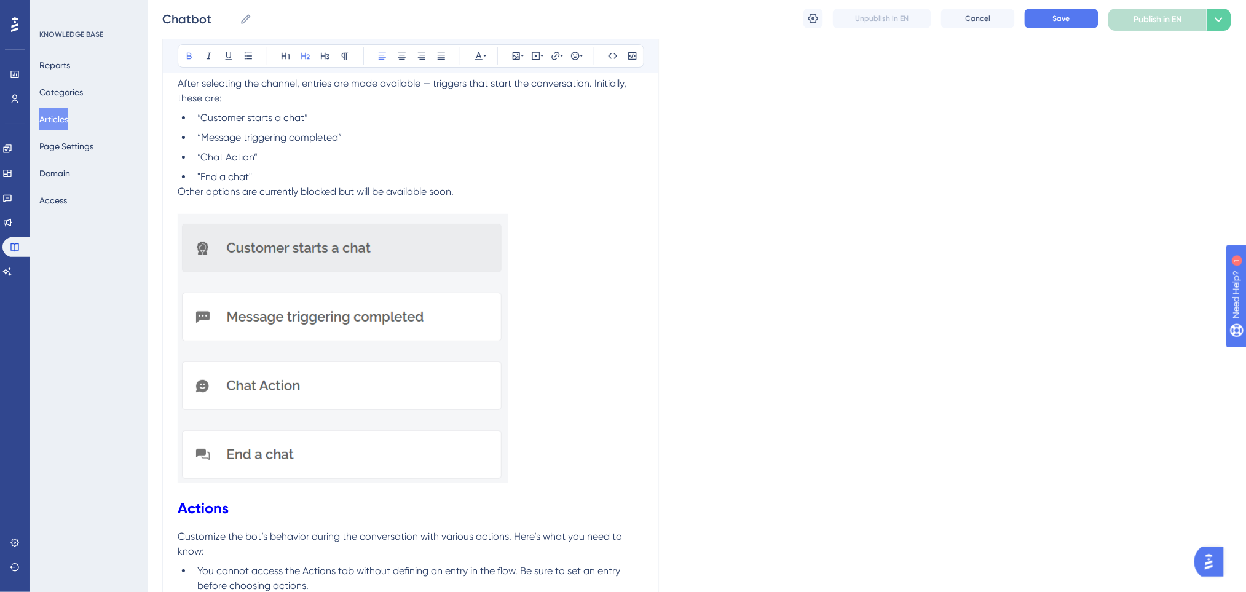
scroll to position [1809, 0]
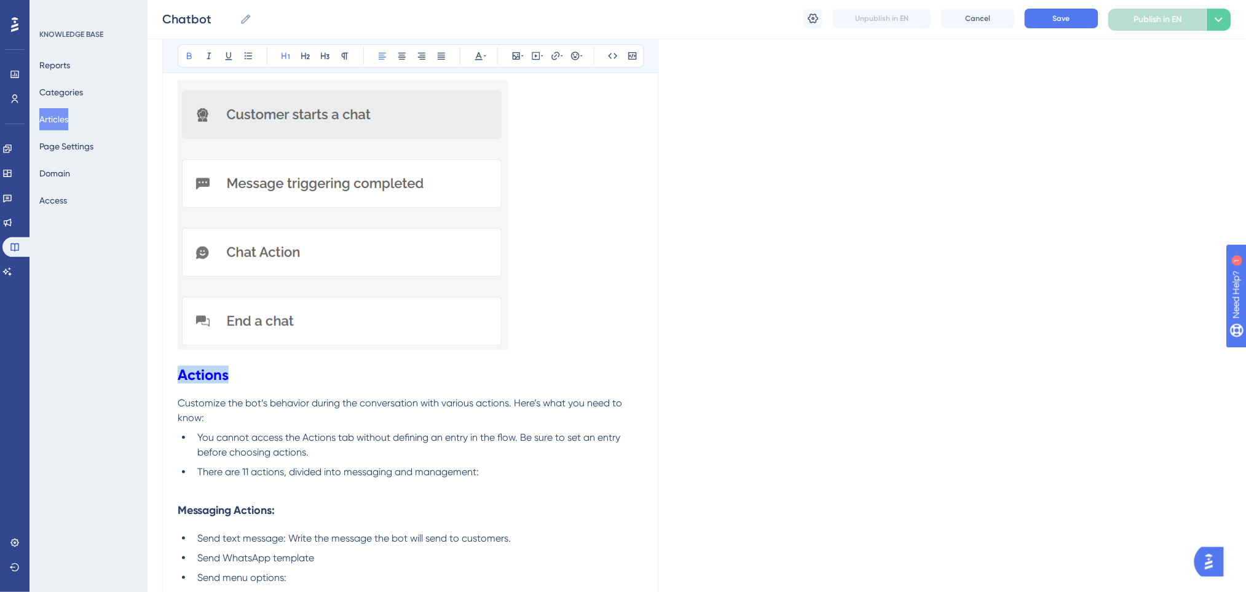
drag, startPoint x: 238, startPoint y: 377, endPoint x: 175, endPoint y: 228, distance: 161.6
click at [148, 363] on div "Performance Users Engagement Widgets Feedback Product Updates Knowledge Base AI…" at bounding box center [697, 253] width 1098 height 4124
click at [307, 53] on icon at bounding box center [306, 56] width 10 height 10
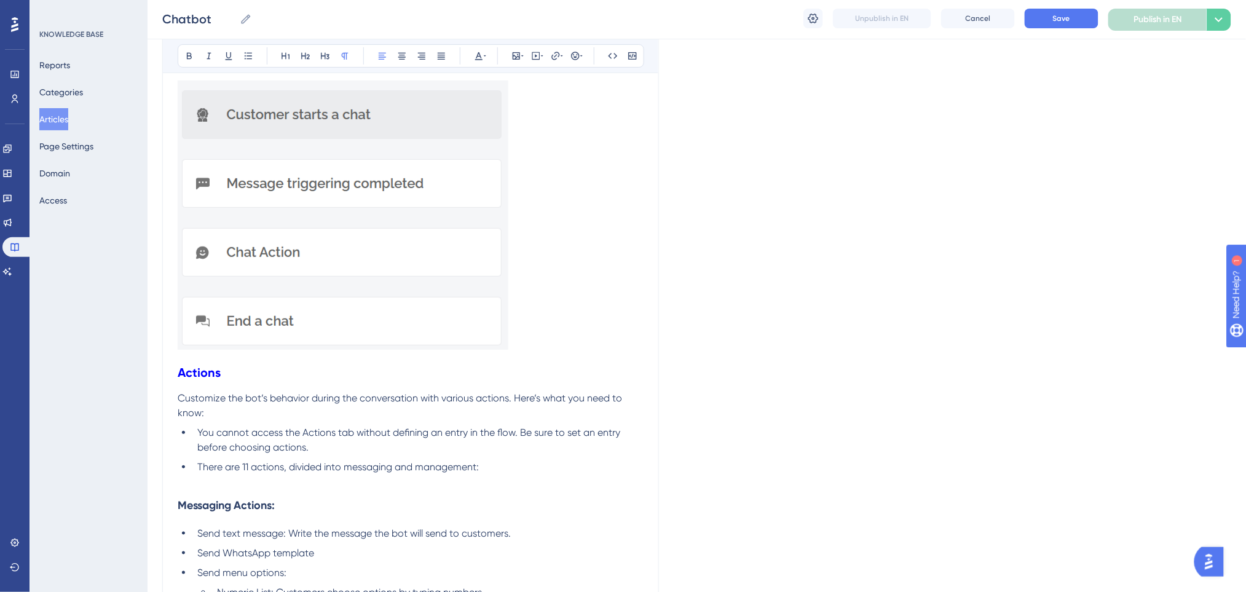
click at [566, 406] on p "Customize the bot’s behavior during the conversation with various actions. Here…" at bounding box center [411, 406] width 466 height 30
drag, startPoint x: 235, startPoint y: 510, endPoint x: 150, endPoint y: 513, distance: 84.9
click at [150, 513] on div "Performance Users Engagement Widgets Feedback Product Updates Knowledge Base AI…" at bounding box center [697, 250] width 1098 height 4119
click at [574, 391] on p "Customize the bot’s behavior during the conversation with various actions. Here…" at bounding box center [411, 406] width 466 height 30
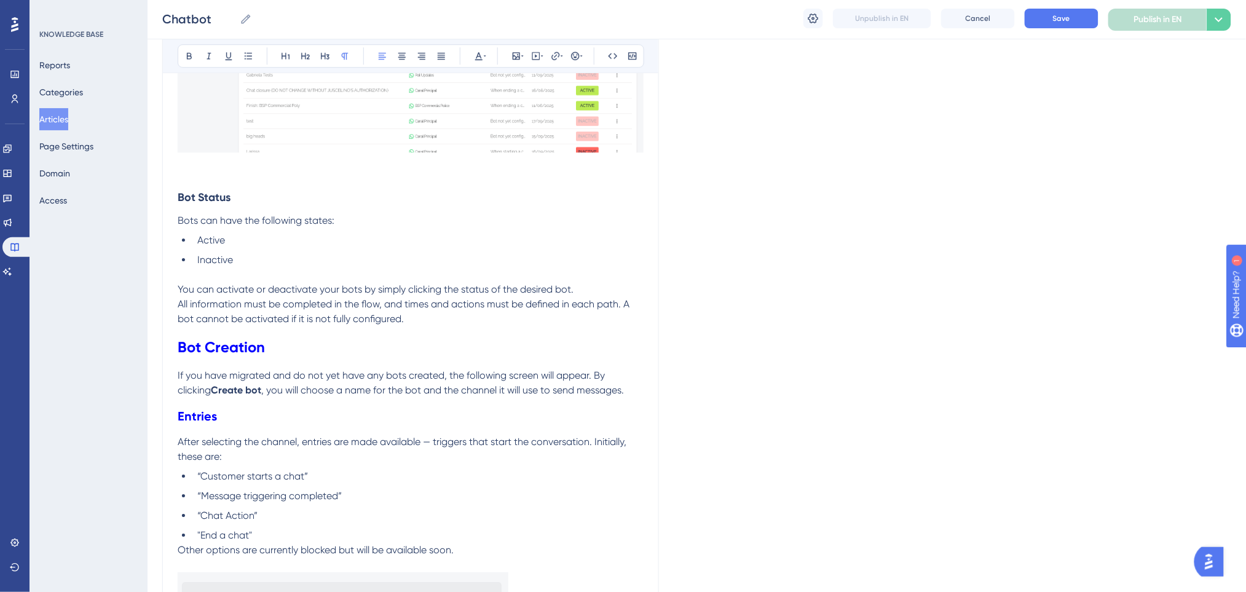
scroll to position [1399, 0]
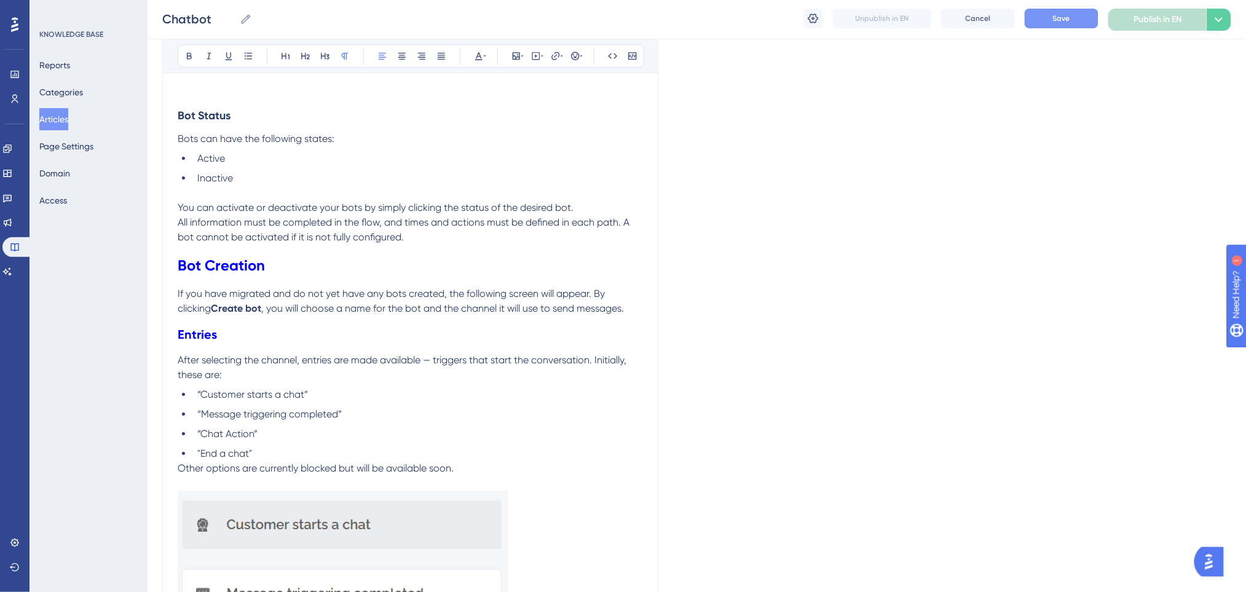
click at [1048, 15] on button "Save" at bounding box center [1062, 19] width 74 height 20
click at [65, 122] on button "Articles" at bounding box center [53, 119] width 29 height 22
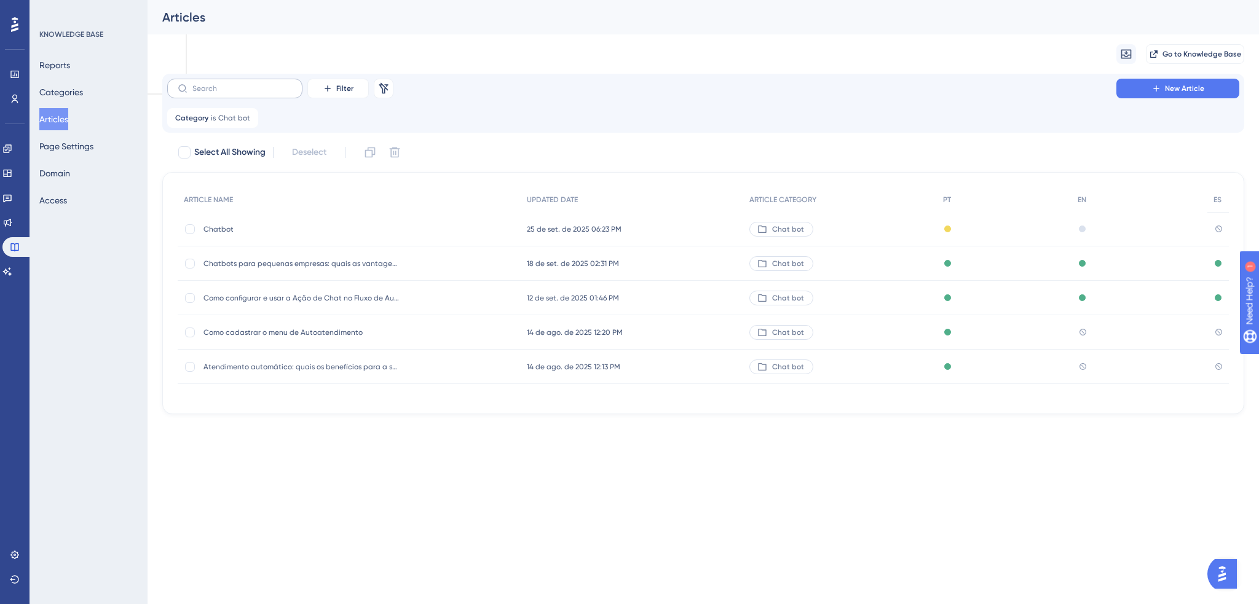
click at [285, 83] on label at bounding box center [234, 89] width 135 height 20
click at [285, 84] on input "text" at bounding box center [242, 88] width 100 height 9
type input "tu"
checkbox input "true"
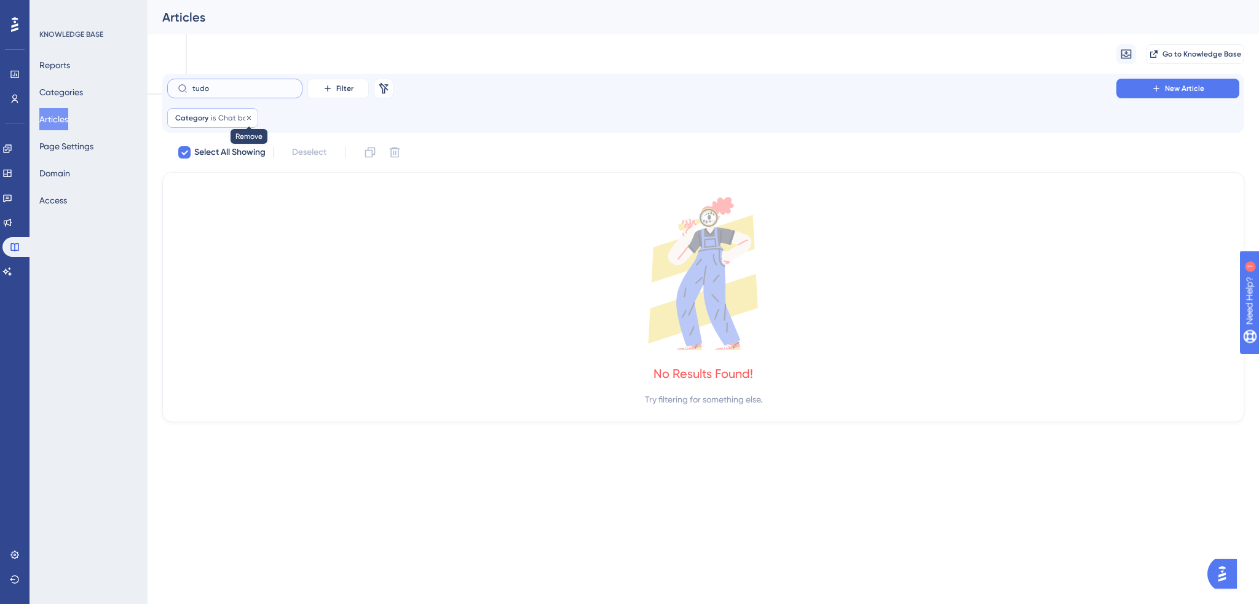
type input "tudo"
click at [248, 120] on icon at bounding box center [248, 117] width 7 height 7
checkbox input "false"
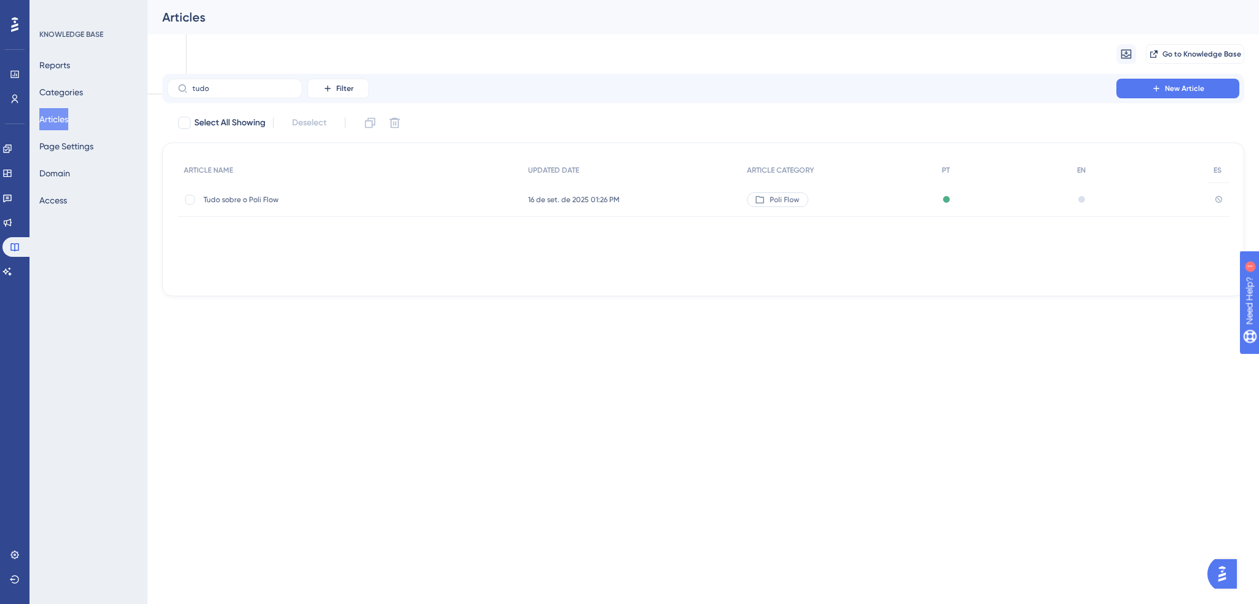
click at [278, 203] on span "Tudo sobre o Poli Flow" at bounding box center [301, 200] width 197 height 10
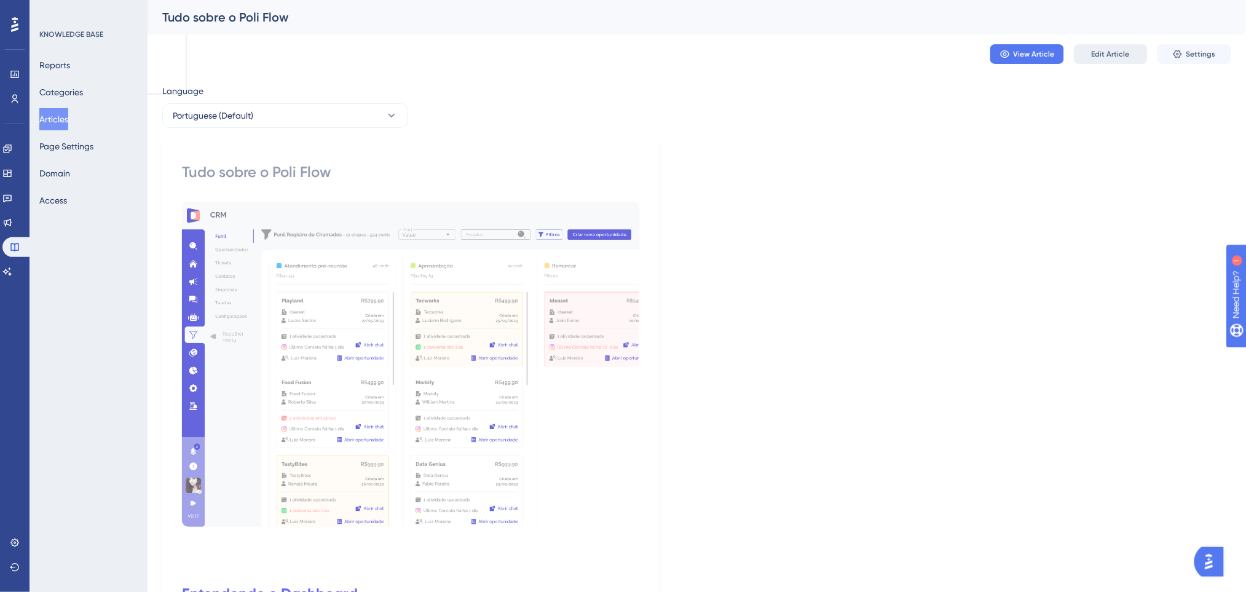
click at [1093, 51] on span "Edit Article" at bounding box center [1111, 54] width 38 height 10
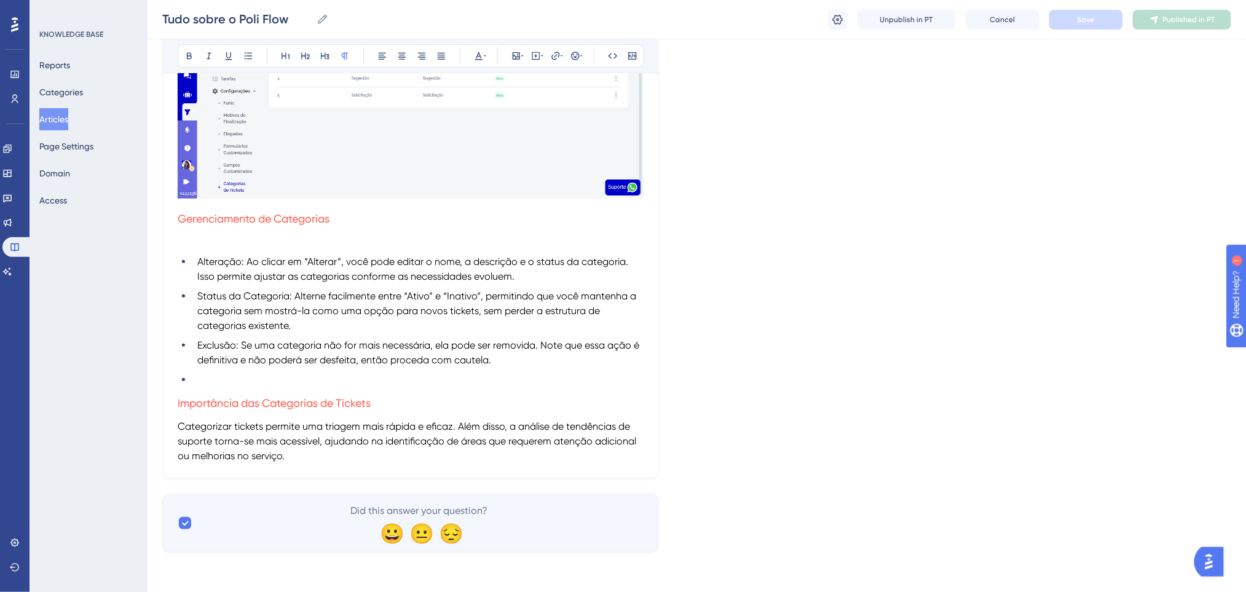
scroll to position [13739, 0]
drag, startPoint x: 333, startPoint y: 219, endPoint x: 271, endPoint y: 219, distance: 62.1
click at [271, 219] on h3 "Gerenciamento de Categorias" at bounding box center [411, 219] width 466 height 32
click at [482, 53] on icon at bounding box center [479, 56] width 10 height 10
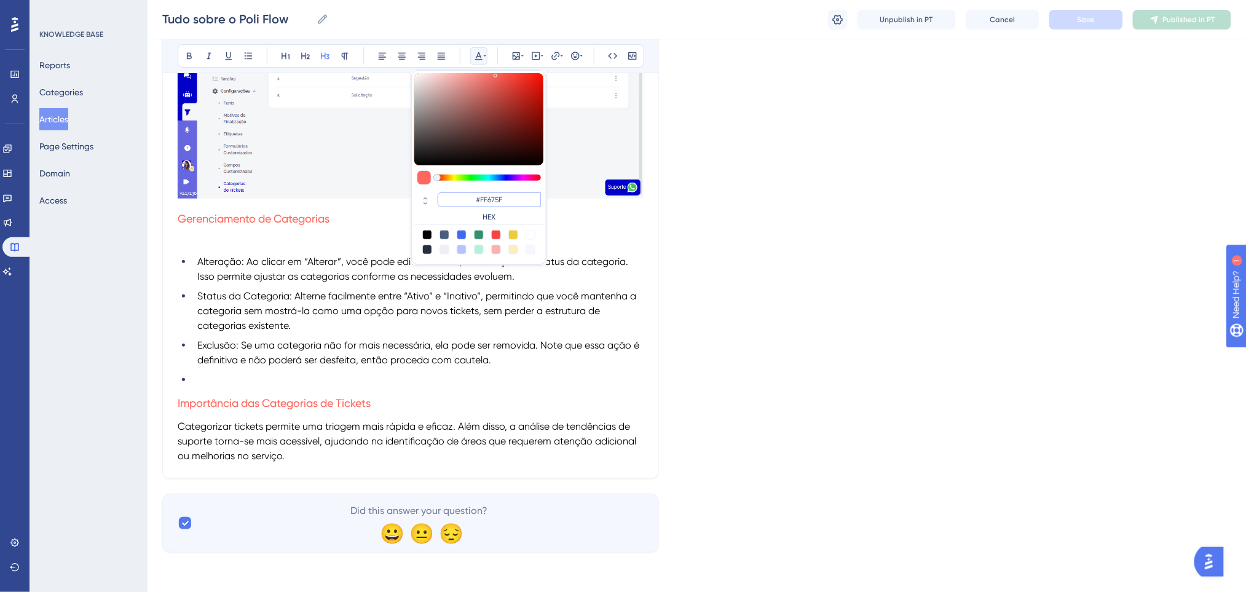
click at [519, 200] on input "#FF675F" at bounding box center [489, 199] width 103 height 15
click at [68, 114] on button "Articles" at bounding box center [53, 119] width 29 height 22
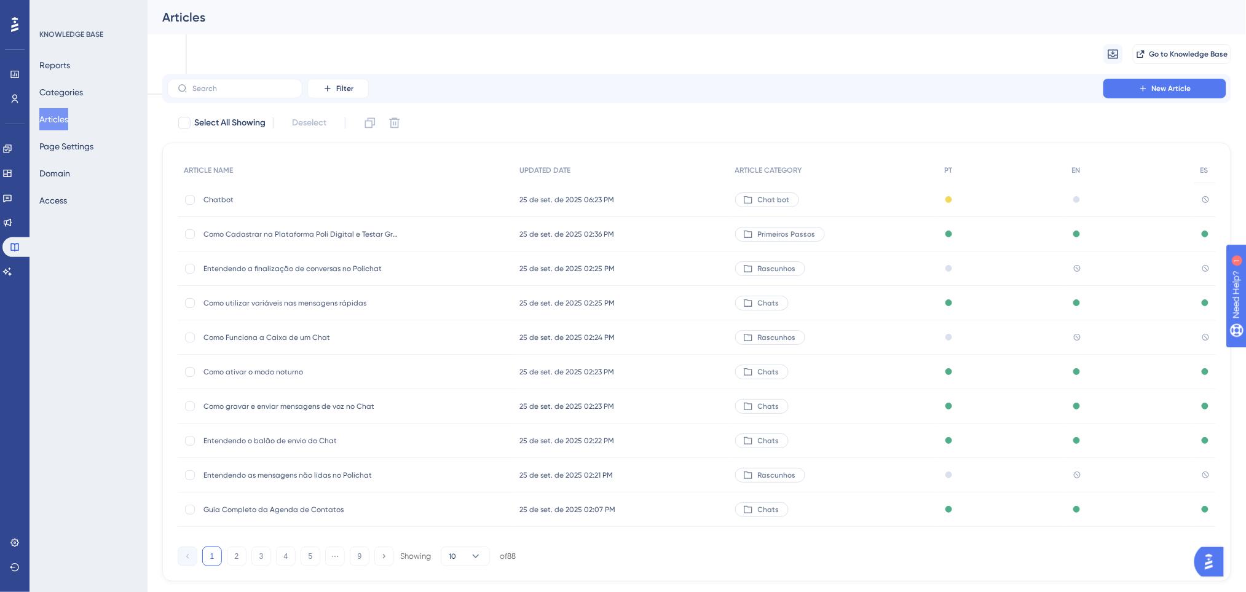
click at [313, 197] on span "Chatbot" at bounding box center [301, 200] width 197 height 10
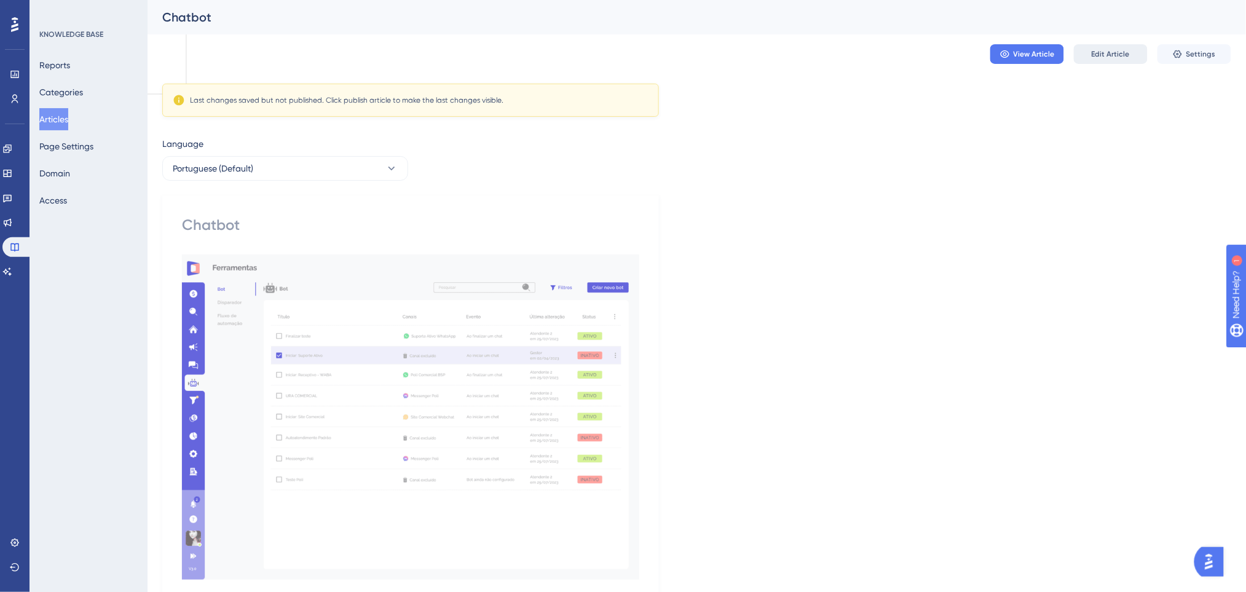
click at [1112, 49] on span "Edit Article" at bounding box center [1111, 54] width 38 height 10
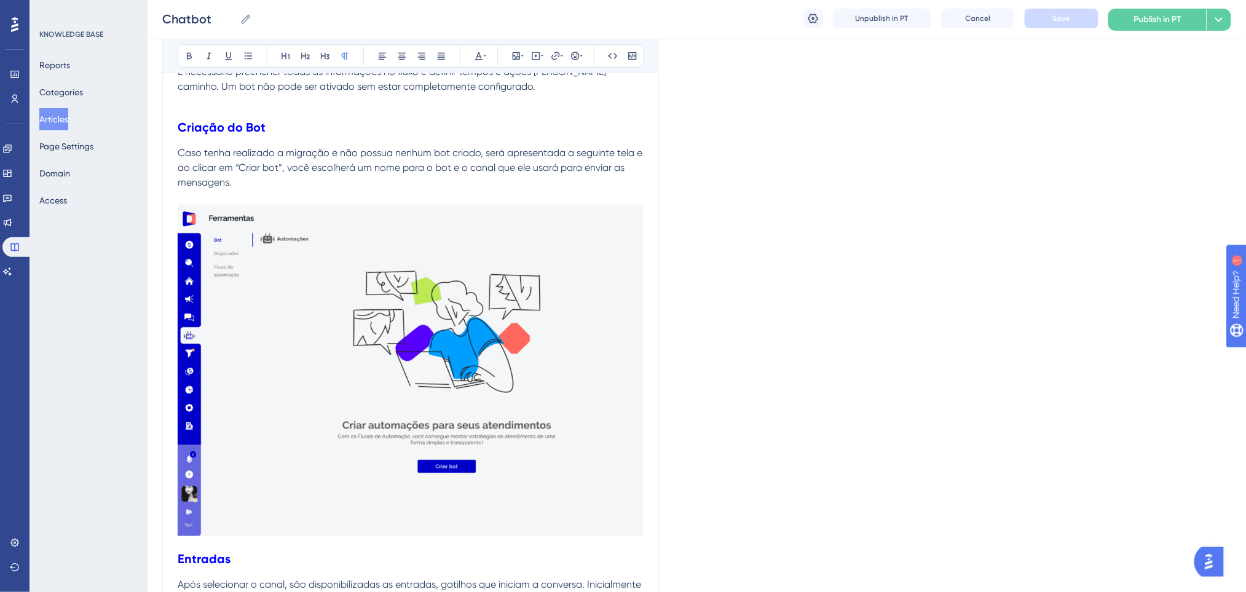
scroll to position [1948, 0]
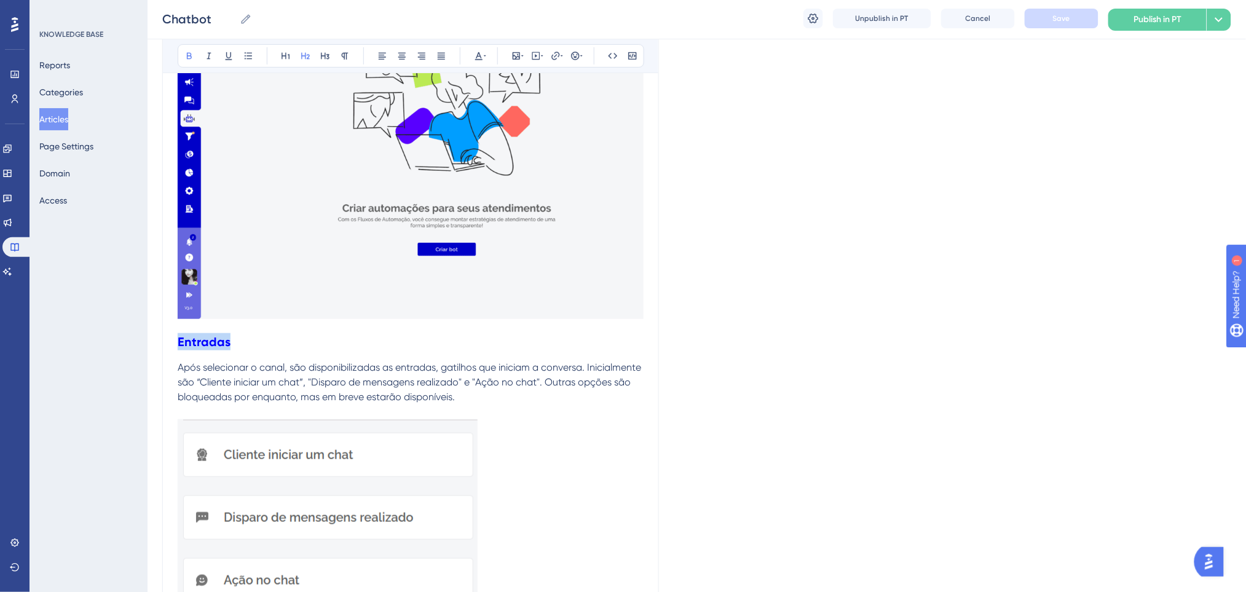
drag, startPoint x: 235, startPoint y: 340, endPoint x: 159, endPoint y: 345, distance: 76.4
click at [159, 345] on div "Performance Users Engagement Widgets Feedback Product Updates Knowledge Base AI…" at bounding box center [697, 325] width 1098 height 4546
click at [482, 59] on icon at bounding box center [479, 56] width 10 height 10
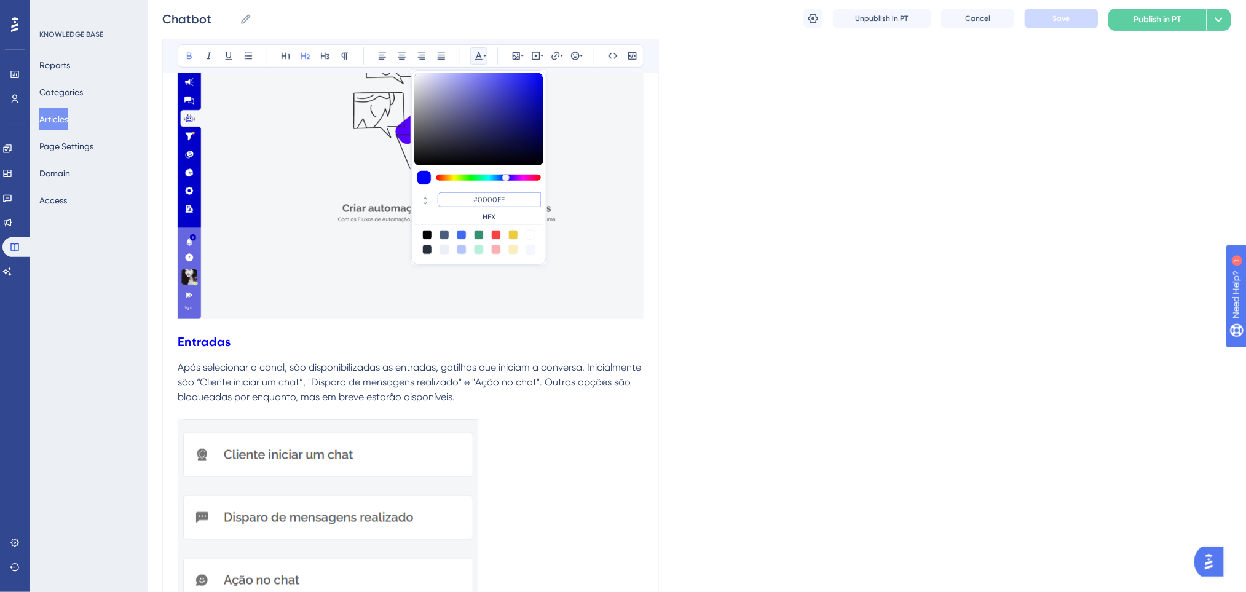
drag, startPoint x: 510, startPoint y: 201, endPoint x: 451, endPoint y: 201, distance: 59.0
click at [451, 201] on input "#0000FF" at bounding box center [489, 199] width 103 height 15
paste input "FF675"
type input "#FF675F"
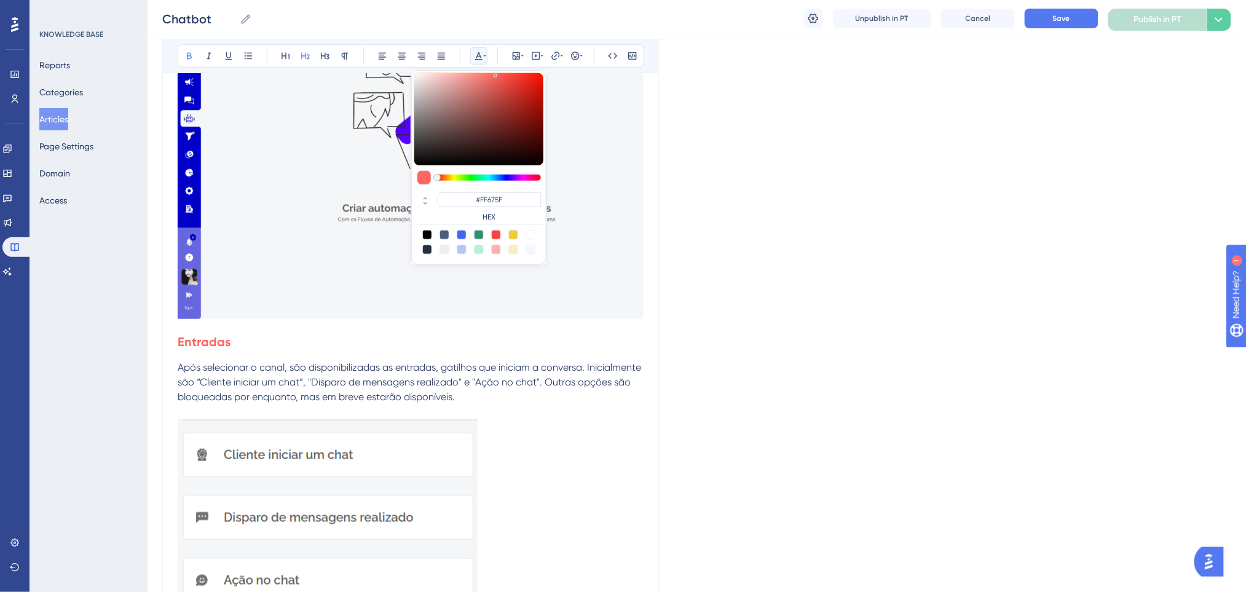
click at [369, 342] on h2 "Entradas" at bounding box center [411, 341] width 466 height 37
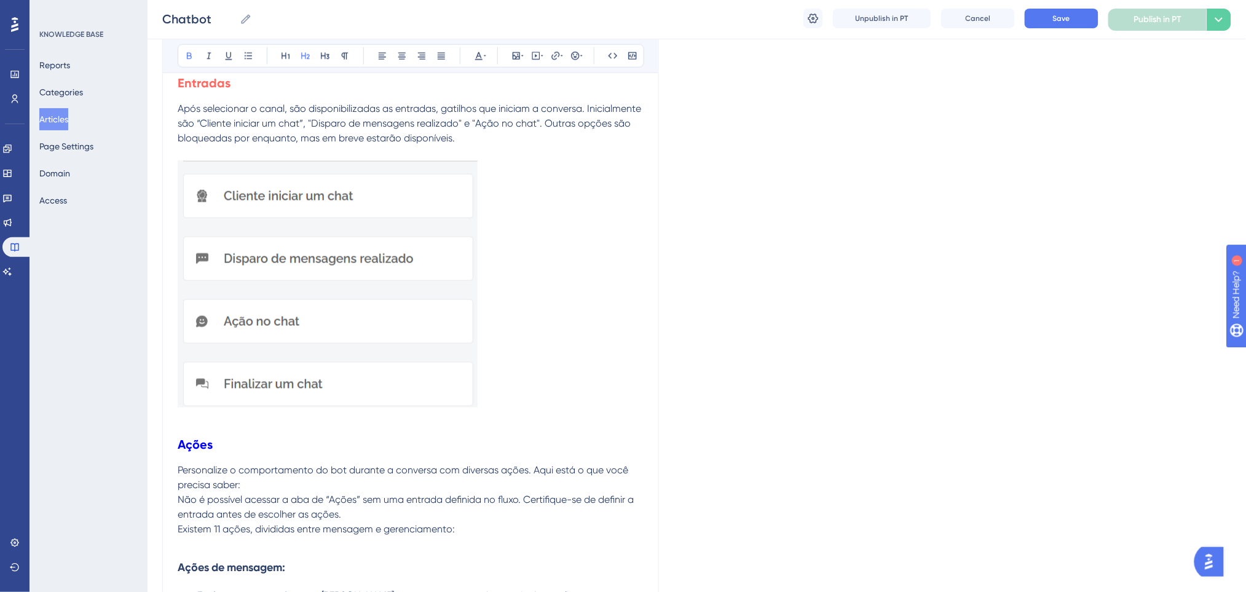
scroll to position [2275, 0]
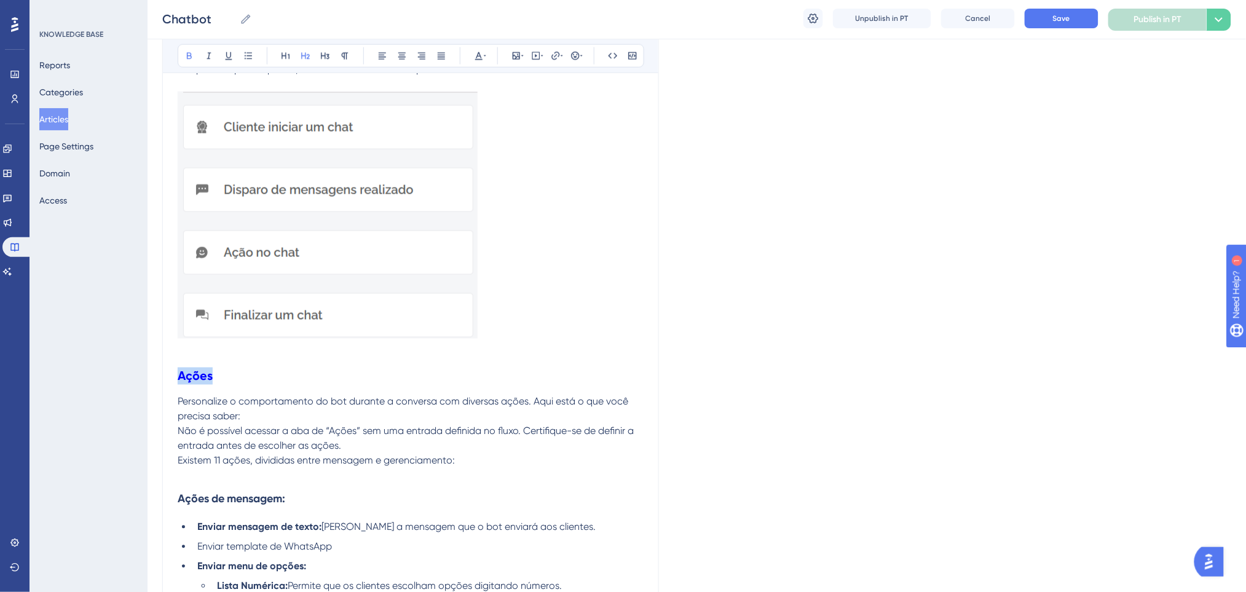
drag, startPoint x: 248, startPoint y: 372, endPoint x: 222, endPoint y: 231, distance: 143.1
click at [486, 58] on icon at bounding box center [485, 56] width 2 height 10
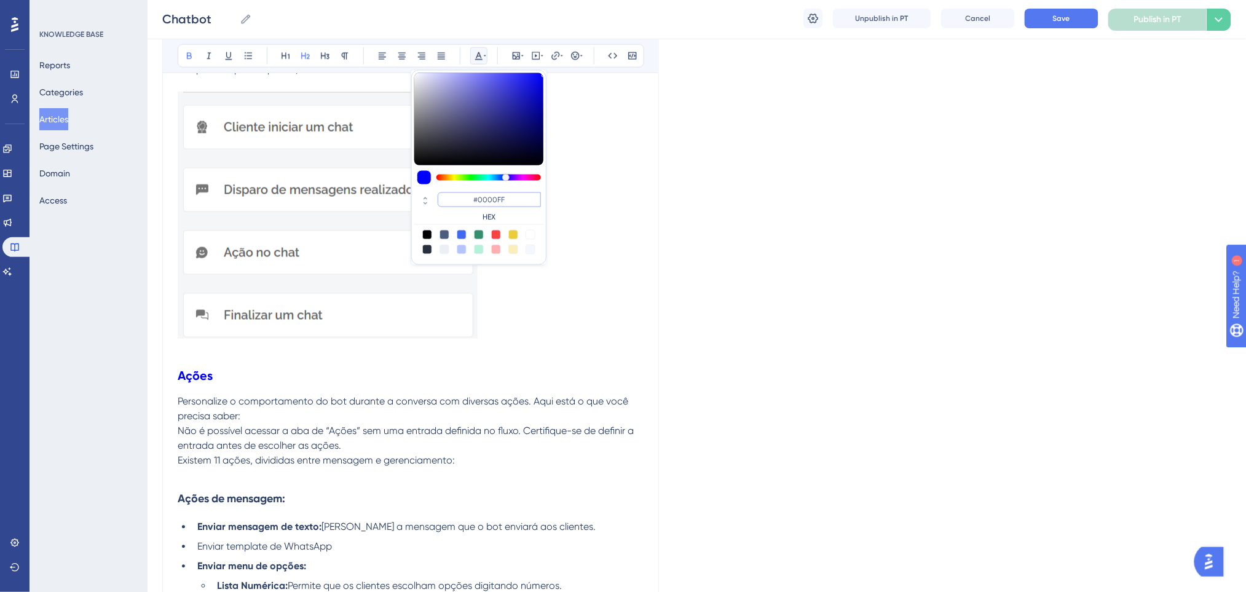
paste input "FF675"
type input "#FF675F"
drag, startPoint x: 522, startPoint y: 203, endPoint x: 474, endPoint y: 196, distance: 48.4
click at [474, 196] on input "#FF675F" at bounding box center [489, 199] width 103 height 15
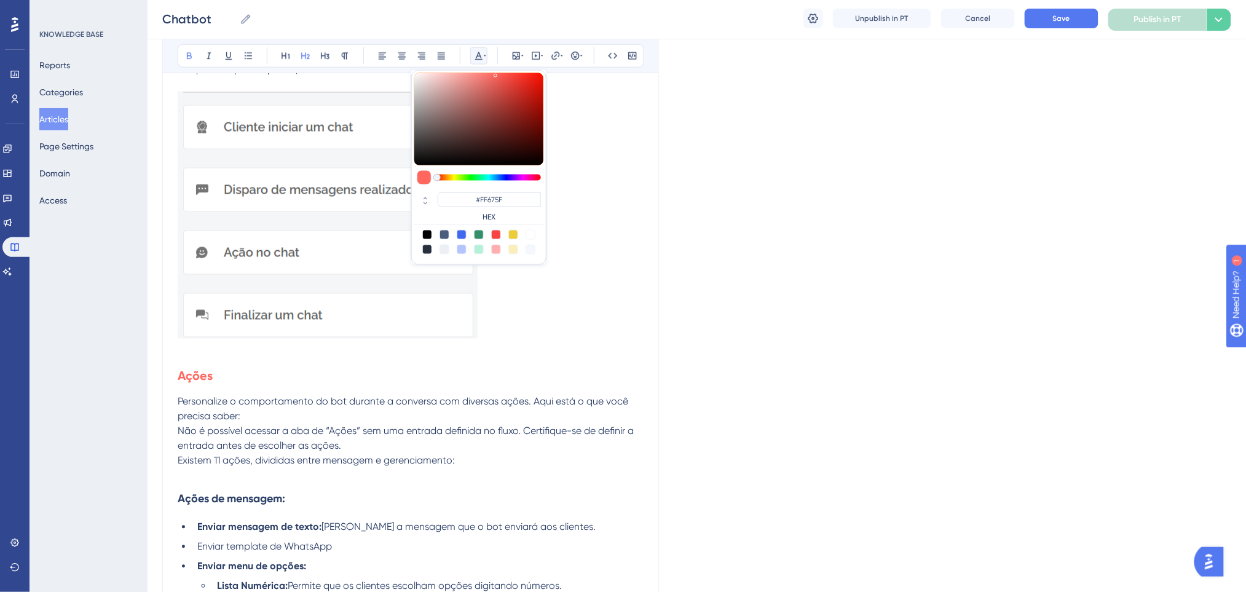
click at [363, 379] on h2 "Ações" at bounding box center [411, 376] width 466 height 37
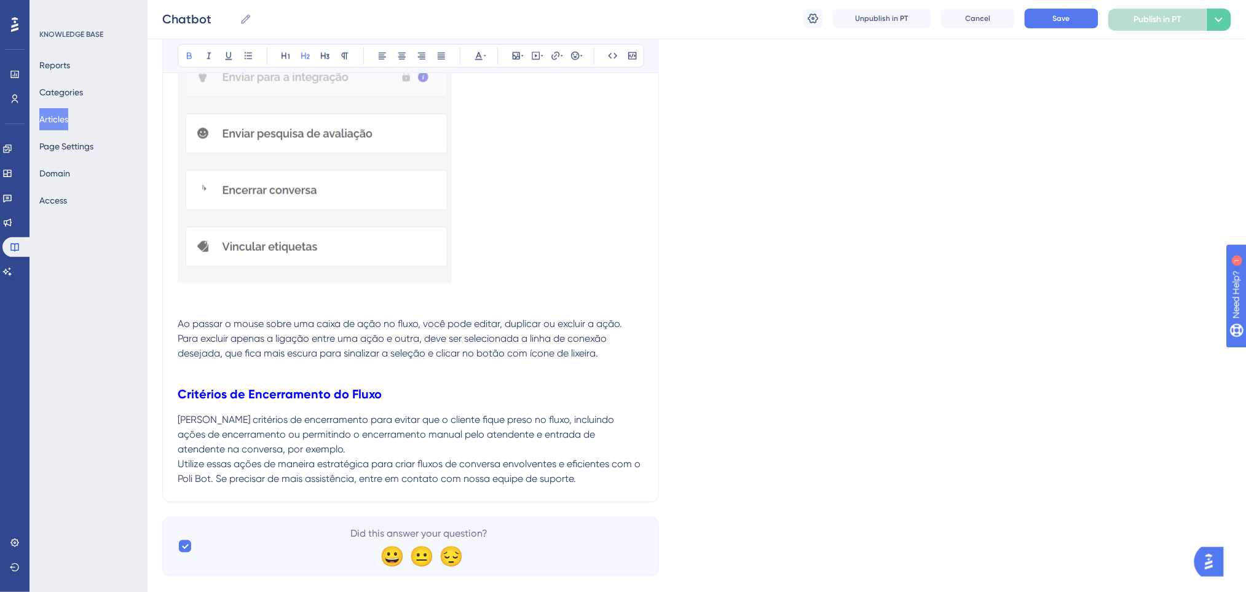
scroll to position [3974, 0]
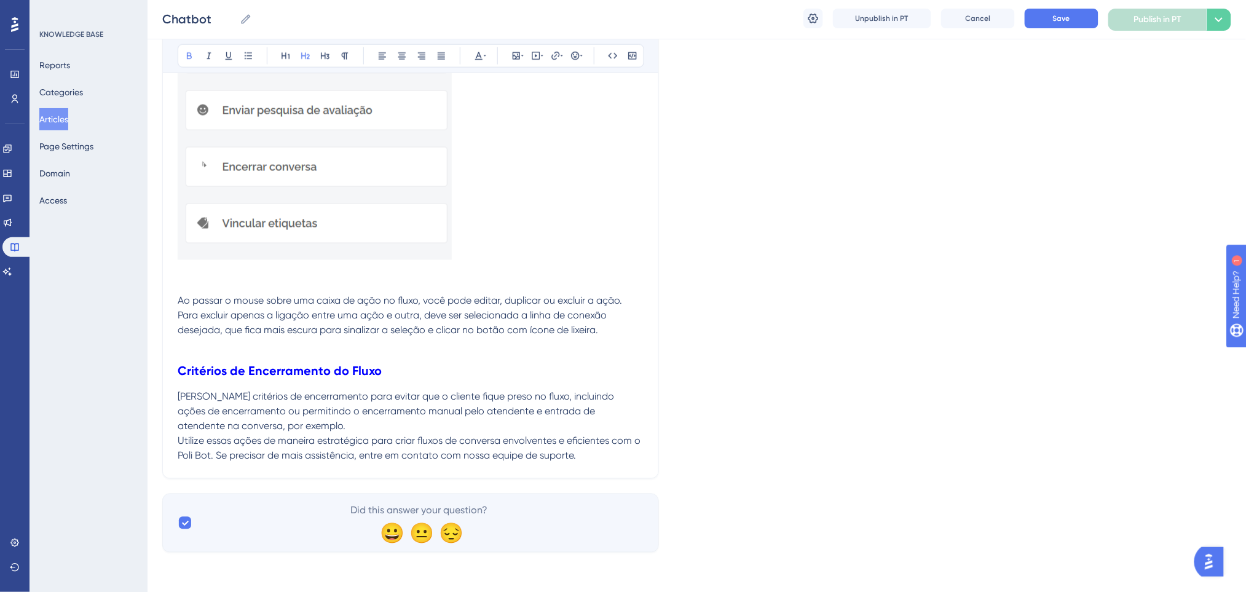
click at [1051, 30] on div "Unpublish in PT Cancel Save Publish in PT Options" at bounding box center [1017, 20] width 428 height 22
click at [1055, 18] on span "Save" at bounding box center [1061, 19] width 17 height 10
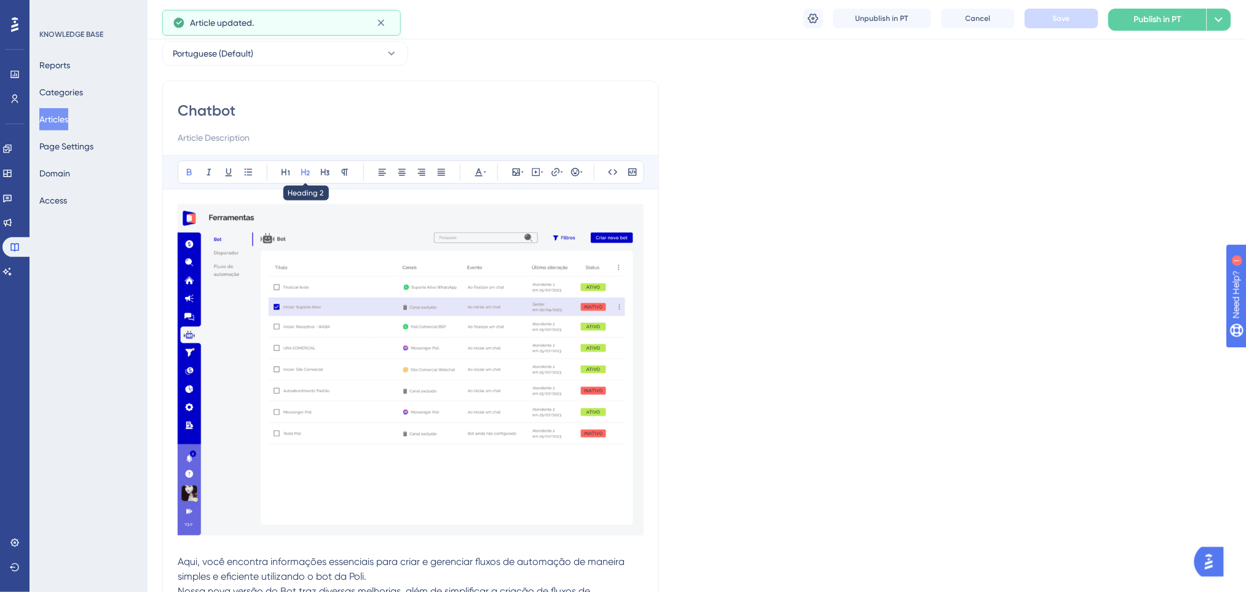
scroll to position [0, 0]
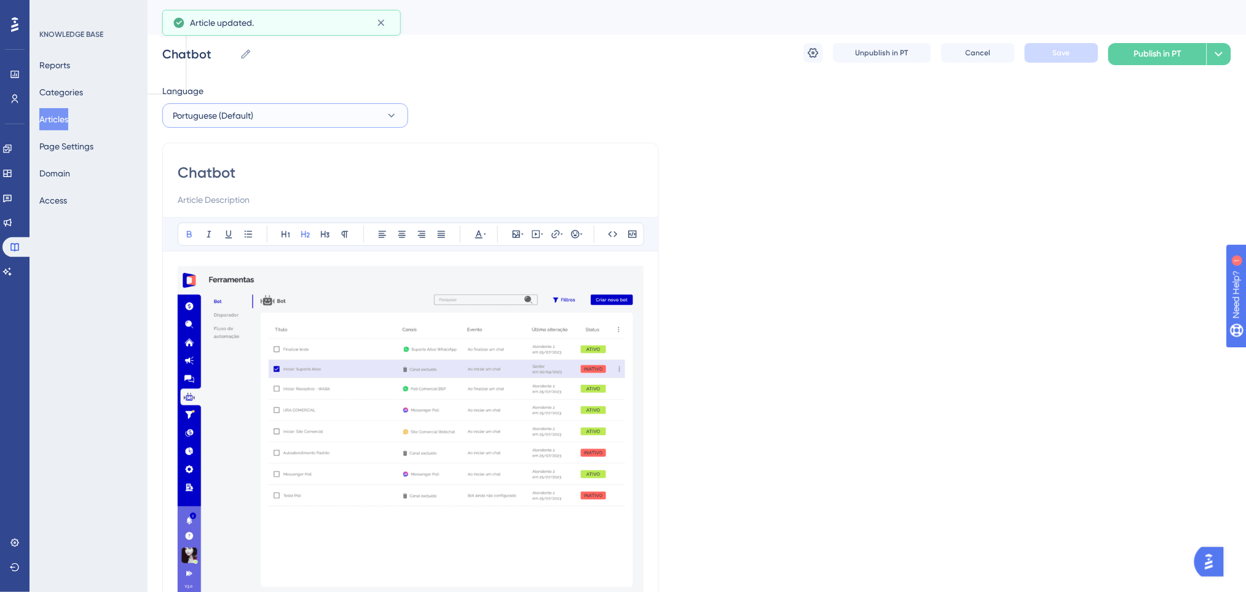
click at [274, 104] on button "Portuguese (Default)" at bounding box center [285, 115] width 246 height 25
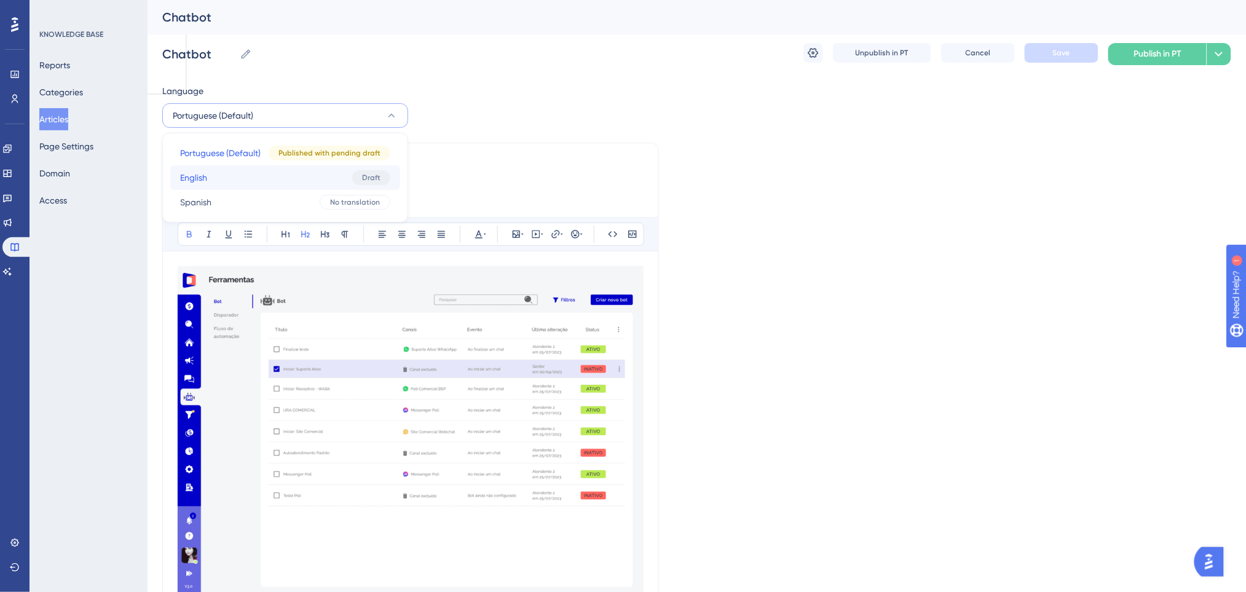
click at [264, 178] on button "English English Draft" at bounding box center [285, 177] width 230 height 25
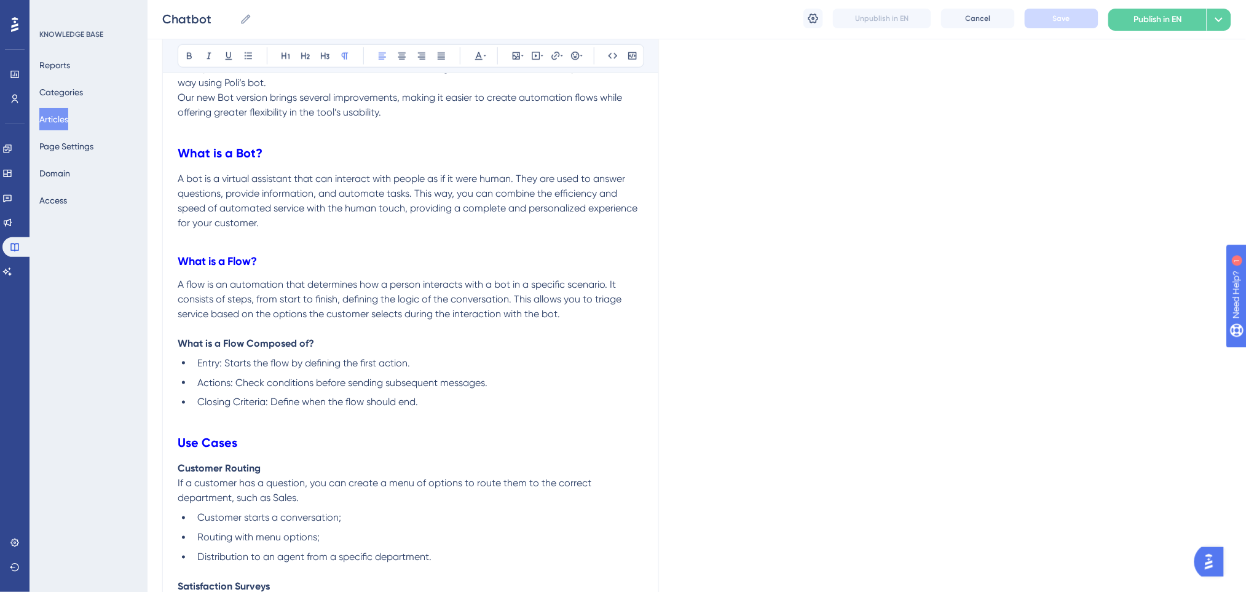
scroll to position [608, 0]
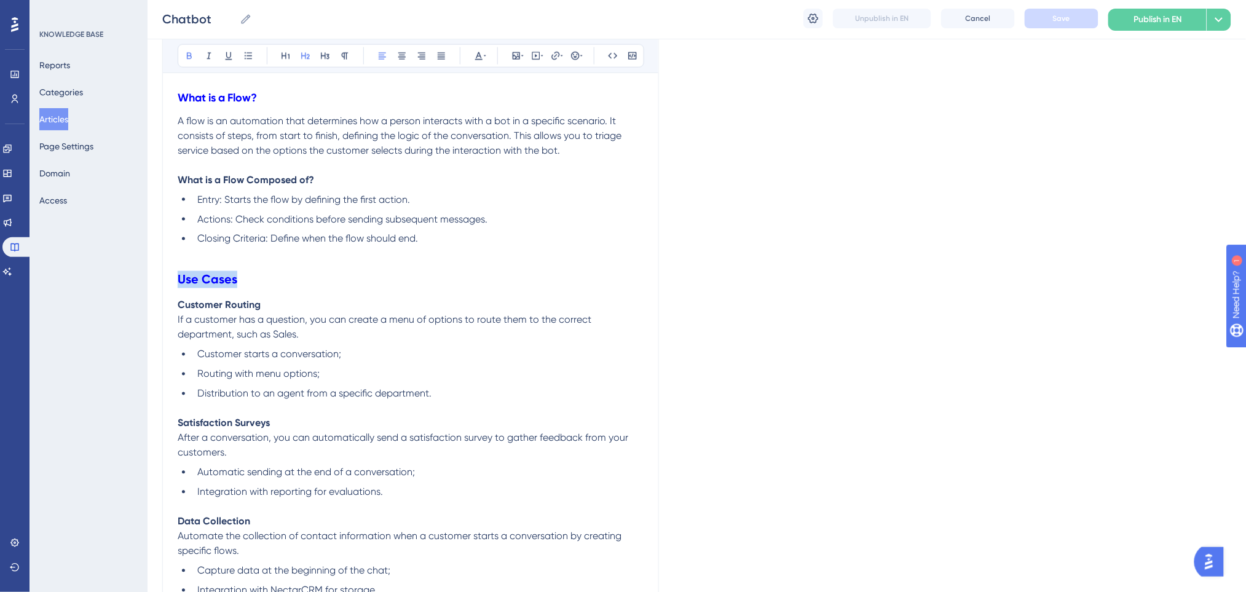
drag, startPoint x: 261, startPoint y: 277, endPoint x: 174, endPoint y: 278, distance: 86.7
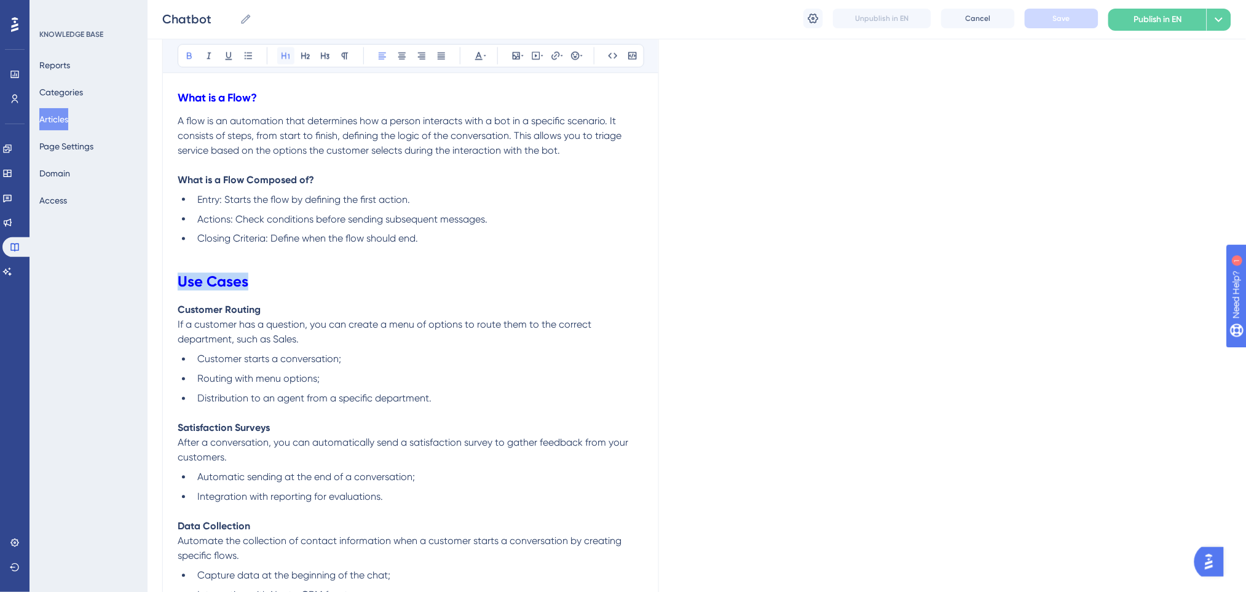
click at [287, 59] on icon at bounding box center [286, 56] width 10 height 10
click at [390, 316] on p "Customer Routing" at bounding box center [411, 310] width 466 height 15
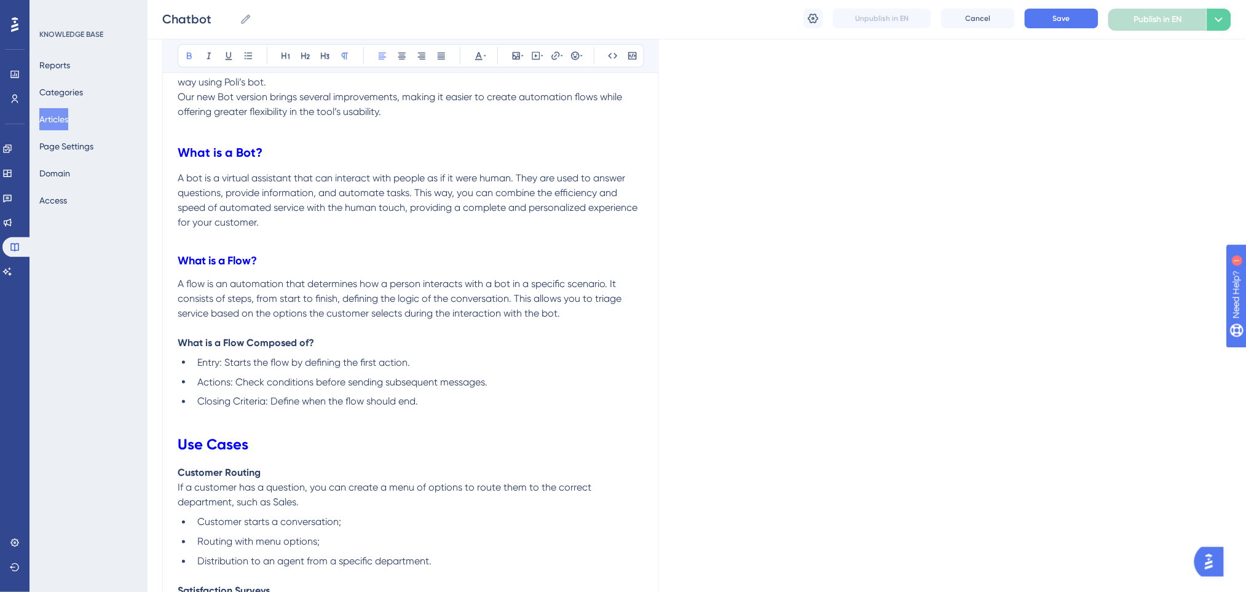
scroll to position [444, 0]
drag, startPoint x: 168, startPoint y: 251, endPoint x: 143, endPoint y: 247, distance: 25.5
click at [289, 55] on icon at bounding box center [286, 56] width 10 height 10
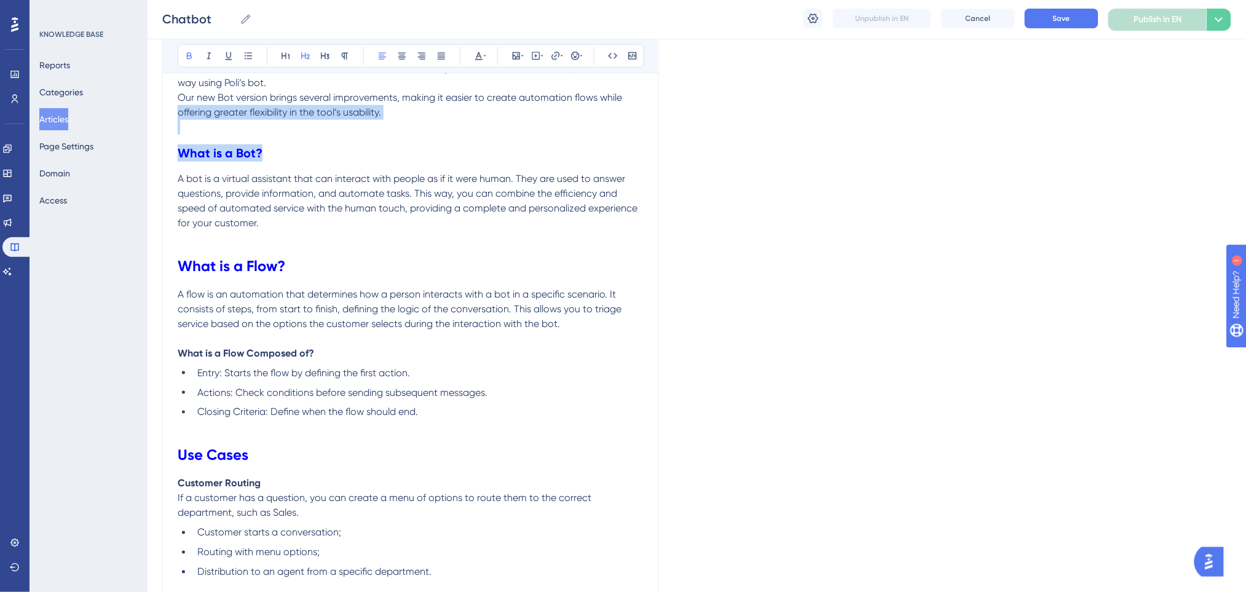
drag, startPoint x: 298, startPoint y: 151, endPoint x: 13, endPoint y: 119, distance: 286.9
click at [295, 168] on h2 "What is a Bot?" at bounding box center [411, 153] width 466 height 37
drag, startPoint x: 303, startPoint y: 155, endPoint x: 128, endPoint y: 159, distance: 175.2
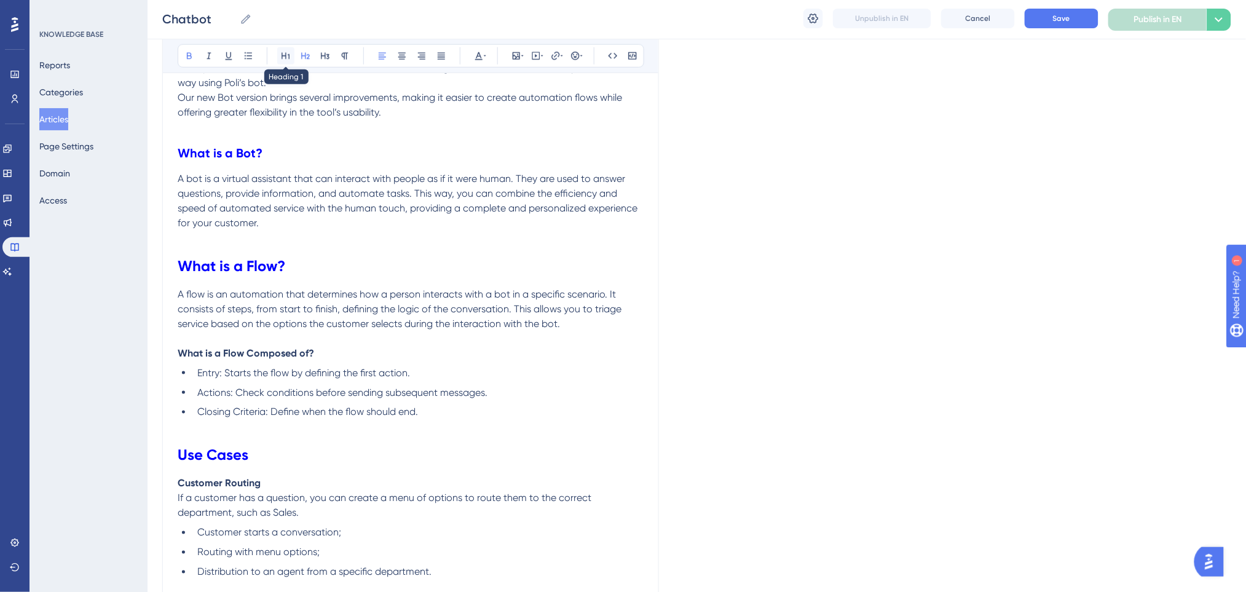
click at [280, 55] on button at bounding box center [285, 55] width 17 height 17
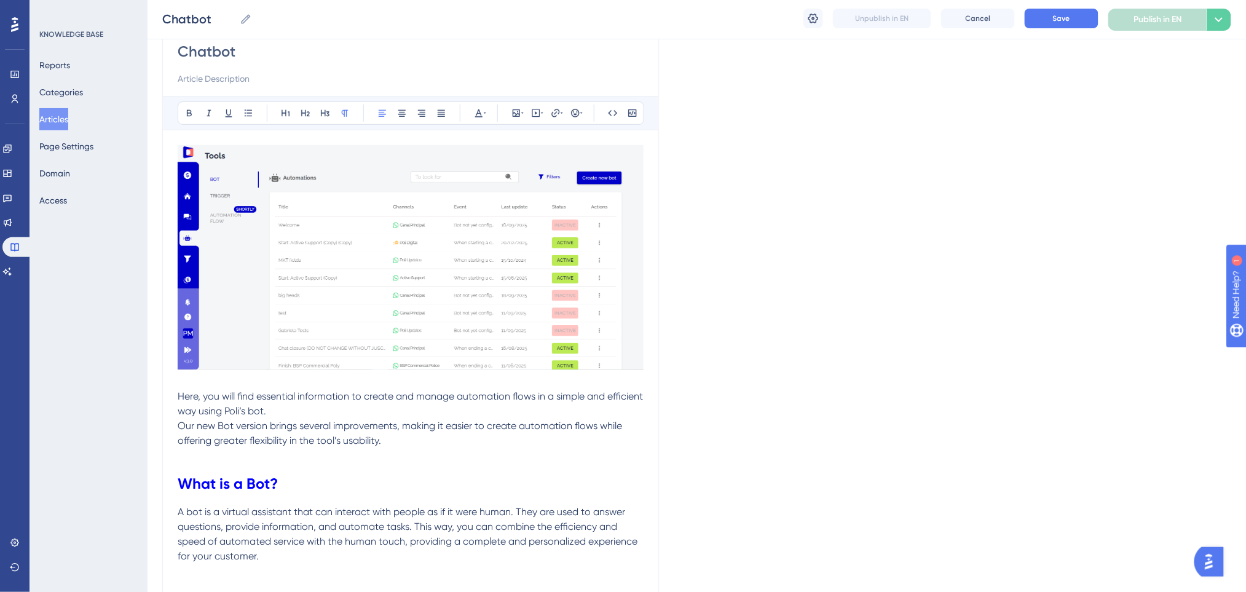
click at [492, 441] on p "Here, you will find essential information to create and manage automation flows…" at bounding box center [411, 418] width 466 height 59
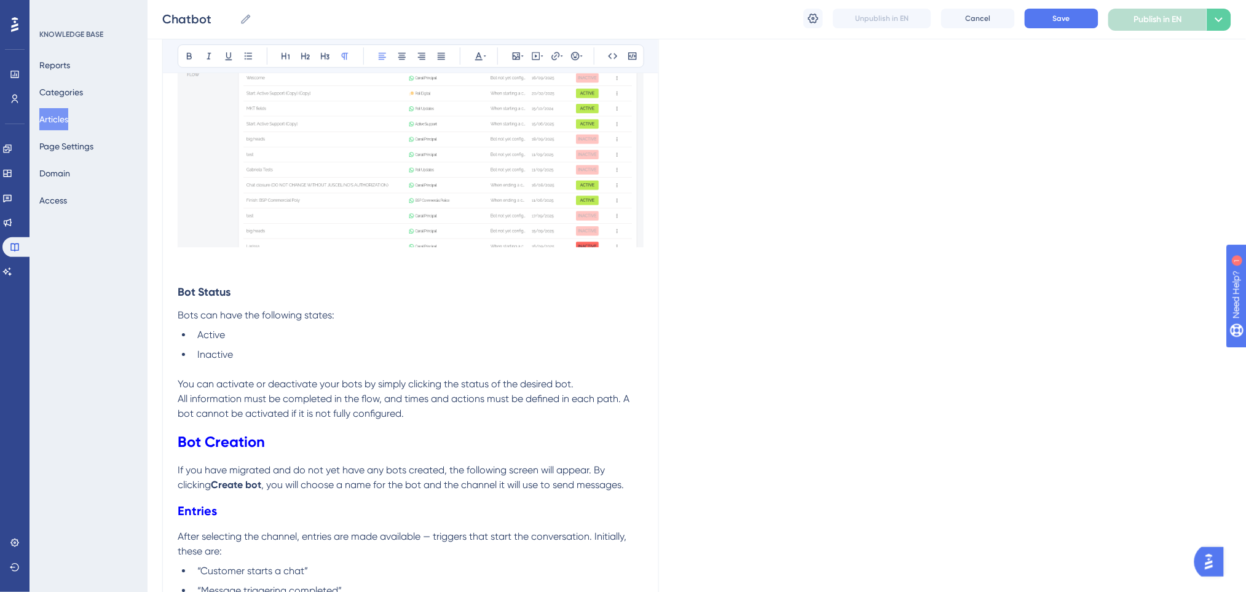
scroll to position [1345, 0]
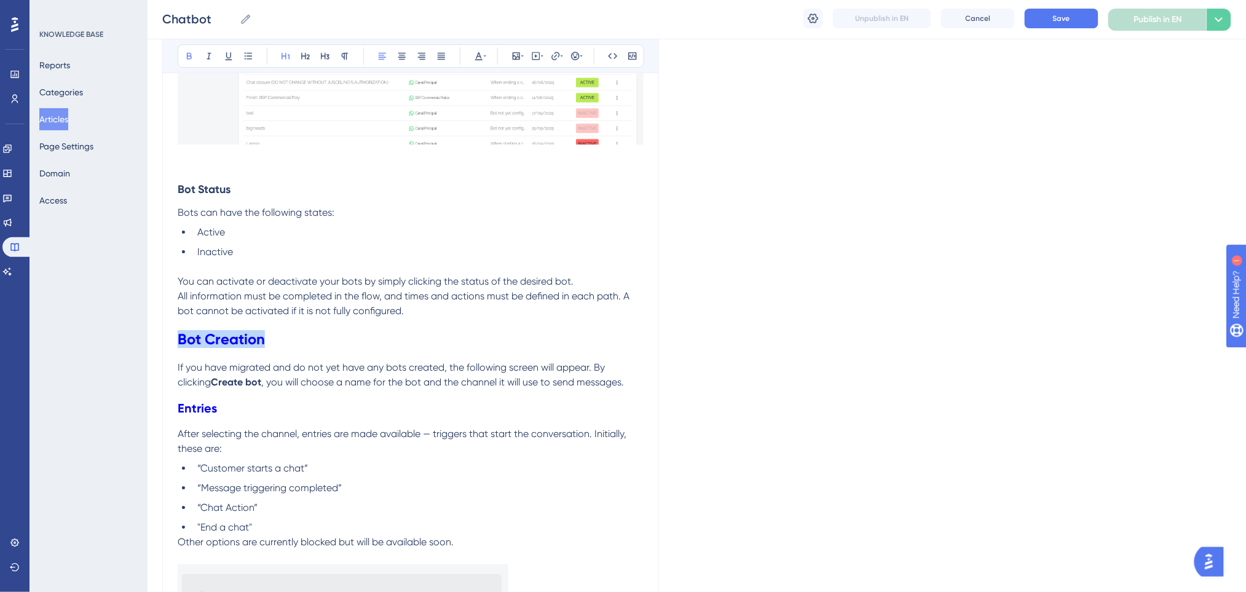
drag, startPoint x: 291, startPoint y: 336, endPoint x: 123, endPoint y: 334, distance: 167.8
drag, startPoint x: 236, startPoint y: 402, endPoint x: 116, endPoint y: 404, distance: 120.5
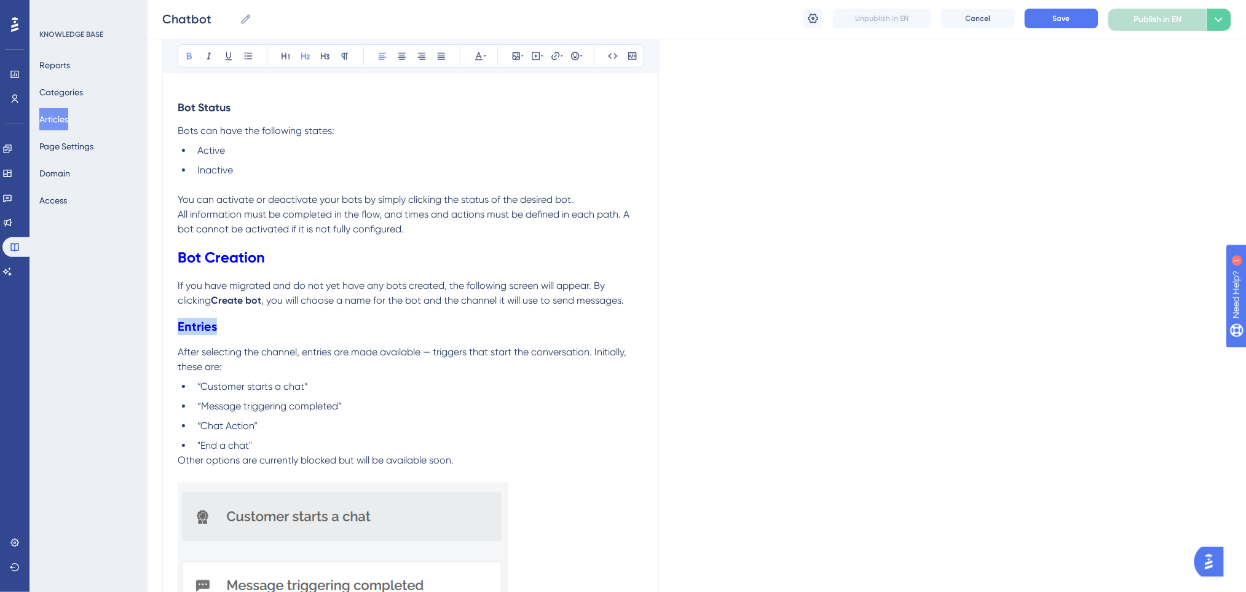
scroll to position [1509, 0]
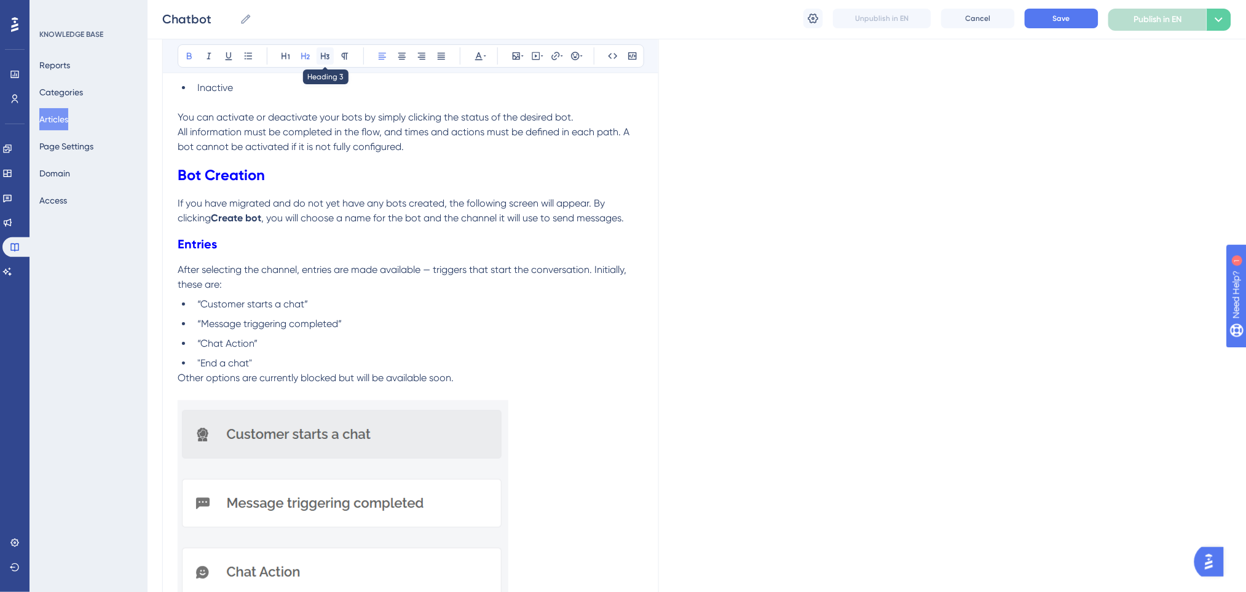
click at [327, 58] on icon at bounding box center [325, 56] width 9 height 7
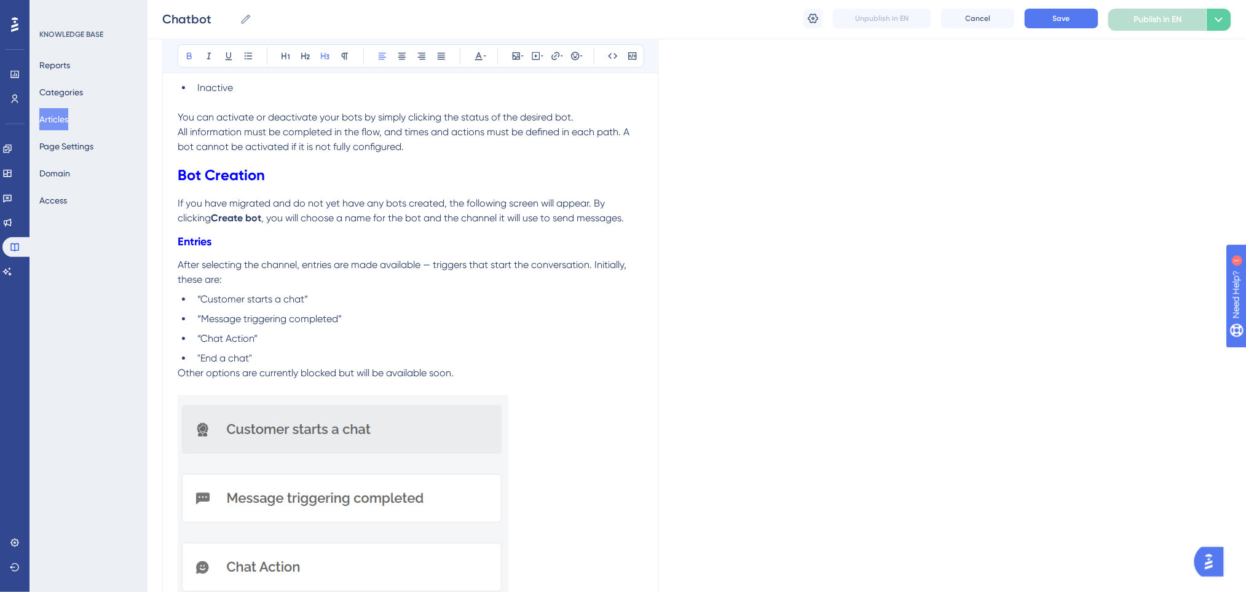
click at [392, 221] on span ", you will choose a name for the bot and the channel it will use to send messag…" at bounding box center [442, 218] width 363 height 12
click at [269, 242] on h3 "Entries" at bounding box center [411, 242] width 466 height 32
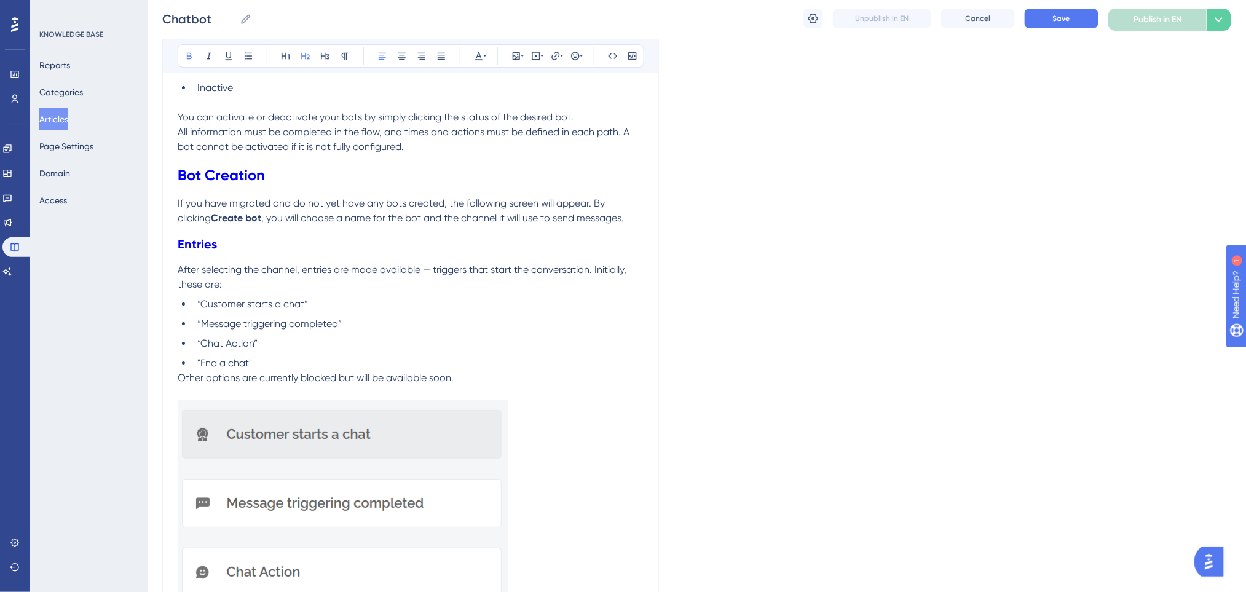
click at [267, 242] on h2 "Entries" at bounding box center [411, 244] width 466 height 37
drag, startPoint x: 267, startPoint y: 242, endPoint x: 145, endPoint y: 251, distance: 122.7
click at [148, 251] on div "Performance Users Engagement Widgets Feedback Product Updates Knowledge Base AI…" at bounding box center [697, 560] width 1098 height 4139
click at [476, 58] on icon at bounding box center [479, 56] width 10 height 10
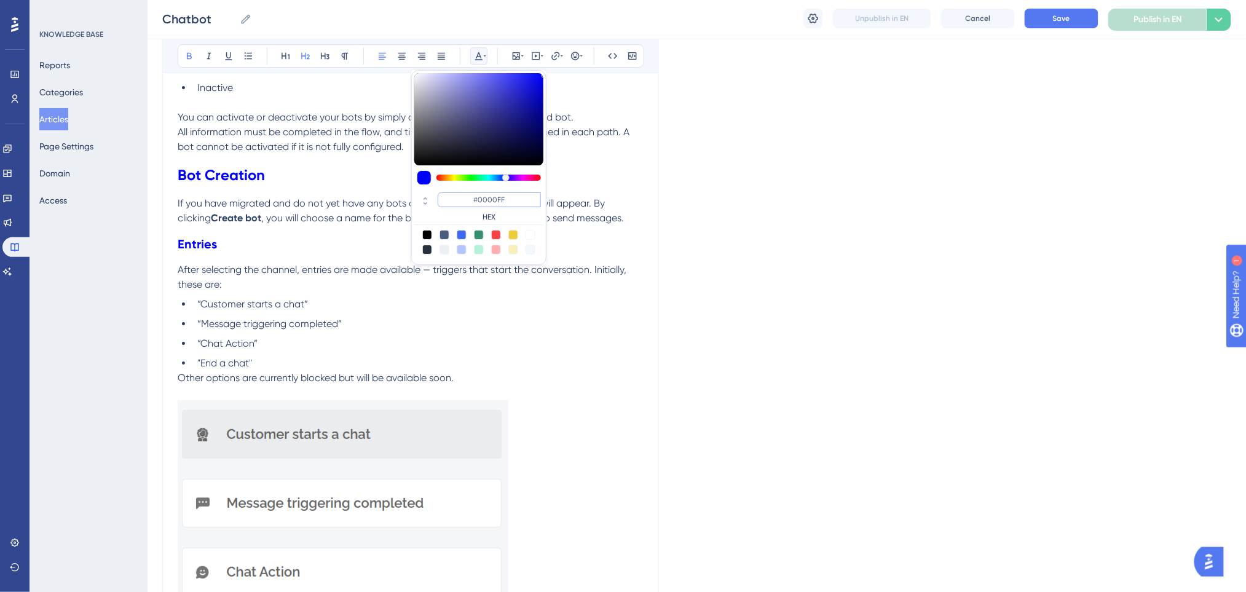
drag, startPoint x: 515, startPoint y: 197, endPoint x: 460, endPoint y: 191, distance: 55.0
click at [460, 191] on div "#0000FF HEX" at bounding box center [478, 207] width 129 height 35
paste input "FF675"
type input "#FF675F"
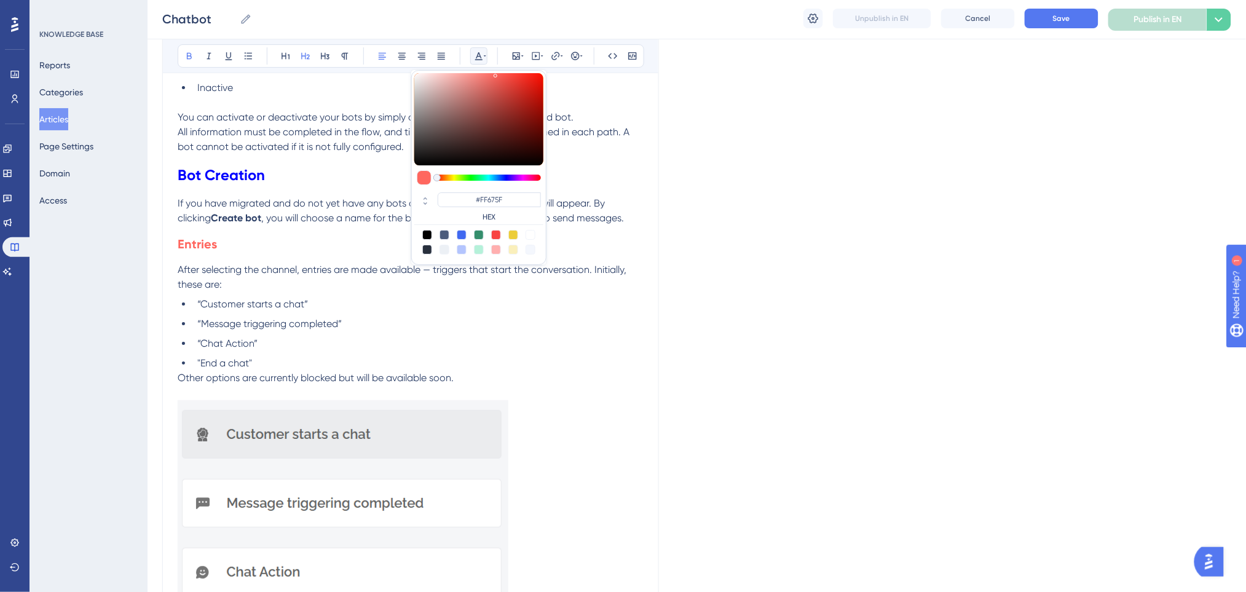
click at [306, 241] on h2 "Entries" at bounding box center [411, 244] width 466 height 37
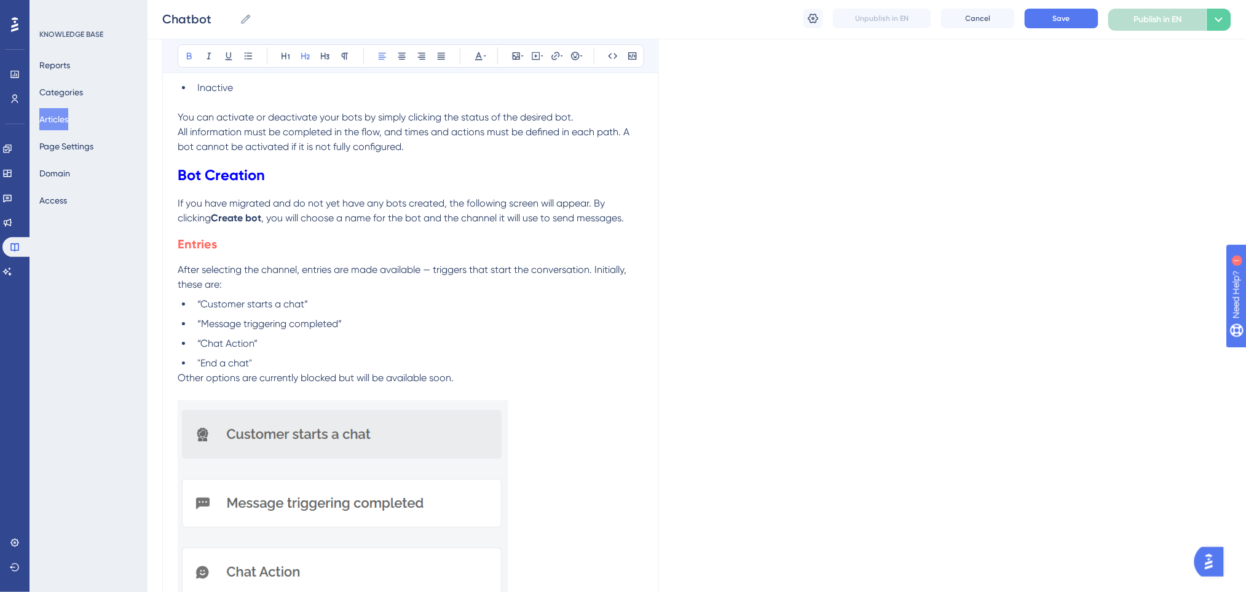
click at [588, 214] on span ", you will choose a name for the bot and the channel it will use to send messag…" at bounding box center [442, 218] width 363 height 12
click at [605, 222] on p "If you have migrated and do not yet have any bots created, the following screen…" at bounding box center [411, 211] width 466 height 30
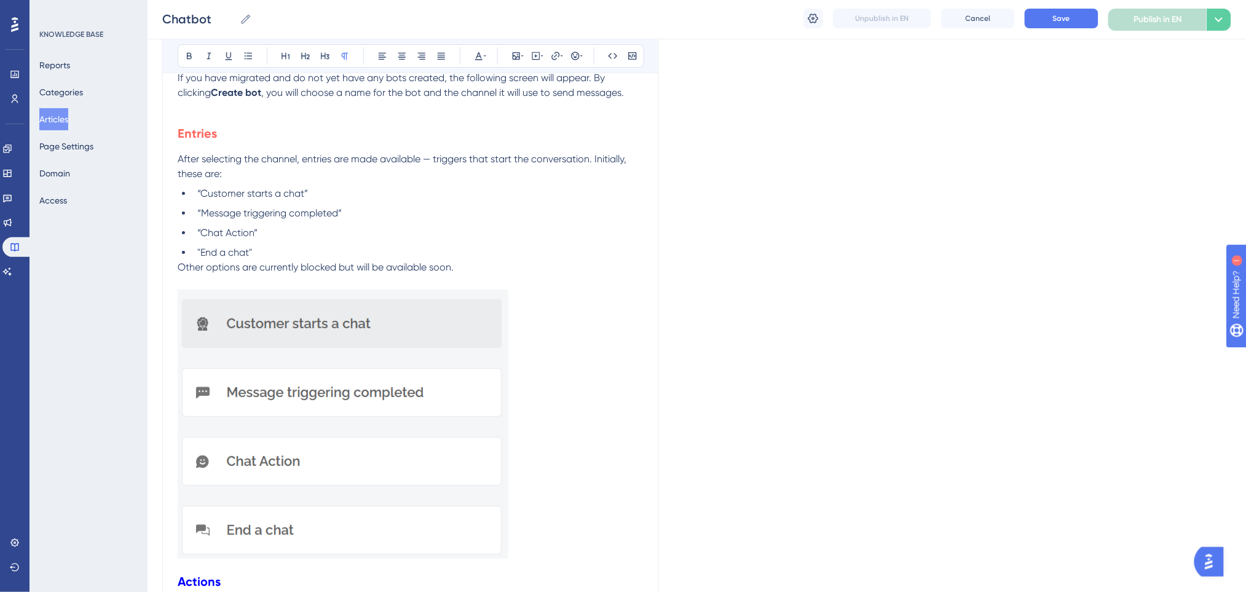
scroll to position [1674, 0]
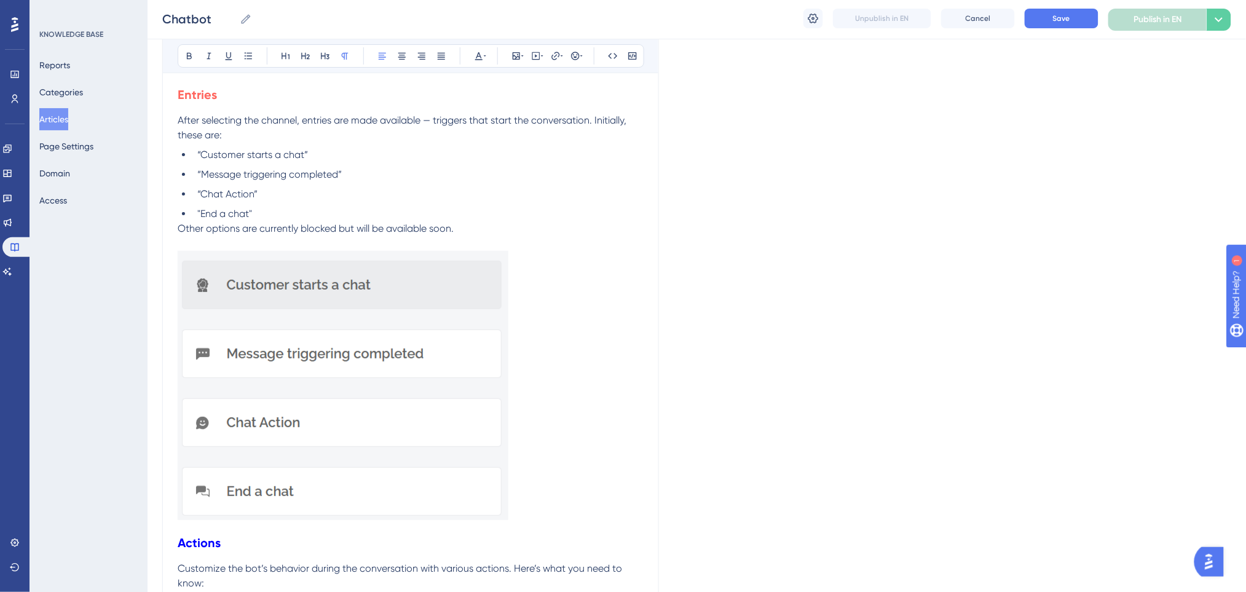
click at [466, 235] on p "Other options are currently blocked but will be available soon." at bounding box center [411, 228] width 466 height 15
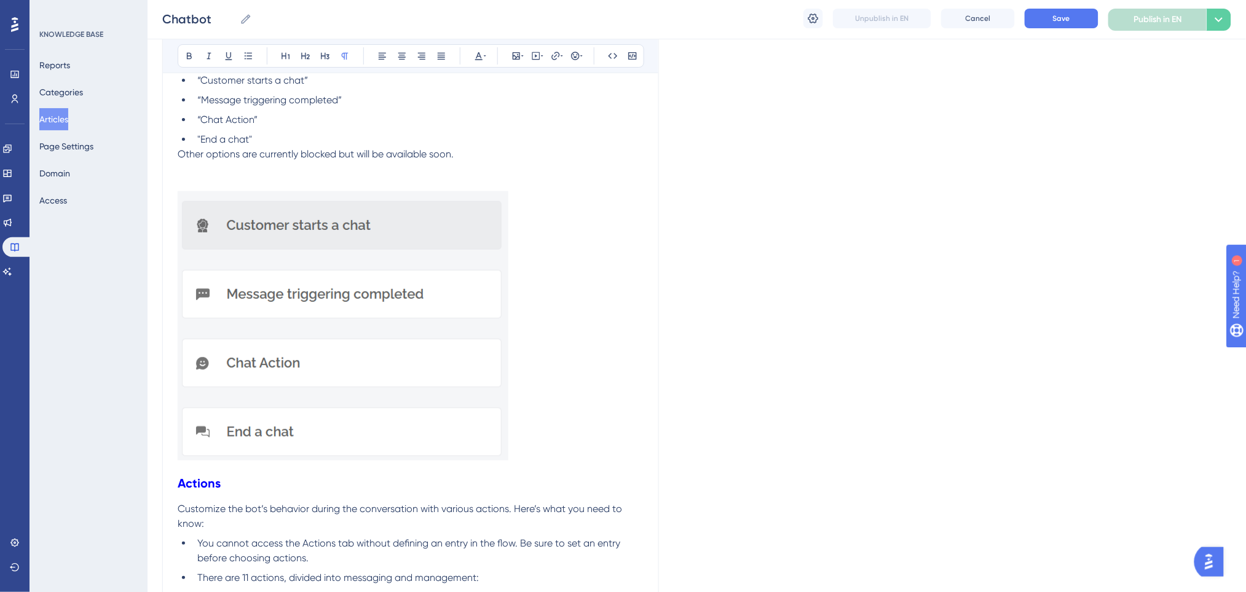
scroll to position [1837, 0]
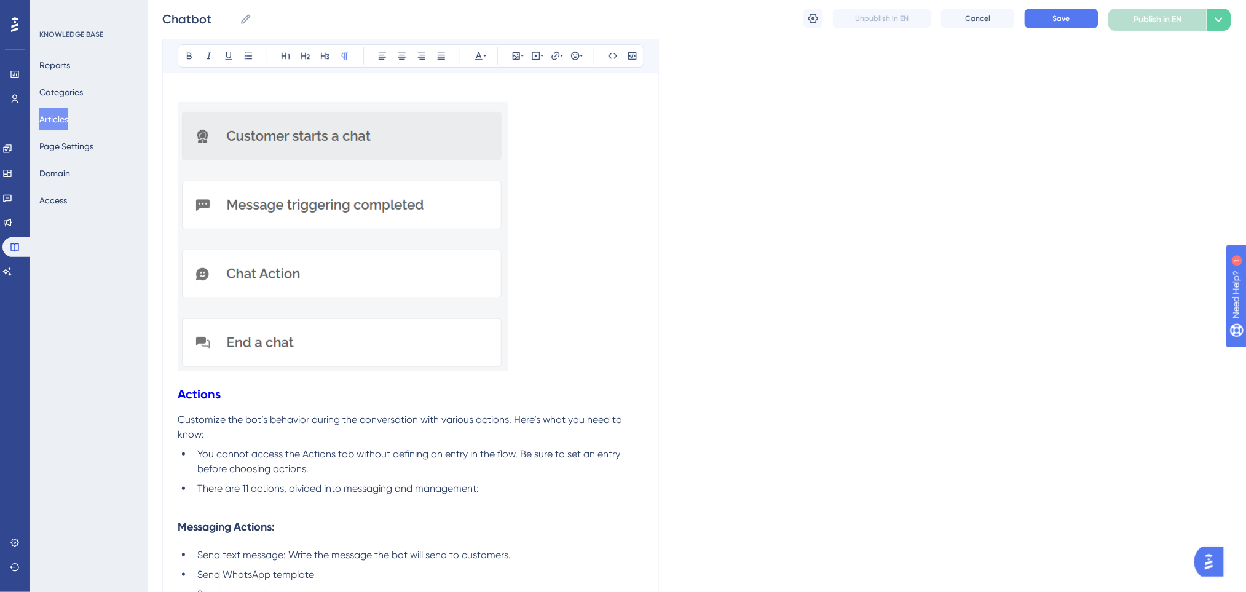
click at [529, 362] on p at bounding box center [411, 238] width 466 height 273
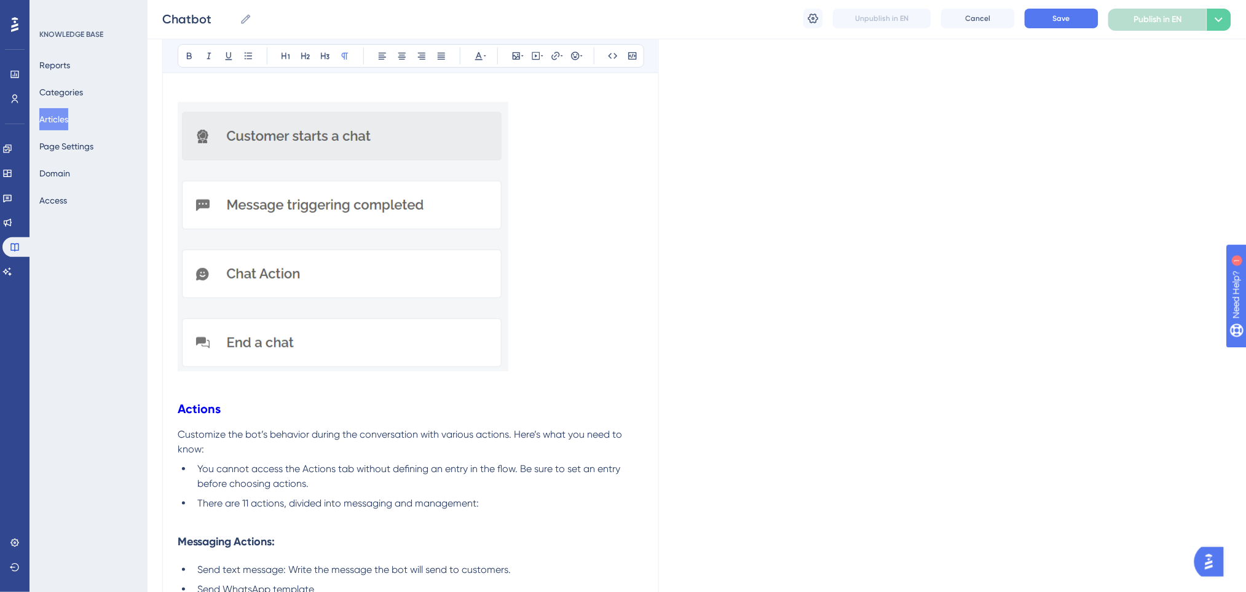
click at [369, 414] on h2 "Actions" at bounding box center [411, 408] width 466 height 37
drag, startPoint x: 104, startPoint y: 416, endPoint x: 0, endPoint y: 417, distance: 103.9
click at [148, 417] on div "Performance Users Engagement Widgets Feedback Product Updates Knowledge Base AI…" at bounding box center [697, 254] width 1098 height 4183
click at [476, 58] on icon at bounding box center [478, 56] width 7 height 8
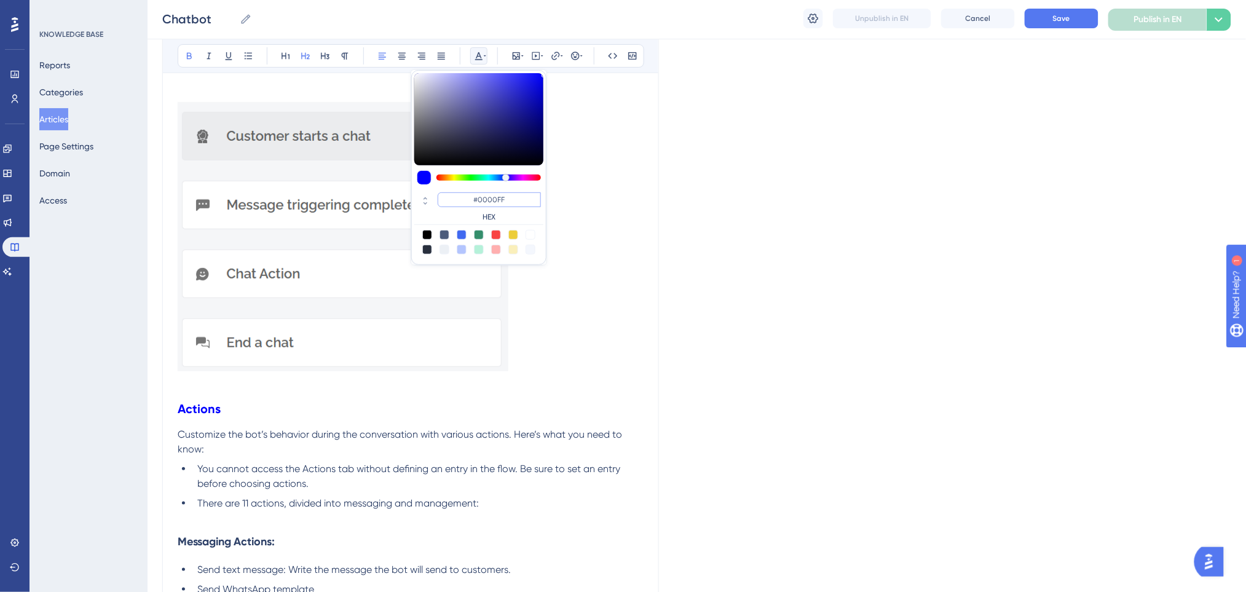
drag, startPoint x: 516, startPoint y: 200, endPoint x: 450, endPoint y: 197, distance: 65.8
click at [450, 197] on input "#0000FF" at bounding box center [489, 199] width 103 height 15
paste input "FF675"
type input "#FF675F"
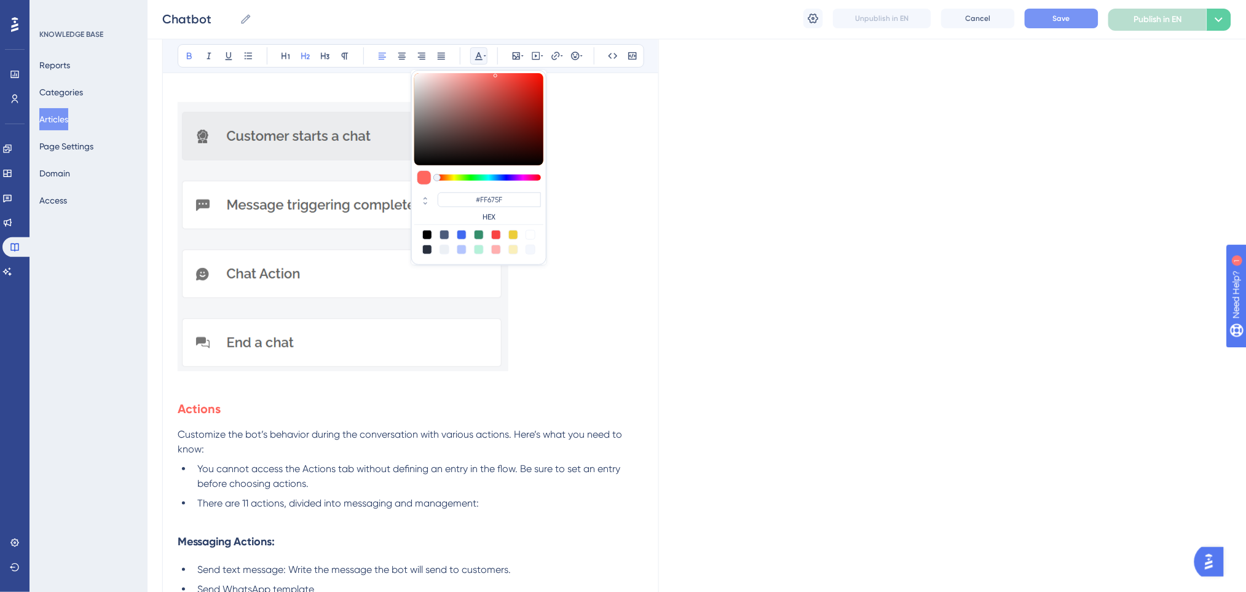
click at [1080, 23] on button "Save" at bounding box center [1062, 19] width 74 height 20
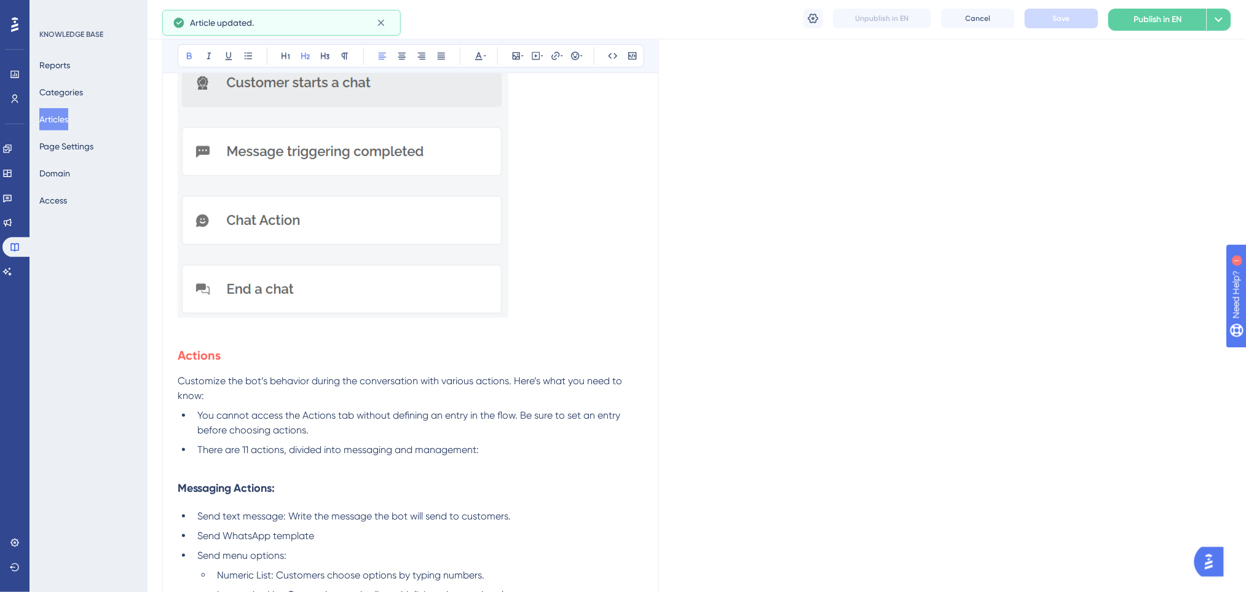
scroll to position [1919, 0]
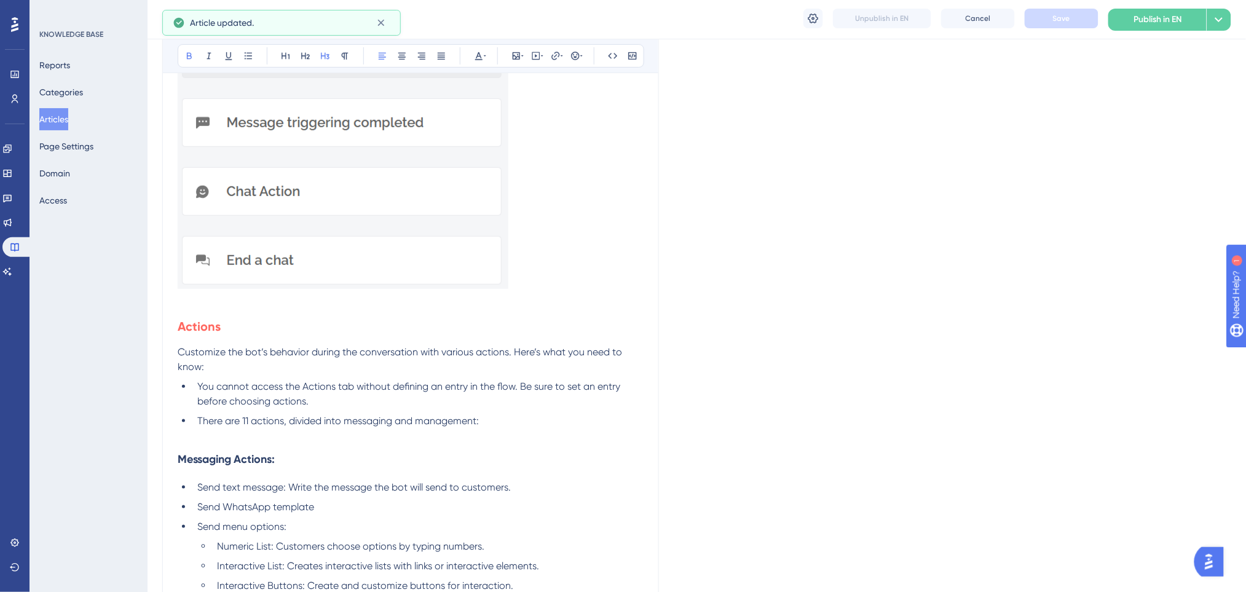
click at [313, 446] on h3 "Messaging Actions:" at bounding box center [411, 459] width 466 height 32
click at [302, 443] on p at bounding box center [411, 435] width 466 height 15
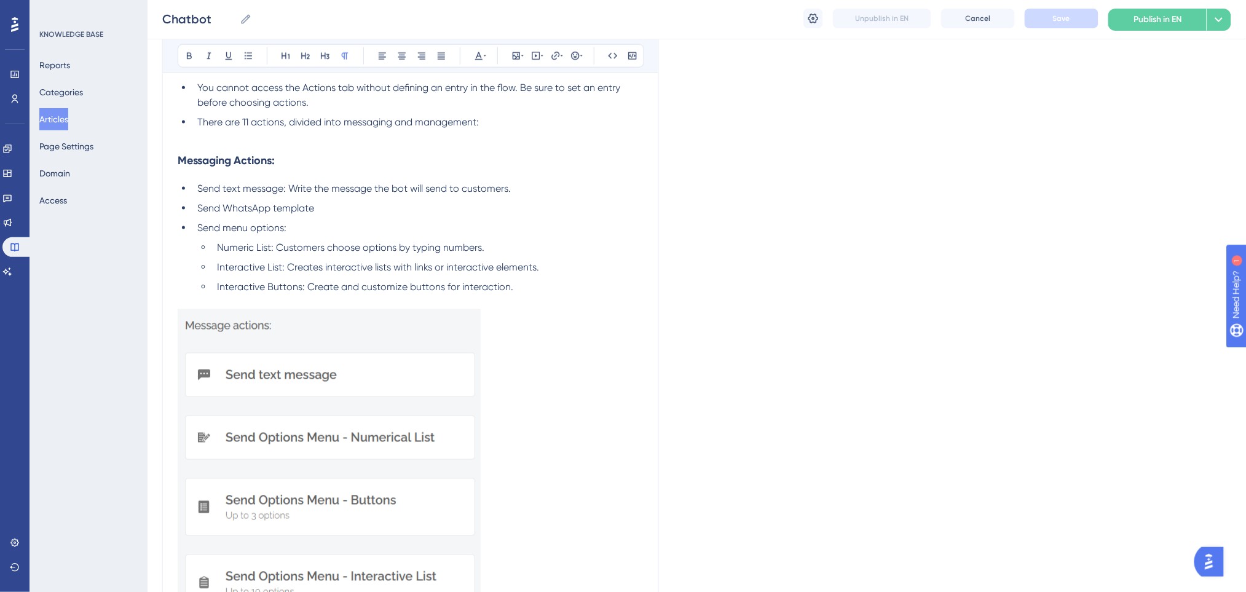
scroll to position [2247, 0]
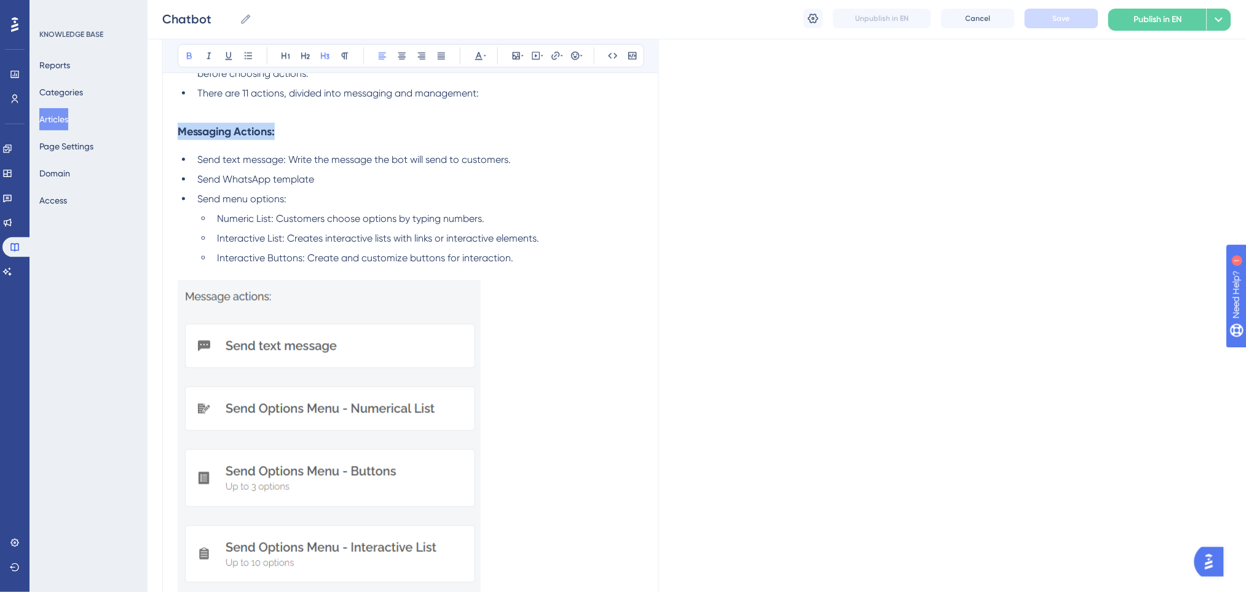
drag, startPoint x: 195, startPoint y: 133, endPoint x: 136, endPoint y: 133, distance: 59.0
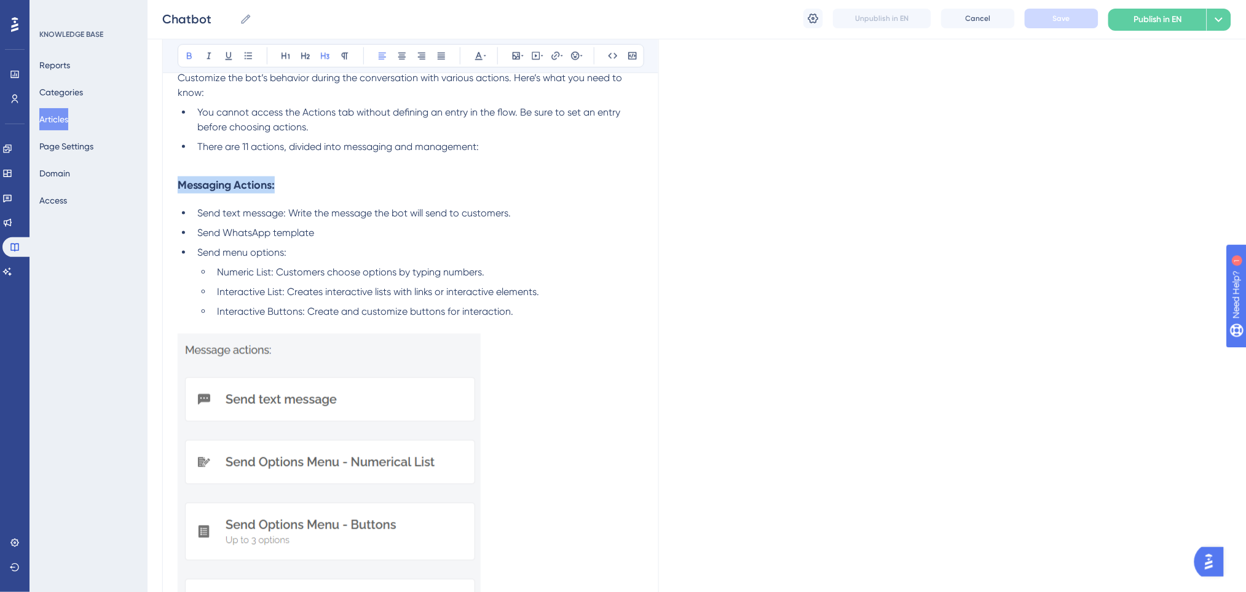
scroll to position [2165, 0]
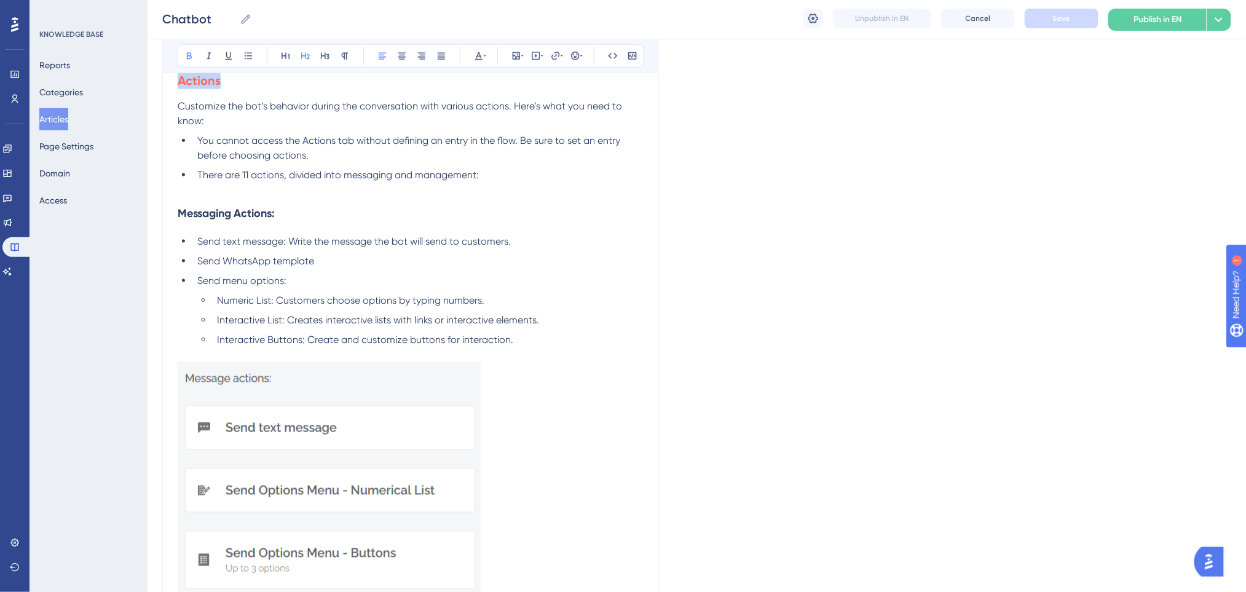
drag, startPoint x: 240, startPoint y: 84, endPoint x: 152, endPoint y: 85, distance: 87.9
drag, startPoint x: 307, startPoint y: 210, endPoint x: 143, endPoint y: 201, distance: 163.7
click at [346, 57] on icon at bounding box center [345, 56] width 7 height 7
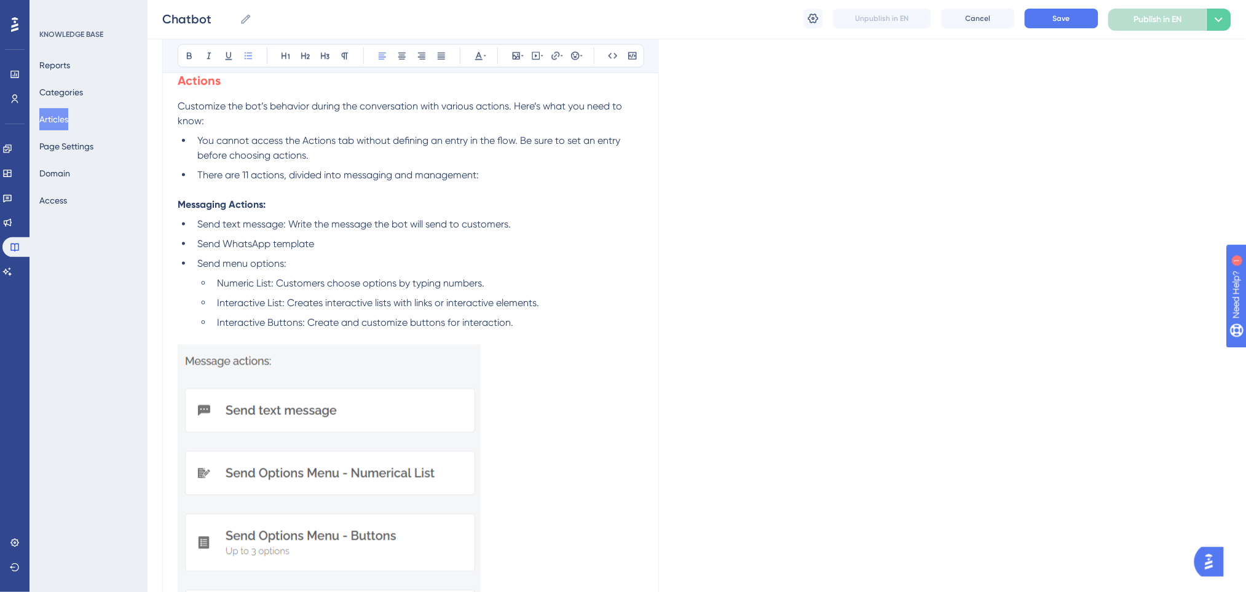
click at [361, 170] on span "There are 11 actions, divided into messaging and management:" at bounding box center [337, 175] width 281 height 12
click at [312, 202] on p "Messaging Actions:" at bounding box center [411, 204] width 466 height 15
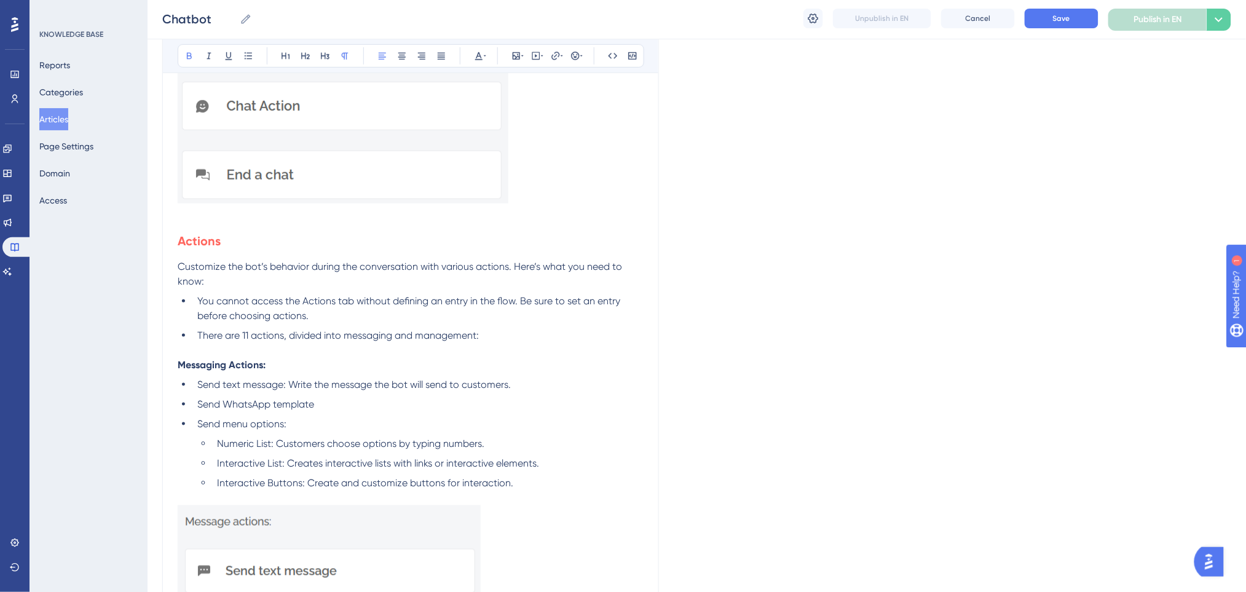
scroll to position [2001, 0]
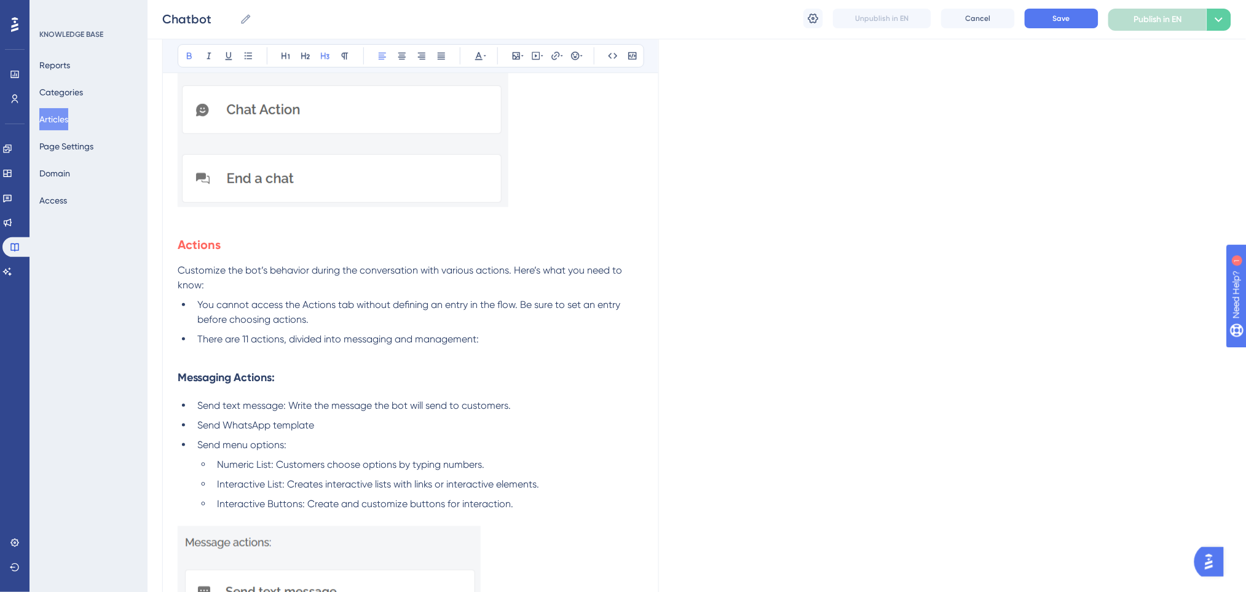
click at [537, 366] on h3 "Messaging Actions:" at bounding box center [411, 377] width 466 height 32
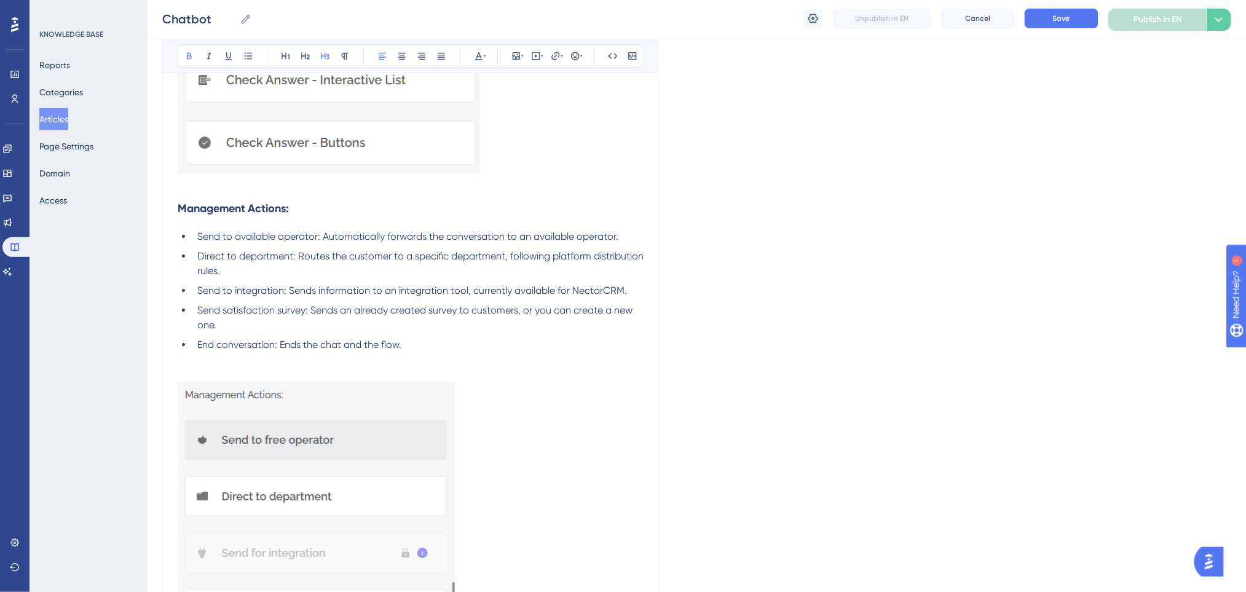
scroll to position [3149, 0]
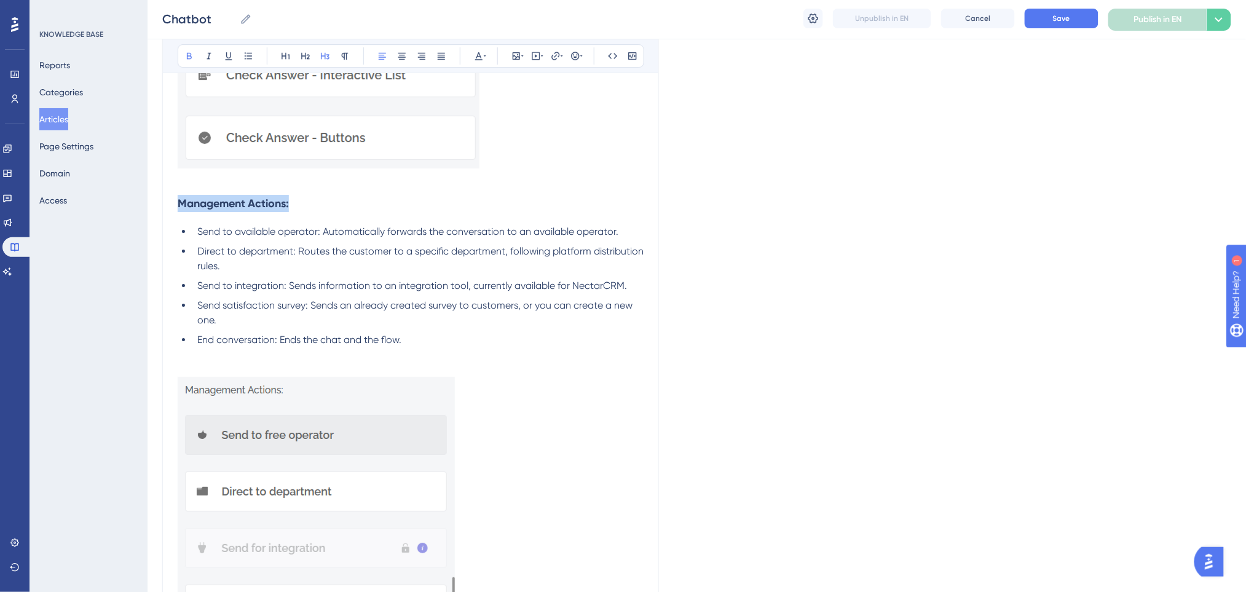
drag, startPoint x: 320, startPoint y: 198, endPoint x: 143, endPoint y: 205, distance: 177.2
click at [564, 257] on span "Direct to department: Routes the customer to a specific department, following p…" at bounding box center [421, 258] width 449 height 26
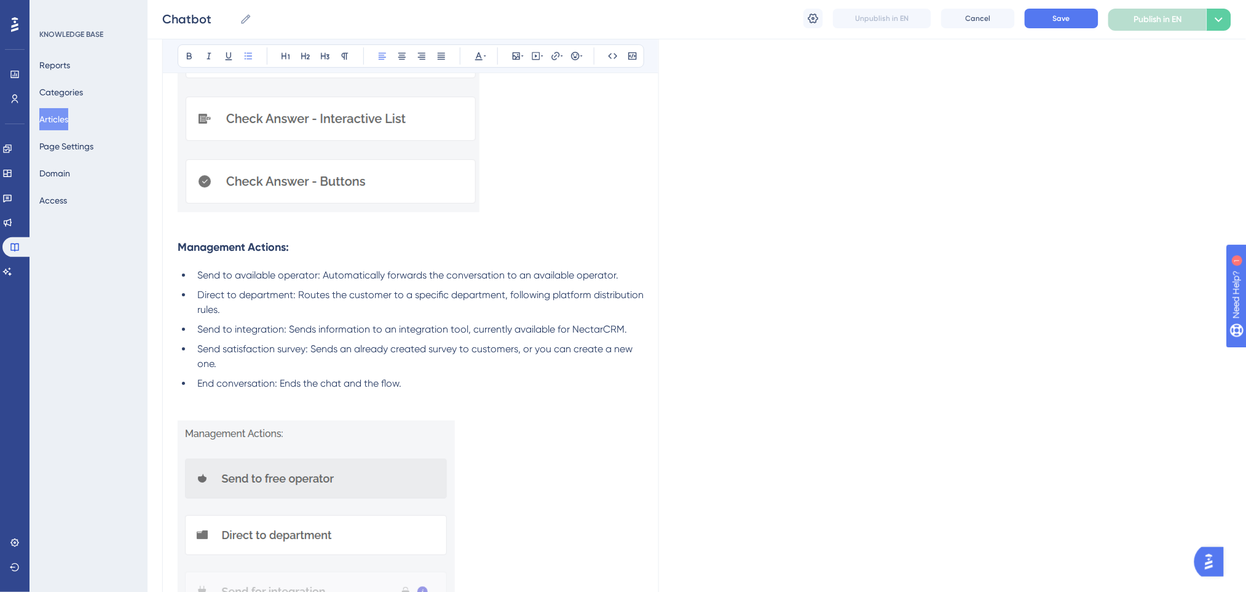
scroll to position [2709, 0]
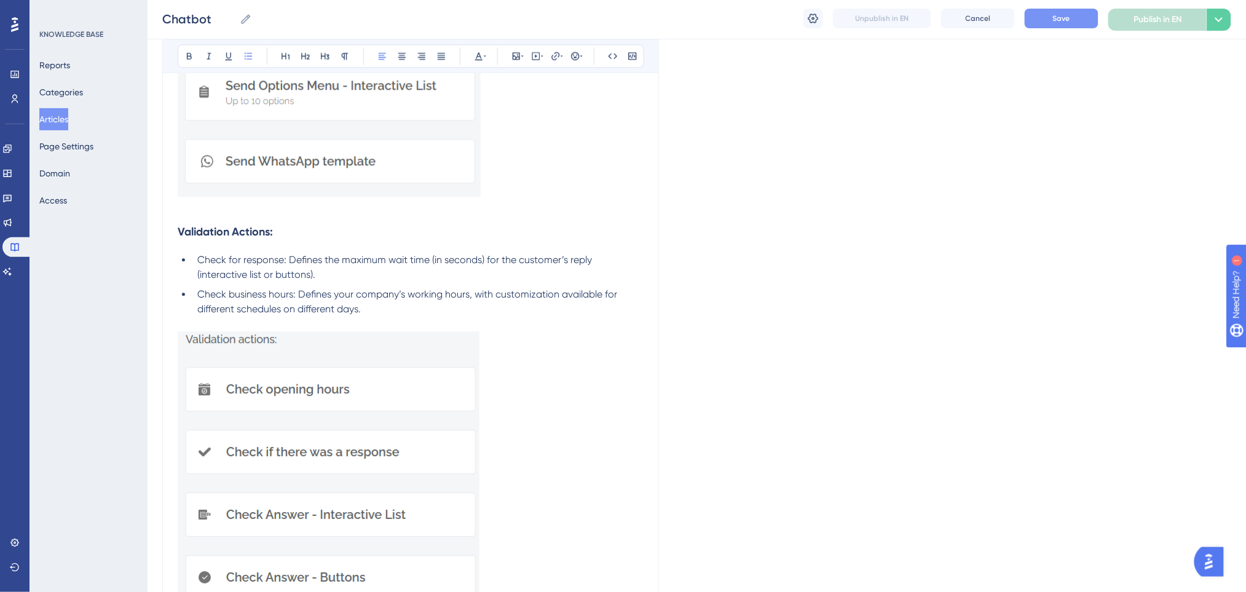
click at [1070, 20] on button "Save" at bounding box center [1062, 19] width 74 height 20
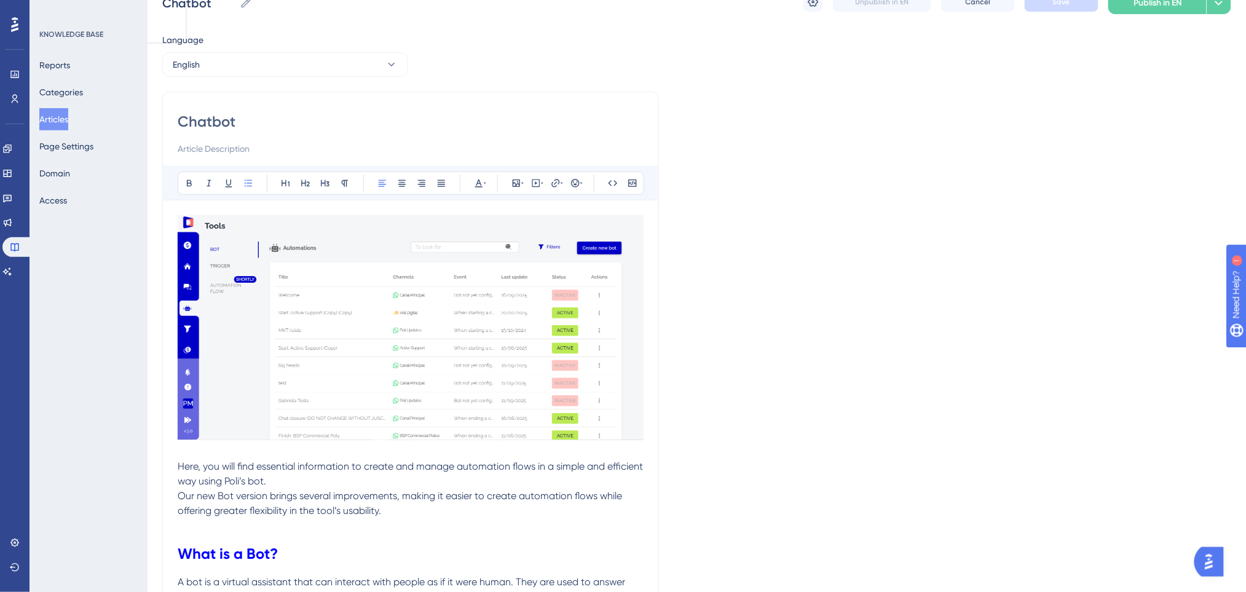
scroll to position [5, 0]
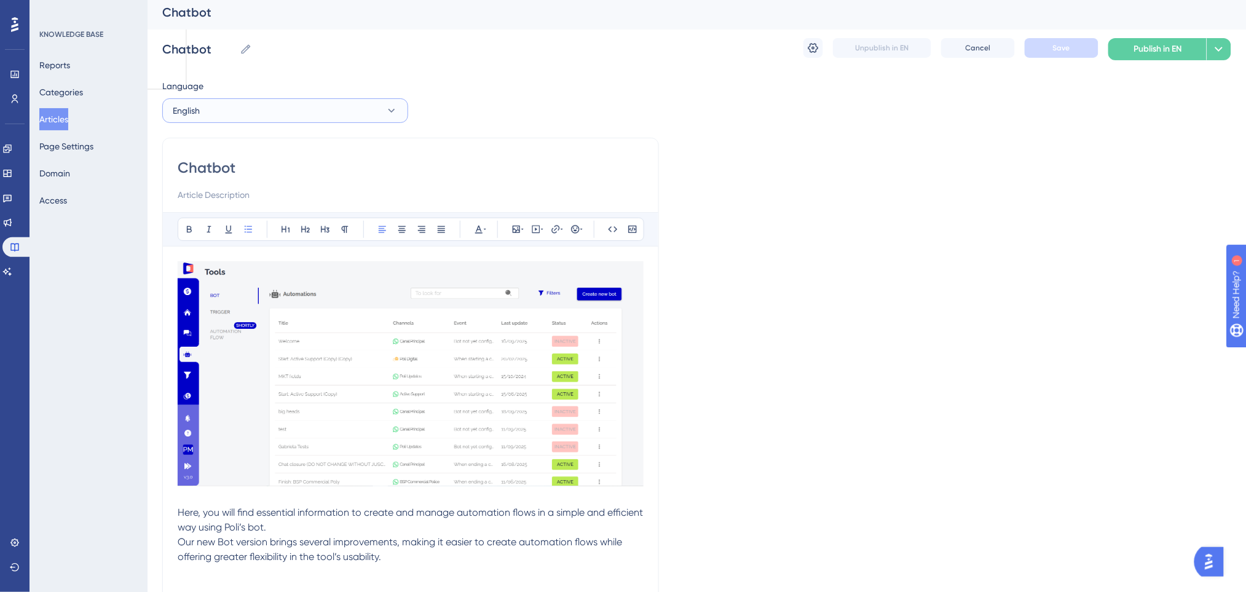
click at [320, 111] on button "English" at bounding box center [285, 110] width 246 height 25
click at [280, 202] on button "Spanish Spanish No translation" at bounding box center [285, 197] width 230 height 25
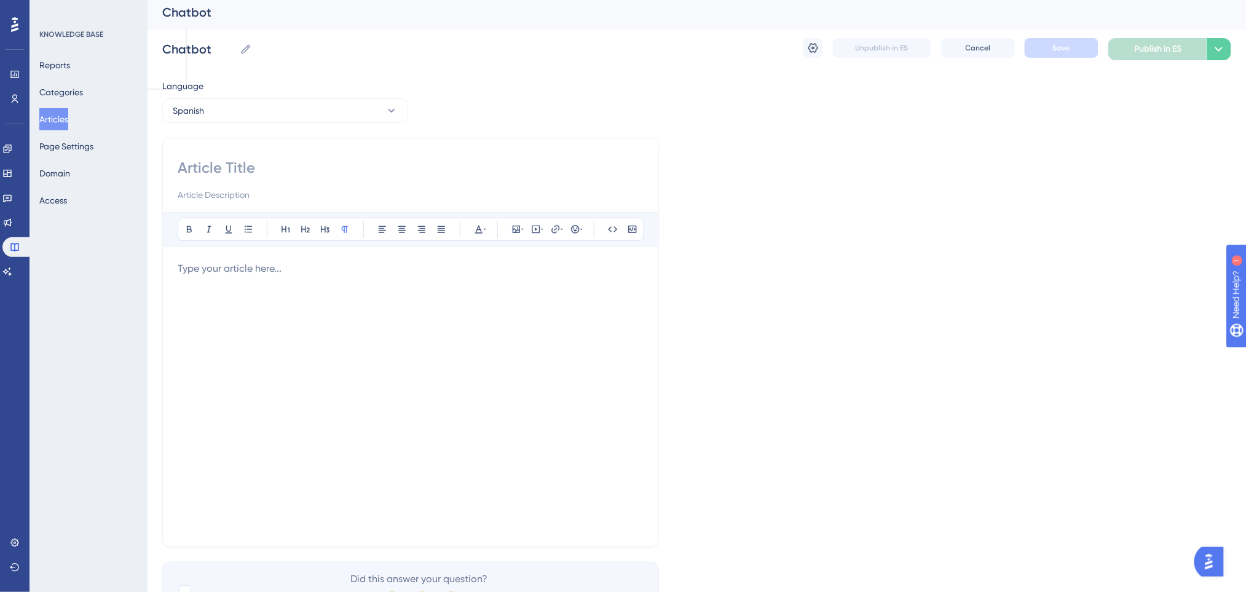
click at [287, 269] on p at bounding box center [411, 268] width 466 height 15
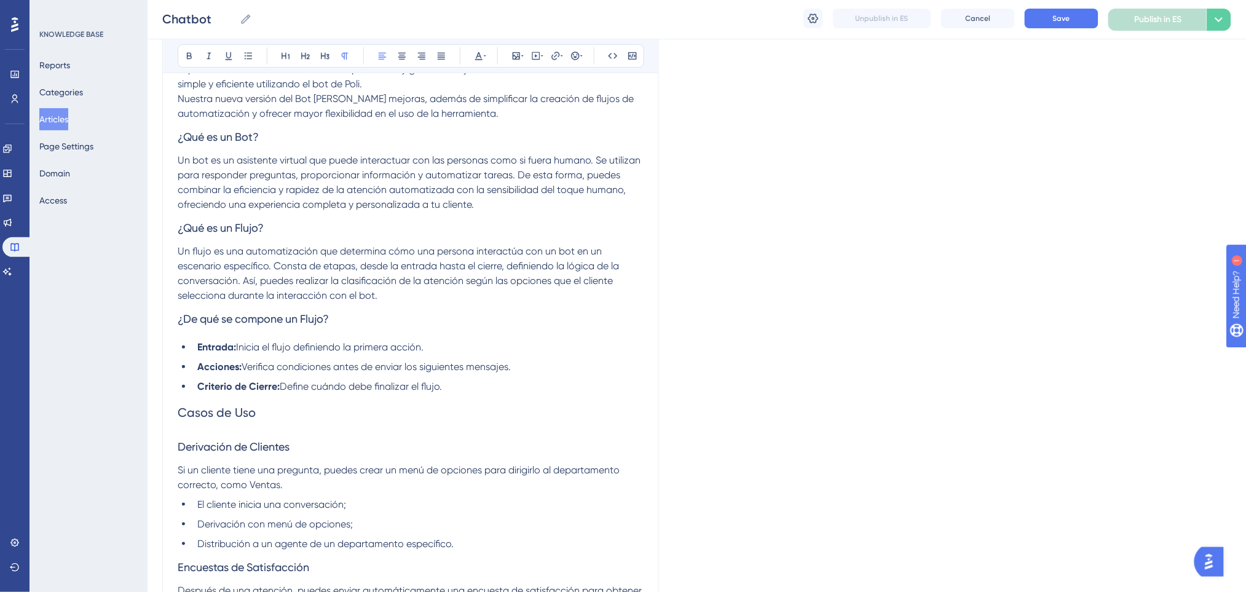
scroll to position [0, 0]
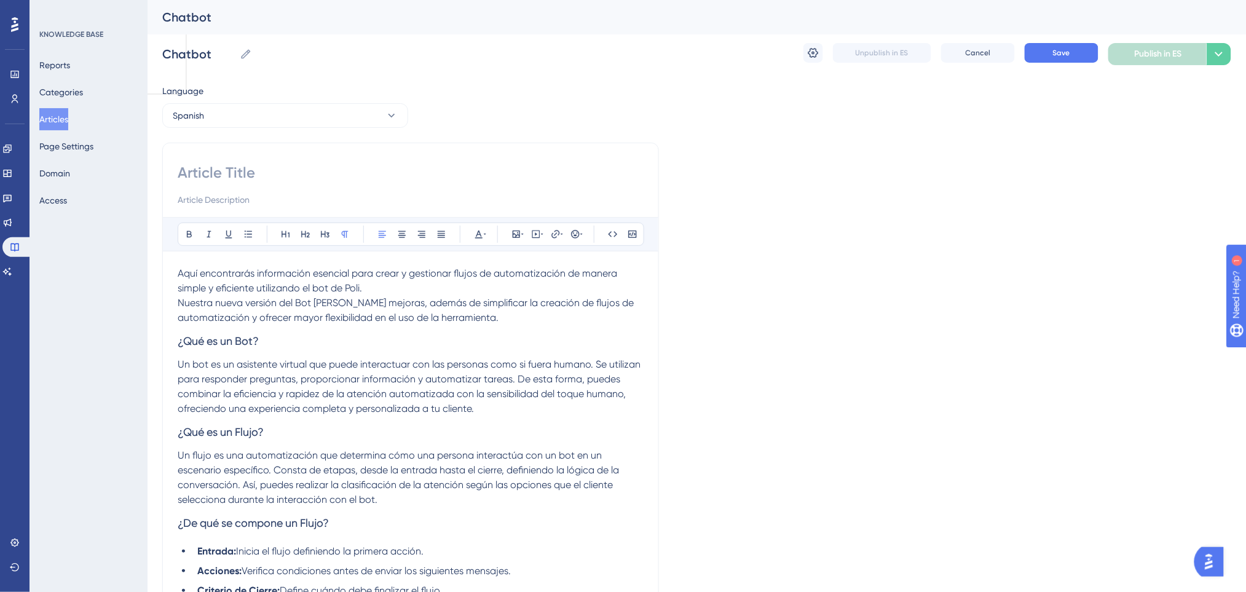
click at [239, 180] on input at bounding box center [411, 173] width 466 height 20
type input "ChatBot"
drag, startPoint x: 286, startPoint y: 339, endPoint x: 178, endPoint y: 336, distance: 108.2
click at [178, 336] on h3 "¿Qué es un Bot?" at bounding box center [411, 341] width 466 height 32
click at [189, 229] on icon at bounding box center [189, 234] width 10 height 10
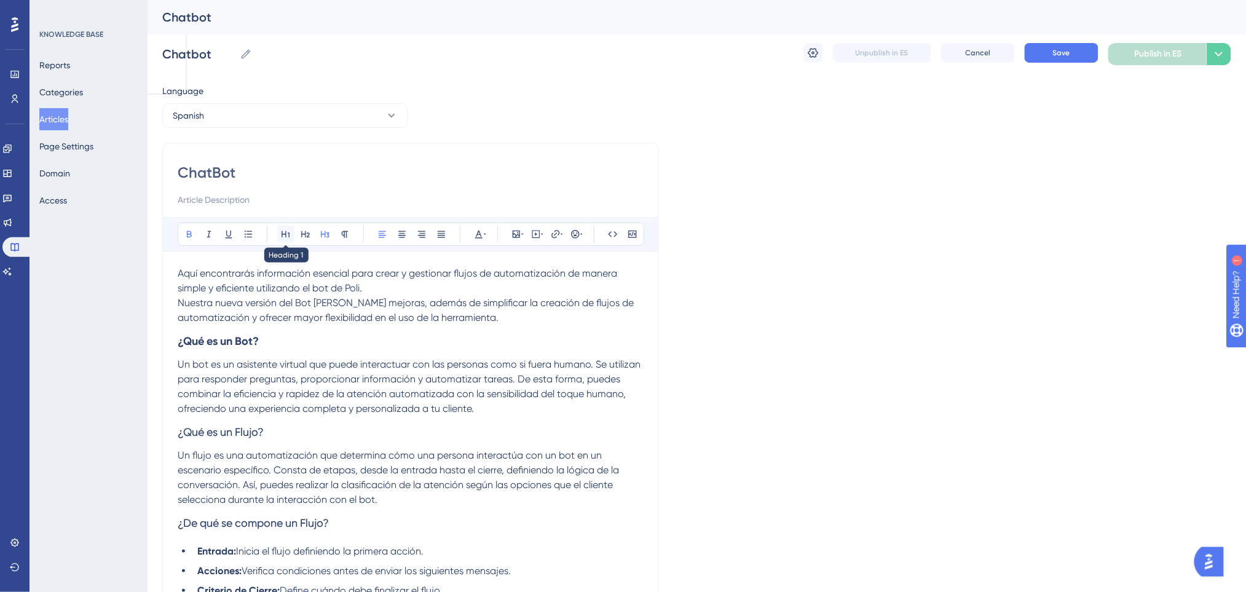
click at [286, 232] on icon at bounding box center [286, 234] width 10 height 10
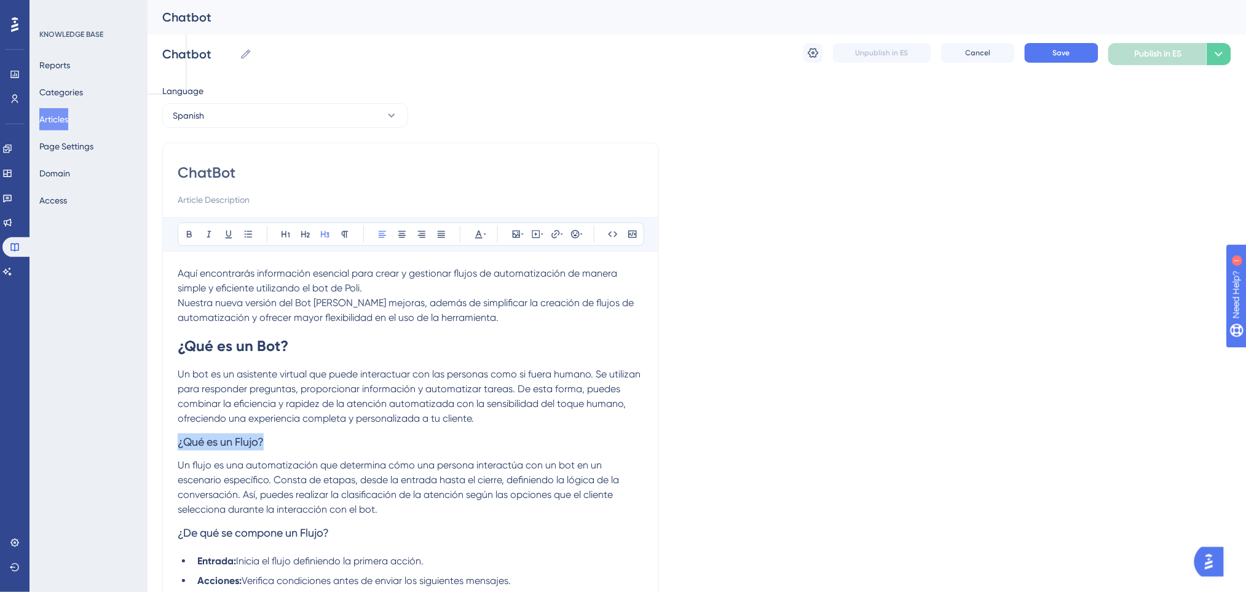
drag, startPoint x: 273, startPoint y: 438, endPoint x: 119, endPoint y: 442, distance: 154.3
click at [288, 235] on icon at bounding box center [286, 234] width 10 height 10
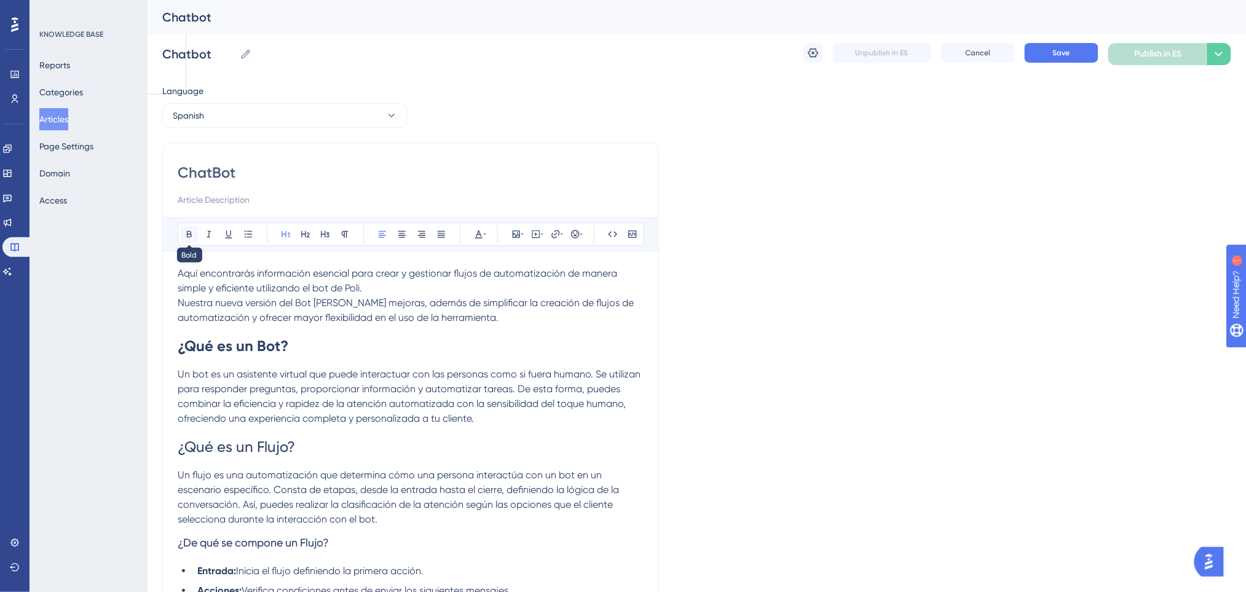
click at [185, 232] on icon at bounding box center [189, 234] width 10 height 10
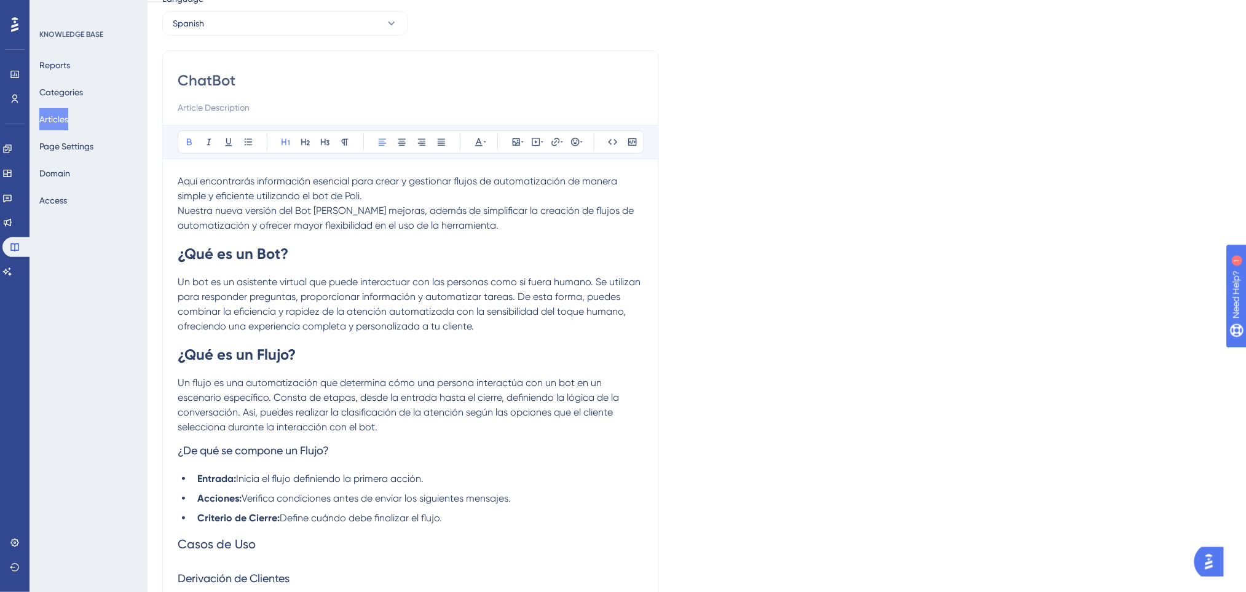
scroll to position [163, 0]
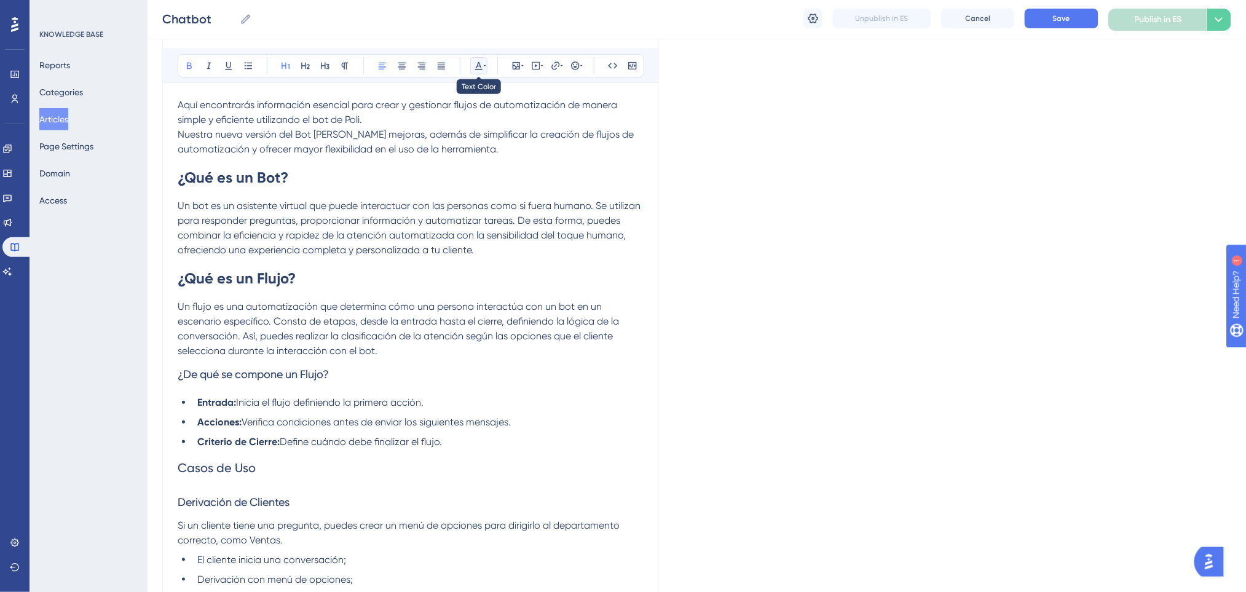
click at [479, 64] on icon at bounding box center [478, 66] width 7 height 8
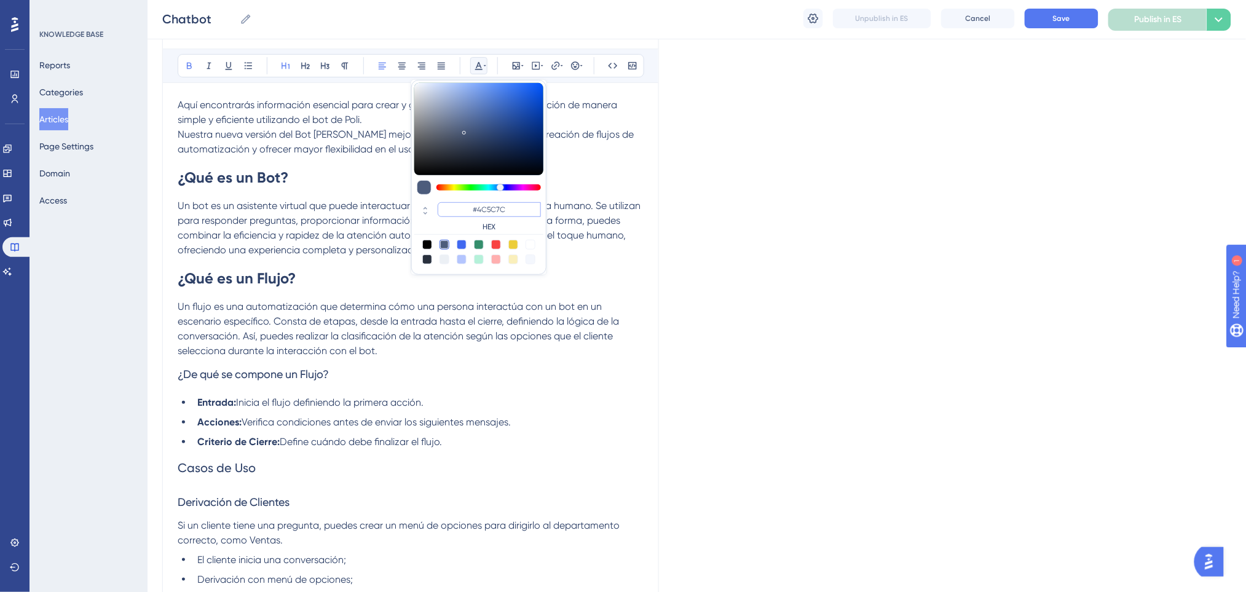
drag, startPoint x: 519, startPoint y: 210, endPoint x: 473, endPoint y: 202, distance: 46.1
click at [473, 202] on input "#4C5C7C" at bounding box center [489, 209] width 103 height 15
paste input "0000FF"
type input "#0000FF"
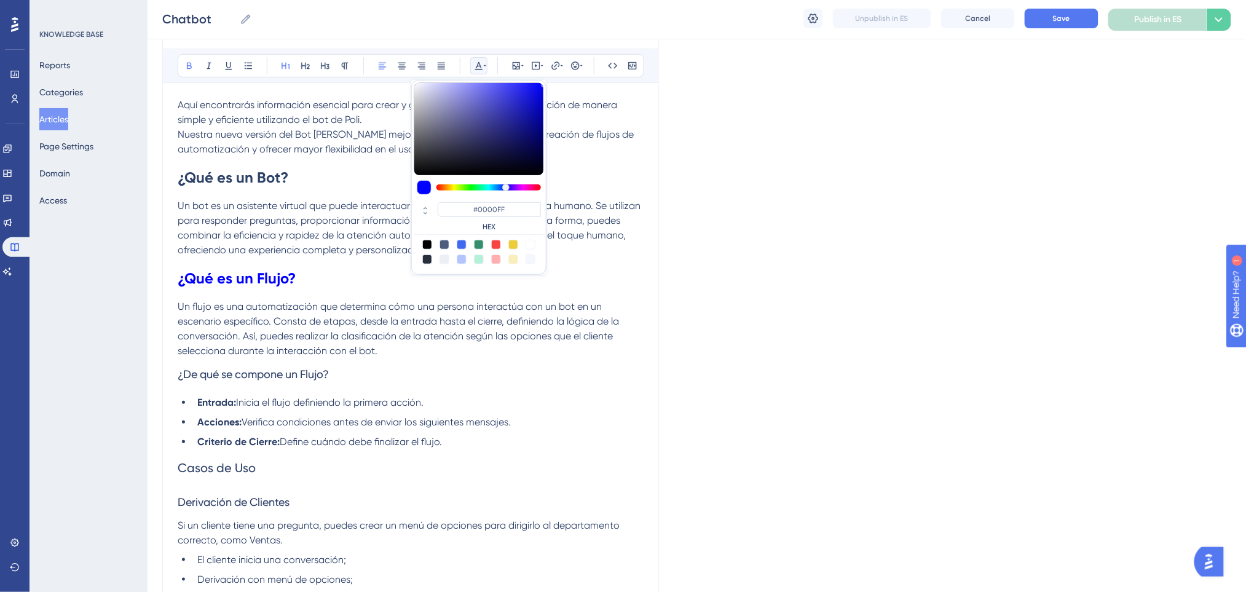
click at [278, 221] on span "Un bot es un asistente virtual que puede interactuar con las personas como si f…" at bounding box center [410, 228] width 465 height 56
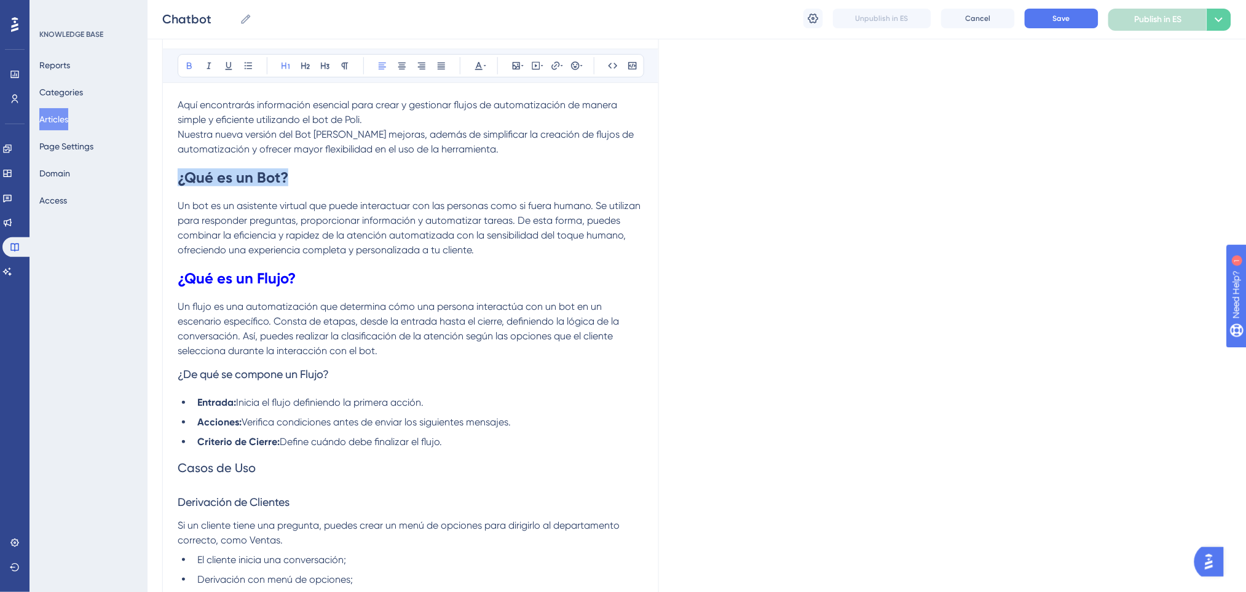
drag, startPoint x: 310, startPoint y: 173, endPoint x: 437, endPoint y: 82, distance: 156.0
click at [479, 62] on icon at bounding box center [478, 66] width 7 height 8
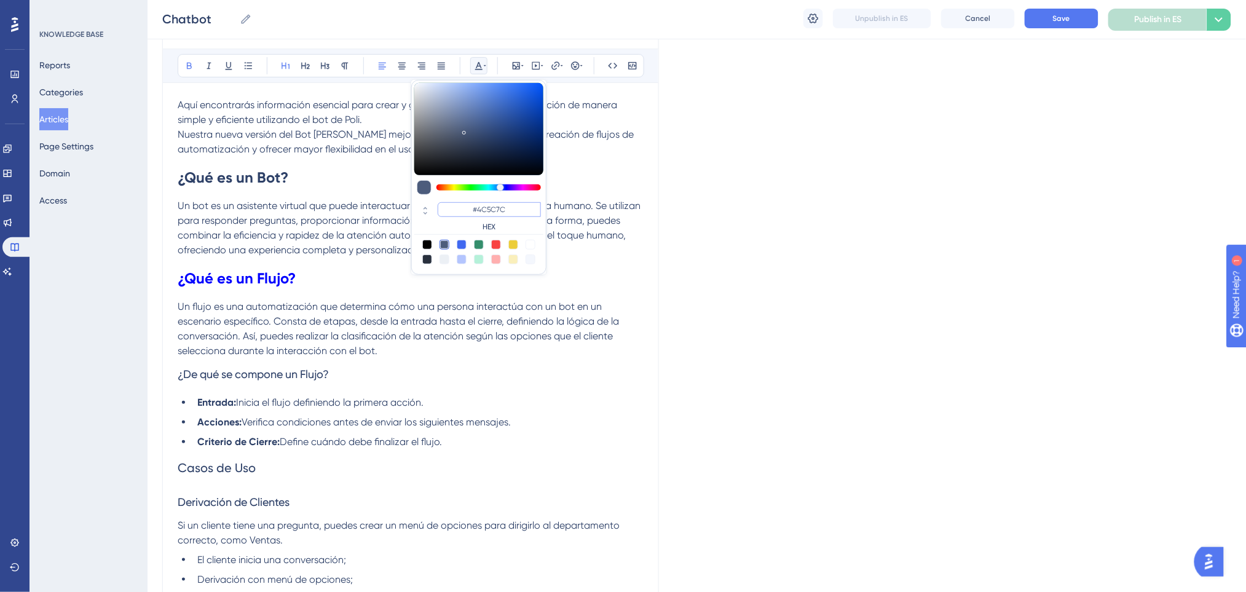
drag, startPoint x: 515, startPoint y: 208, endPoint x: 465, endPoint y: 210, distance: 49.8
click at [465, 210] on input "#4C5C7C" at bounding box center [489, 209] width 103 height 15
paste input "0000FF"
type input "#0000FF"
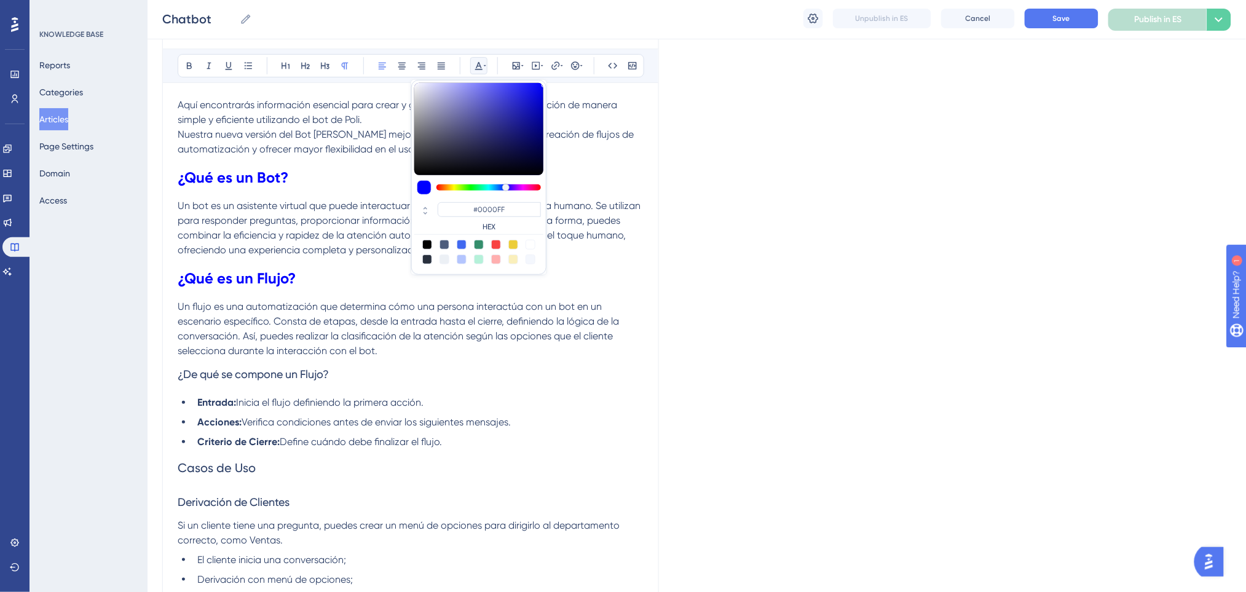
click at [301, 344] on span "Un flujo es una automatización que determina cómo una persona interactúa con un…" at bounding box center [400, 329] width 444 height 56
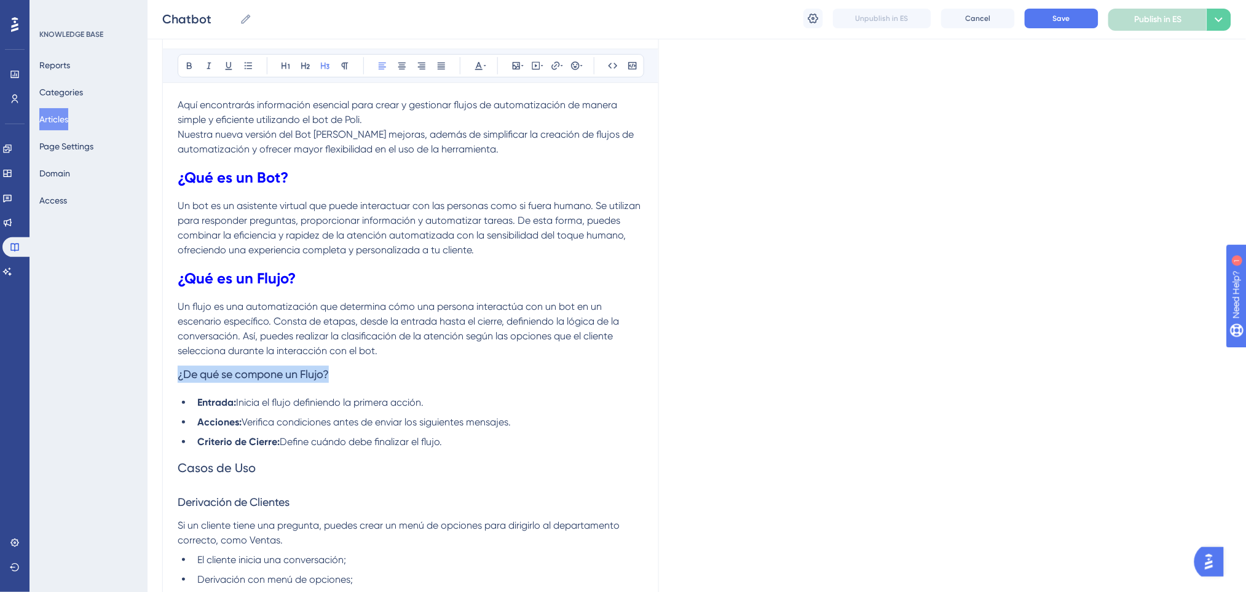
drag, startPoint x: 341, startPoint y: 372, endPoint x: 166, endPoint y: 373, distance: 175.2
click at [184, 62] on icon at bounding box center [189, 66] width 10 height 10
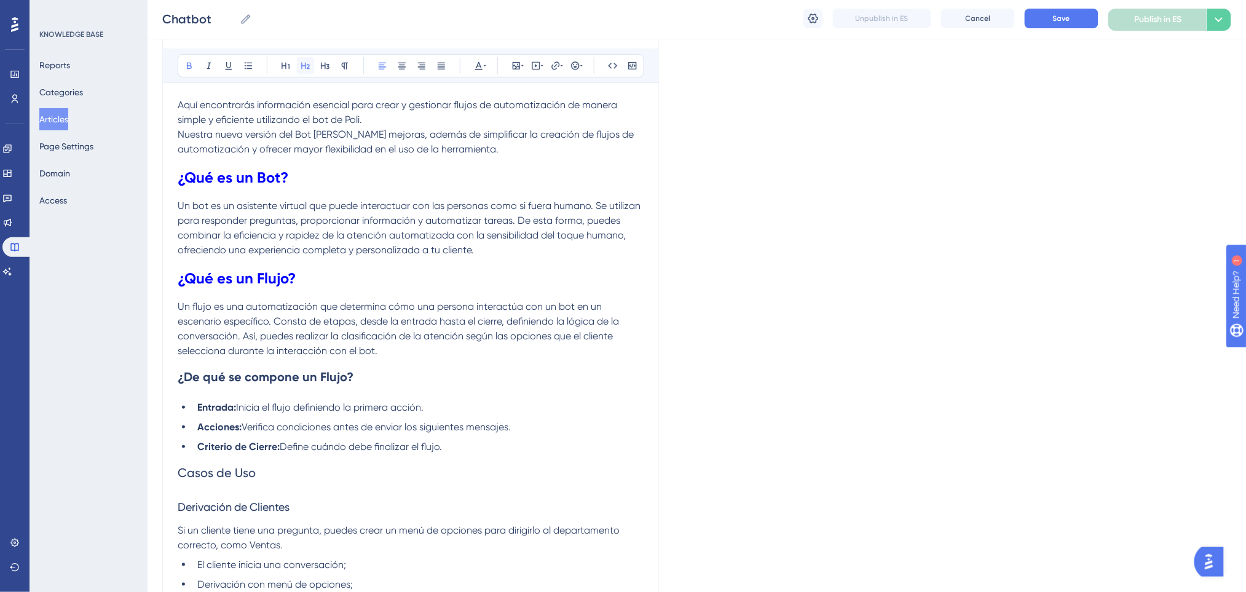
click at [310, 66] on icon at bounding box center [306, 66] width 10 height 10
click at [289, 59] on button at bounding box center [285, 65] width 17 height 17
click at [425, 343] on p "Un flujo es una automatización que determina cómo una persona interactúa con un…" at bounding box center [411, 328] width 466 height 59
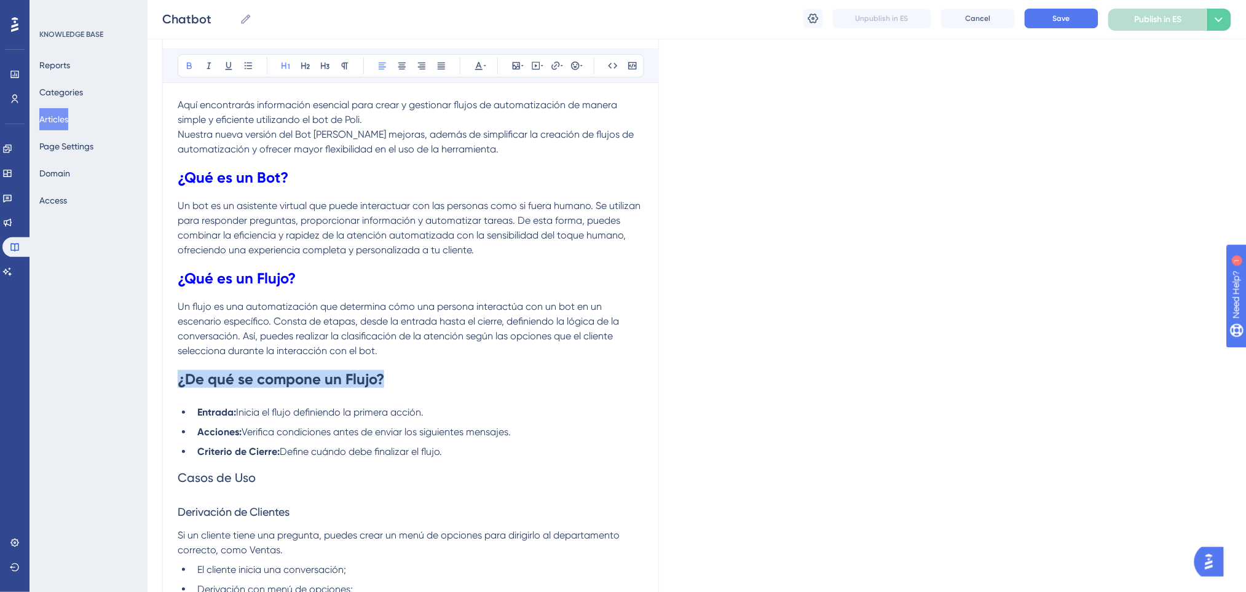
drag, startPoint x: 400, startPoint y: 385, endPoint x: 124, endPoint y: 383, distance: 276.0
click at [480, 66] on icon at bounding box center [478, 66] width 7 height 8
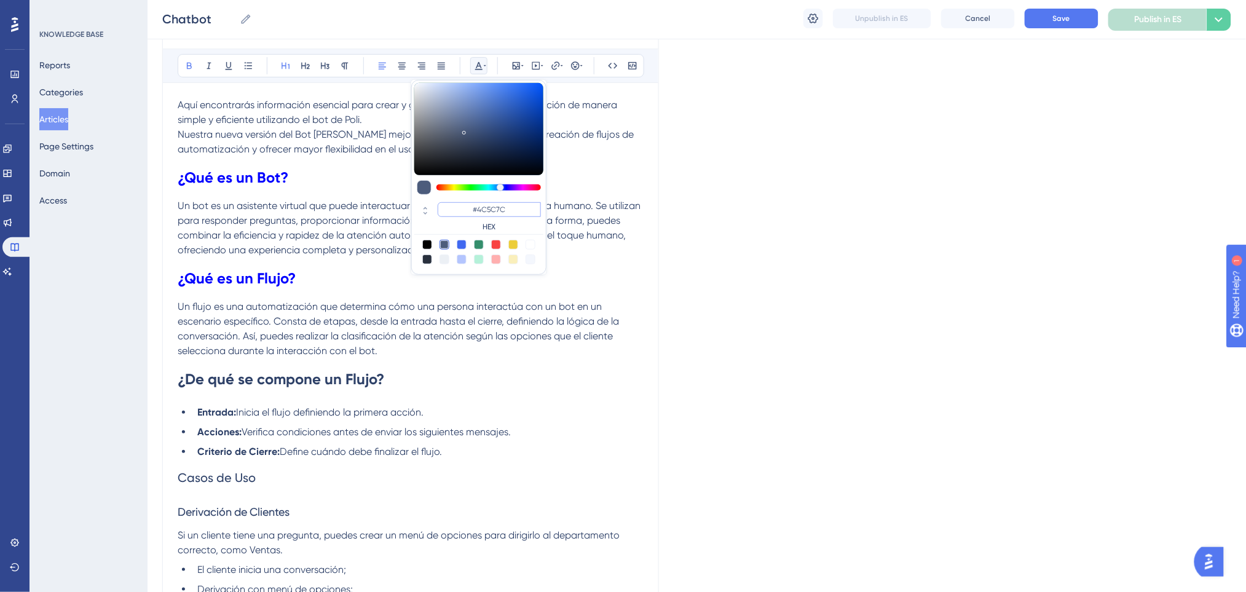
drag, startPoint x: 526, startPoint y: 210, endPoint x: 444, endPoint y: 206, distance: 82.4
click at [444, 206] on input "#4C5C7C" at bounding box center [489, 209] width 103 height 15
paste input "0000FF"
type input "#0000FF"
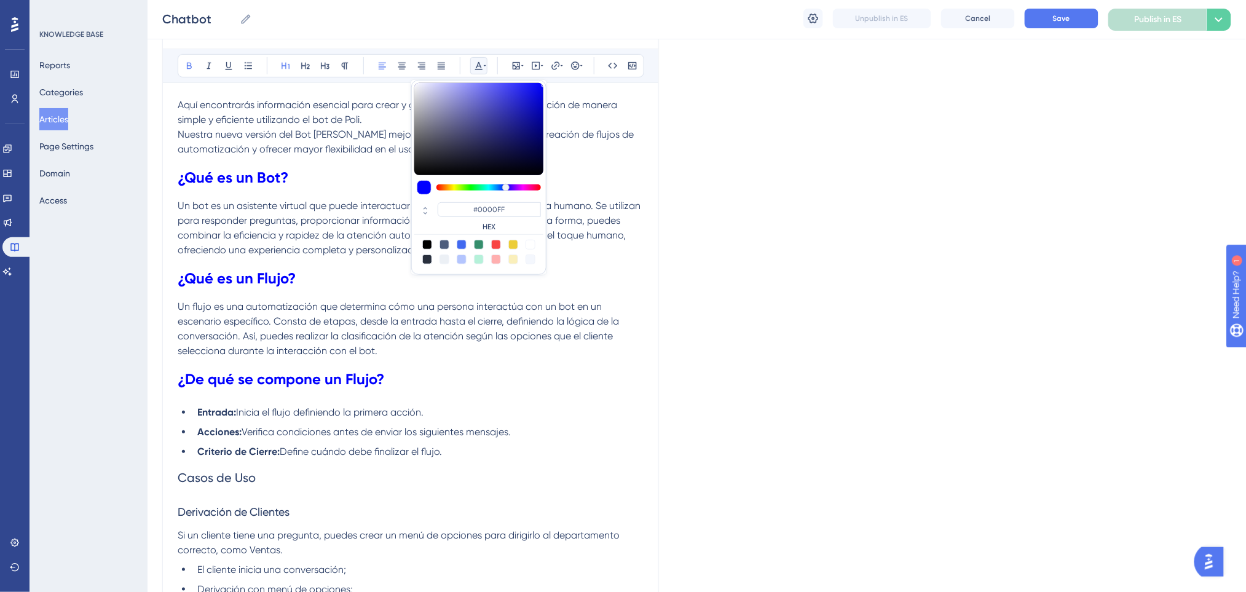
click at [371, 405] on li "Entrada: Inicia el flujo definiendo la primera acción." at bounding box center [417, 412] width 451 height 15
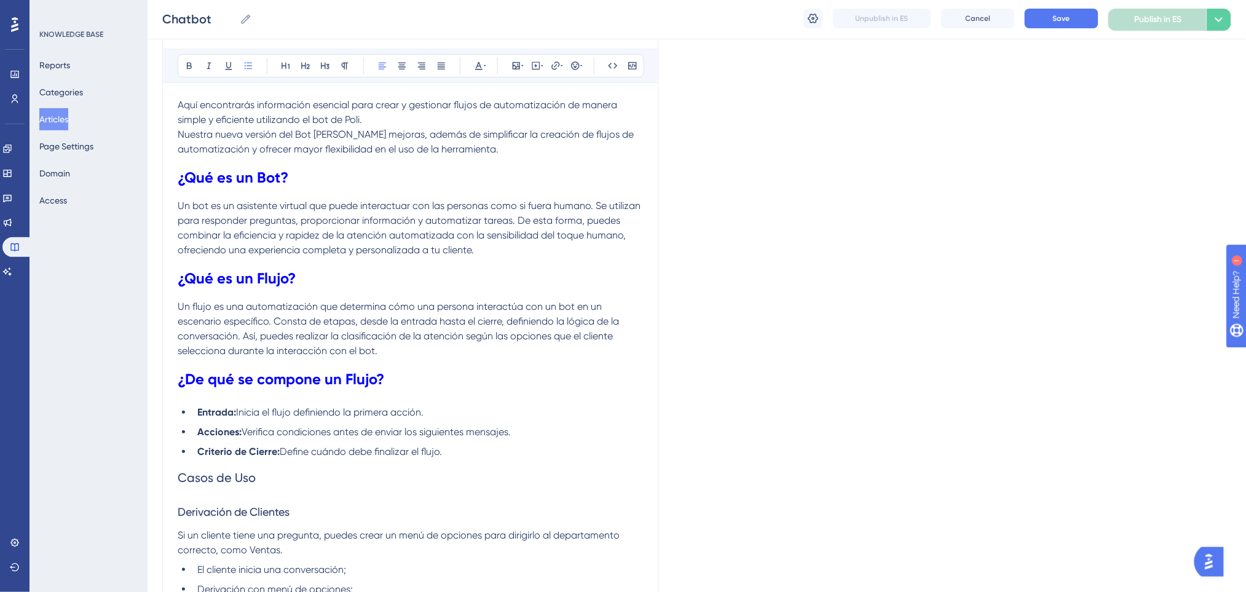
click at [499, 454] on li "Criterio de Cierre: Define cuándo debe finalizar el flujo." at bounding box center [417, 451] width 451 height 15
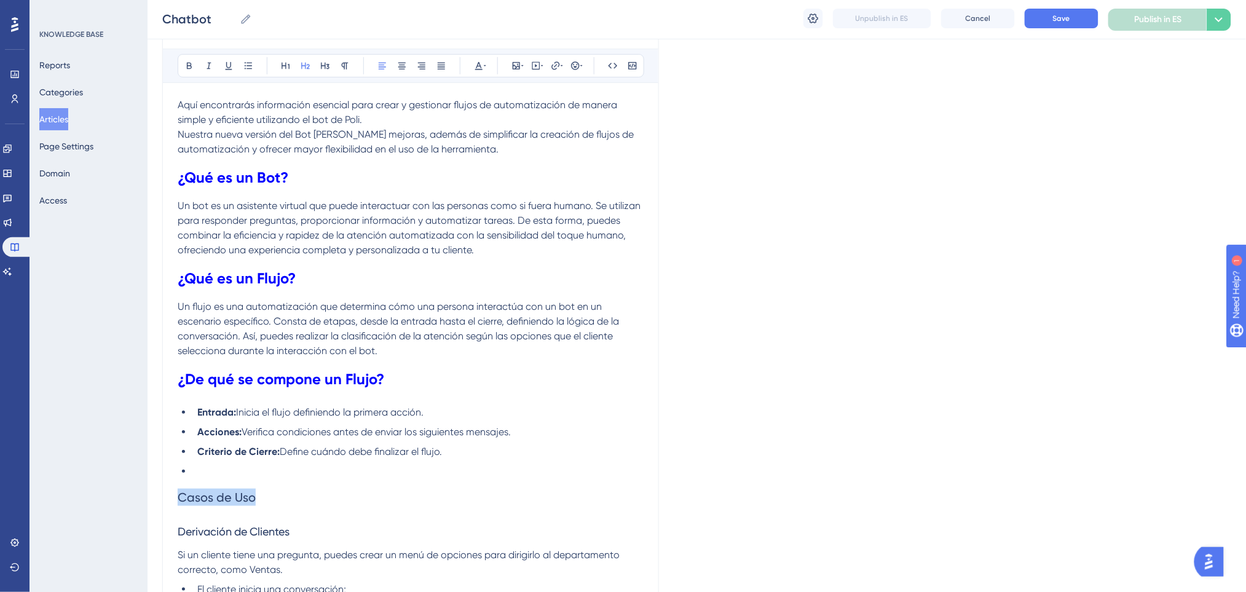
drag, startPoint x: 286, startPoint y: 493, endPoint x: 103, endPoint y: 499, distance: 183.3
click at [345, 464] on li at bounding box center [417, 471] width 451 height 15
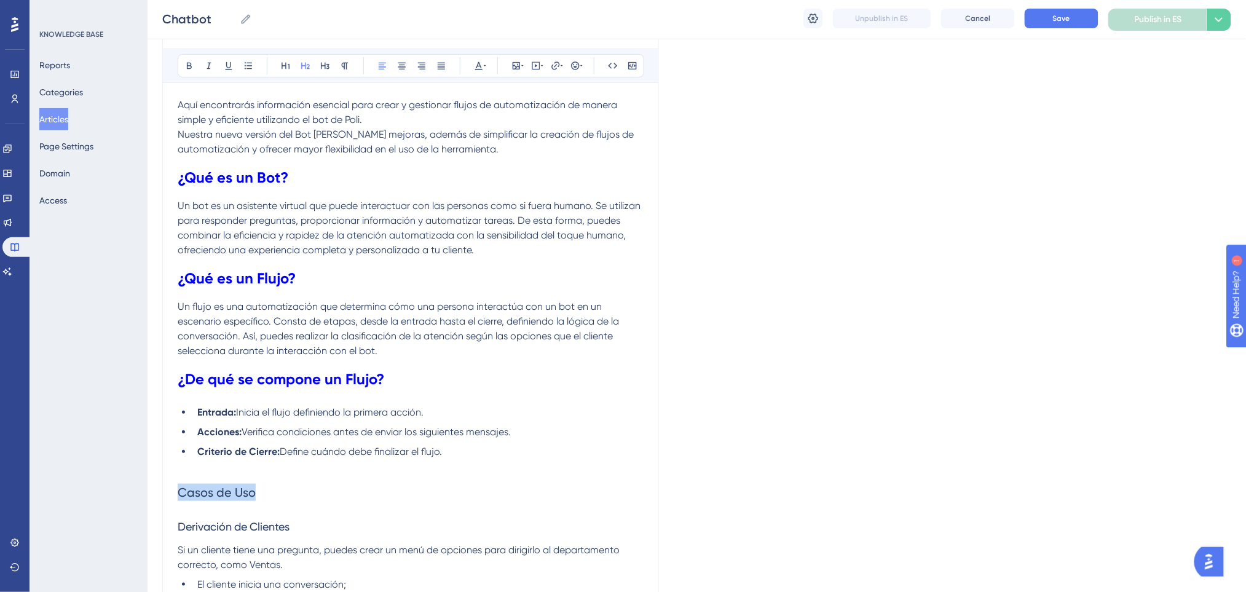
drag, startPoint x: 287, startPoint y: 504, endPoint x: 95, endPoint y: 504, distance: 192.4
click at [187, 68] on icon at bounding box center [189, 66] width 5 height 7
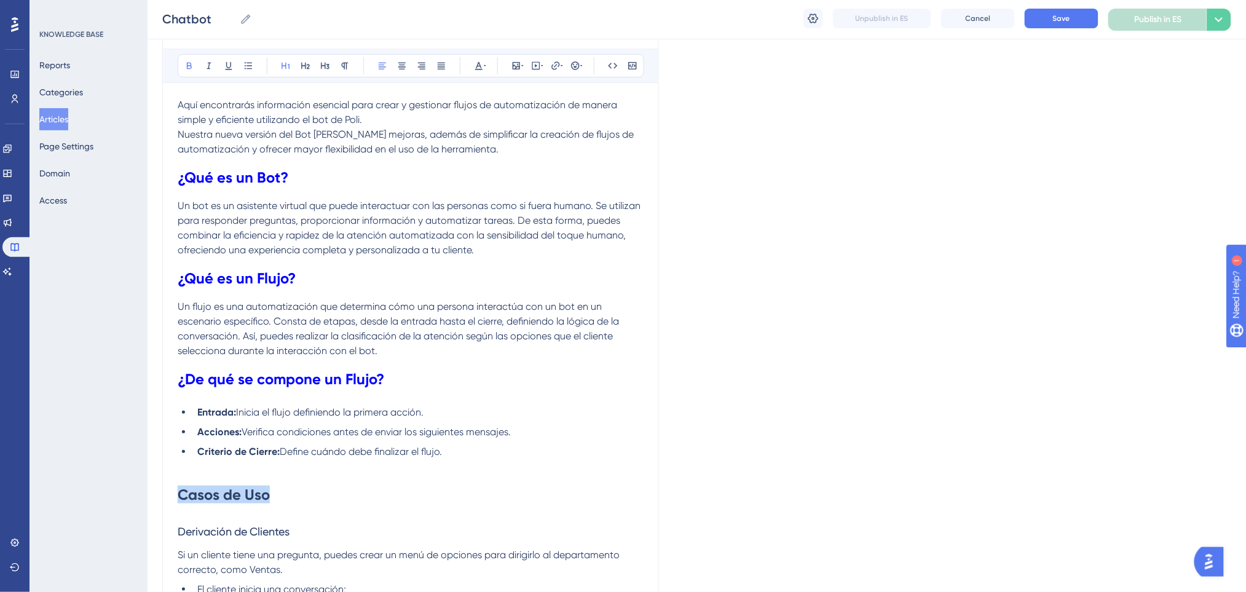
drag, startPoint x: 289, startPoint y: 63, endPoint x: 348, endPoint y: 100, distance: 69.9
click at [283, 64] on icon at bounding box center [286, 66] width 10 height 10
click at [484, 61] on icon at bounding box center [485, 66] width 2 height 10
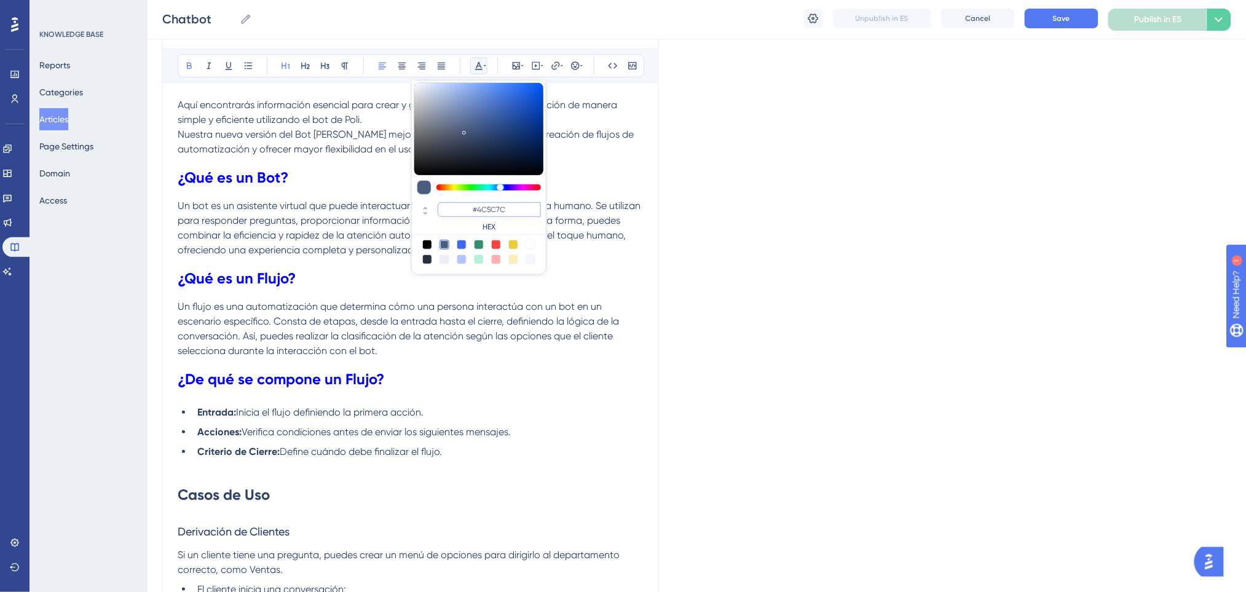
drag, startPoint x: 478, startPoint y: 206, endPoint x: 466, endPoint y: 206, distance: 11.7
click at [466, 206] on input "#4C5C7C" at bounding box center [489, 209] width 103 height 15
paste input "0000FF"
type input "#0000FF"
click at [382, 366] on h1 "¿De qué se compone un Flujo?" at bounding box center [411, 379] width 466 height 42
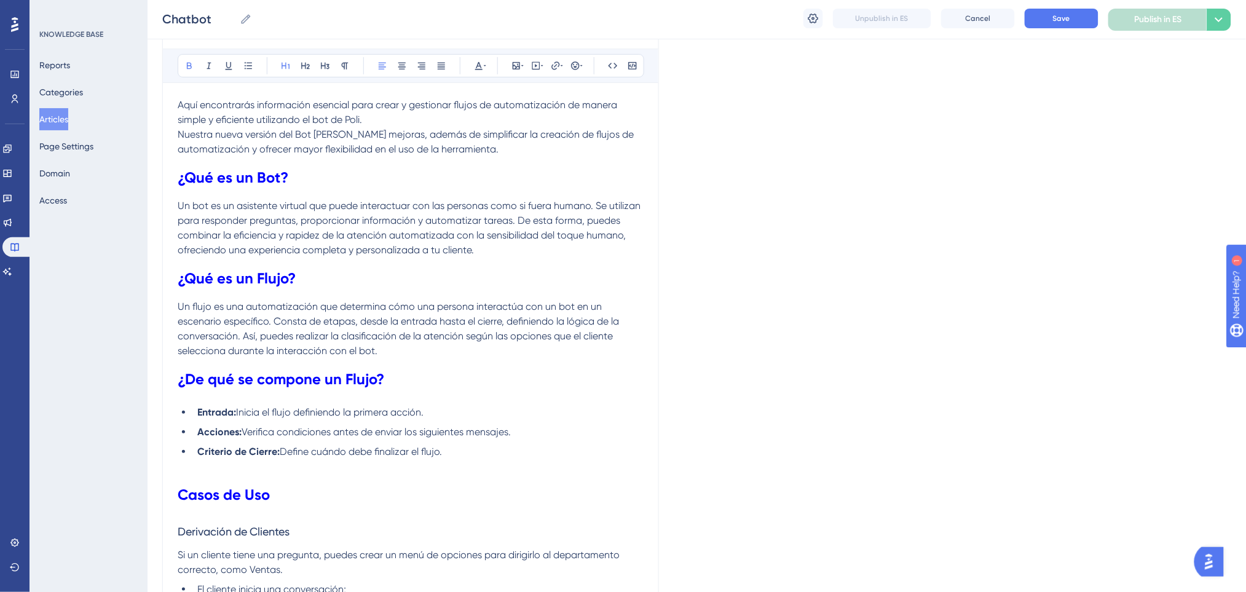
scroll to position [409, 0]
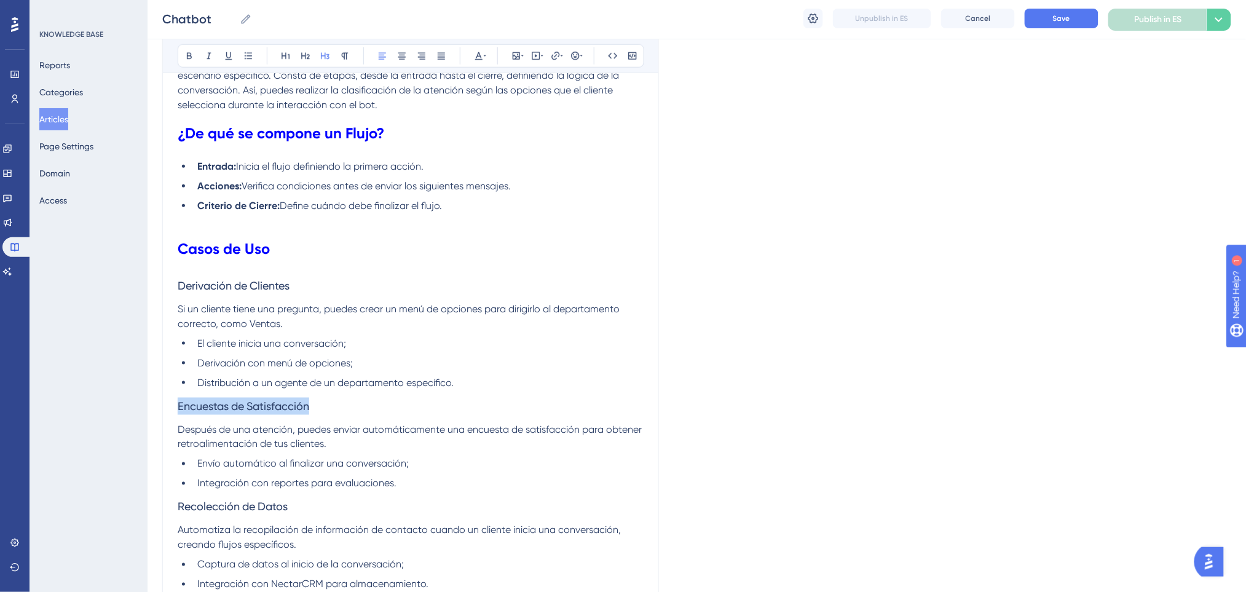
drag, startPoint x: 326, startPoint y: 407, endPoint x: 114, endPoint y: 409, distance: 212.7
click at [191, 52] on icon at bounding box center [189, 56] width 10 height 10
drag, startPoint x: 288, startPoint y: 287, endPoint x: 161, endPoint y: 291, distance: 127.3
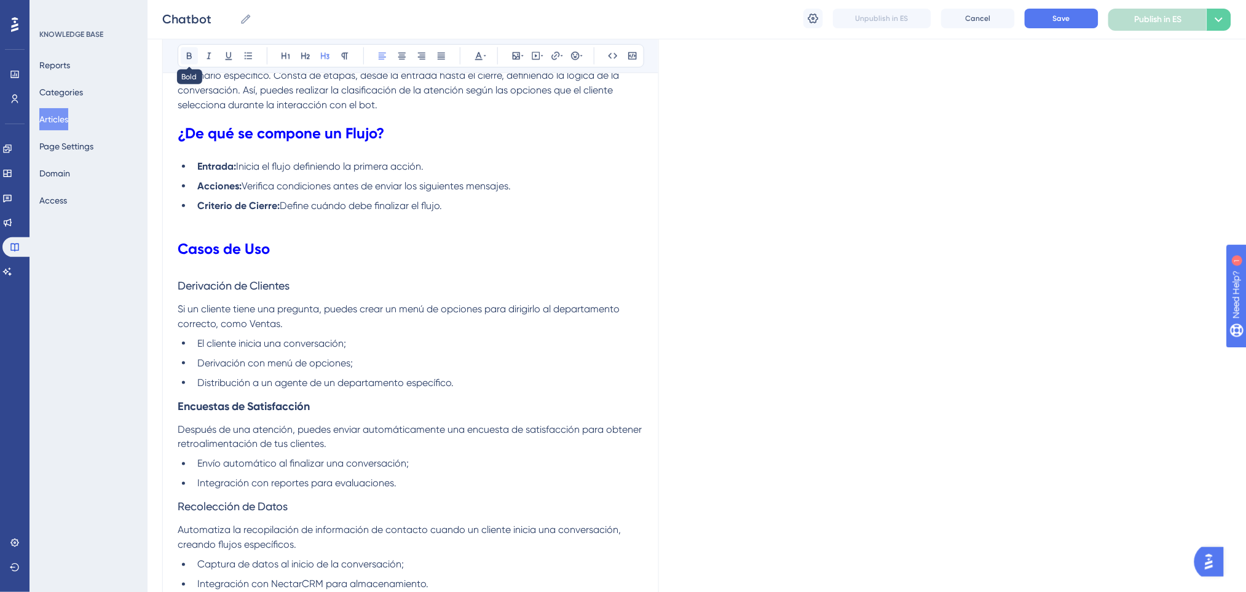
click at [187, 49] on button at bounding box center [189, 55] width 17 height 17
click at [377, 259] on h1 "Casos de Uso" at bounding box center [411, 249] width 466 height 42
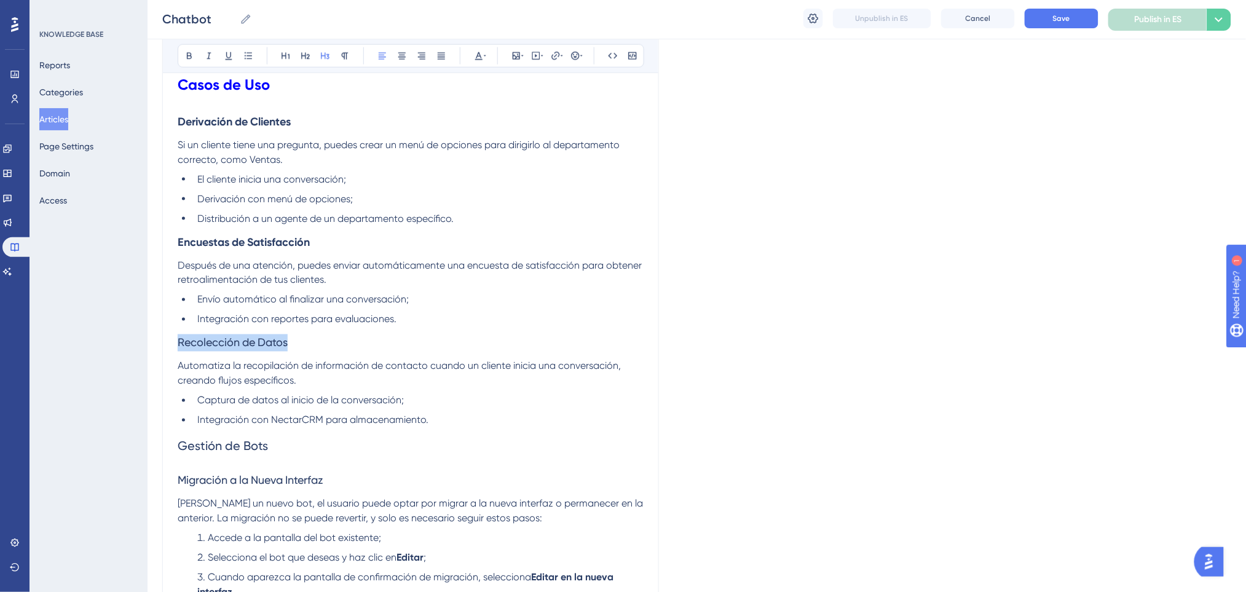
drag, startPoint x: 132, startPoint y: 342, endPoint x: 120, endPoint y: 321, distance: 24.8
click at [183, 50] on button at bounding box center [189, 55] width 17 height 17
click at [404, 314] on li "Integración con reportes para evaluaciones." at bounding box center [417, 319] width 451 height 15
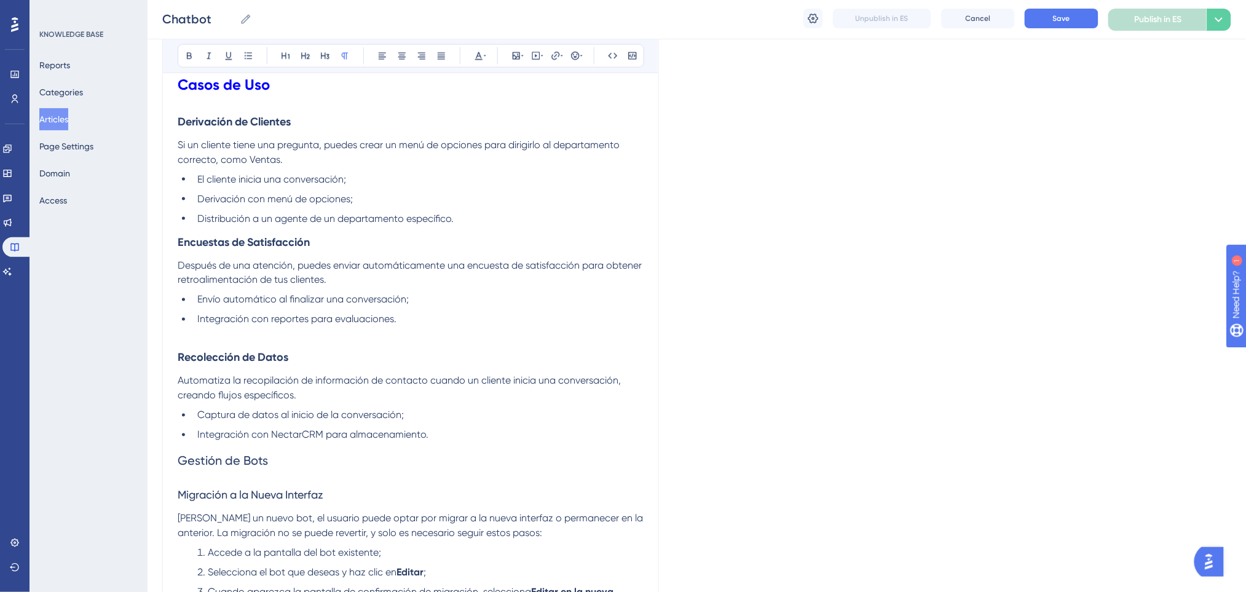
click at [467, 220] on li "Distribución a un agente de un departamento específico." at bounding box center [417, 218] width 451 height 15
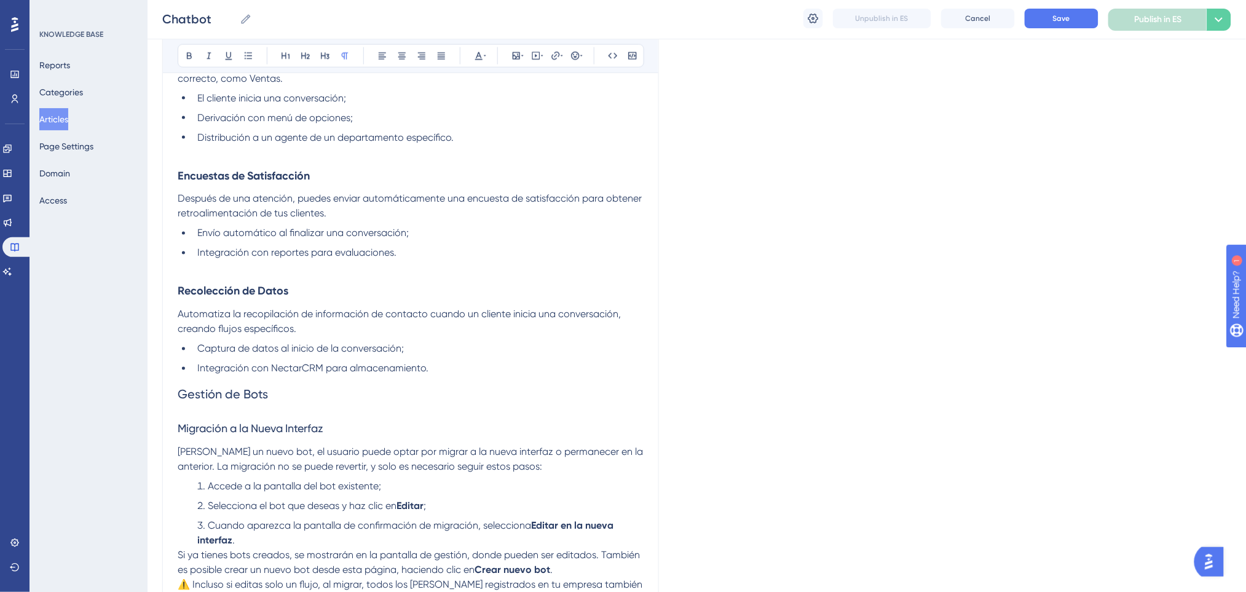
scroll to position [655, 0]
drag, startPoint x: 222, startPoint y: 395, endPoint x: 175, endPoint y: 391, distance: 46.8
click at [175, 391] on div "ChatBot Bold Italic Underline Bullet Point Heading 1 Heading 2 Heading 3 Normal…" at bounding box center [410, 571] width 497 height 2177
click at [245, 391] on span "Gestión de Bots" at bounding box center [223, 394] width 90 height 15
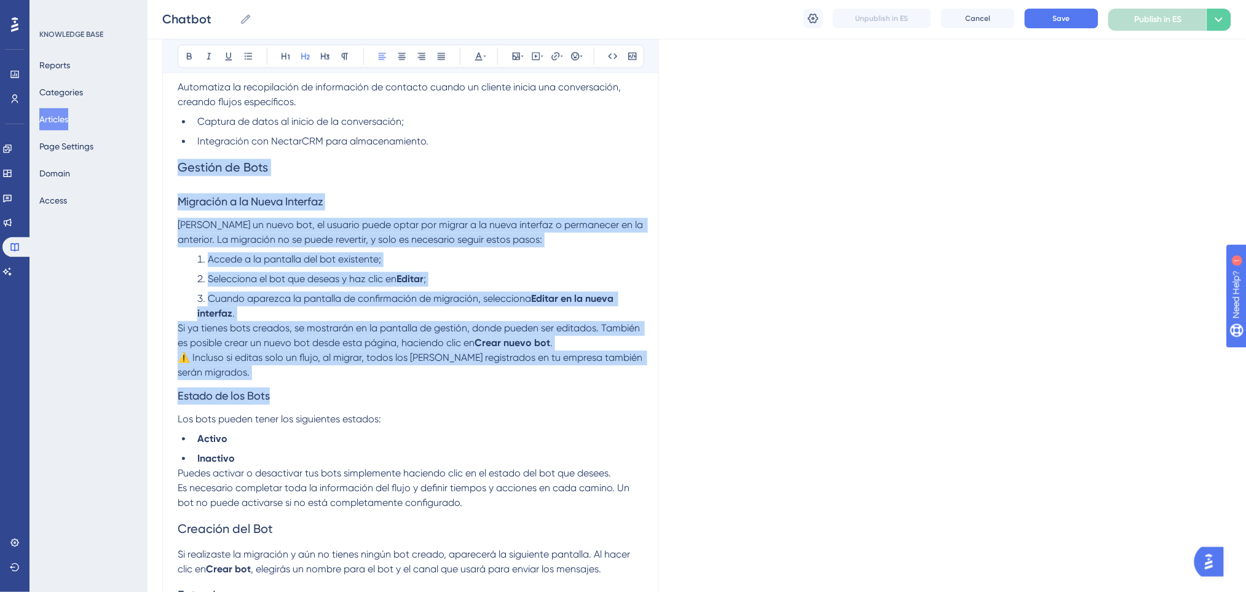
scroll to position [901, 0]
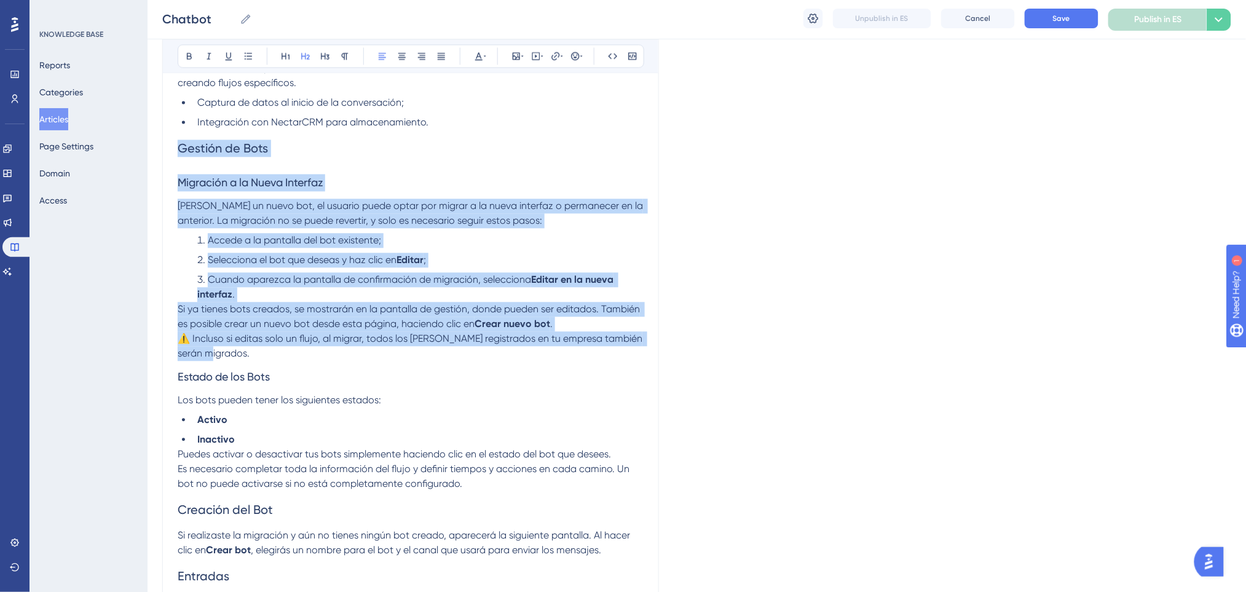
drag, startPoint x: 181, startPoint y: 391, endPoint x: 330, endPoint y: 354, distance: 153.2
click at [330, 354] on div "Aquí encontrarás información esencial para crear y gestionar flujos de automati…" at bounding box center [411, 379] width 466 height 2038
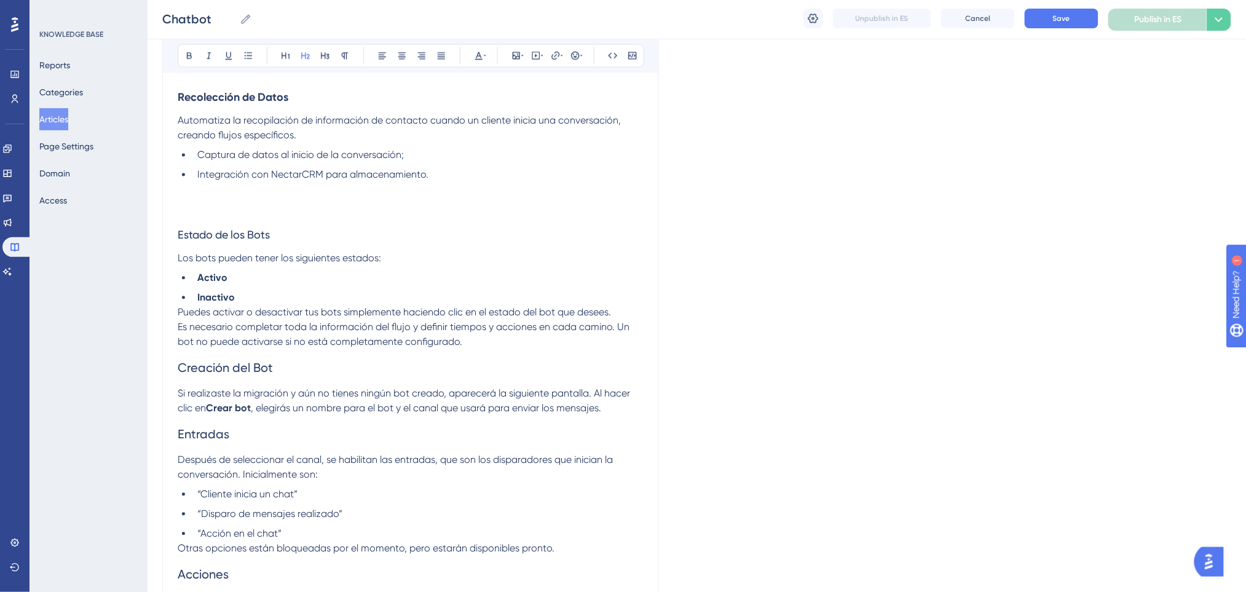
scroll to position [819, 0]
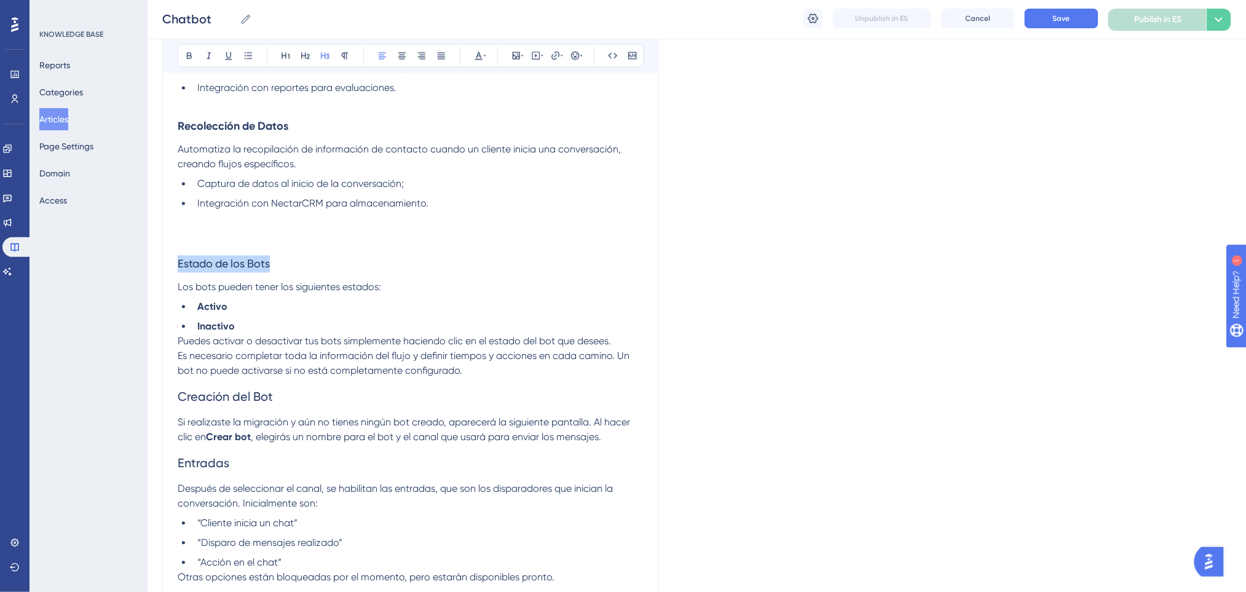
drag, startPoint x: 277, startPoint y: 266, endPoint x: 95, endPoint y: 273, distance: 182.7
click at [148, 273] on div "Performance Users Engagement Widgets Feedback Product Updates Knowledge Base AI…" at bounding box center [697, 288] width 1098 height 2214
click at [192, 52] on icon at bounding box center [189, 56] width 10 height 10
drag, startPoint x: 261, startPoint y: 327, endPoint x: 197, endPoint y: 306, distance: 66.7
click at [197, 306] on ul "Activo Inactivo" at bounding box center [411, 317] width 466 height 34
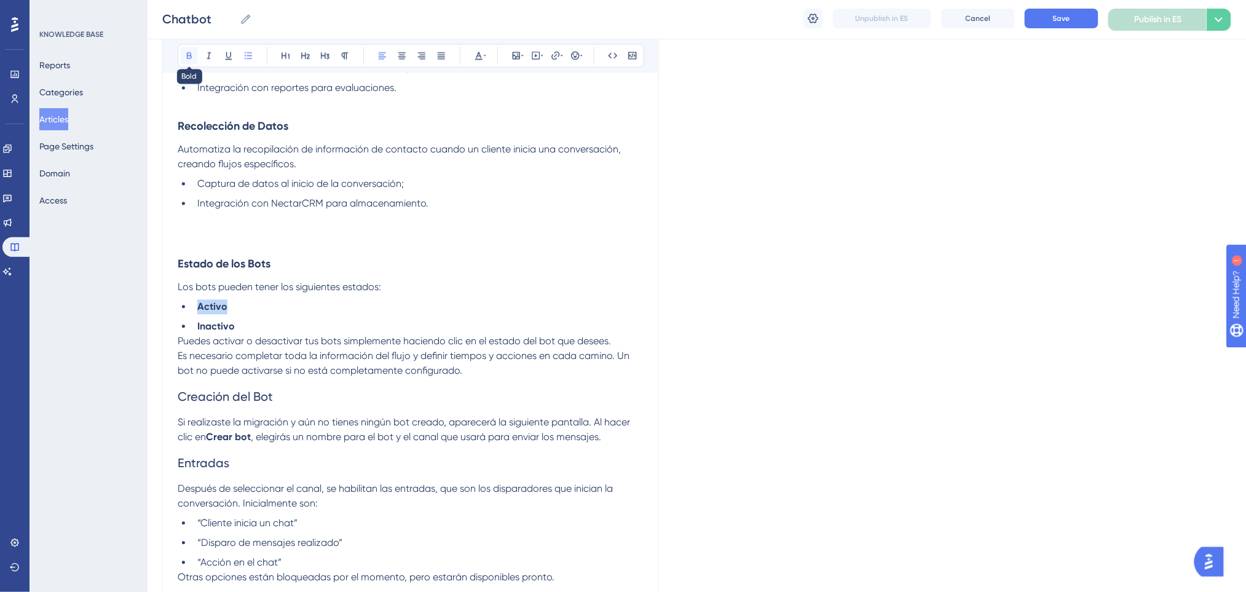
click at [185, 53] on icon at bounding box center [189, 56] width 10 height 10
click at [263, 320] on li "Inactivo" at bounding box center [417, 327] width 451 height 15
click at [262, 328] on li "Inactivo" at bounding box center [417, 327] width 451 height 15
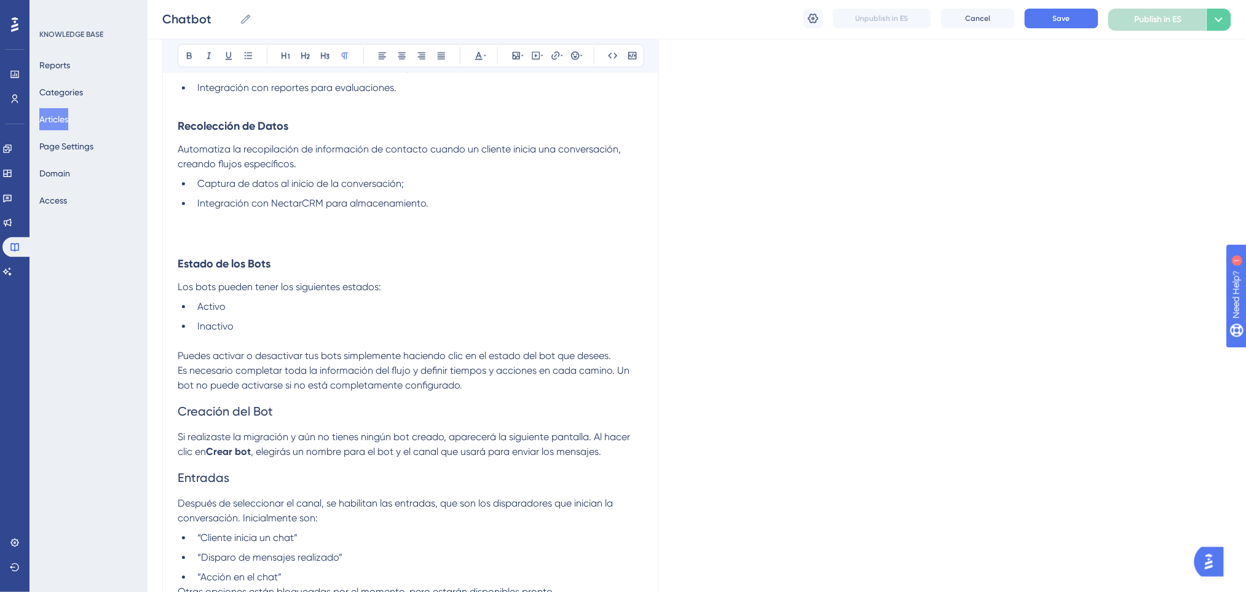
scroll to position [901, 0]
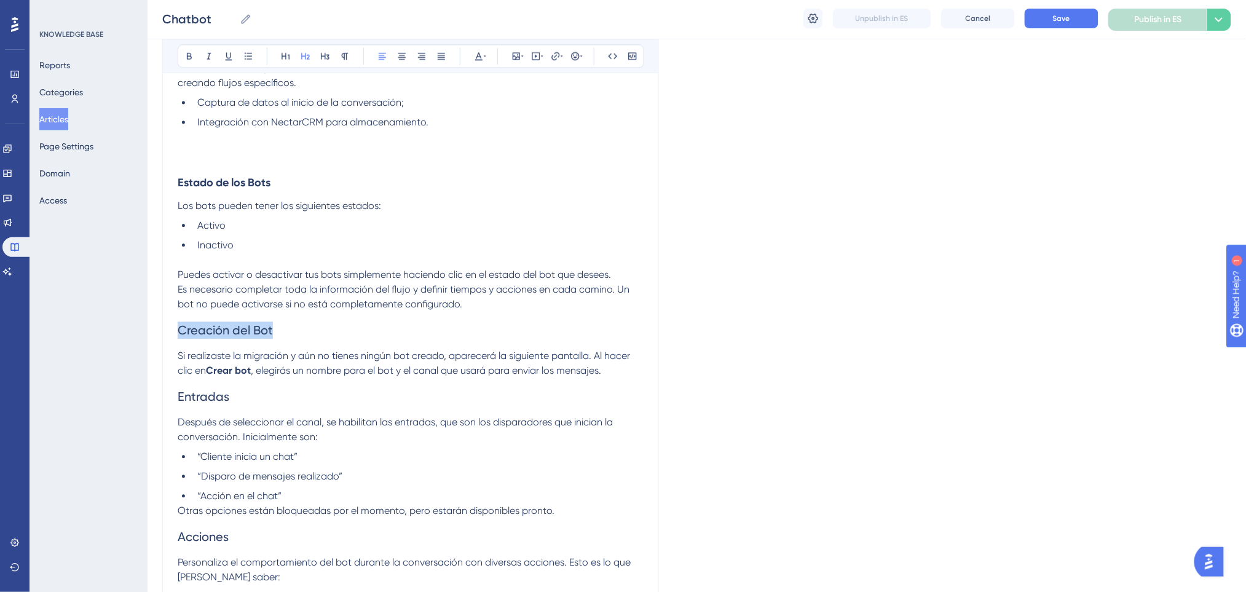
drag, startPoint x: 270, startPoint y: 335, endPoint x: 65, endPoint y: 336, distance: 205.9
click at [148, 336] on div "Performance Users Engagement Widgets Feedback Product Updates Knowledge Base AI…" at bounding box center [697, 213] width 1098 height 2229
click at [189, 57] on icon at bounding box center [189, 56] width 10 height 10
click at [281, 58] on icon at bounding box center [286, 56] width 10 height 10
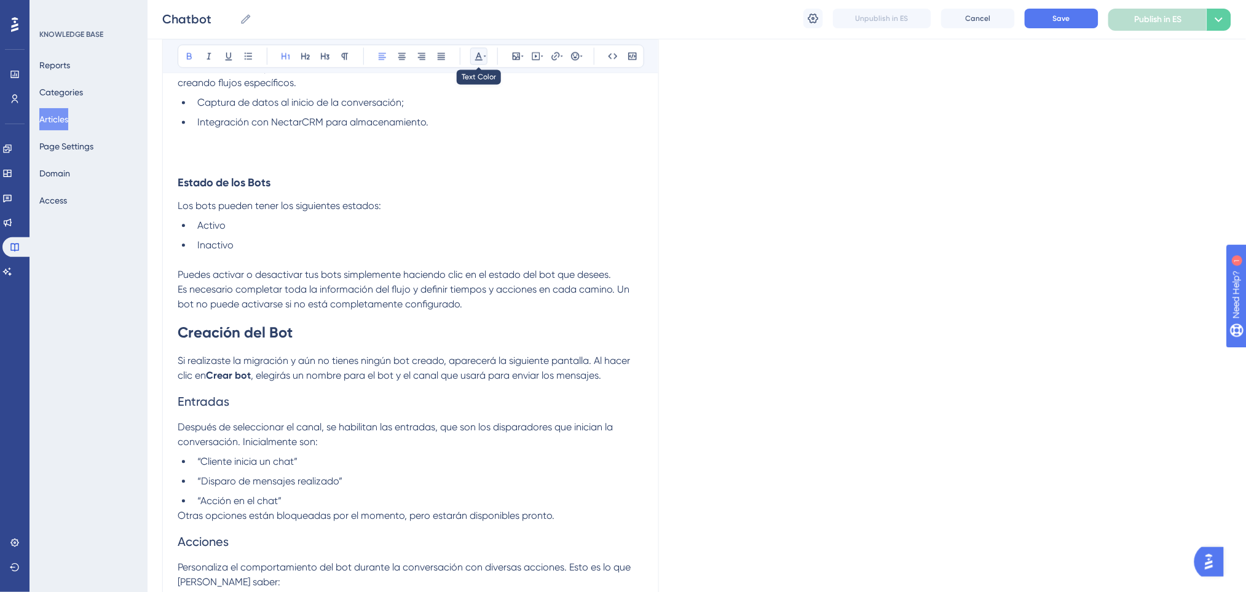
click at [484, 57] on icon at bounding box center [485, 56] width 2 height 10
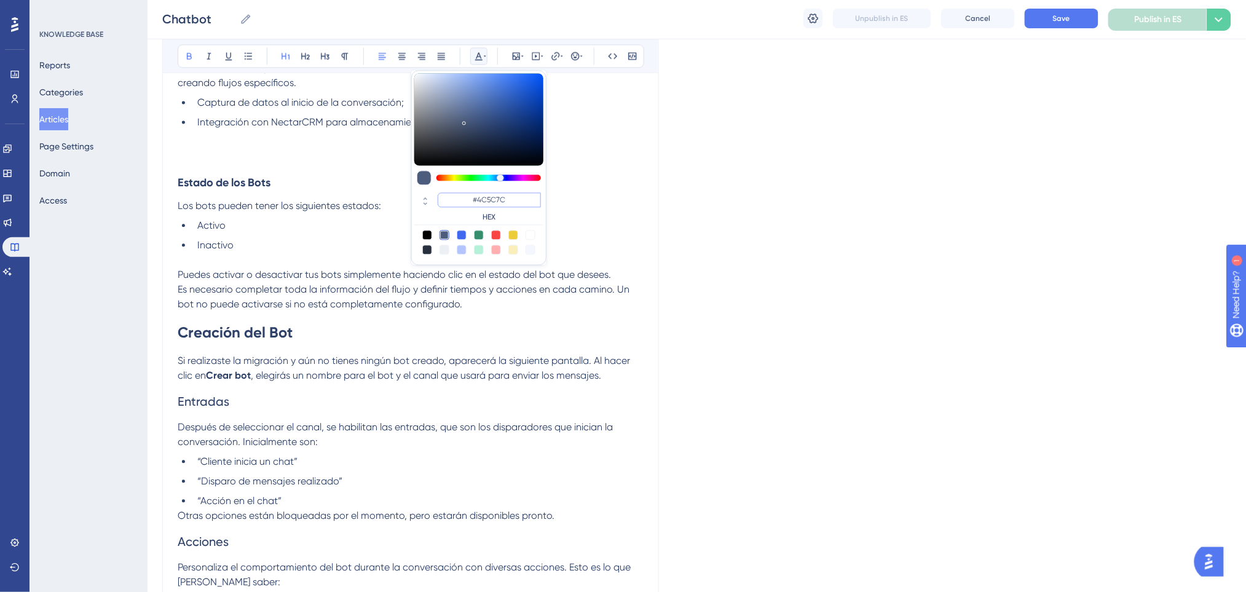
drag, startPoint x: 513, startPoint y: 200, endPoint x: 463, endPoint y: 199, distance: 50.4
click at [463, 199] on input "#4C5C7C" at bounding box center [489, 199] width 103 height 15
paste input "0000FF"
type input "#0000FF"
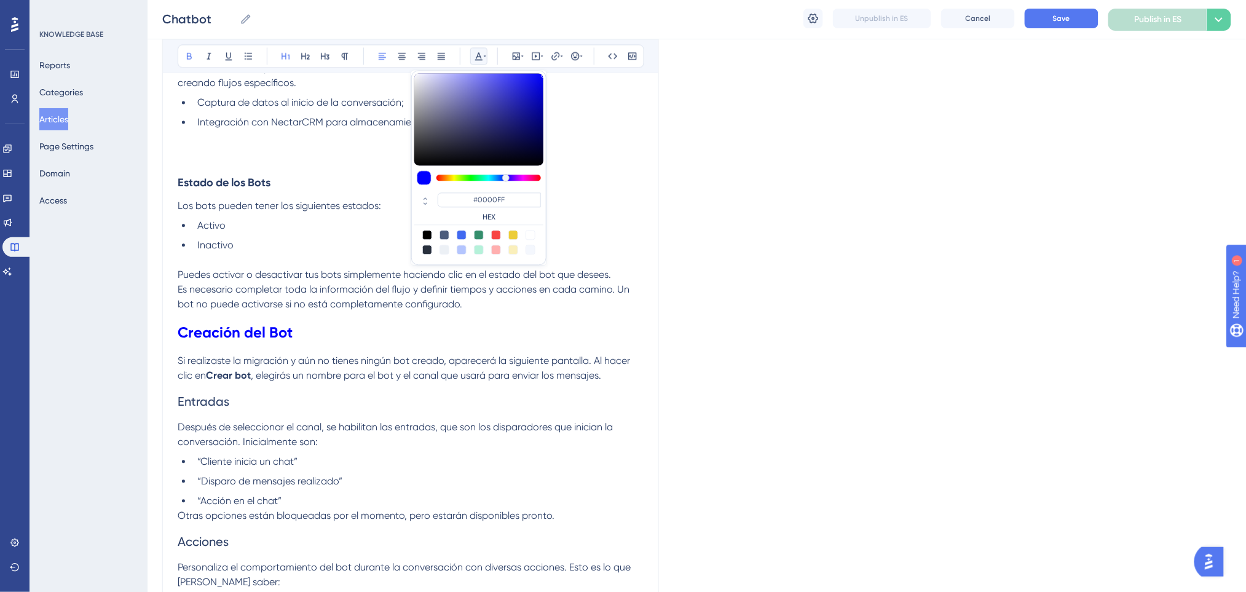
click at [352, 328] on h1 "Creación del Bot" at bounding box center [411, 333] width 466 height 42
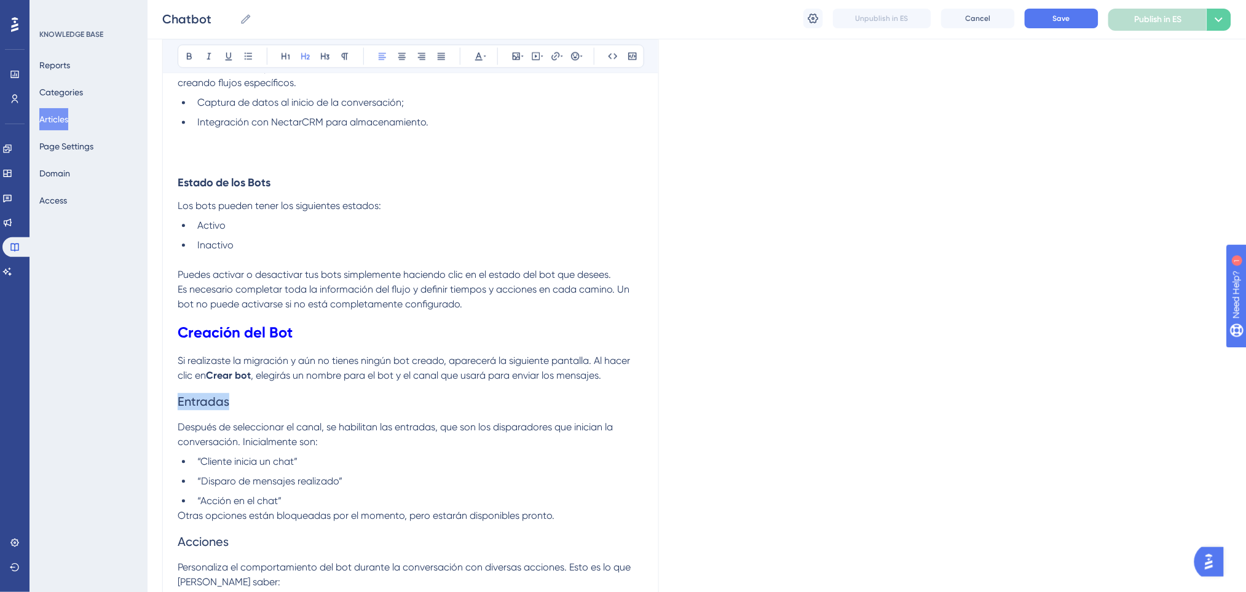
drag, startPoint x: 211, startPoint y: 401, endPoint x: 151, endPoint y: 412, distance: 61.1
click at [151, 412] on div "Performance Users Engagement Widgets Feedback Product Updates Knowledge Base AI…" at bounding box center [697, 215] width 1098 height 2233
click at [305, 58] on icon at bounding box center [305, 56] width 9 height 7
click at [191, 52] on icon at bounding box center [189, 56] width 10 height 10
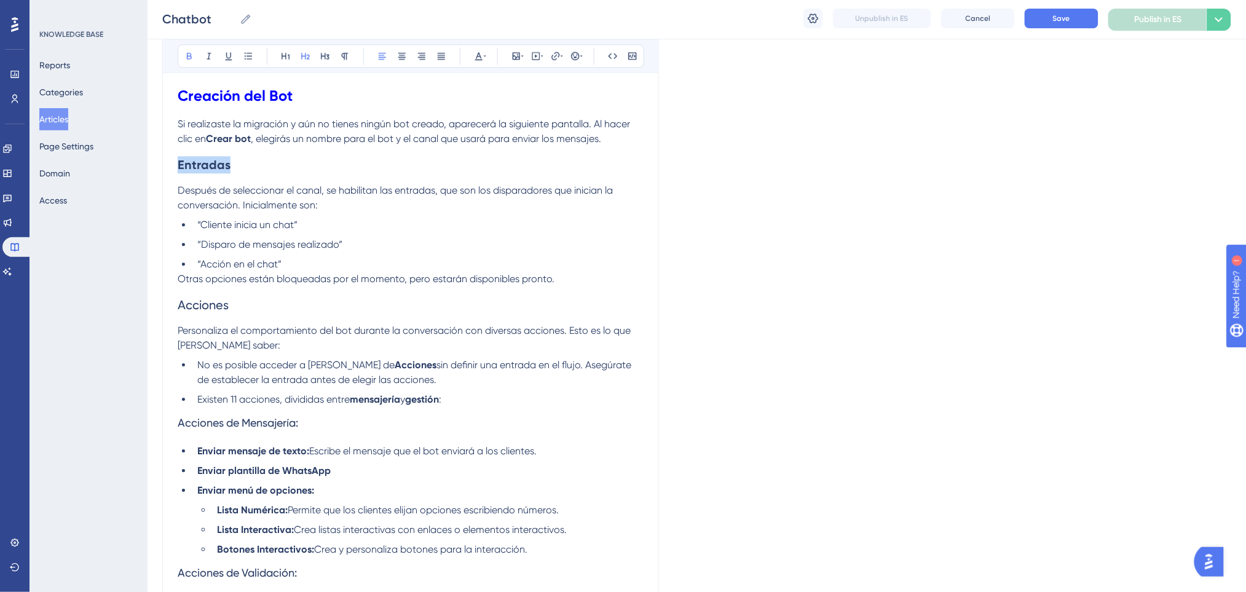
scroll to position [1147, 0]
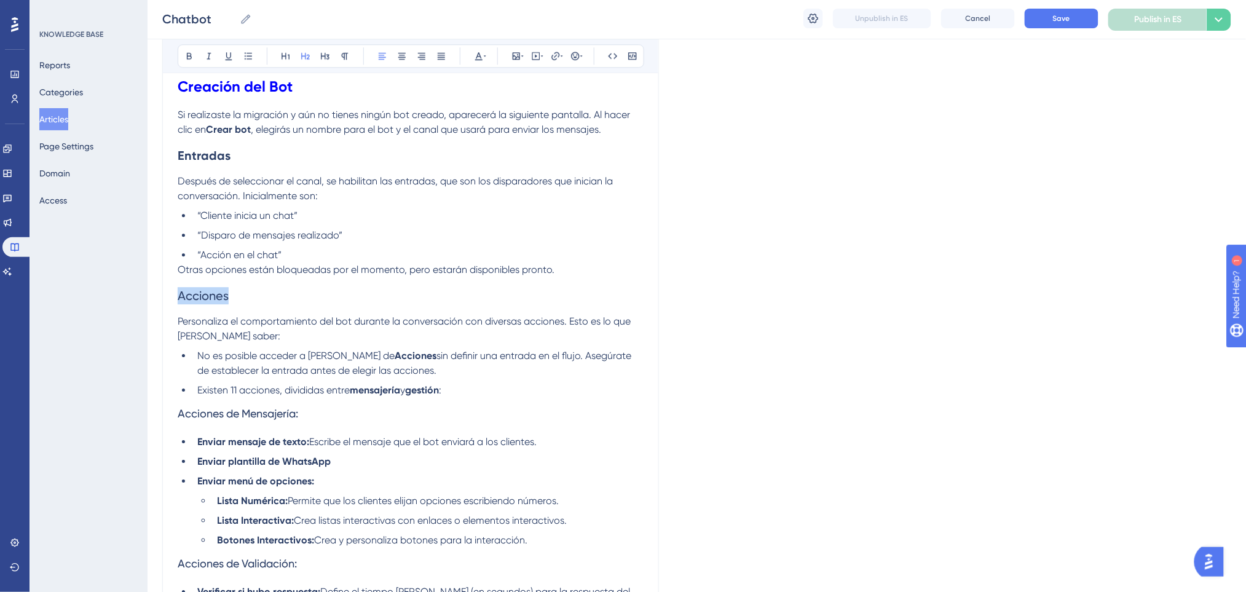
drag, startPoint x: 258, startPoint y: 300, endPoint x: 122, endPoint y: 275, distance: 138.1
click at [183, 63] on button at bounding box center [189, 55] width 17 height 17
click at [320, 414] on h3 "Acciones de Mensajería:" at bounding box center [411, 414] width 466 height 32
drag, startPoint x: 237, startPoint y: 159, endPoint x: 153, endPoint y: 162, distance: 84.3
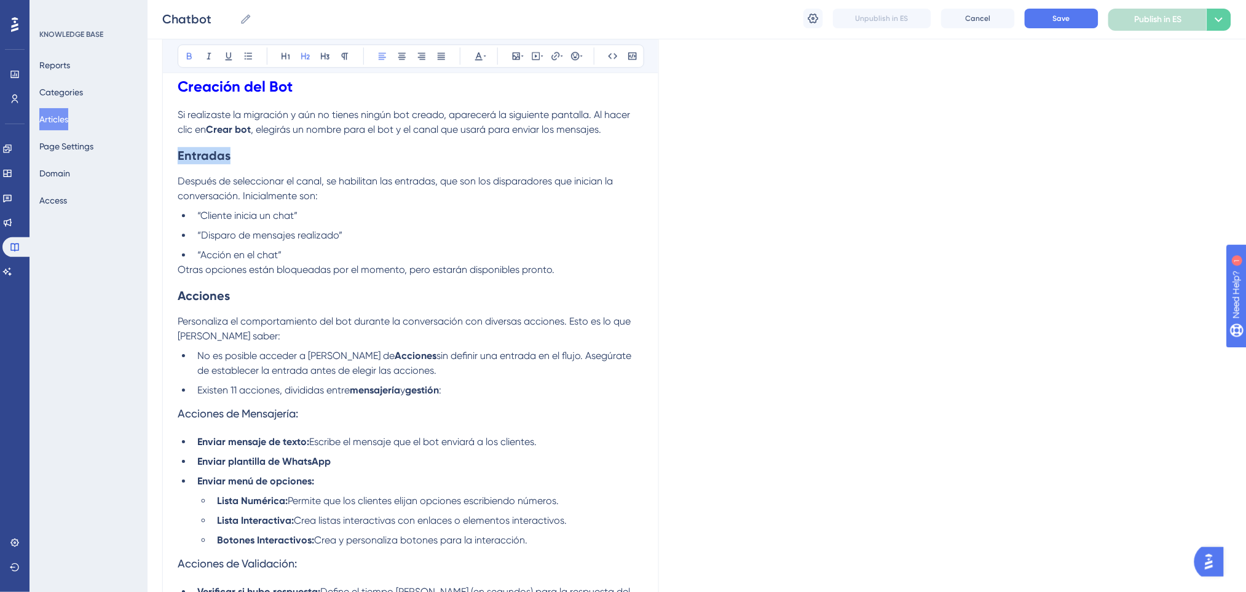
click at [477, 49] on button at bounding box center [478, 55] width 17 height 17
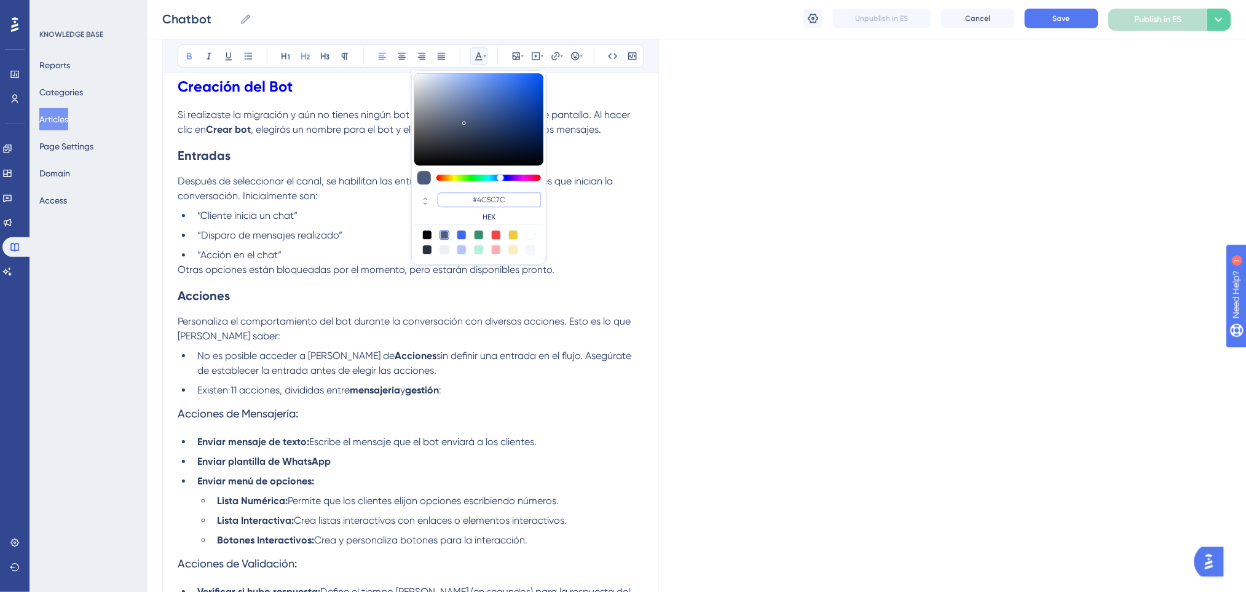
drag, startPoint x: 520, startPoint y: 197, endPoint x: 463, endPoint y: 192, distance: 57.4
click at [463, 192] on input "#4C5C7C" at bounding box center [489, 199] width 103 height 15
paste input "FF675F"
type input "#FF675F"
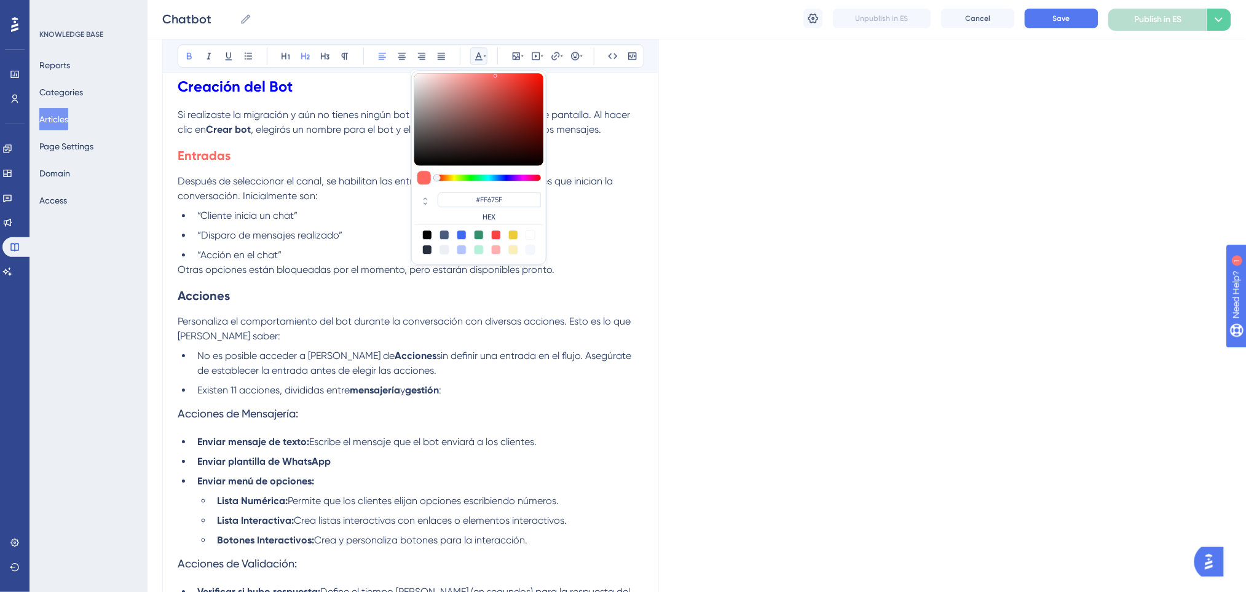
click at [291, 255] on li "“Acción en el chat”" at bounding box center [417, 255] width 451 height 15
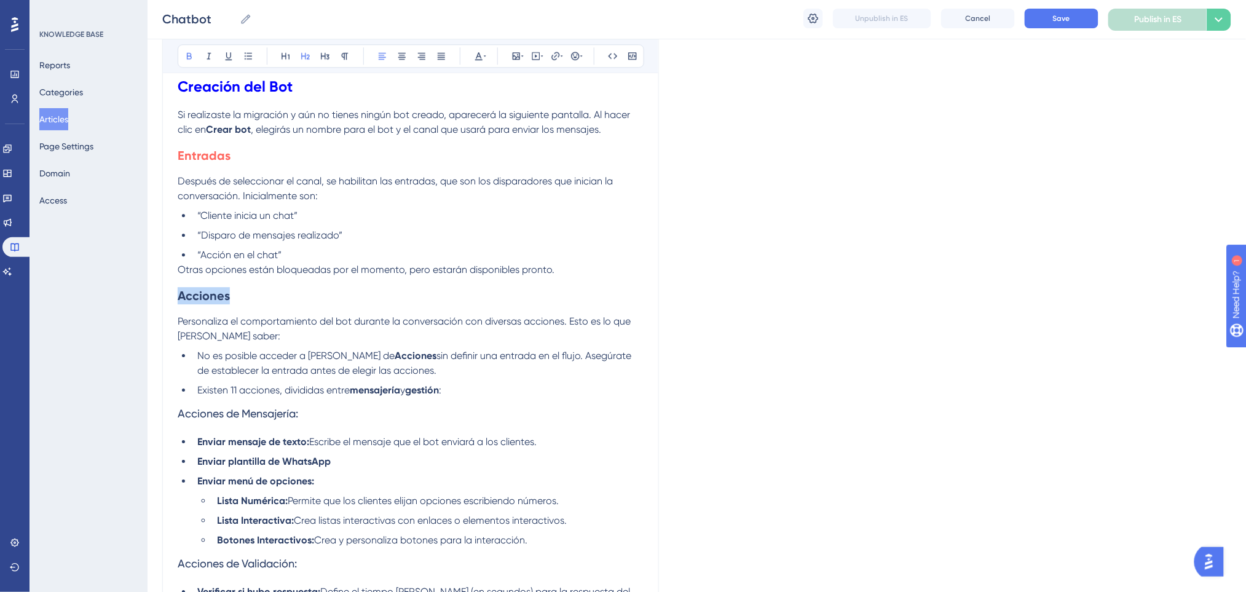
drag, startPoint x: 248, startPoint y: 299, endPoint x: 165, endPoint y: 291, distance: 83.3
click at [478, 59] on icon at bounding box center [479, 56] width 10 height 10
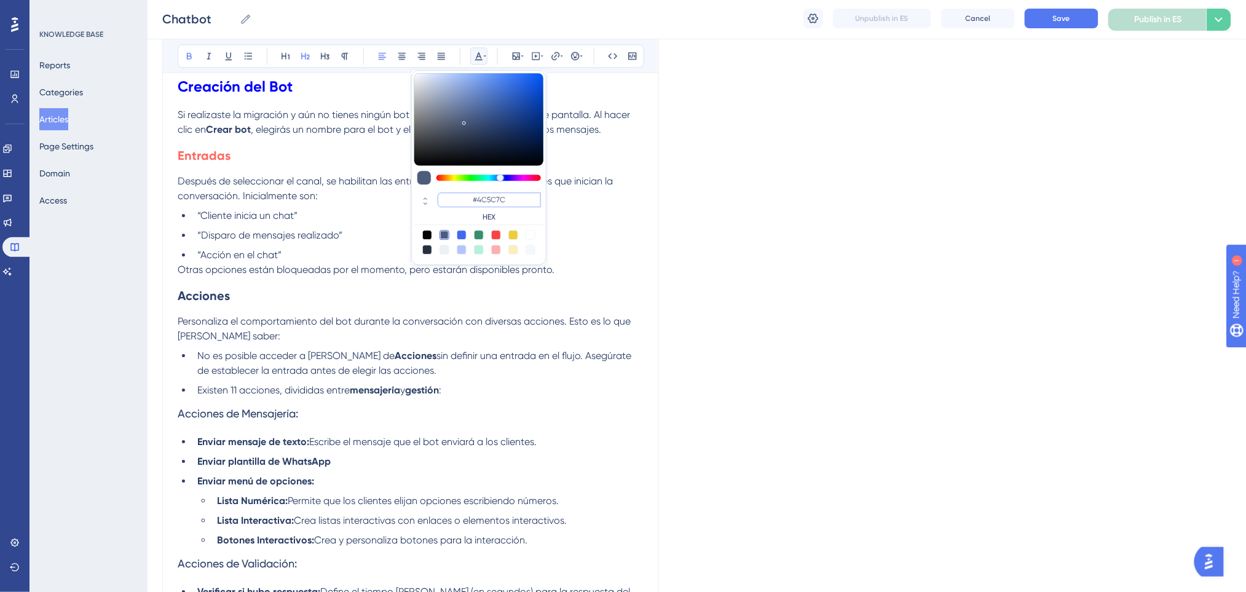
drag, startPoint x: 511, startPoint y: 199, endPoint x: 463, endPoint y: 201, distance: 48.0
click at [463, 201] on input "#4C5C7C" at bounding box center [489, 199] width 103 height 15
drag, startPoint x: 541, startPoint y: 202, endPoint x: 529, endPoint y: 202, distance: 11.7
click at [541, 202] on input "#4C5C7C" at bounding box center [489, 199] width 103 height 15
drag, startPoint x: 515, startPoint y: 201, endPoint x: 459, endPoint y: 197, distance: 56.1
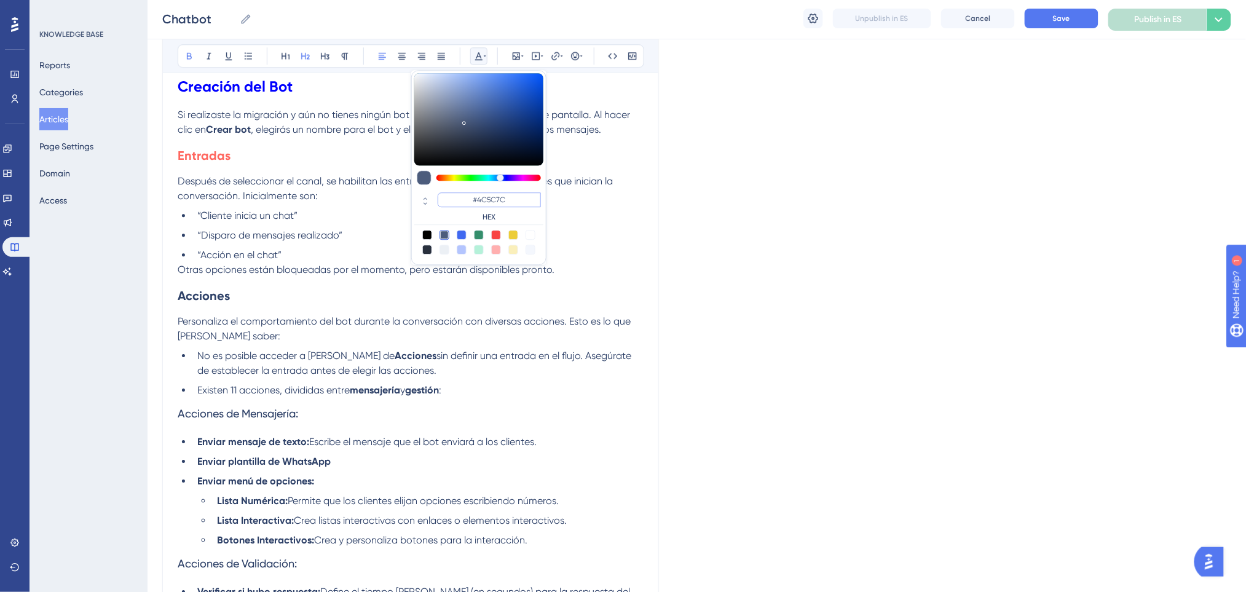
click at [459, 197] on input "#4C5C7C" at bounding box center [489, 199] width 103 height 15
paste input "FF675F"
type input "#FF675F"
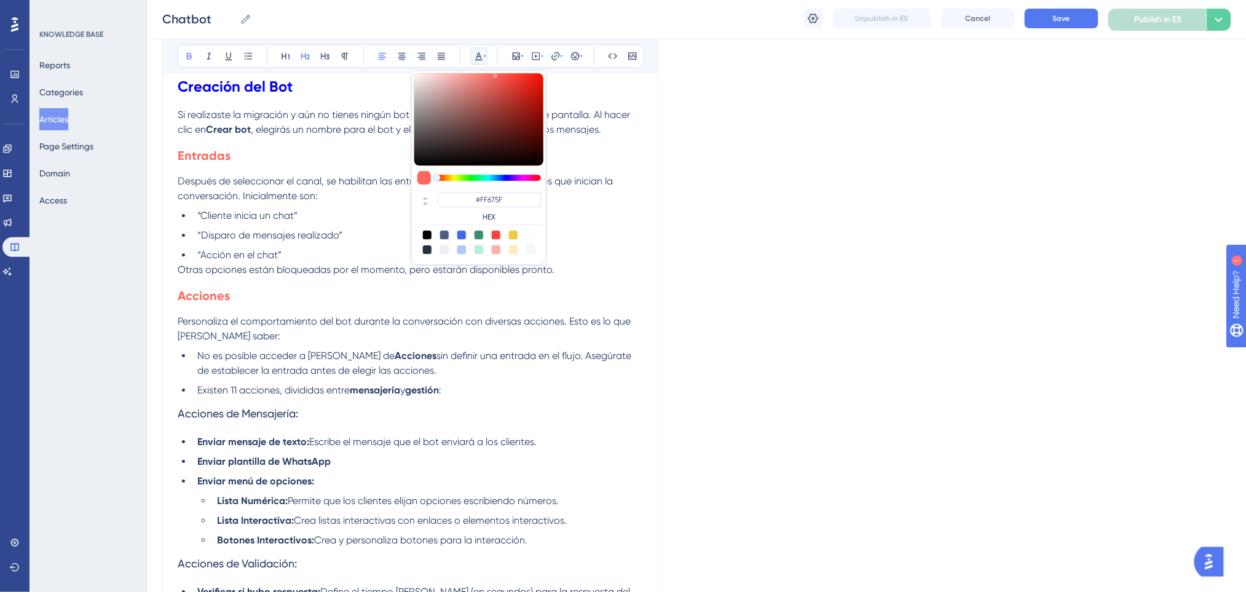
click at [333, 297] on h2 "Acciones" at bounding box center [411, 295] width 466 height 37
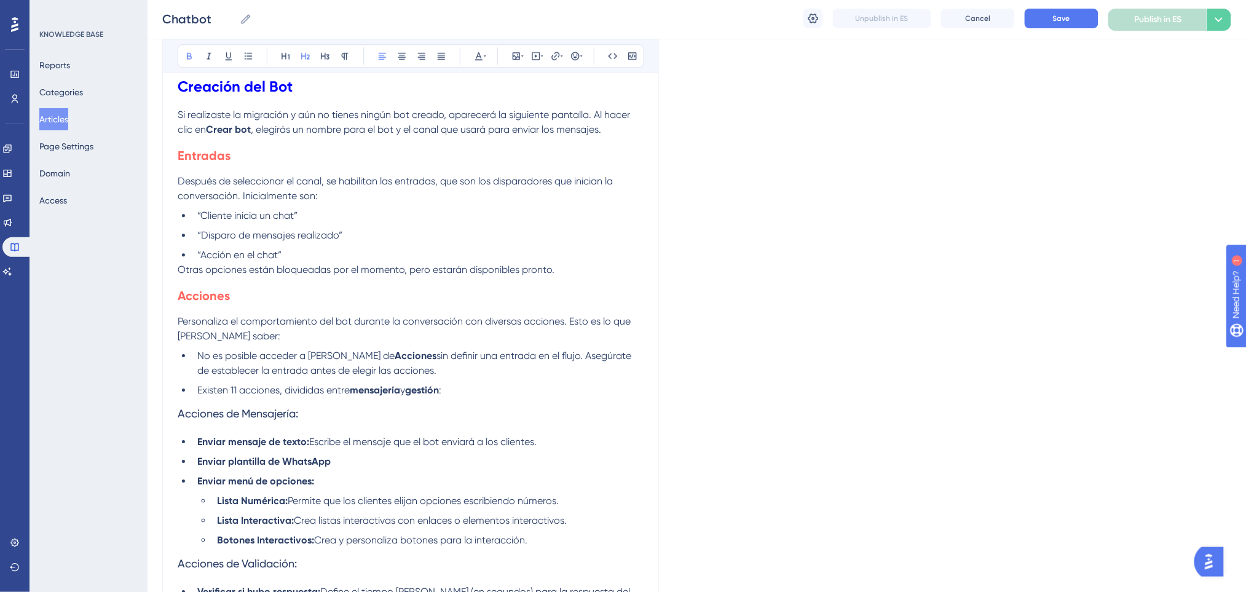
click at [582, 269] on p "Otras opciones están bloqueadas por el momento, pero estarán disponibles pronto." at bounding box center [411, 269] width 466 height 15
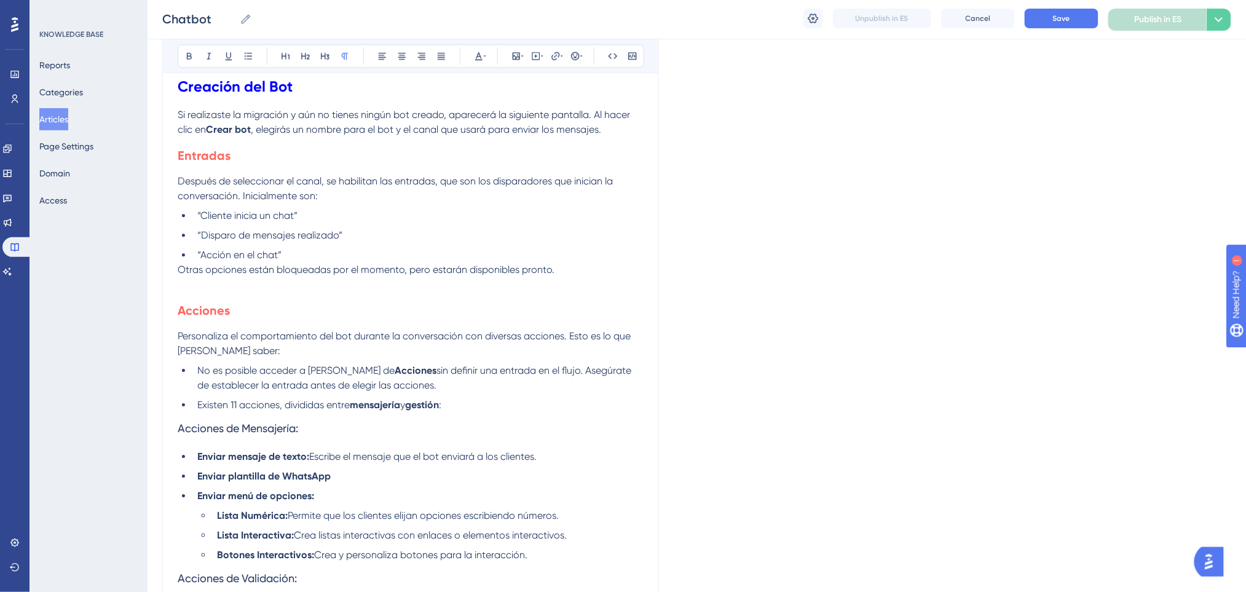
click at [591, 269] on p "Otras opciones están bloqueadas por el momento, pero estarán disponibles pronto." at bounding box center [411, 269] width 466 height 15
click at [626, 130] on p "Si realizaste la migración y aún no tienes ningún bot creado, aparecerá la sigu…" at bounding box center [411, 123] width 466 height 30
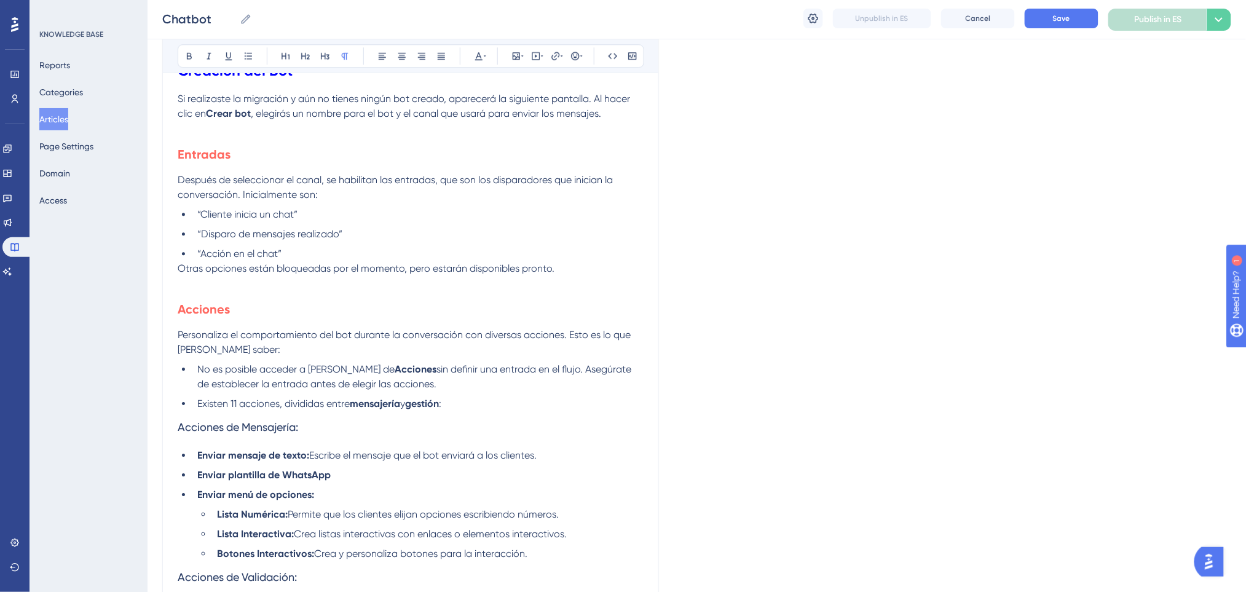
scroll to position [1229, 0]
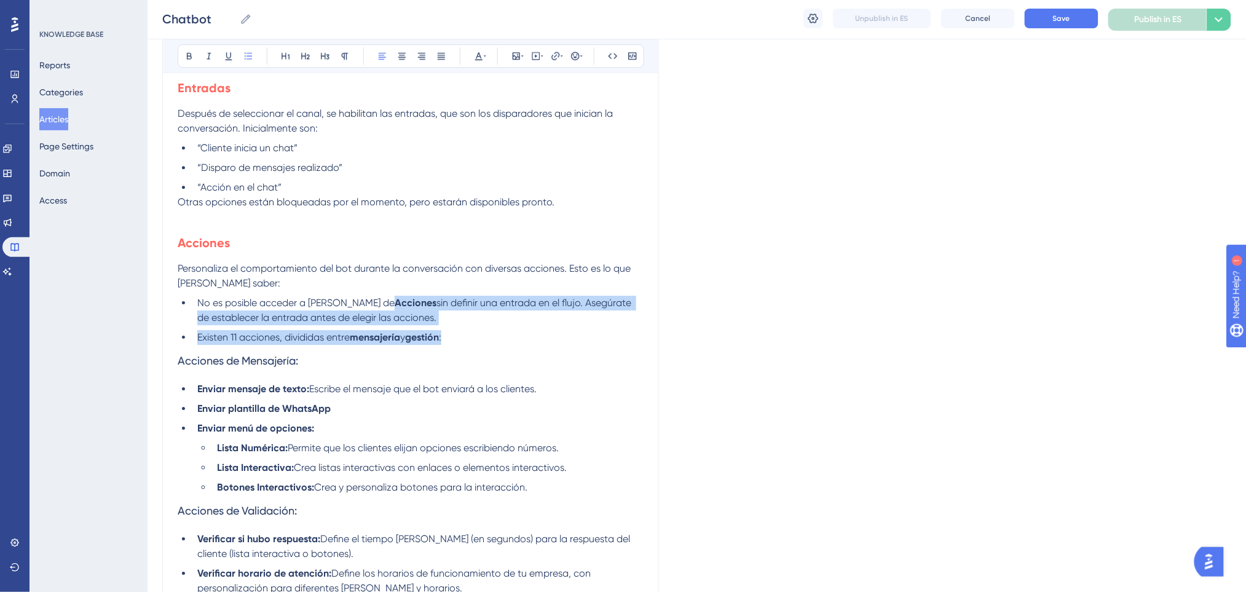
drag, startPoint x: 467, startPoint y: 339, endPoint x: 376, endPoint y: 299, distance: 99.3
click at [376, 299] on ul "No es posible acceder a la pestaña de Acciones sin definir una entrada en el fl…" at bounding box center [411, 320] width 466 height 49
click at [194, 53] on button at bounding box center [189, 55] width 17 height 17
click at [474, 297] on span "No es posible acceder a la pestaña de Acciones sin definir una entrada en el fl…" at bounding box center [417, 310] width 440 height 26
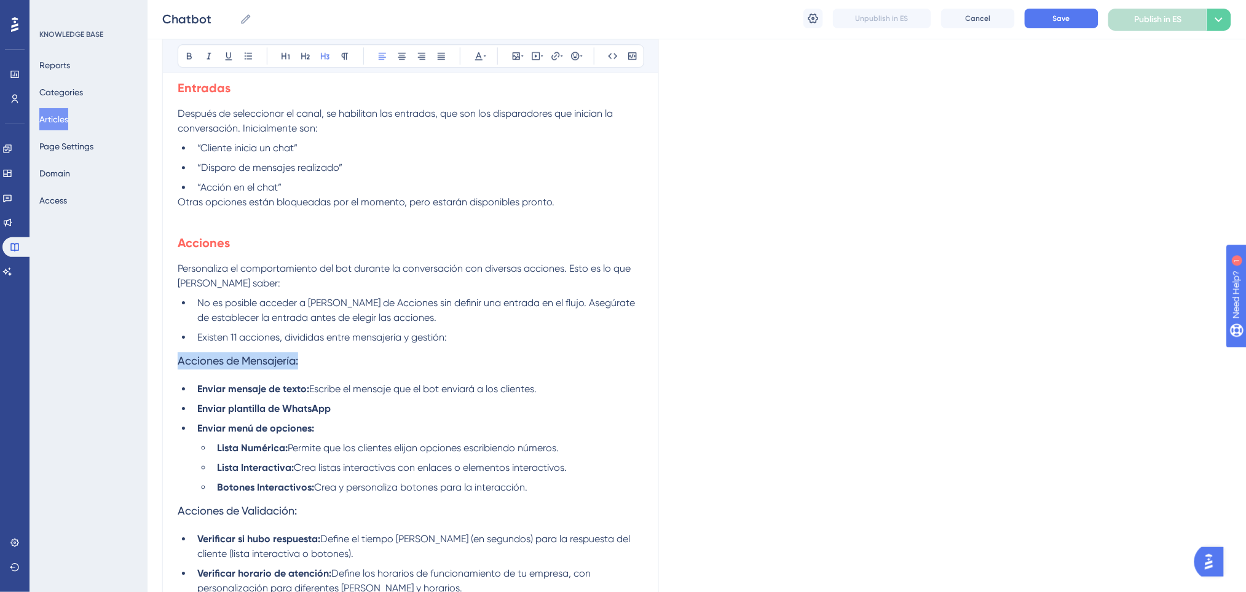
drag, startPoint x: 301, startPoint y: 359, endPoint x: 163, endPoint y: 357, distance: 137.7
click at [183, 58] on button at bounding box center [189, 55] width 17 height 17
click at [360, 275] on p "Personaliza el comportamiento del bot durante la conversación con diversas acci…" at bounding box center [411, 276] width 466 height 30
click at [484, 339] on li "Existen 11 acciones, divididas entre mensajería y gestión:" at bounding box center [417, 337] width 451 height 15
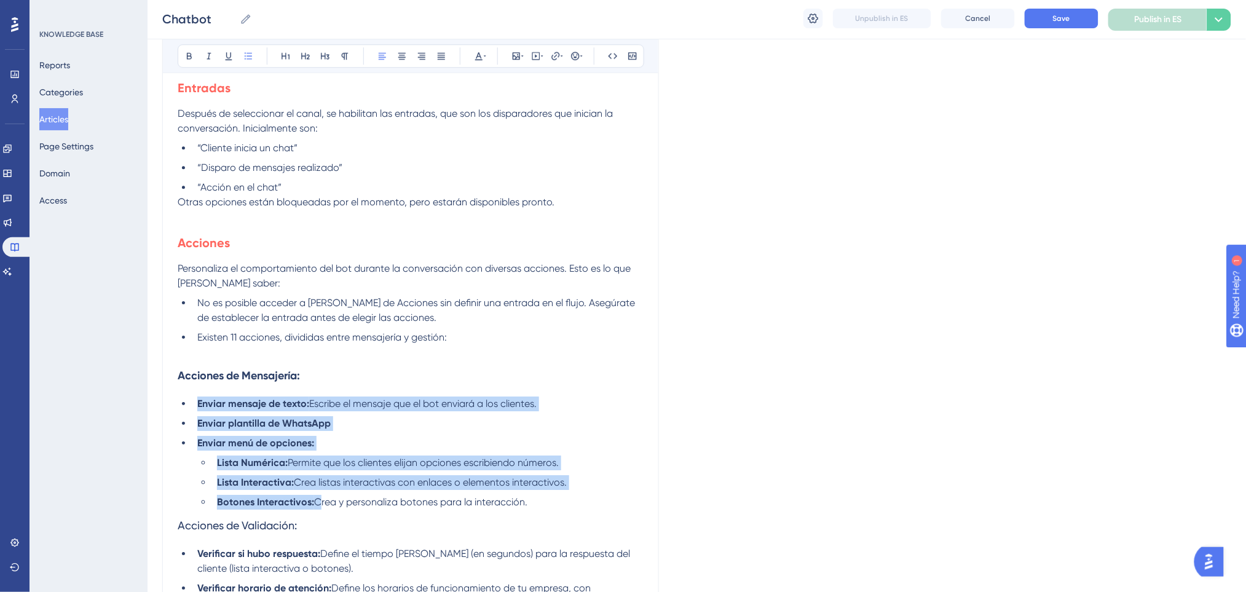
drag, startPoint x: 318, startPoint y: 503, endPoint x: 197, endPoint y: 403, distance: 158.0
click at [197, 403] on ul "Enviar mensaje de texto: Escribe el mensaje que el bot enviará a los clientes. …" at bounding box center [411, 452] width 466 height 113
click at [190, 55] on icon at bounding box center [189, 56] width 5 height 7
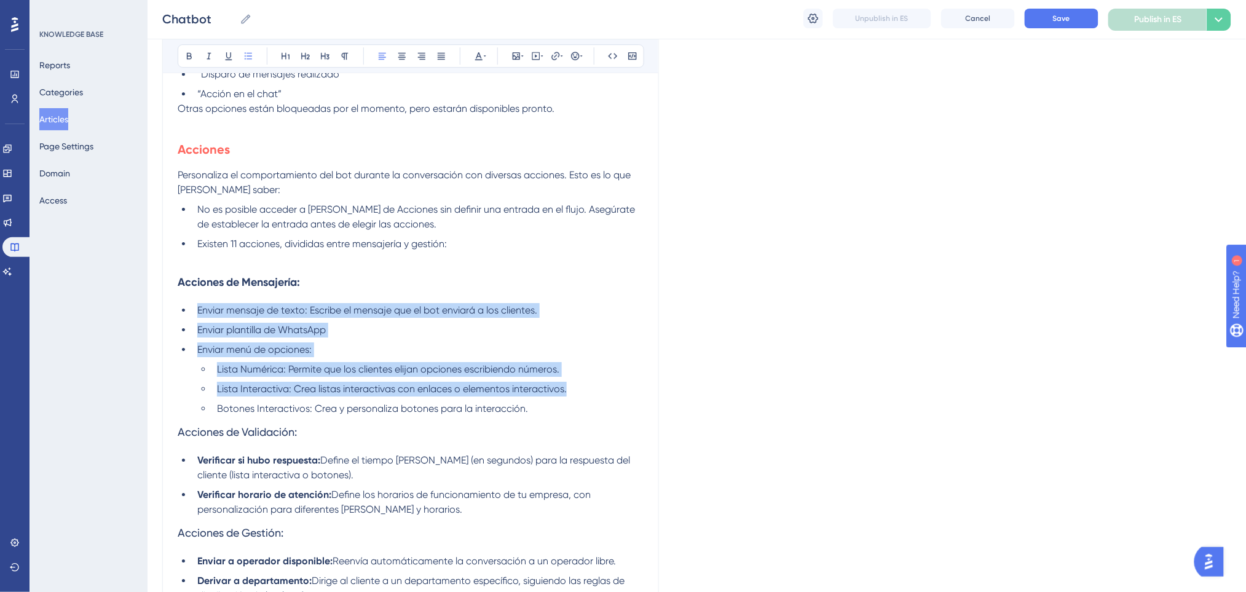
scroll to position [1393, 0]
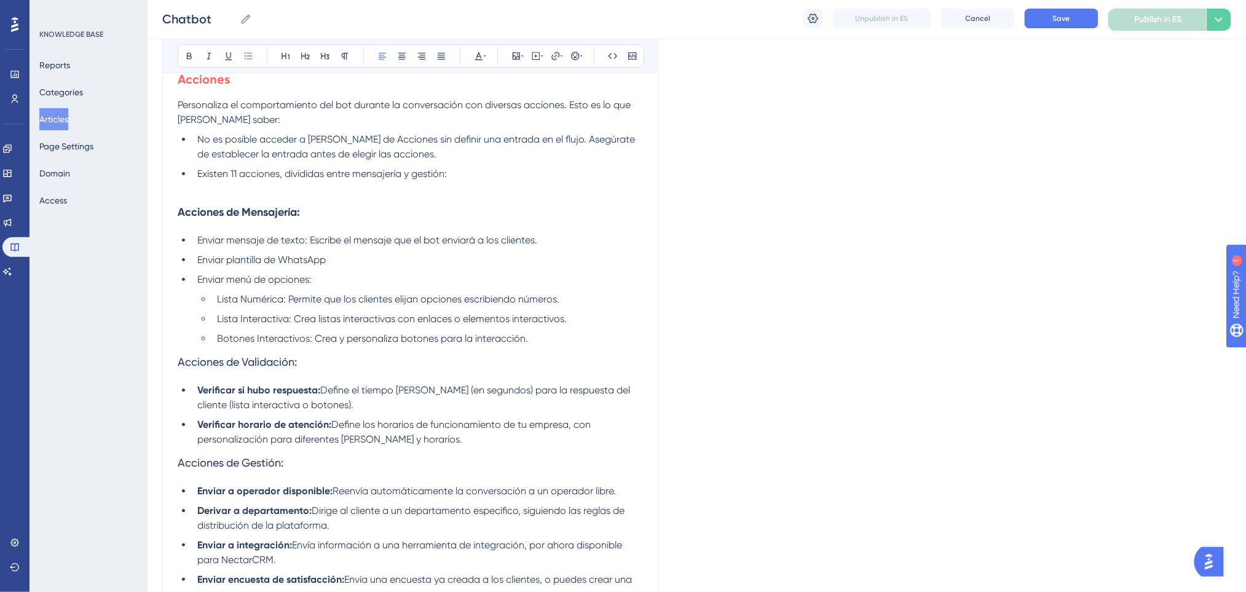
click at [545, 339] on li "Botones Interactivos: Crea y personaliza botones para la interacción." at bounding box center [427, 338] width 431 height 15
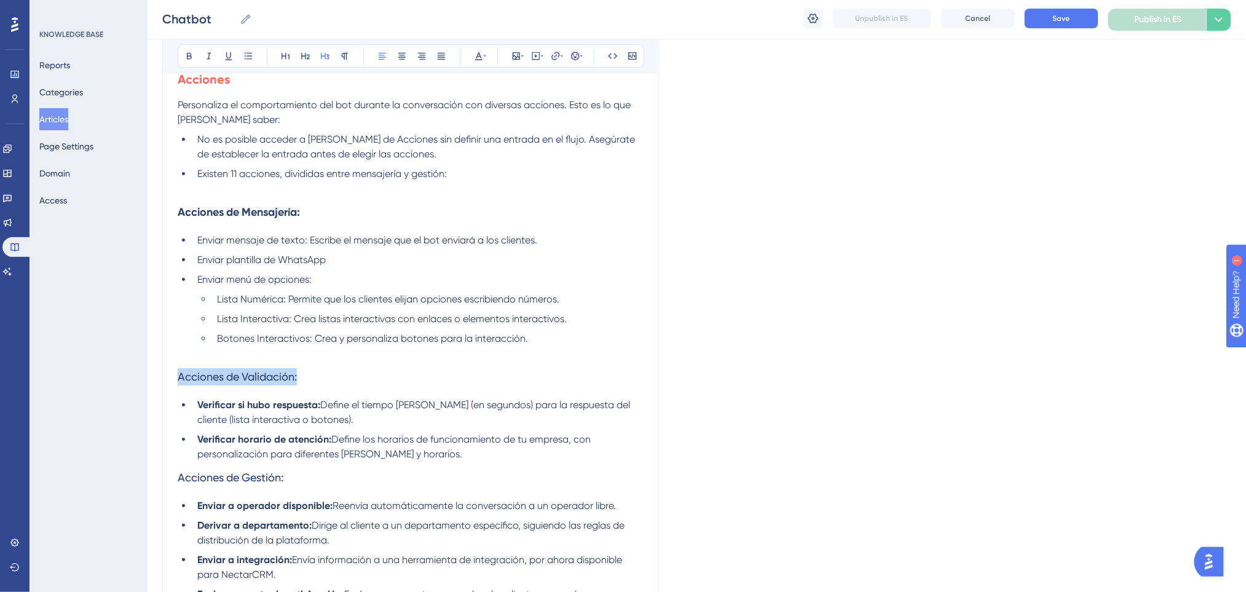
drag, startPoint x: 321, startPoint y: 377, endPoint x: 109, endPoint y: 322, distance: 219.0
click at [184, 50] on button at bounding box center [189, 55] width 17 height 17
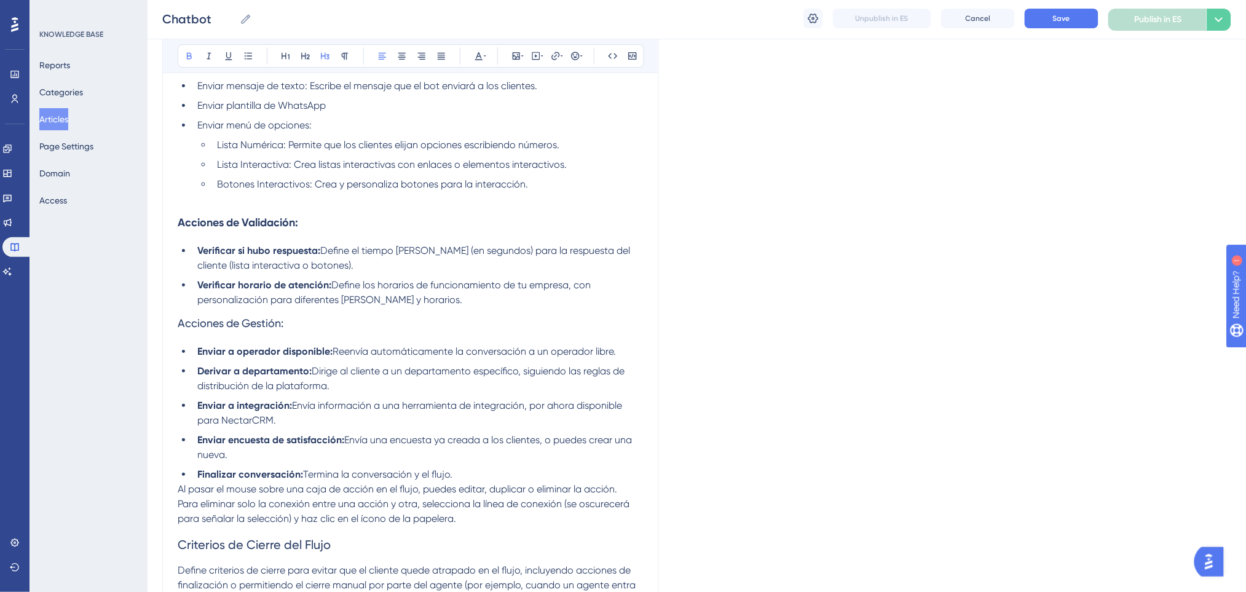
scroll to position [1557, 0]
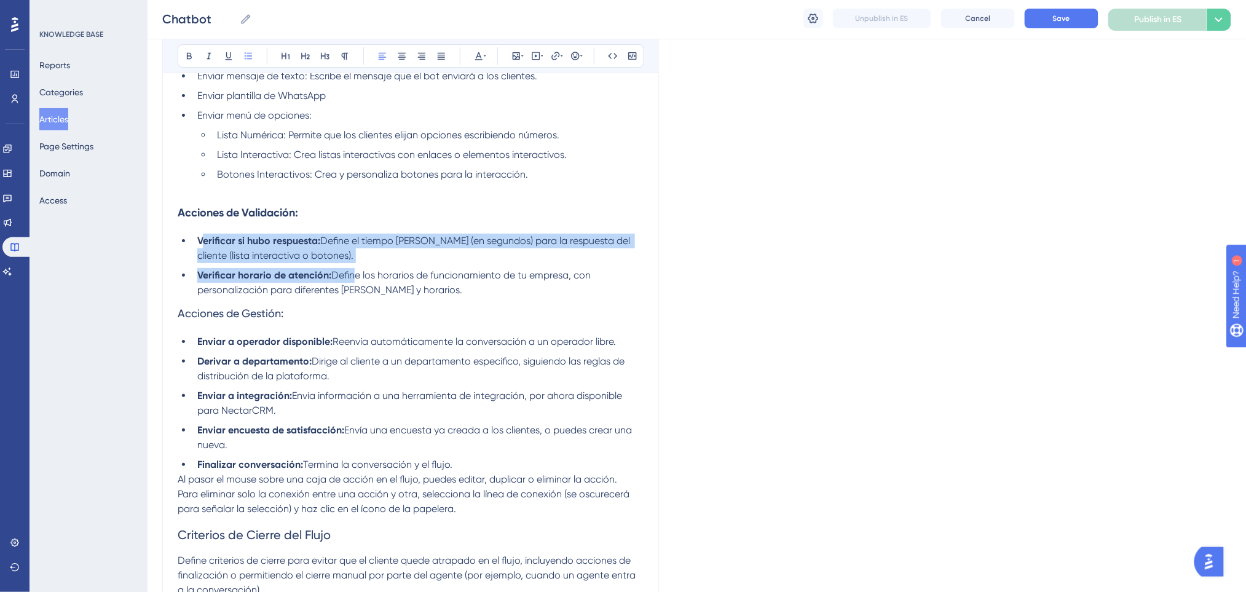
drag, startPoint x: 349, startPoint y: 277, endPoint x: 201, endPoint y: 237, distance: 153.6
click at [201, 237] on ul "Verificar si hubo respuesta: Define el tiempo máximo de espera (en segundos) pa…" at bounding box center [411, 266] width 466 height 64
click at [183, 58] on button at bounding box center [189, 55] width 17 height 17
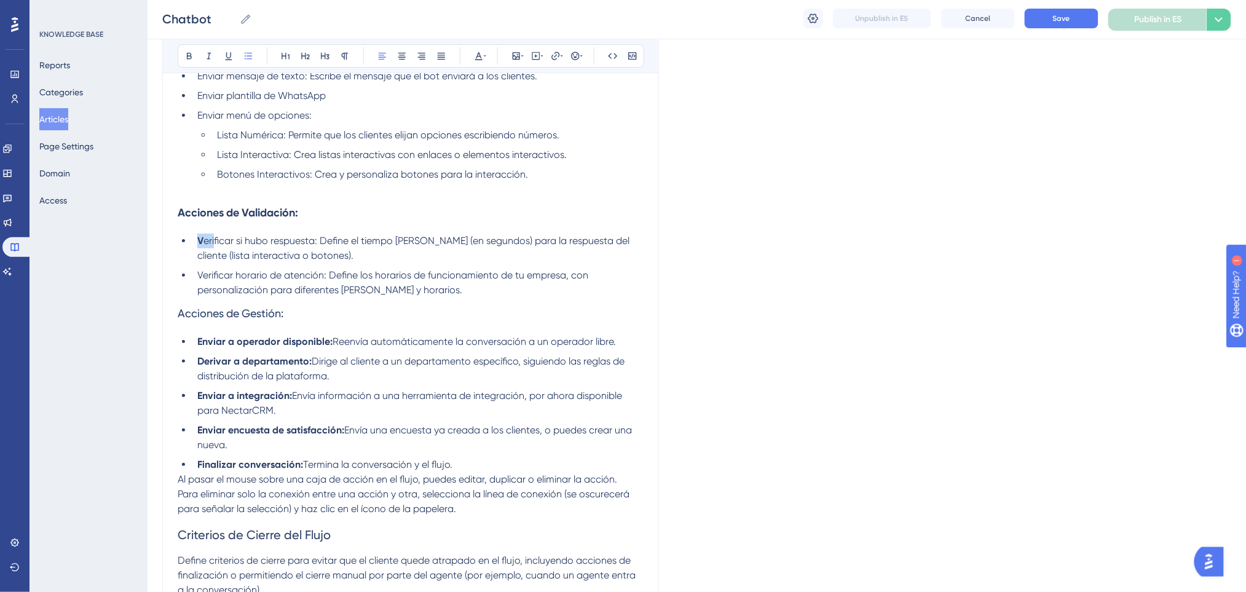
drag, startPoint x: 195, startPoint y: 241, endPoint x: 214, endPoint y: 241, distance: 19.7
click at [214, 241] on li "V erificar si hubo respuesta: Define el tiempo máximo de espera (en segundos) p…" at bounding box center [417, 249] width 451 height 30
click at [187, 60] on icon at bounding box center [189, 56] width 10 height 10
click at [355, 328] on h3 "Acciones de Gestión:" at bounding box center [411, 313] width 466 height 32
drag, startPoint x: 340, startPoint y: 323, endPoint x: 136, endPoint y: 312, distance: 203.7
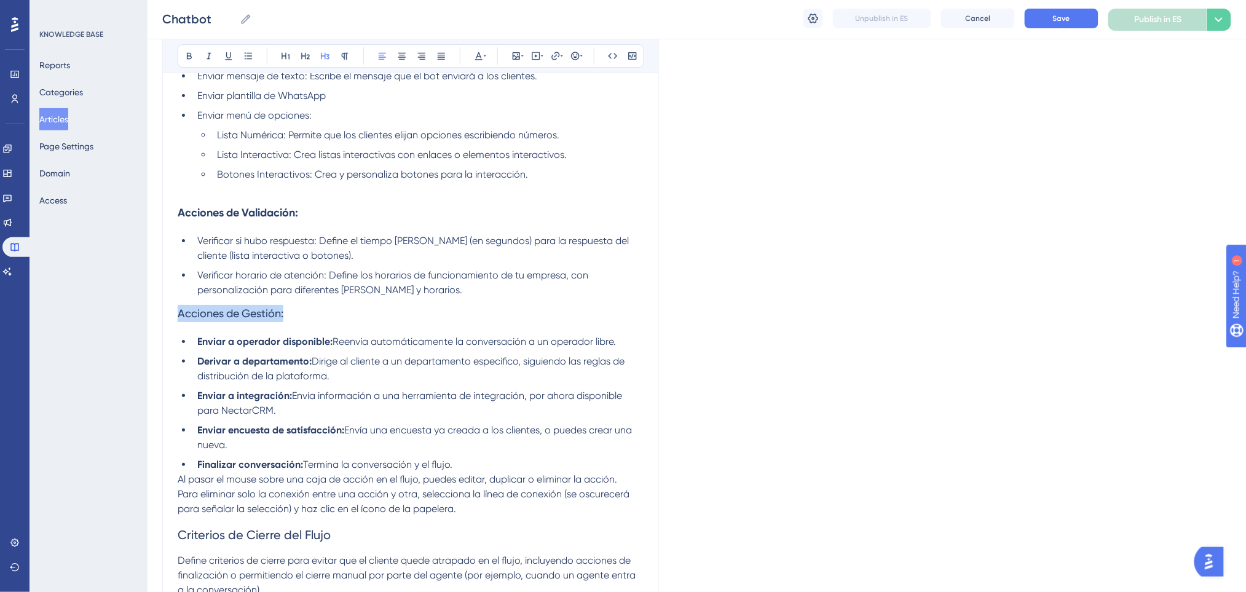
click at [186, 57] on icon at bounding box center [189, 56] width 10 height 10
click at [353, 323] on h3 "Acciones de Gestión:" at bounding box center [411, 313] width 466 height 32
click at [417, 290] on li "Verificar horario de atención: Define los horarios de funcionamiento de tu empr…" at bounding box center [417, 283] width 451 height 30
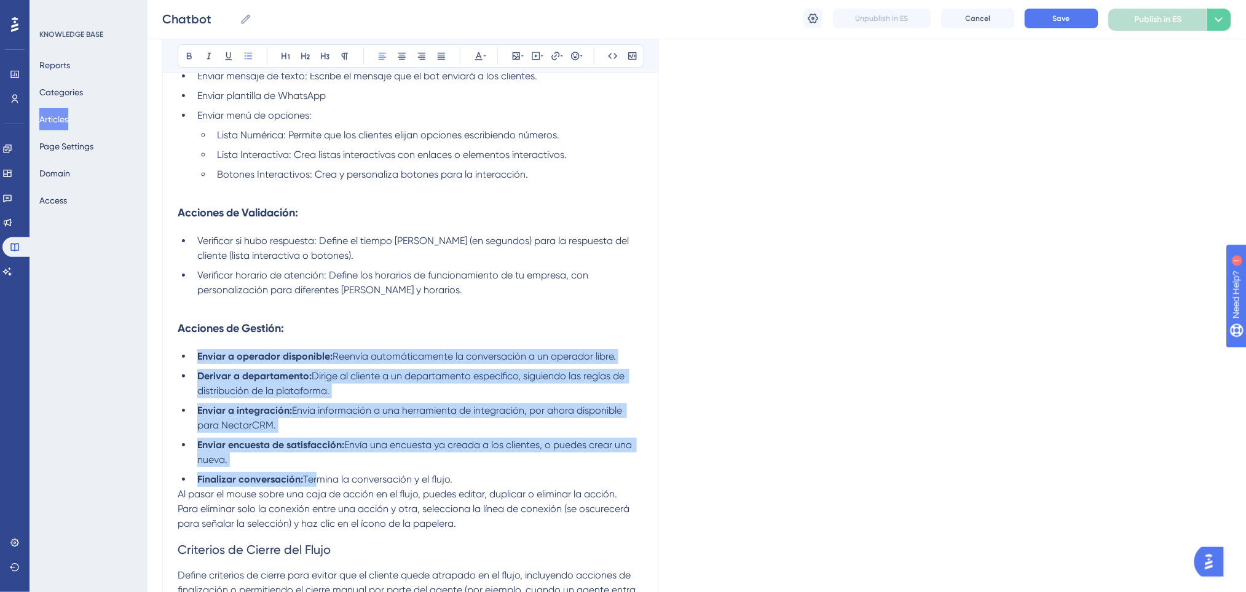
drag, startPoint x: 198, startPoint y: 356, endPoint x: 312, endPoint y: 478, distance: 166.5
click at [312, 478] on ul "Enviar a operador disponible: Reenvía automáticamente la conversación a un oper…" at bounding box center [411, 418] width 466 height 138
click at [189, 58] on icon at bounding box center [189, 56] width 5 height 7
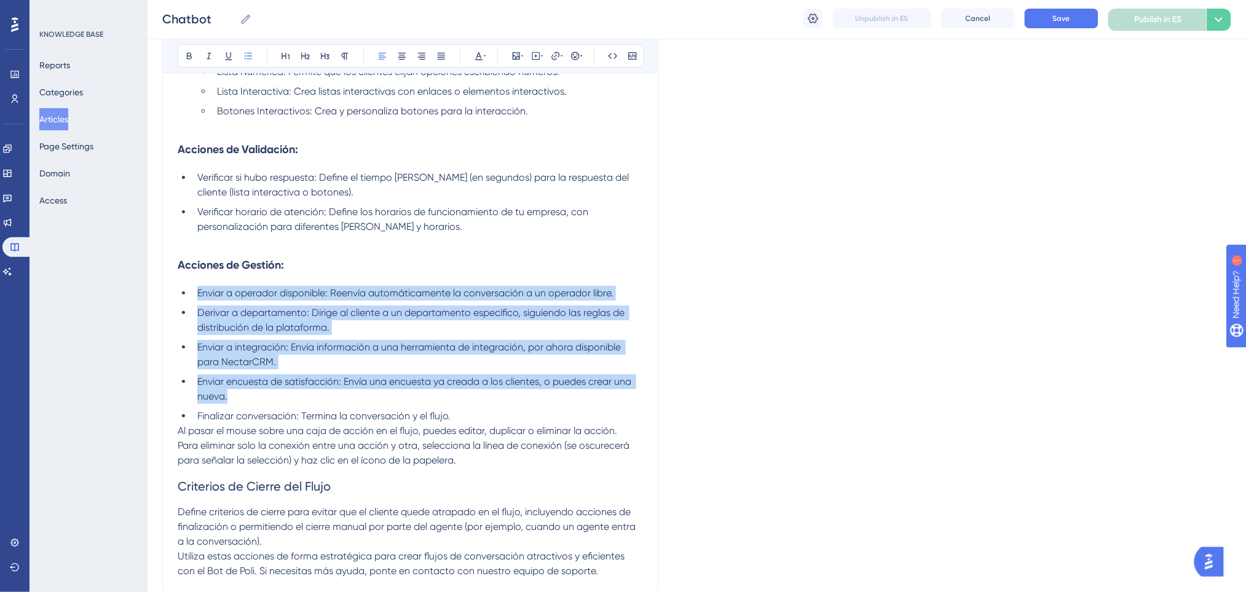
scroll to position [1639, 0]
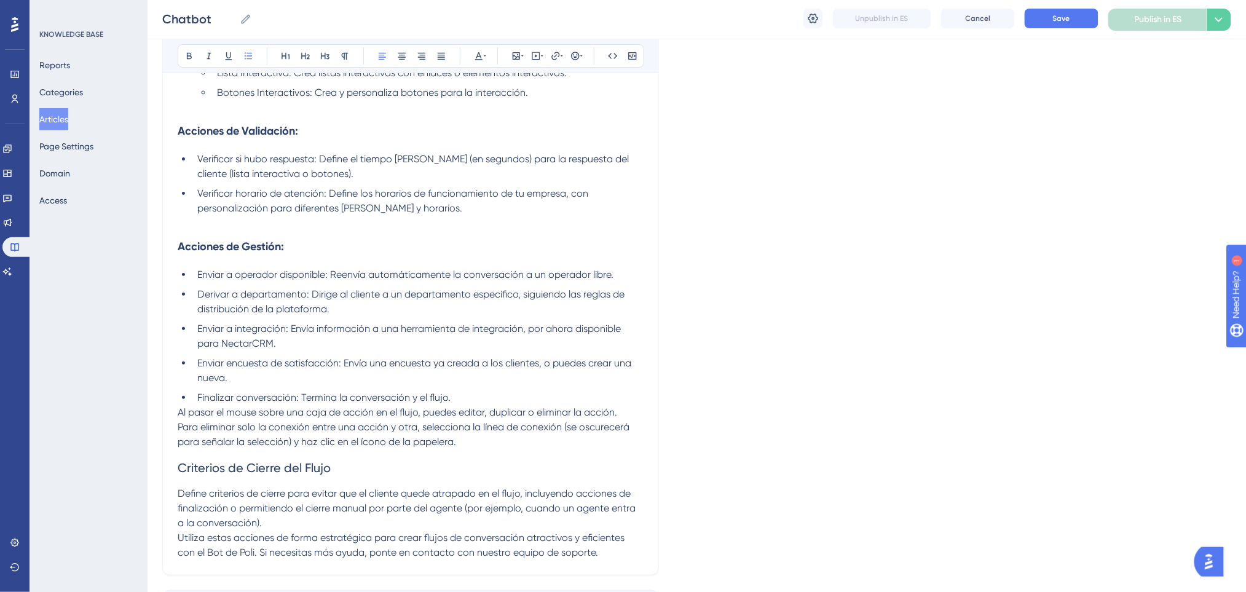
click at [500, 399] on li "Finalizar conversación: Termina la conversación y el flujo." at bounding box center [417, 397] width 451 height 15
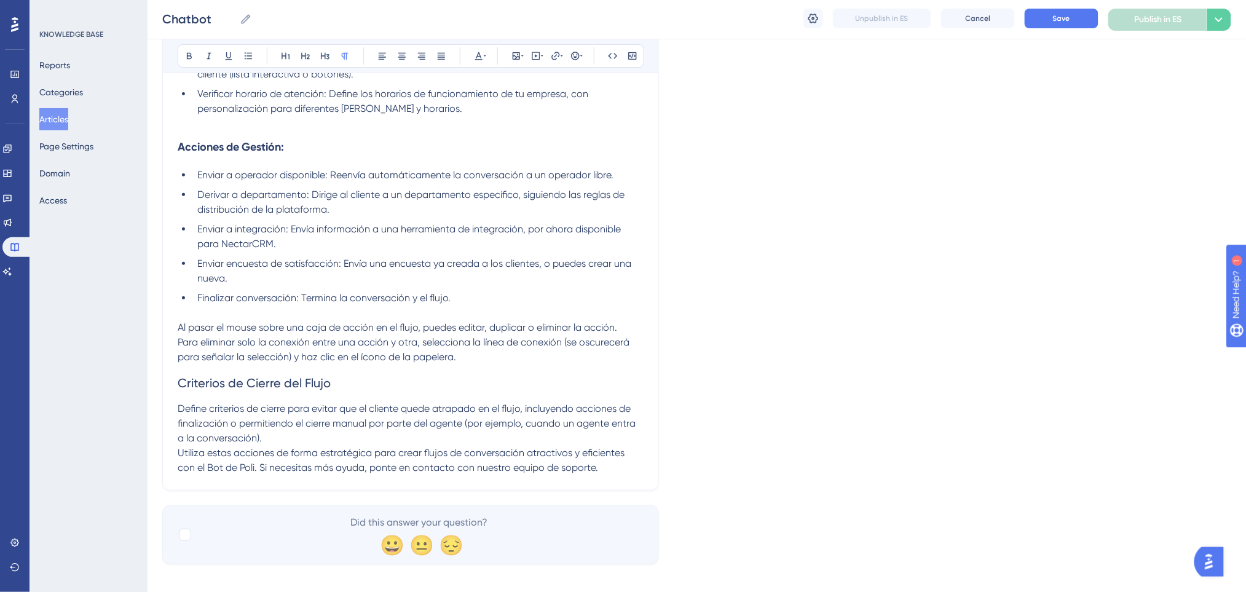
scroll to position [1749, 0]
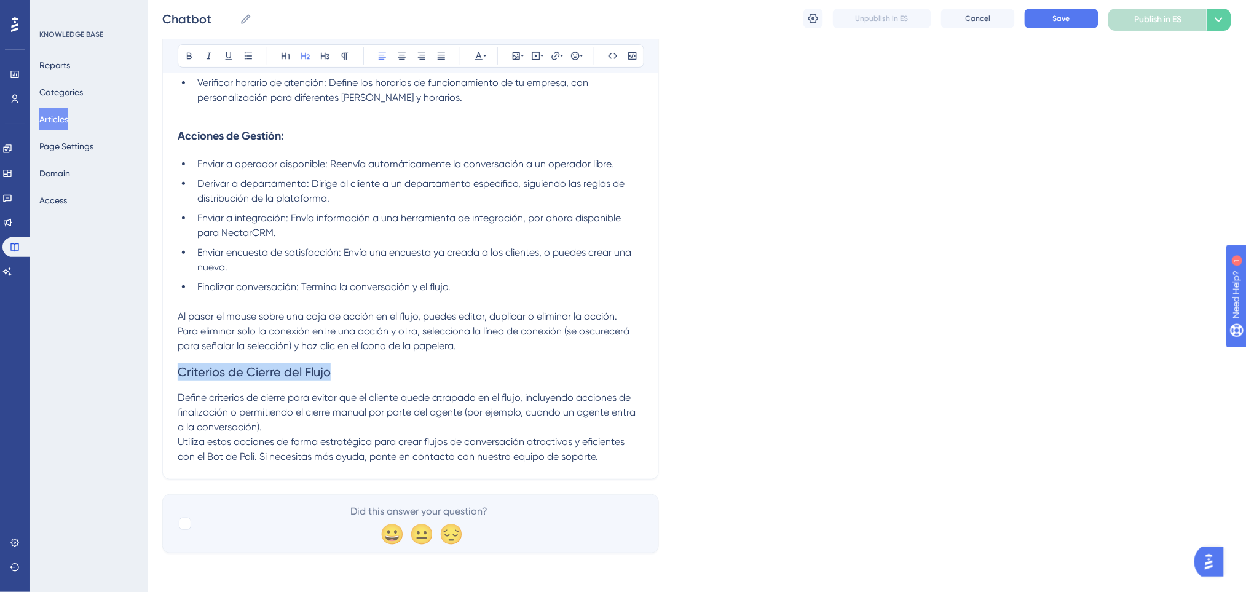
drag, startPoint x: 352, startPoint y: 372, endPoint x: 63, endPoint y: 364, distance: 289.0
click at [184, 61] on button at bounding box center [189, 55] width 17 height 17
click at [286, 58] on icon at bounding box center [285, 56] width 8 height 7
click at [476, 53] on icon at bounding box center [479, 56] width 10 height 10
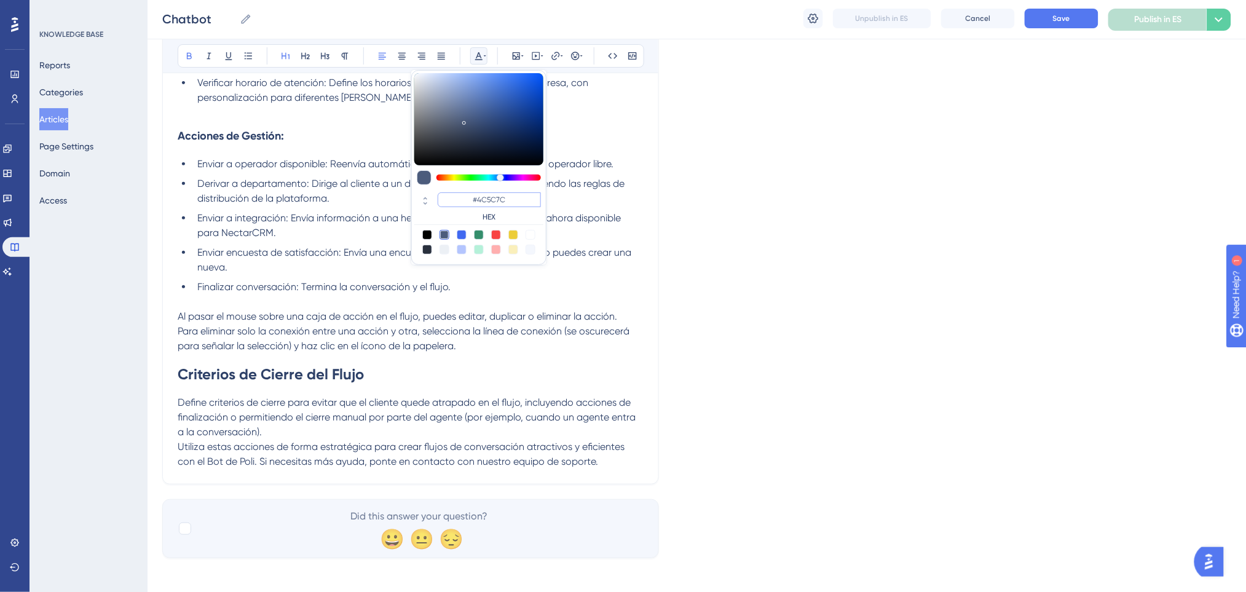
drag, startPoint x: 515, startPoint y: 199, endPoint x: 454, endPoint y: 195, distance: 61.6
click at [454, 195] on input "#4C5C7C" at bounding box center [489, 199] width 103 height 15
type input "#0000FF"
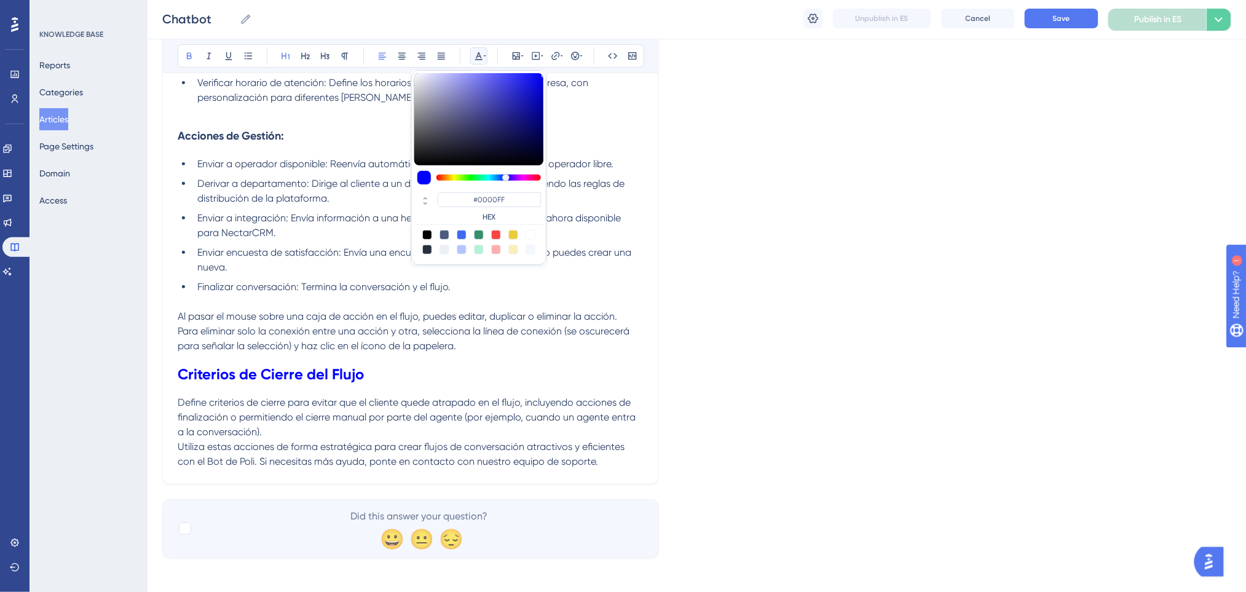
click at [459, 386] on h1 "Criterios de Cierre del Flujo" at bounding box center [411, 374] width 466 height 42
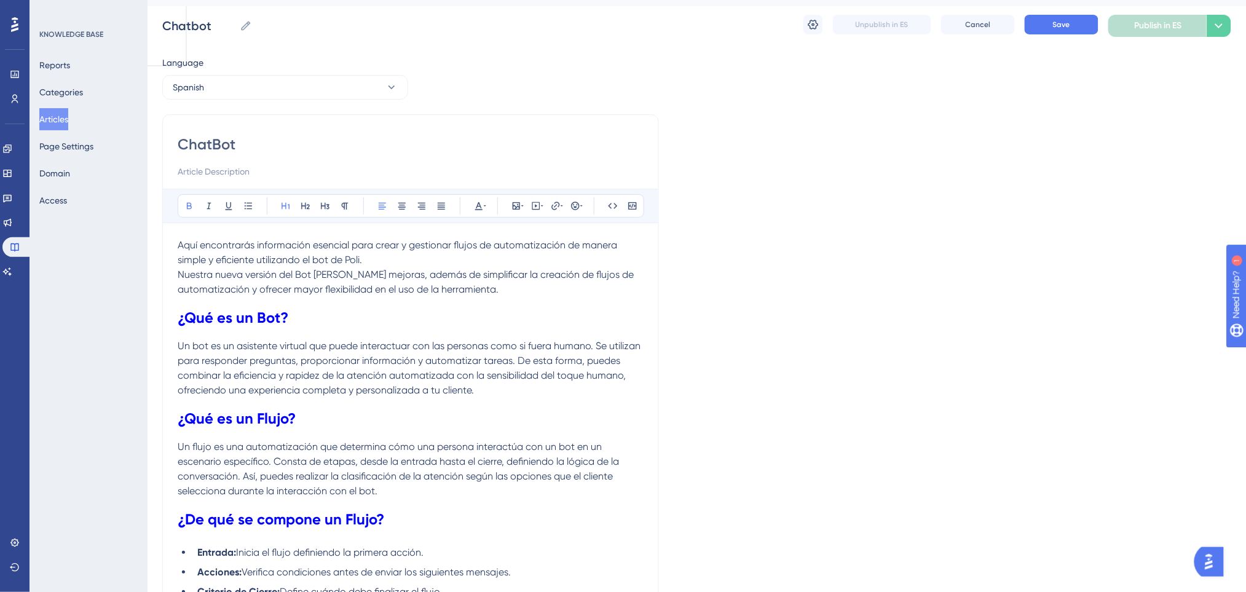
scroll to position [0, 0]
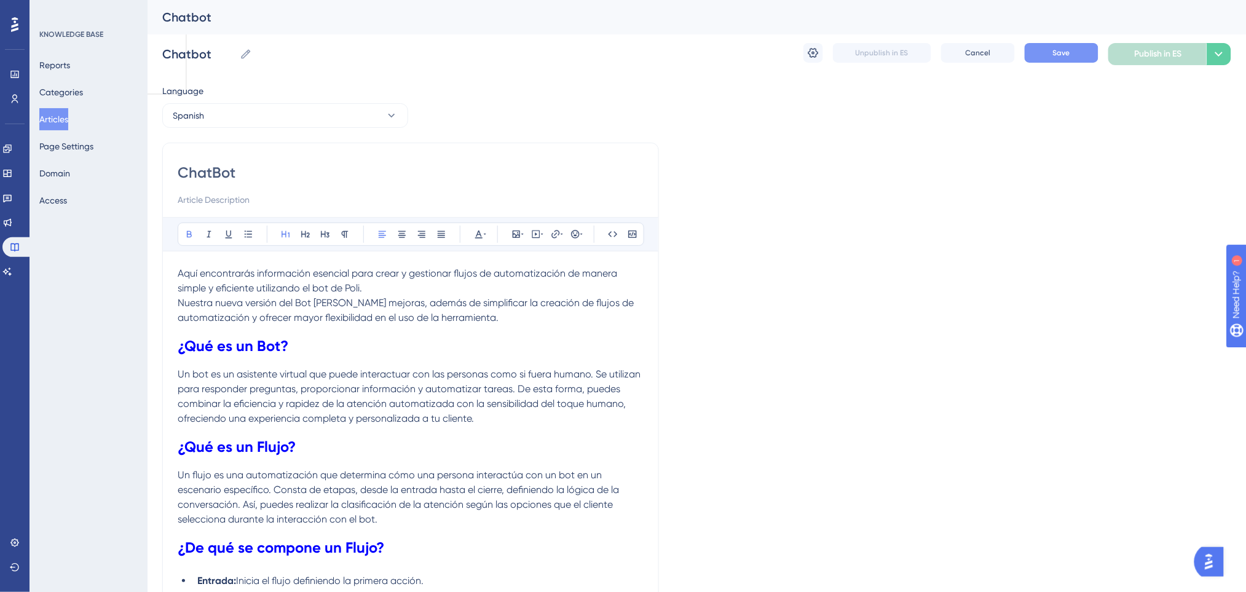
click at [1055, 59] on button "Save" at bounding box center [1062, 53] width 74 height 20
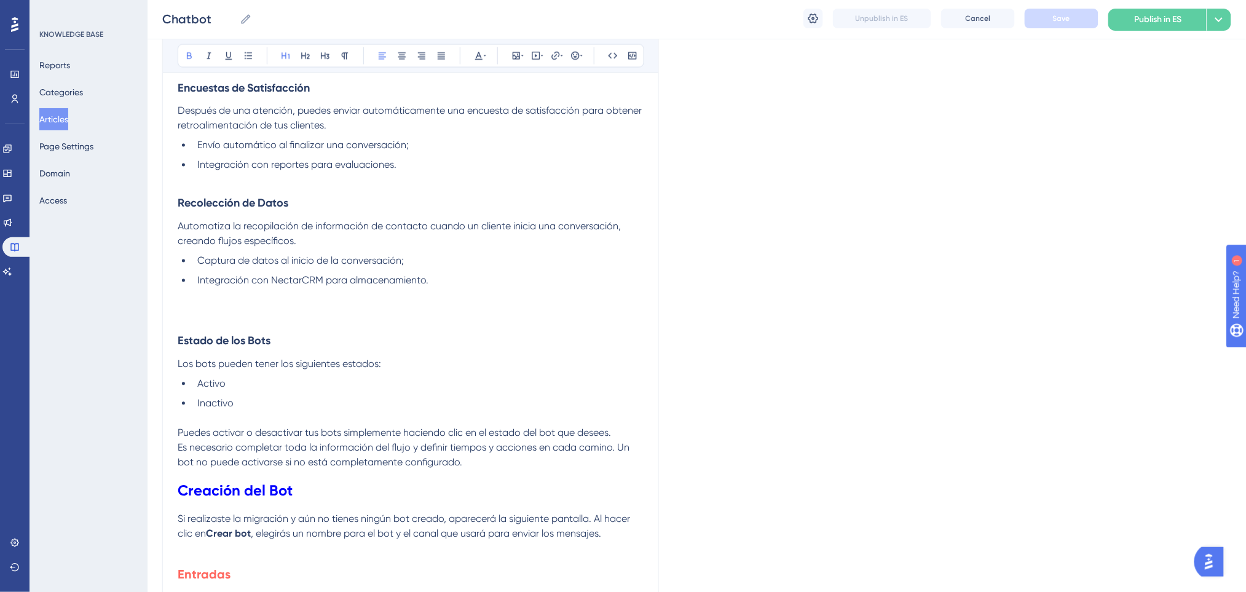
scroll to position [819, 0]
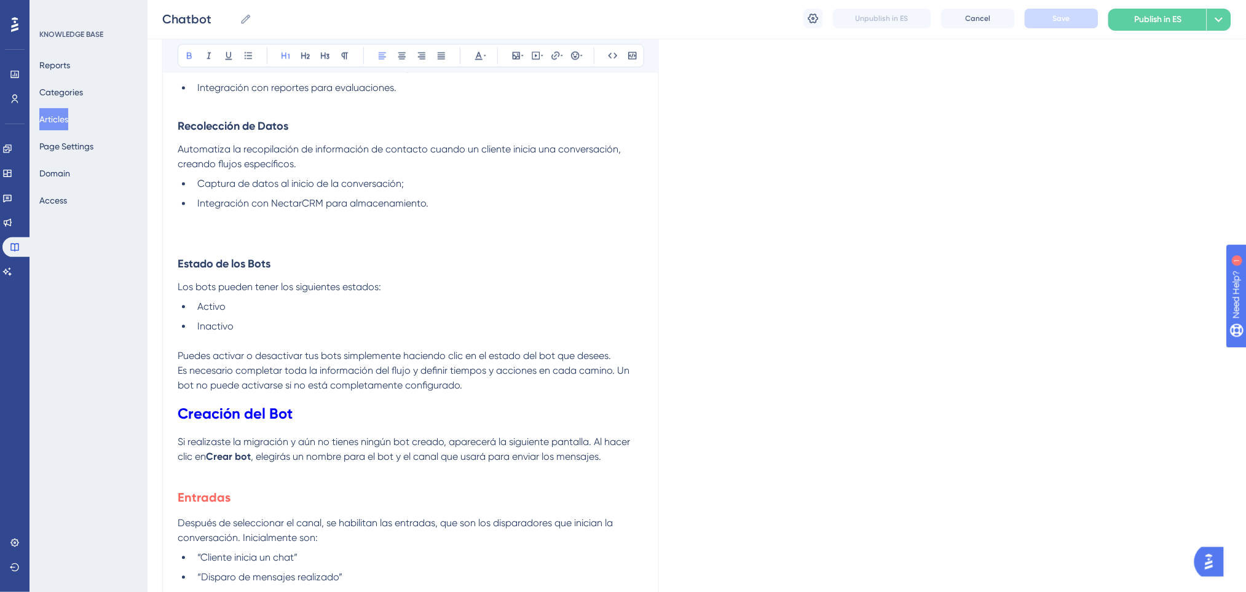
drag, startPoint x: 326, startPoint y: 219, endPoint x: 320, endPoint y: 229, distance: 11.3
click at [323, 218] on h2 at bounding box center [411, 229] width 466 height 37
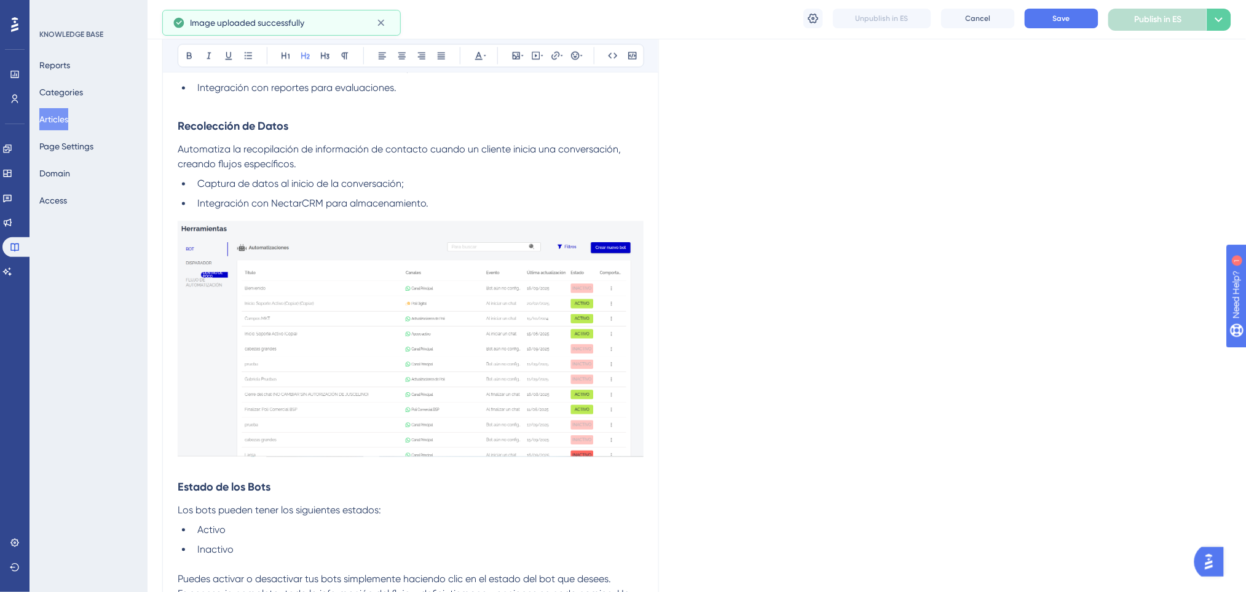
click at [529, 334] on img at bounding box center [411, 339] width 466 height 236
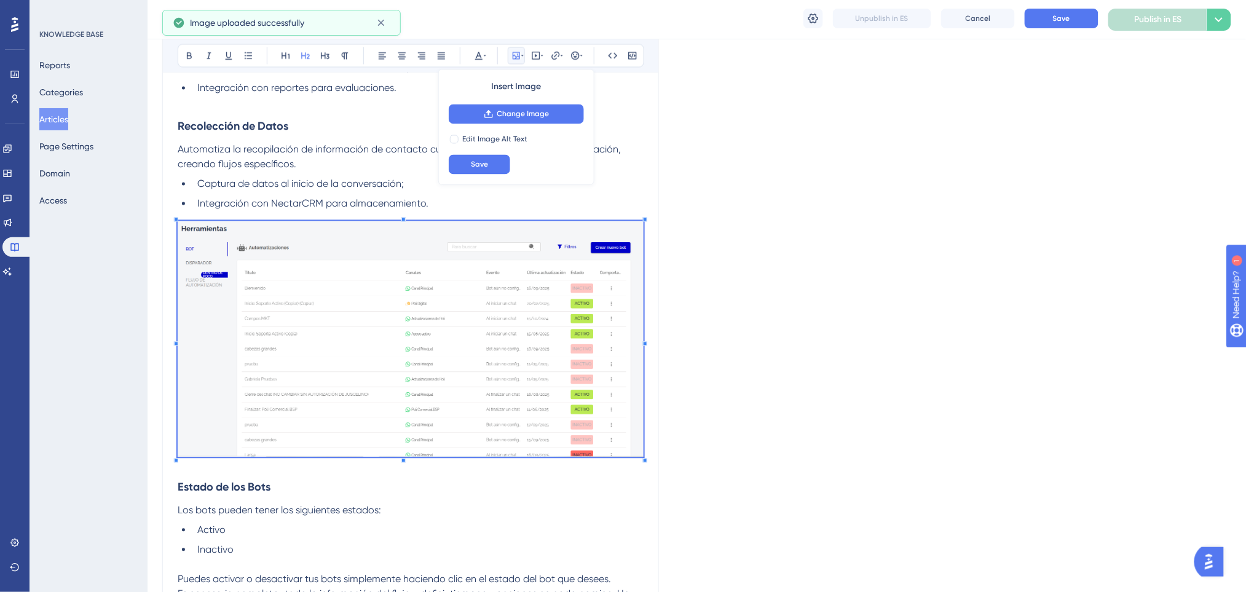
click at [650, 477] on div "ChatBot Bold Italic Underline Bullet Point Heading 1 Heading 2 Heading 3 Normal…" at bounding box center [410, 477] width 497 height 2319
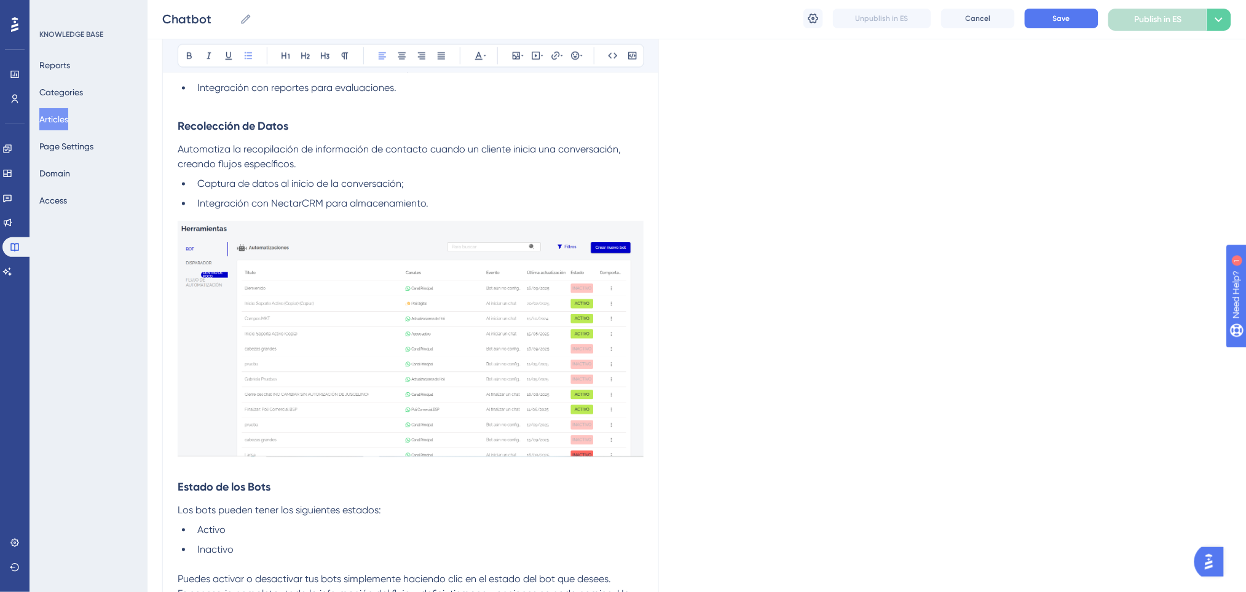
click at [540, 191] on li "Captura de datos al inicio de la conversación;" at bounding box center [417, 184] width 451 height 15
click at [512, 205] on li "Integración con NectarCRM para almacenamiento." at bounding box center [417, 204] width 451 height 15
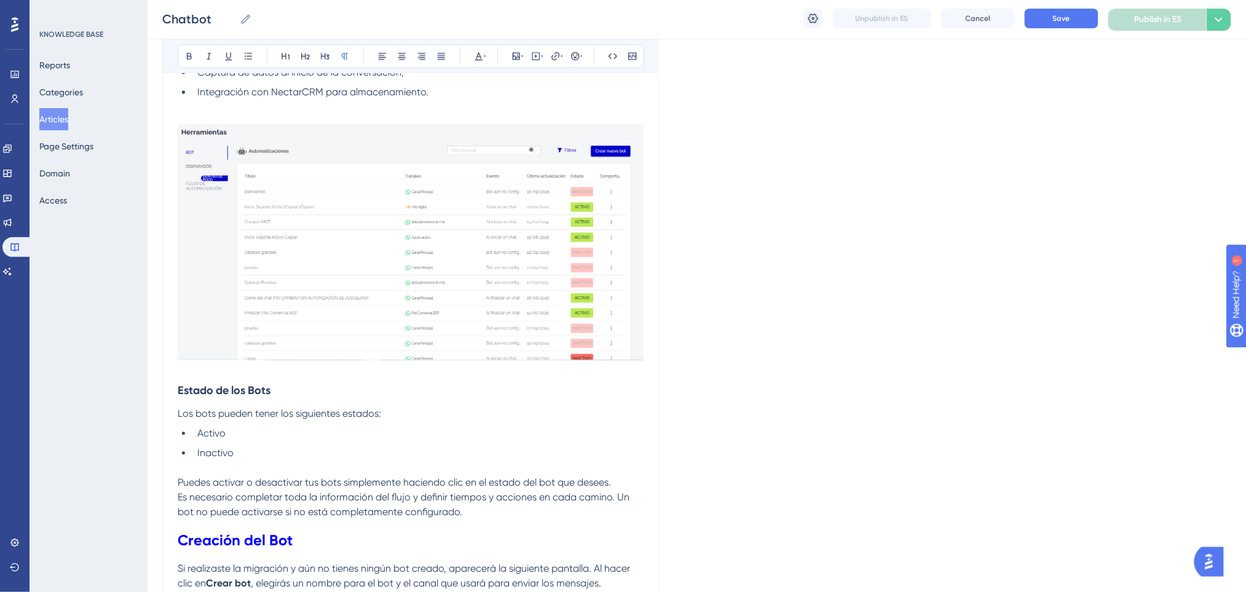
scroll to position [1147, 0]
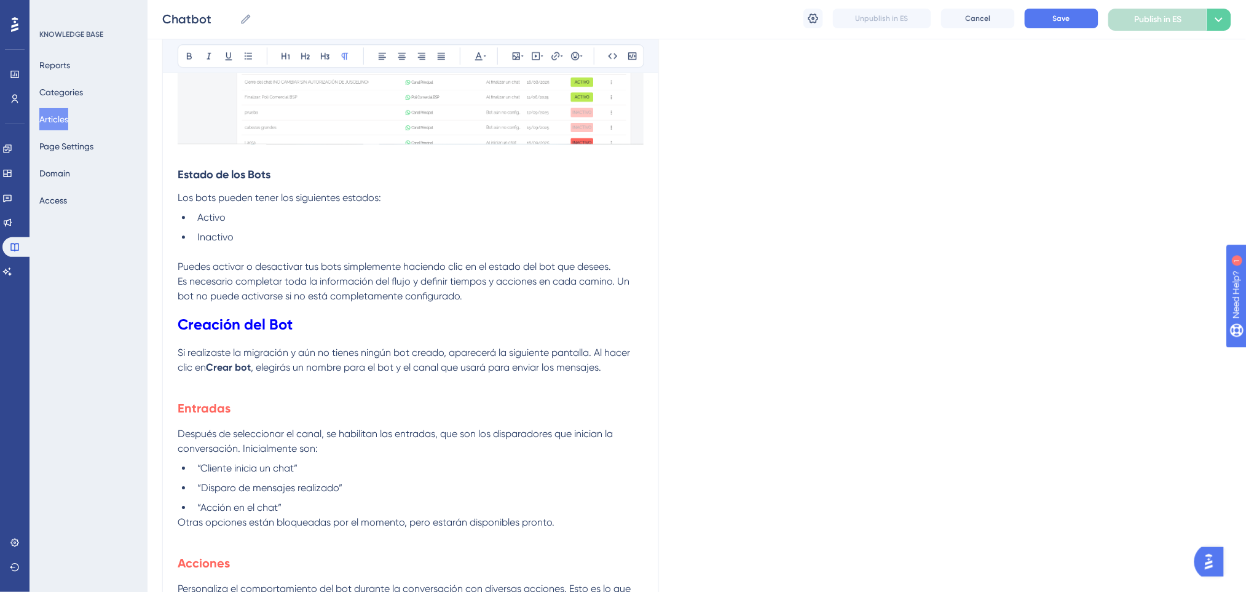
click at [342, 192] on span "Los bots pueden tener los siguientes estados:" at bounding box center [279, 198] width 203 height 12
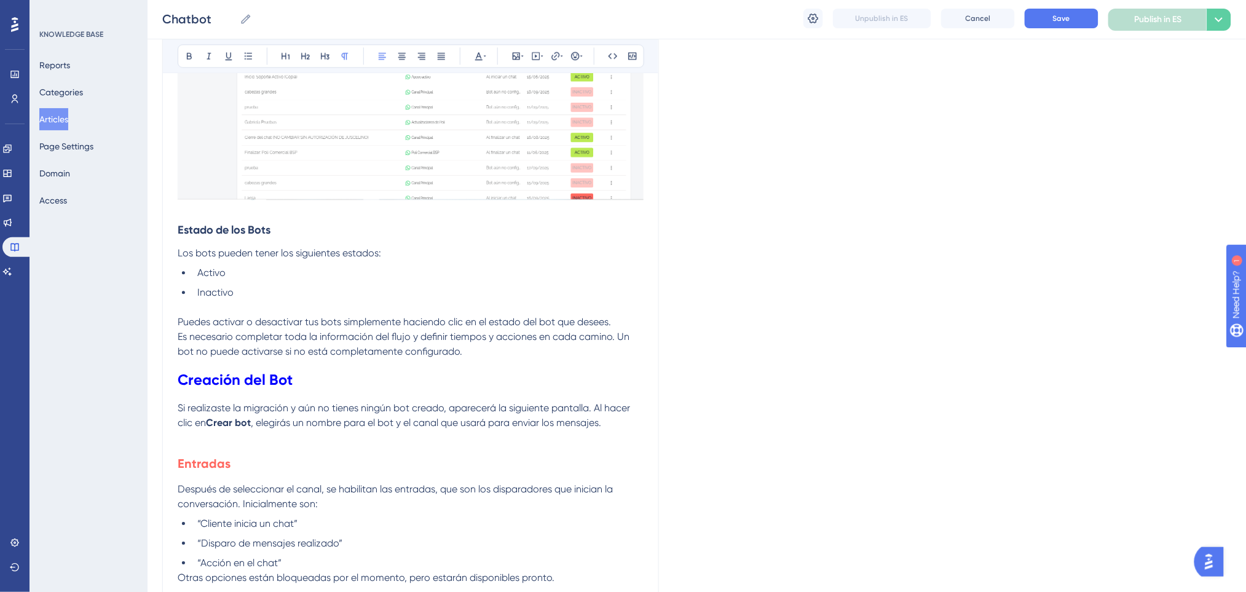
scroll to position [846, 0]
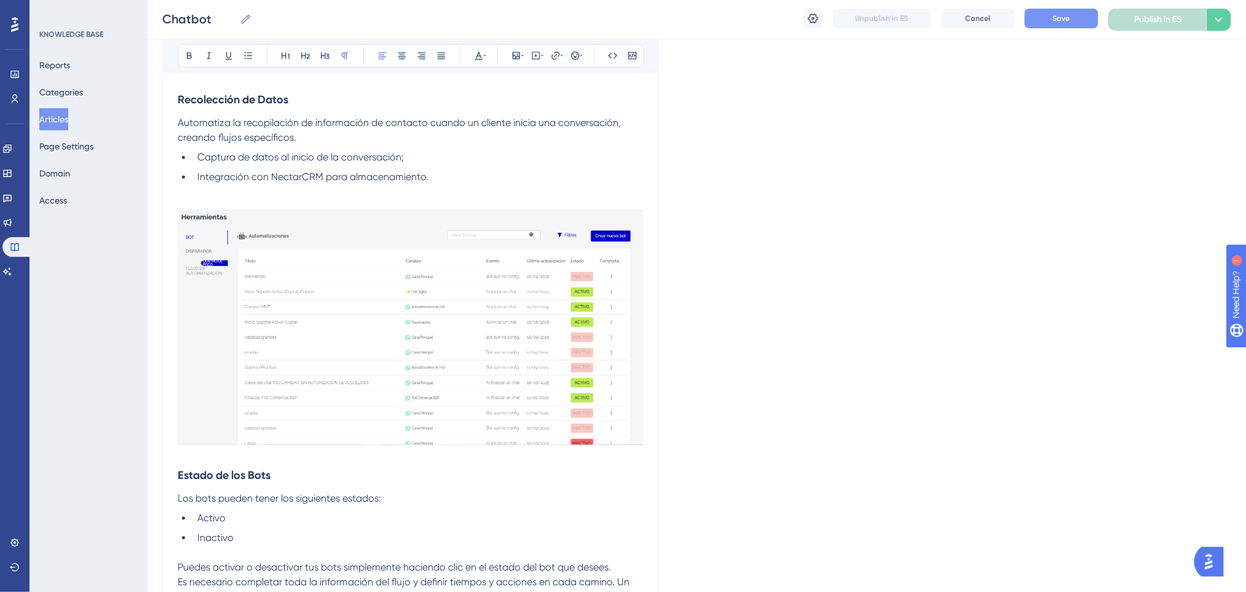
click at [1060, 15] on span "Save" at bounding box center [1061, 19] width 17 height 10
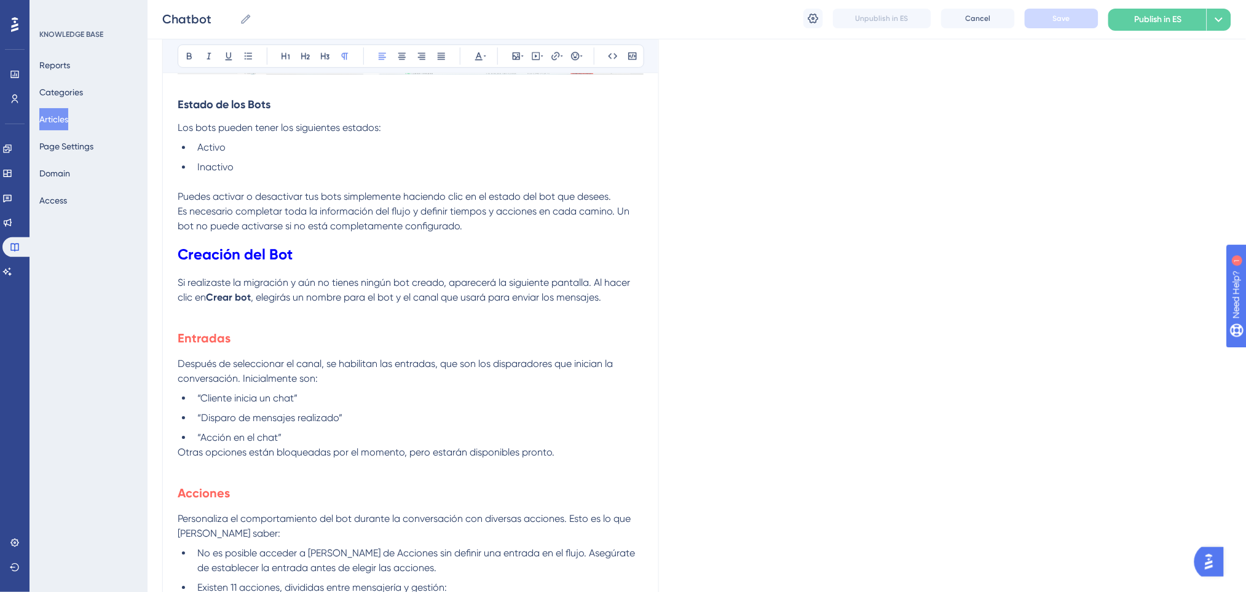
scroll to position [1255, 0]
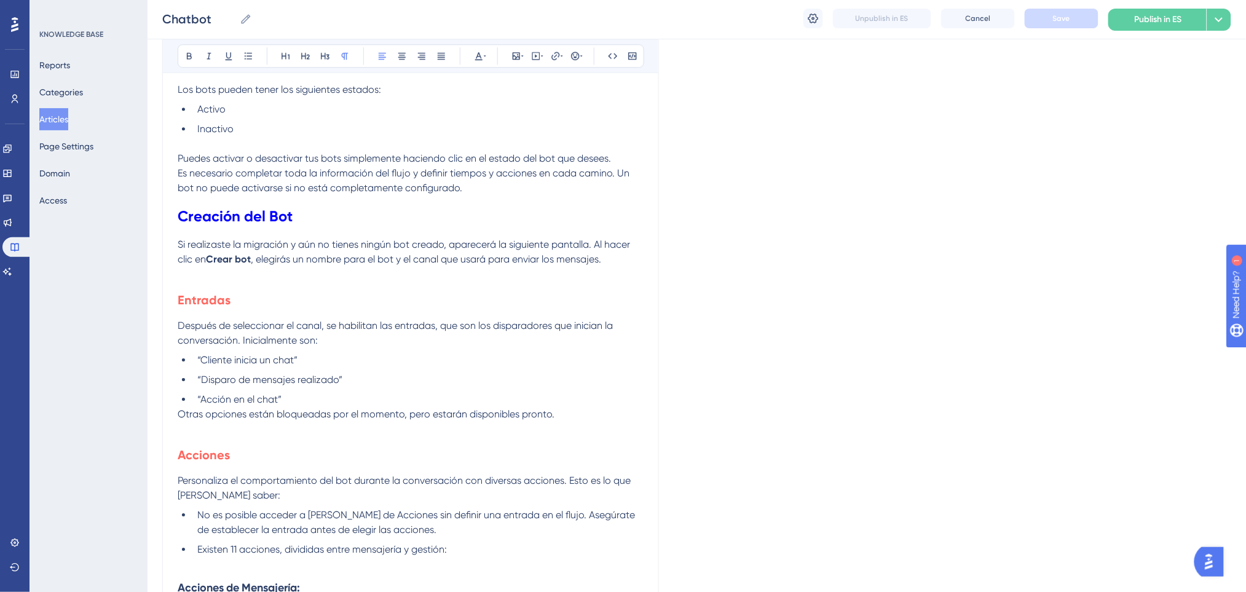
click at [584, 411] on p "Otras opciones están bloqueadas por el momento, pero estarán disponibles pronto." at bounding box center [411, 414] width 466 height 15
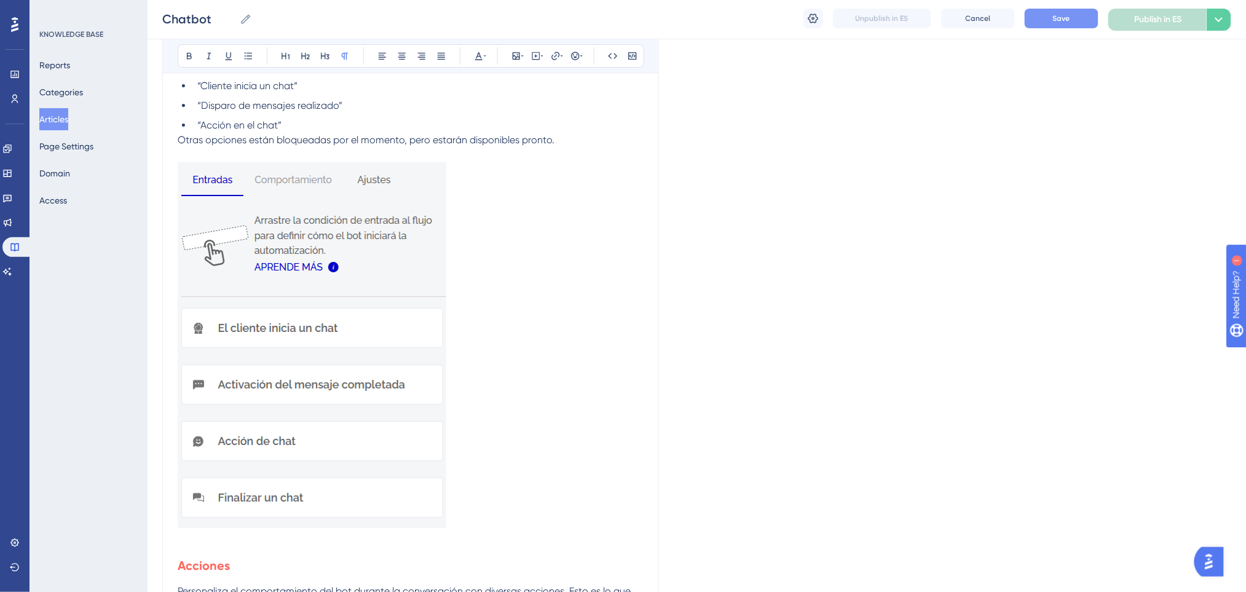
scroll to position [1501, 0]
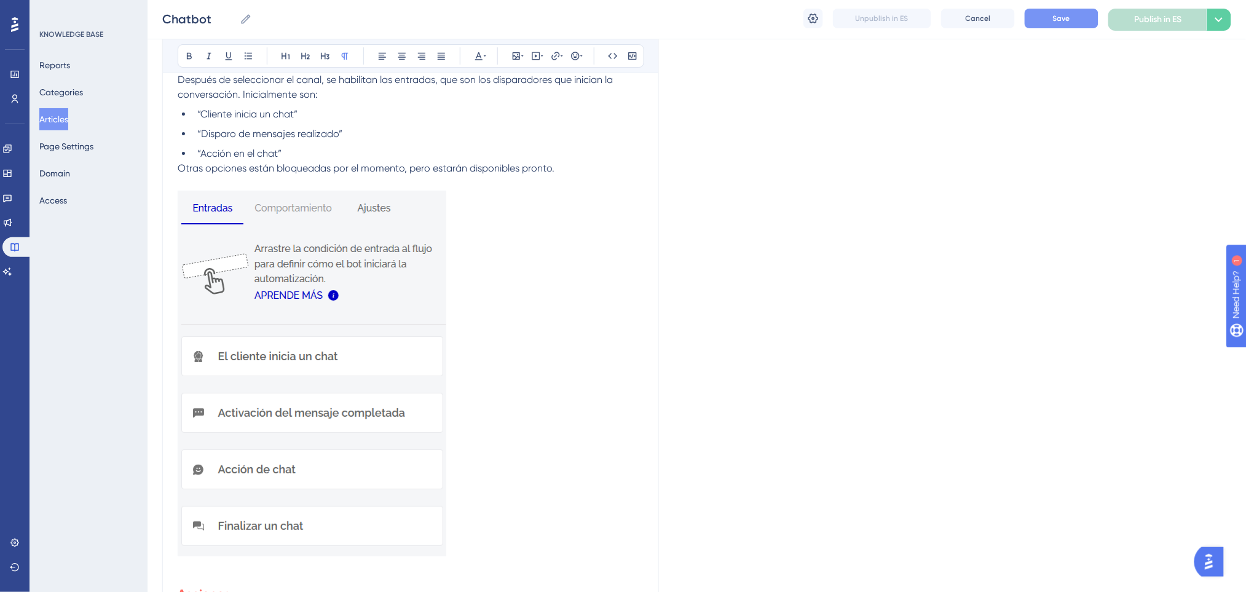
click at [309, 149] on li "“Acción en el chat”" at bounding box center [417, 153] width 451 height 15
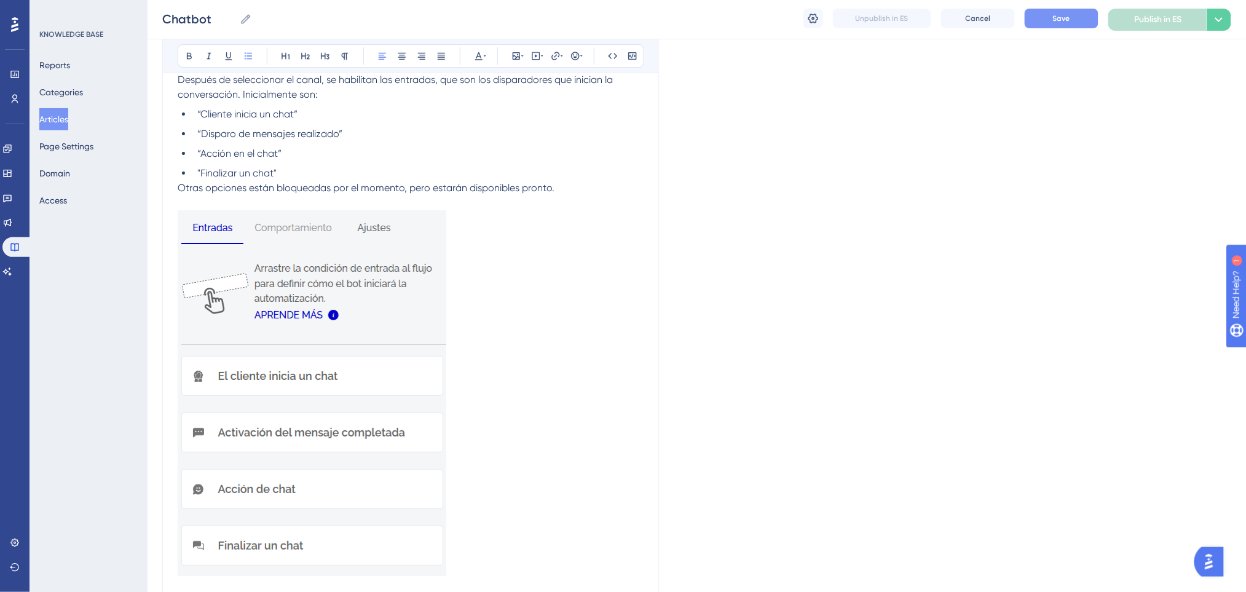
click at [558, 151] on li "“Acción en el chat”" at bounding box center [417, 153] width 451 height 15
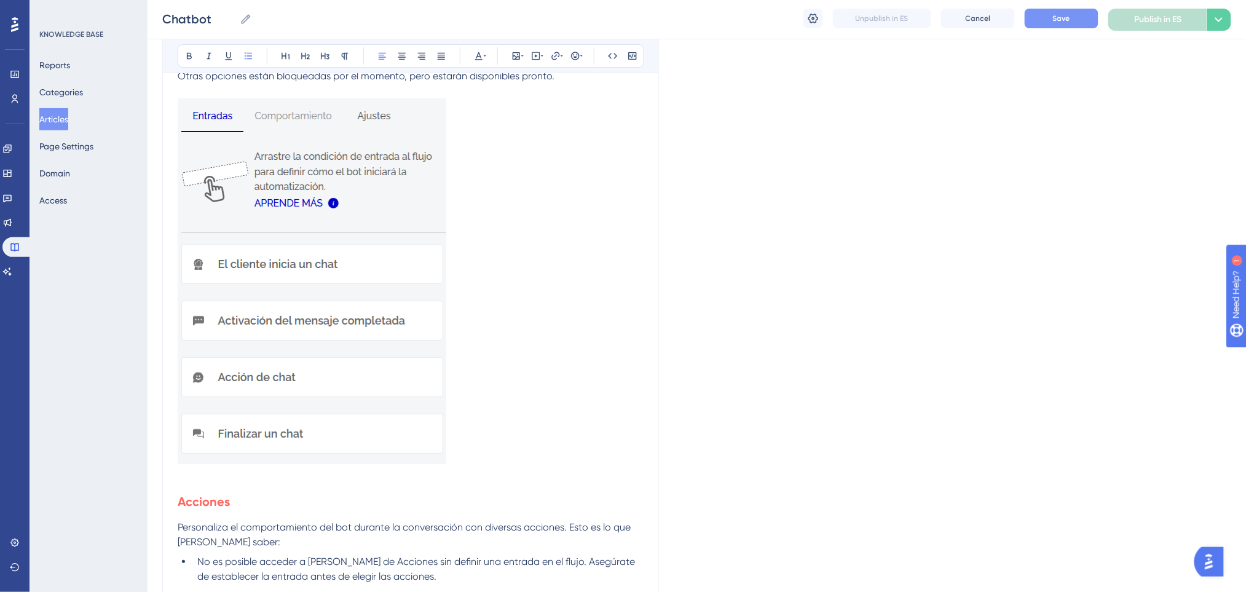
scroll to position [1747, 0]
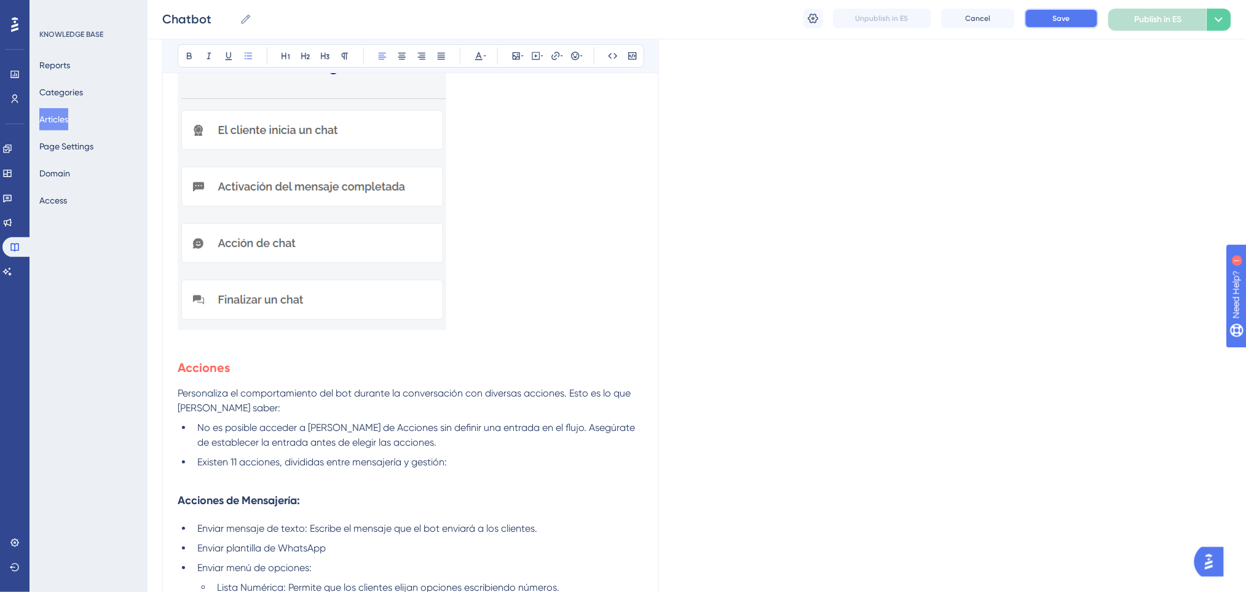
click at [1047, 20] on button "Save" at bounding box center [1062, 19] width 74 height 20
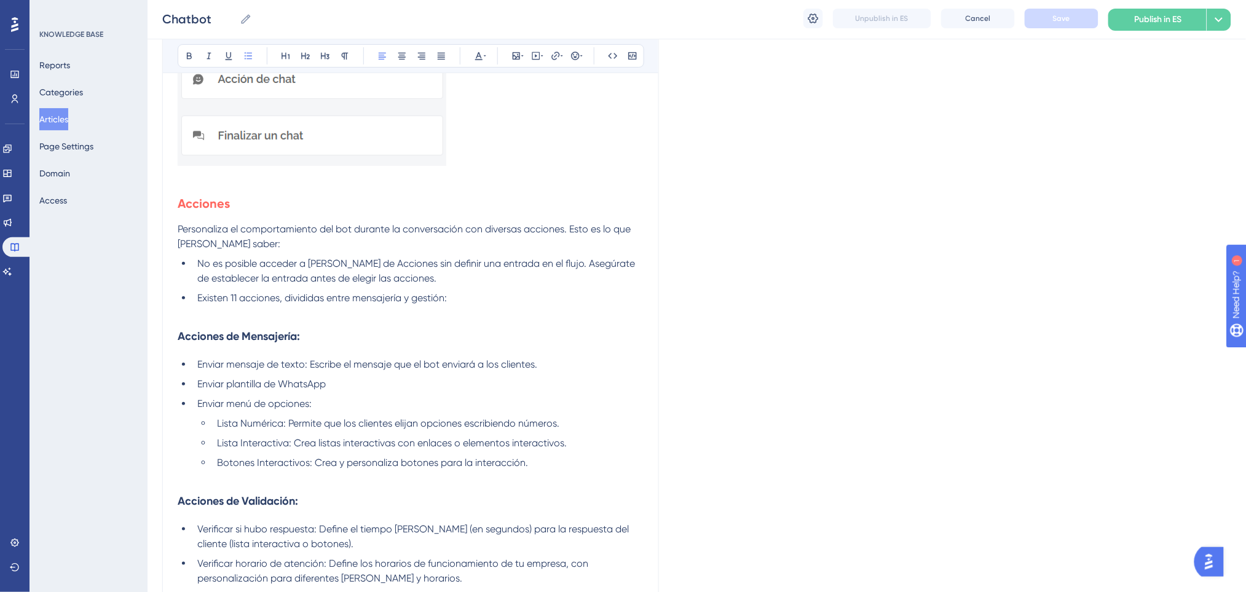
scroll to position [1993, 0]
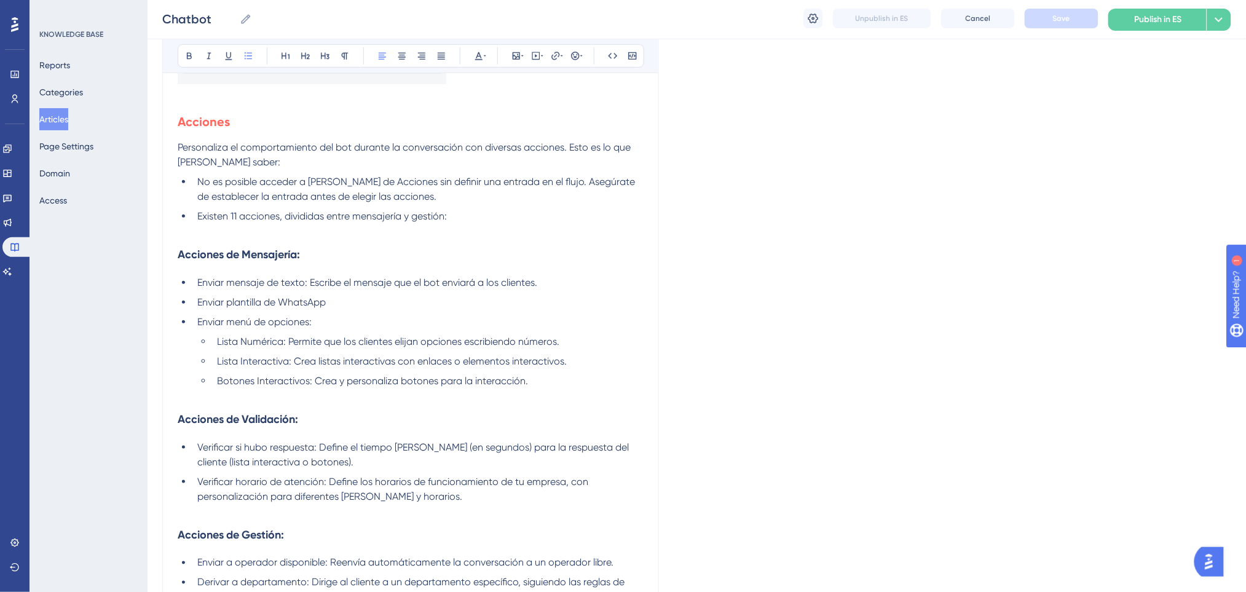
click at [537, 387] on li "Botones Interactivos: Crea y personaliza botones para la interacción." at bounding box center [427, 381] width 431 height 15
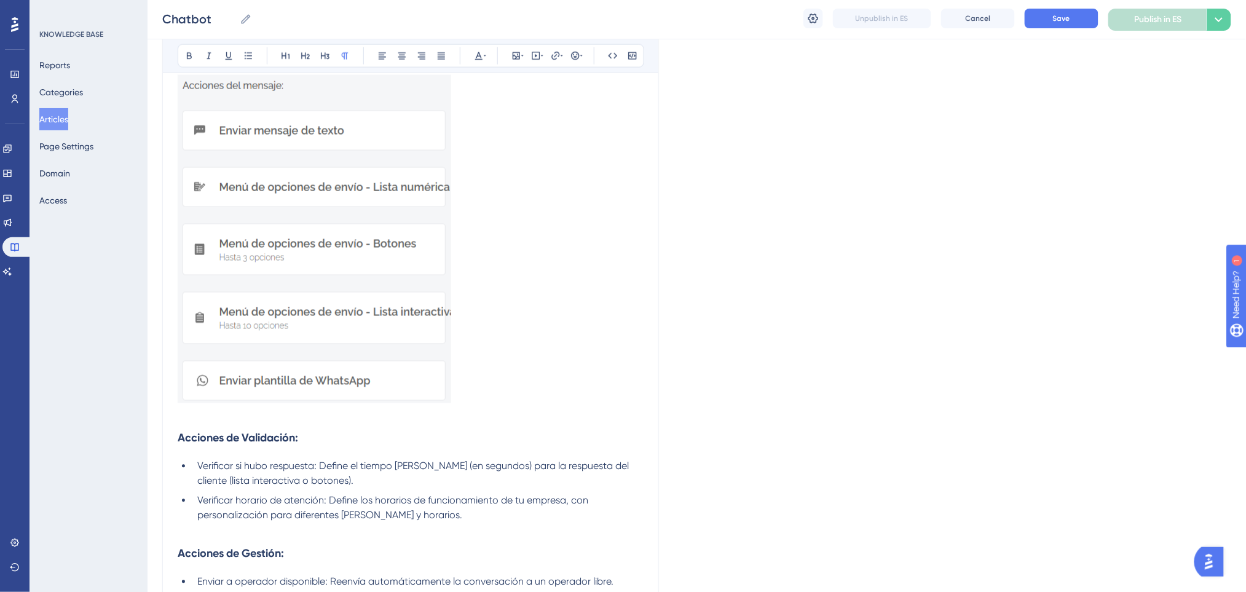
scroll to position [2484, 0]
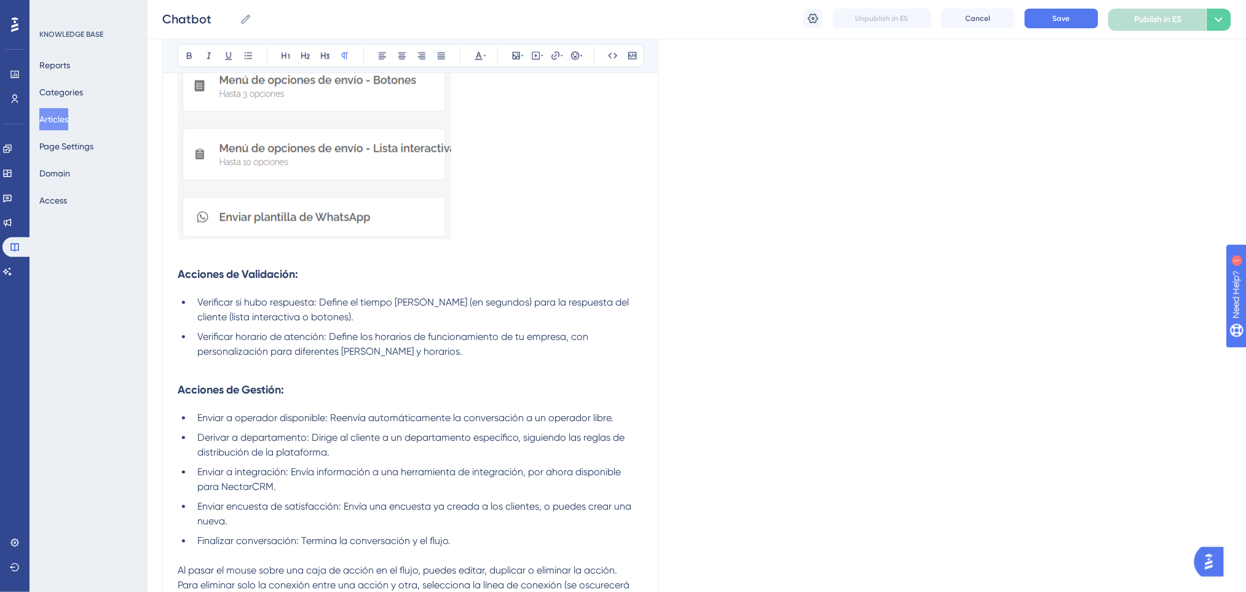
click at [554, 355] on li "Verificar horario de atención: Define los horarios de funcionamiento de tu empr…" at bounding box center [417, 345] width 451 height 30
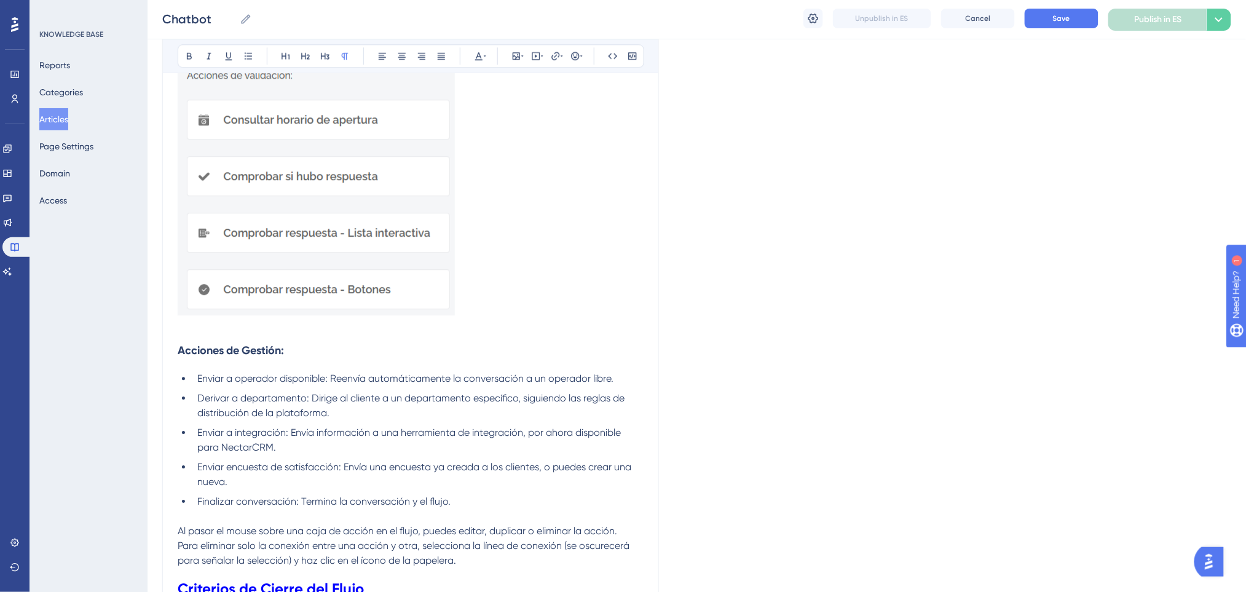
scroll to position [3018, 0]
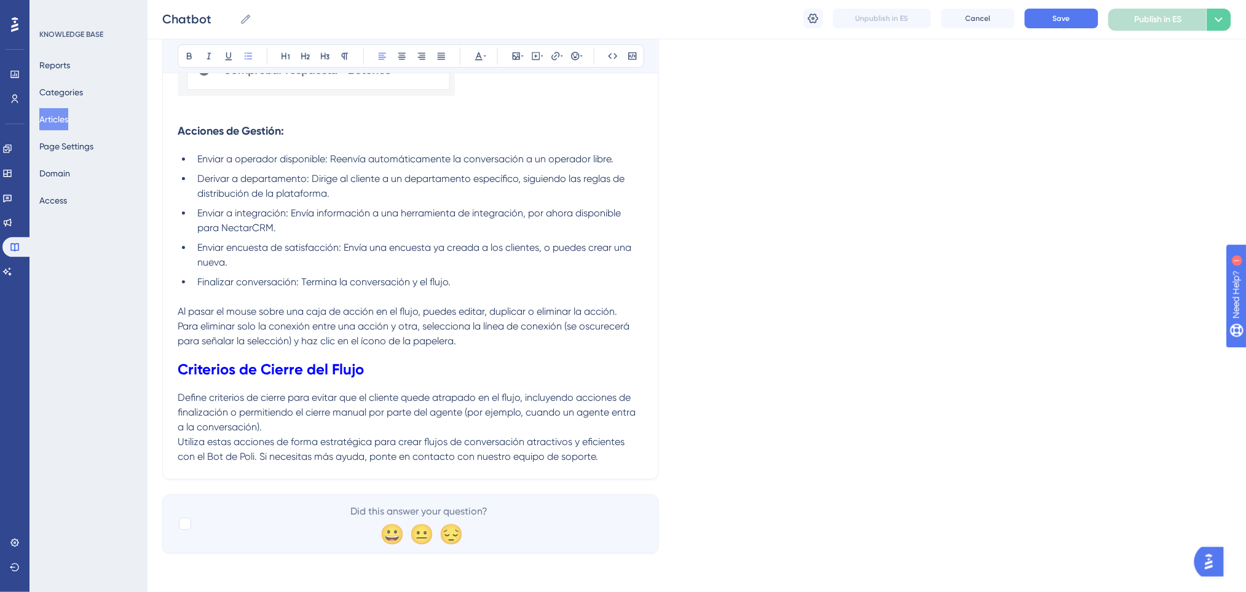
click at [524, 277] on li "Finalizar conversación: Termina la conversación y el flujo." at bounding box center [417, 282] width 451 height 15
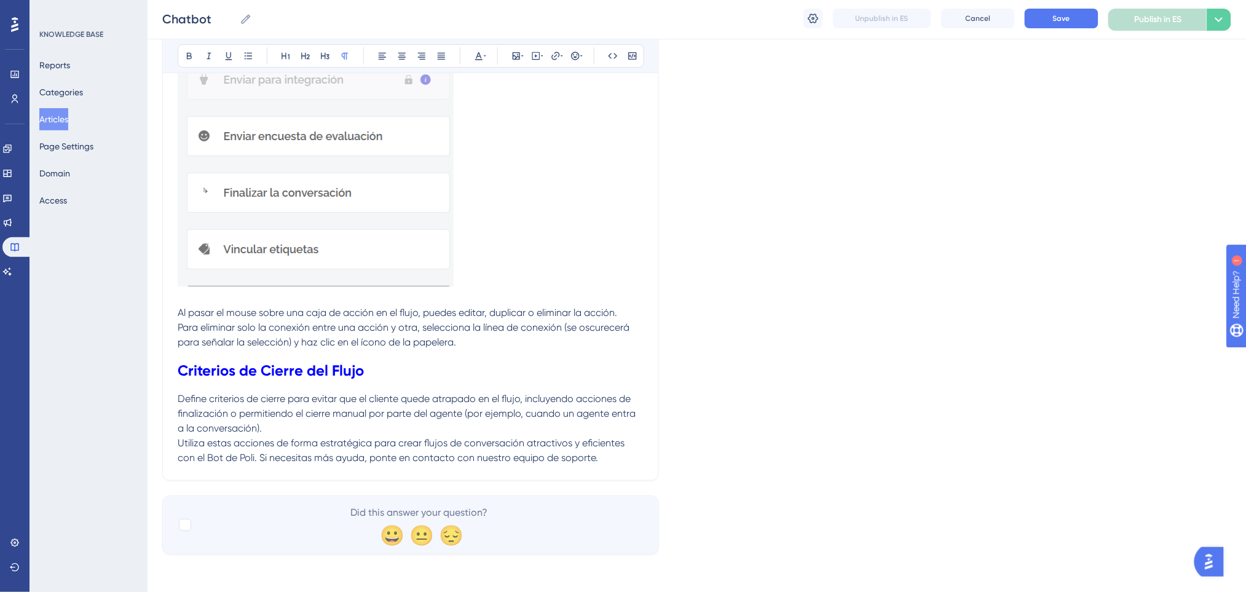
scroll to position [3414, 0]
click at [1064, 19] on span "Save" at bounding box center [1061, 19] width 17 height 10
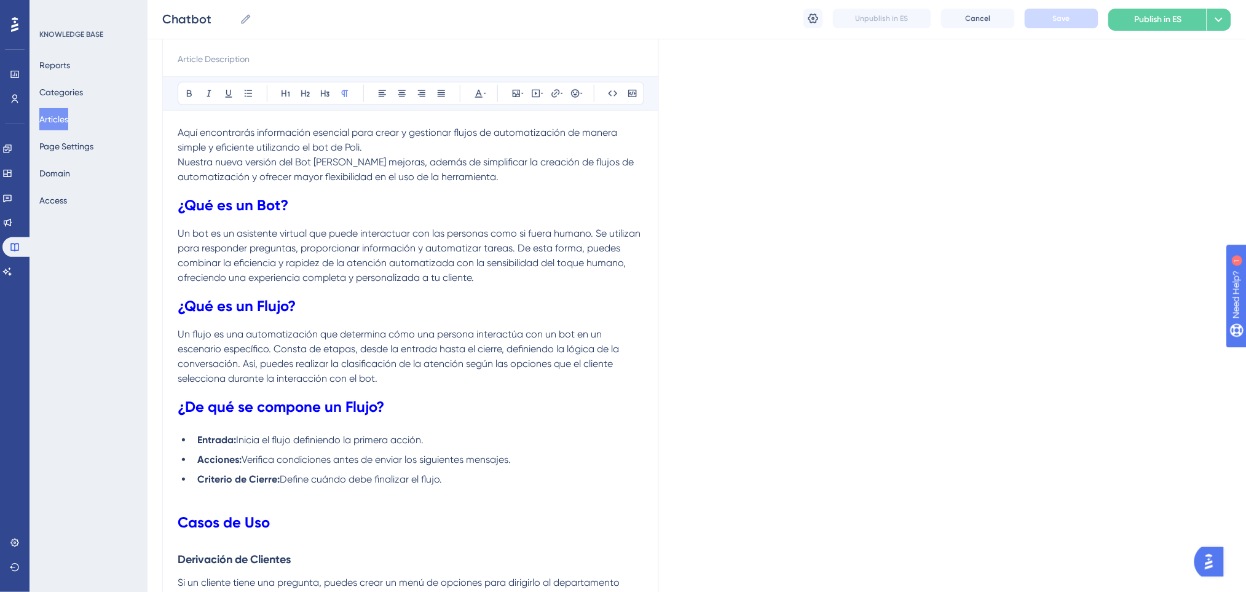
scroll to position [0, 0]
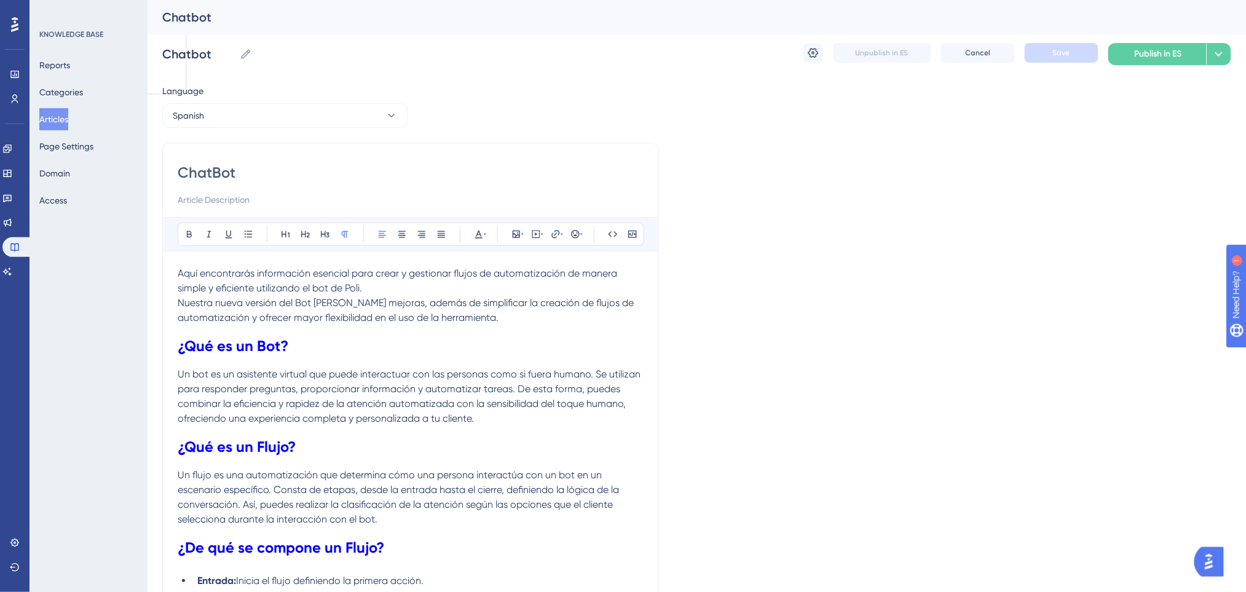
click at [181, 277] on span "Aquí encontrarás información esencial para crear y gestionar flujos de automati…" at bounding box center [399, 280] width 442 height 26
click at [179, 276] on span "Aquí encontrarás información esencial para crear y gestionar flujos de automati…" at bounding box center [399, 280] width 442 height 26
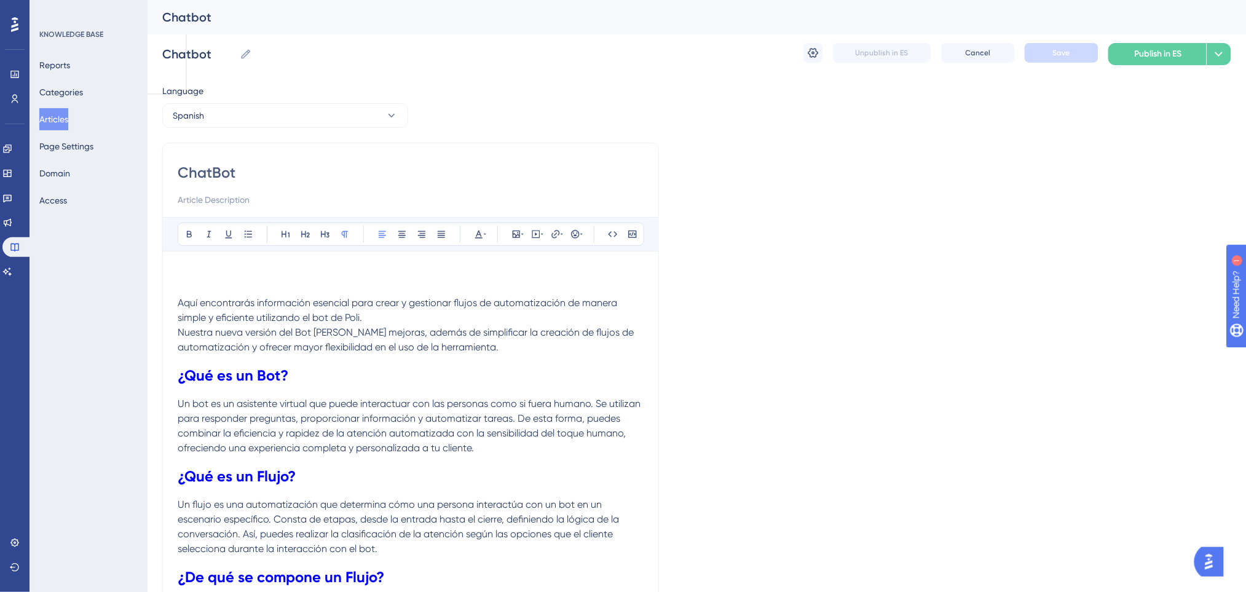
drag, startPoint x: 209, startPoint y: 263, endPoint x: 205, endPoint y: 270, distance: 8.2
click at [199, 279] on p at bounding box center [411, 273] width 466 height 15
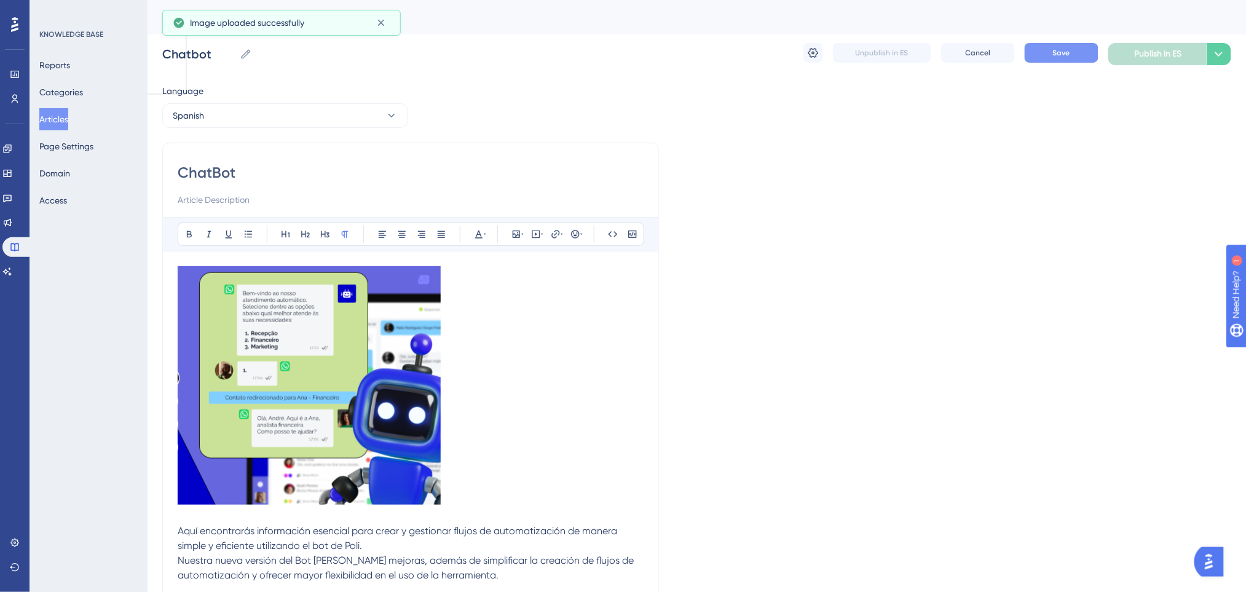
click at [402, 360] on img at bounding box center [309, 385] width 263 height 238
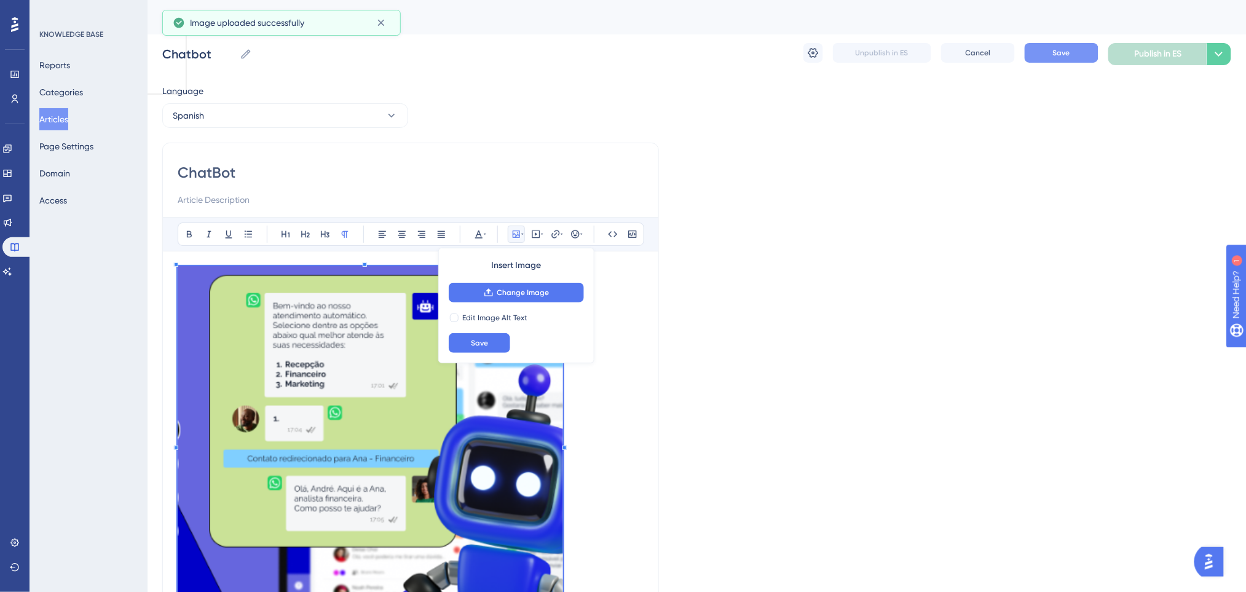
click at [564, 379] on p at bounding box center [411, 442] width 466 height 353
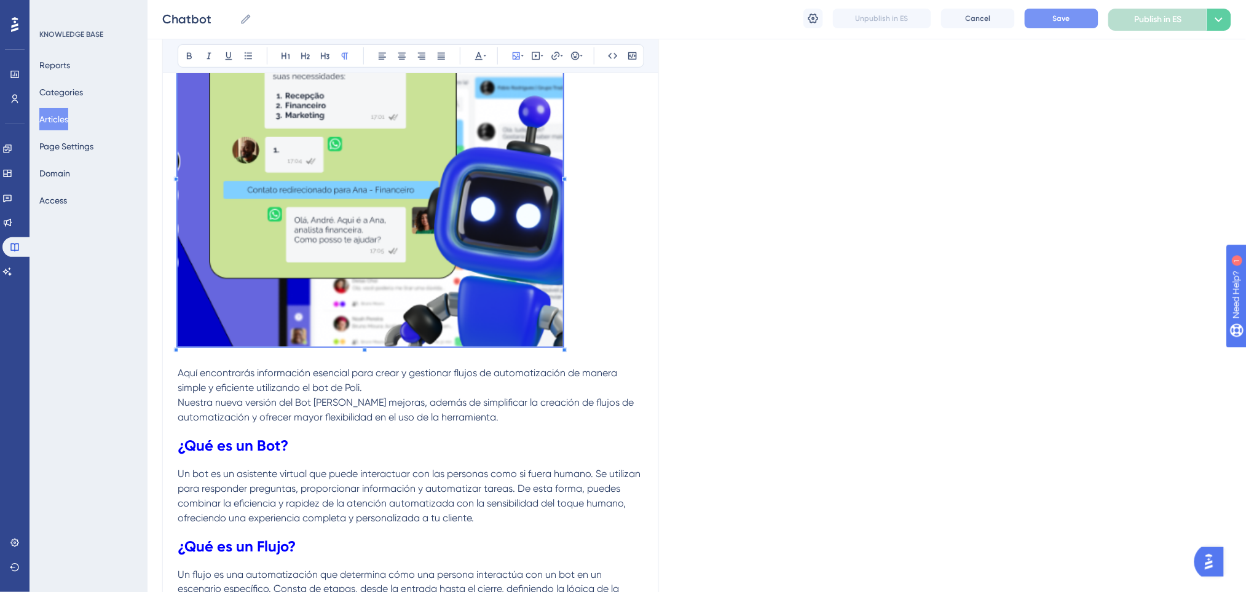
scroll to position [163, 0]
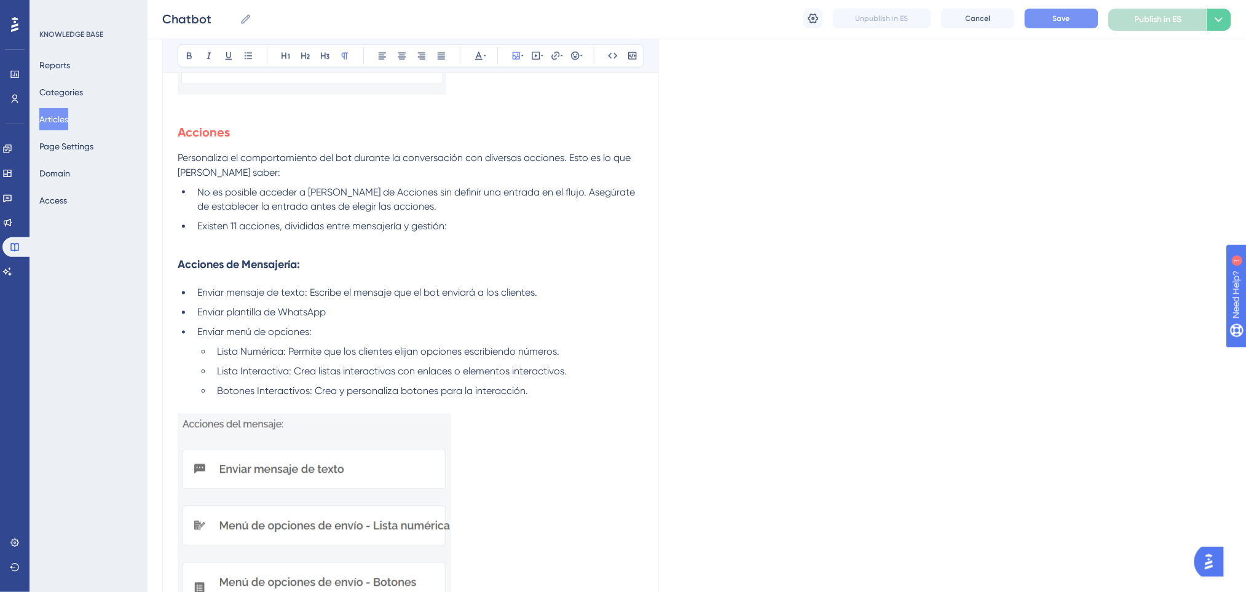
scroll to position [2786, 0]
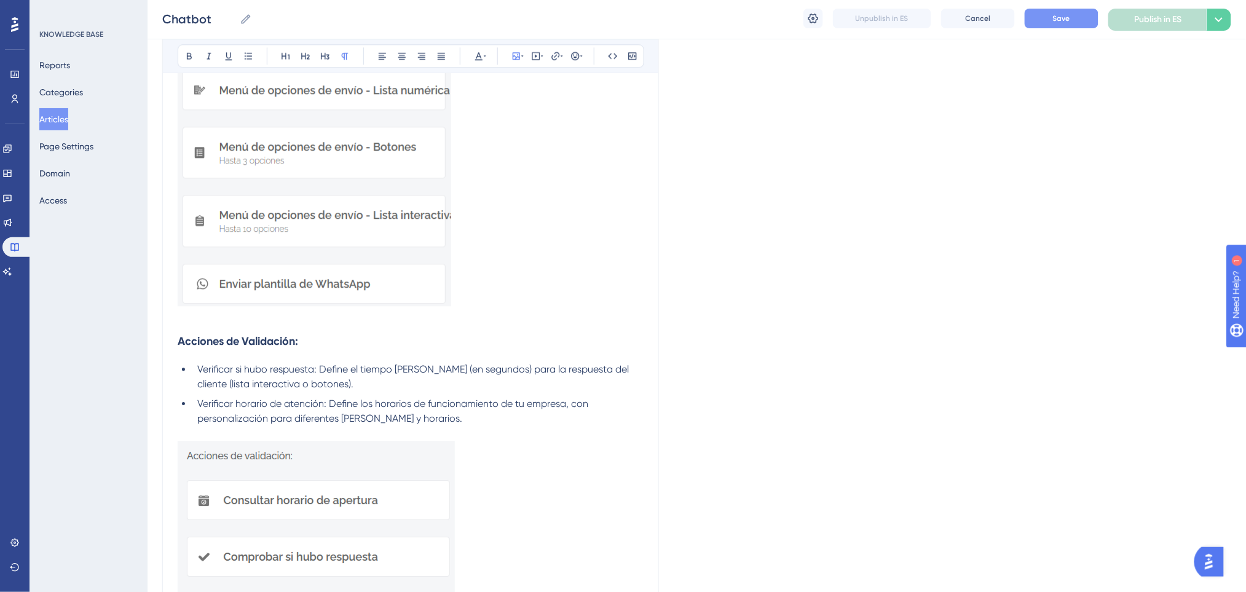
click at [1059, 20] on span "Save" at bounding box center [1061, 19] width 17 height 10
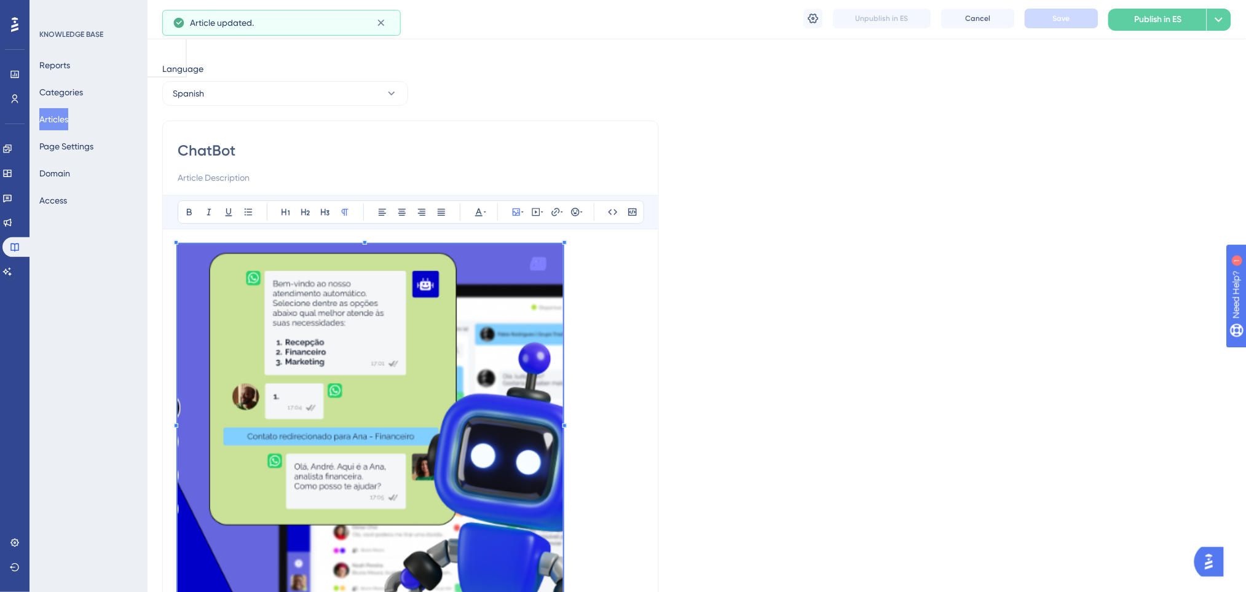
scroll to position [0, 0]
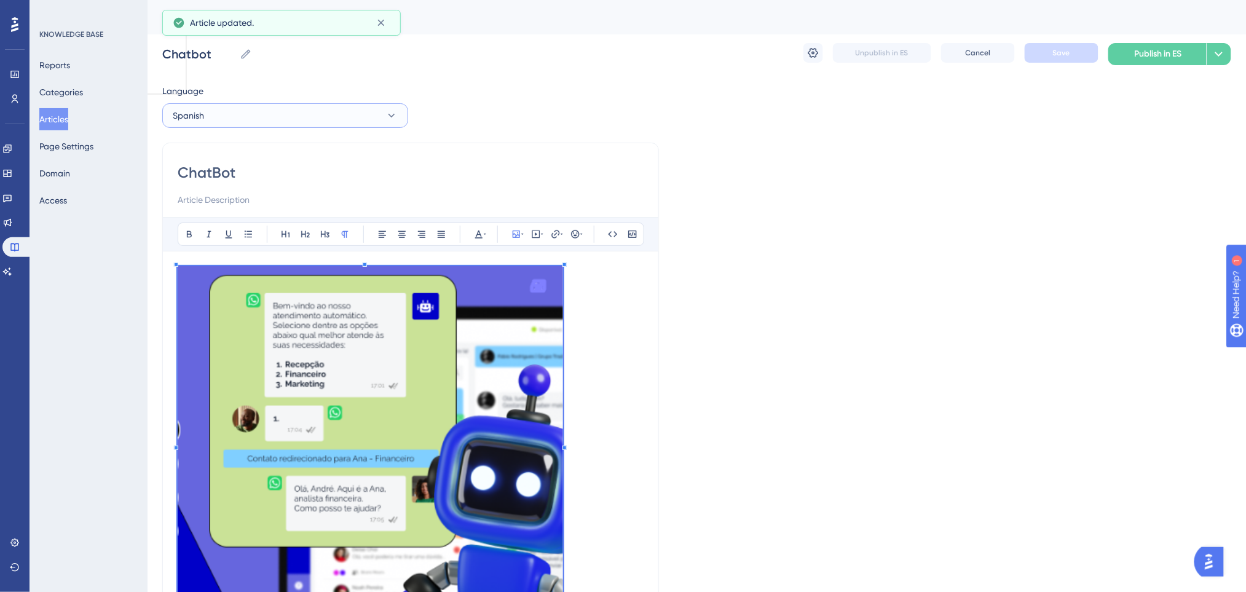
click at [264, 122] on button "Spanish" at bounding box center [285, 115] width 246 height 25
click at [229, 176] on button "English English Draft" at bounding box center [285, 177] width 230 height 25
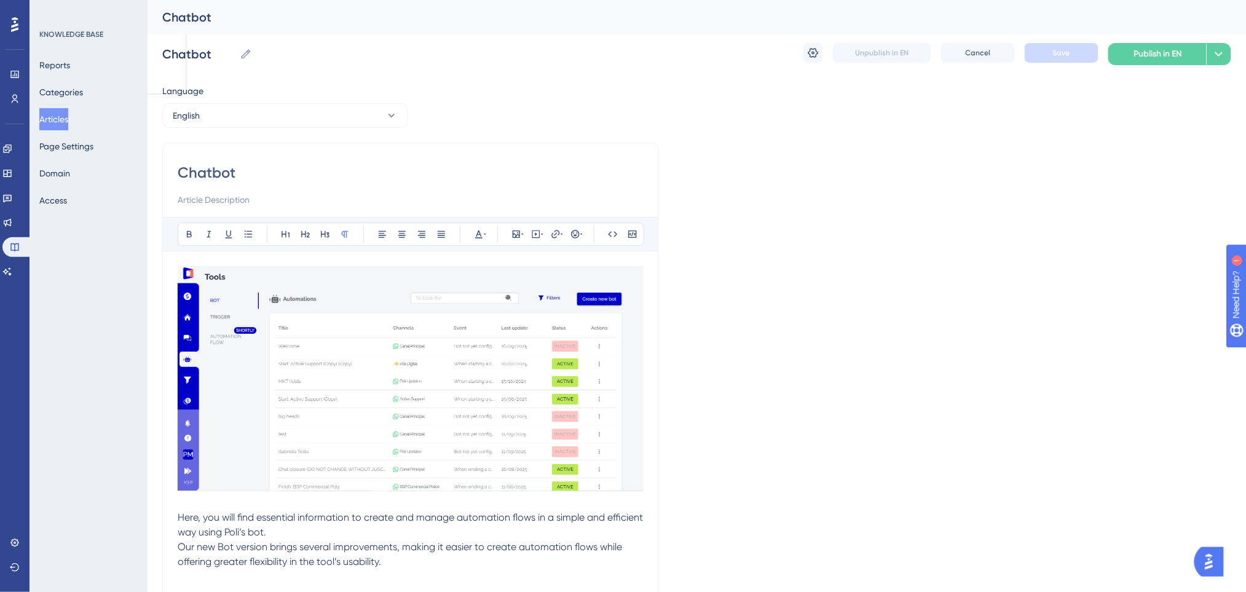
click at [267, 500] on p at bounding box center [411, 502] width 466 height 15
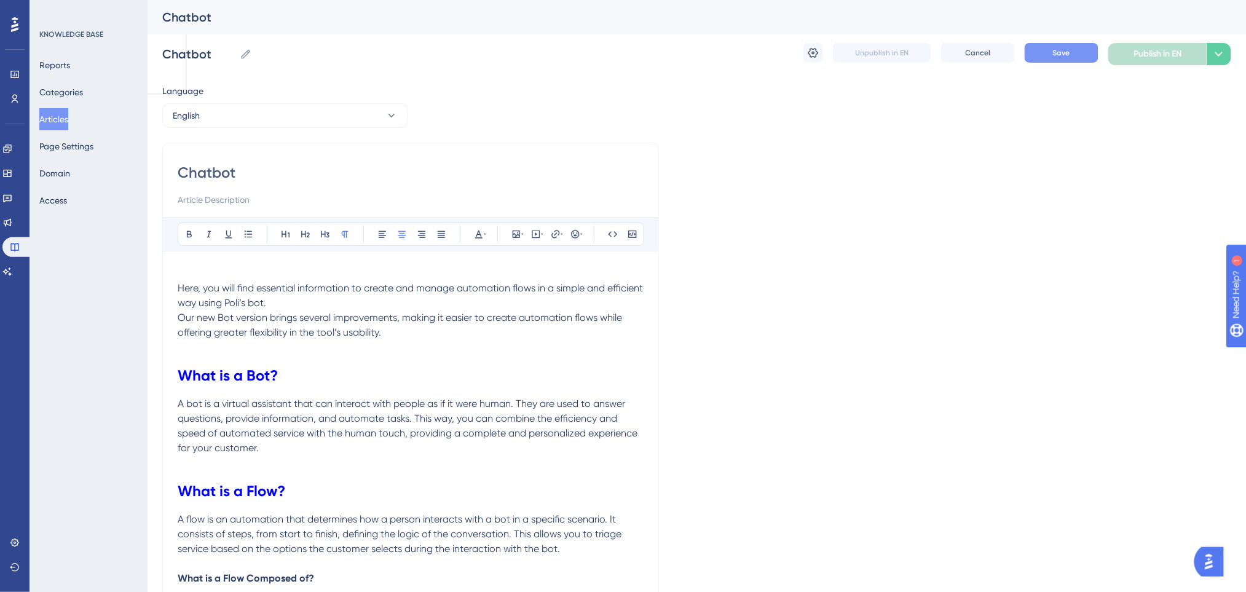
click at [219, 269] on p at bounding box center [411, 273] width 466 height 15
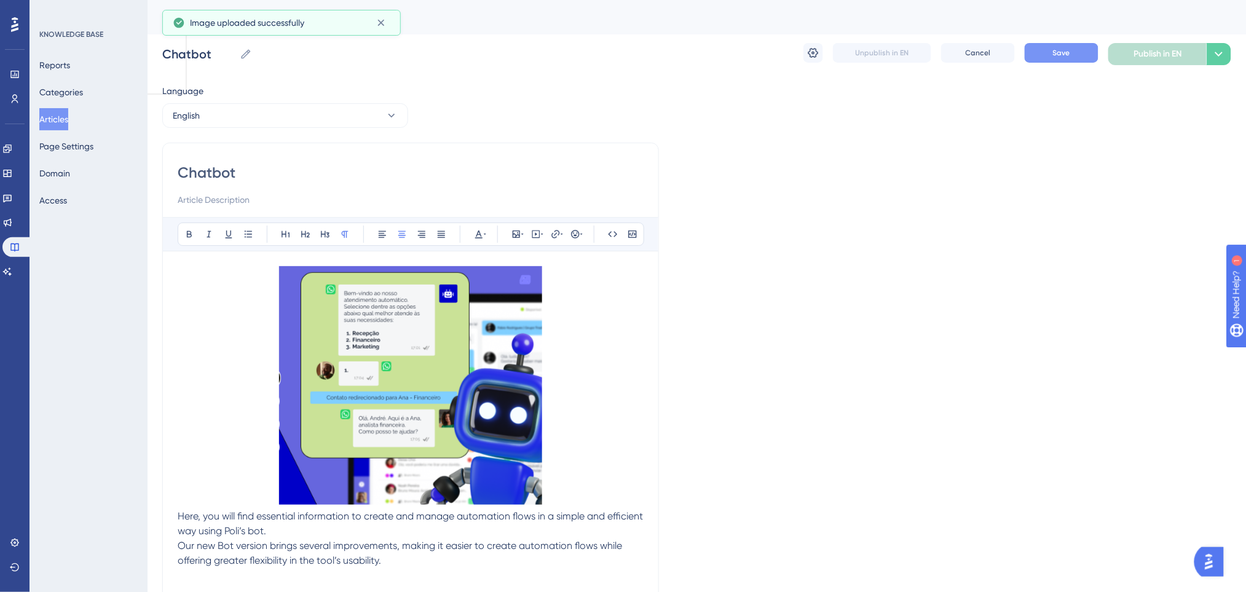
click at [444, 352] on img at bounding box center [410, 385] width 263 height 238
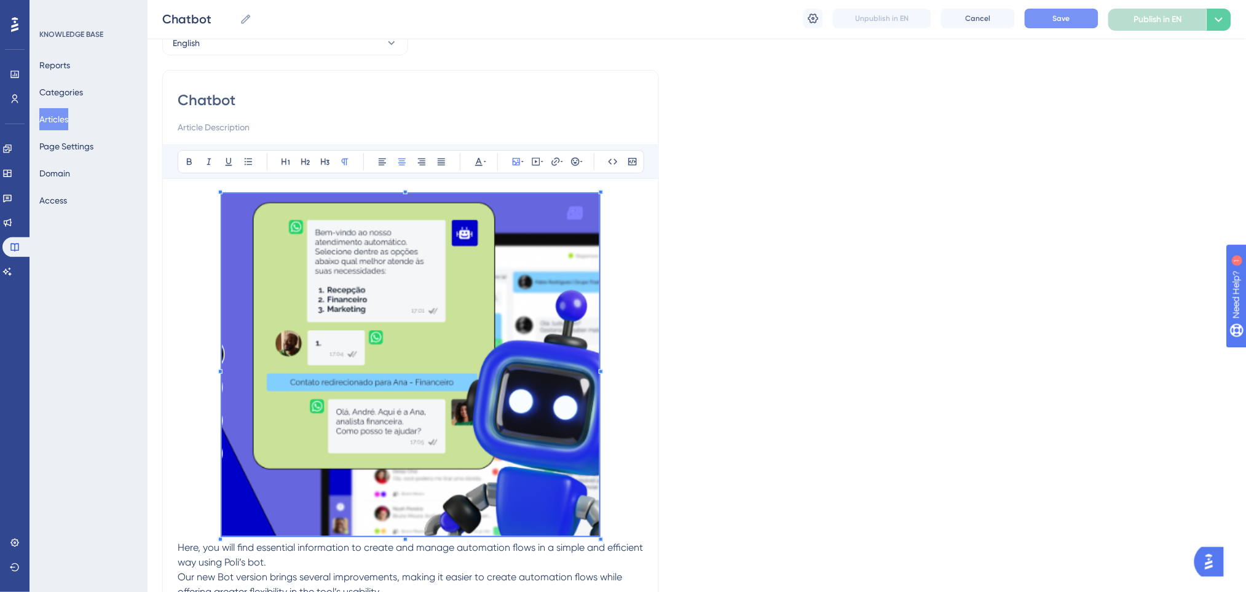
scroll to position [163, 0]
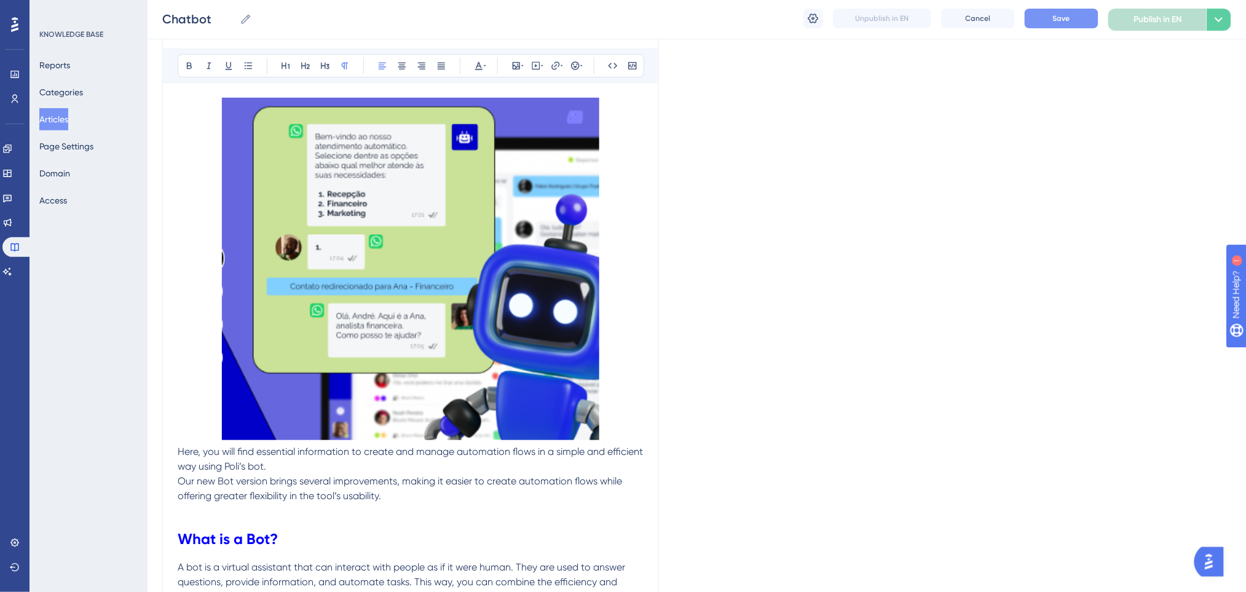
click at [180, 454] on span "Here, you will find essential information to create and manage automation flows…" at bounding box center [412, 459] width 468 height 26
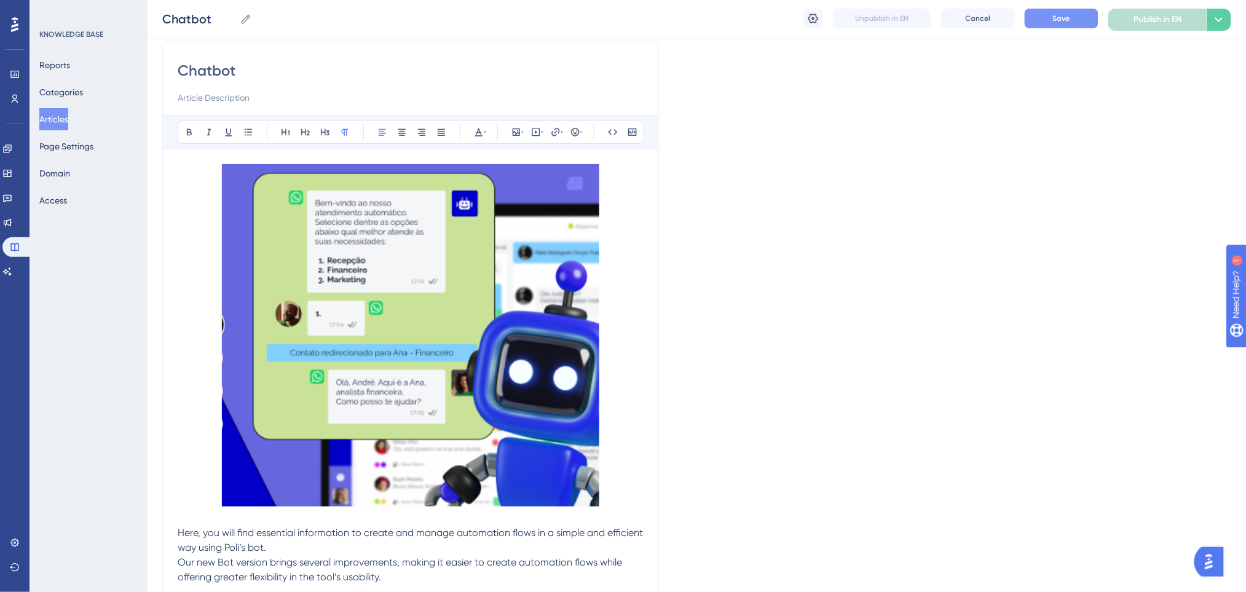
scroll to position [0, 0]
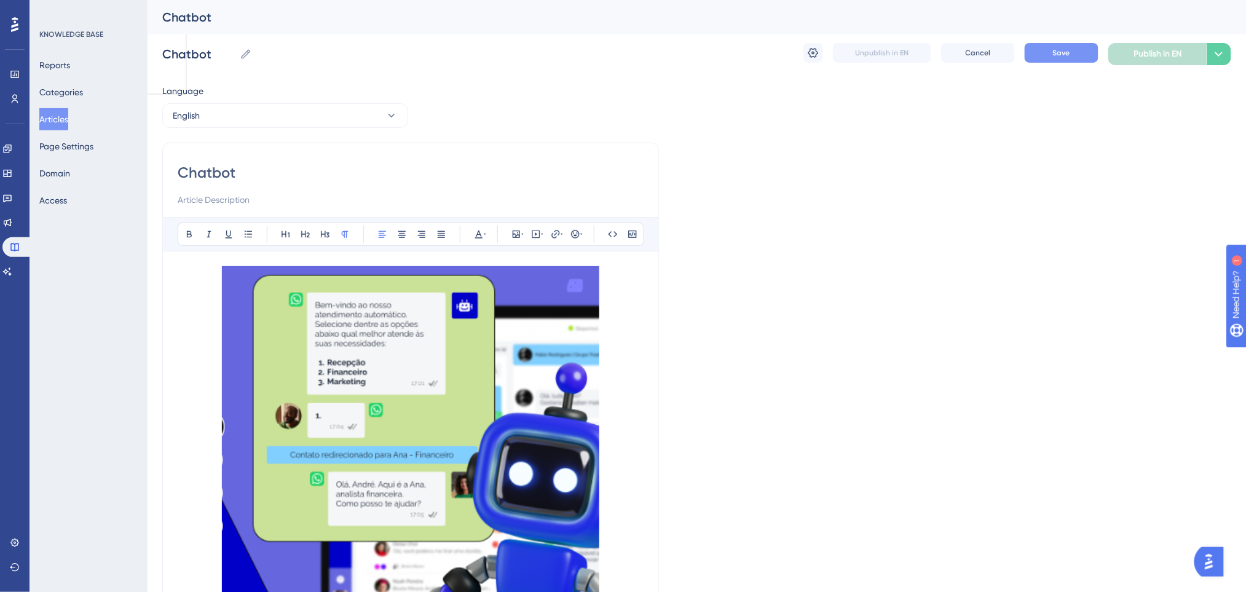
click at [1067, 61] on button "Save" at bounding box center [1062, 53] width 74 height 20
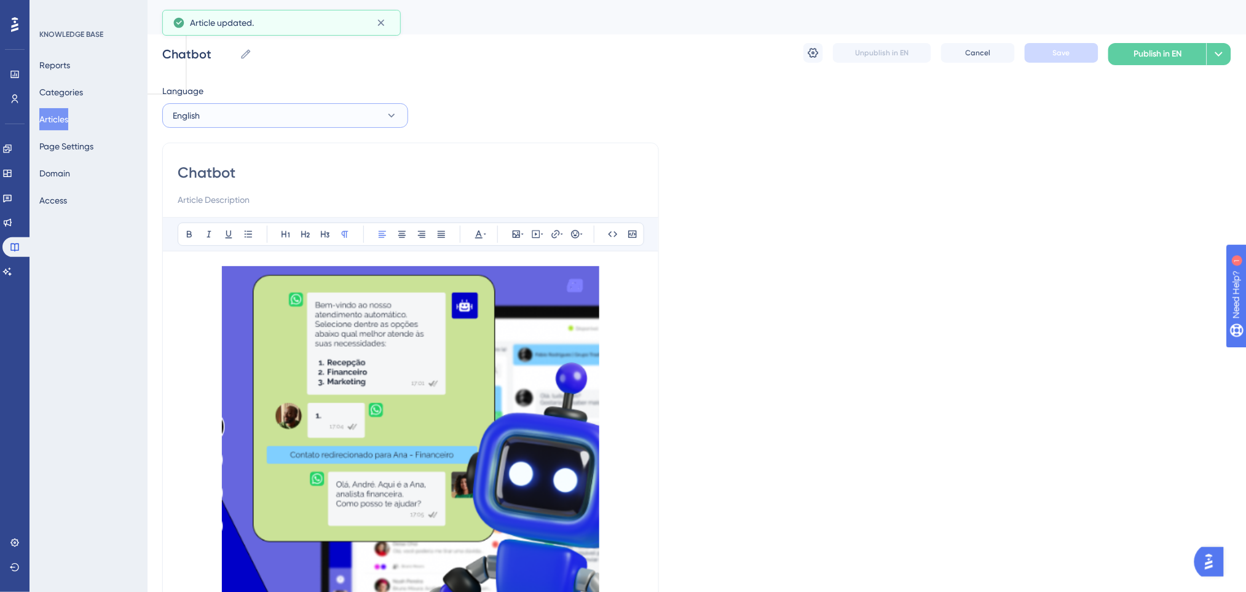
click at [266, 111] on button "English" at bounding box center [285, 115] width 246 height 25
click at [243, 151] on span "Portuguese (Default)" at bounding box center [220, 153] width 81 height 15
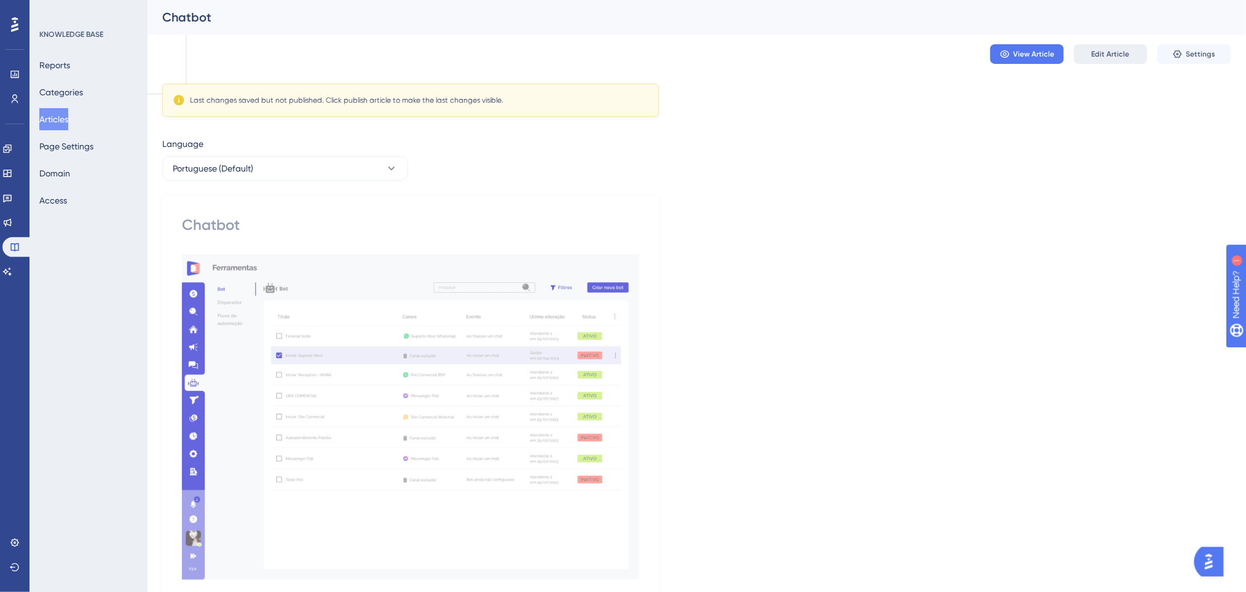
click at [1115, 53] on span "Edit Article" at bounding box center [1111, 54] width 38 height 10
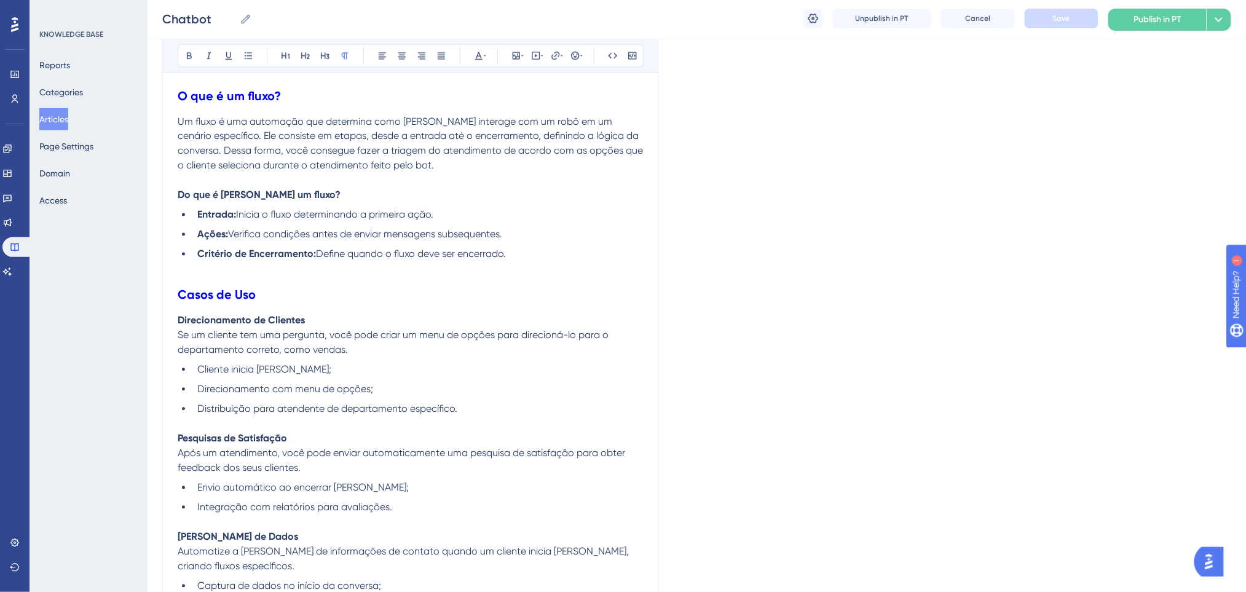
scroll to position [227, 0]
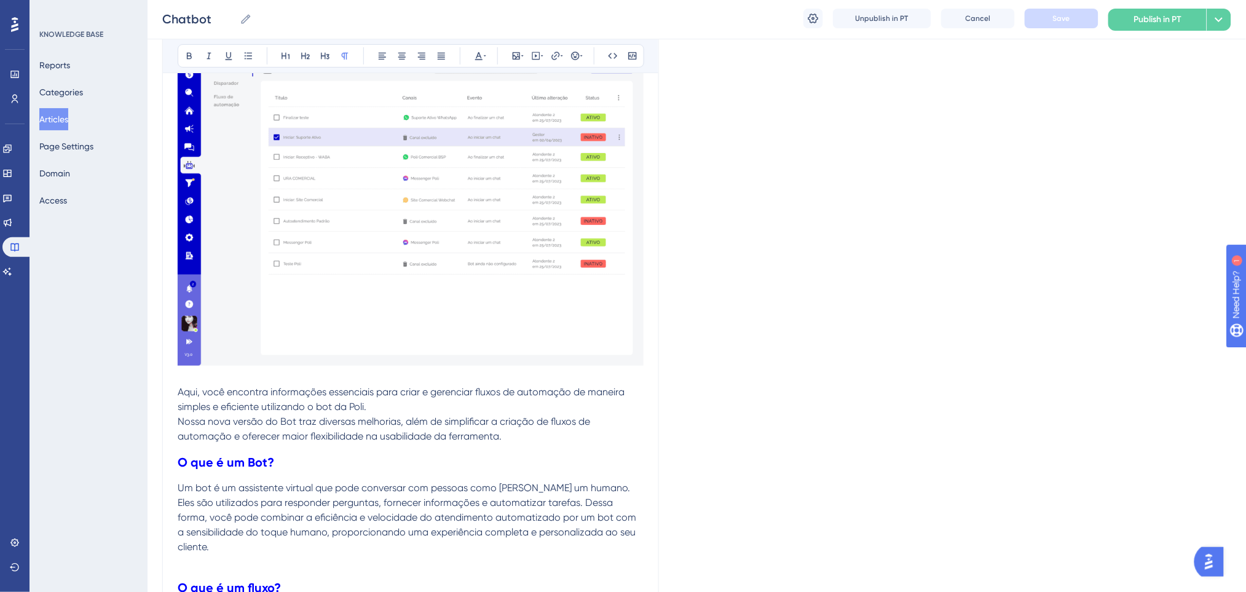
click at [186, 377] on p at bounding box center [411, 377] width 466 height 15
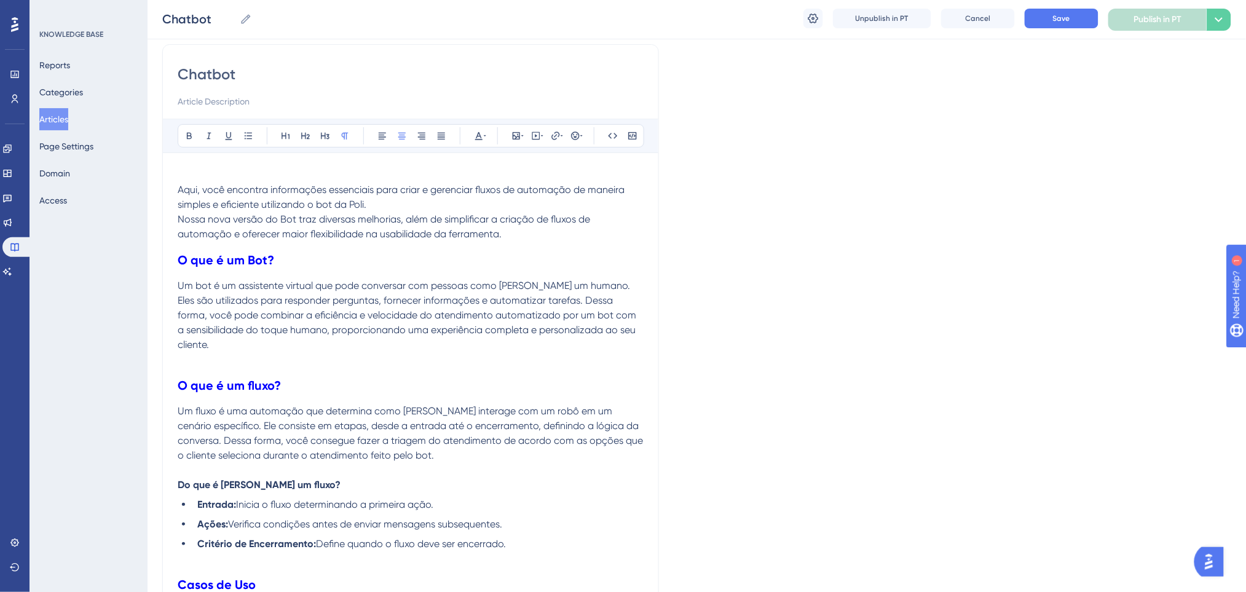
scroll to position [0, 0]
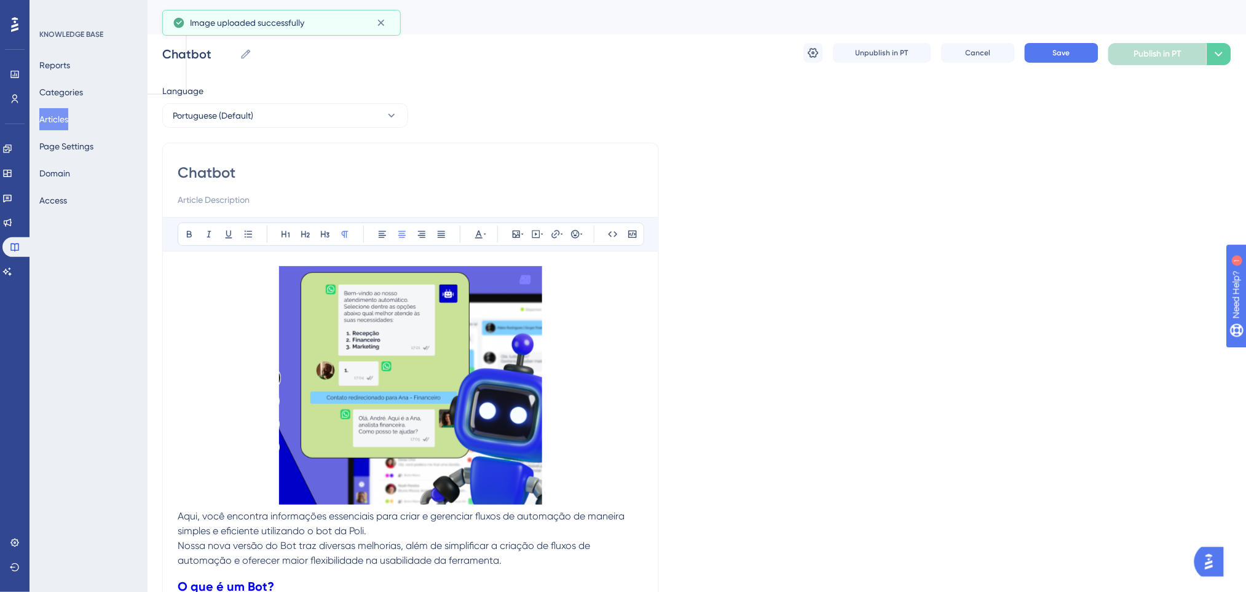
click at [439, 301] on img at bounding box center [410, 385] width 263 height 238
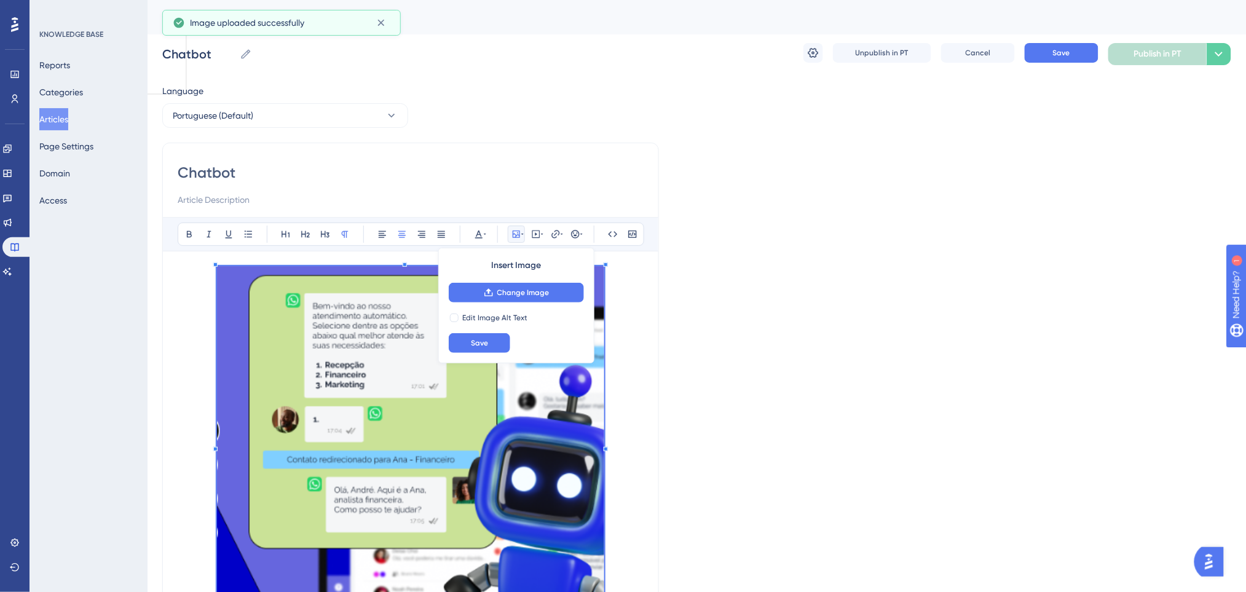
click at [667, 97] on html "Performance Users Engagement Widgets Feedback Product Updates Knowledge Base AI…" at bounding box center [623, 48] width 1246 height 97
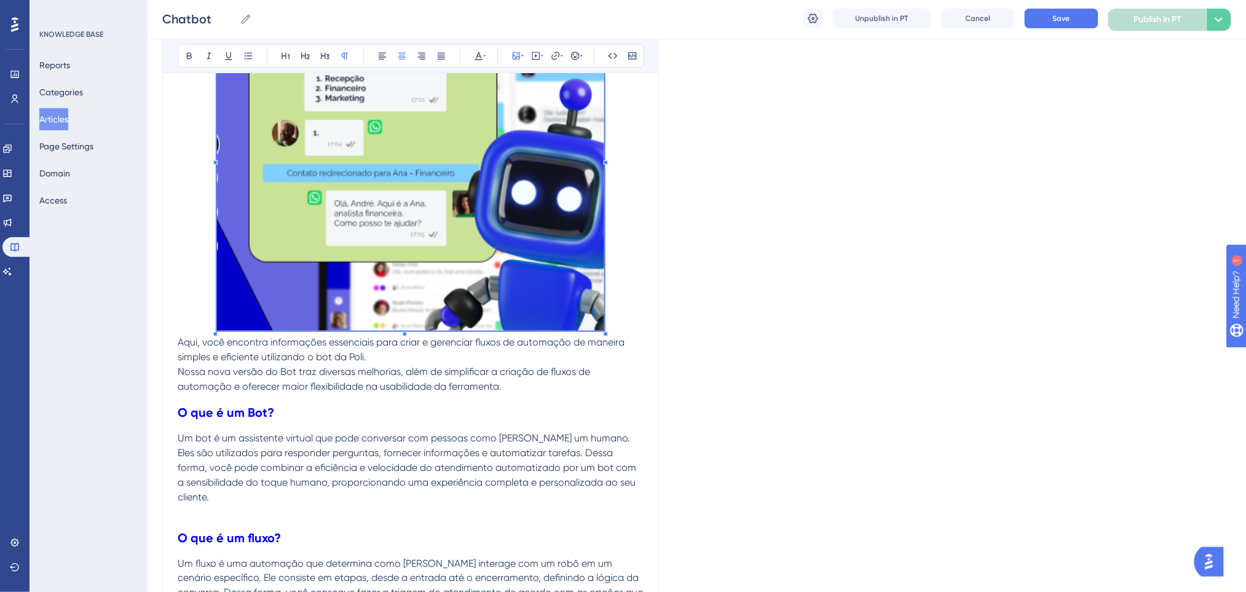
scroll to position [409, 0]
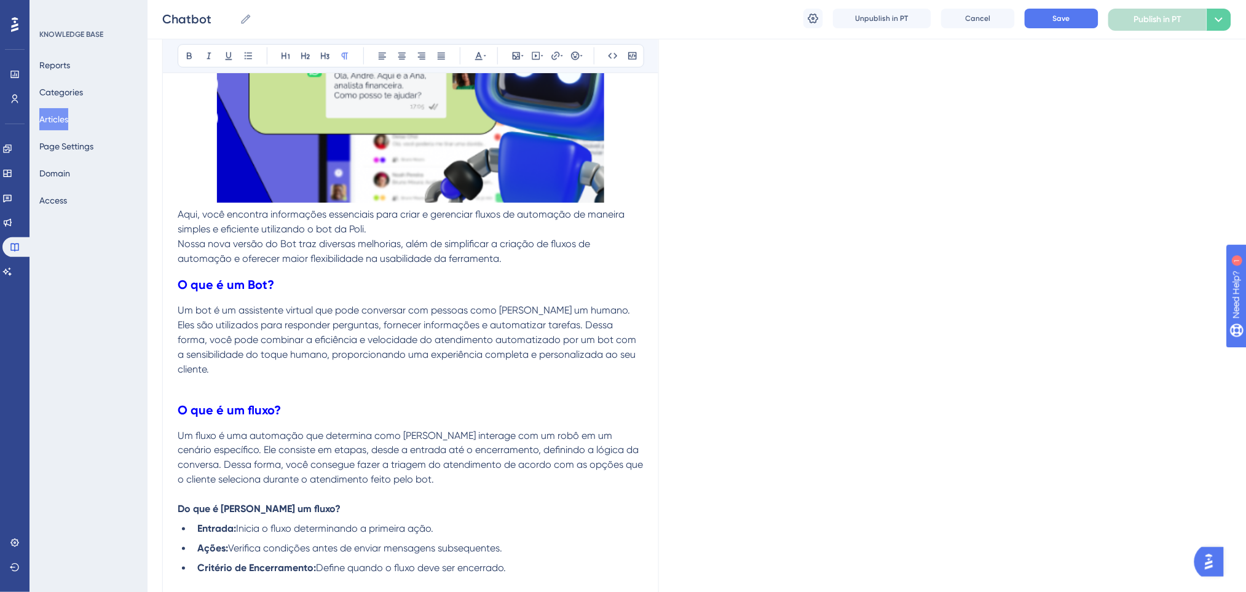
click at [179, 220] on p "Aqui, você encontra informações essenciais para criar e gerenciar fluxos de aut…" at bounding box center [411, 222] width 466 height 30
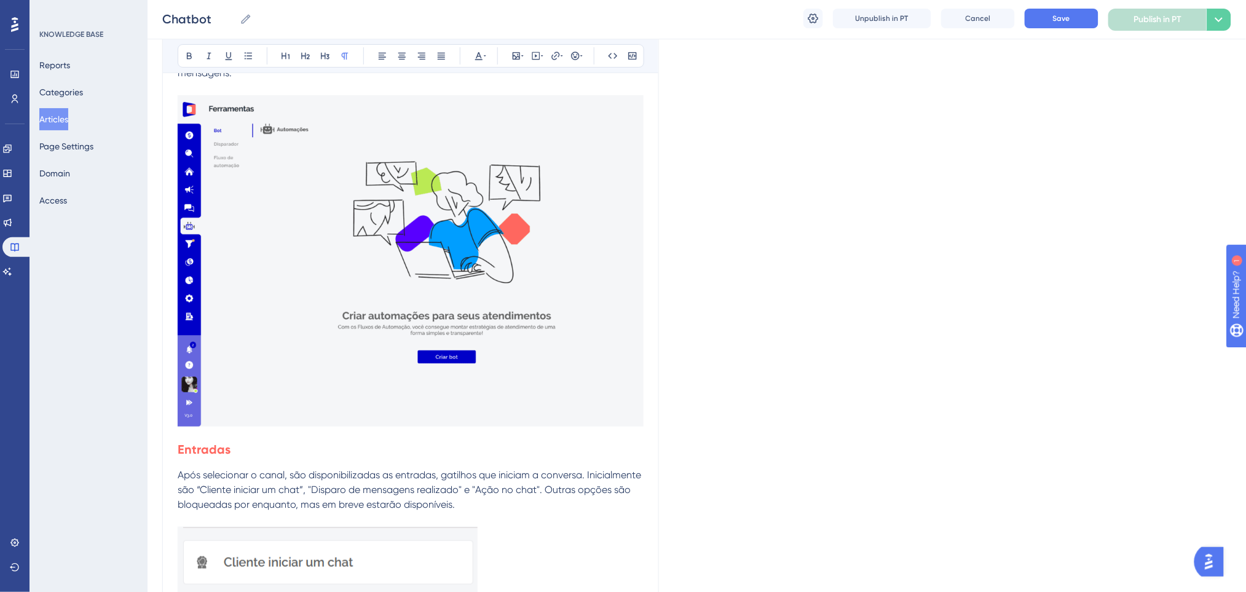
scroll to position [1884, 0]
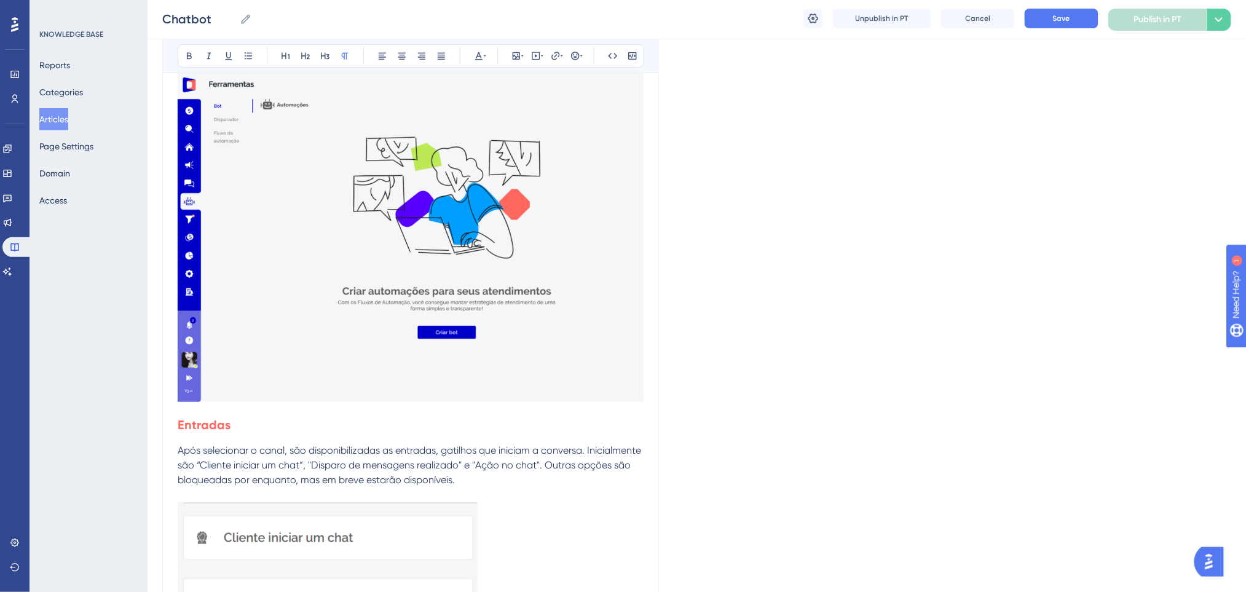
click at [273, 412] on h2 "Entradas" at bounding box center [411, 424] width 466 height 37
click at [181, 427] on strong "Entradas" at bounding box center [204, 424] width 53 height 15
click at [177, 426] on div "Chatbot Bold Italic Underline Bullet Point Heading 1 Heading 2 Heading 3 Normal…" at bounding box center [410, 420] width 497 height 4335
click at [184, 411] on h2 "Entradas" at bounding box center [411, 424] width 466 height 37
click at [246, 423] on h2 "Entradas" at bounding box center [411, 424] width 466 height 37
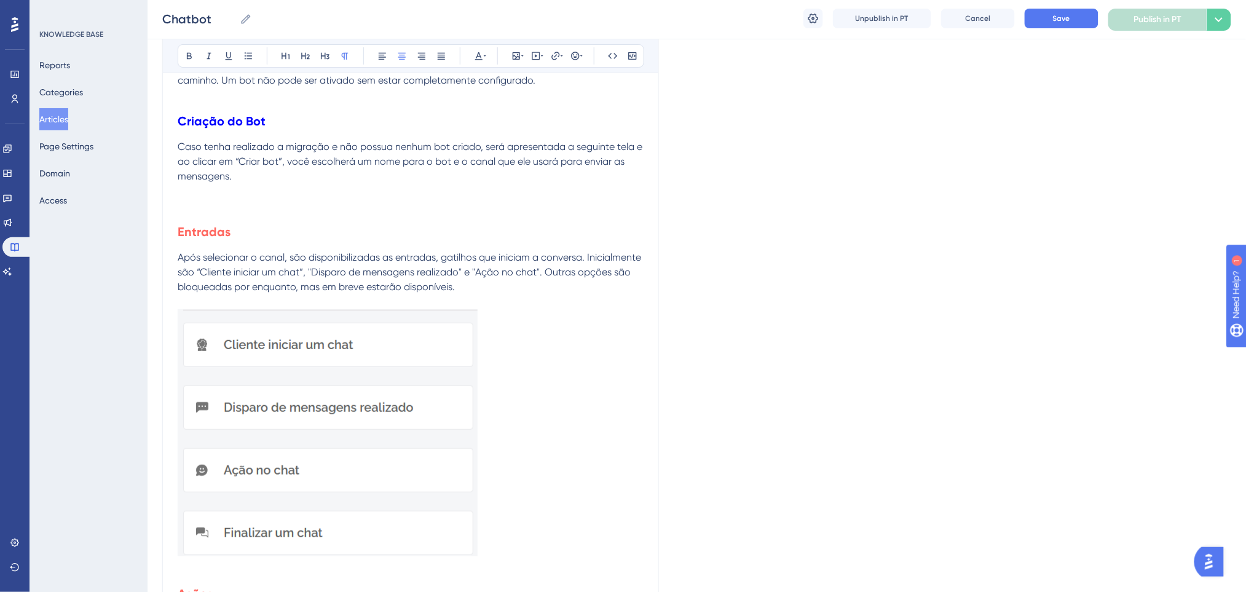
scroll to position [1639, 0]
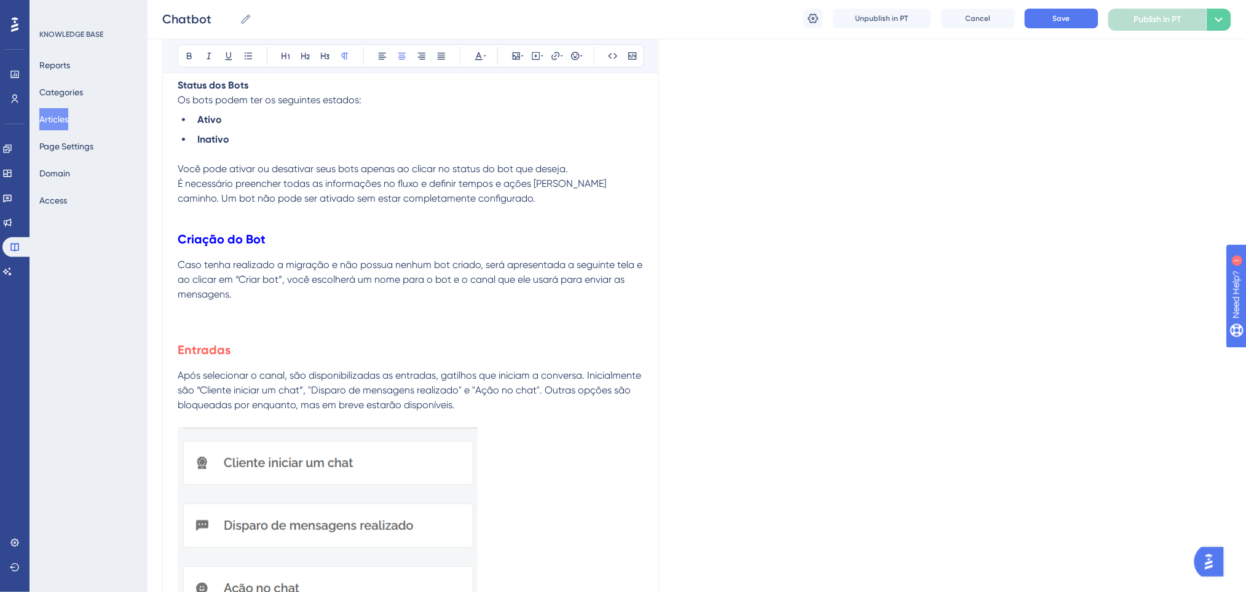
click at [342, 317] on p at bounding box center [411, 324] width 466 height 15
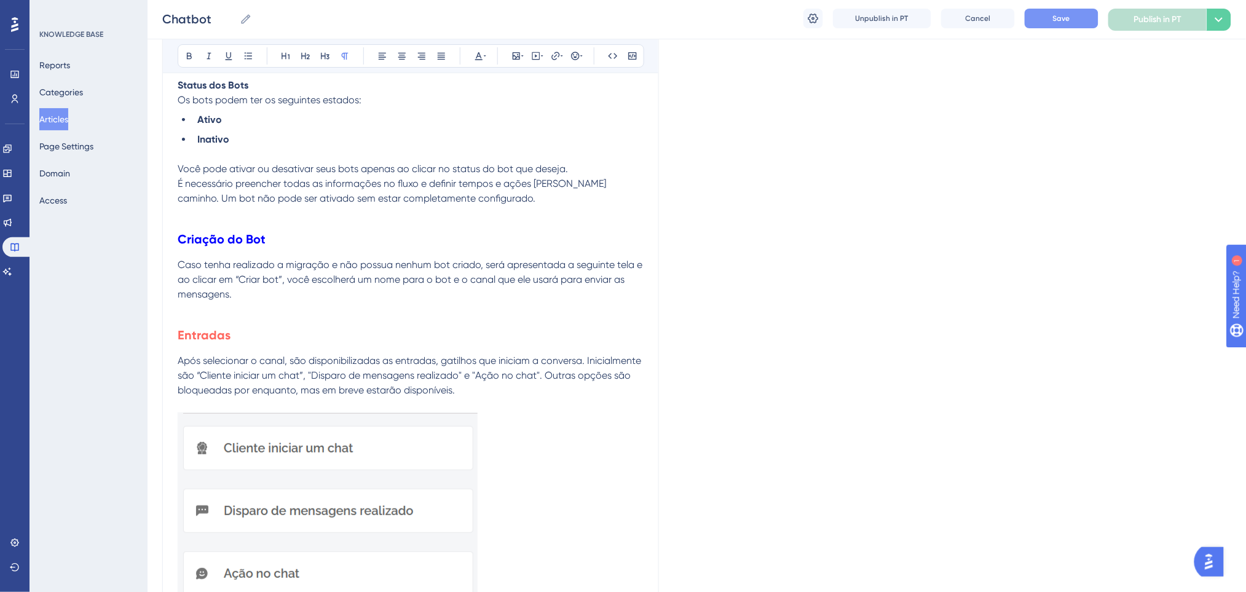
click at [1075, 15] on button "Save" at bounding box center [1062, 19] width 74 height 20
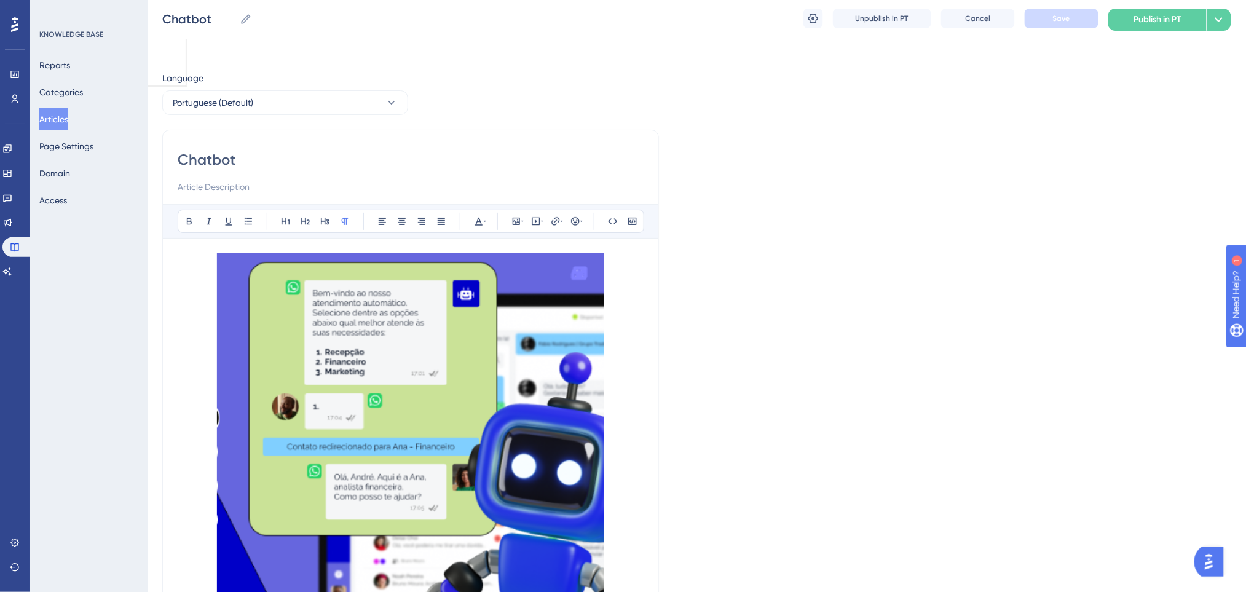
scroll to position [0, 0]
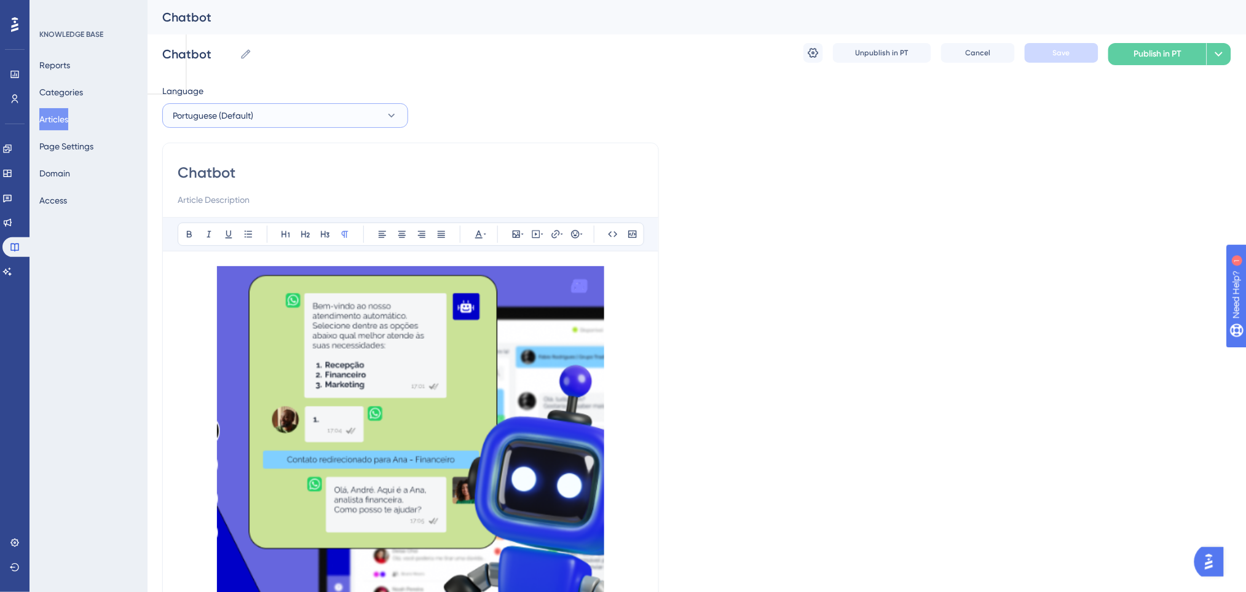
click at [268, 111] on button "Portuguese (Default)" at bounding box center [285, 115] width 246 height 25
click at [232, 173] on button "English English Draft" at bounding box center [285, 177] width 230 height 25
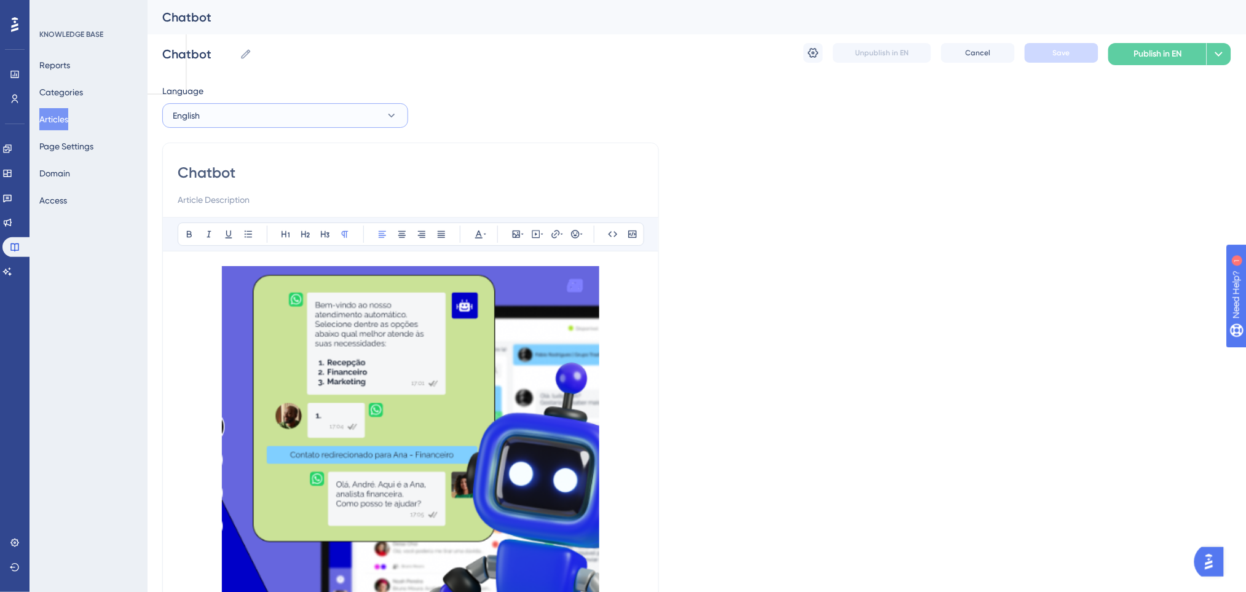
click at [310, 112] on button "English" at bounding box center [285, 115] width 246 height 25
click at [269, 194] on button "Spanish Spanish Draft" at bounding box center [285, 202] width 230 height 25
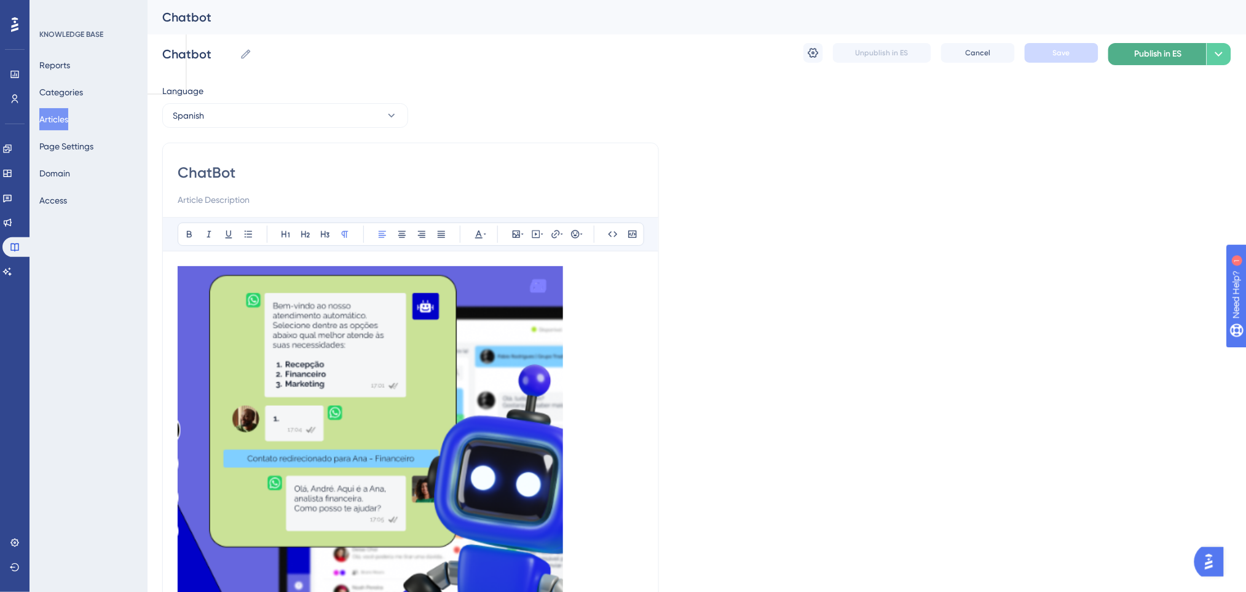
click at [1125, 57] on button "Publish in ES" at bounding box center [1157, 54] width 98 height 22
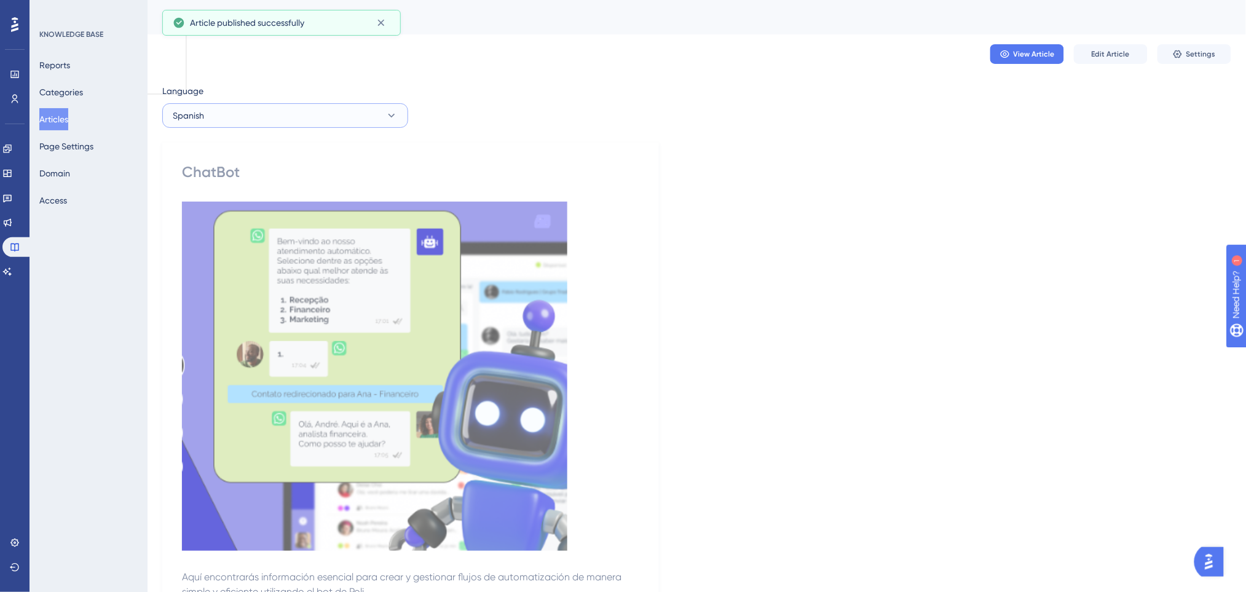
click at [361, 112] on button "Spanish" at bounding box center [285, 115] width 246 height 25
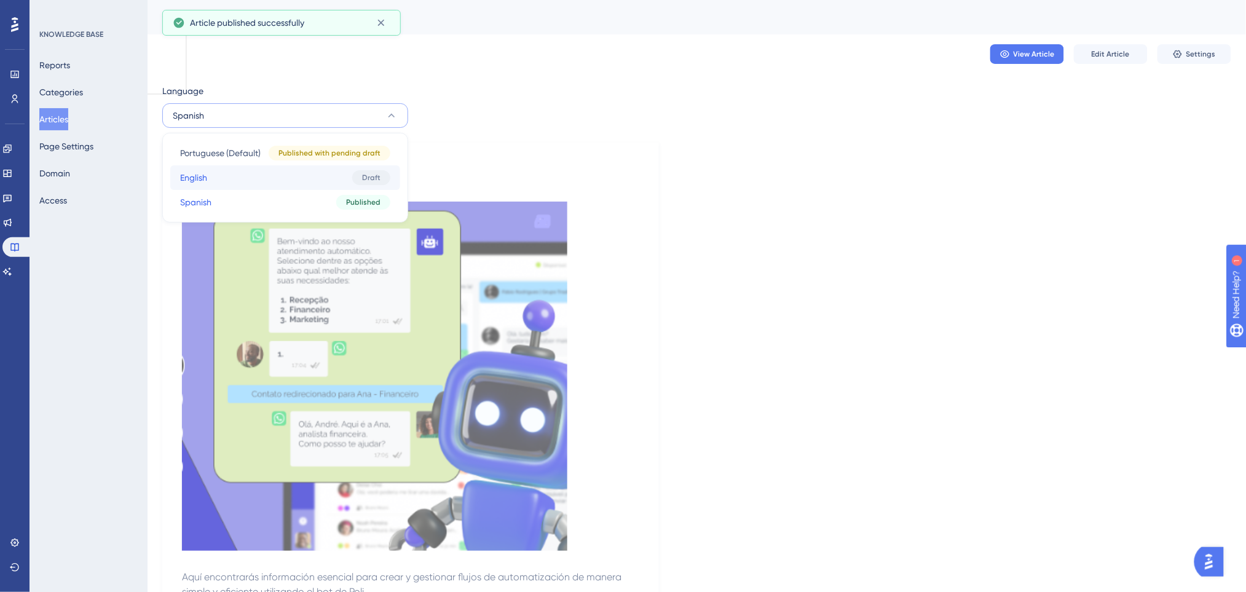
click at [296, 171] on button "English English Draft" at bounding box center [285, 177] width 230 height 25
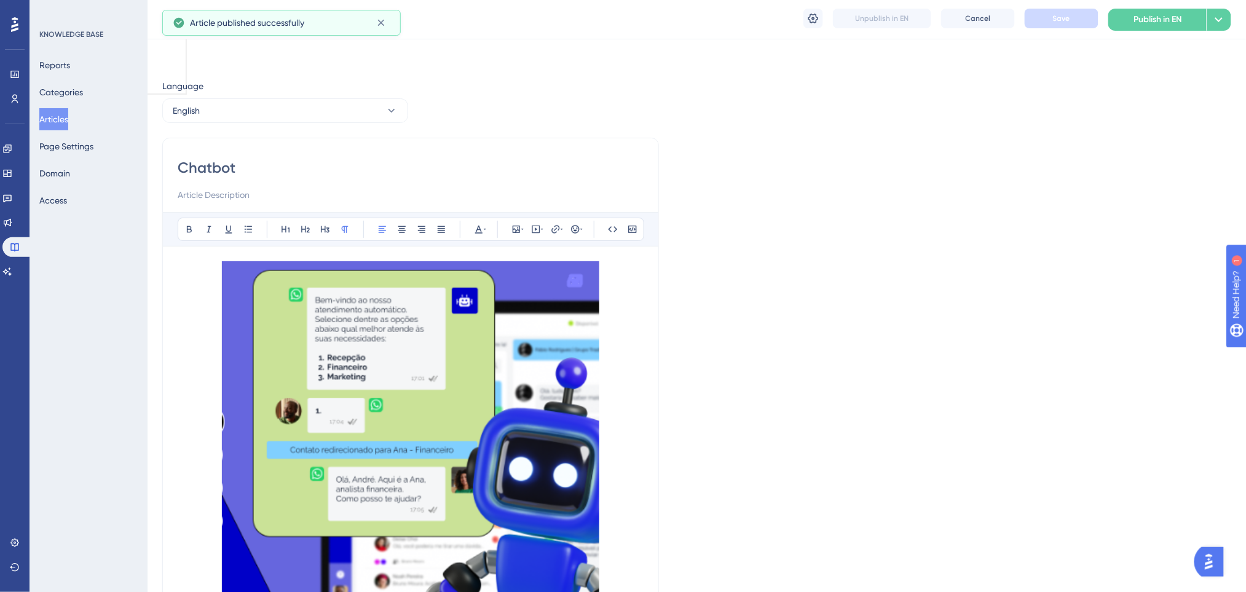
scroll to position [2592, 0]
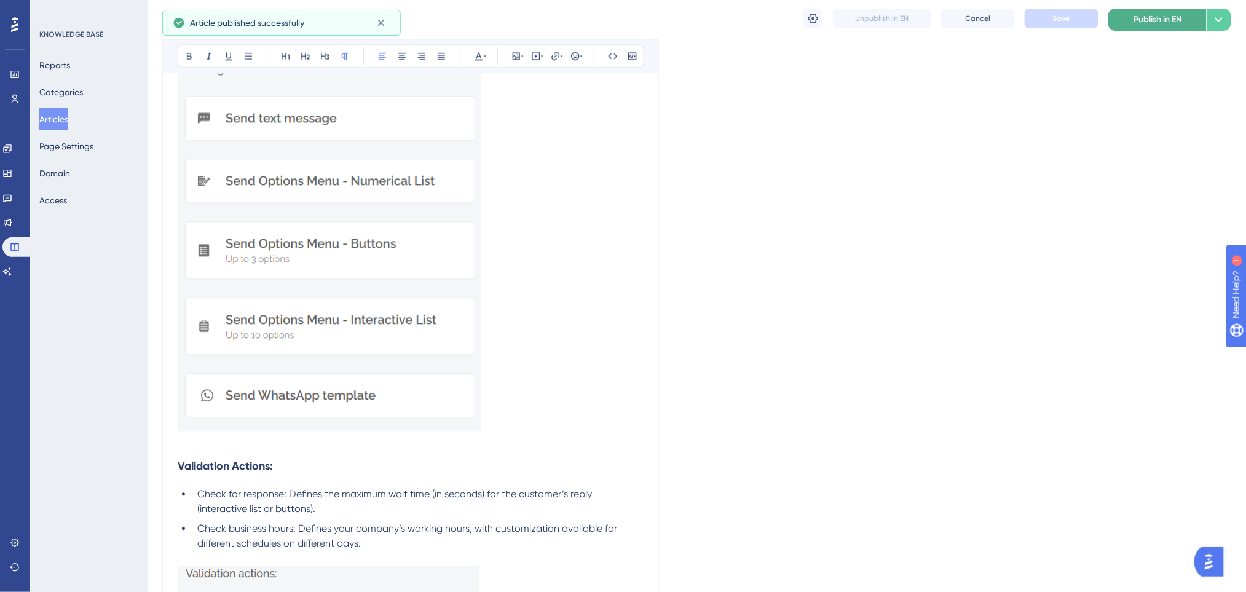
click at [1176, 12] on span "Publish in EN" at bounding box center [1158, 19] width 48 height 15
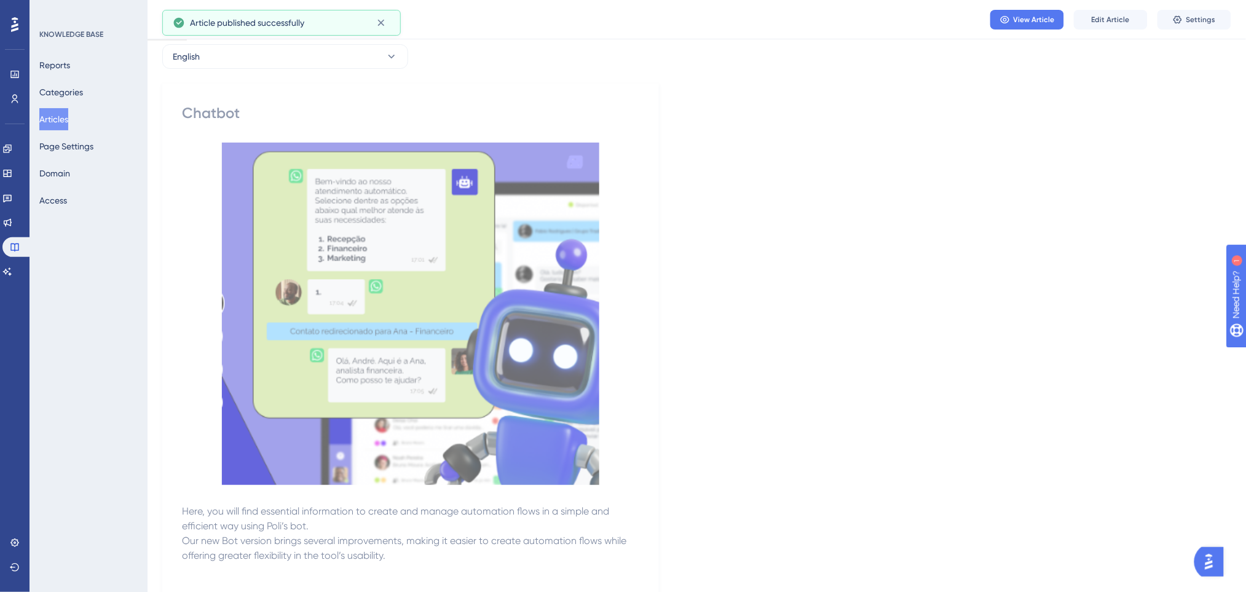
scroll to position [0, 0]
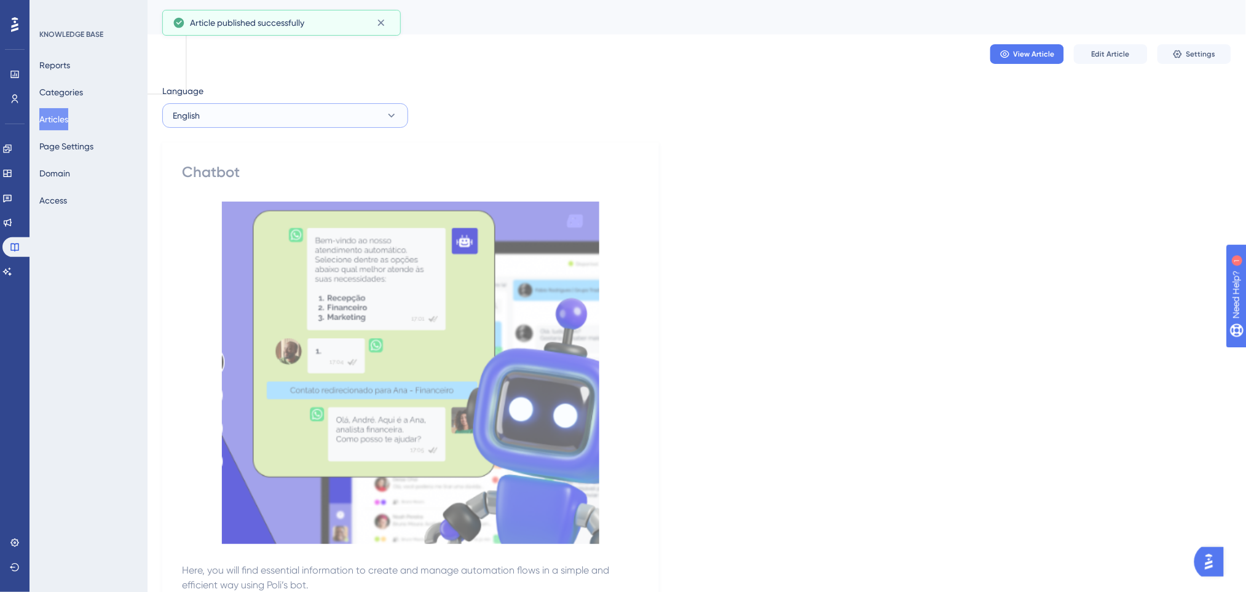
click at [273, 114] on button "English" at bounding box center [285, 115] width 246 height 25
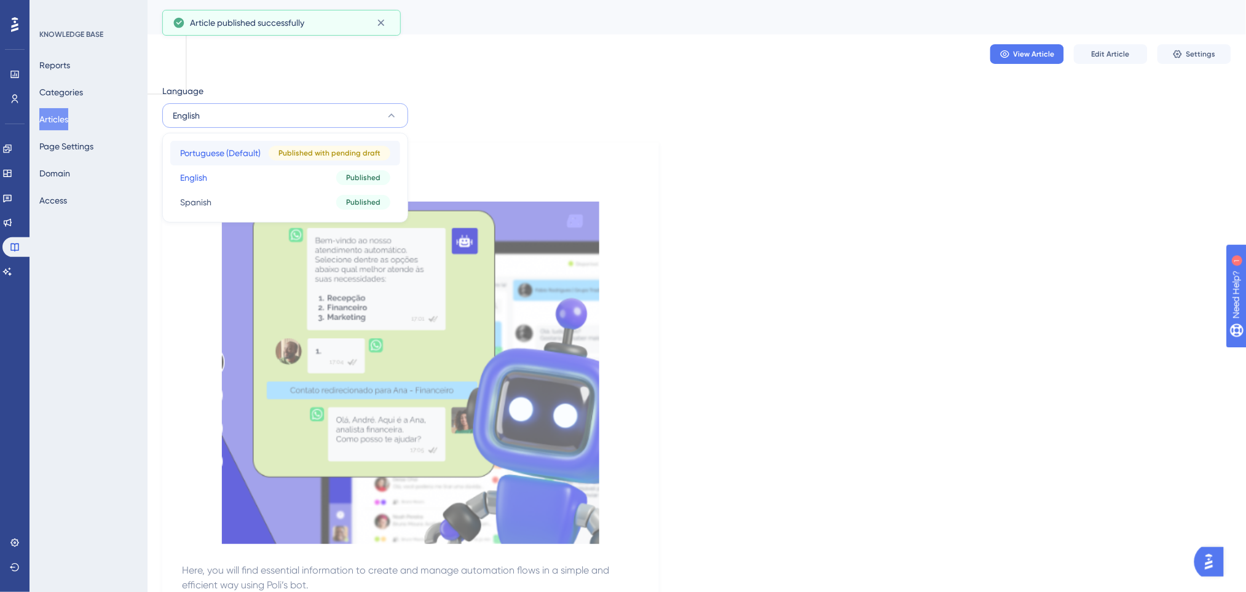
click at [253, 146] on span "Portuguese (Default)" at bounding box center [220, 153] width 81 height 15
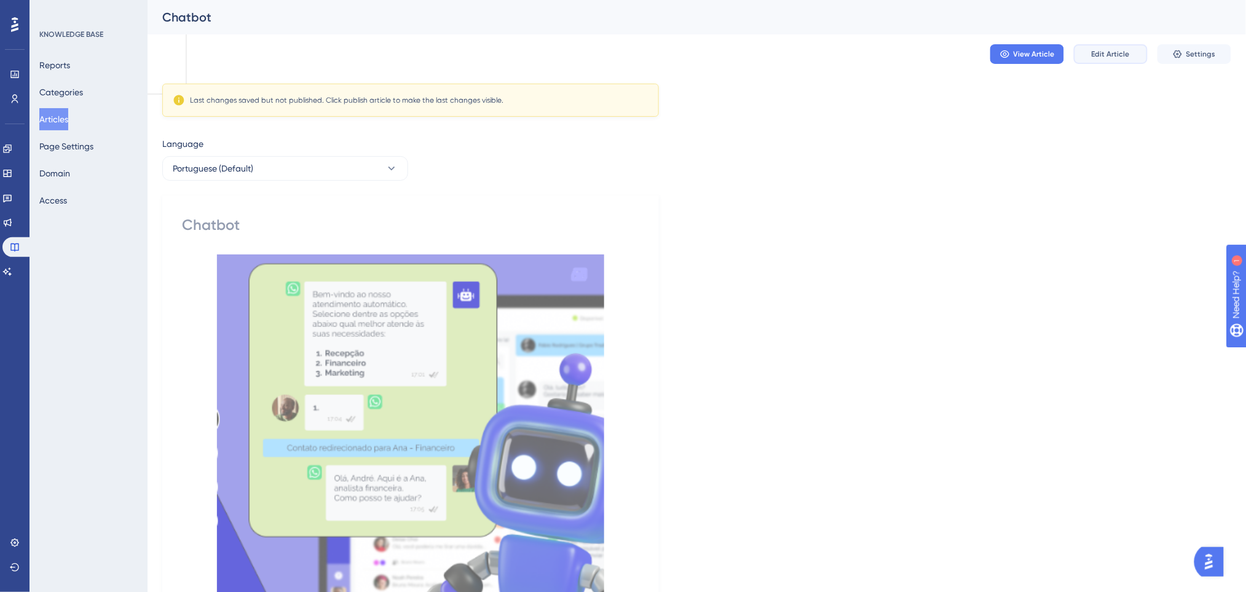
click at [1128, 59] on button "Edit Article" at bounding box center [1111, 54] width 74 height 20
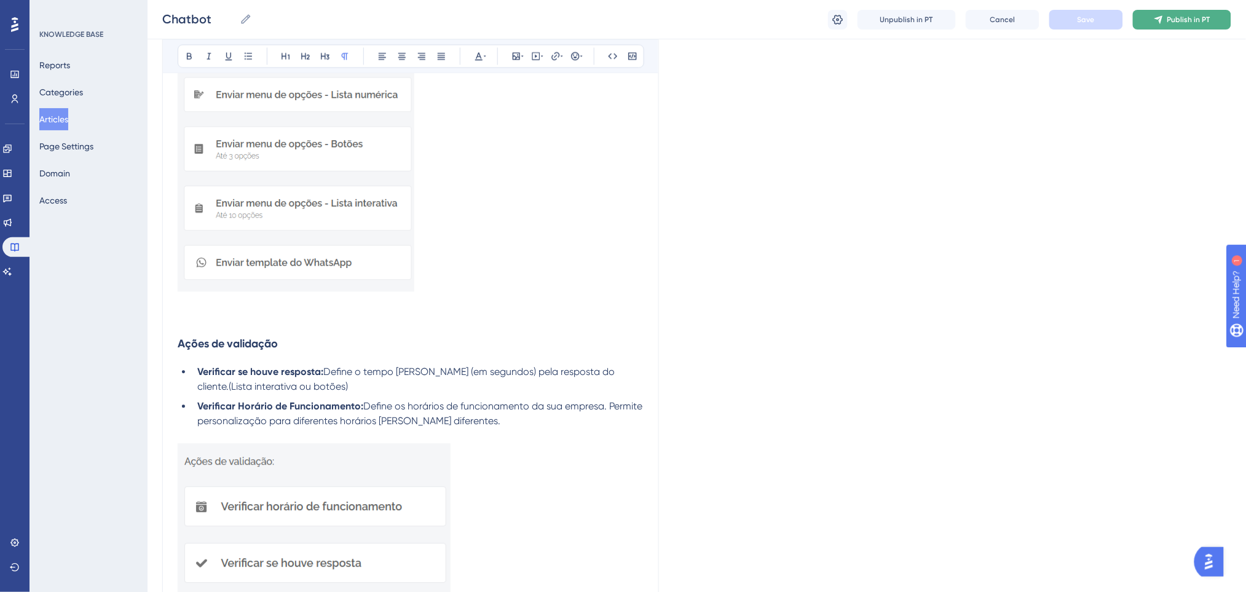
click at [1197, 26] on button "Publish in PT" at bounding box center [1182, 20] width 98 height 20
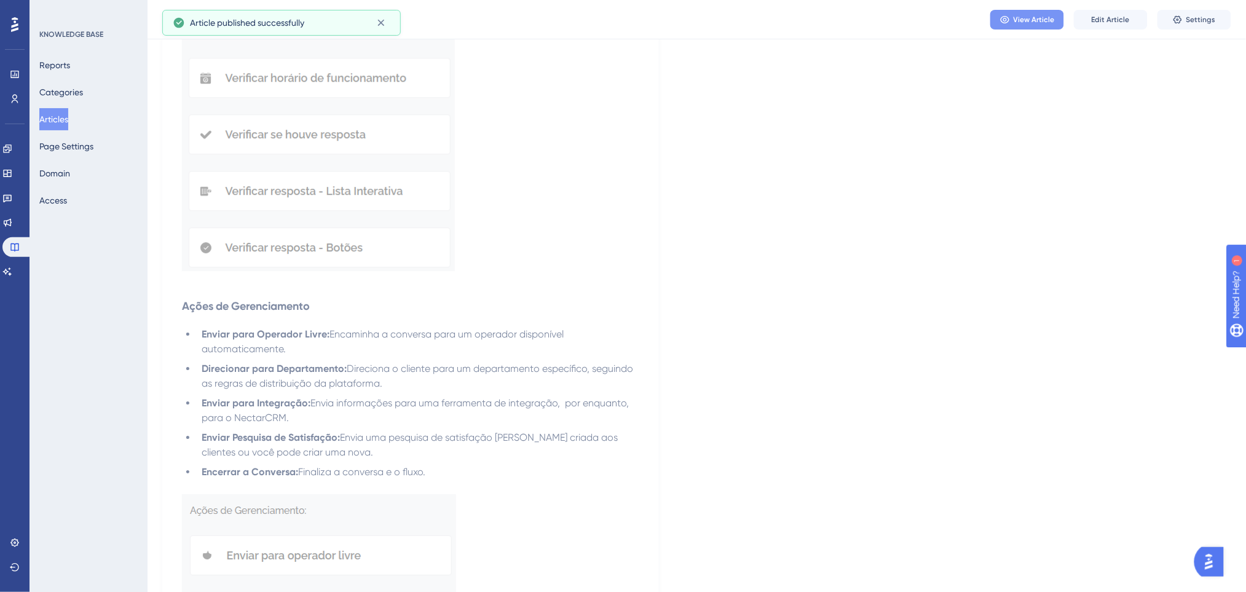
click at [1039, 19] on span "View Article" at bounding box center [1033, 20] width 41 height 10
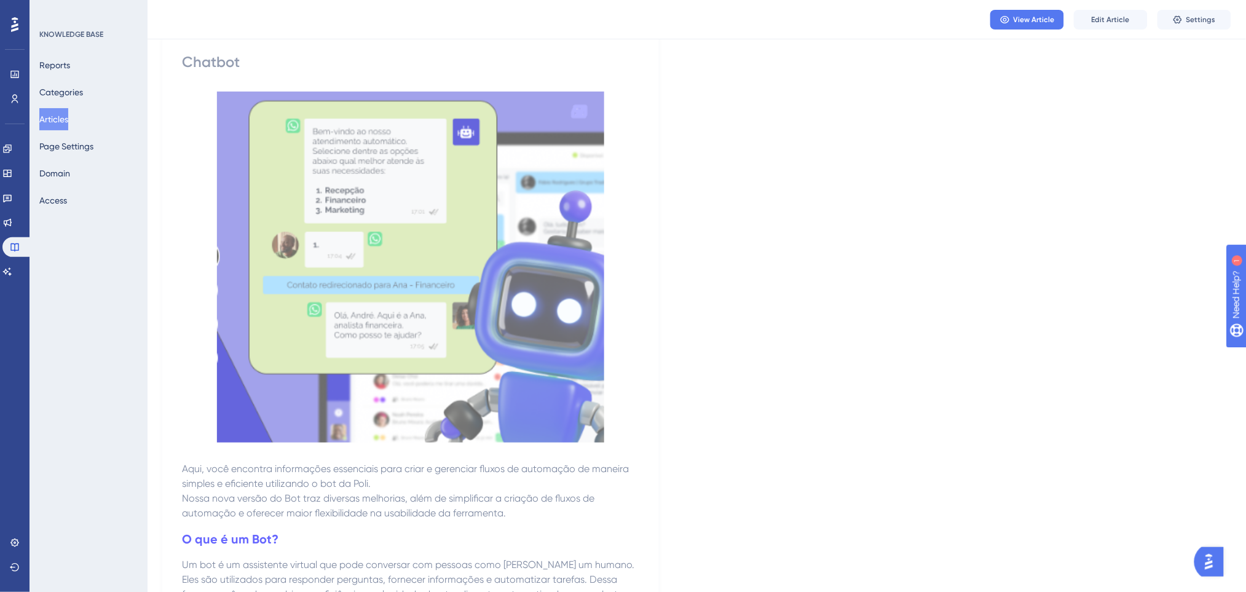
scroll to position [0, 0]
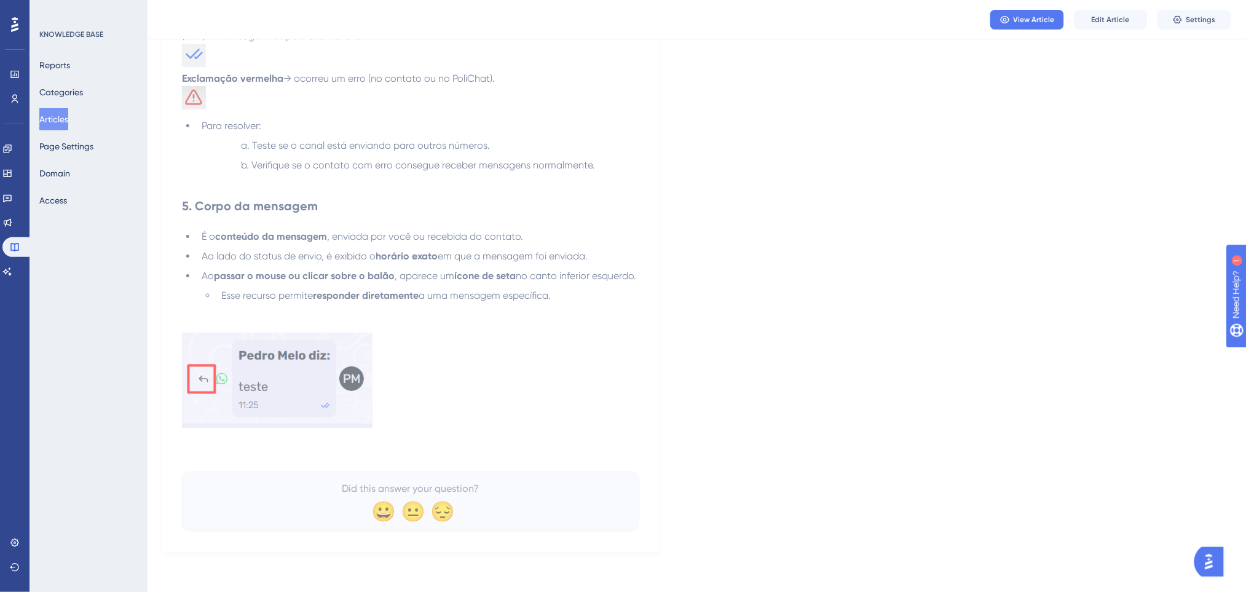
scroll to position [1594, 0]
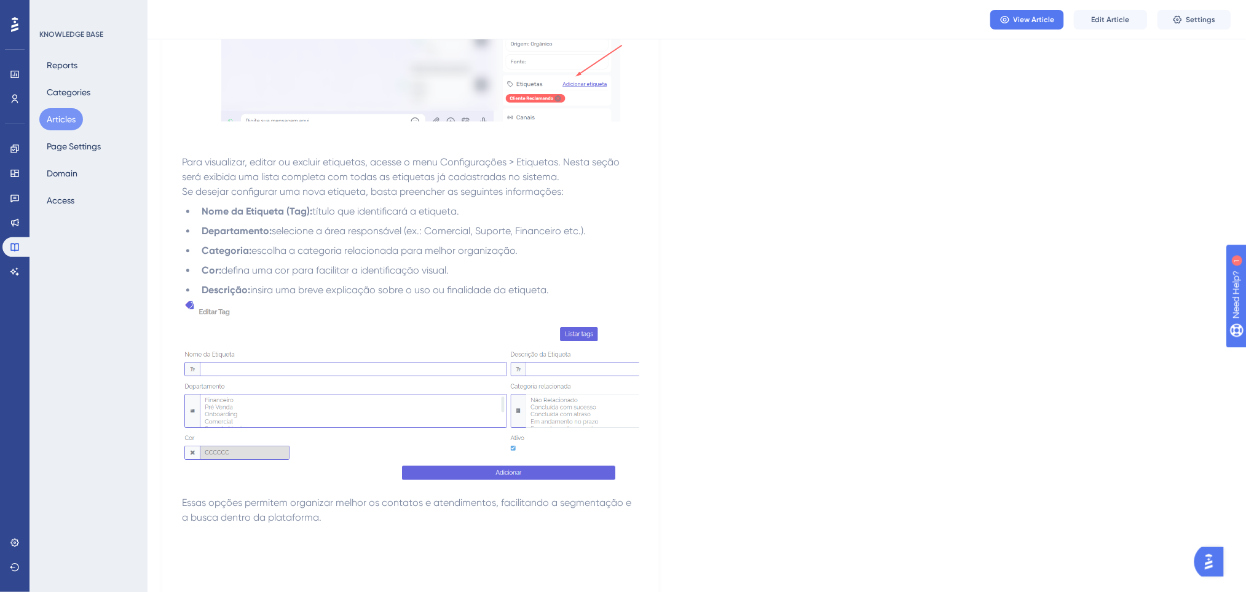
scroll to position [1025, 0]
